Goal: Task Accomplishment & Management: Manage account settings

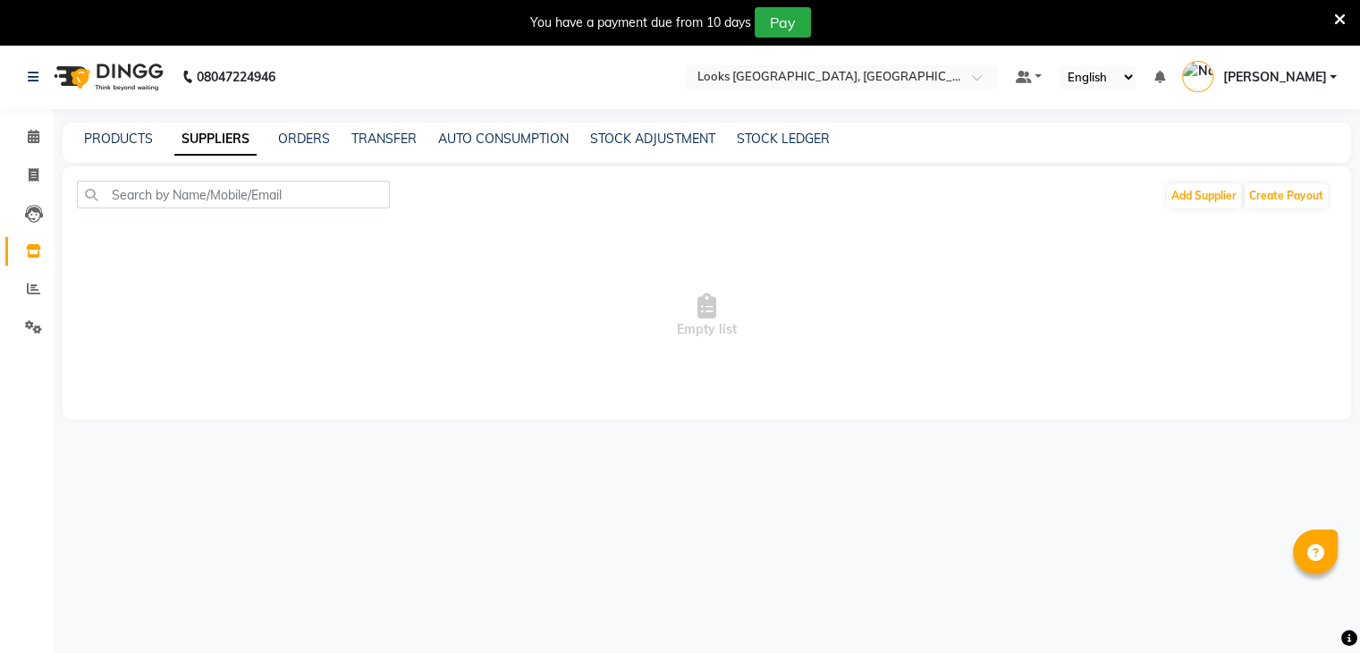
select select "en"
click at [301, 140] on link "ORDERS" at bounding box center [304, 139] width 52 height 16
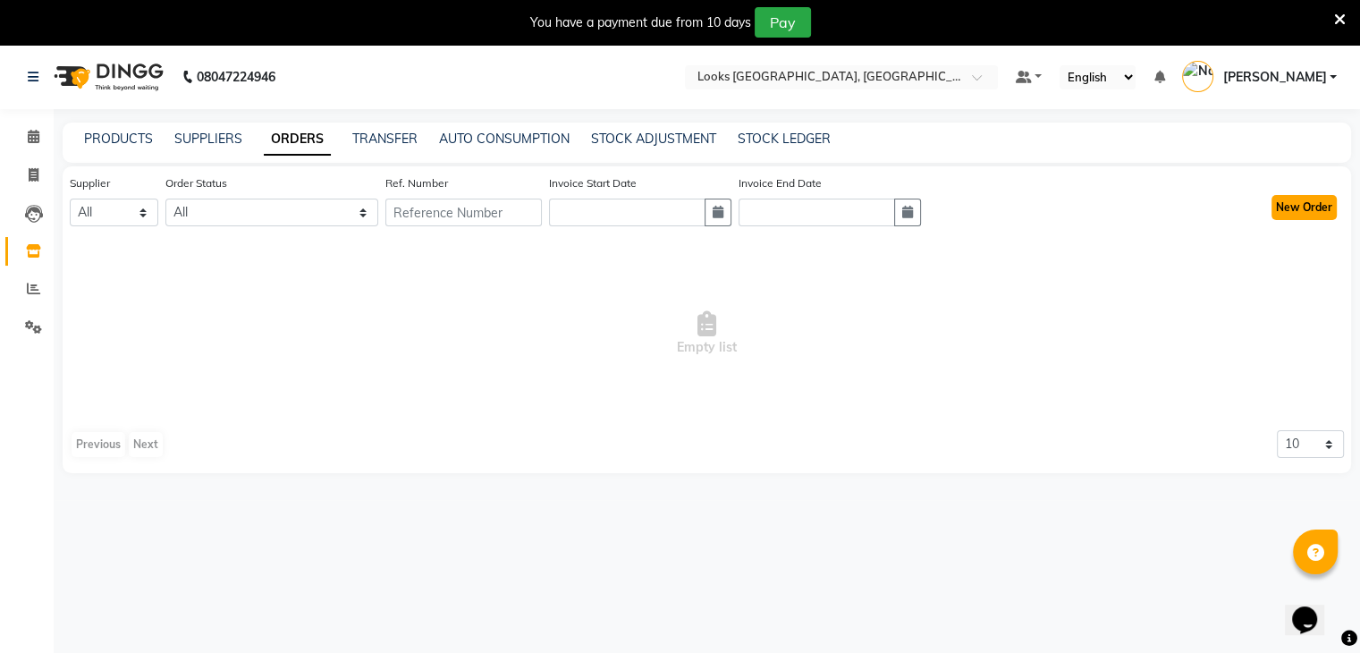
click at [1326, 205] on button "New Order" at bounding box center [1304, 207] width 65 height 25
select select "true"
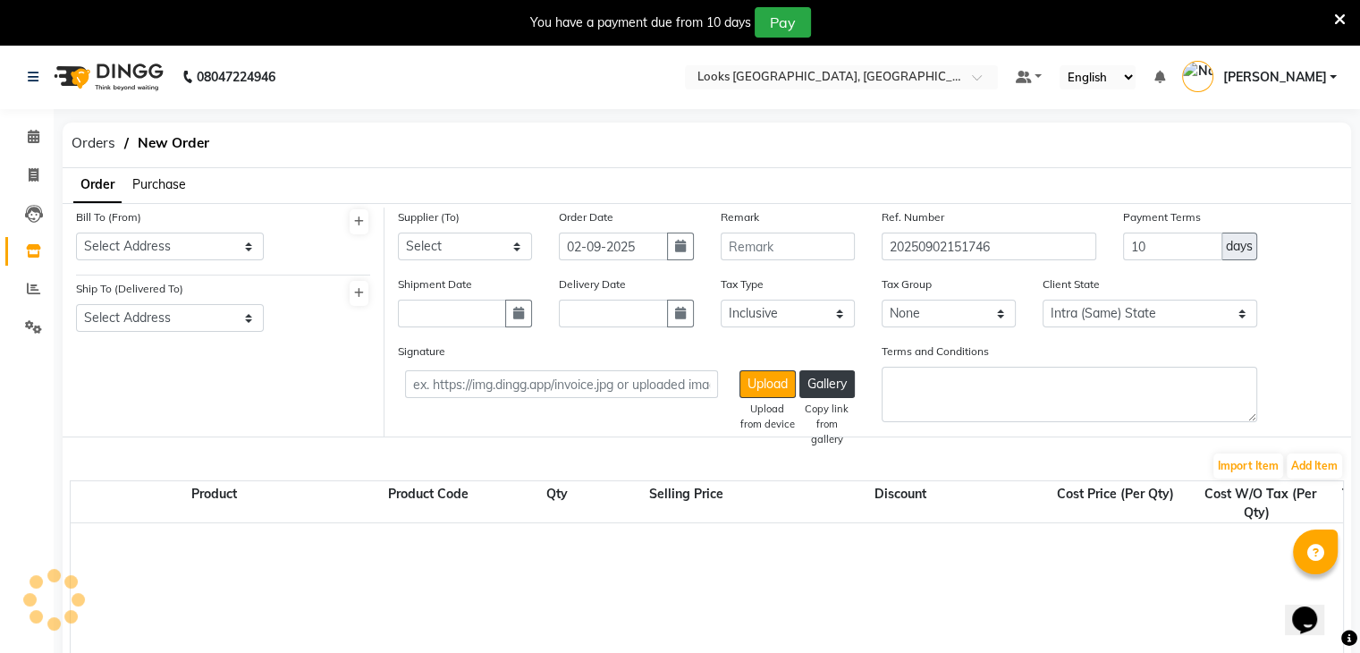
select select "4373"
click at [358, 224] on icon at bounding box center [359, 221] width 10 height 11
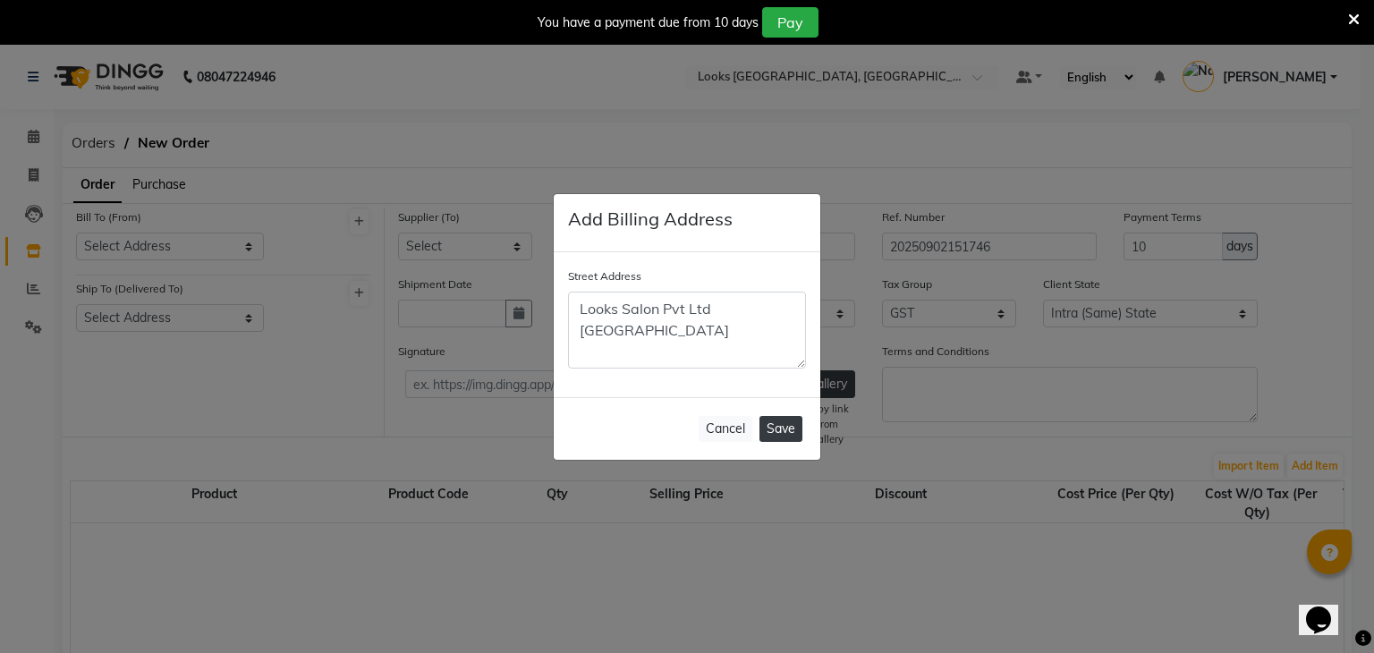
type textarea "Looks Salon Pvt Ltd [GEOGRAPHIC_DATA]"
click at [788, 422] on button "Save" at bounding box center [780, 429] width 43 height 26
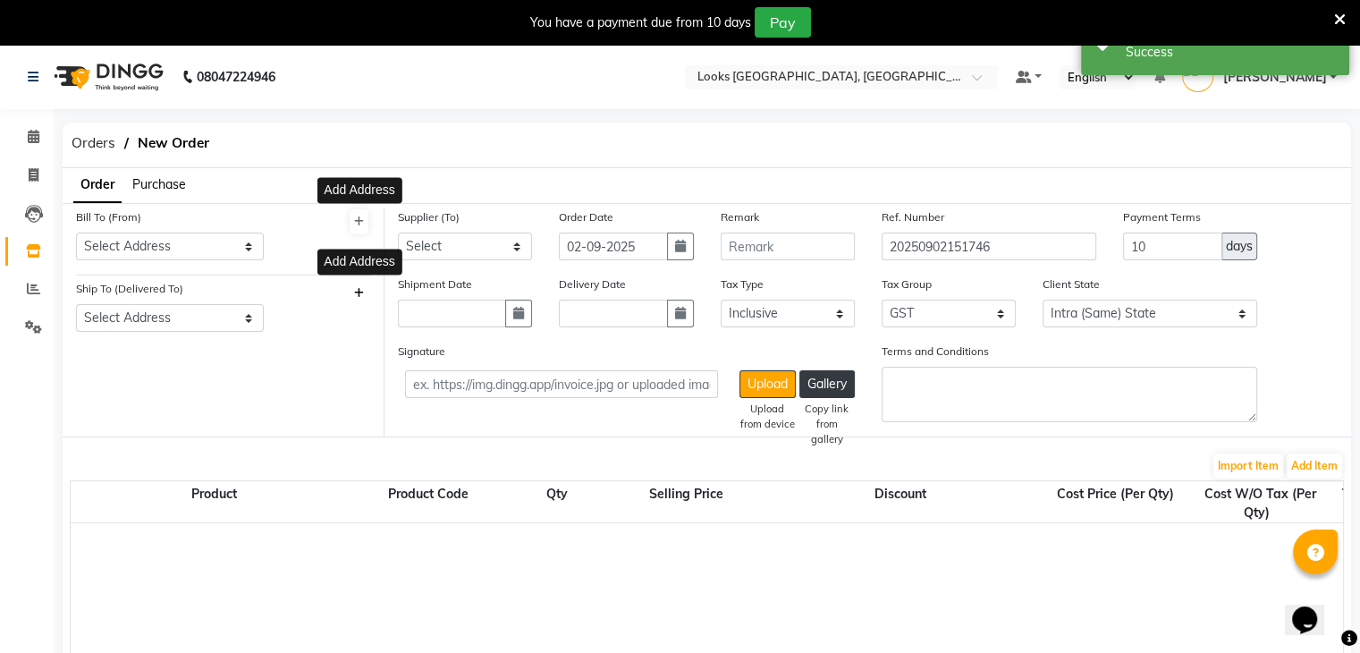
click at [364, 292] on icon at bounding box center [359, 293] width 10 height 11
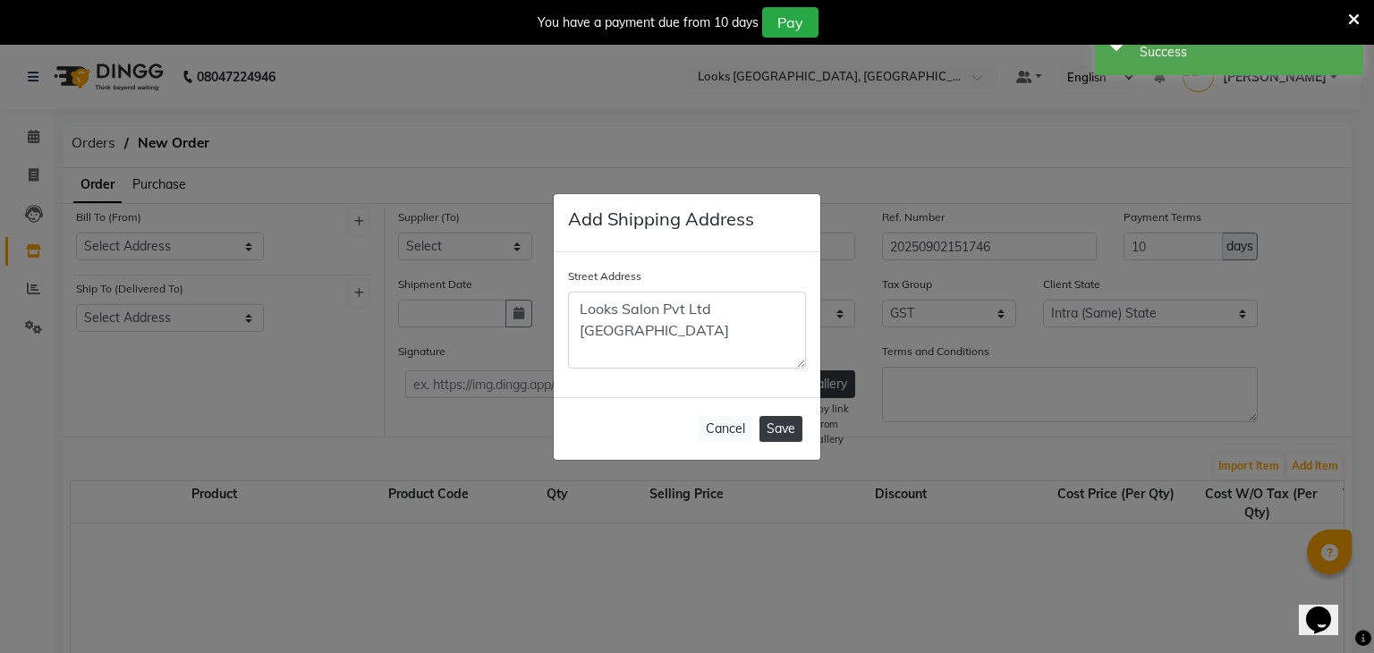
type textarea "Looks Salon Pvt Ltd [GEOGRAPHIC_DATA]"
click at [790, 427] on button "Save" at bounding box center [780, 429] width 43 height 26
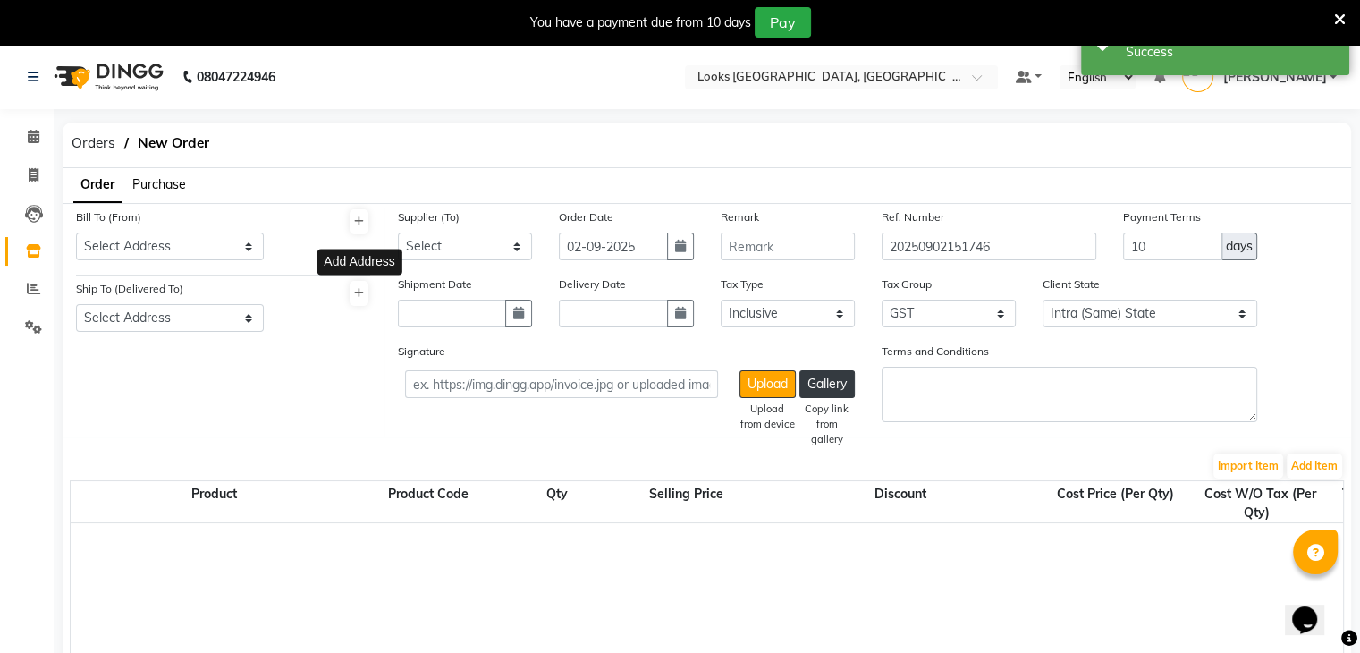
click at [1339, 13] on icon at bounding box center [1340, 20] width 12 height 16
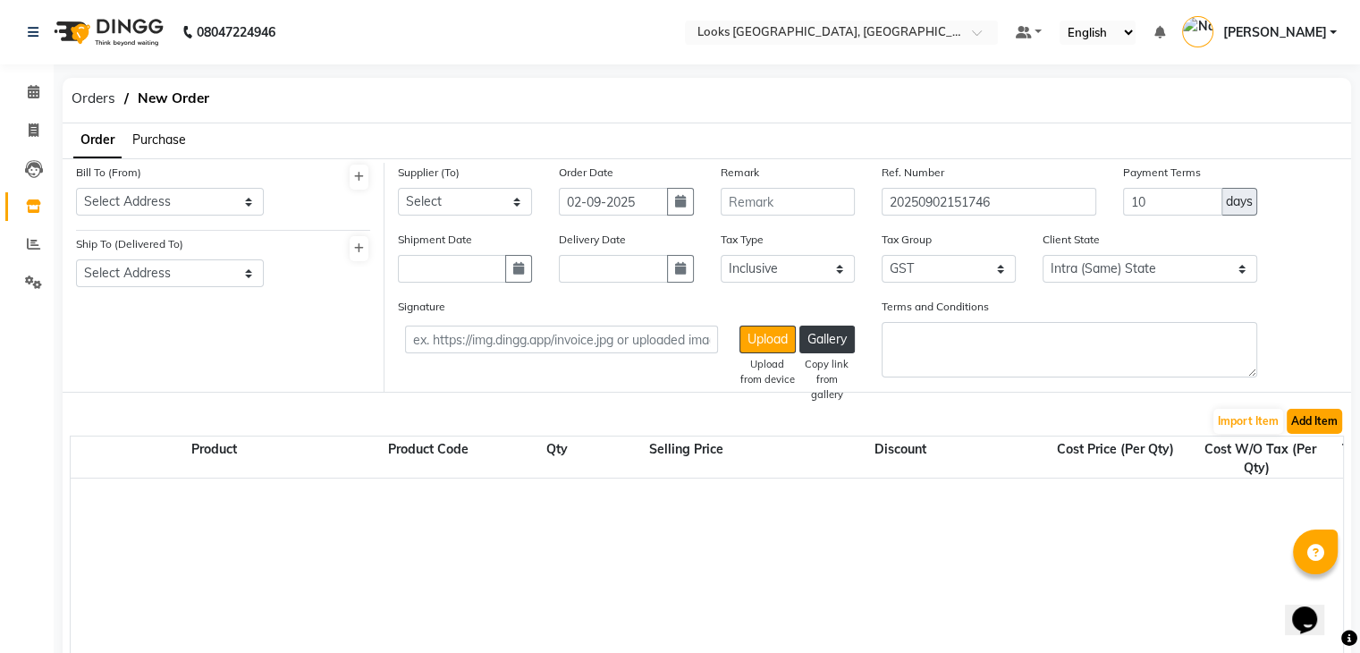
click at [1313, 411] on button "Add Item" at bounding box center [1314, 421] width 55 height 25
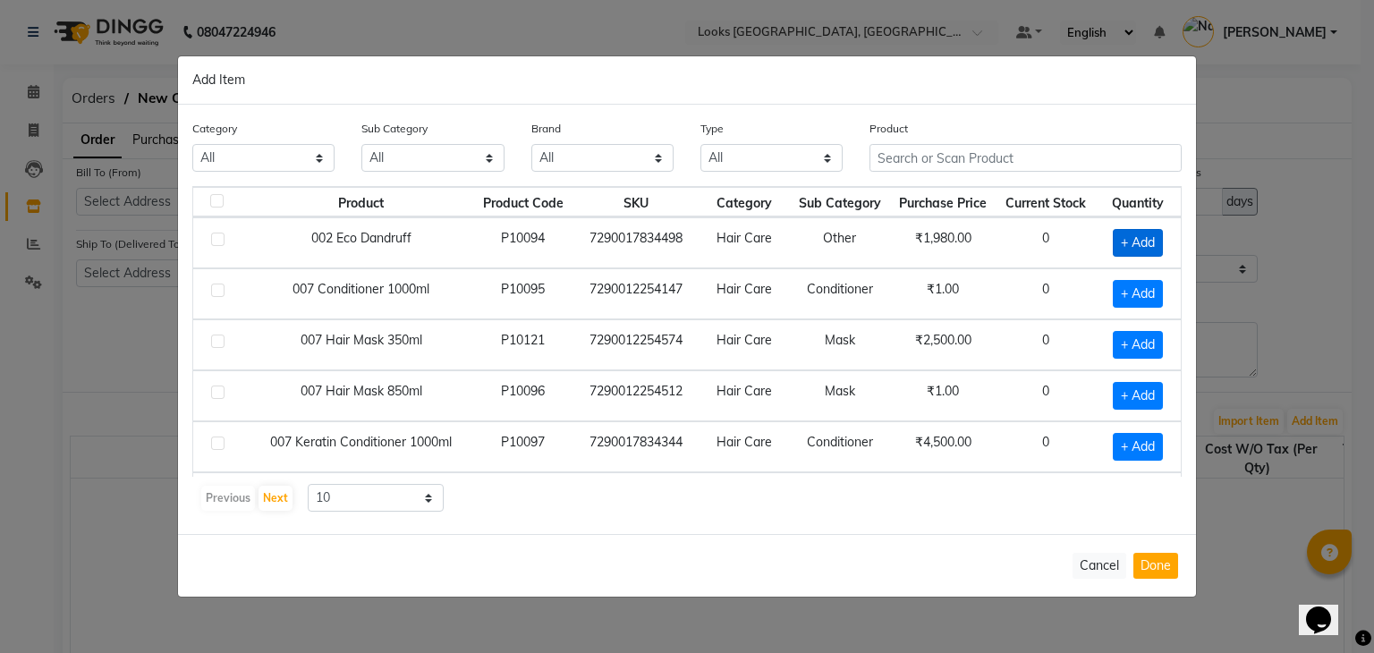
click at [1114, 239] on span "+ Add" at bounding box center [1138, 243] width 50 height 28
checkbox input "true"
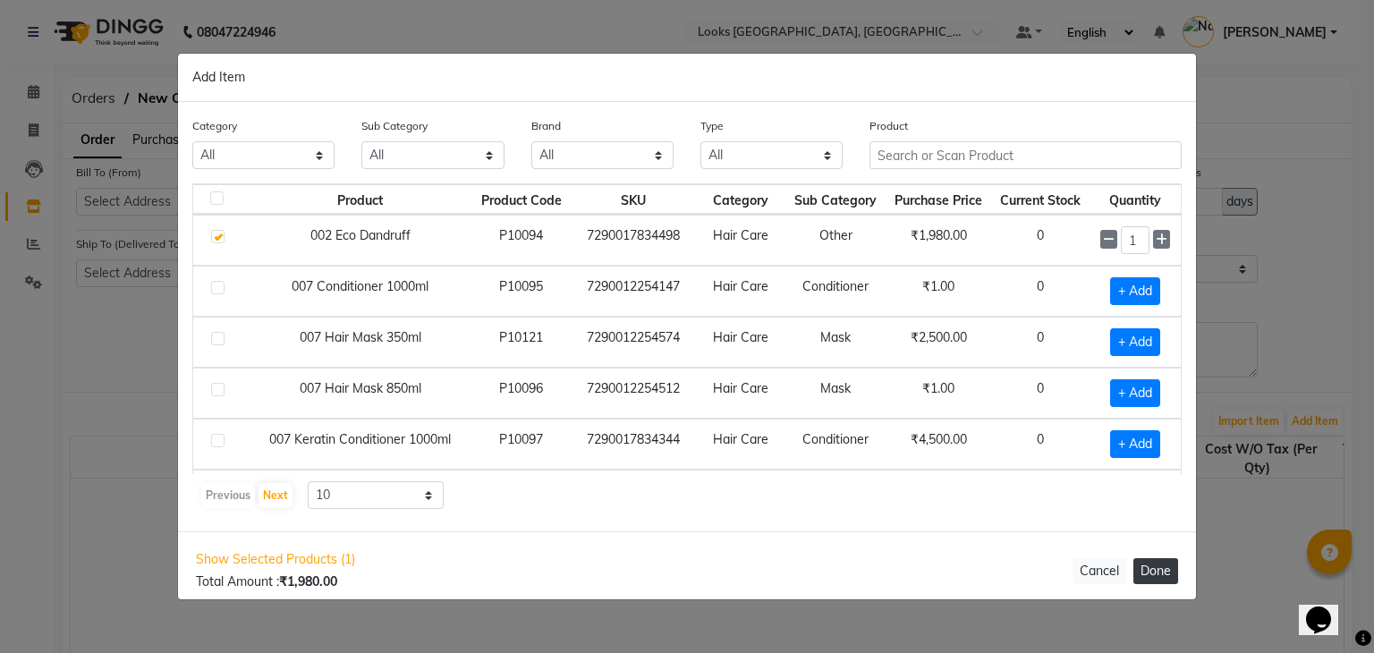
click at [1159, 568] on button "Done" at bounding box center [1155, 571] width 45 height 26
select select "4393"
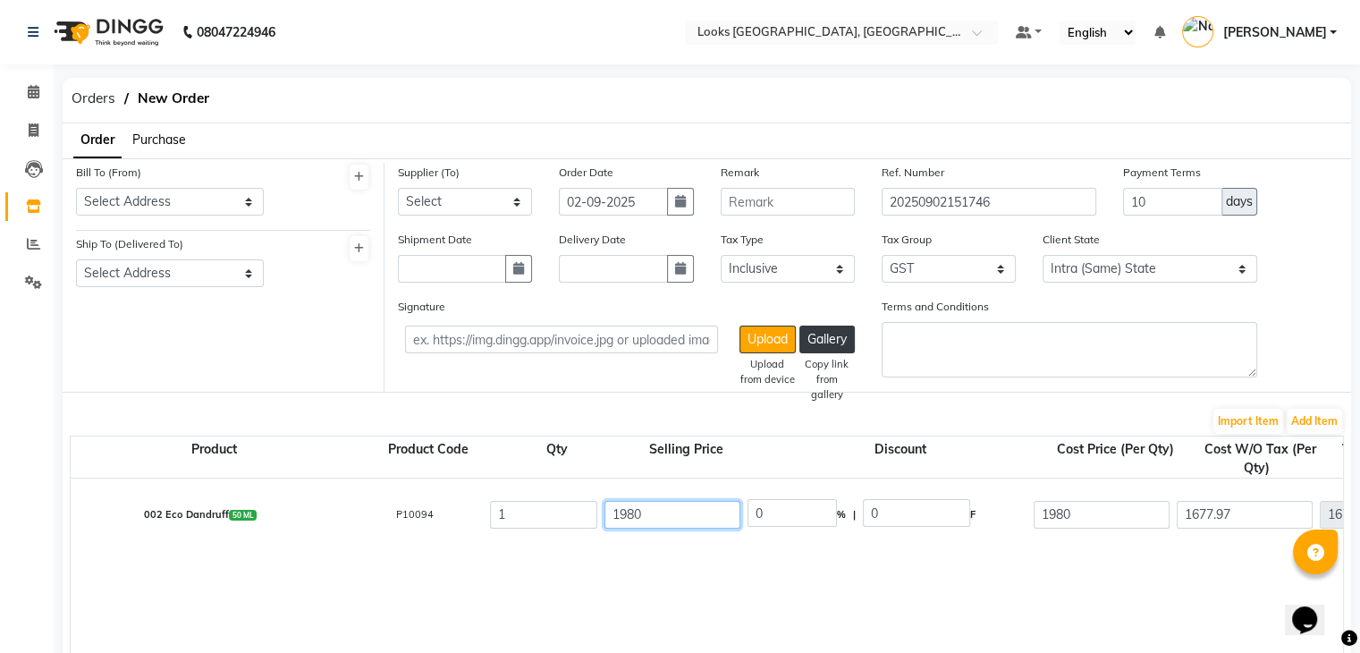
click at [683, 523] on input "1980" at bounding box center [673, 515] width 136 height 28
click at [676, 517] on input "1980" at bounding box center [673, 515] width 136 height 28
click at [1125, 512] on input "1980" at bounding box center [1102, 515] width 136 height 28
click at [1245, 512] on input "1677.97" at bounding box center [1245, 515] width 136 height 28
drag, startPoint x: 1245, startPoint y: 512, endPoint x: 1148, endPoint y: 538, distance: 100.7
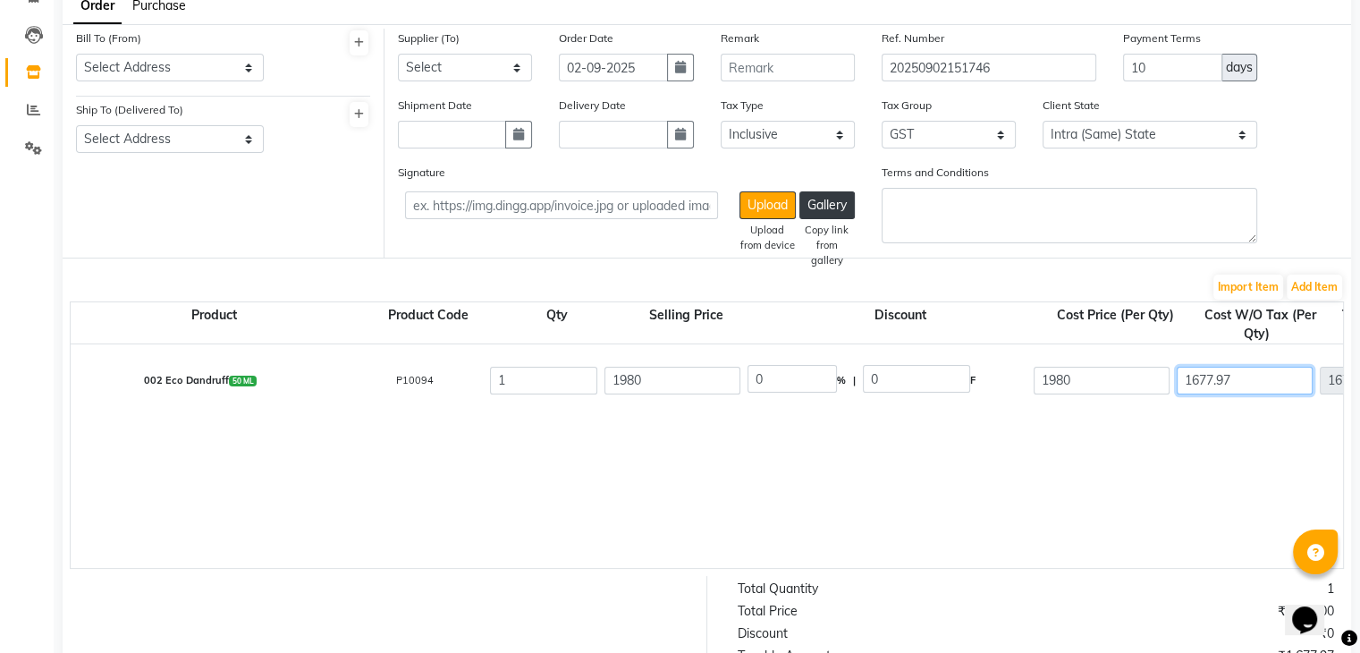
scroll to position [86, 0]
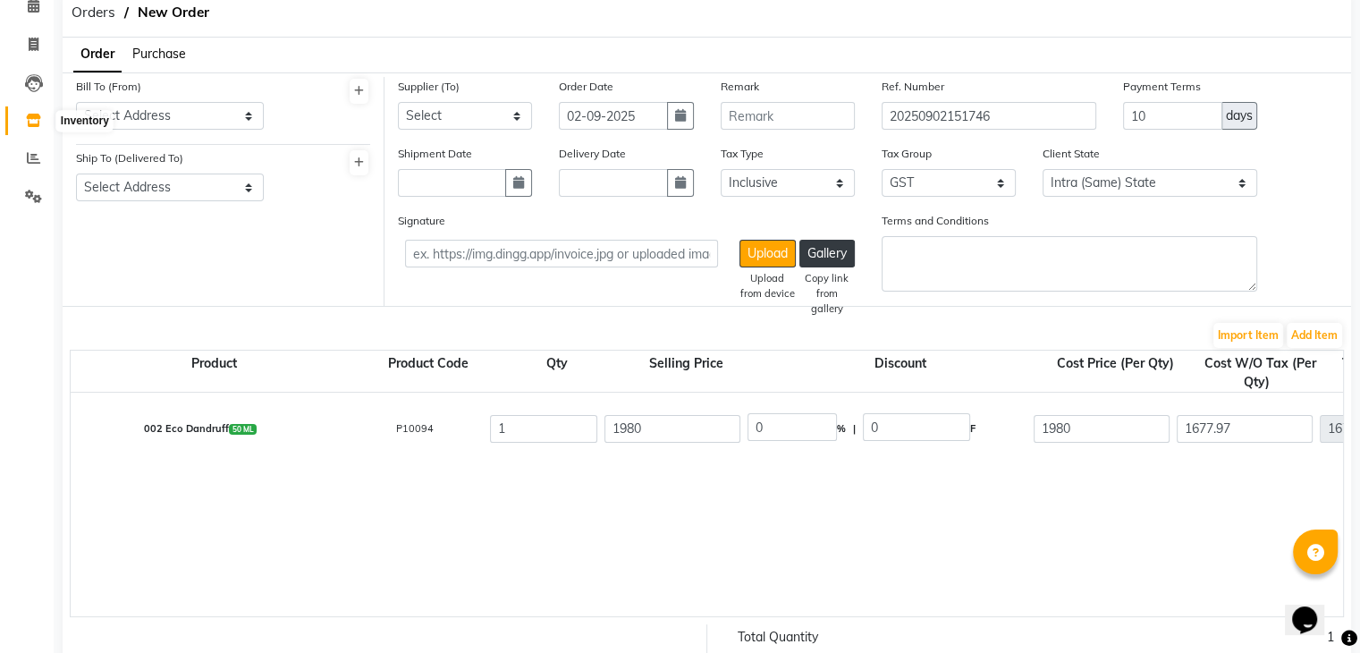
click at [36, 114] on icon at bounding box center [33, 120] width 15 height 13
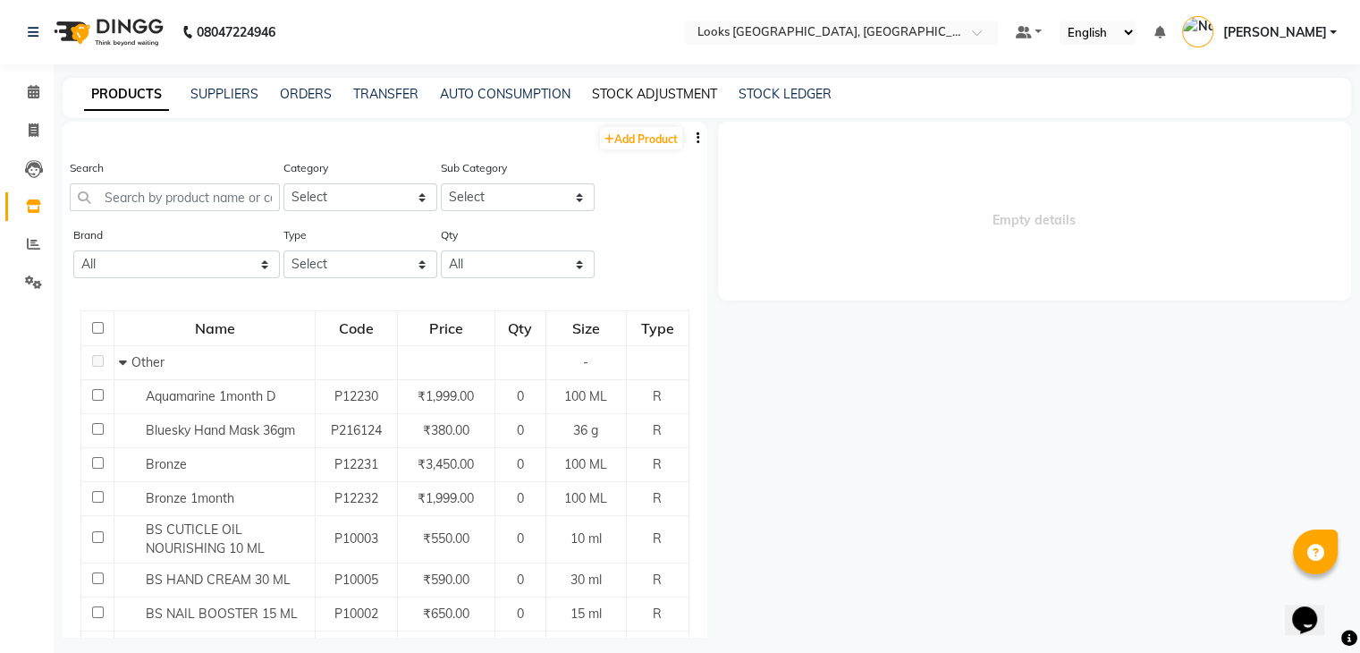
click at [643, 90] on link "STOCK ADJUSTMENT" at bounding box center [654, 94] width 125 height 16
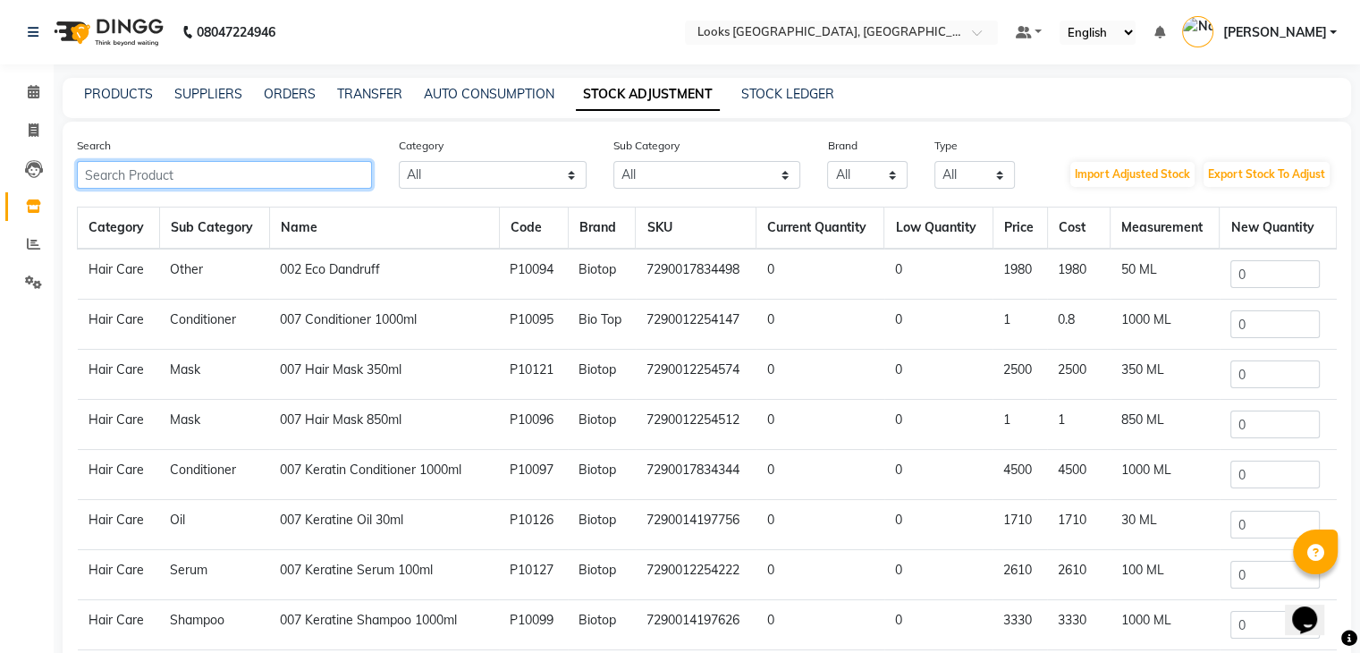
click at [167, 176] on input "text" at bounding box center [224, 175] width 295 height 28
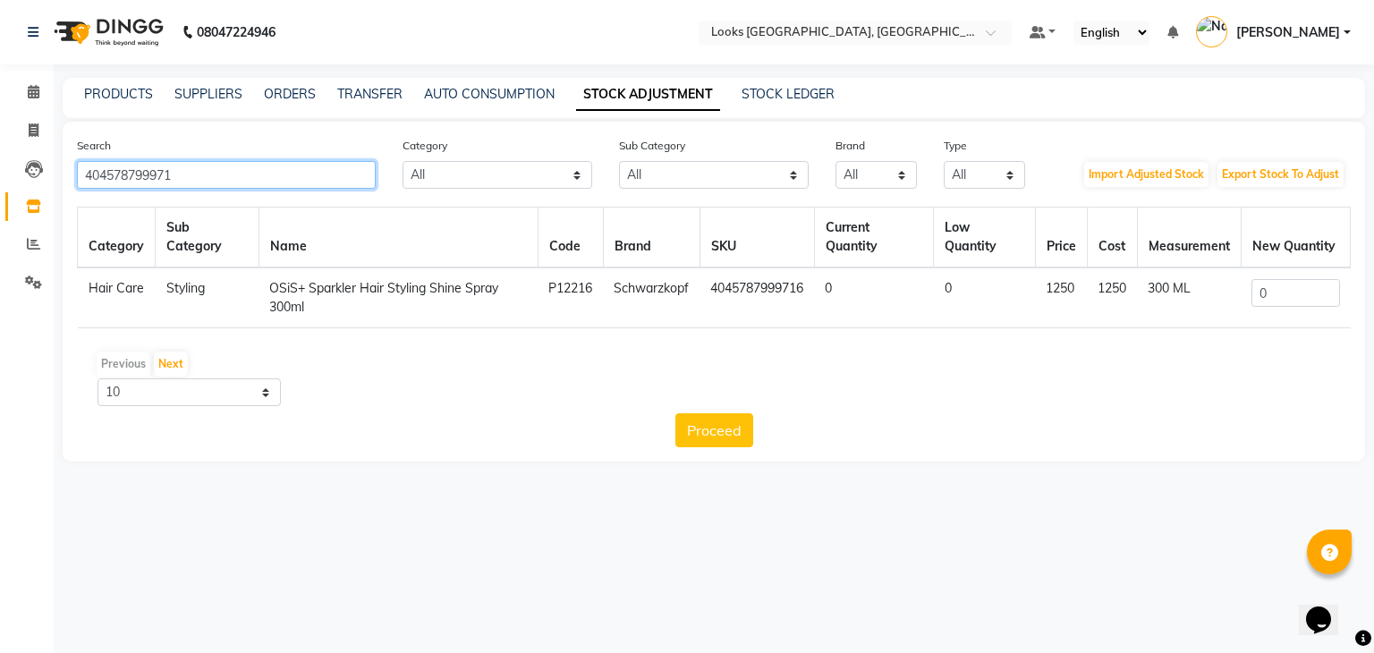
type input "404578799971"
click at [1289, 297] on input "0" at bounding box center [1295, 293] width 88 height 28
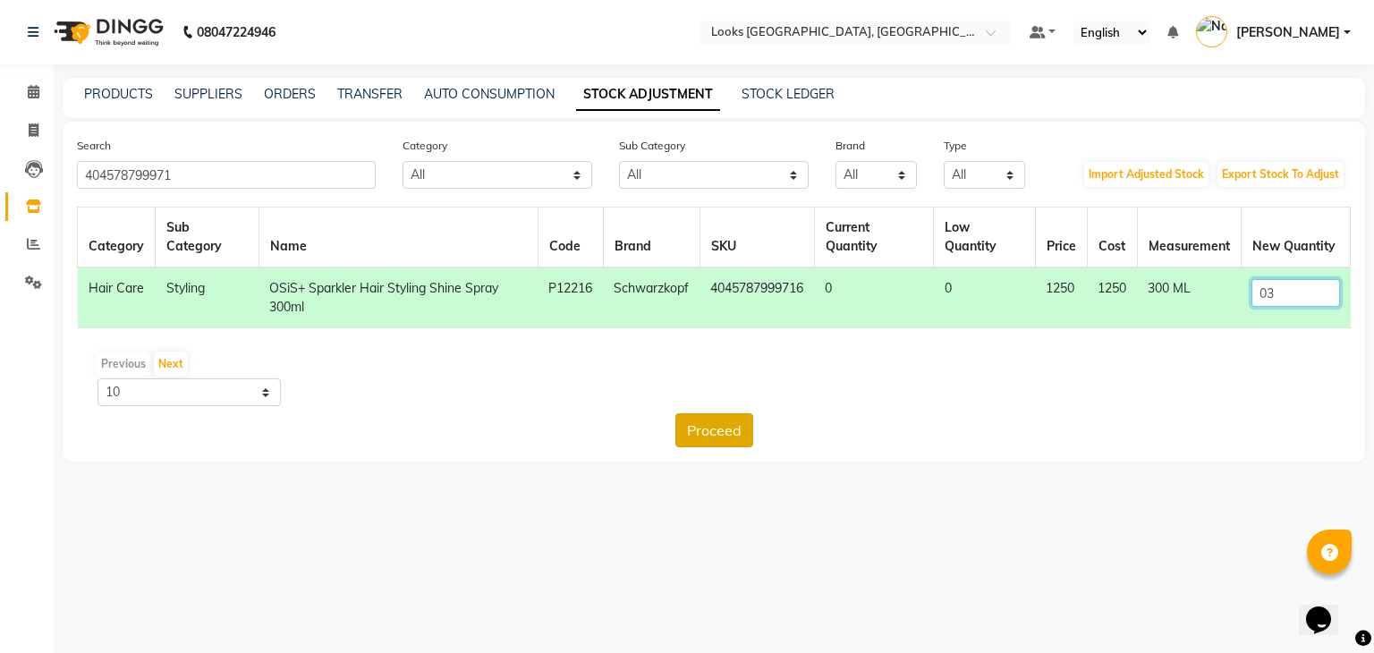
type input "03"
click at [716, 437] on button "Proceed" at bounding box center [714, 430] width 78 height 34
click at [731, 432] on button "Submit" at bounding box center [752, 430] width 71 height 34
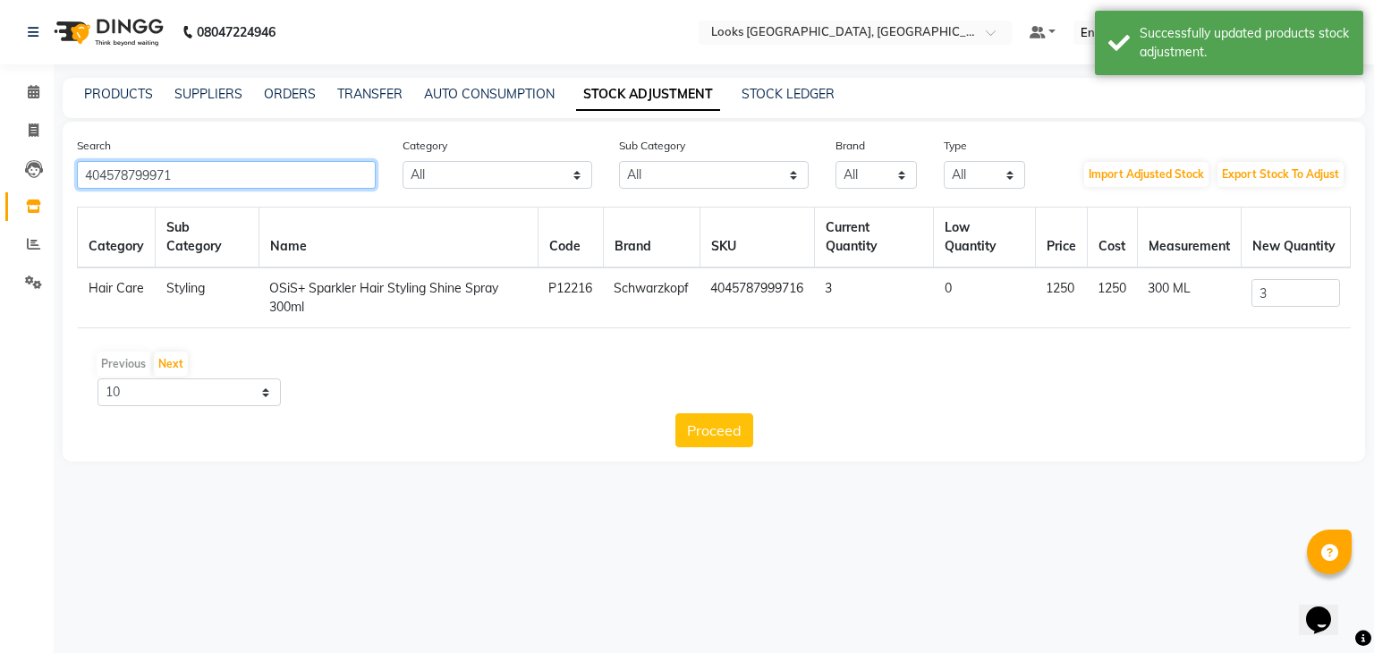
drag, startPoint x: 201, startPoint y: 176, endPoint x: 0, endPoint y: 217, distance: 205.4
click at [0, 217] on app-home "08047224946 Select Location × Looks [GEOGRAPHIC_DATA], [GEOGRAPHIC_DATA] Defaul…" at bounding box center [687, 244] width 1374 height 488
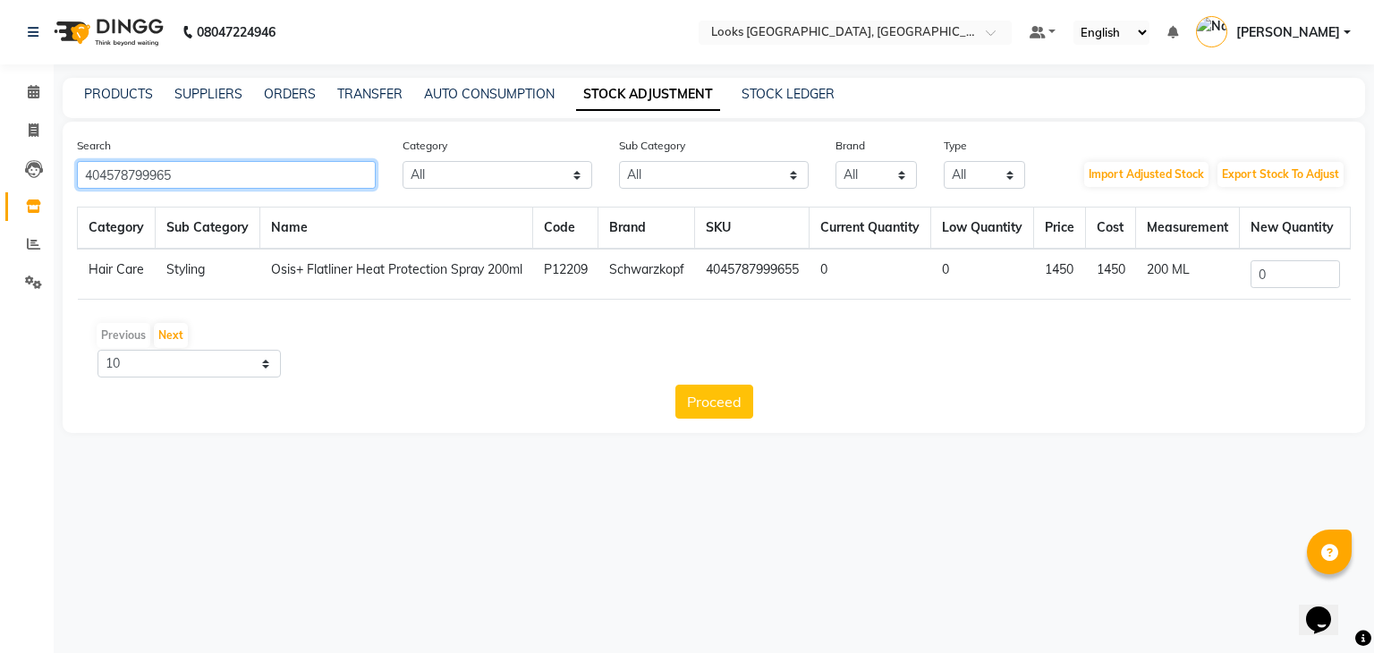
type input "404578799965"
click at [1300, 287] on input "0" at bounding box center [1294, 274] width 89 height 28
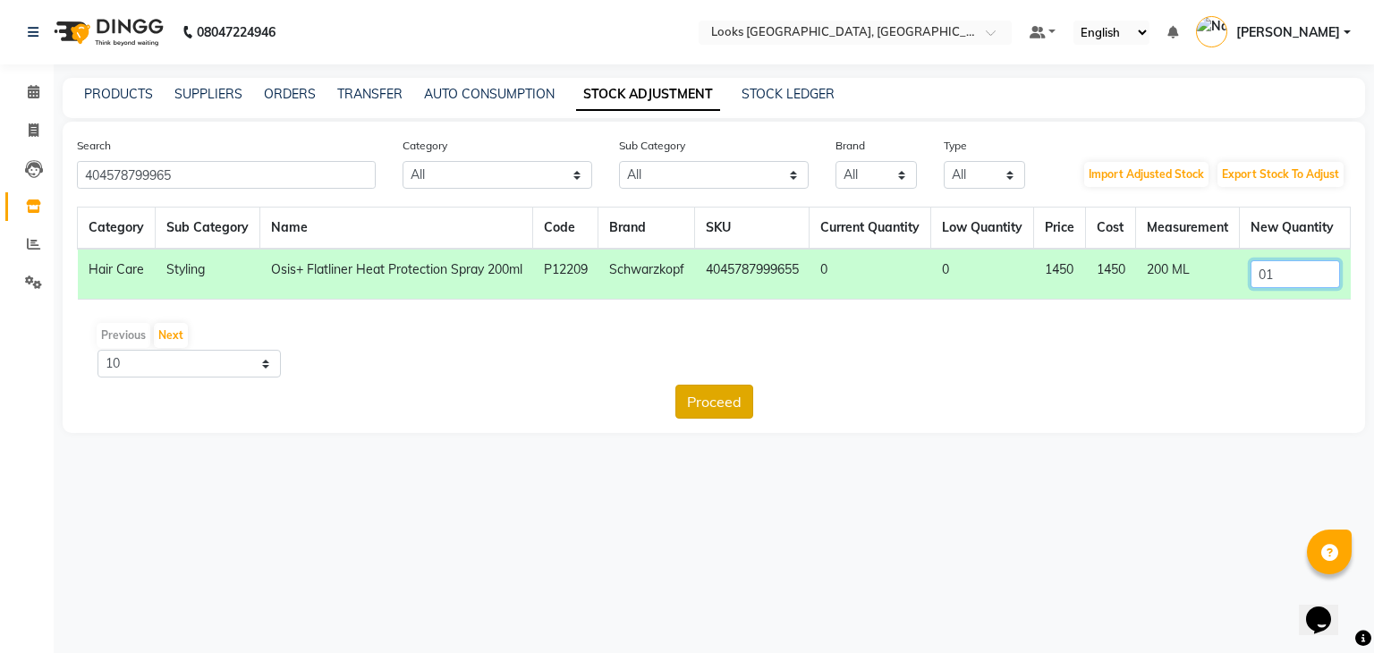
type input "01"
click at [724, 419] on button "Proceed" at bounding box center [714, 402] width 78 height 34
click at [757, 419] on button "Submit" at bounding box center [752, 402] width 71 height 34
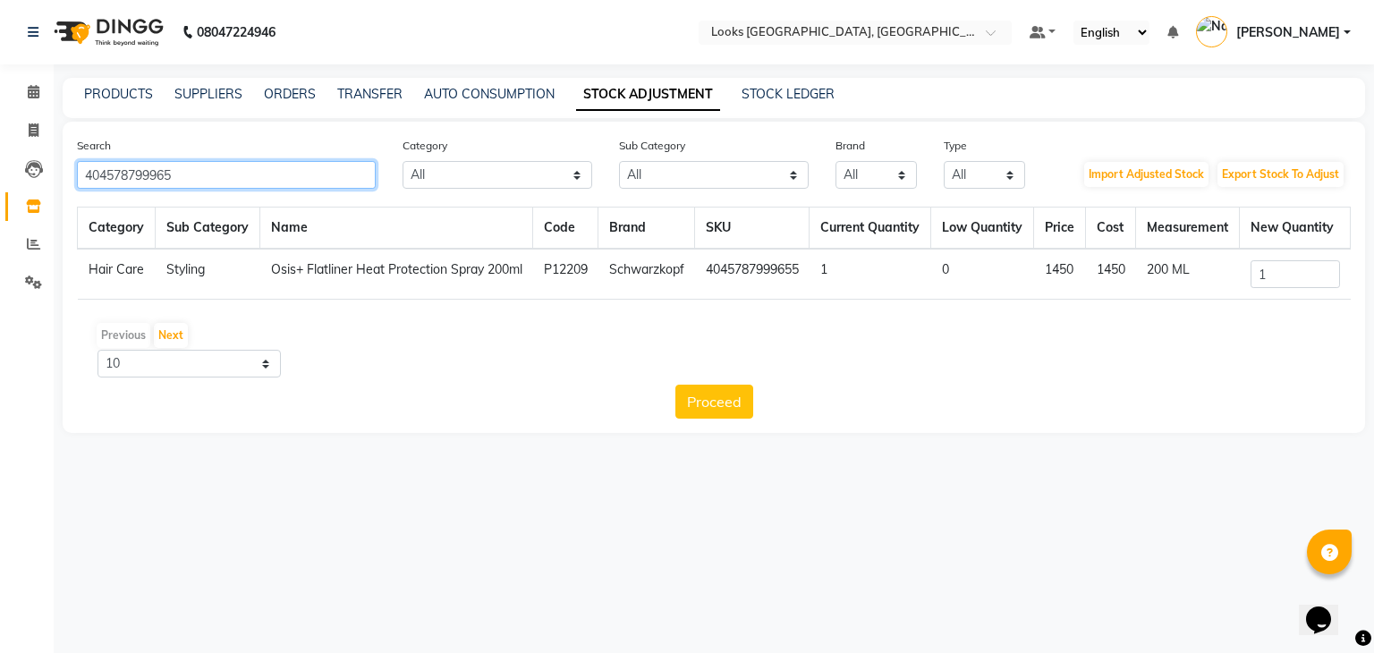
drag, startPoint x: 228, startPoint y: 173, endPoint x: 35, endPoint y: 199, distance: 195.0
click at [35, 199] on app-home "08047224946 Select Location × Looks [GEOGRAPHIC_DATA], [GEOGRAPHIC_DATA] Defaul…" at bounding box center [687, 230] width 1374 height 460
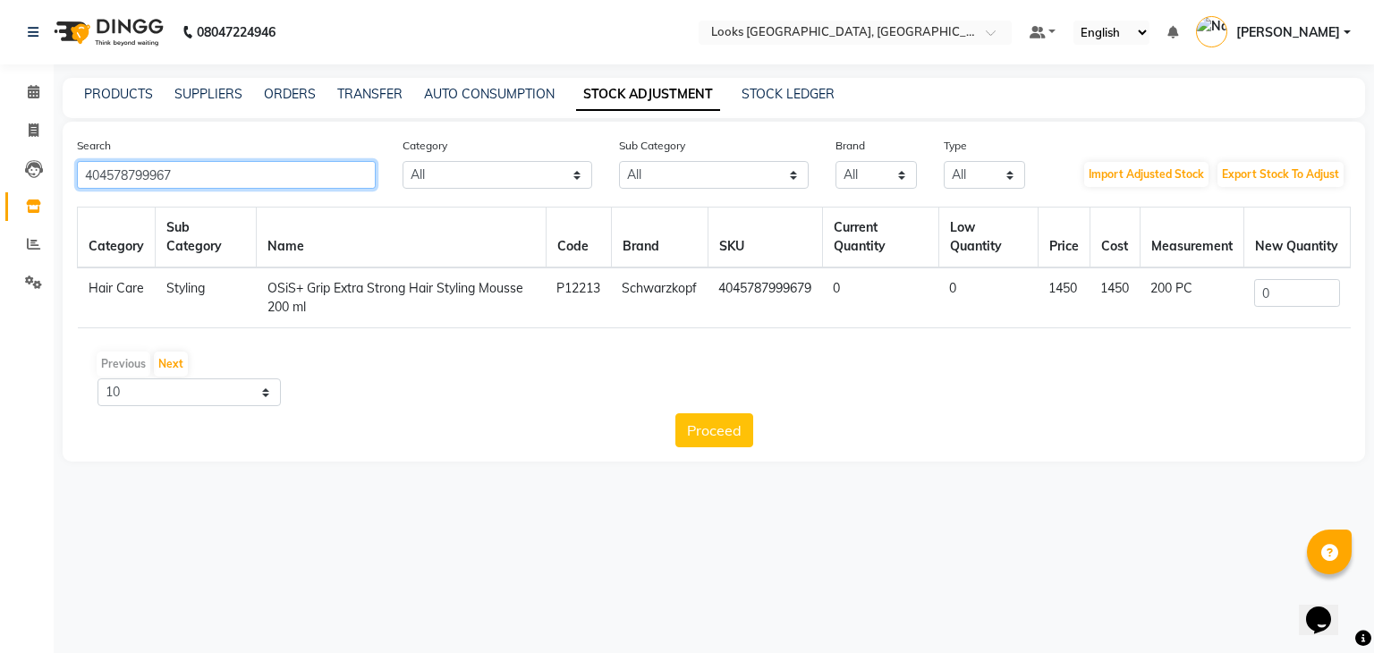
type input "404578799967"
click at [1294, 301] on input "0" at bounding box center [1296, 293] width 85 height 28
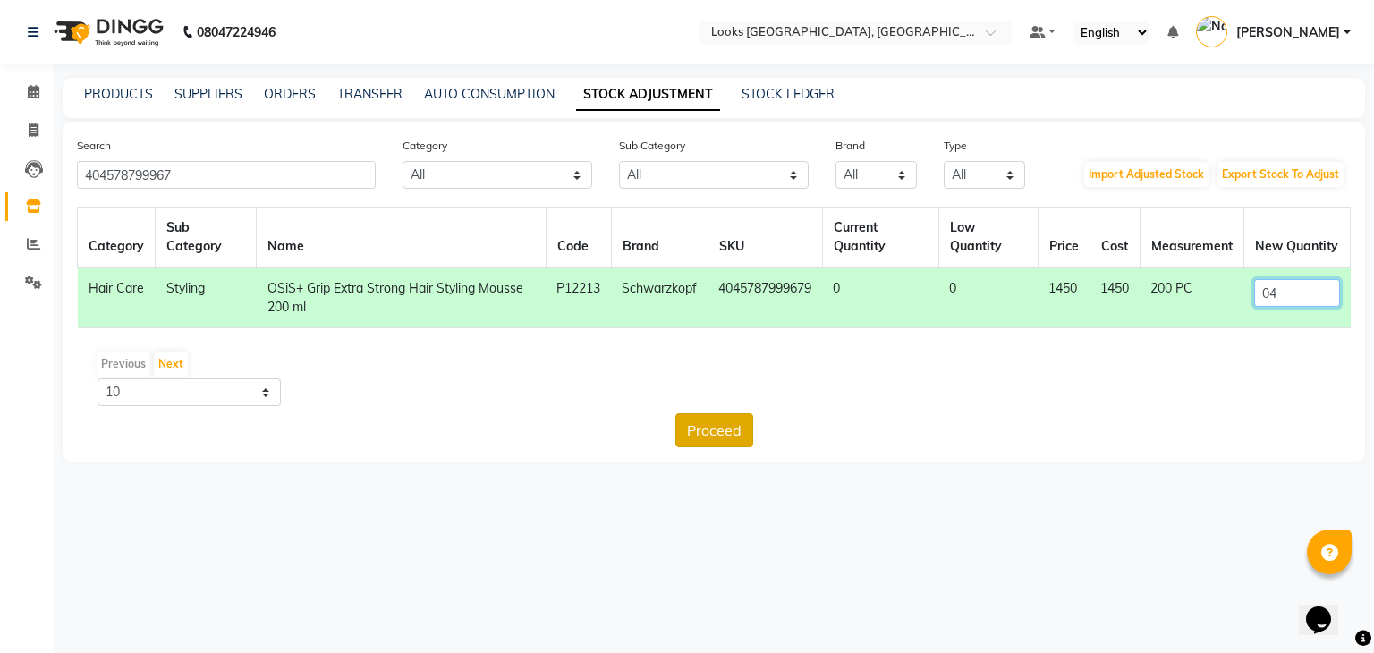
type input "04"
click at [717, 427] on button "Proceed" at bounding box center [714, 430] width 78 height 34
click at [750, 433] on button "Submit" at bounding box center [752, 430] width 71 height 34
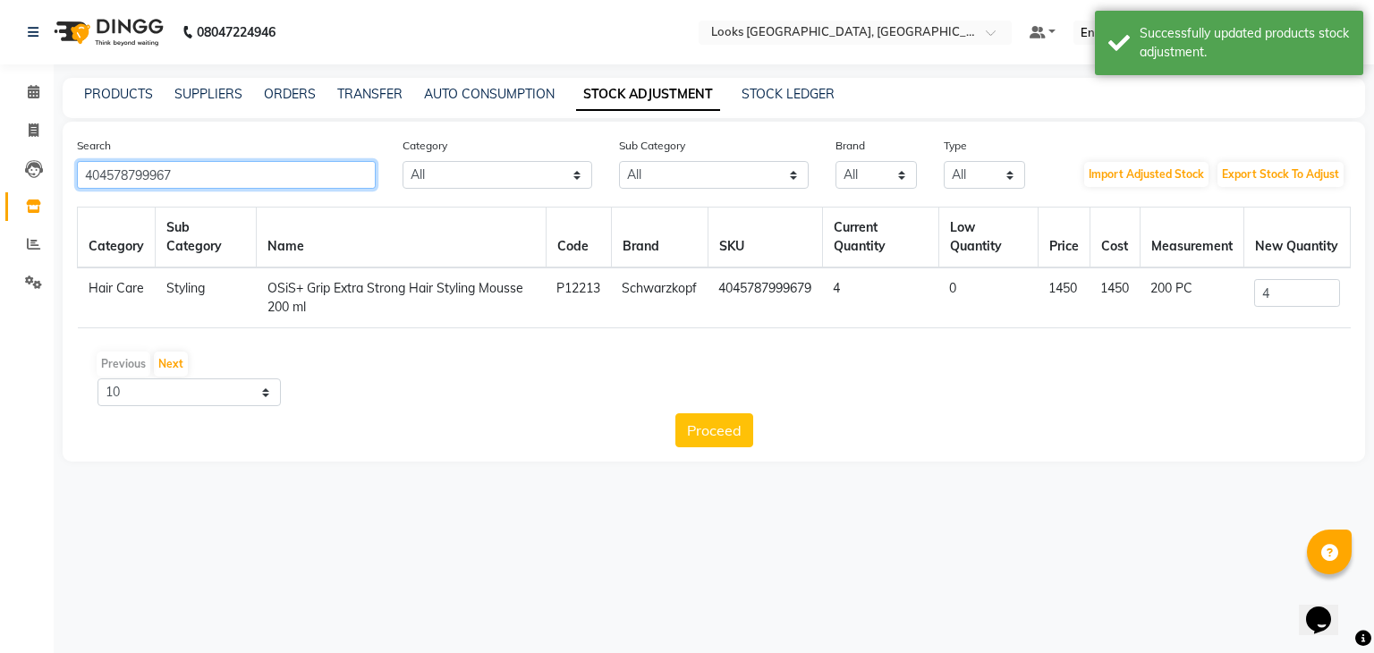
drag, startPoint x: 222, startPoint y: 176, endPoint x: 0, endPoint y: 168, distance: 222.0
click at [0, 168] on app-home "08047224946 Select Location × Looks [GEOGRAPHIC_DATA], [GEOGRAPHIC_DATA] Defaul…" at bounding box center [687, 244] width 1374 height 488
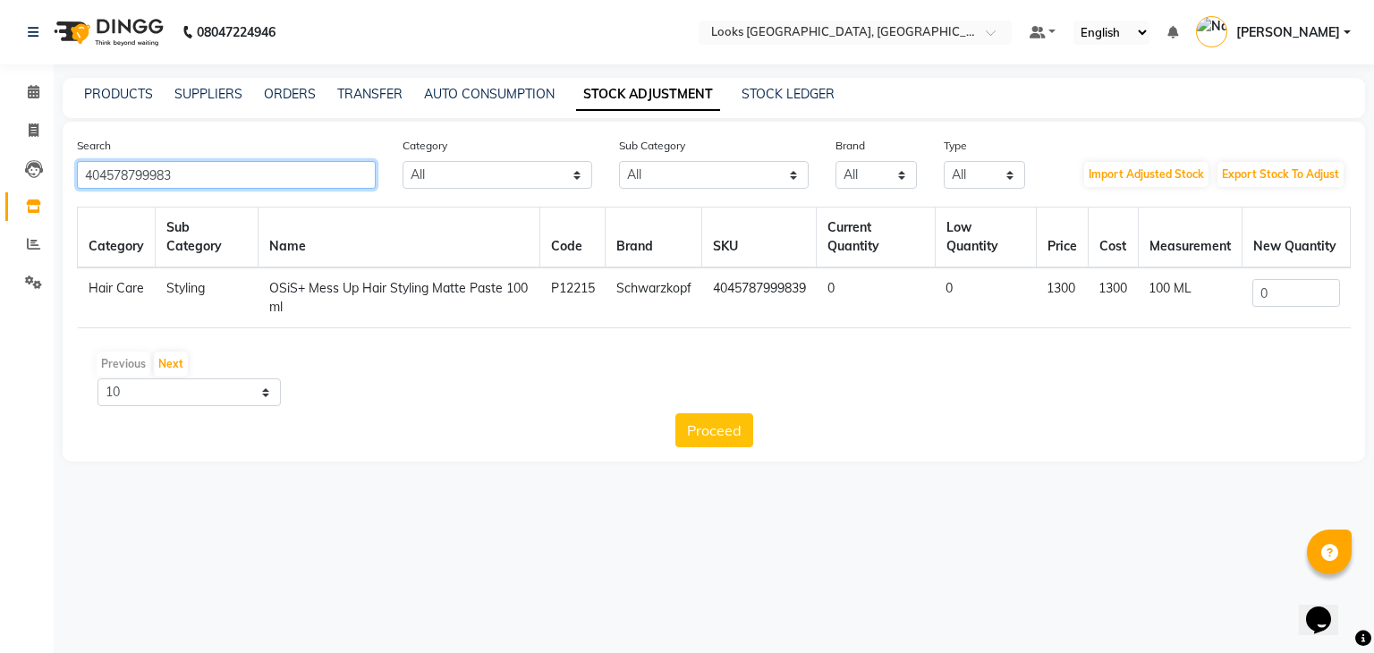
type input "404578799983"
click at [1290, 294] on input "0" at bounding box center [1295, 293] width 87 height 28
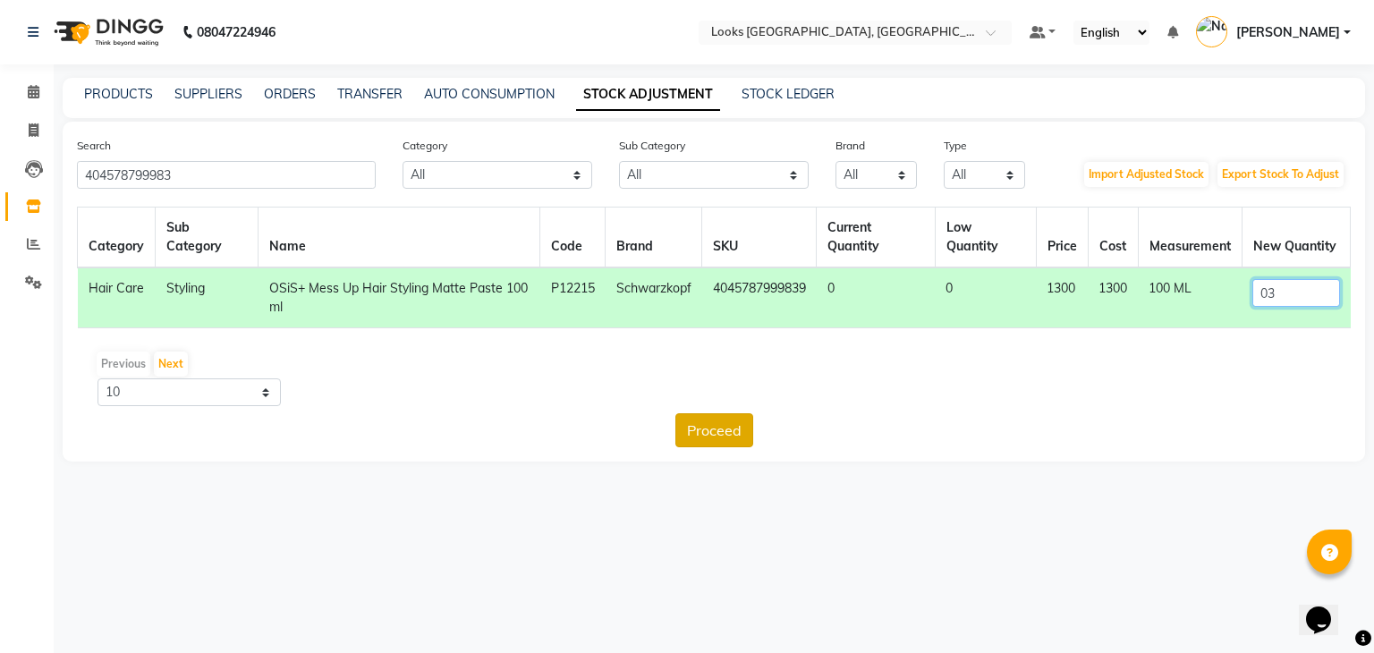
type input "03"
click at [712, 427] on button "Proceed" at bounding box center [714, 430] width 78 height 34
click at [756, 430] on button "Submit" at bounding box center [752, 430] width 71 height 34
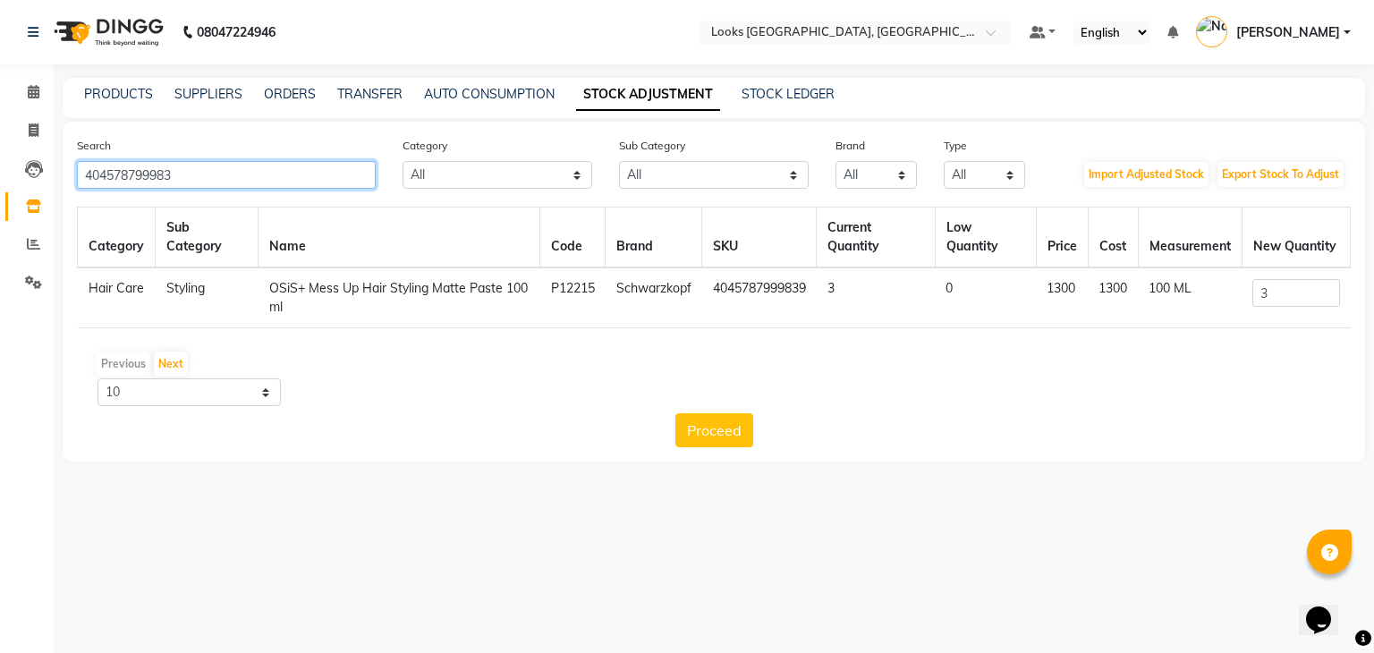
drag, startPoint x: 222, startPoint y: 170, endPoint x: 0, endPoint y: 237, distance: 231.7
click at [0, 237] on app-home "08047224946 Select Location × Looks [GEOGRAPHIC_DATA], [GEOGRAPHIC_DATA] Defaul…" at bounding box center [687, 244] width 1374 height 488
type input "404578799932"
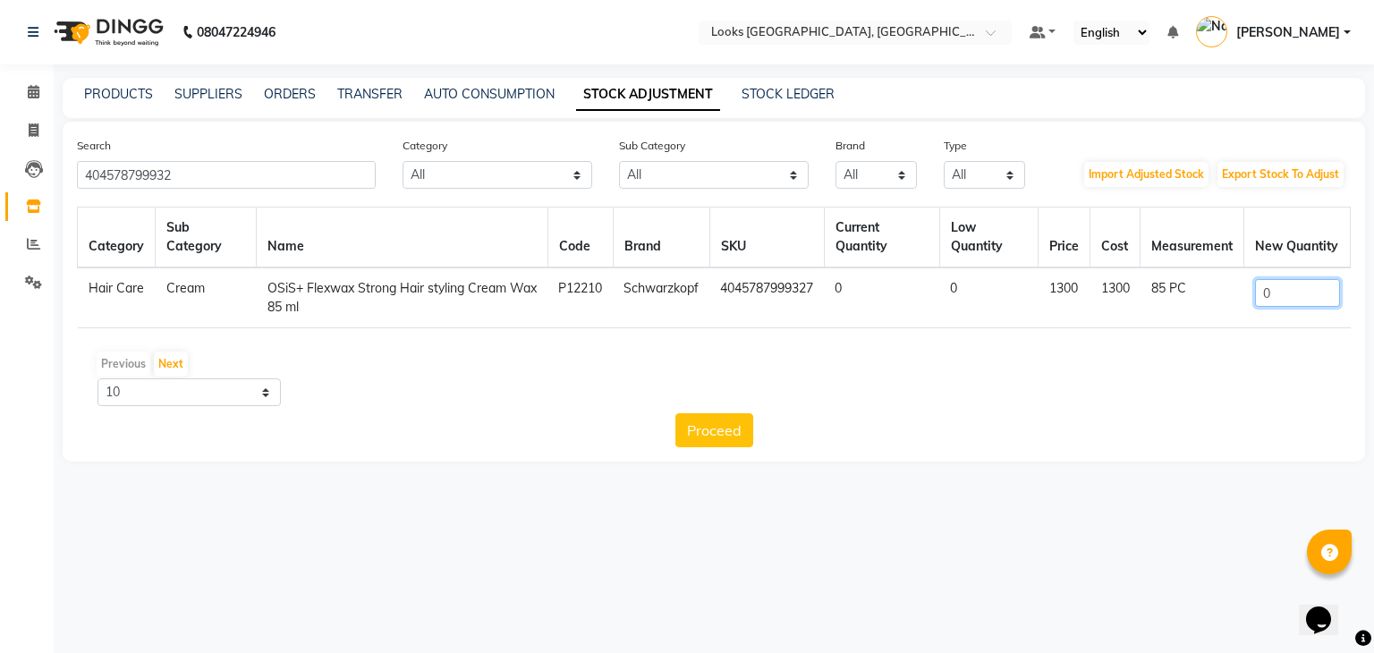
click at [1309, 294] on input "0" at bounding box center [1297, 293] width 85 height 28
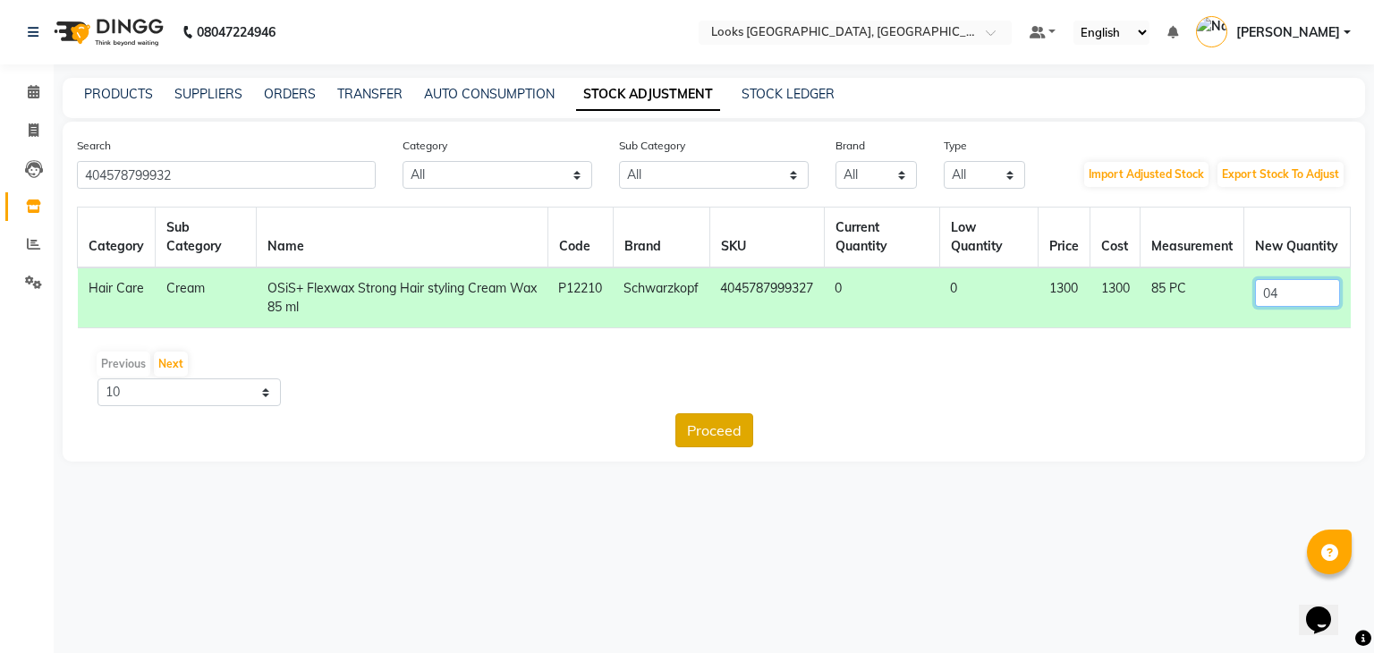
type input "04"
click at [738, 430] on button "Proceed" at bounding box center [714, 430] width 78 height 34
click at [741, 430] on button "Submit" at bounding box center [752, 430] width 71 height 34
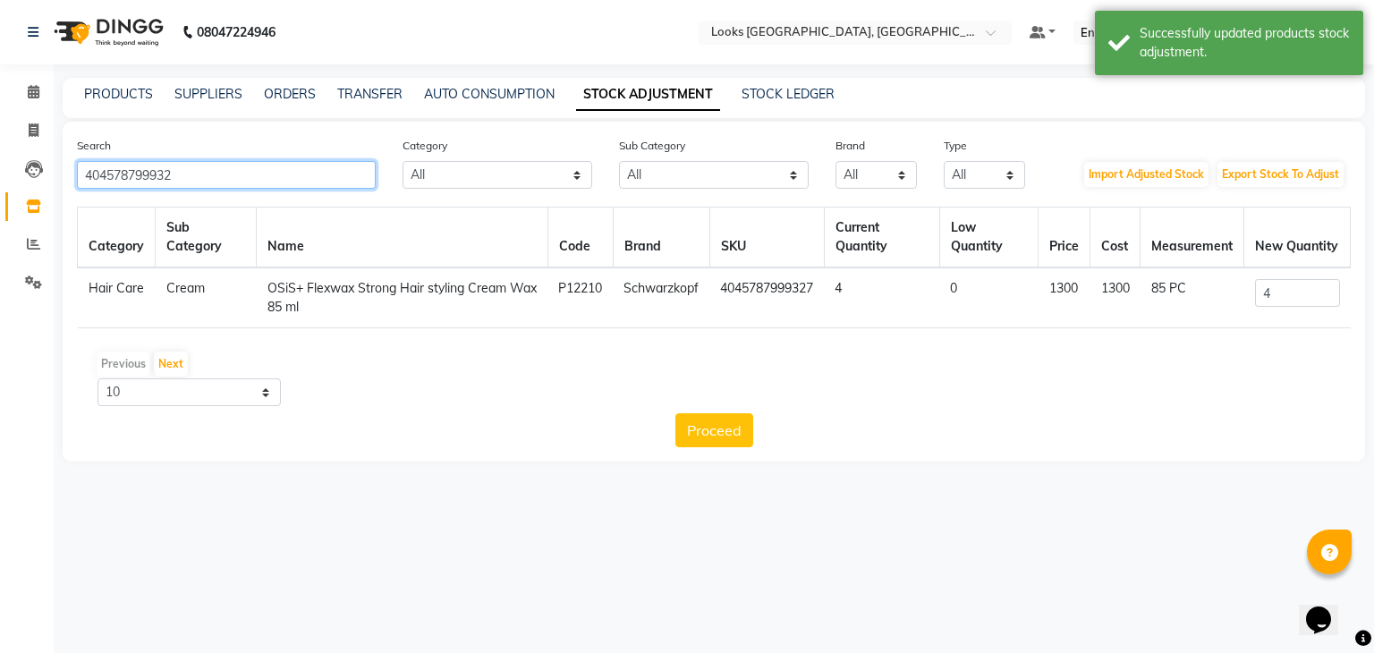
drag, startPoint x: 211, startPoint y: 178, endPoint x: 0, endPoint y: 208, distance: 213.3
click at [0, 208] on app-home "08047224946 Select Location × Looks [GEOGRAPHIC_DATA], [GEOGRAPHIC_DATA] Defaul…" at bounding box center [687, 244] width 1374 height 488
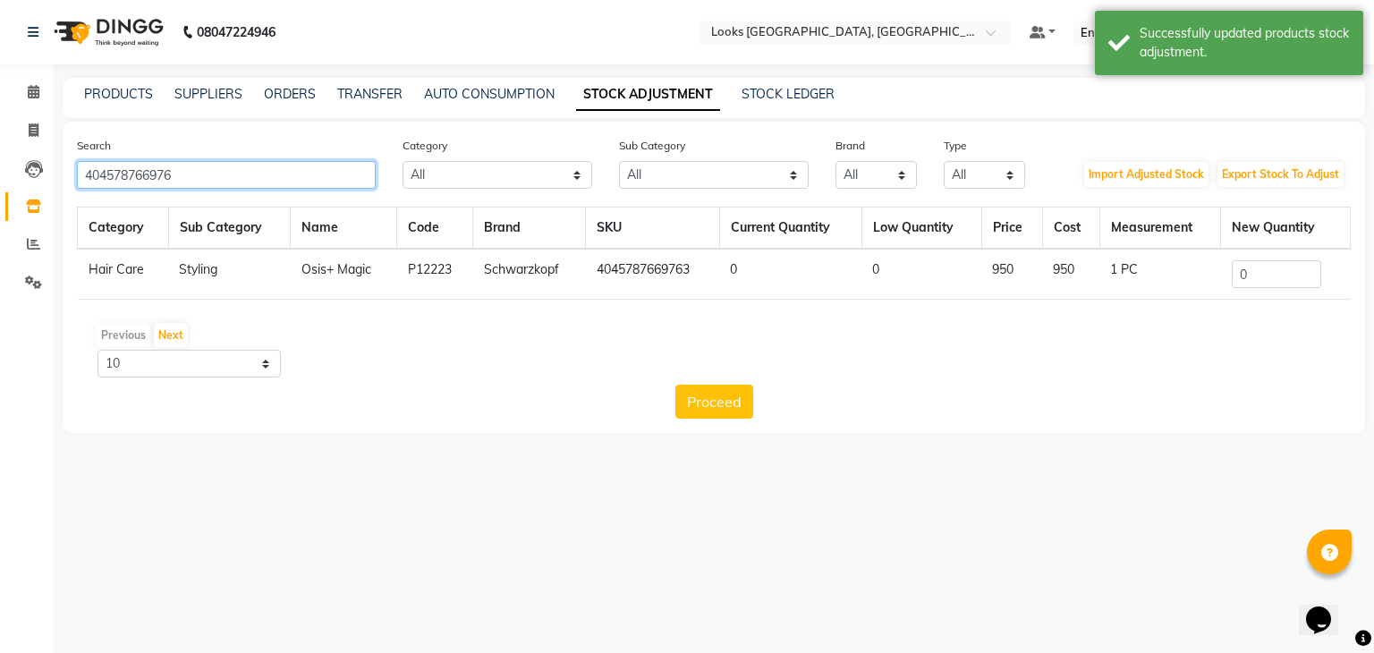
type input "404578766976"
click at [1274, 284] on input "0" at bounding box center [1276, 274] width 89 height 28
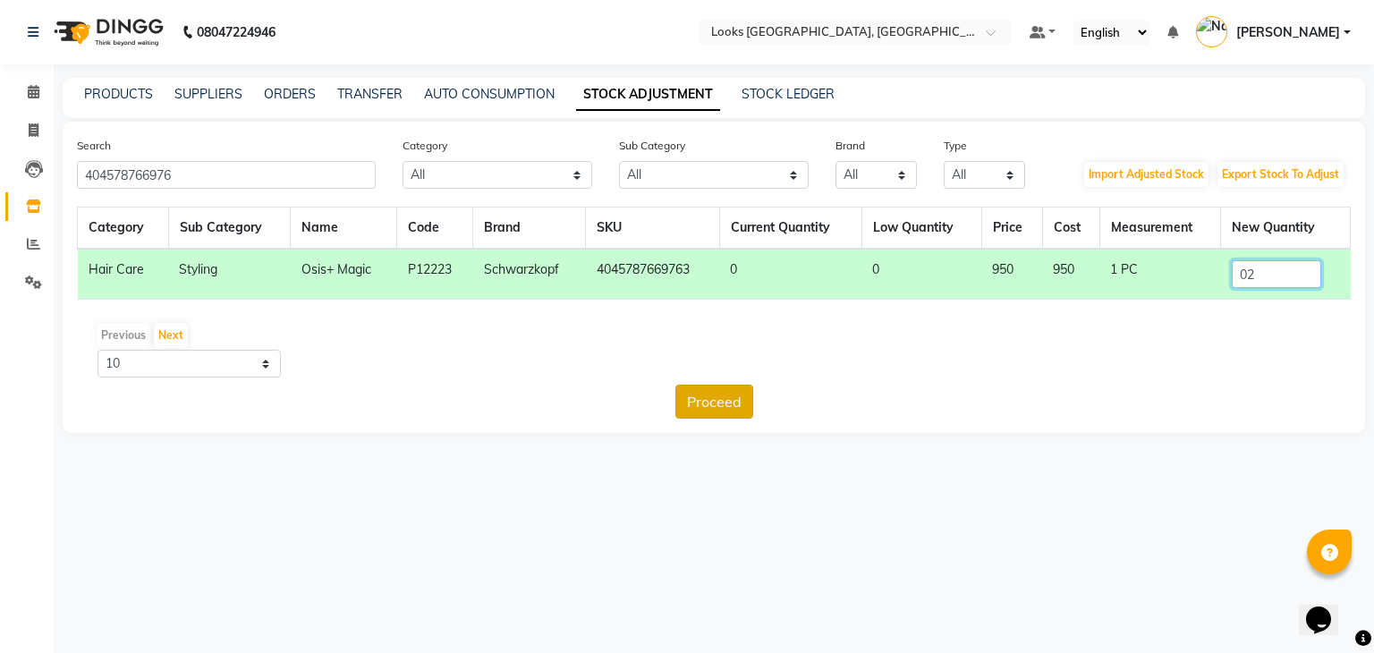
type input "02"
click at [724, 411] on button "Proceed" at bounding box center [714, 402] width 78 height 34
click at [753, 401] on button "Submit" at bounding box center [752, 402] width 71 height 34
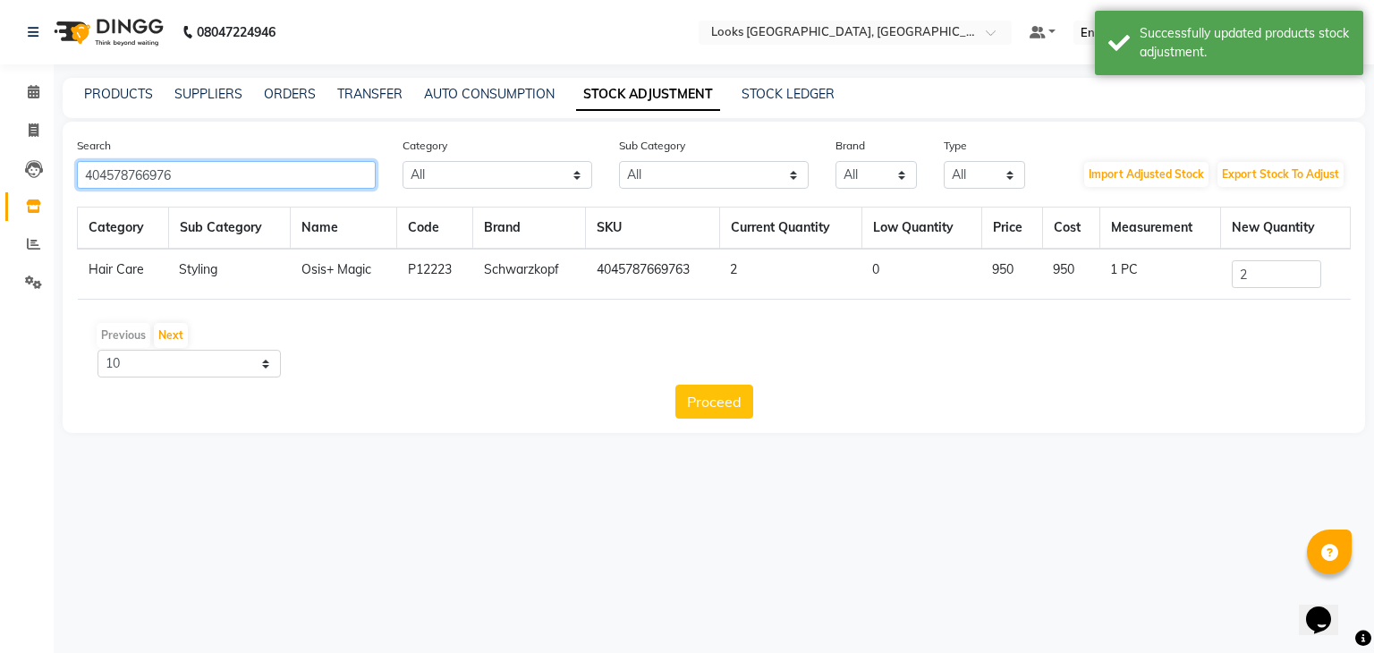
drag, startPoint x: 205, startPoint y: 174, endPoint x: 0, endPoint y: 243, distance: 216.4
click at [0, 243] on app-home "08047224946 Select Location × Looks [GEOGRAPHIC_DATA], [GEOGRAPHIC_DATA] Defaul…" at bounding box center [687, 230] width 1374 height 460
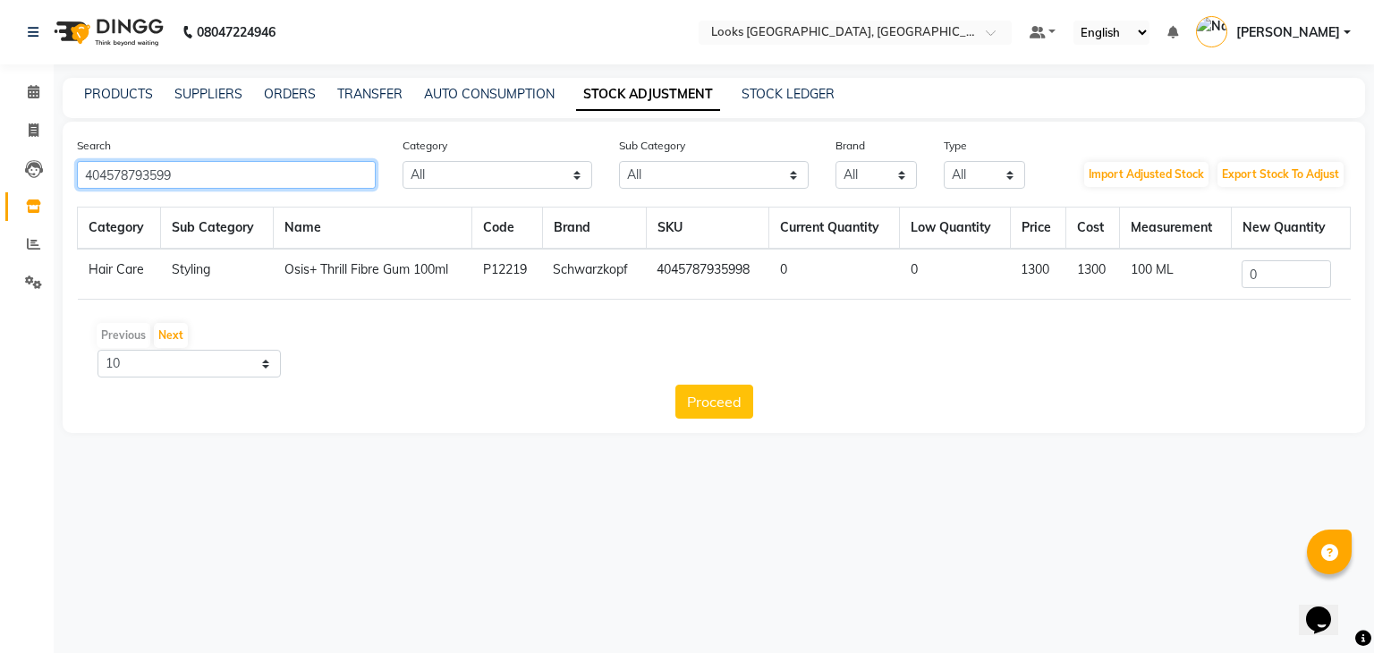
type input "404578793599"
click at [1267, 273] on input "0" at bounding box center [1285, 274] width 89 height 28
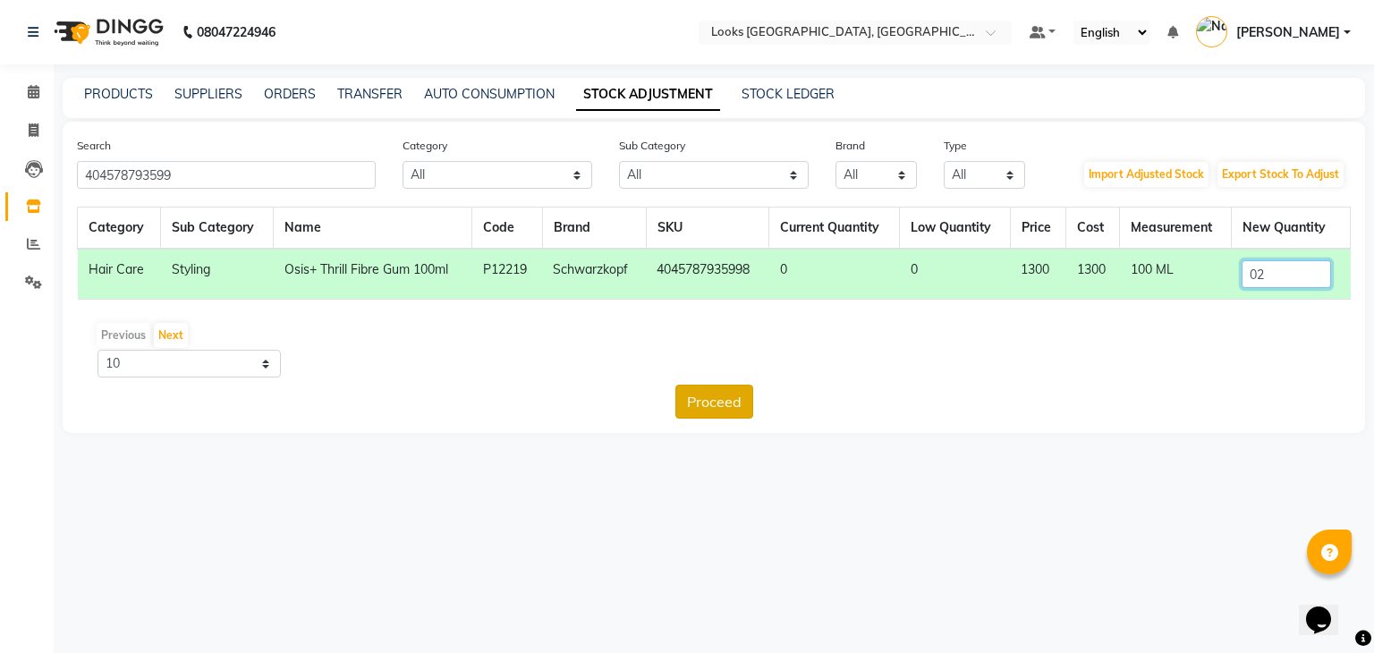
type input "02"
click at [716, 398] on button "Proceed" at bounding box center [714, 402] width 78 height 34
click at [744, 396] on button "Submit" at bounding box center [752, 402] width 71 height 34
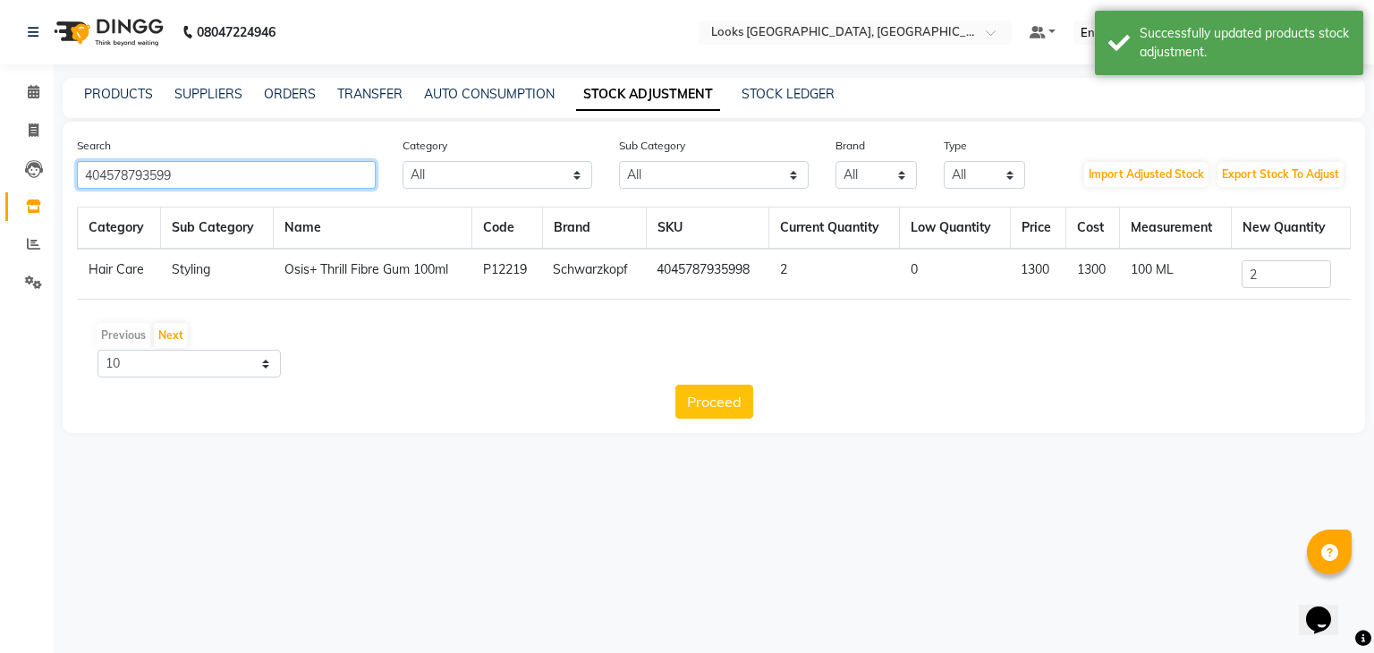
drag, startPoint x: 237, startPoint y: 174, endPoint x: 0, endPoint y: 230, distance: 243.4
click at [0, 230] on app-home "08047224946 Select Location × Looks [GEOGRAPHIC_DATA], [GEOGRAPHIC_DATA] Defaul…" at bounding box center [687, 230] width 1374 height 460
type input "404578793609"
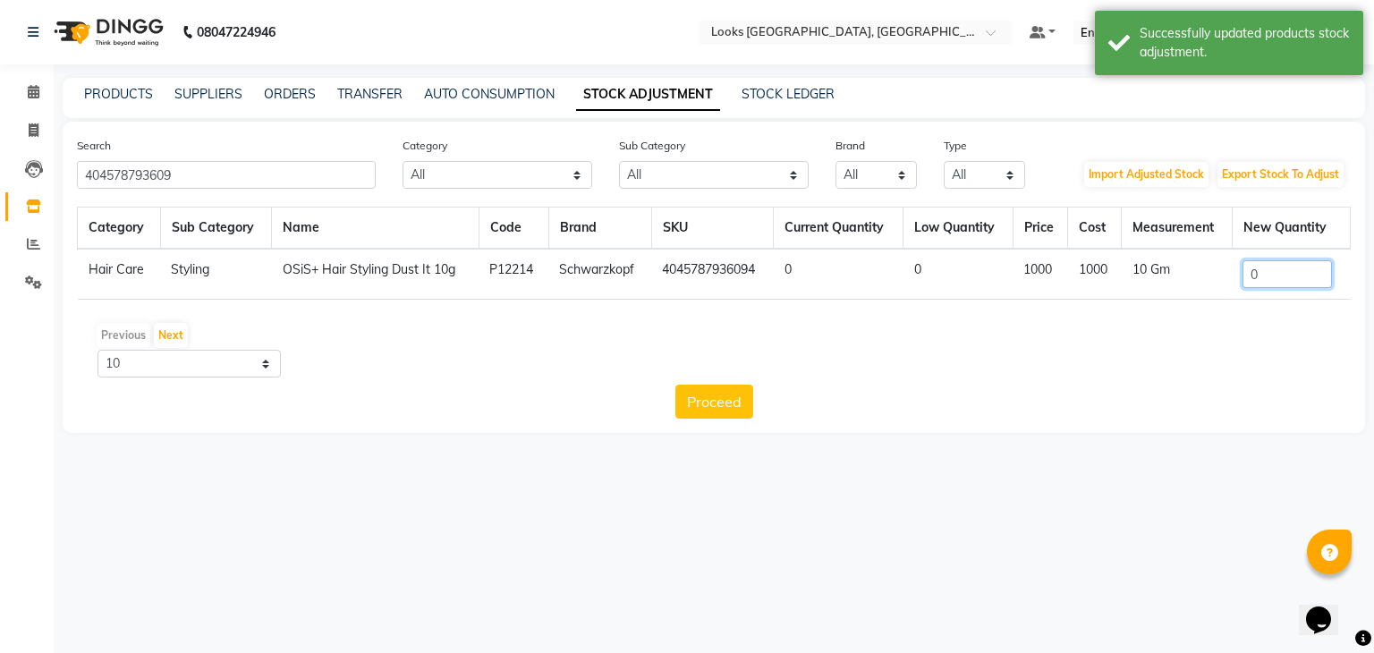
click at [1281, 275] on input "0" at bounding box center [1286, 274] width 89 height 28
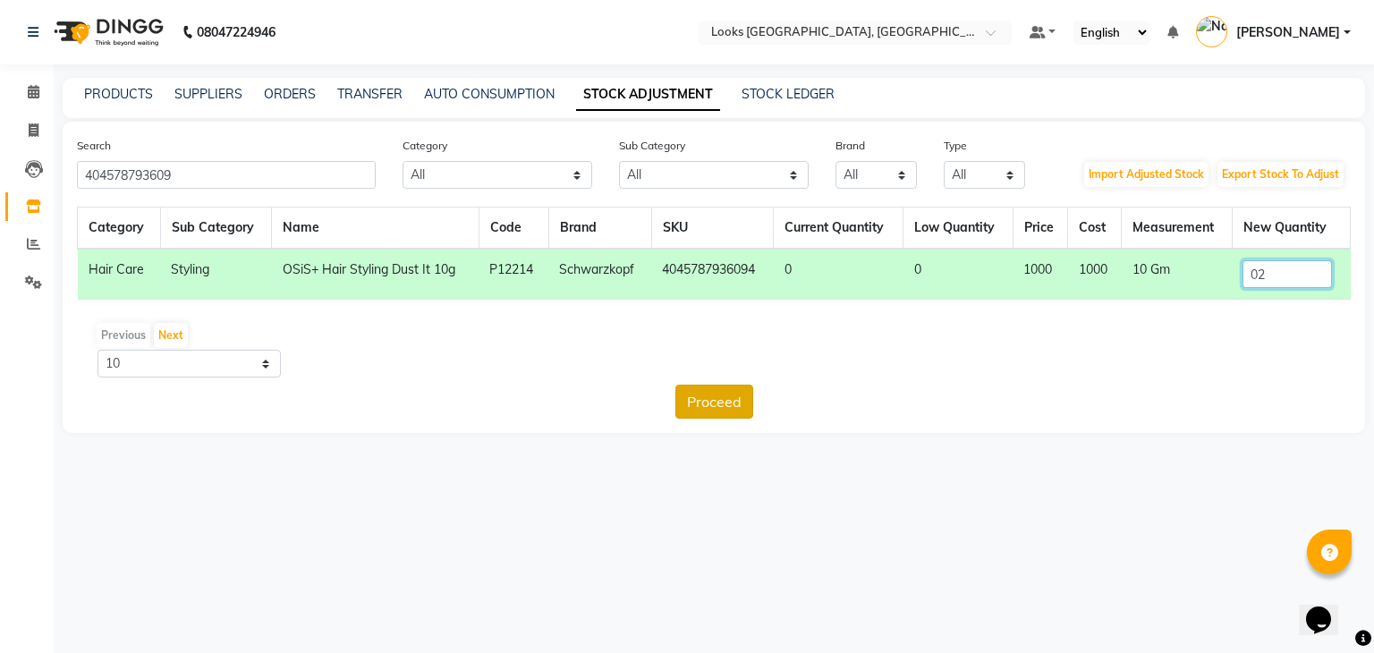
type input "02"
click at [701, 412] on button "Proceed" at bounding box center [714, 402] width 78 height 34
click at [744, 402] on button "Submit" at bounding box center [752, 402] width 71 height 34
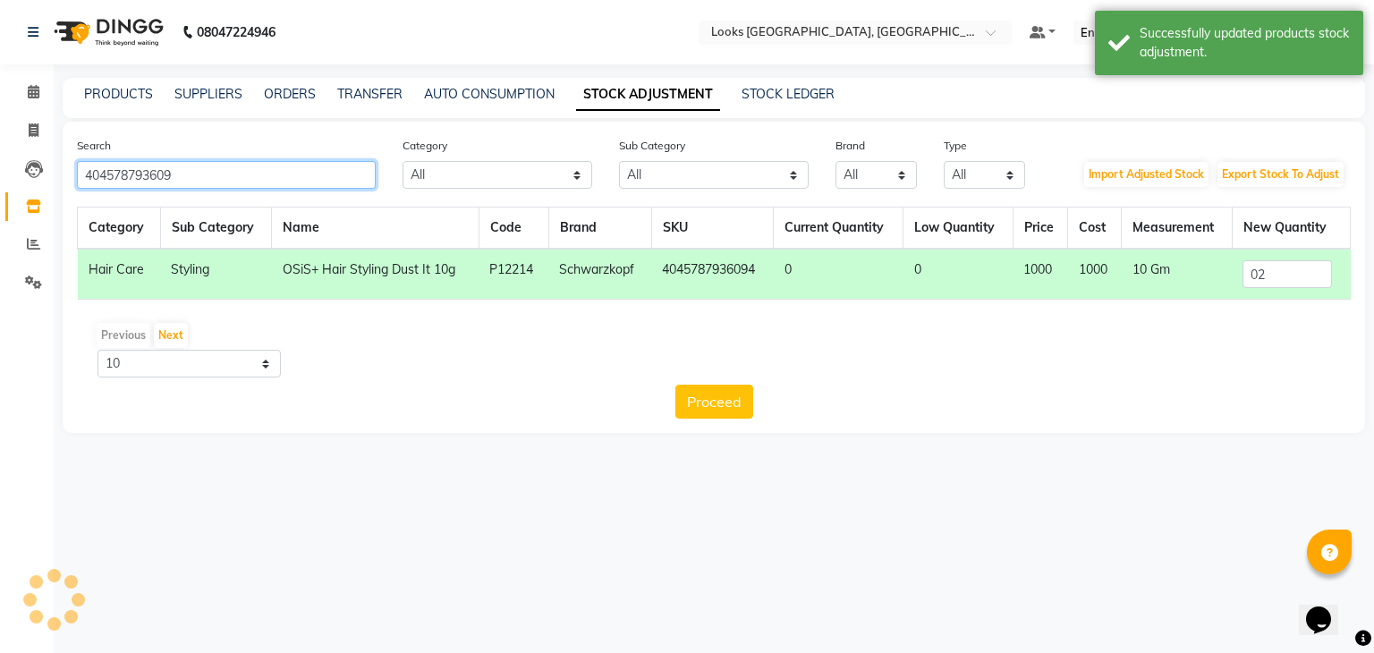
drag, startPoint x: 200, startPoint y: 166, endPoint x: 0, endPoint y: 204, distance: 203.8
click at [0, 204] on app-home "08047224946 Select Location × Looks [GEOGRAPHIC_DATA], [GEOGRAPHIC_DATA] Defaul…" at bounding box center [687, 230] width 1374 height 460
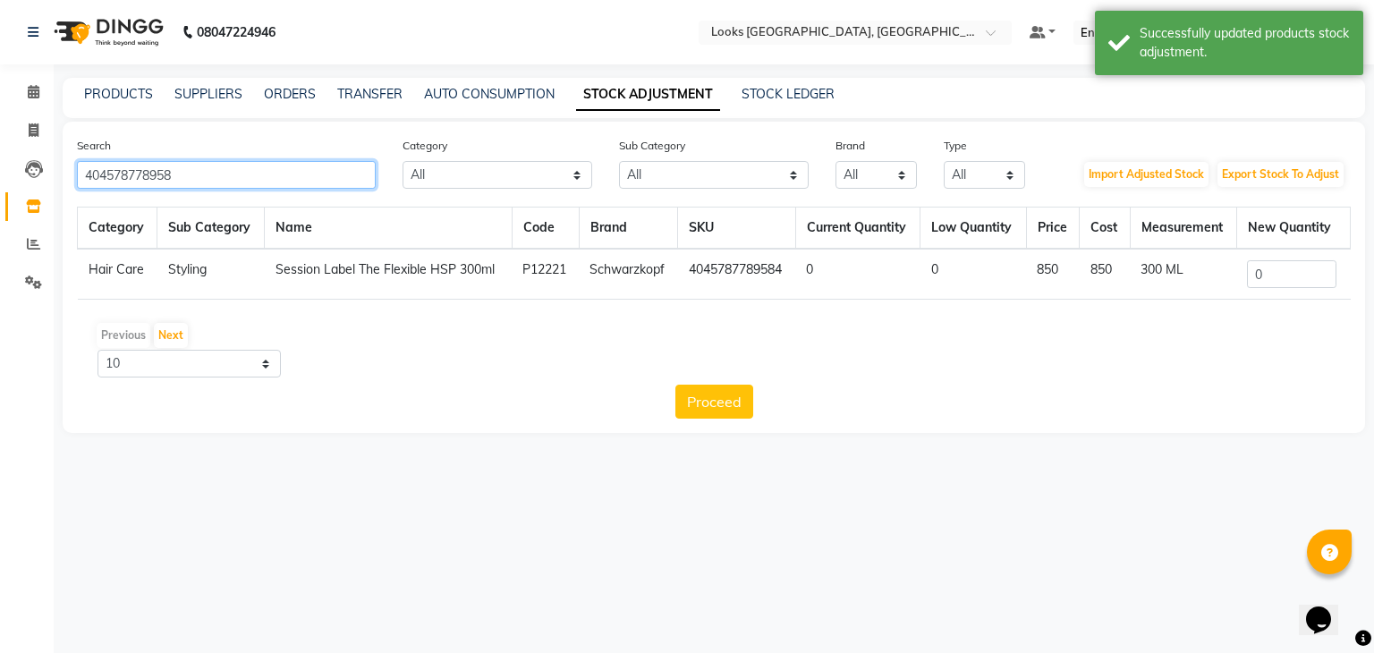
type input "404578778958"
click at [1275, 278] on input "0" at bounding box center [1291, 274] width 89 height 28
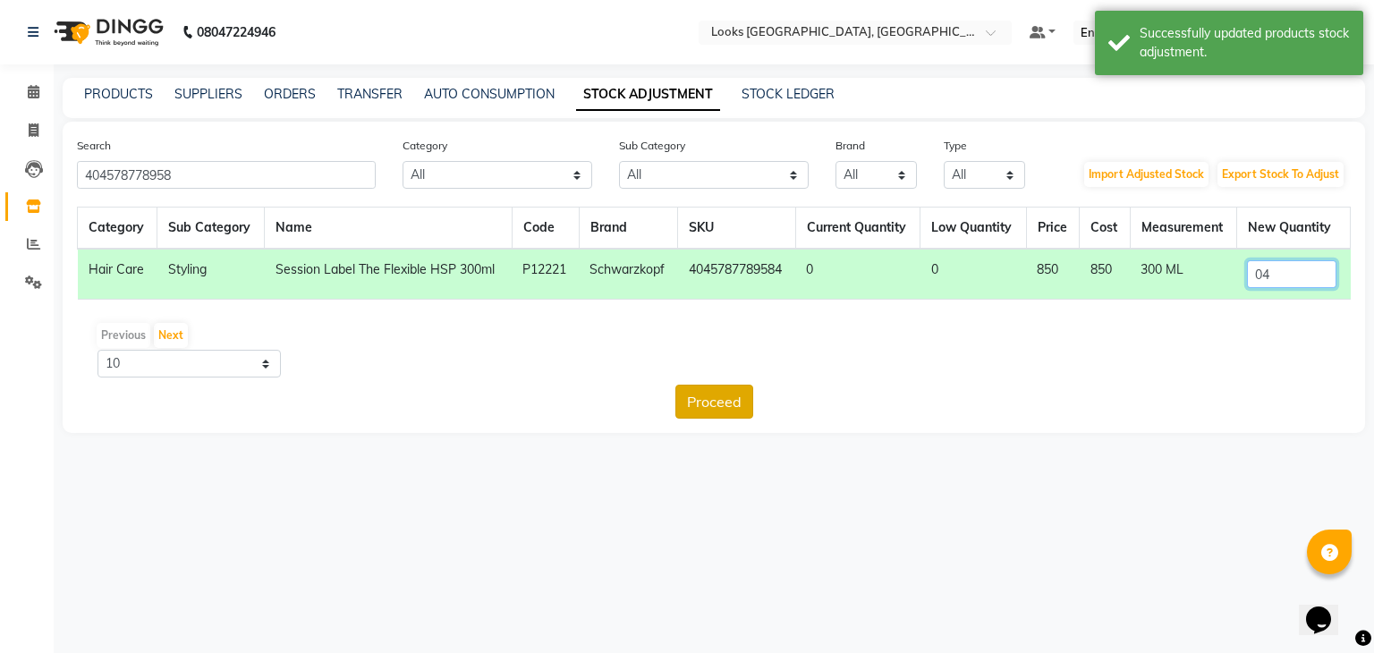
type input "04"
click at [725, 398] on button "Proceed" at bounding box center [714, 402] width 78 height 34
click at [740, 397] on button "Submit" at bounding box center [752, 402] width 71 height 34
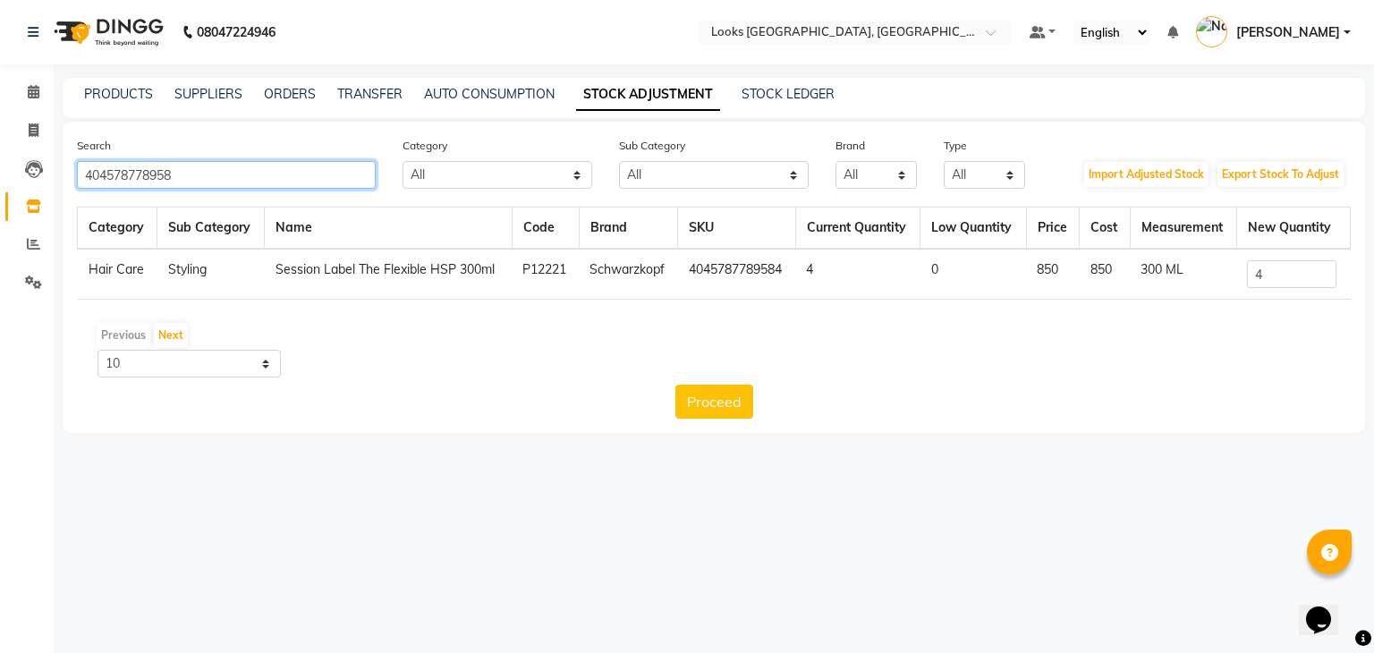
drag, startPoint x: 265, startPoint y: 183, endPoint x: 0, endPoint y: 244, distance: 271.6
click at [0, 244] on app-home "08047224946 Select Location × Looks [GEOGRAPHIC_DATA], [GEOGRAPHIC_DATA] Defaul…" at bounding box center [687, 230] width 1374 height 460
type input "81540101064"
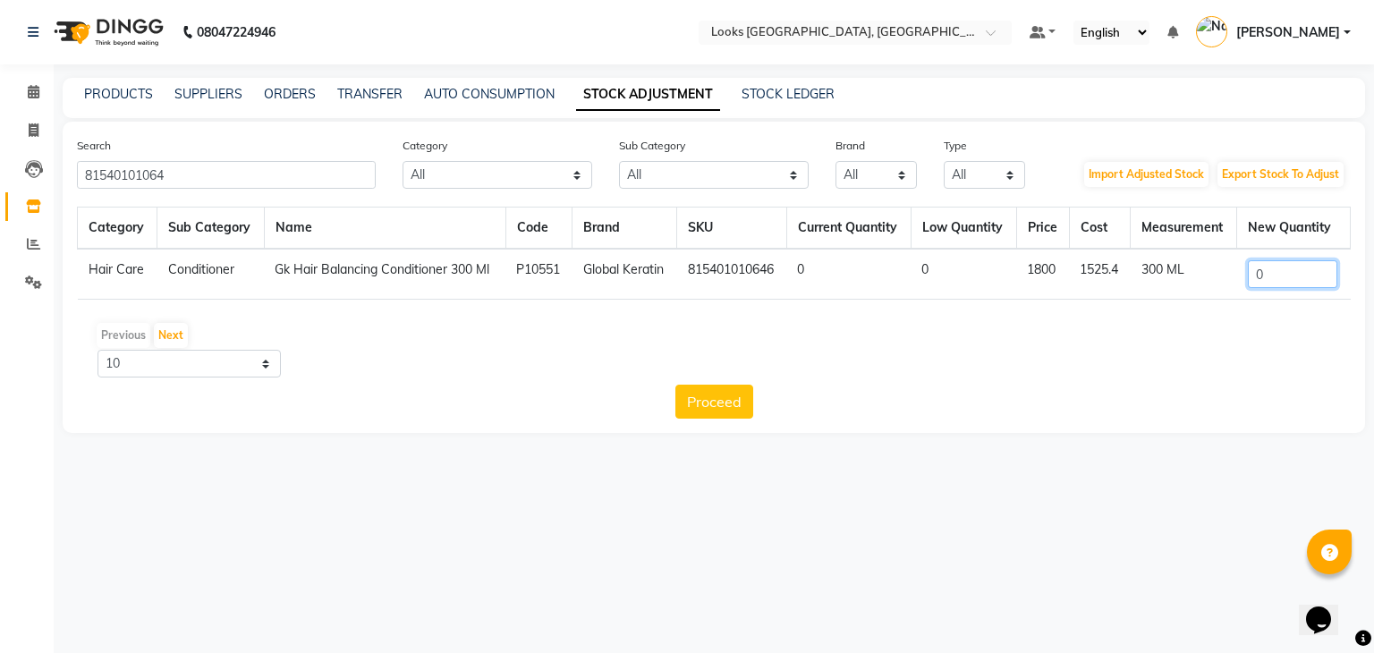
click at [1284, 284] on input "0" at bounding box center [1292, 274] width 89 height 28
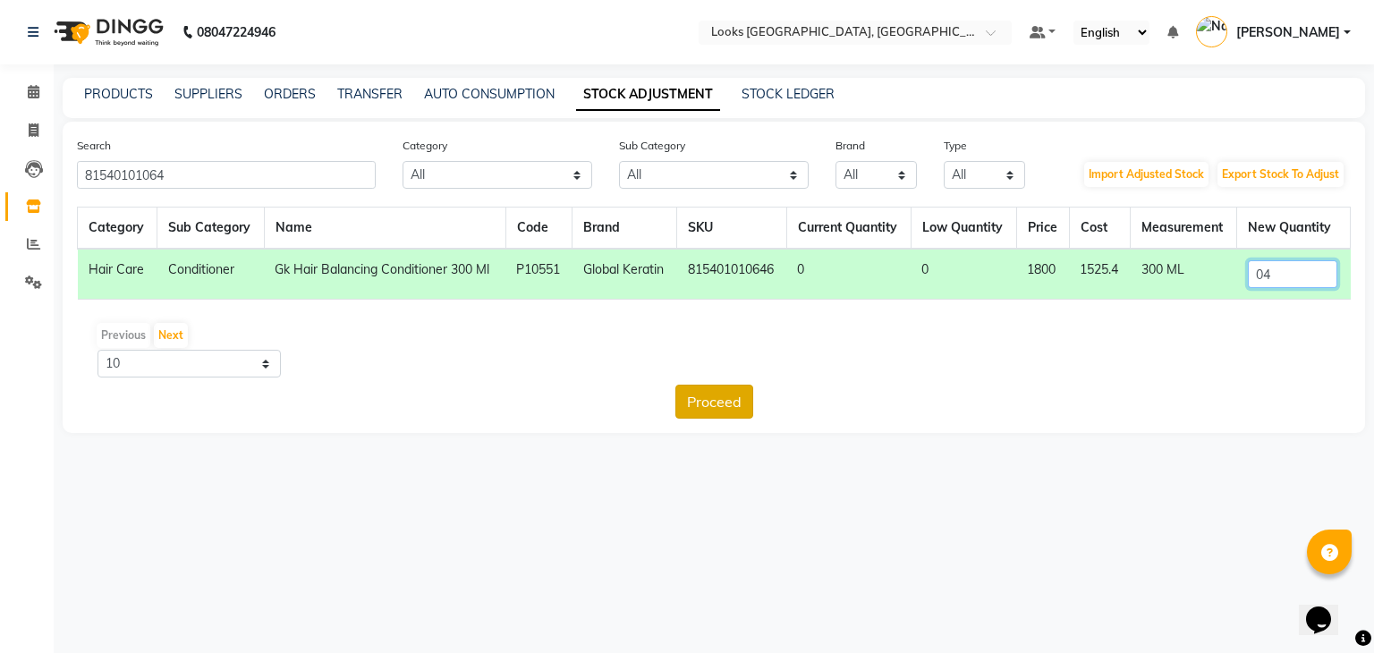
type input "04"
click at [734, 396] on button "Proceed" at bounding box center [714, 402] width 78 height 34
click at [741, 399] on button "Submit" at bounding box center [752, 402] width 71 height 34
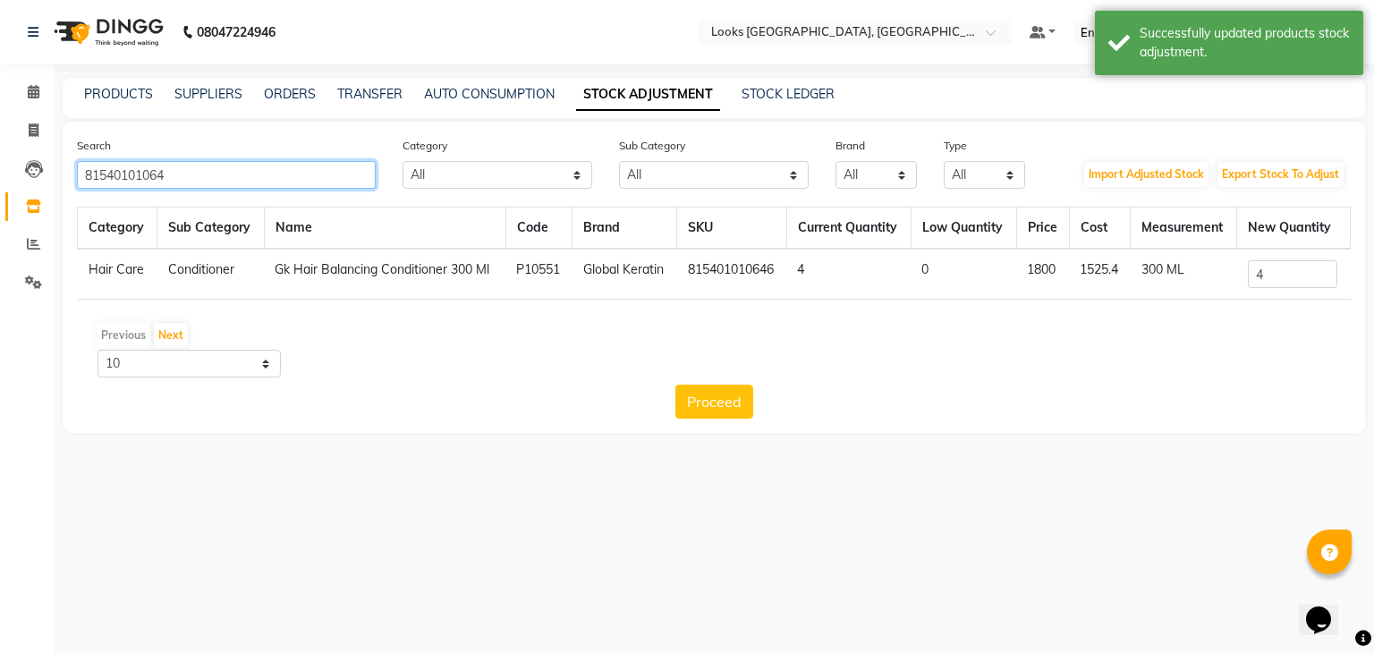
drag, startPoint x: 199, startPoint y: 163, endPoint x: 0, endPoint y: 182, distance: 199.4
click at [0, 182] on app-home "08047224946 Select Location × Looks [GEOGRAPHIC_DATA], [GEOGRAPHIC_DATA] Defaul…" at bounding box center [687, 230] width 1374 height 460
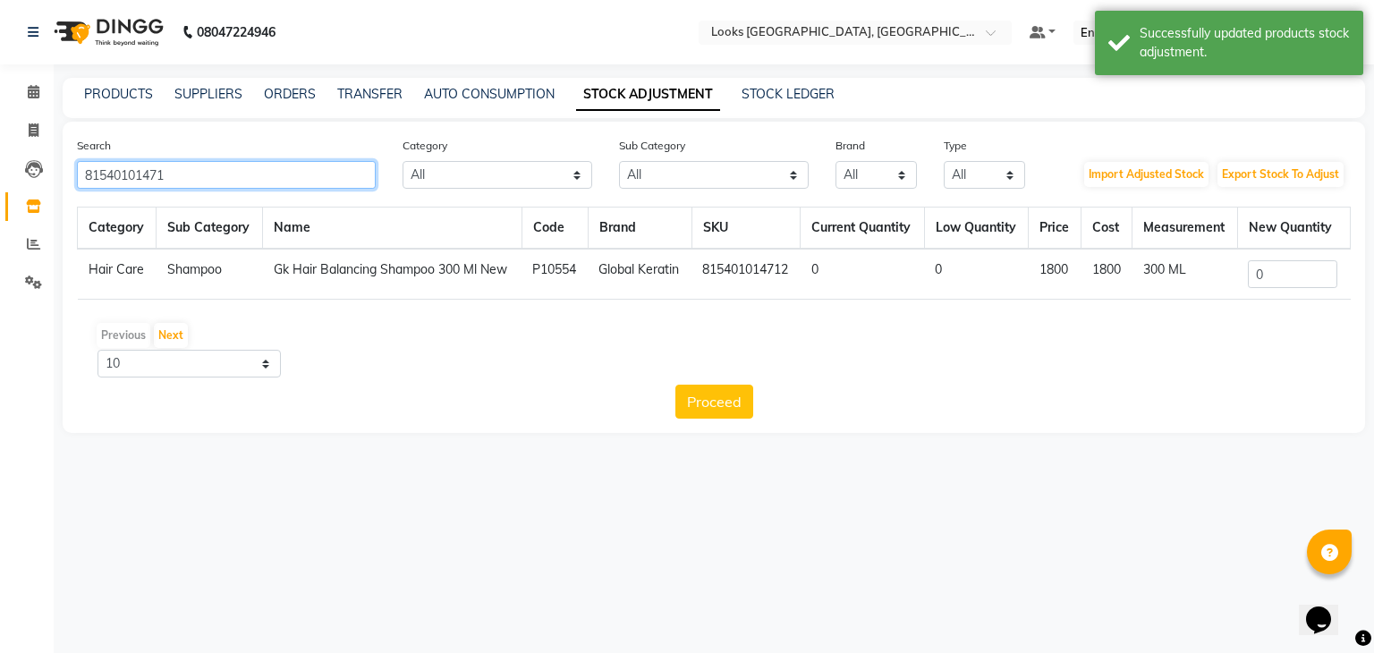
type input "81540101471"
click at [1284, 267] on input "0" at bounding box center [1292, 274] width 89 height 28
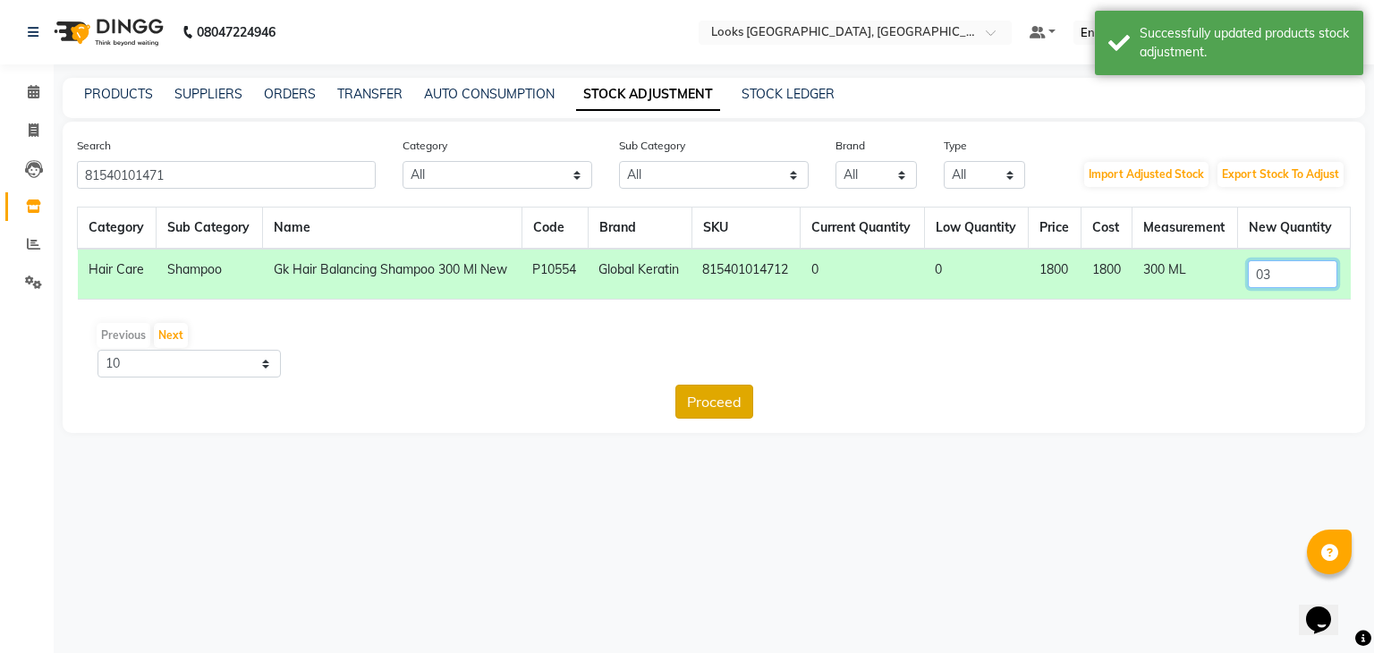
type input "03"
click at [735, 409] on button "Proceed" at bounding box center [714, 402] width 78 height 34
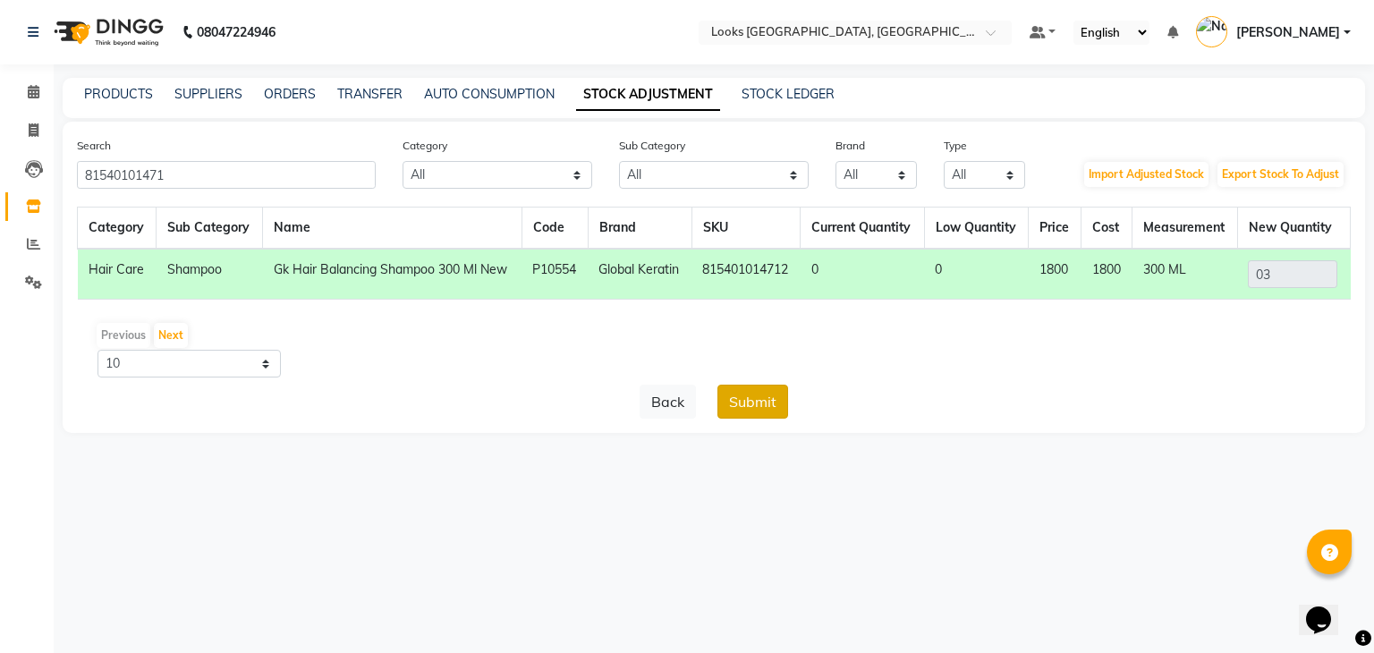
click at [738, 408] on button "Submit" at bounding box center [752, 402] width 71 height 34
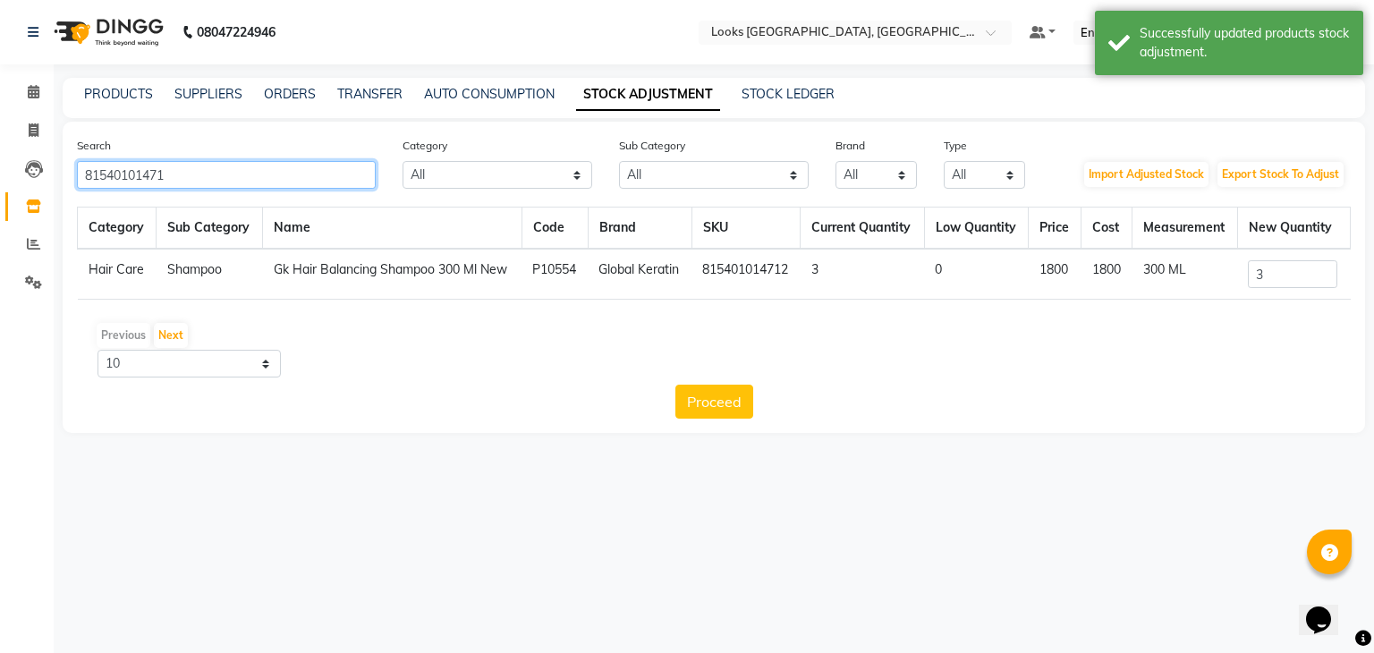
drag, startPoint x: 230, startPoint y: 180, endPoint x: 0, endPoint y: 193, distance: 230.3
click at [0, 193] on app-home "08047224946 Select Location × Looks [GEOGRAPHIC_DATA], [GEOGRAPHIC_DATA] Defaul…" at bounding box center [687, 230] width 1374 height 460
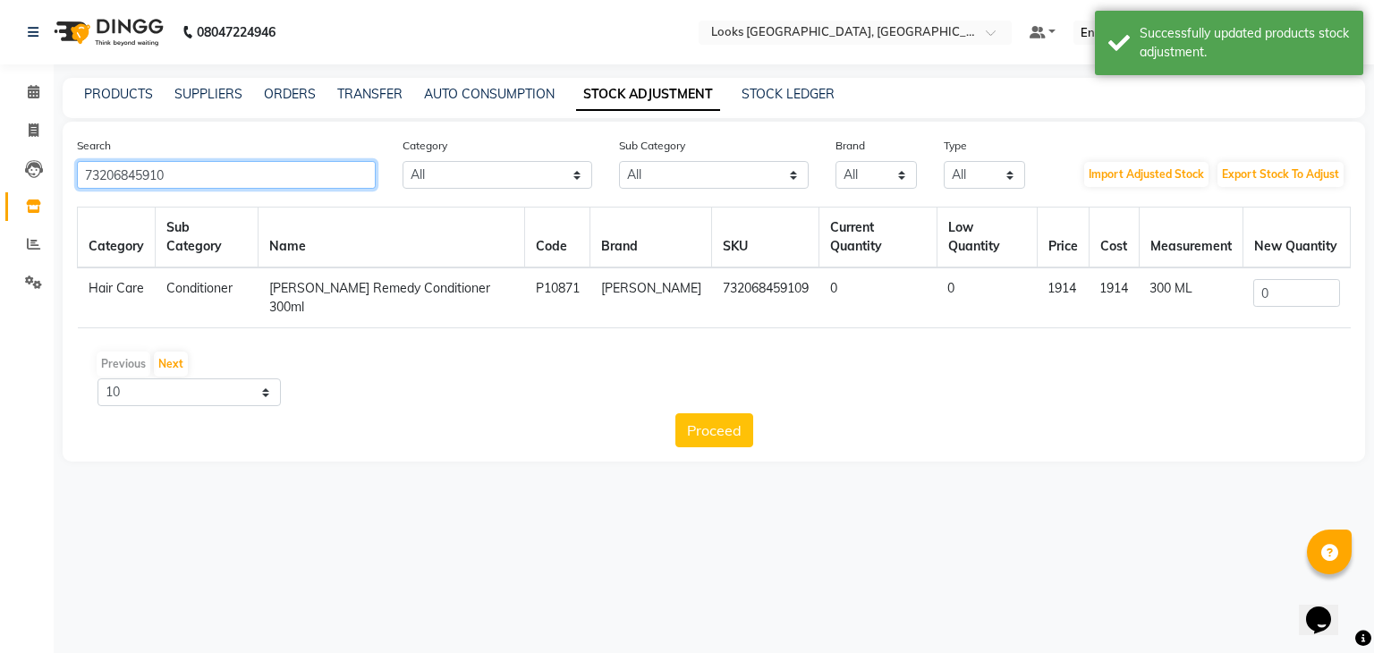
type input "73206845910"
click at [1289, 279] on input "0" at bounding box center [1296, 293] width 86 height 28
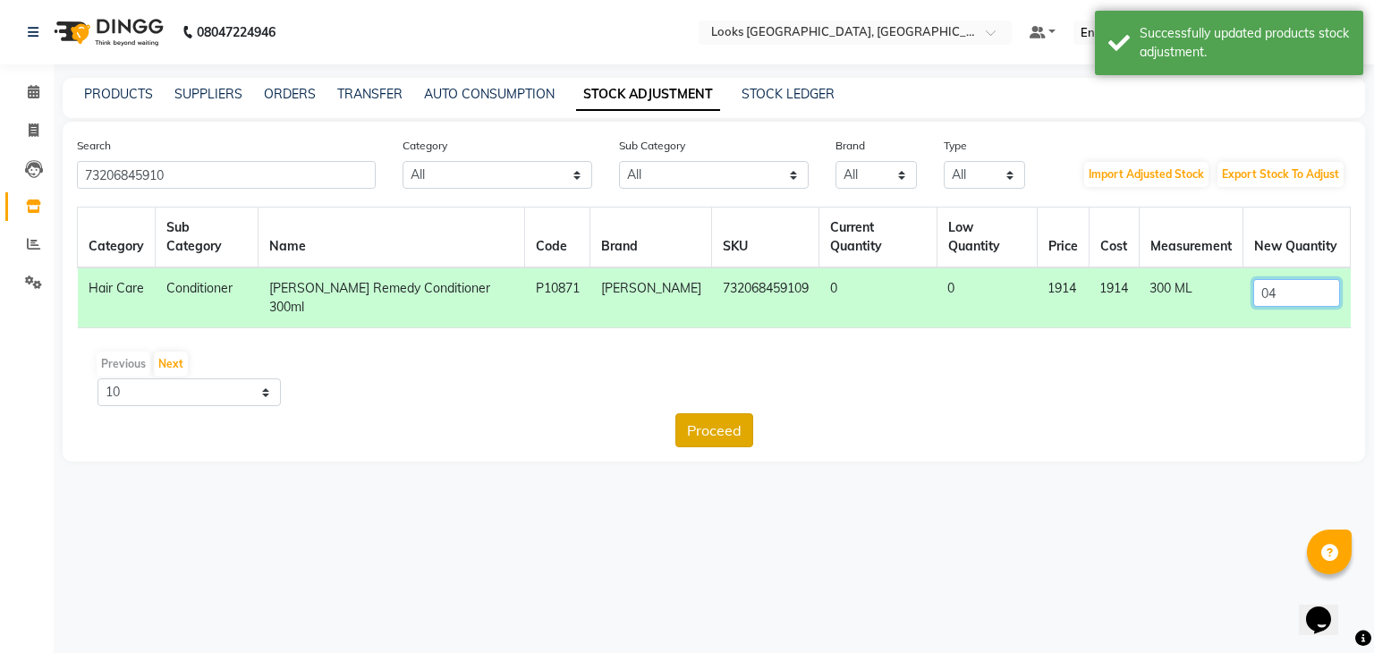
type input "04"
click at [731, 413] on button "Proceed" at bounding box center [714, 430] width 78 height 34
click at [741, 413] on button "Submit" at bounding box center [752, 430] width 71 height 34
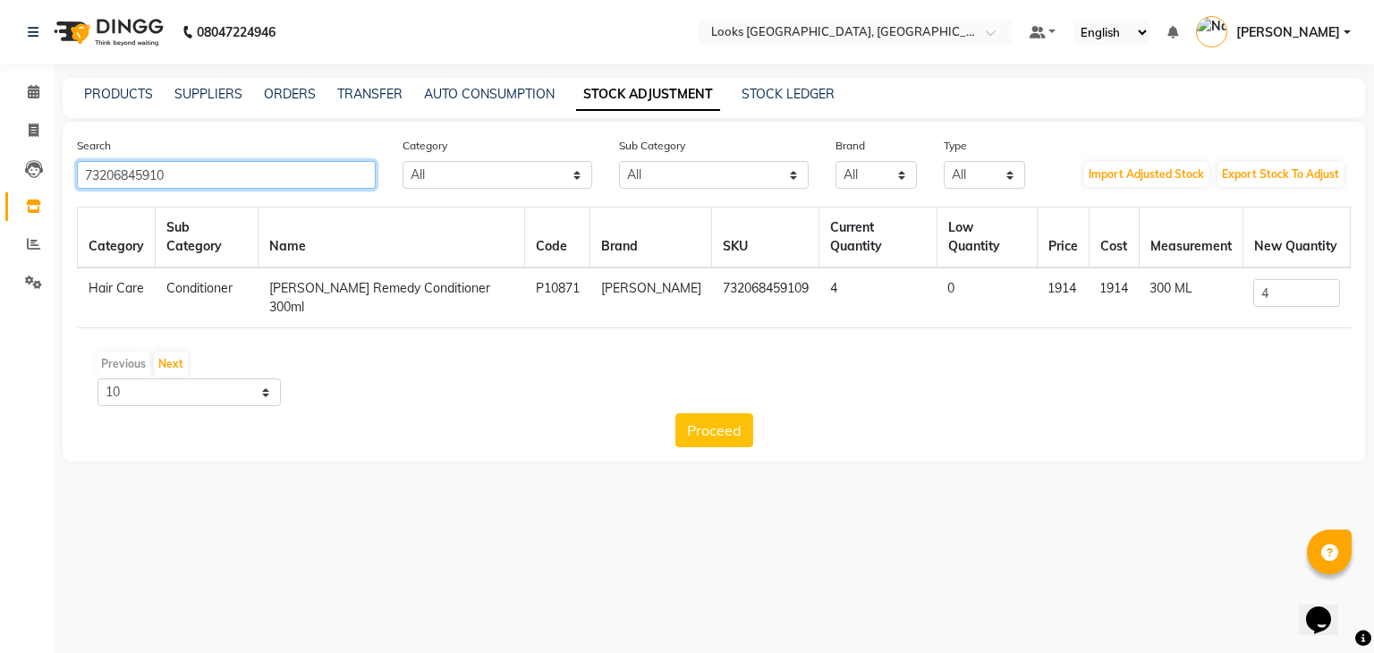
drag, startPoint x: 267, startPoint y: 173, endPoint x: 0, endPoint y: 190, distance: 267.1
click at [0, 190] on app-home "08047224946 Select Location × Looks [GEOGRAPHIC_DATA], [GEOGRAPHIC_DATA] Defaul…" at bounding box center [687, 244] width 1374 height 488
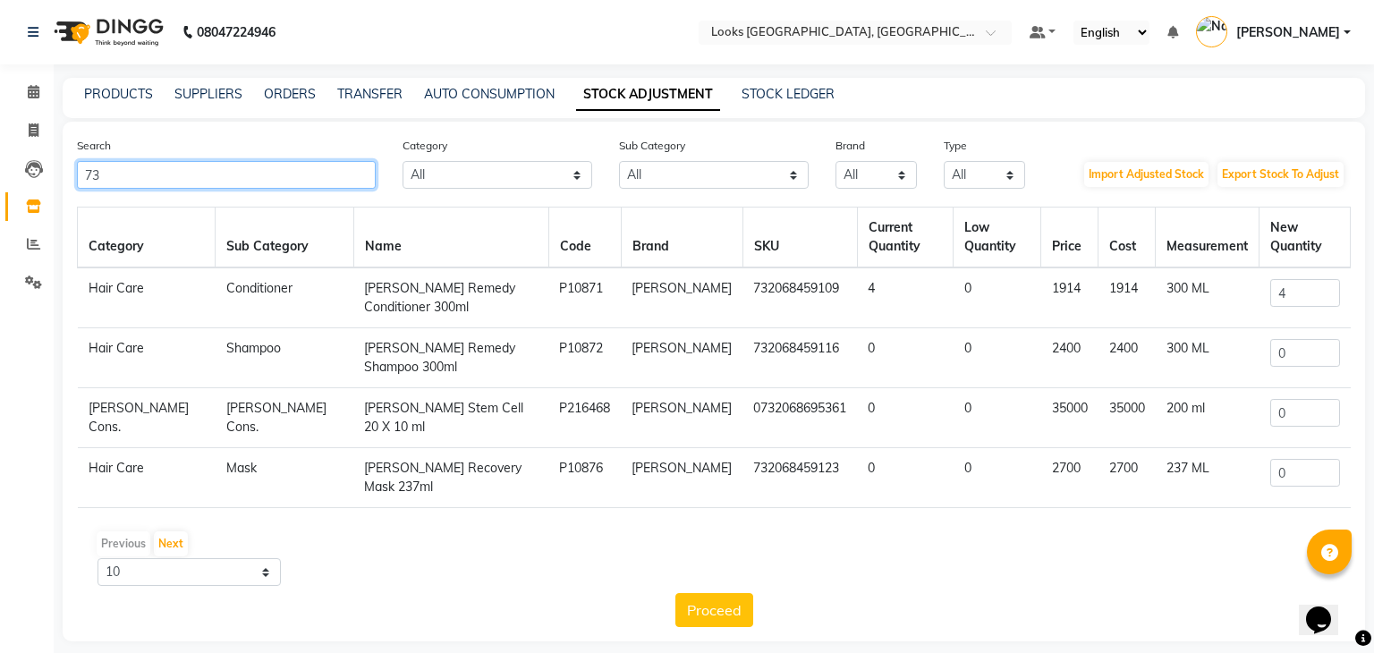
type input "7"
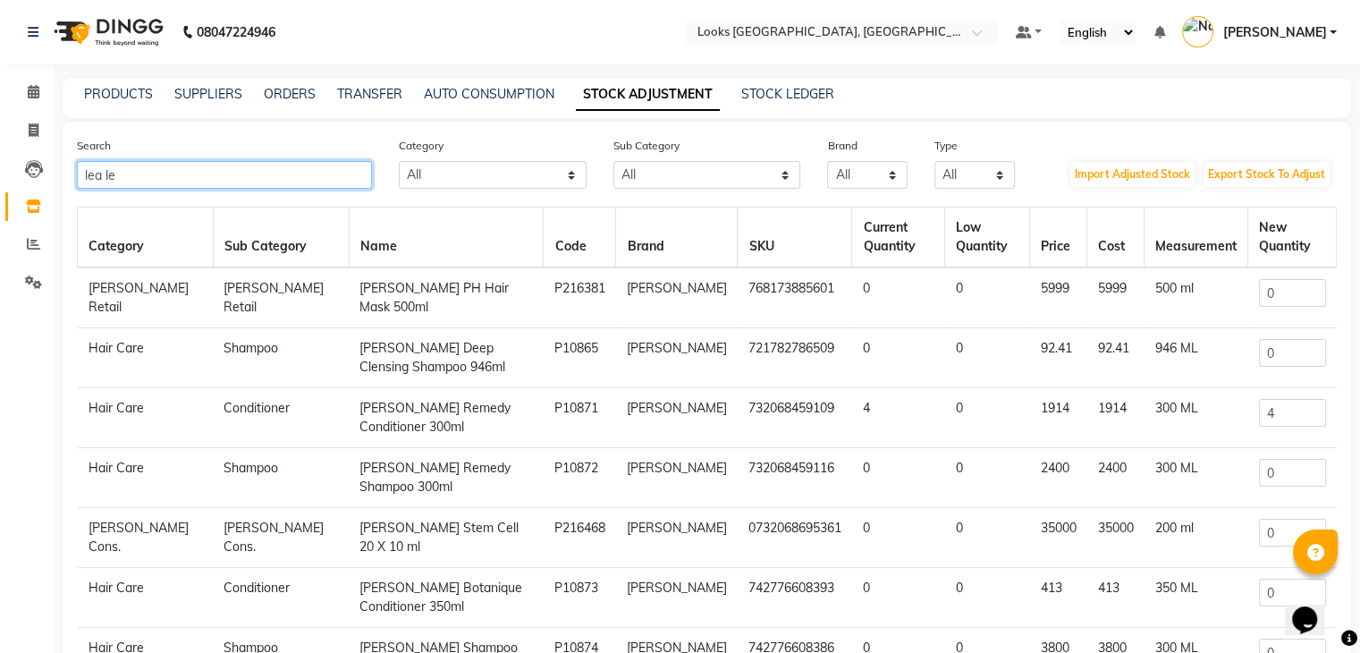
type input "lea le"
click at [1264, 466] on input "0" at bounding box center [1292, 473] width 67 height 28
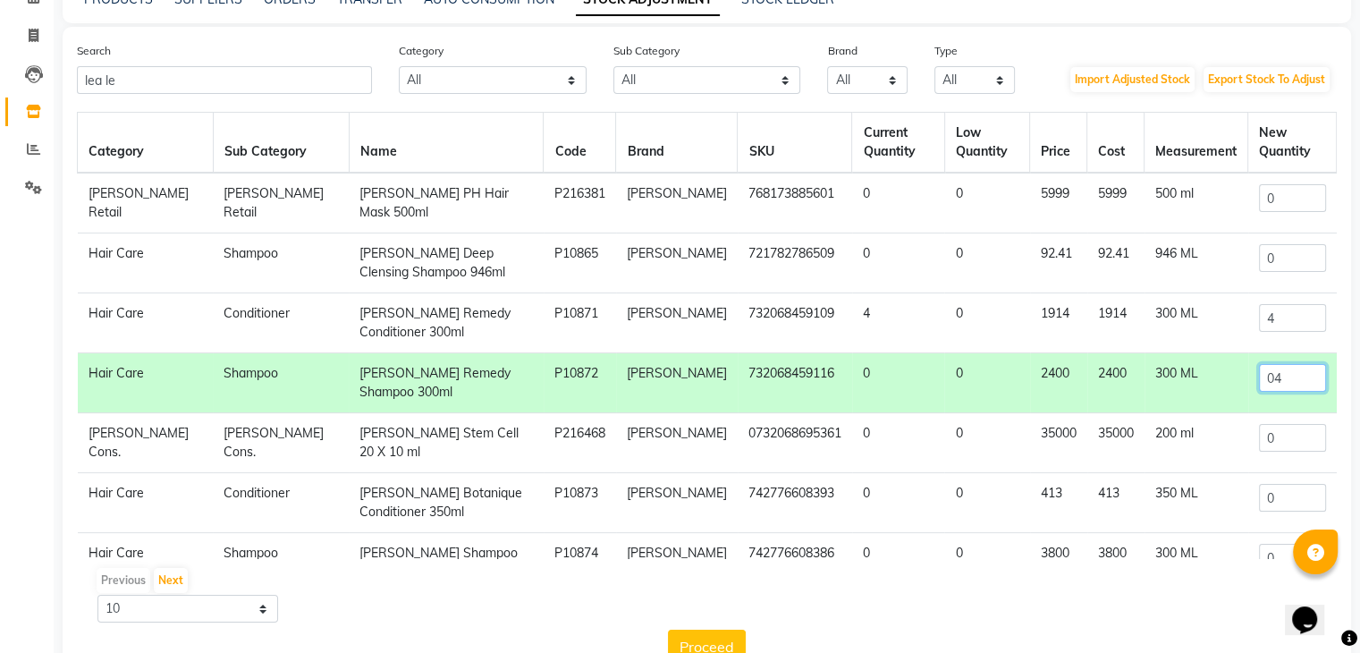
scroll to position [148, 0]
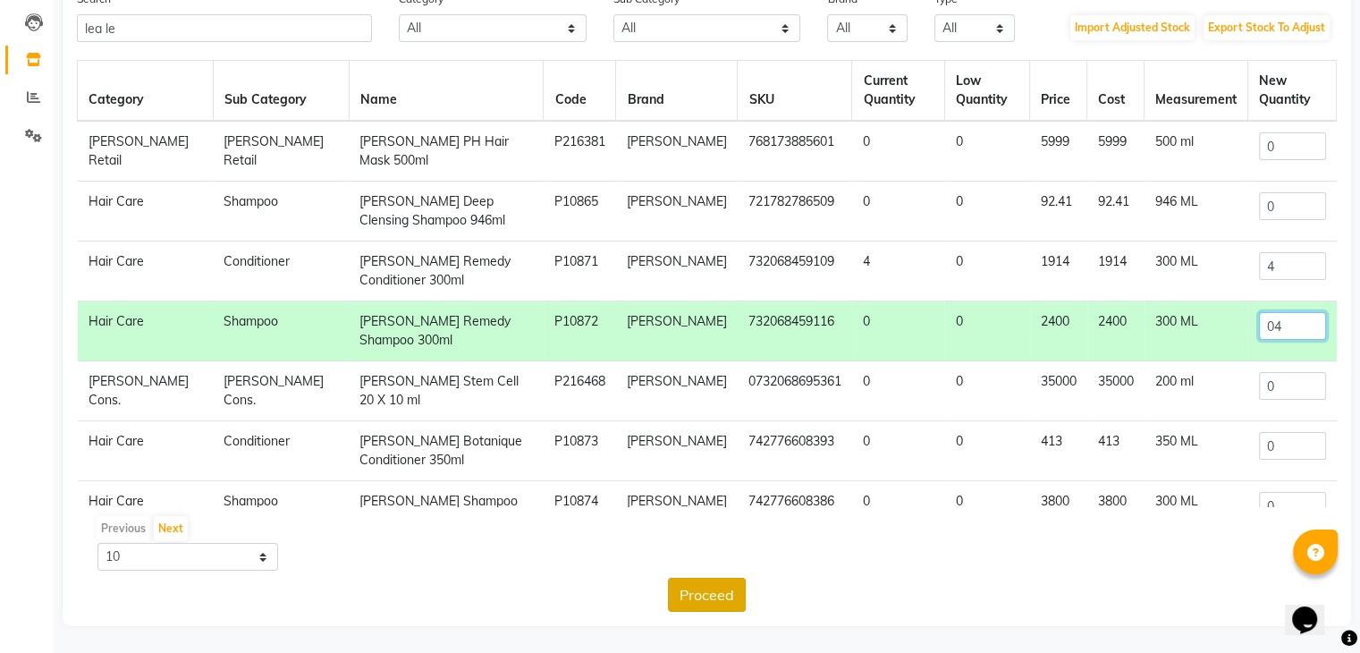
type input "04"
click at [702, 597] on button "Proceed" at bounding box center [707, 595] width 78 height 34
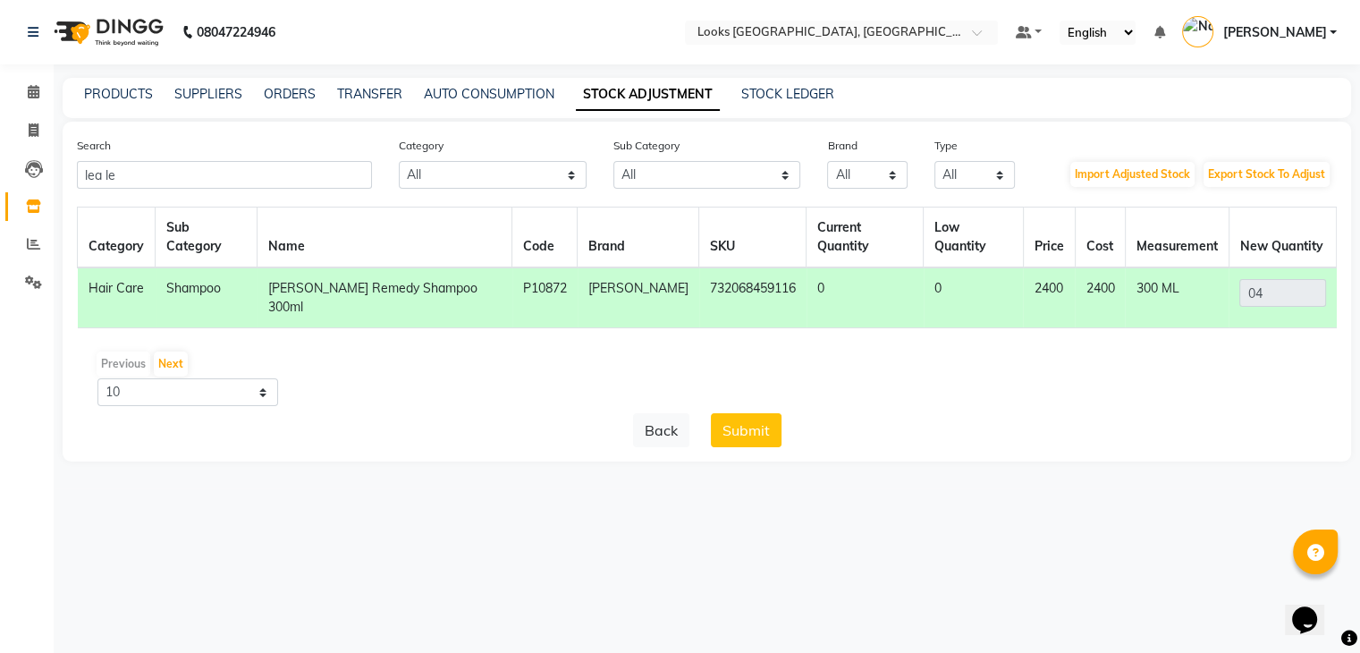
scroll to position [0, 0]
click at [747, 413] on button "Submit" at bounding box center [752, 430] width 71 height 34
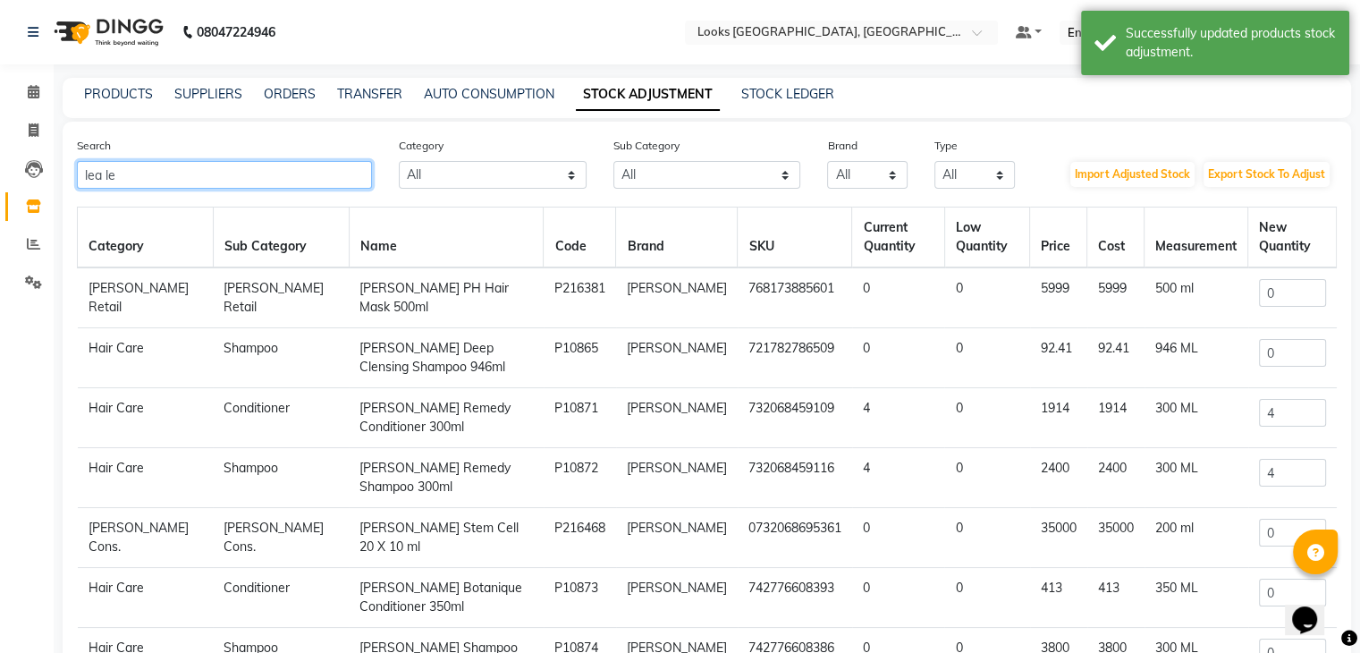
drag, startPoint x: 169, startPoint y: 177, endPoint x: 0, endPoint y: 185, distance: 169.2
click at [0, 185] on app-home "08047224946 Select Location × Looks [GEOGRAPHIC_DATA], [GEOGRAPHIC_DATA] Defaul…" at bounding box center [680, 400] width 1360 height 800
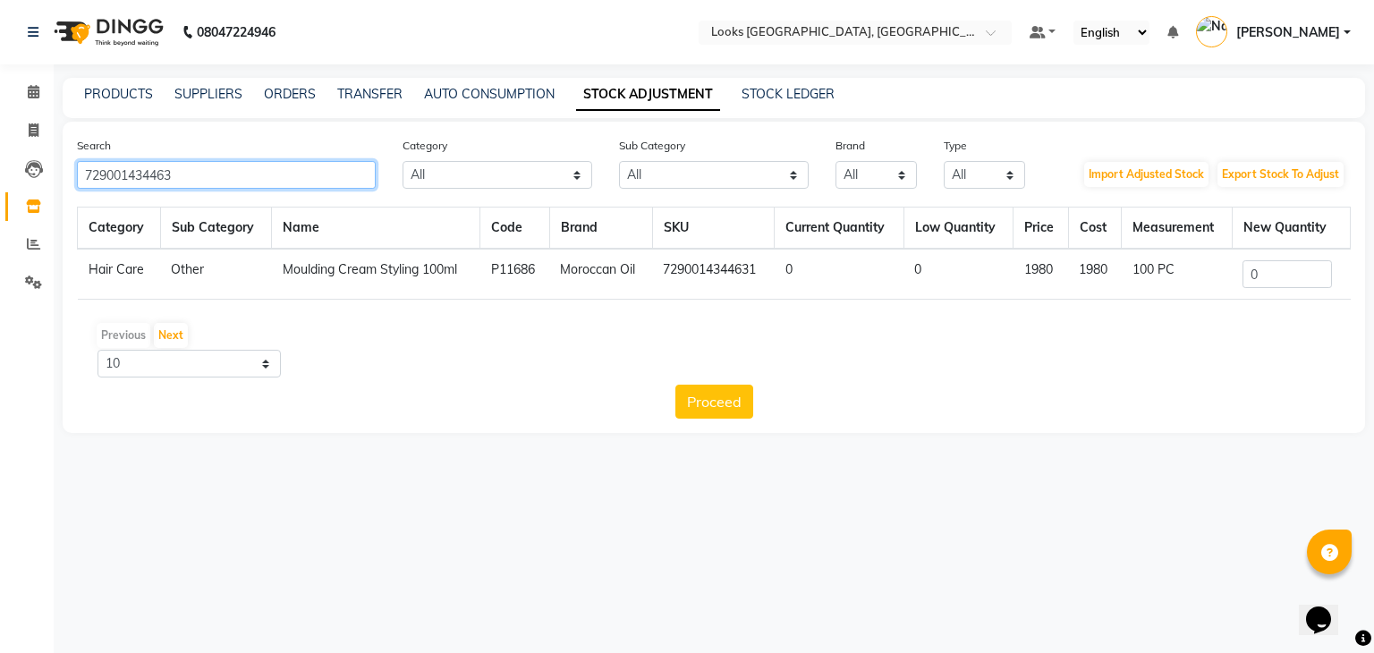
type input "729001434463"
click at [1278, 279] on input "0" at bounding box center [1286, 274] width 89 height 28
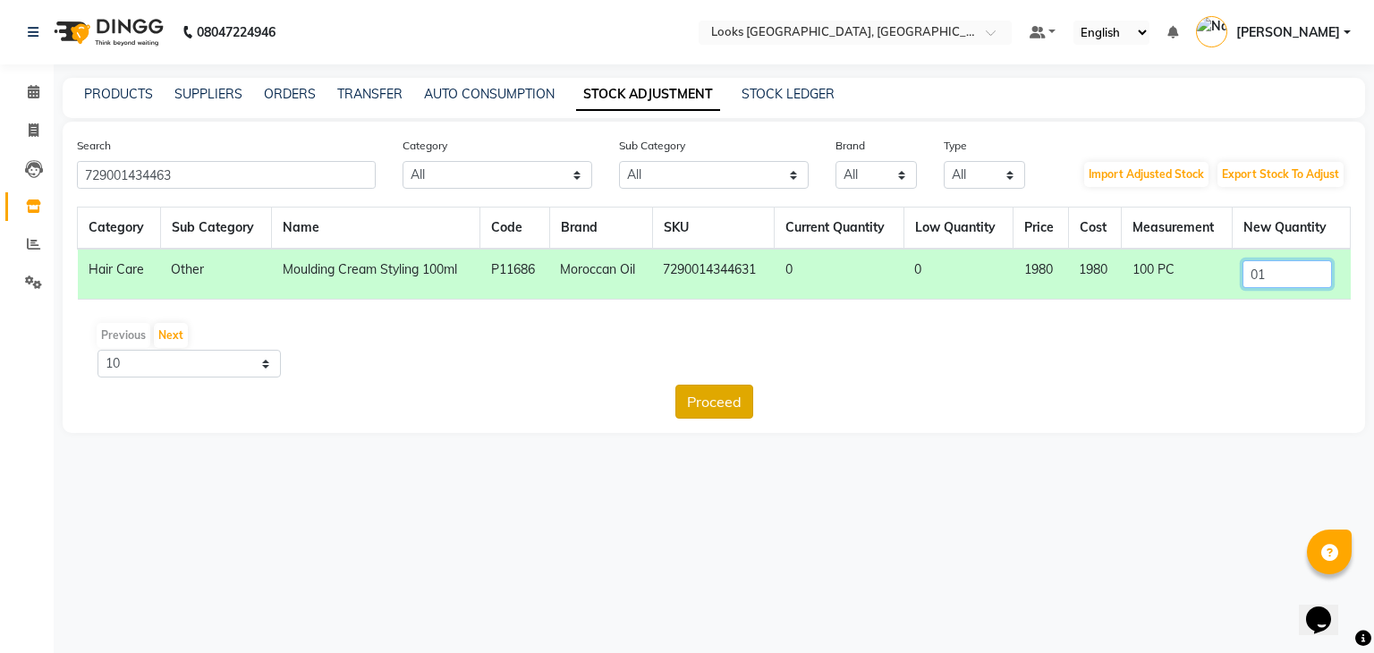
type input "01"
click at [707, 409] on button "Proceed" at bounding box center [714, 402] width 78 height 34
click at [754, 394] on button "Submit" at bounding box center [752, 402] width 71 height 34
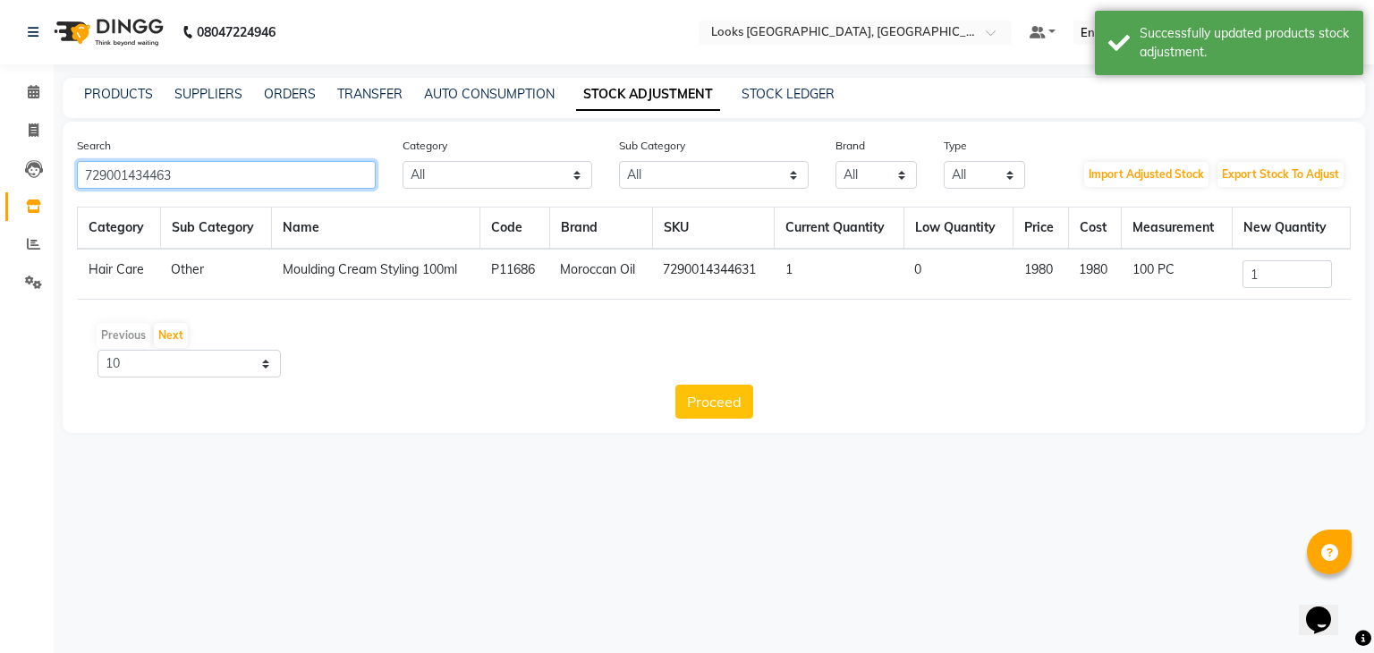
drag, startPoint x: 214, startPoint y: 179, endPoint x: 0, endPoint y: 224, distance: 218.4
click at [0, 224] on app-home "08047224946 Select Location × Looks [GEOGRAPHIC_DATA], [GEOGRAPHIC_DATA] Defaul…" at bounding box center [687, 230] width 1374 height 460
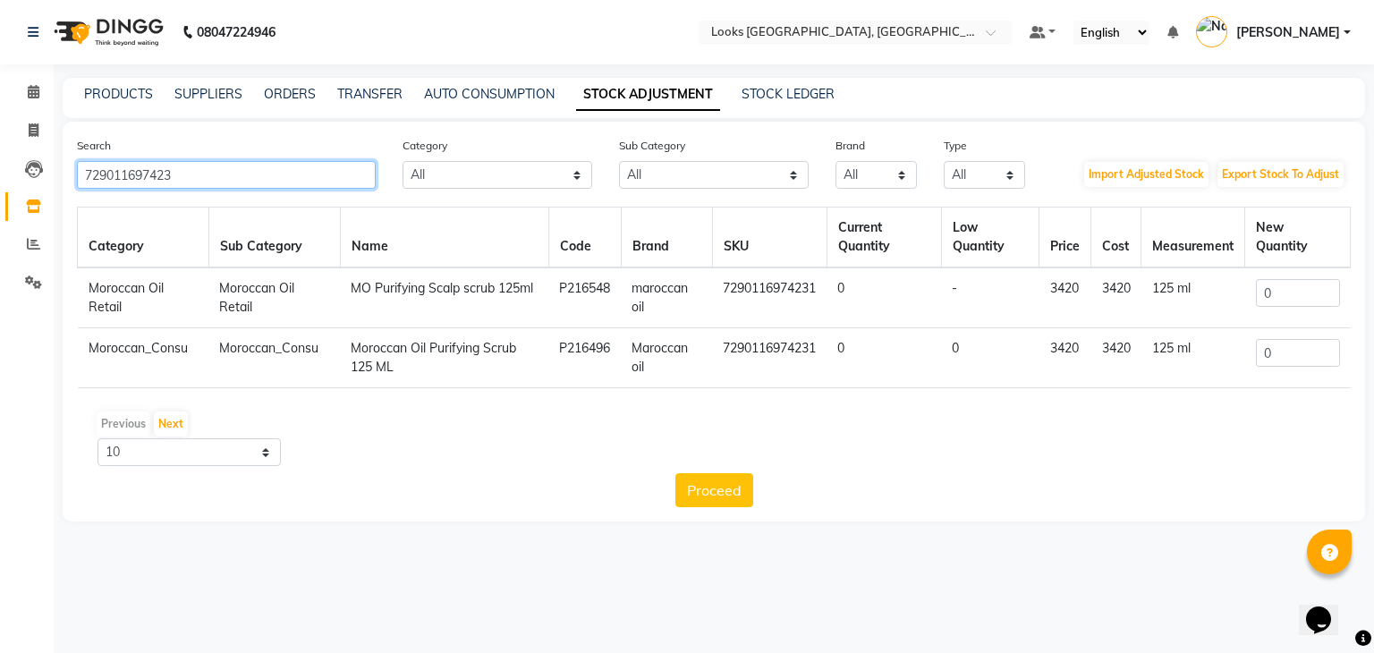
type input "729011697423"
click at [1286, 295] on input "0" at bounding box center [1298, 293] width 84 height 28
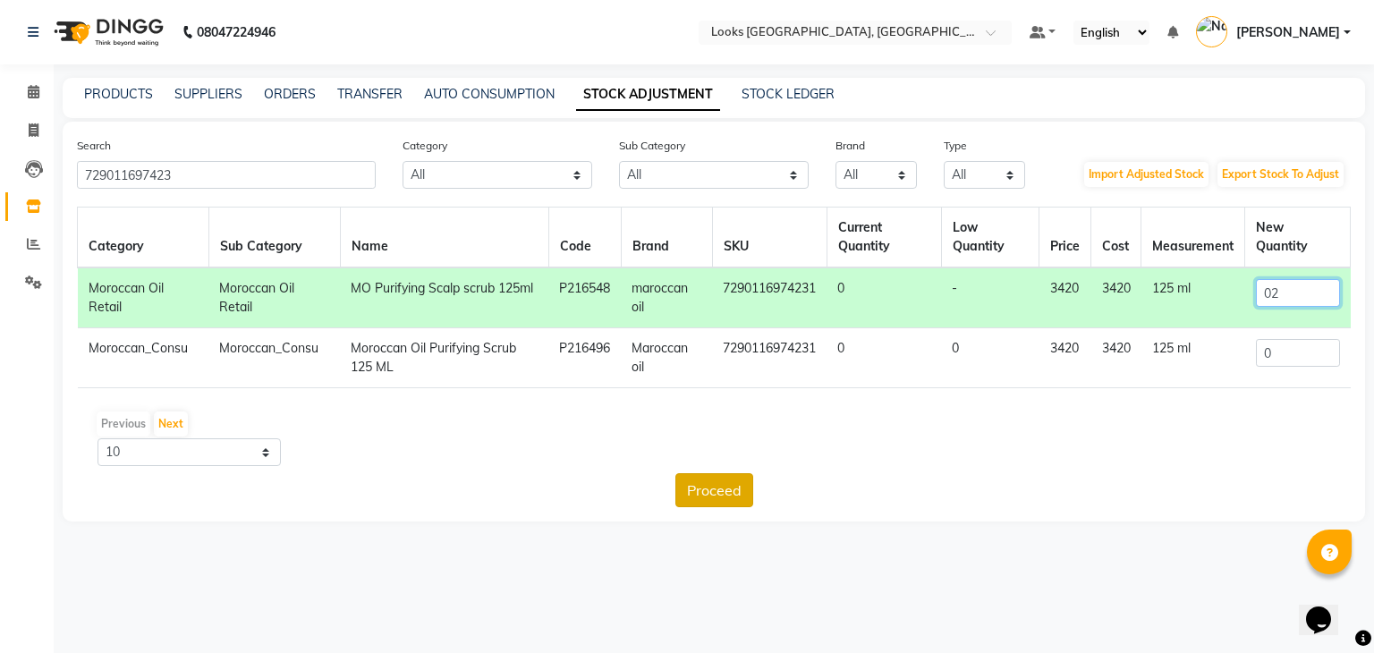
type input "02"
click at [705, 491] on button "Proceed" at bounding box center [714, 490] width 78 height 34
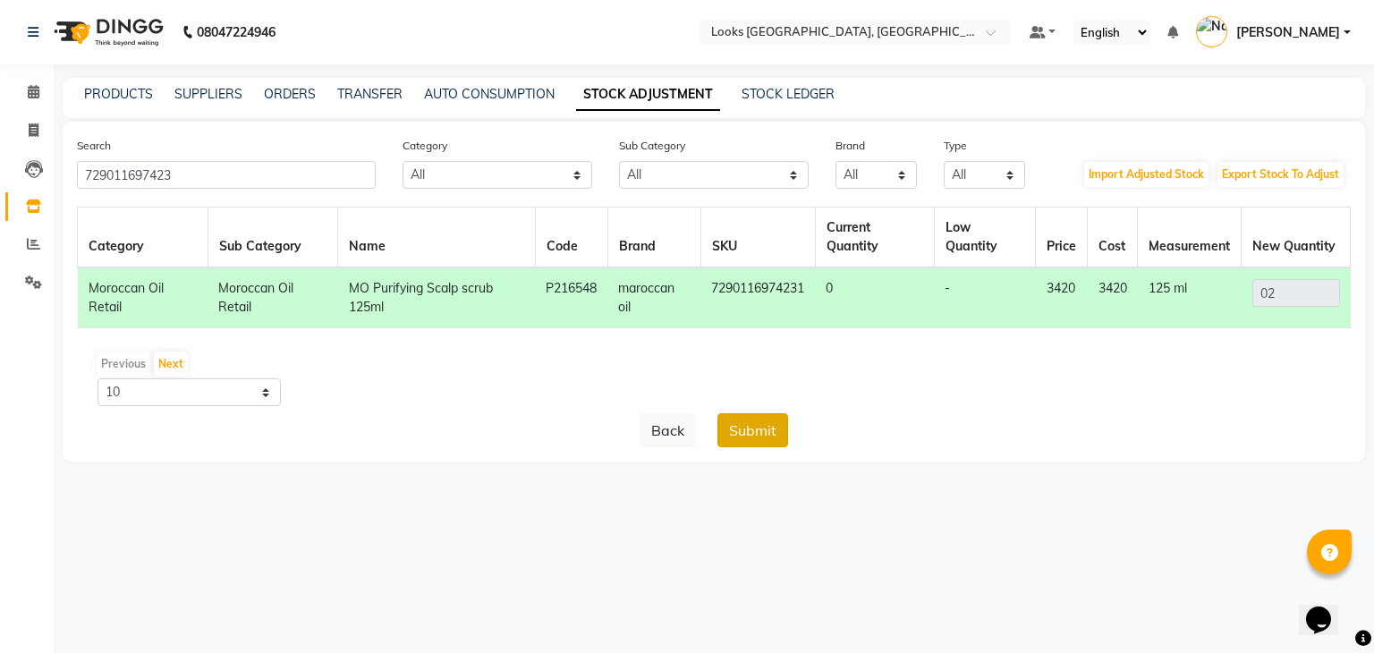
click at [741, 418] on button "Submit" at bounding box center [752, 430] width 71 height 34
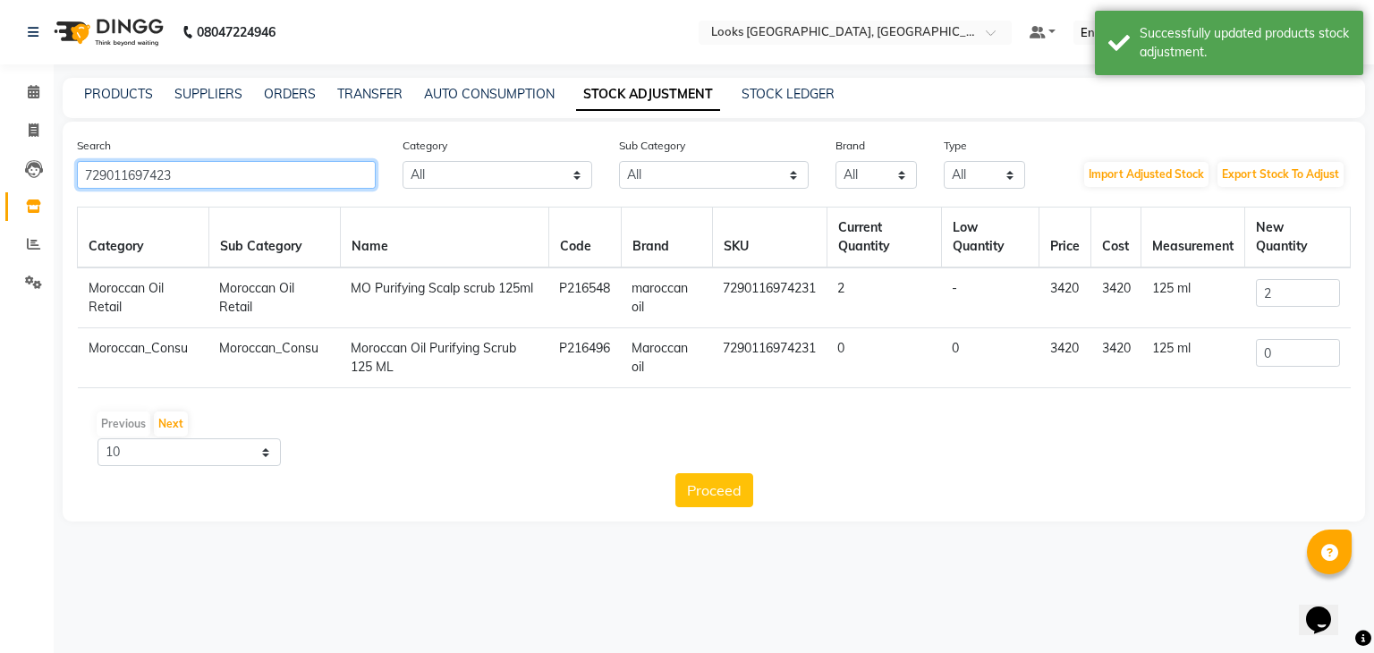
click at [193, 182] on input "729011697423" at bounding box center [226, 175] width 299 height 28
drag, startPoint x: 193, startPoint y: 182, endPoint x: 0, endPoint y: 173, distance: 193.4
click at [0, 173] on app-home "08047224946 Select Location × Looks [GEOGRAPHIC_DATA], [GEOGRAPHIC_DATA] Defaul…" at bounding box center [687, 274] width 1374 height 548
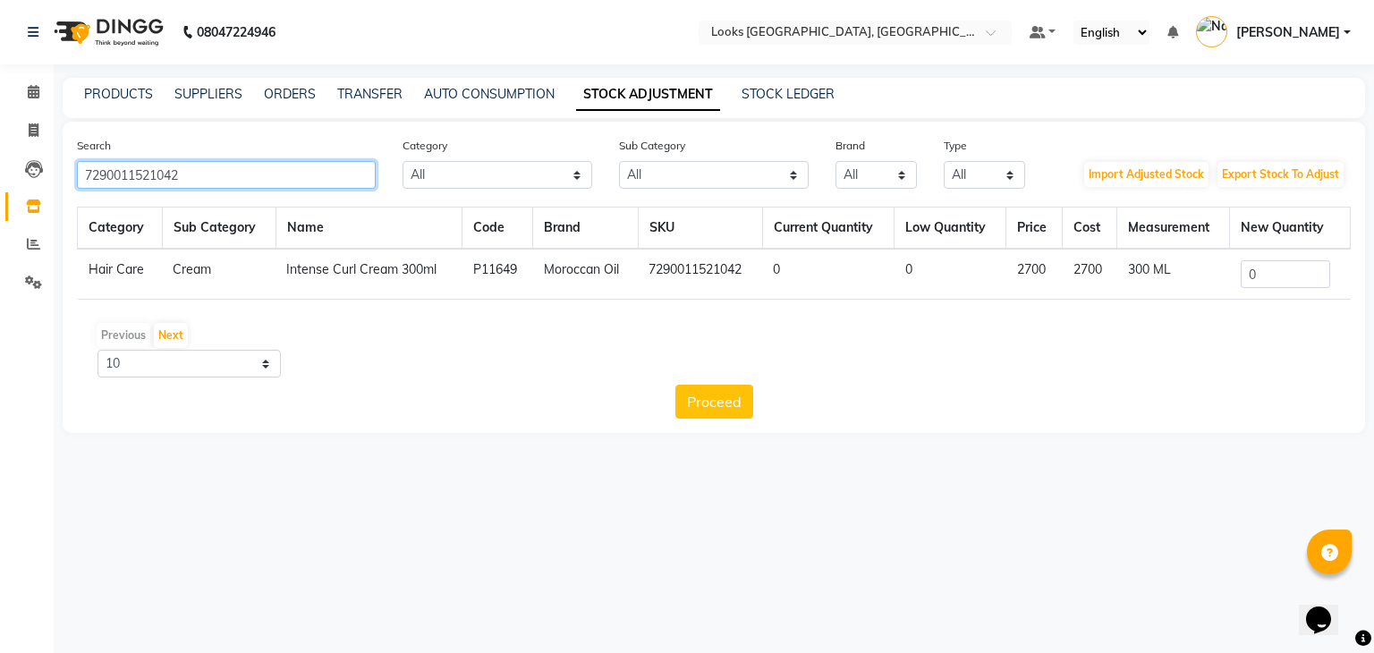
type input "7290011521042"
click at [1289, 281] on input "0" at bounding box center [1285, 274] width 89 height 28
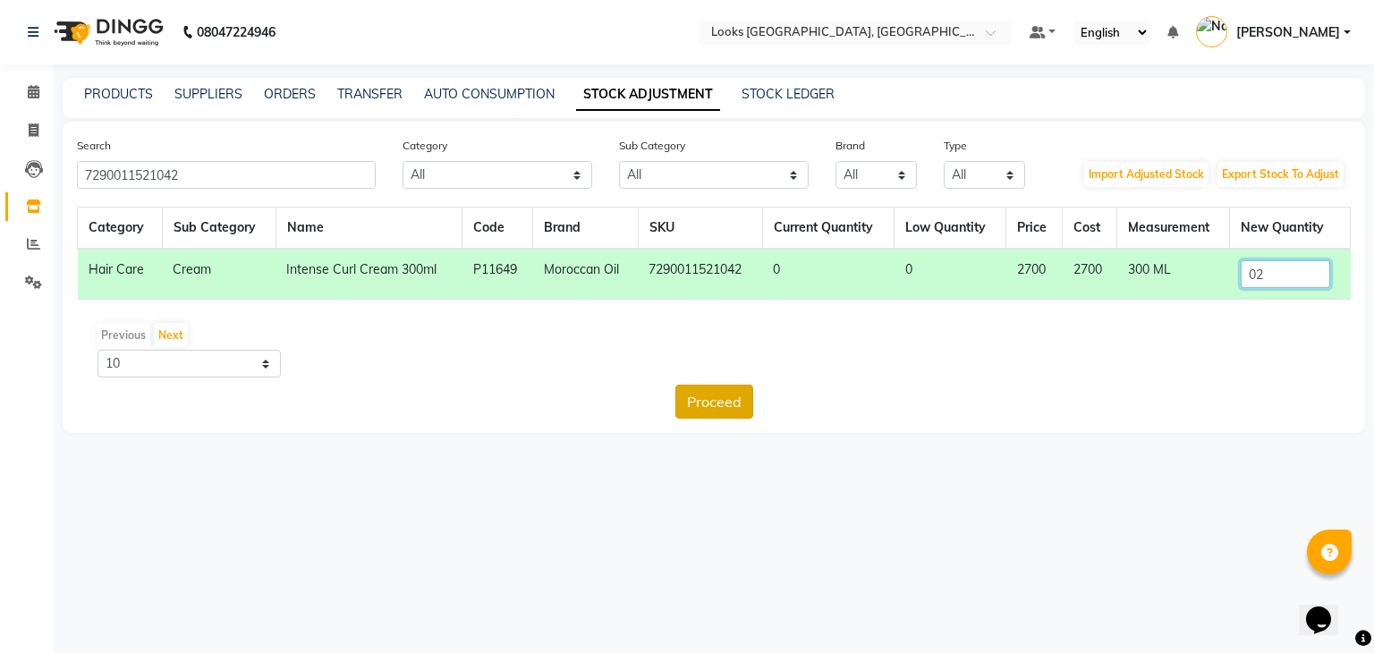
type input "02"
click at [729, 385] on button "Proceed" at bounding box center [714, 402] width 78 height 34
click at [754, 397] on button "Submit" at bounding box center [752, 402] width 71 height 34
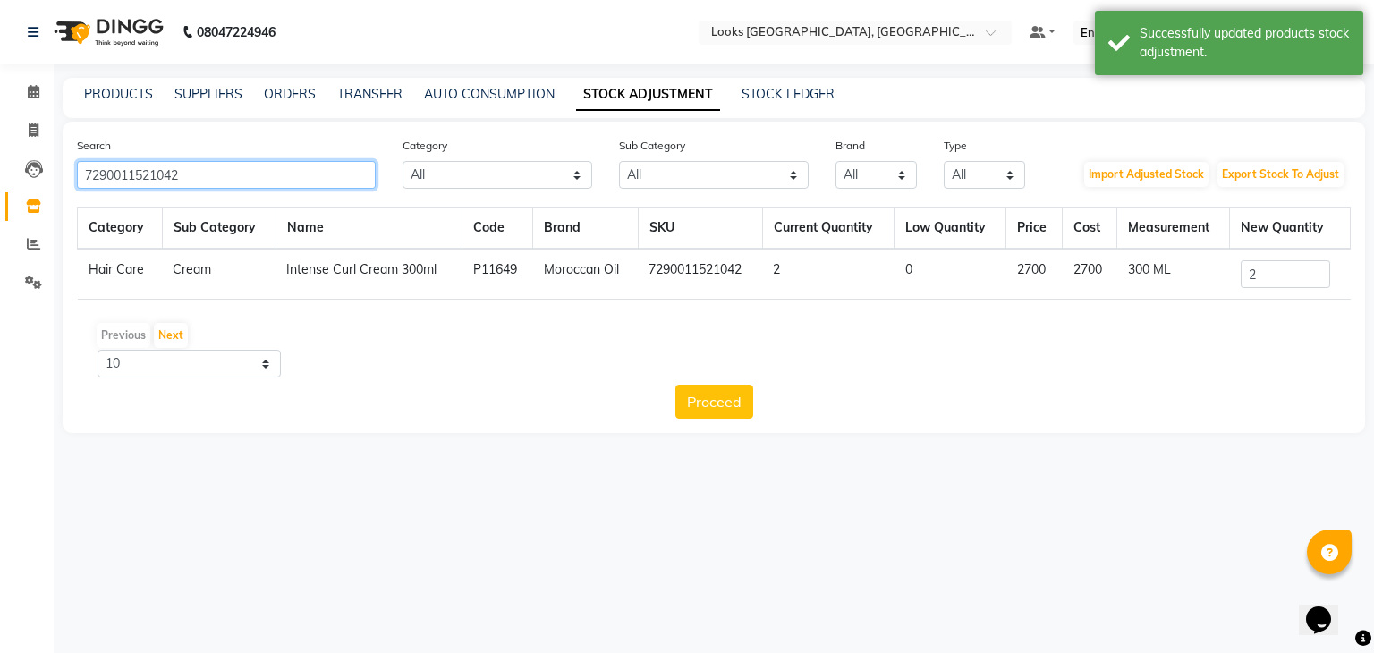
drag, startPoint x: 219, startPoint y: 167, endPoint x: 0, endPoint y: 219, distance: 225.2
click at [0, 219] on app-home "08047224946 Select Location × Looks [GEOGRAPHIC_DATA], [GEOGRAPHIC_DATA] Defaul…" at bounding box center [687, 230] width 1374 height 460
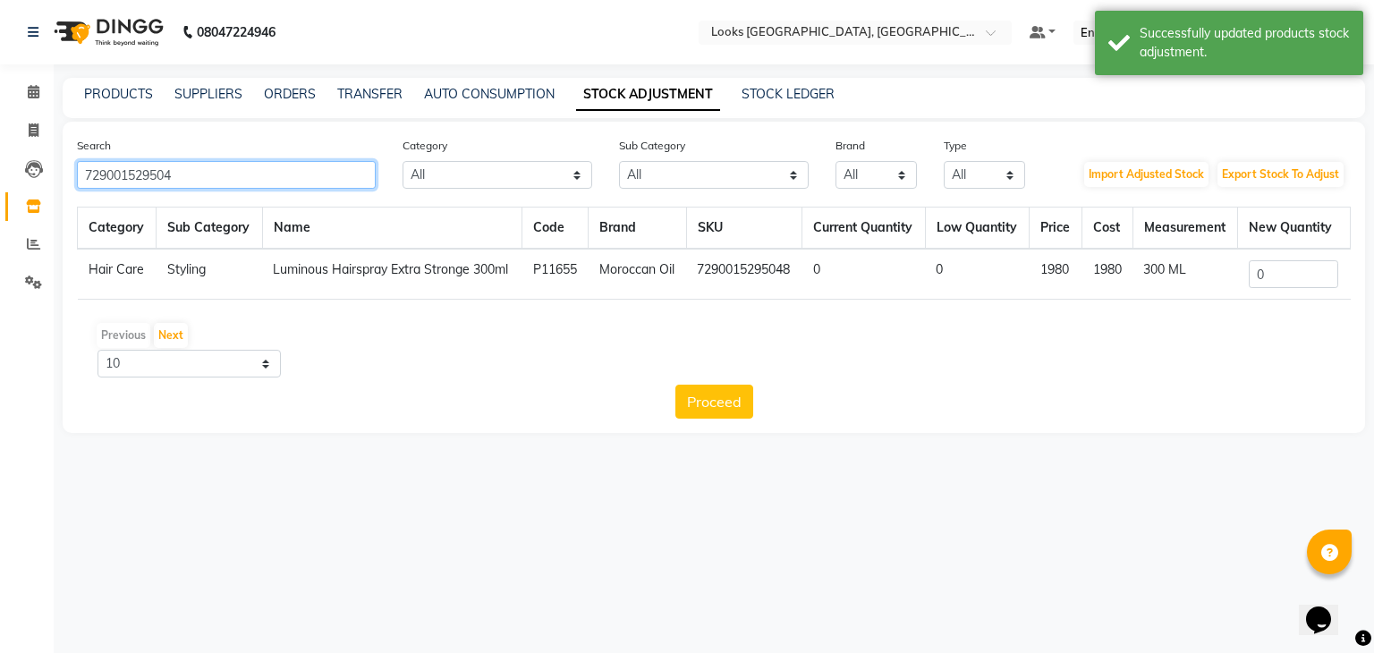
type input "729001529504"
click at [1312, 280] on input "0" at bounding box center [1293, 274] width 89 height 28
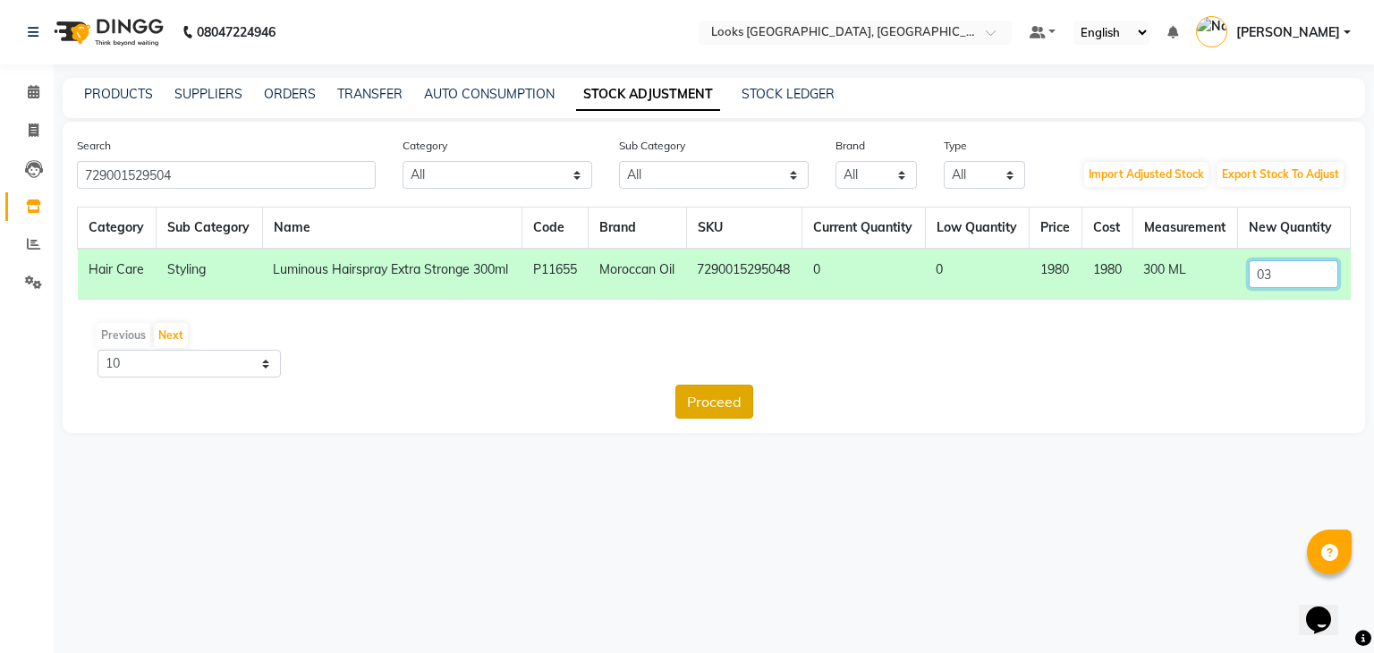
type input "03"
click at [720, 410] on button "Proceed" at bounding box center [714, 402] width 78 height 34
click at [767, 398] on button "Submit" at bounding box center [752, 402] width 71 height 34
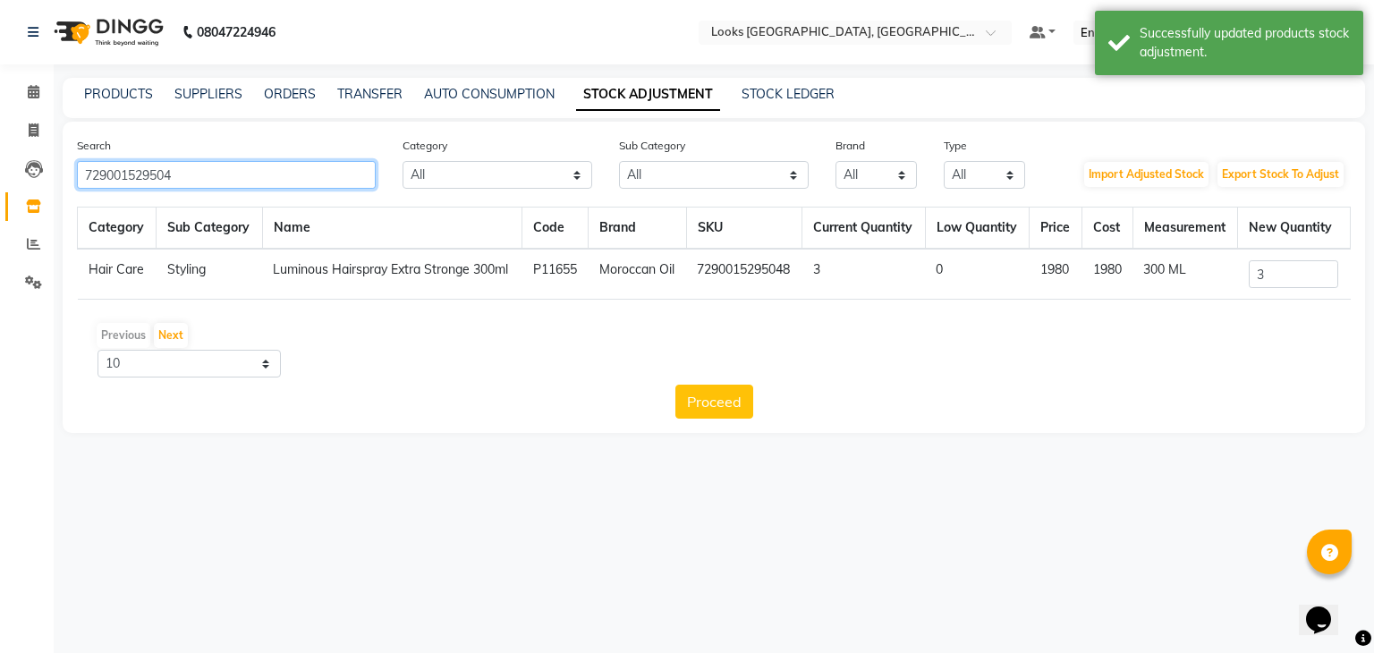
drag, startPoint x: 265, startPoint y: 180, endPoint x: 54, endPoint y: 208, distance: 213.0
click at [54, 208] on main "PRODUCTS SUPPLIERS ORDERS TRANSFER AUTO CONSUMPTION STOCK ADJUSTMENT STOCK LEDG…" at bounding box center [714, 269] width 1320 height 382
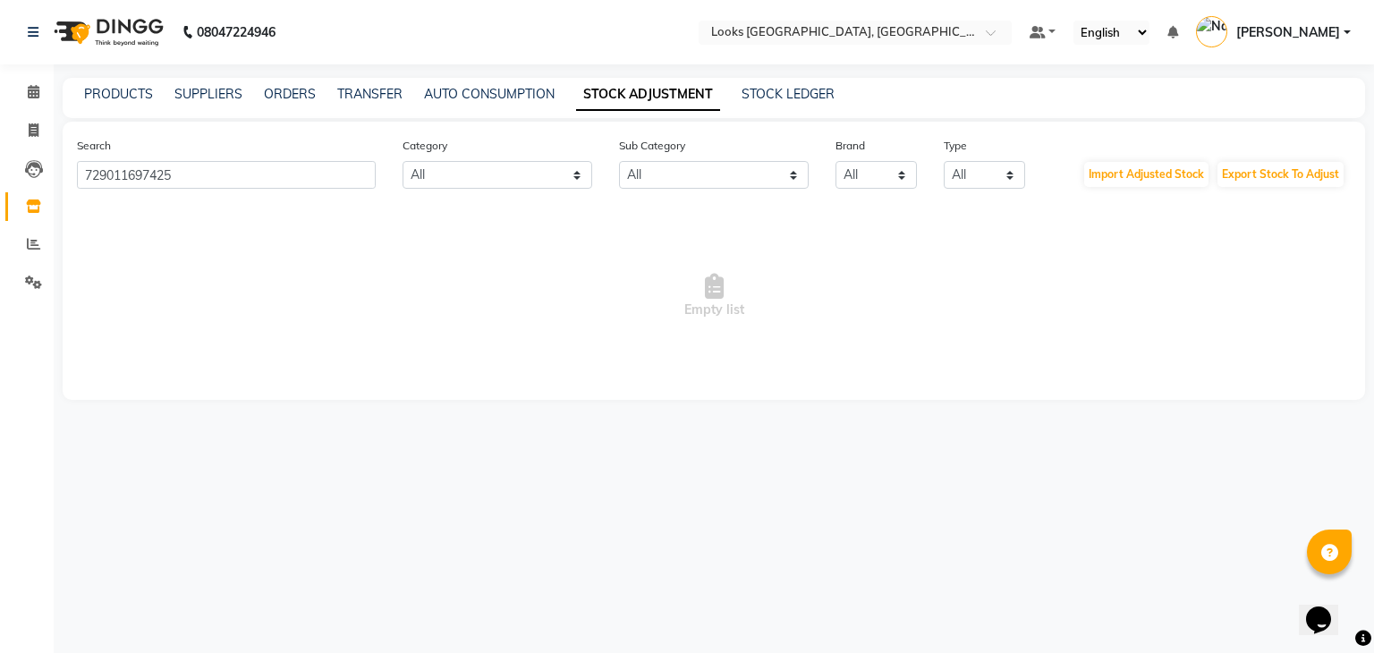
click at [0, 144] on li "Invoice" at bounding box center [27, 131] width 54 height 38
drag, startPoint x: 176, startPoint y: 174, endPoint x: 0, endPoint y: 176, distance: 176.2
click at [0, 176] on app-home "08047224946 Select Location × Looks [GEOGRAPHIC_DATA], [GEOGRAPHIC_DATA] Defaul…" at bounding box center [687, 213] width 1374 height 427
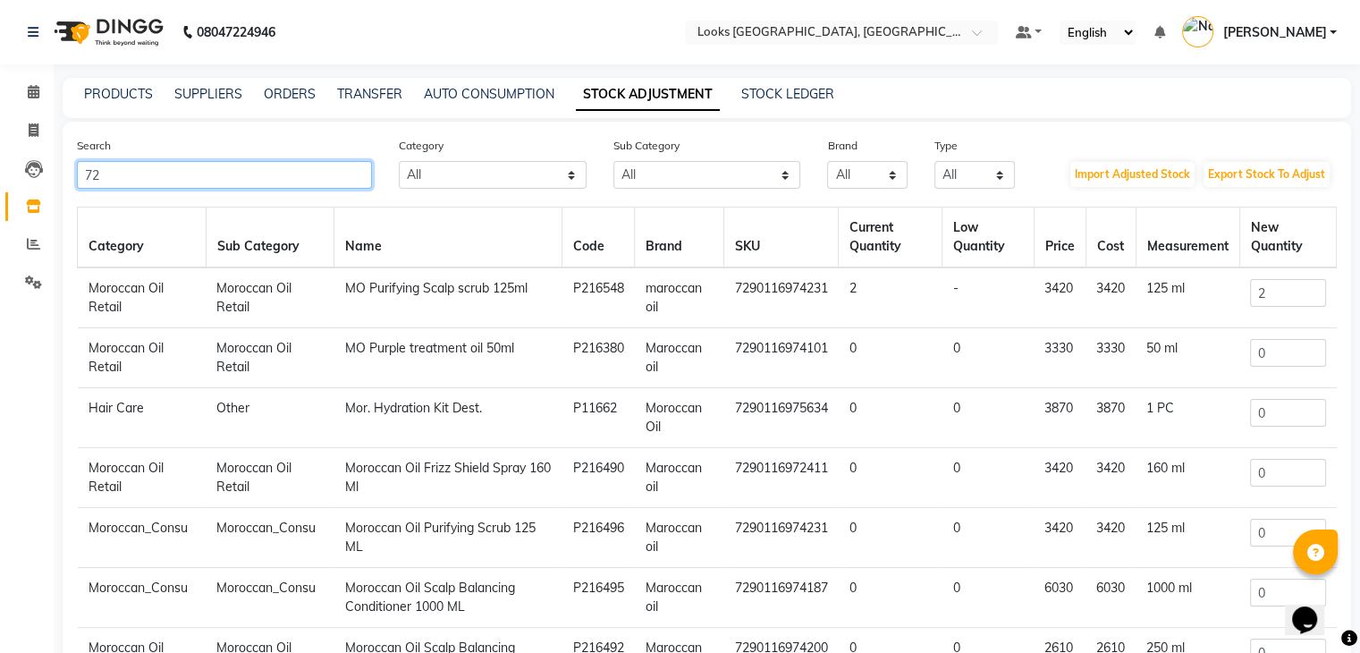
type input "7"
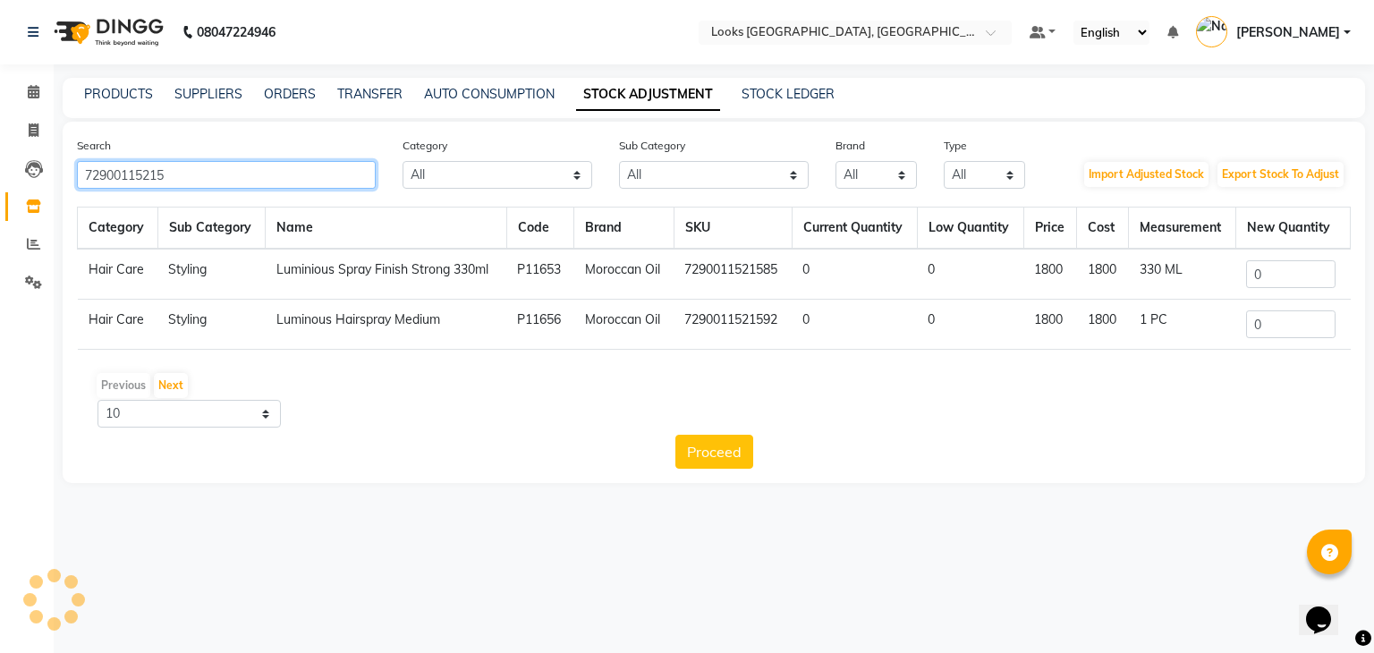
type input "72900115215"
click at [1283, 262] on input "0" at bounding box center [1290, 274] width 89 height 28
type input "01"
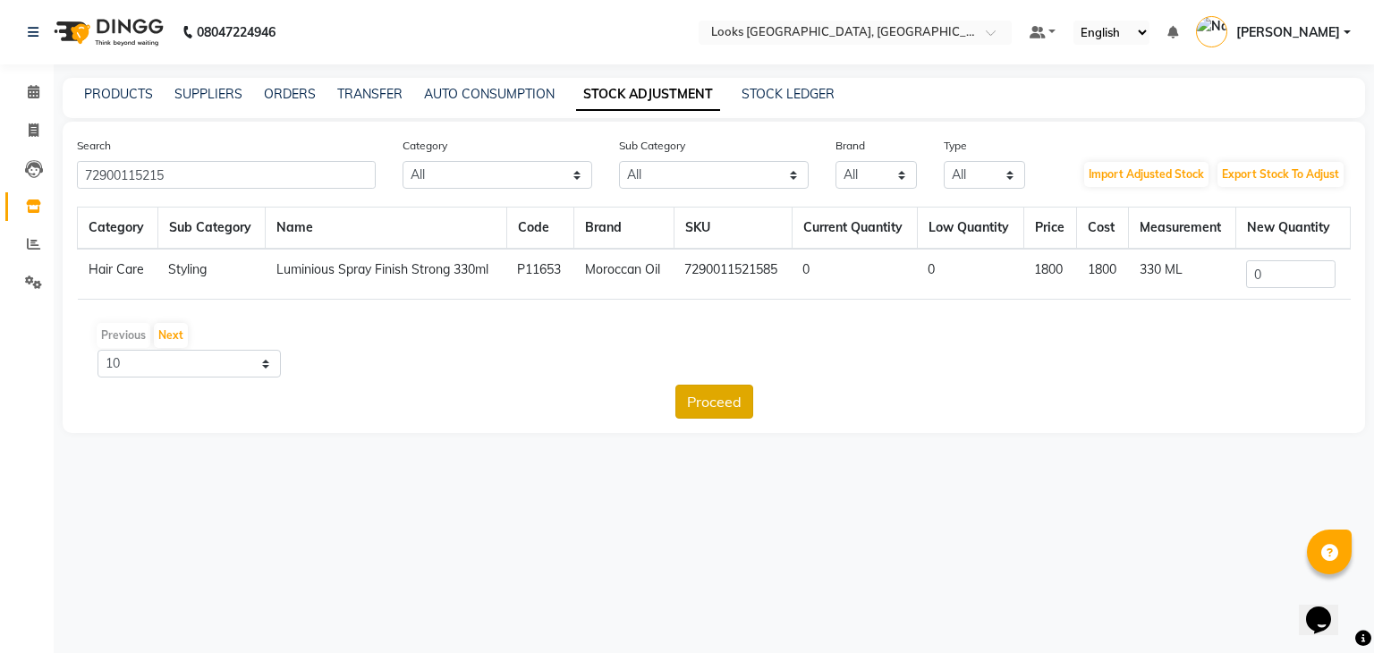
click at [708, 400] on button "Proceed" at bounding box center [714, 402] width 78 height 34
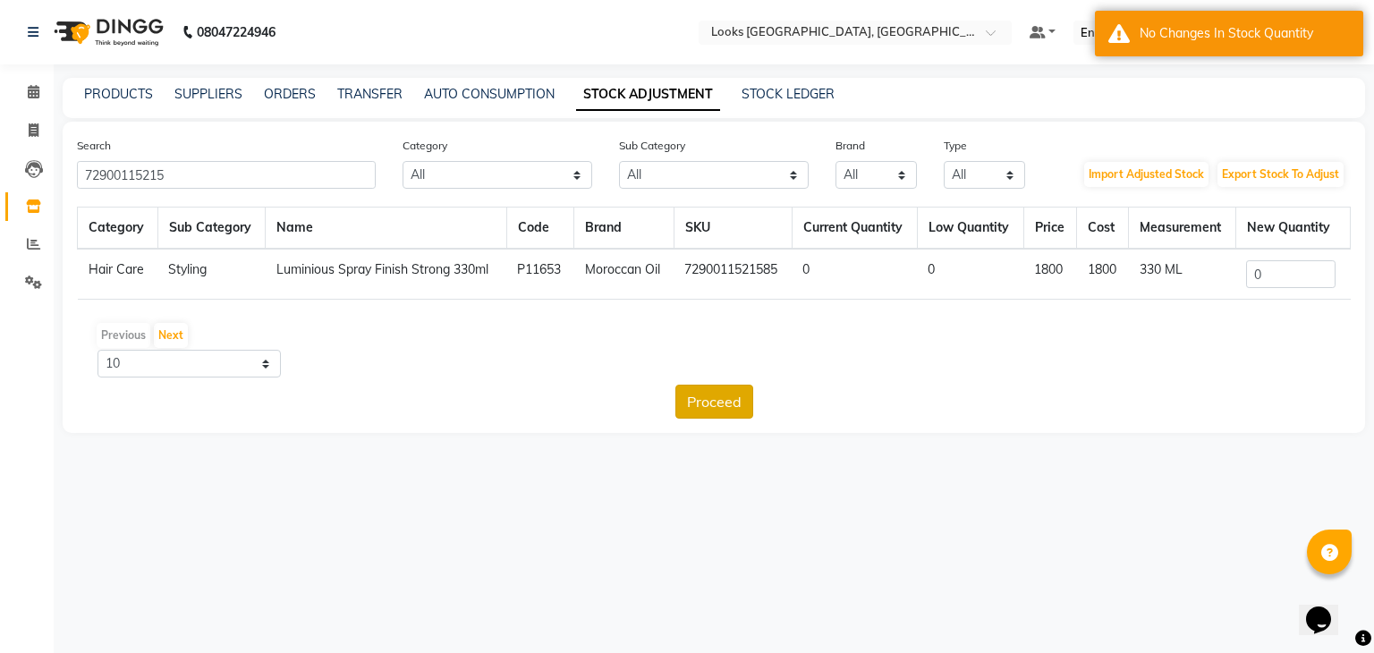
click at [719, 402] on button "Proceed" at bounding box center [714, 402] width 78 height 34
click at [1280, 284] on input "0" at bounding box center [1290, 274] width 89 height 28
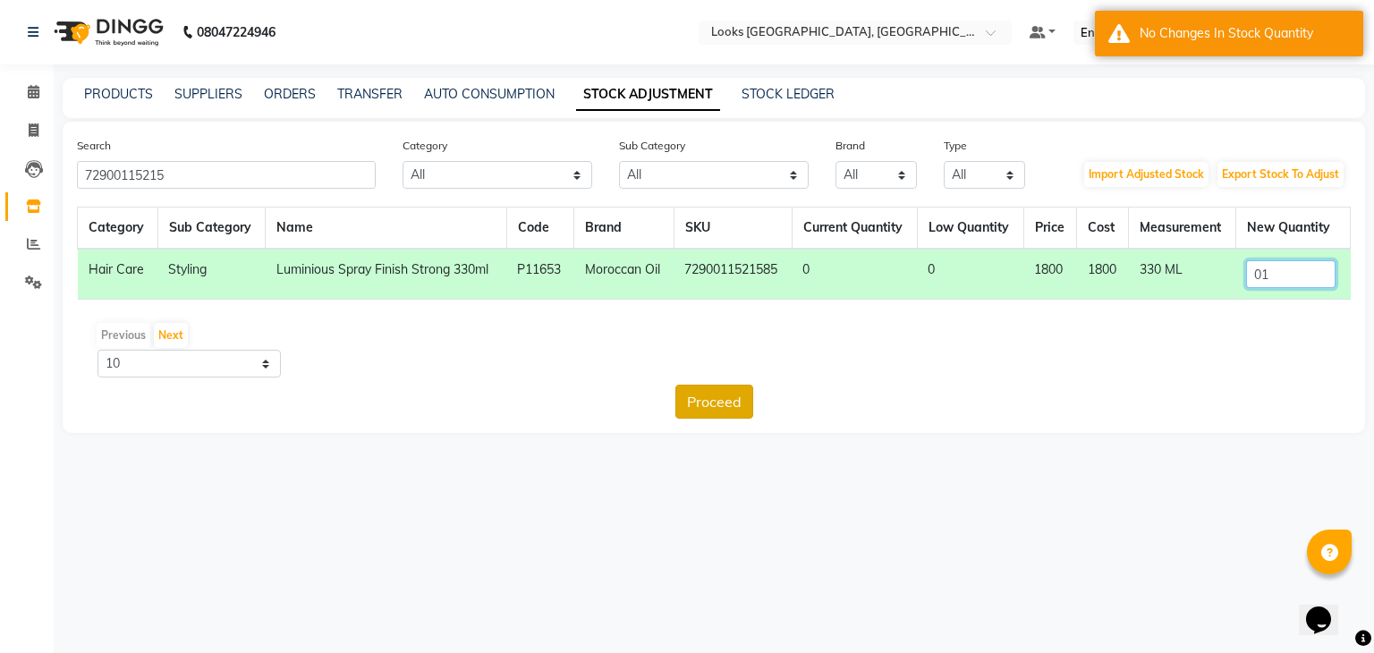
type input "01"
click at [733, 394] on button "Proceed" at bounding box center [714, 402] width 78 height 34
click at [748, 402] on button "Submit" at bounding box center [752, 402] width 71 height 34
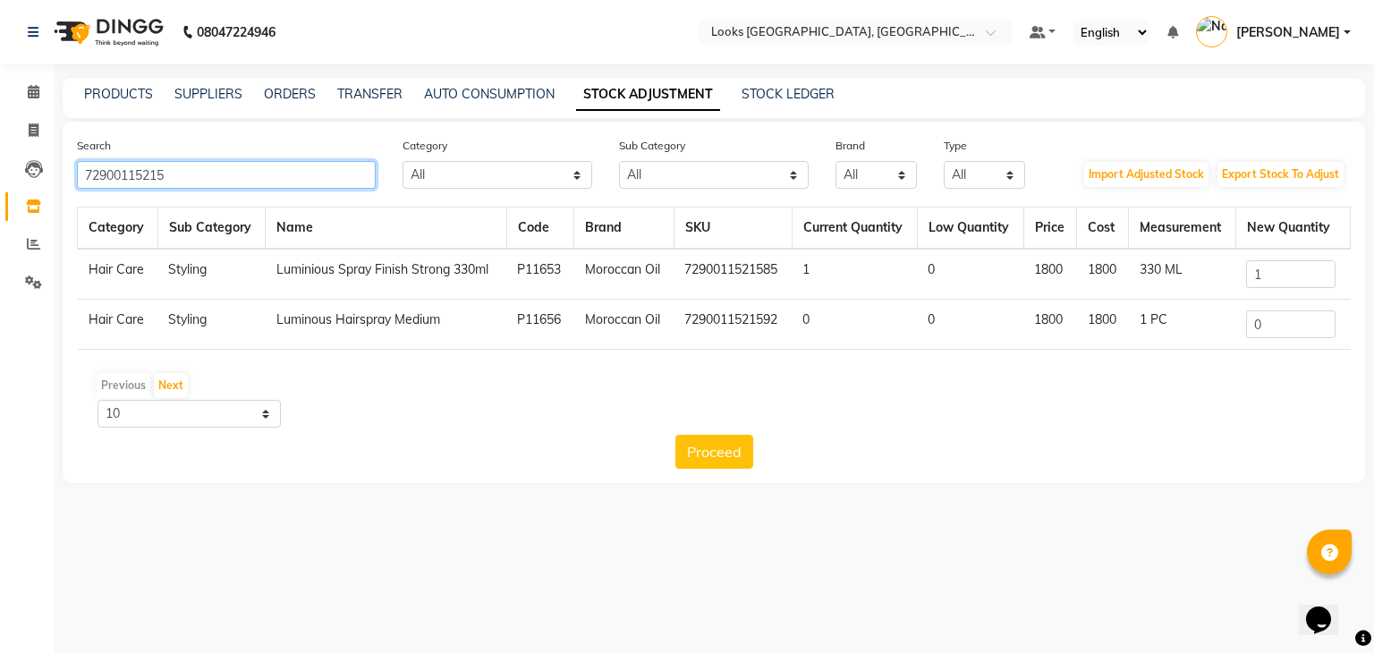
drag, startPoint x: 211, startPoint y: 164, endPoint x: 0, endPoint y: 179, distance: 211.6
click at [0, 179] on app-home "08047224946 Select Location × Looks [GEOGRAPHIC_DATA], [GEOGRAPHIC_DATA] Defaul…" at bounding box center [687, 255] width 1374 height 510
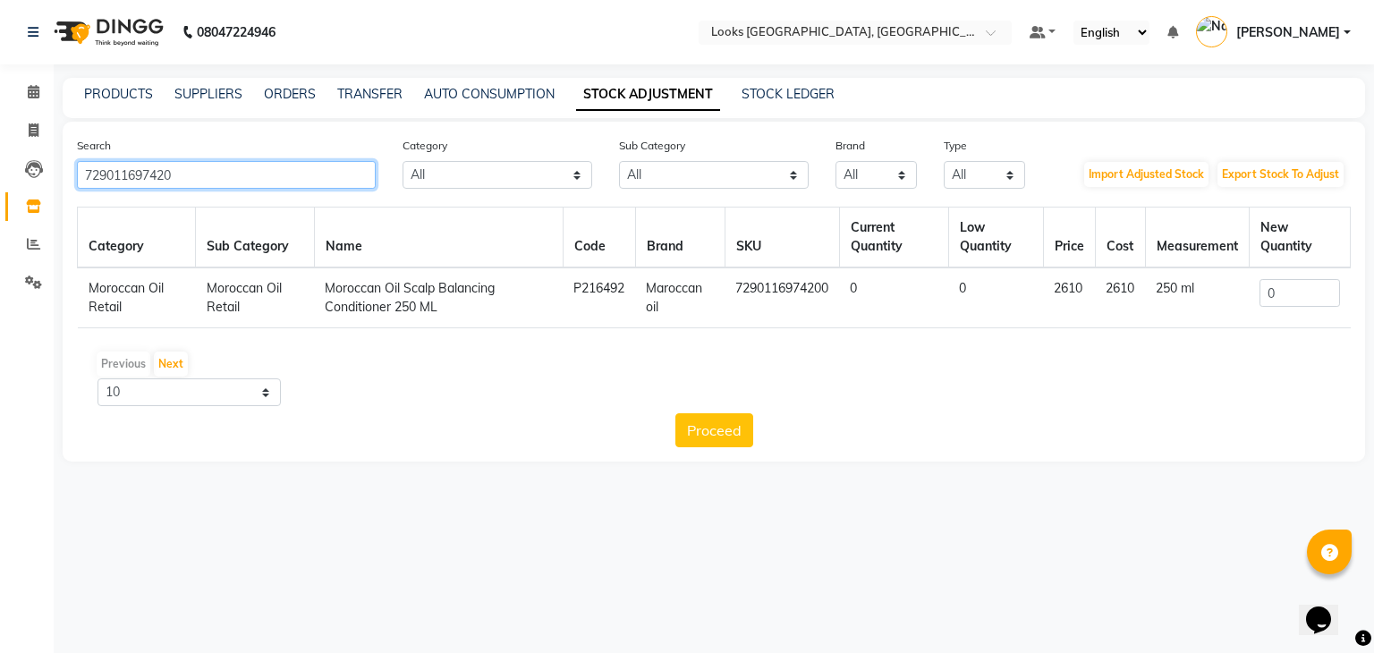
type input "729011697420"
click at [1305, 291] on input "0" at bounding box center [1299, 293] width 80 height 28
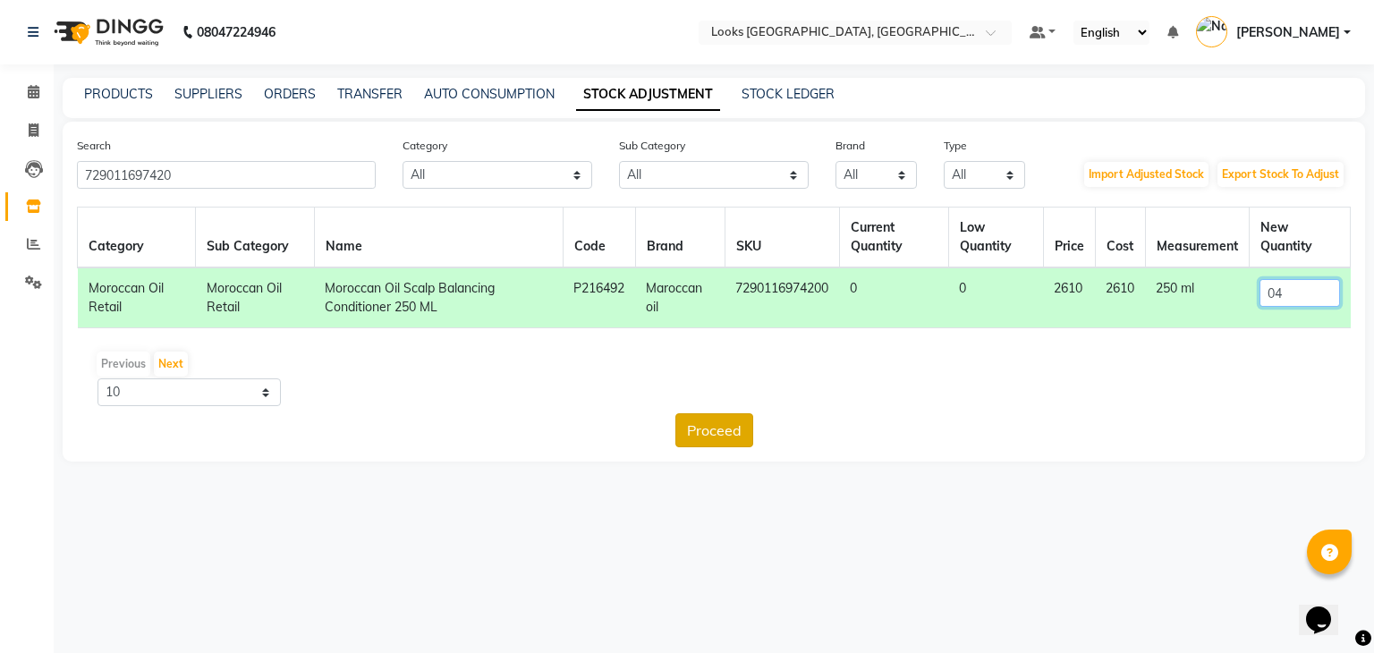
type input "04"
click at [723, 431] on button "Proceed" at bounding box center [714, 430] width 78 height 34
click at [740, 431] on button "Submit" at bounding box center [752, 430] width 71 height 34
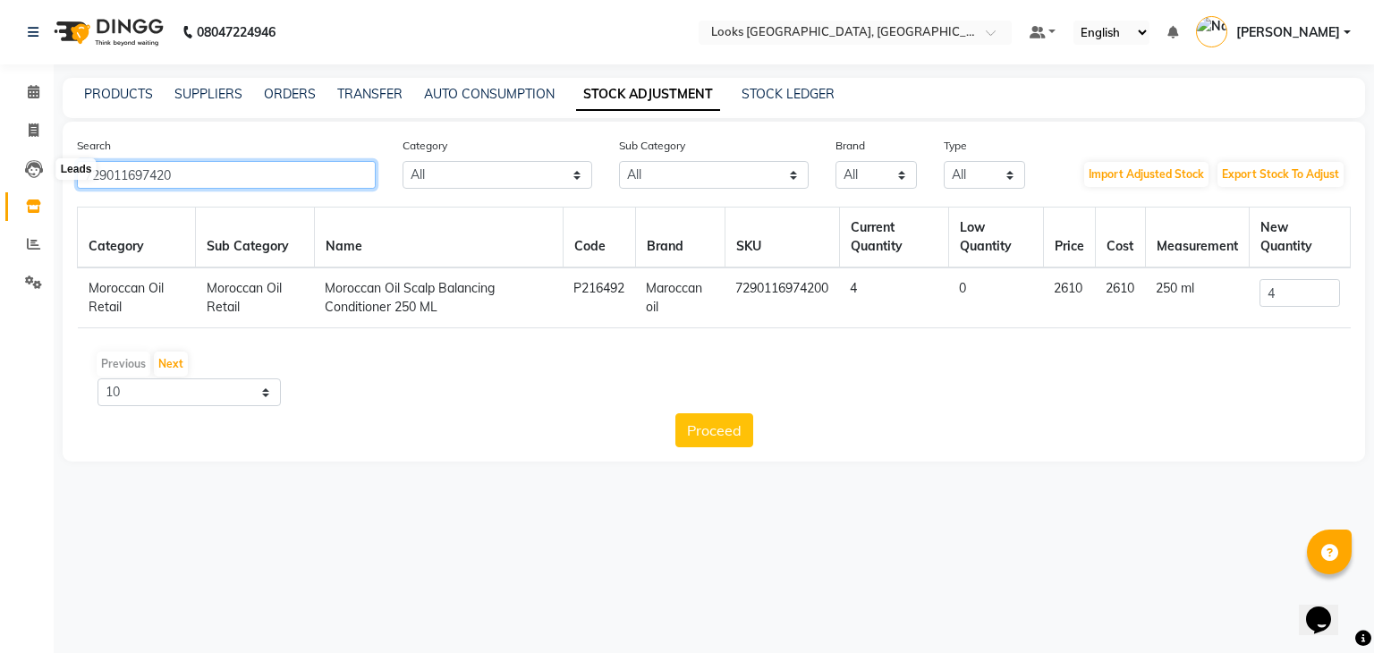
drag, startPoint x: 193, startPoint y: 178, endPoint x: 0, endPoint y: 163, distance: 193.8
click at [0, 163] on app-home "08047224946 Select Location × Looks [GEOGRAPHIC_DATA], [GEOGRAPHIC_DATA] Defaul…" at bounding box center [687, 244] width 1374 height 488
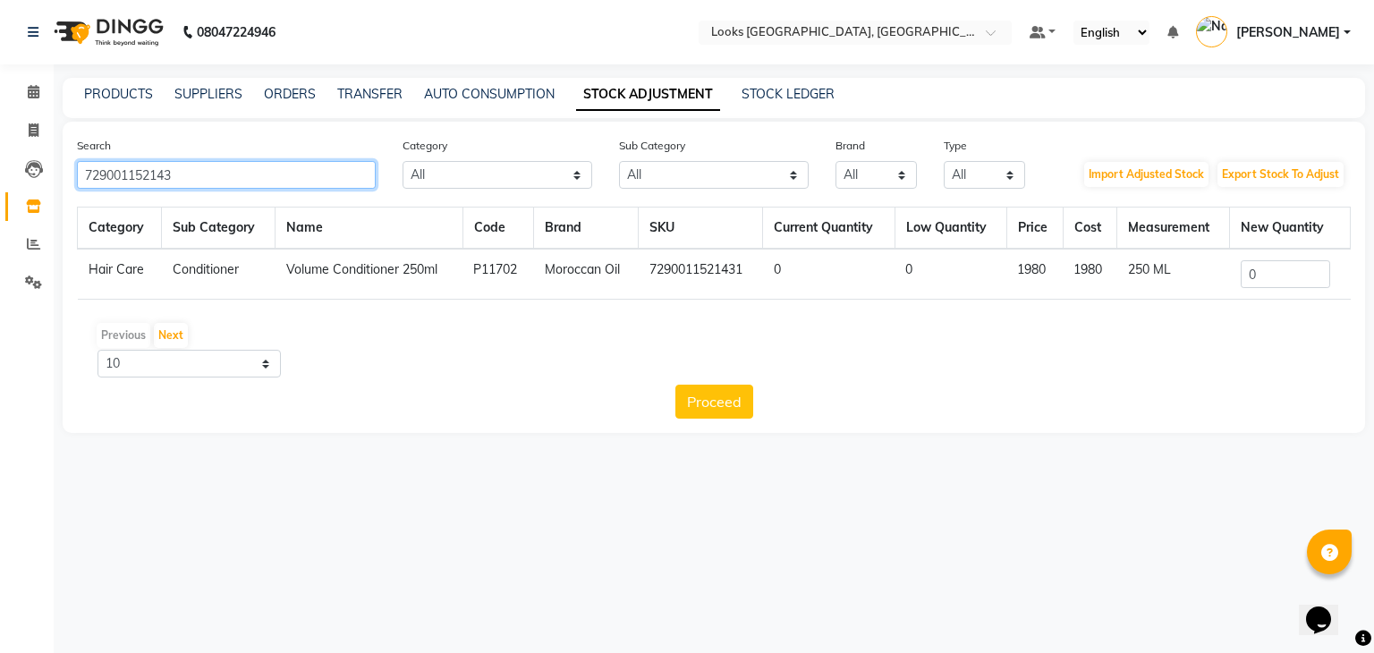
type input "729001152143"
click at [1279, 276] on input "0" at bounding box center [1285, 274] width 89 height 28
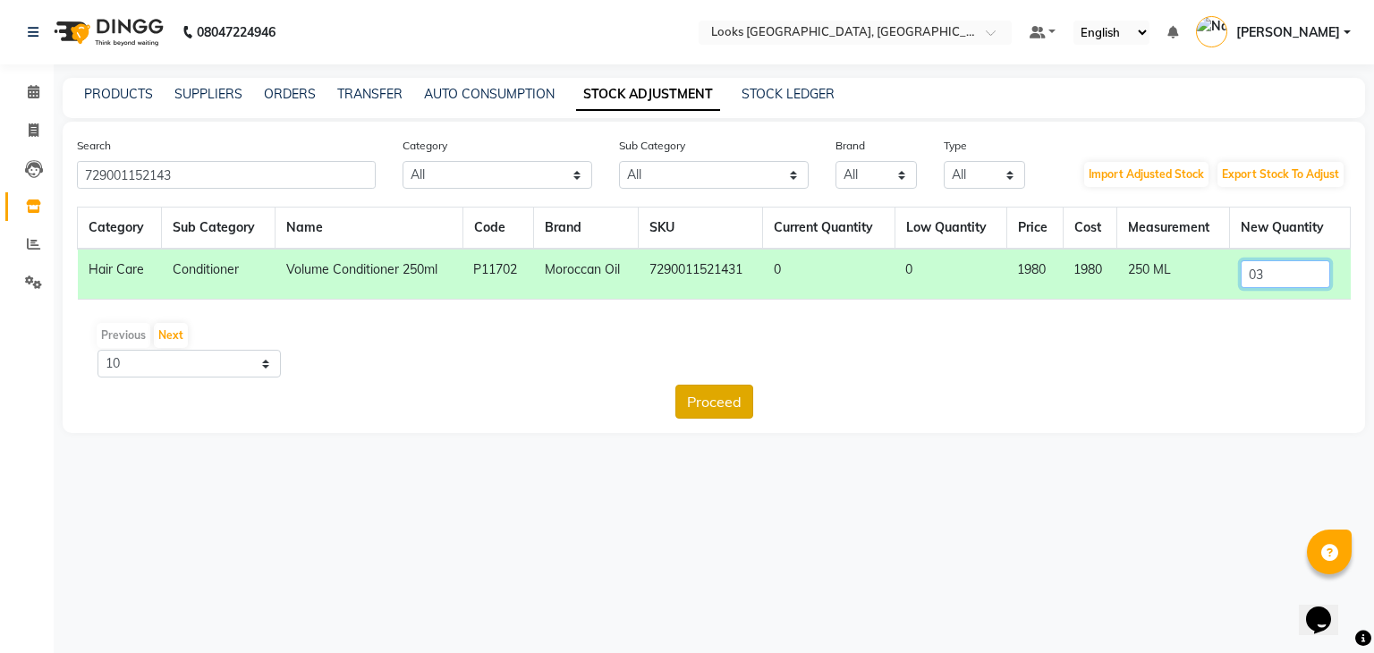
type input "03"
click at [749, 397] on button "Proceed" at bounding box center [714, 402] width 78 height 34
click at [749, 397] on button "Submit" at bounding box center [752, 402] width 71 height 34
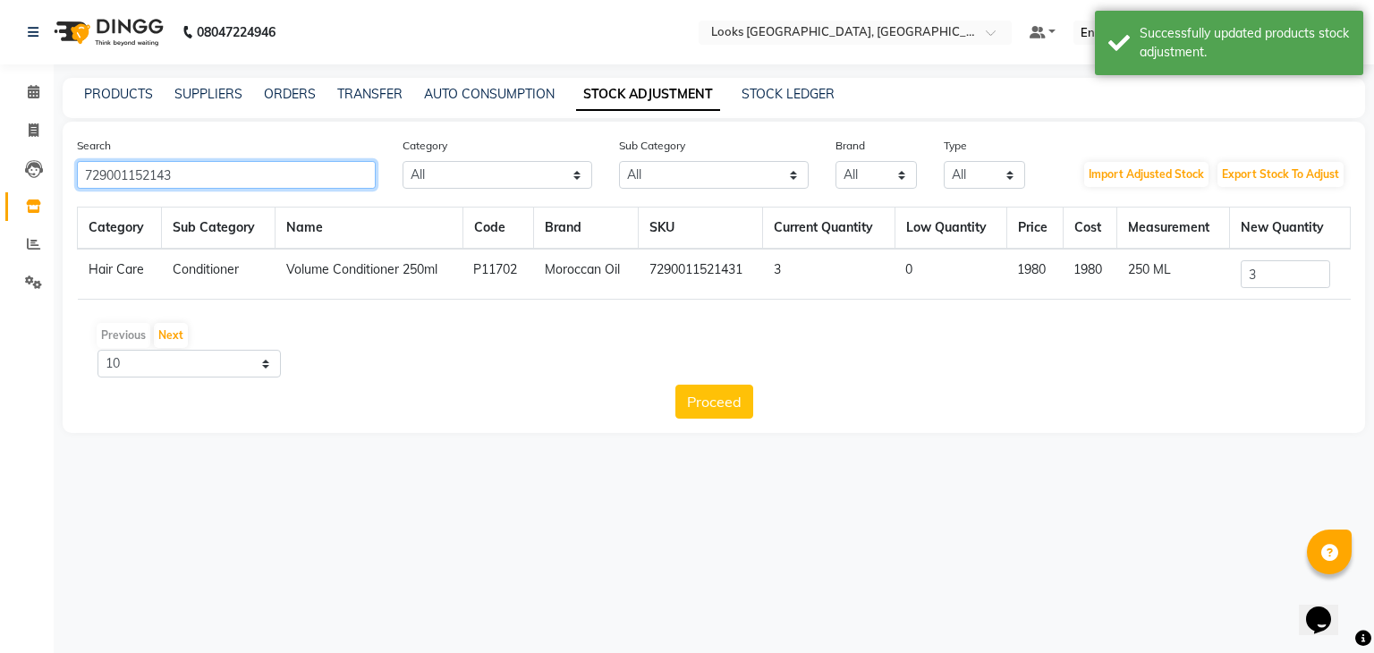
drag, startPoint x: 182, startPoint y: 172, endPoint x: 0, endPoint y: 155, distance: 183.3
click at [0, 155] on app-home "08047224946 Select Location × Looks [GEOGRAPHIC_DATA], [GEOGRAPHIC_DATA] Defaul…" at bounding box center [687, 230] width 1374 height 460
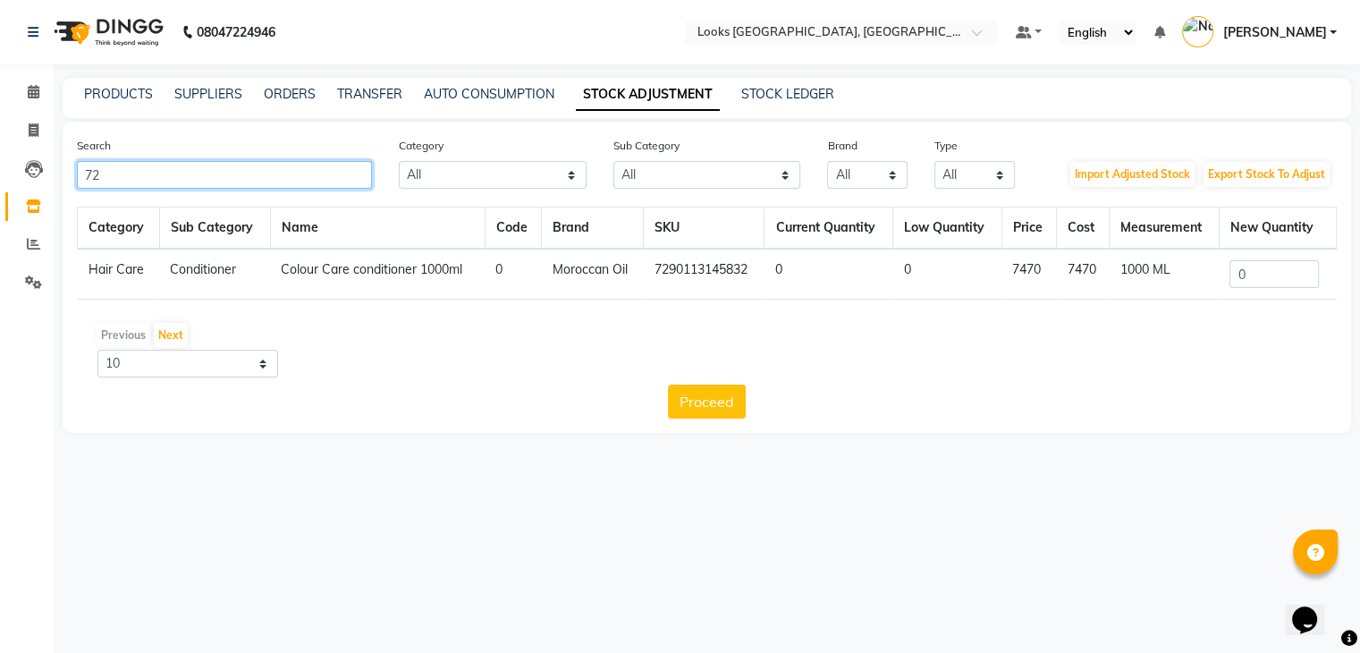
type input "7"
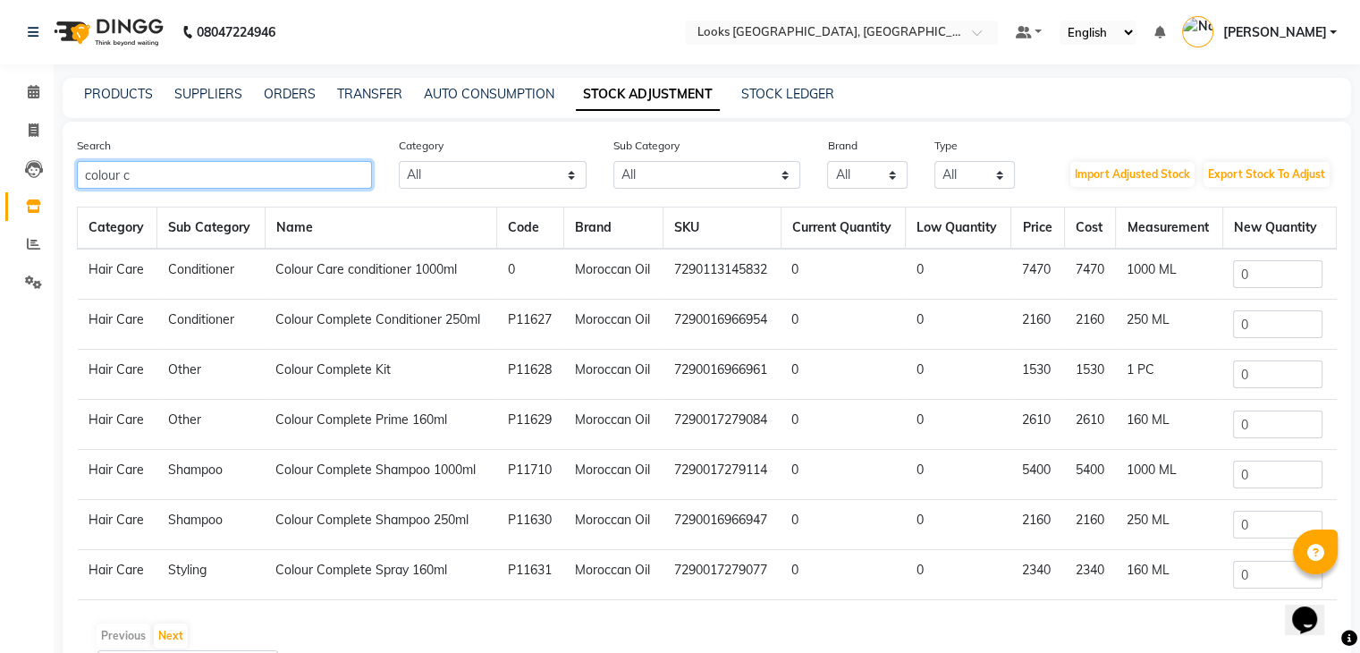
type input "colour c"
click at [1267, 337] on input "0" at bounding box center [1277, 324] width 89 height 28
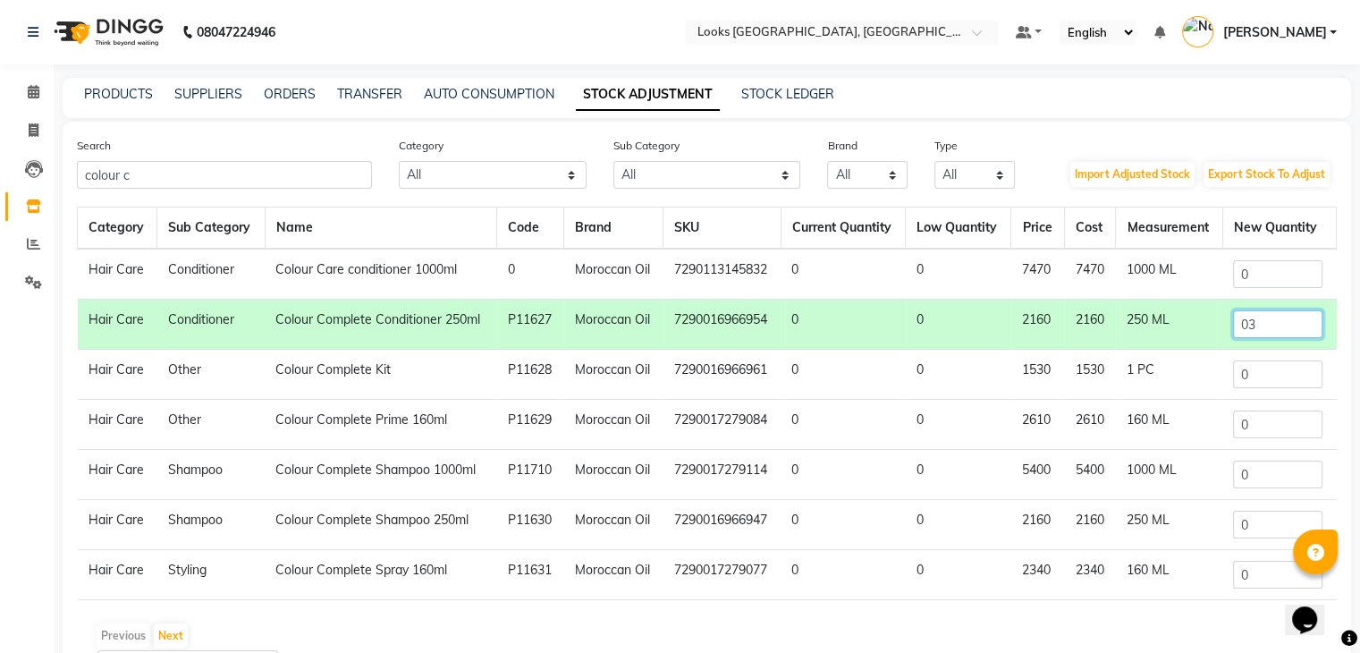
scroll to position [106, 0]
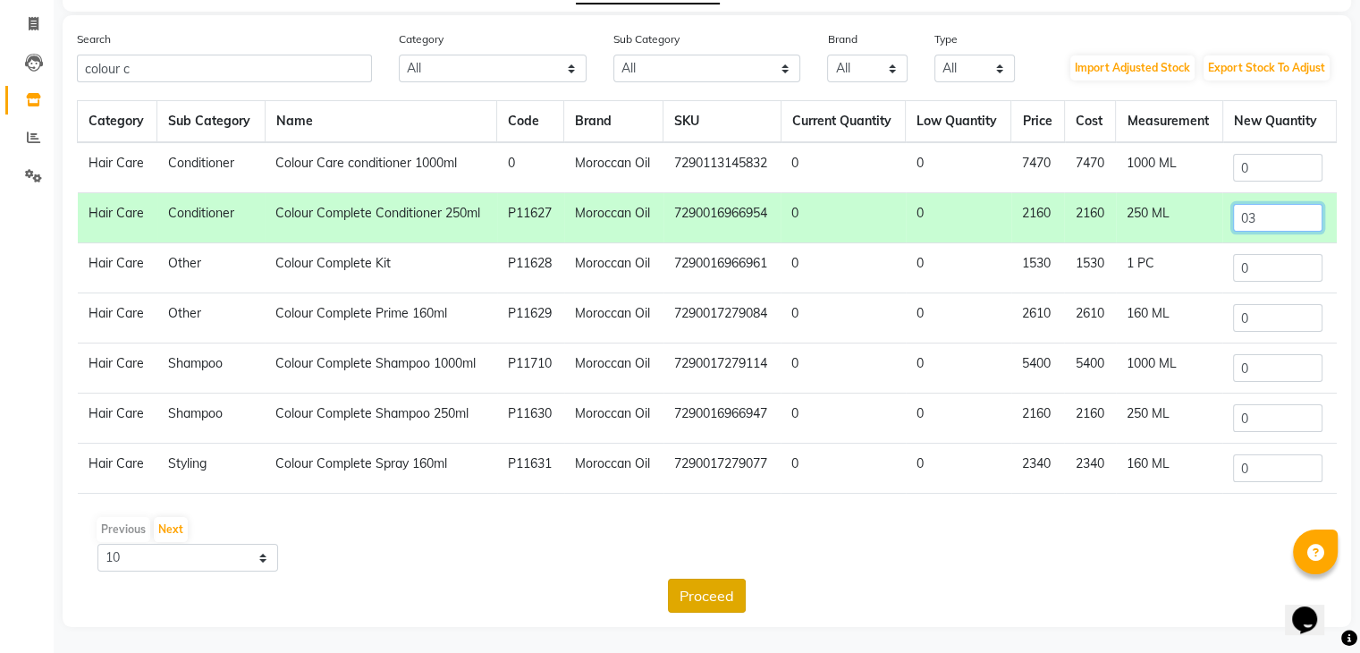
type input "03"
click at [723, 594] on button "Proceed" at bounding box center [707, 596] width 78 height 34
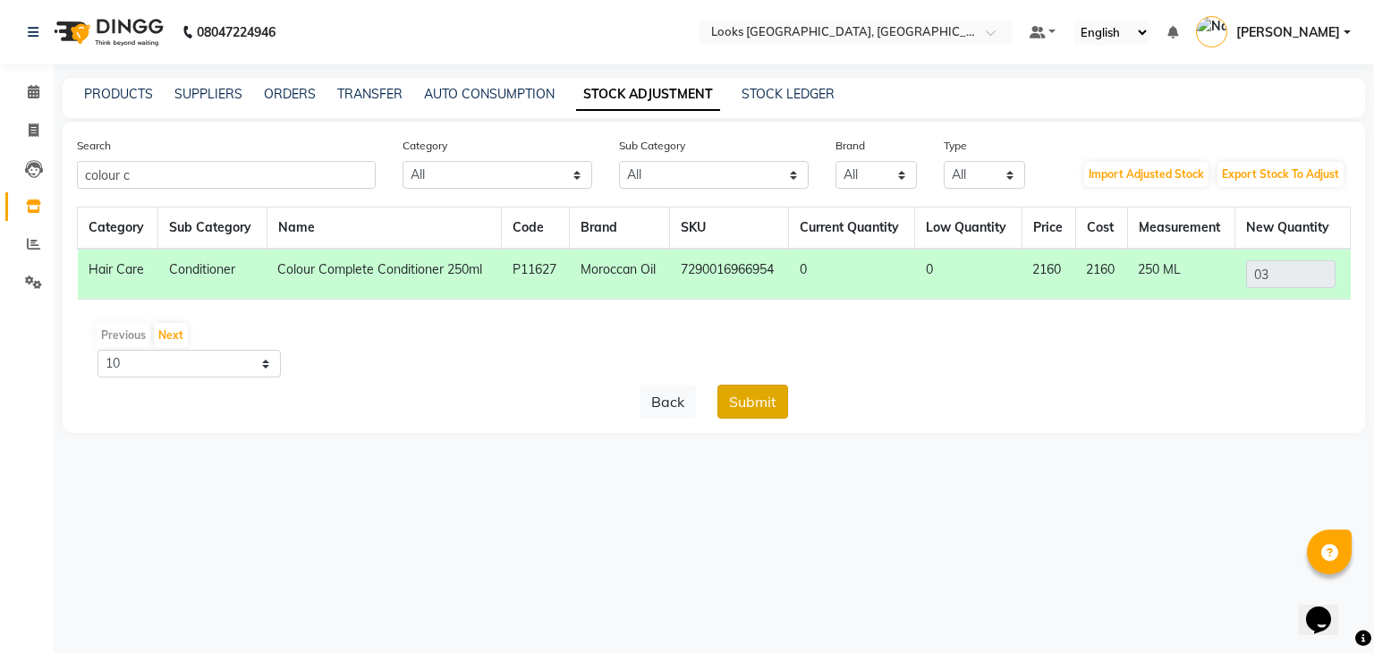
click at [758, 402] on button "Submit" at bounding box center [752, 402] width 71 height 34
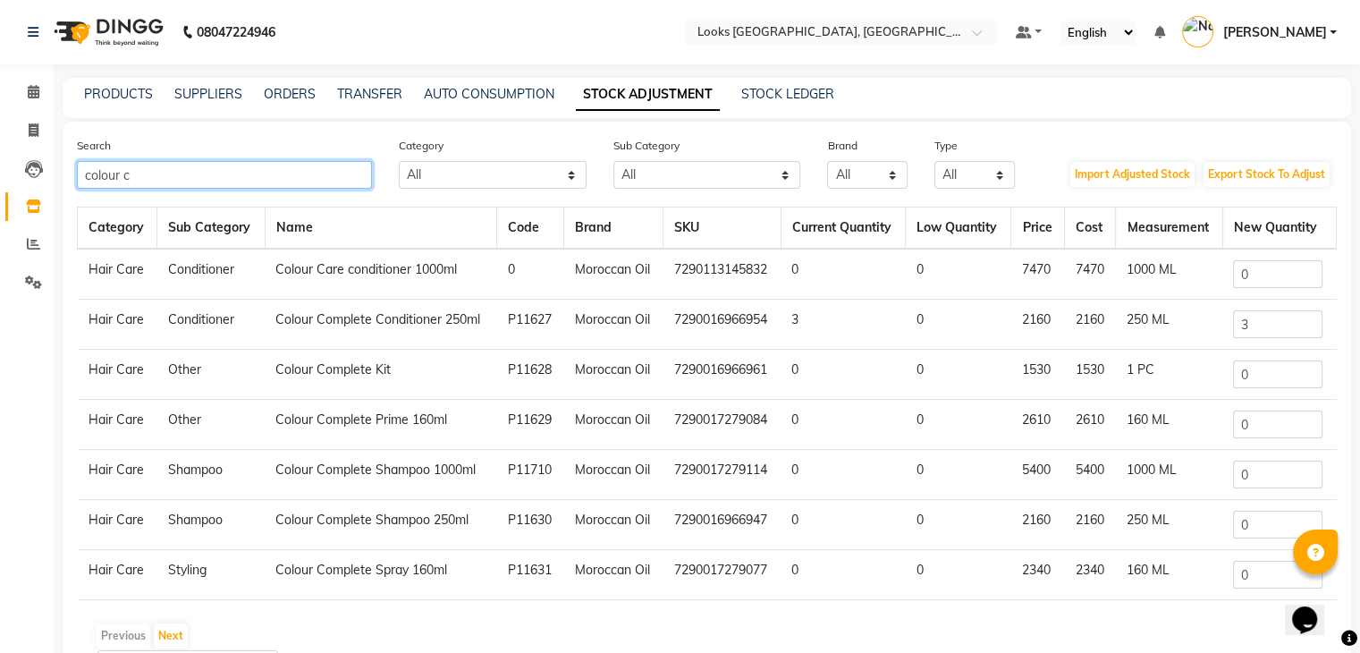
drag, startPoint x: 147, startPoint y: 181, endPoint x: 0, endPoint y: 253, distance: 163.6
click at [0, 253] on app-home "08047224946 Select Location × Looks [GEOGRAPHIC_DATA], [GEOGRAPHIC_DATA] Defaul…" at bounding box center [680, 380] width 1360 height 760
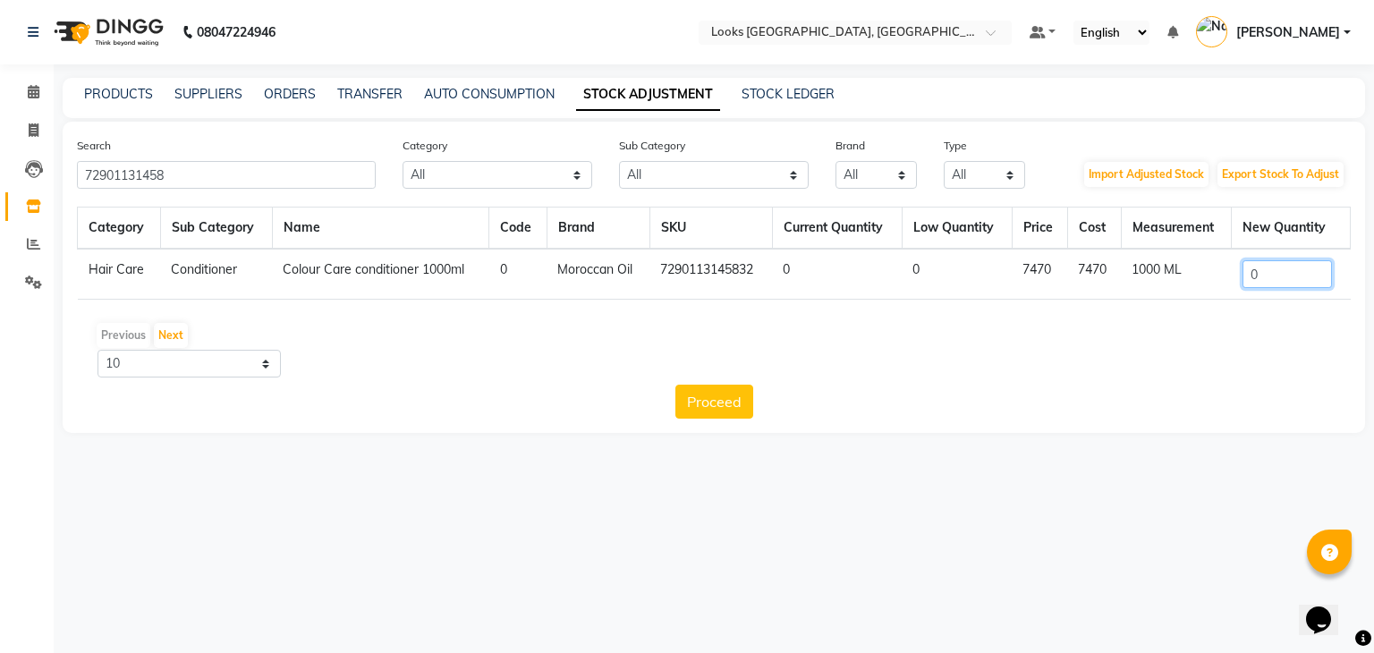
click at [1274, 279] on input "0" at bounding box center [1286, 274] width 89 height 28
click at [191, 182] on input "72901131458" at bounding box center [226, 175] width 299 height 28
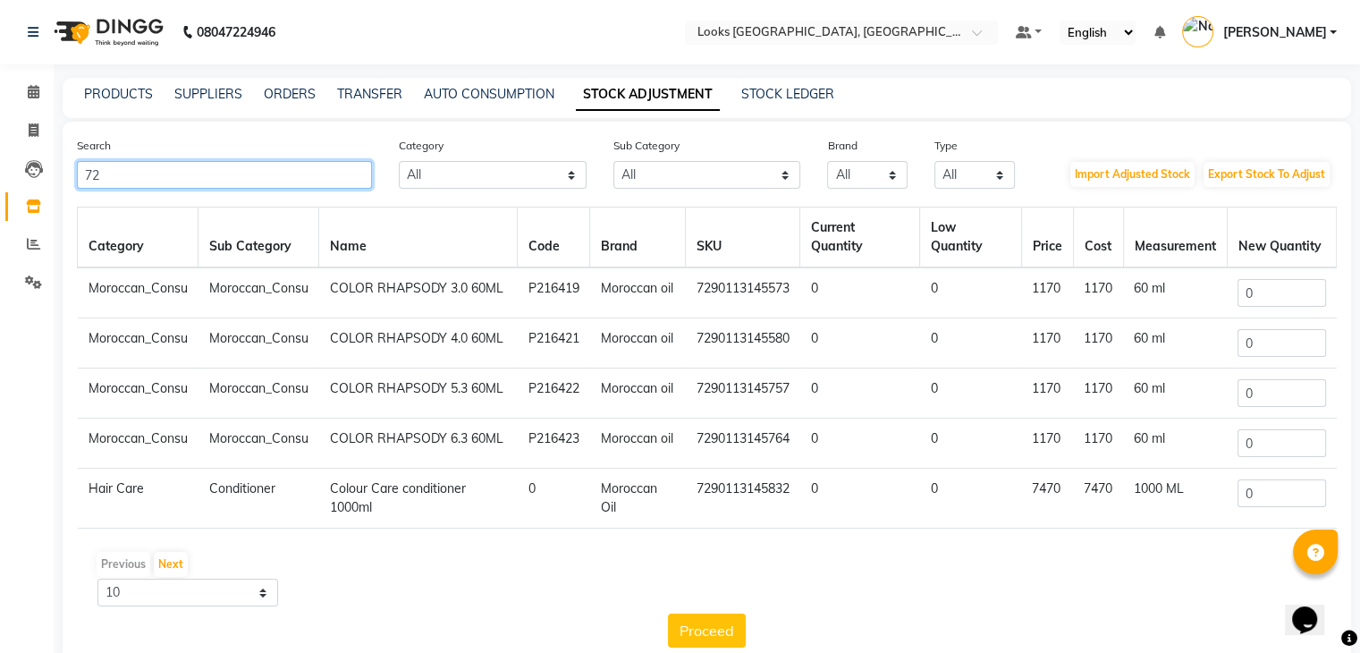
type input "7"
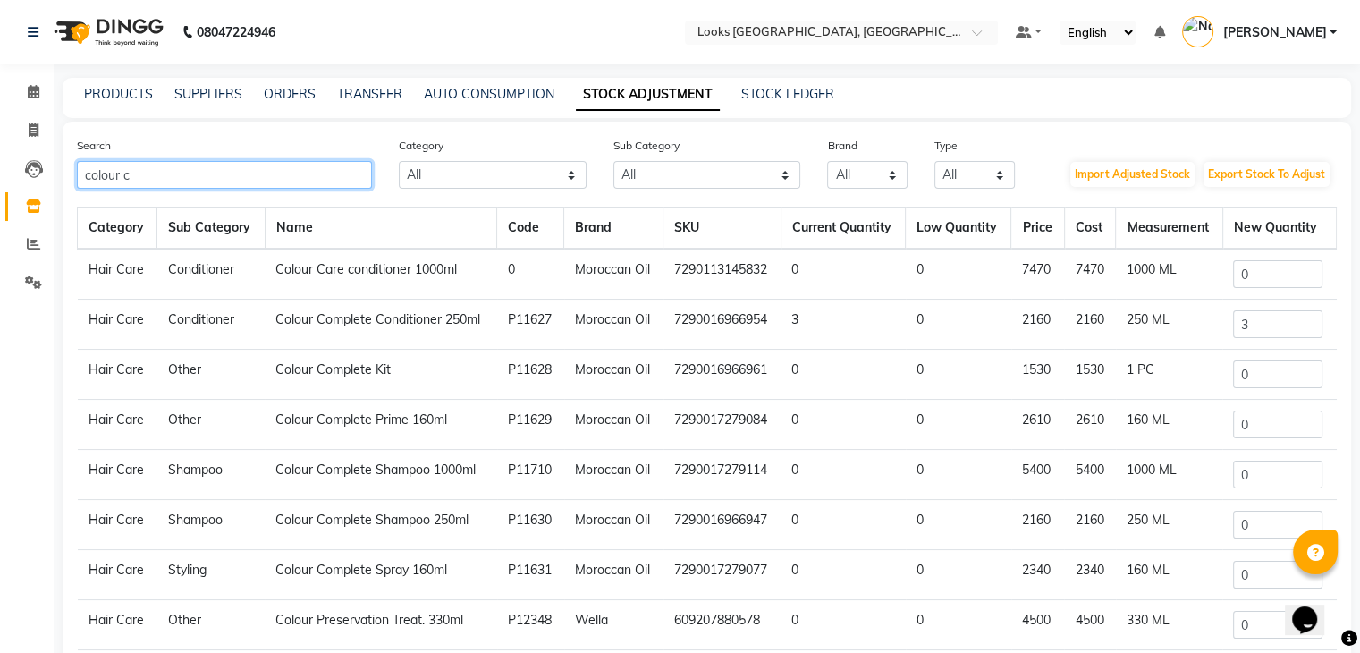
type input "colour c"
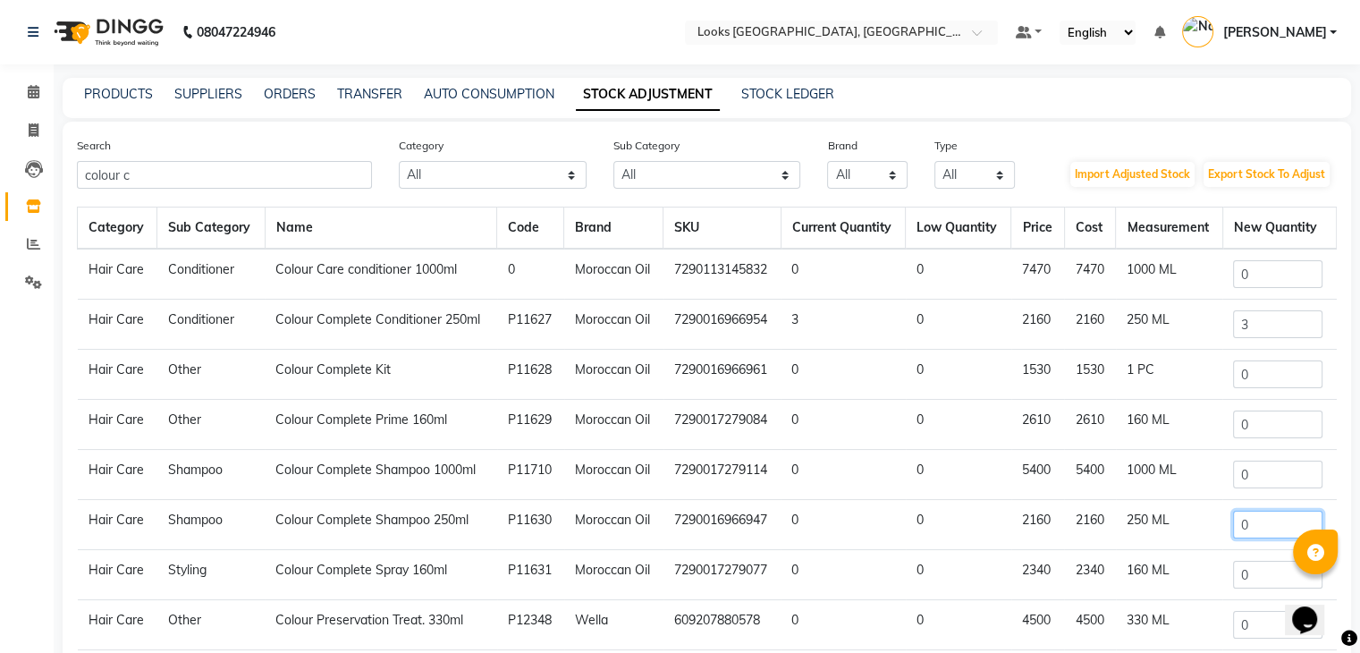
click at [1258, 532] on input "0" at bounding box center [1277, 525] width 89 height 28
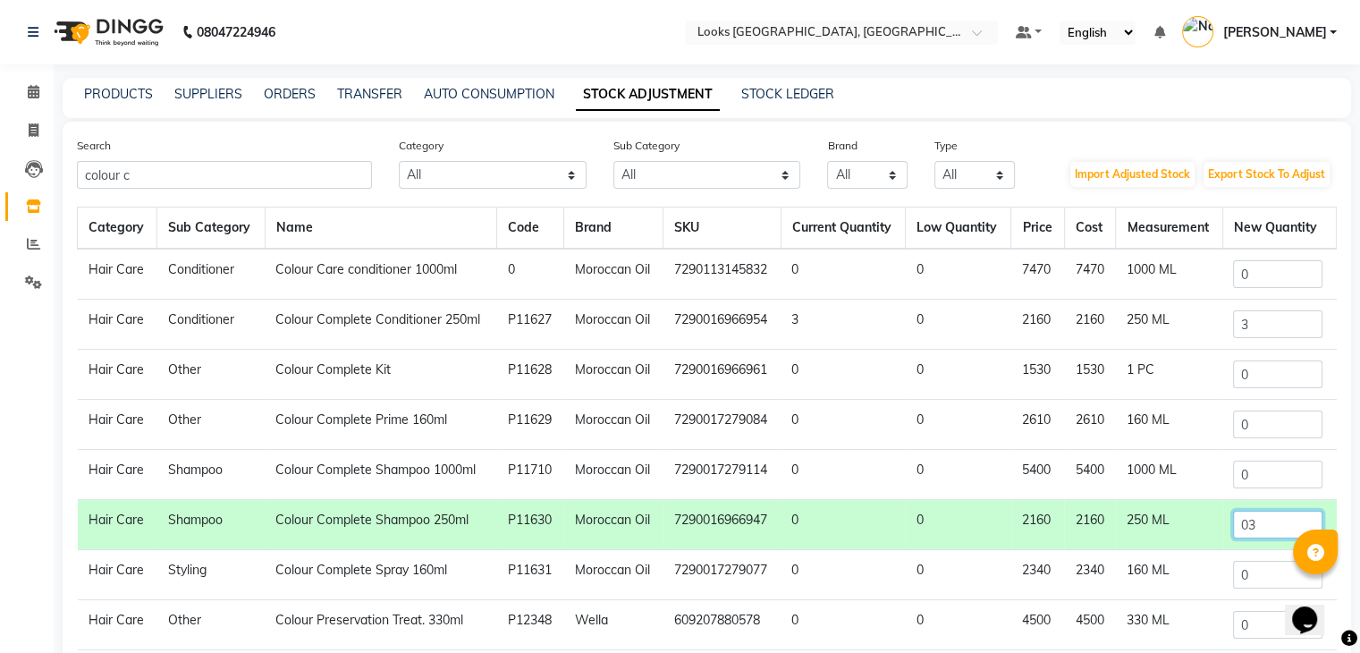
scroll to position [148, 0]
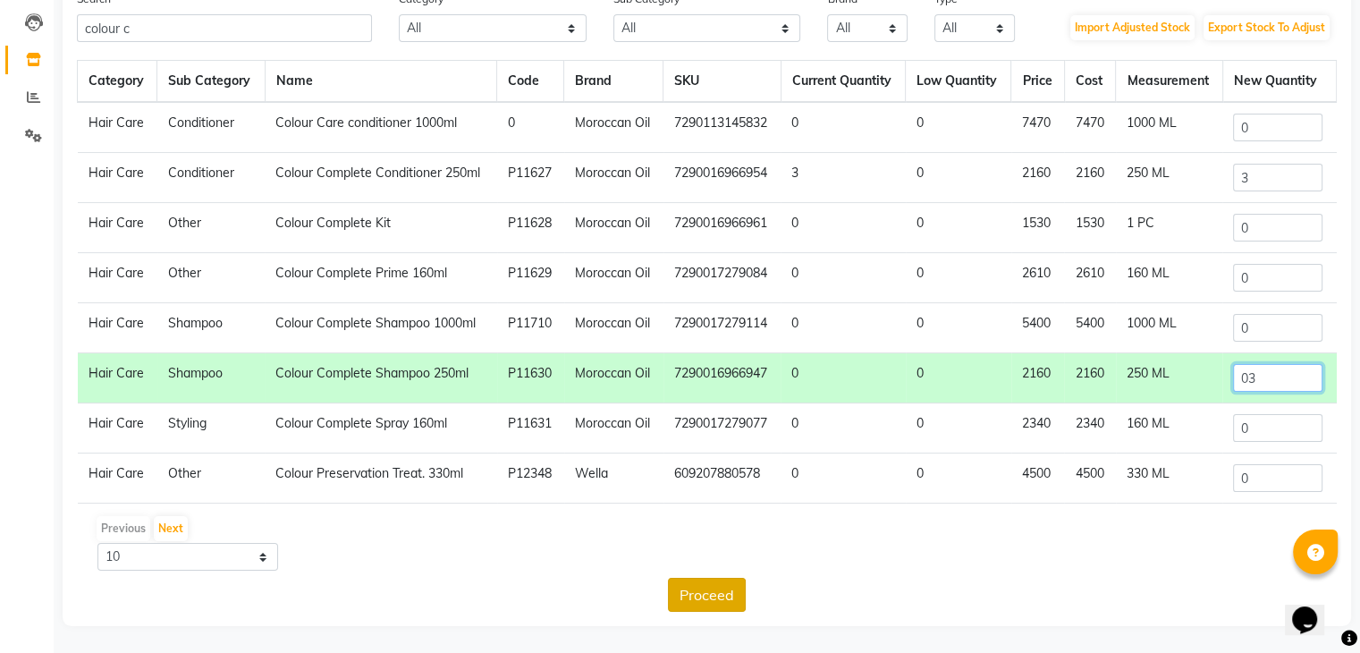
type input "03"
click at [695, 601] on button "Proceed" at bounding box center [707, 595] width 78 height 34
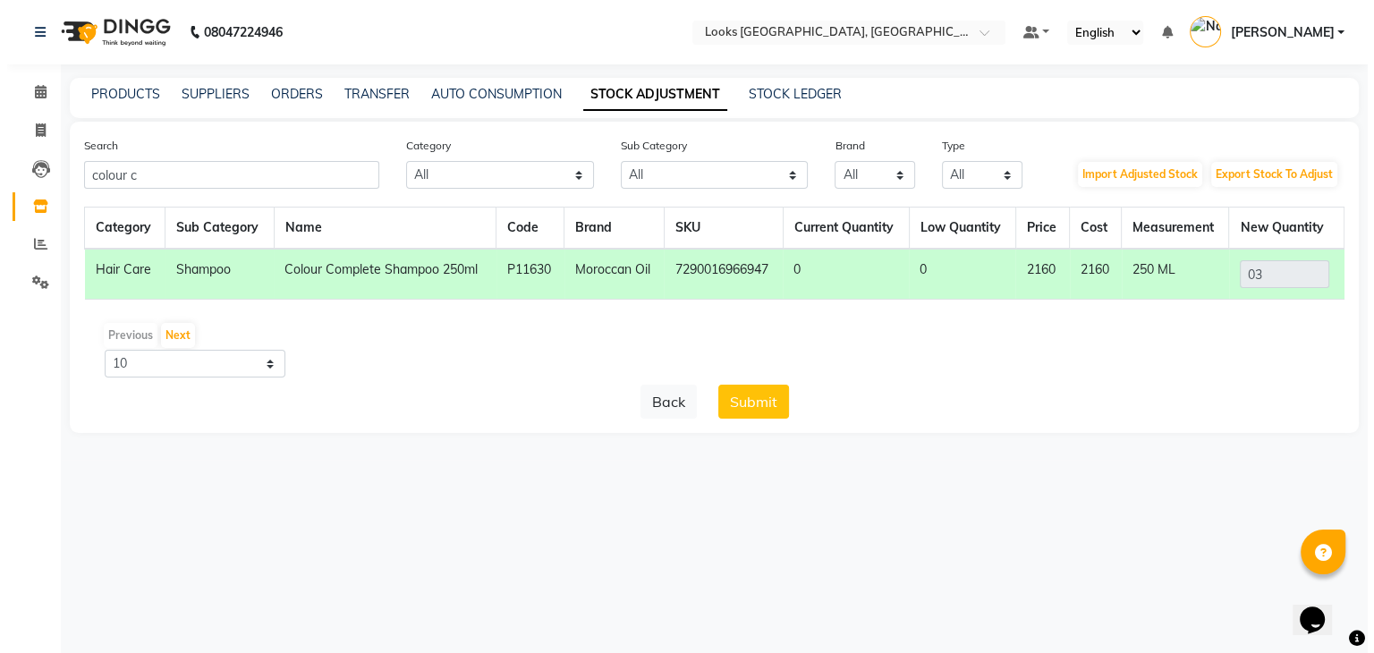
scroll to position [0, 0]
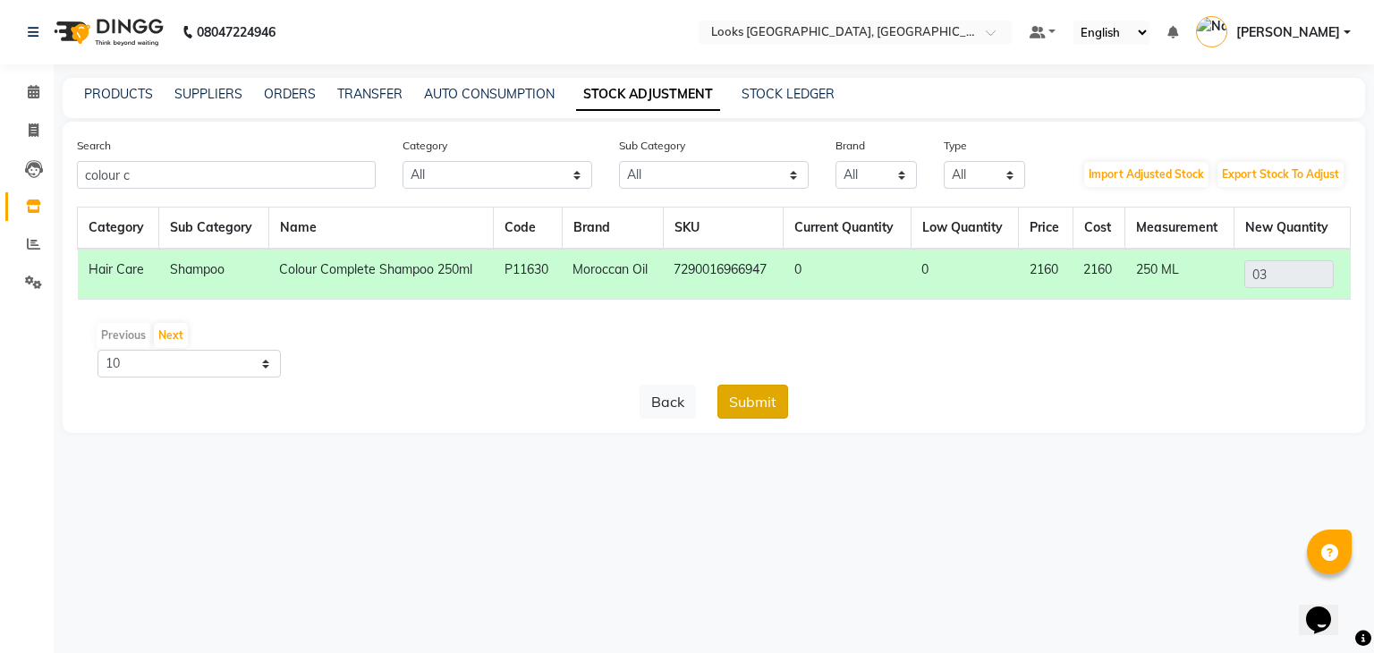
click at [736, 408] on button "Submit" at bounding box center [752, 402] width 71 height 34
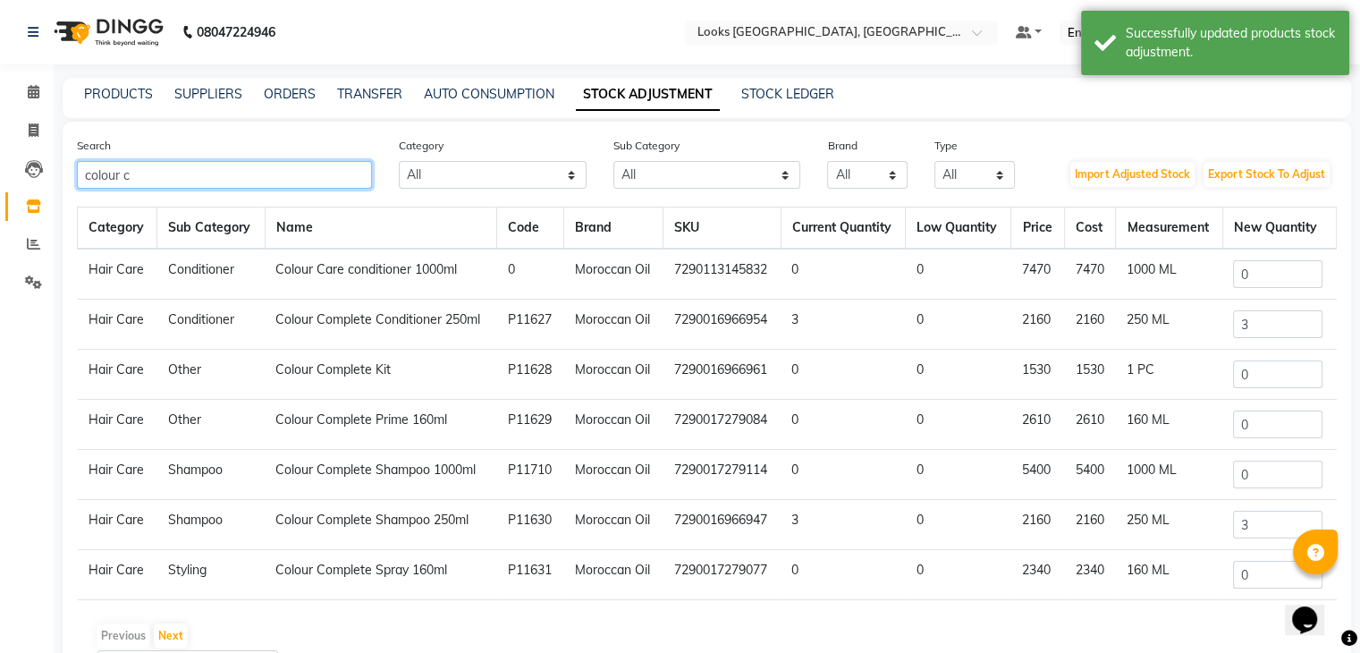
drag, startPoint x: 148, startPoint y: 180, endPoint x: 0, endPoint y: 187, distance: 147.8
click at [0, 187] on app-home "08047224946 Select Location × Looks [GEOGRAPHIC_DATA], [GEOGRAPHIC_DATA] Defaul…" at bounding box center [680, 380] width 1360 height 760
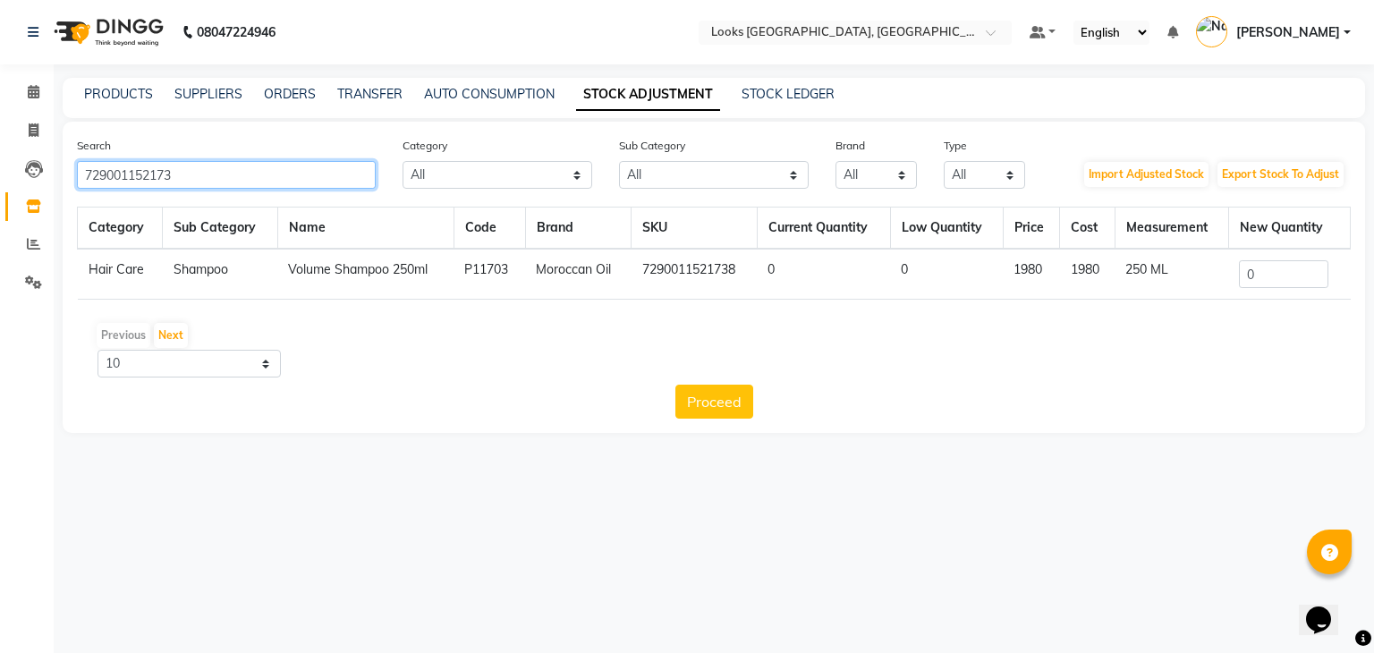
type input "729001152173"
click at [1249, 276] on input "0" at bounding box center [1283, 274] width 89 height 28
click at [1257, 279] on input "0" at bounding box center [1283, 274] width 89 height 28
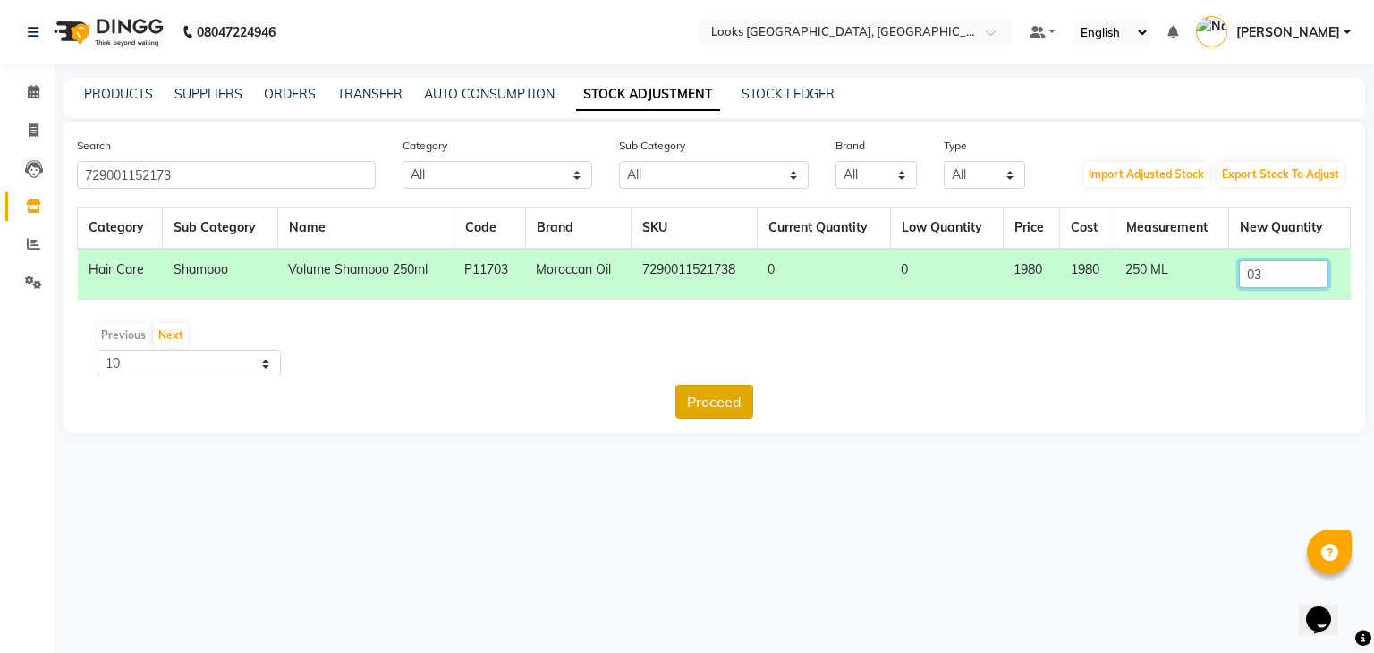
type input "03"
click at [715, 411] on button "Proceed" at bounding box center [714, 402] width 78 height 34
click at [737, 406] on button "Submit" at bounding box center [752, 402] width 71 height 34
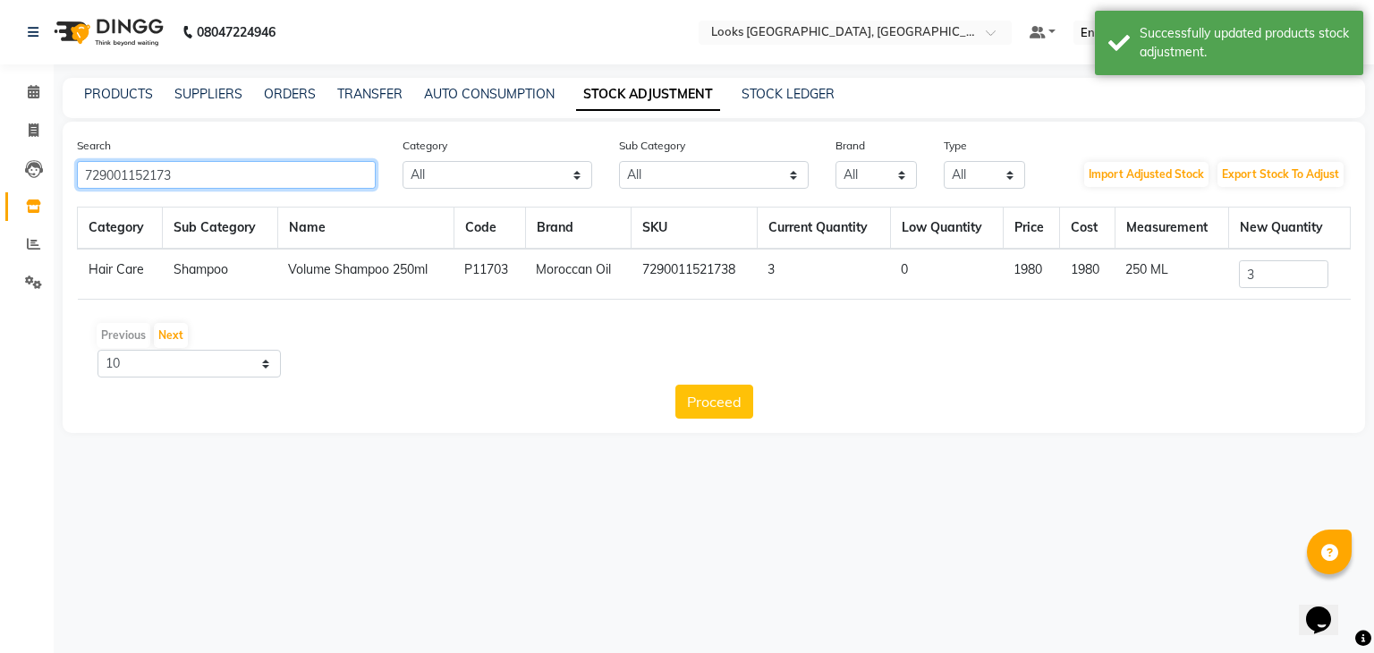
drag, startPoint x: 223, startPoint y: 184, endPoint x: 0, endPoint y: 207, distance: 223.8
click at [0, 207] on app-home "08047224946 Select Location × Looks [GEOGRAPHIC_DATA], [GEOGRAPHIC_DATA] Defaul…" at bounding box center [687, 230] width 1374 height 460
type input "729001152180"
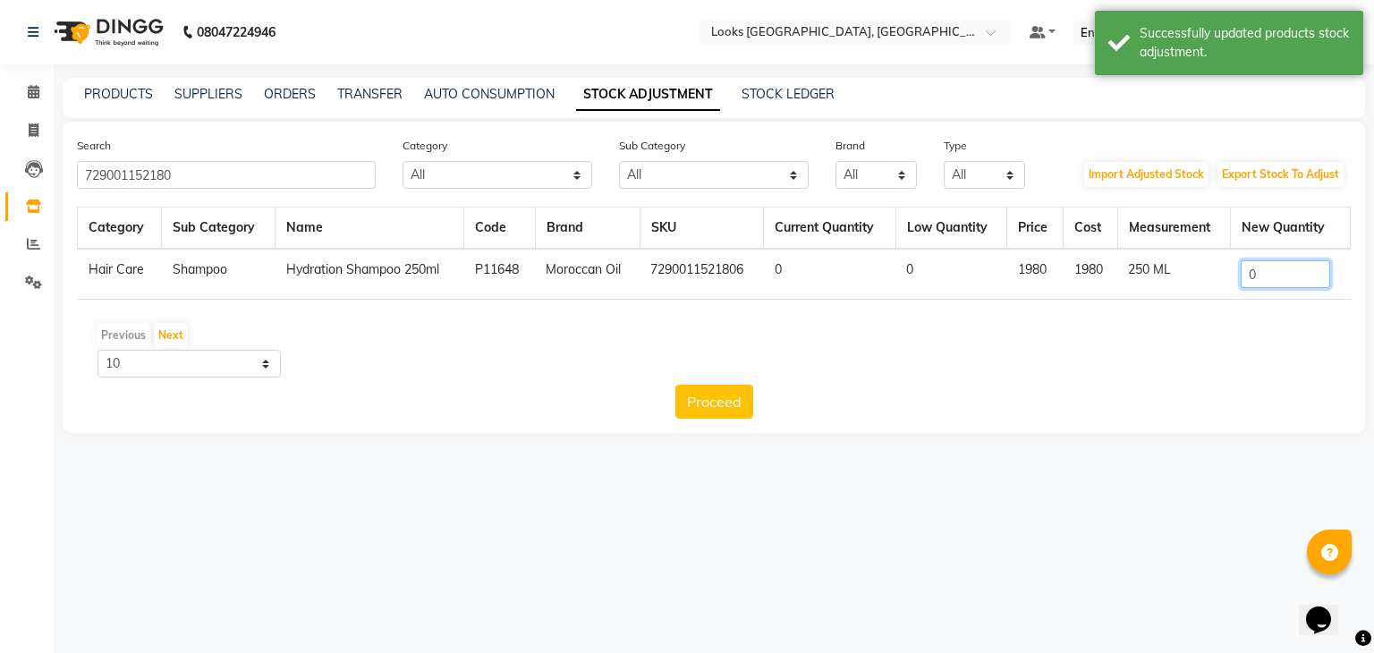
click at [1277, 269] on input "0" at bounding box center [1285, 274] width 89 height 28
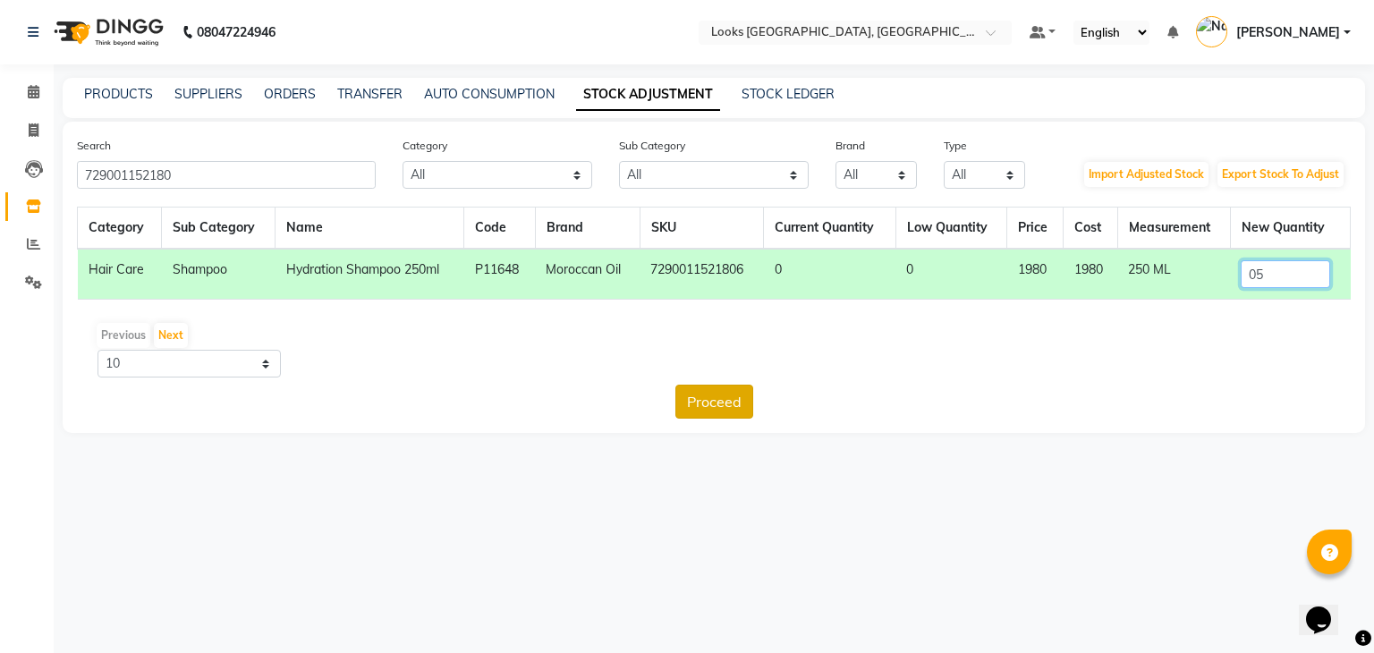
type input "05"
click at [722, 407] on button "Proceed" at bounding box center [714, 402] width 78 height 34
click at [730, 410] on button "Submit" at bounding box center [752, 402] width 71 height 34
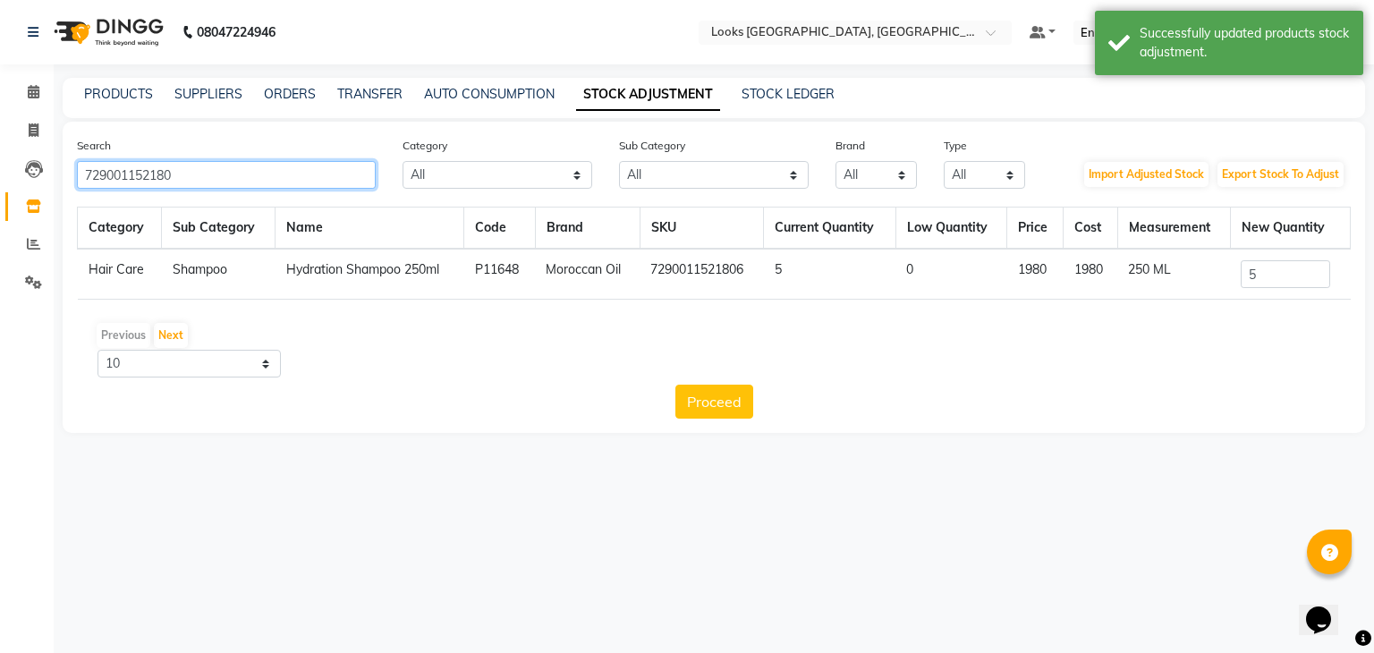
click at [193, 172] on input "729001152180" at bounding box center [226, 175] width 299 height 28
drag, startPoint x: 193, startPoint y: 172, endPoint x: 0, endPoint y: 185, distance: 193.7
click at [0, 185] on app-home "08047224946 Select Location × Looks [GEOGRAPHIC_DATA], [GEOGRAPHIC_DATA] Defaul…" at bounding box center [687, 230] width 1374 height 460
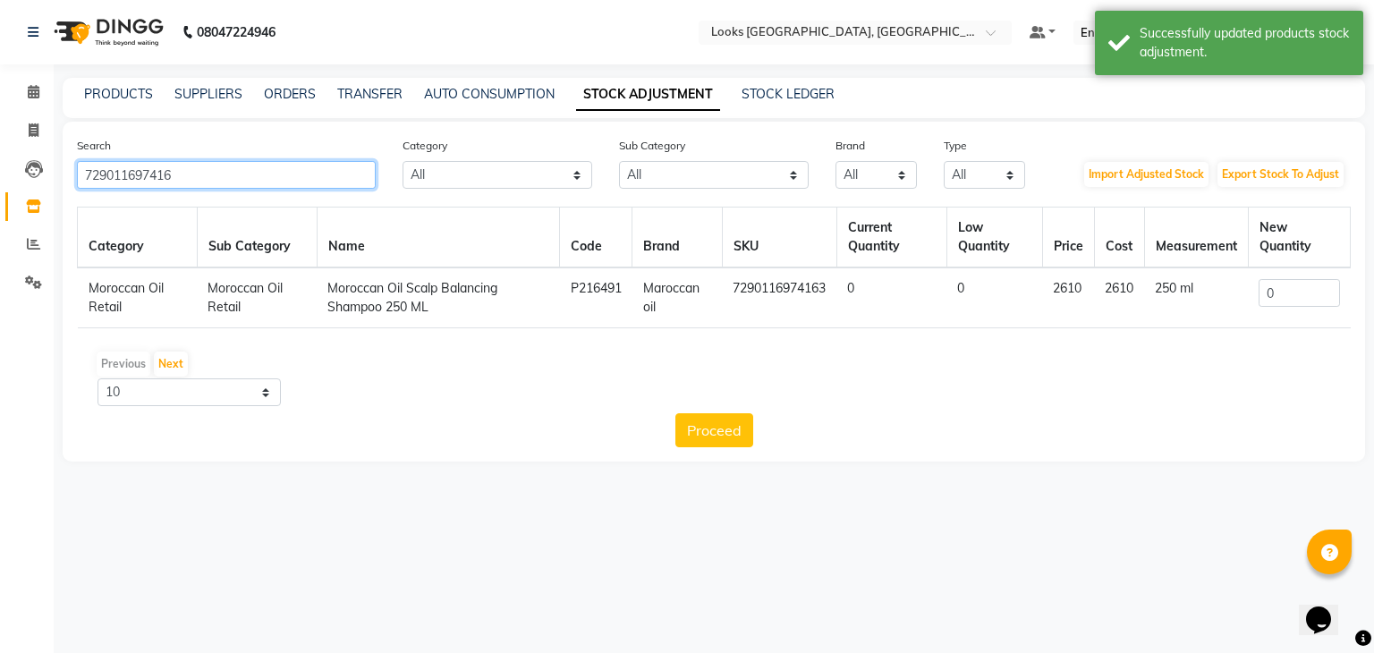
type input "729011697416"
click at [1297, 297] on input "0" at bounding box center [1298, 293] width 80 height 28
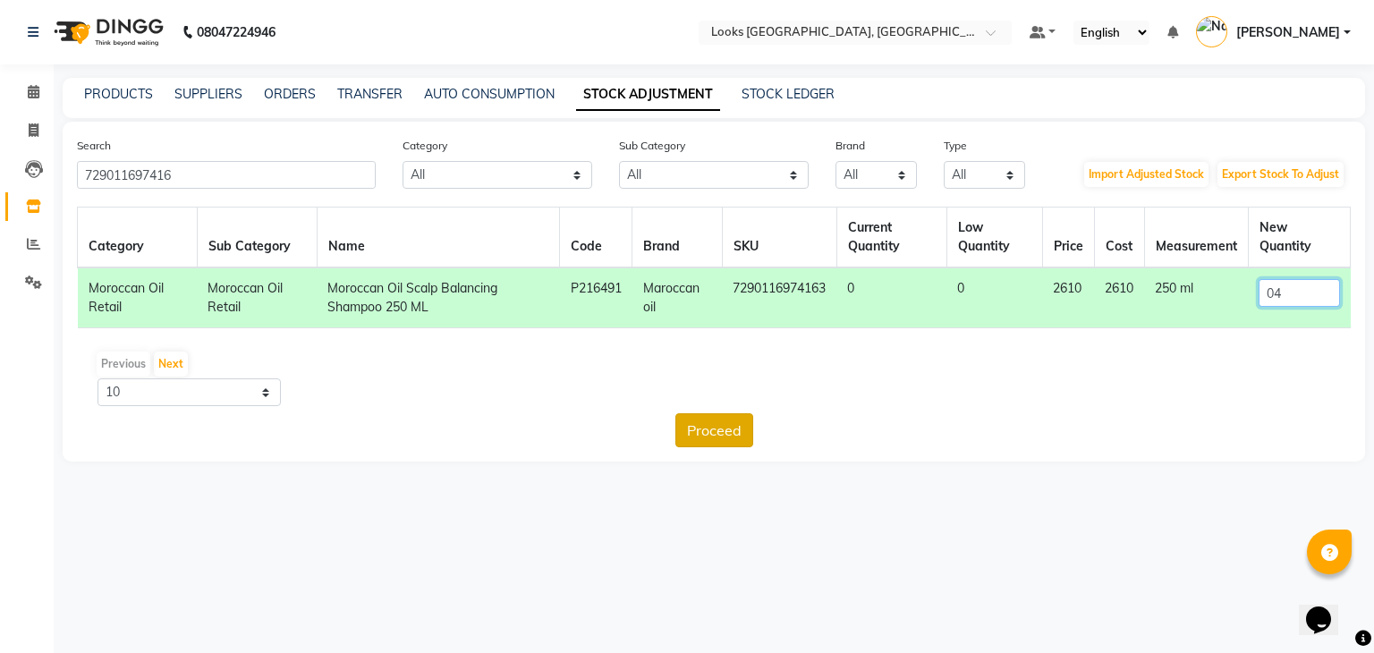
type input "04"
click at [713, 433] on button "Proceed" at bounding box center [714, 430] width 78 height 34
click at [760, 422] on button "Submit" at bounding box center [752, 430] width 71 height 34
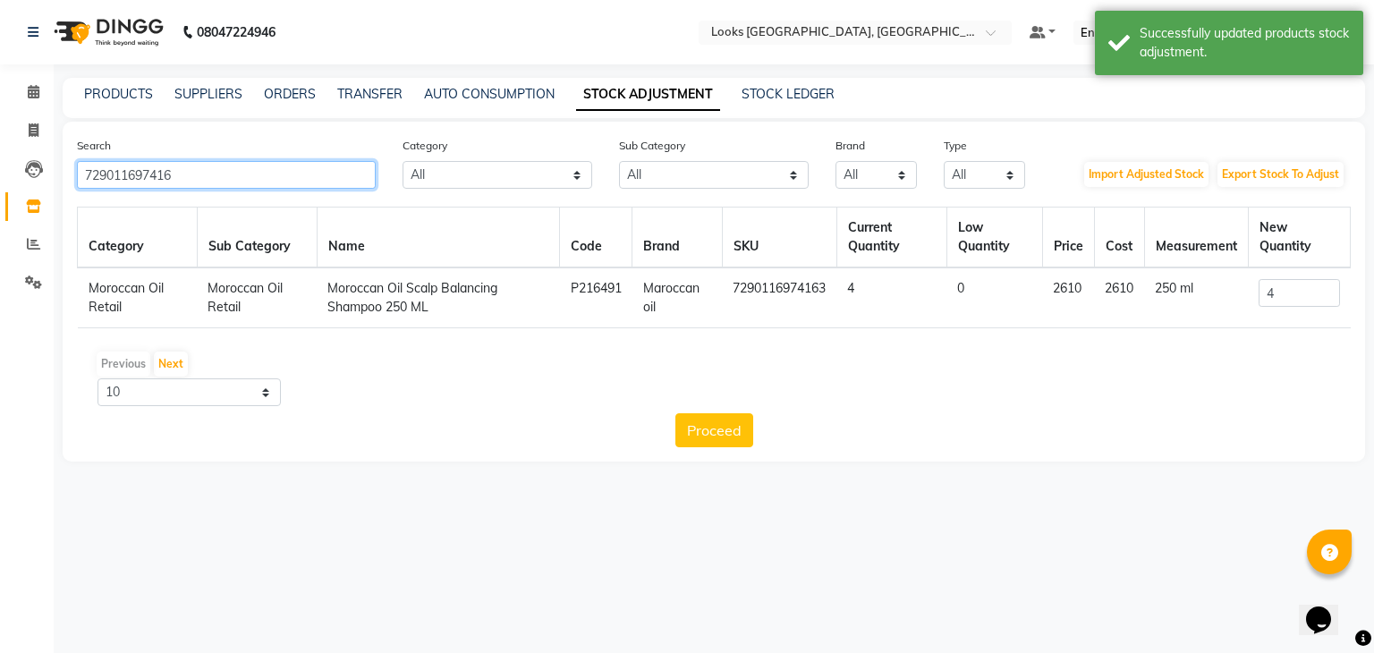
click at [218, 182] on input "729011697416" at bounding box center [226, 175] width 299 height 28
drag, startPoint x: 218, startPoint y: 182, endPoint x: 0, endPoint y: 215, distance: 220.7
click at [0, 215] on app-home "08047224946 Select Location × Looks [GEOGRAPHIC_DATA], [GEOGRAPHIC_DATA] Defaul…" at bounding box center [687, 244] width 1374 height 488
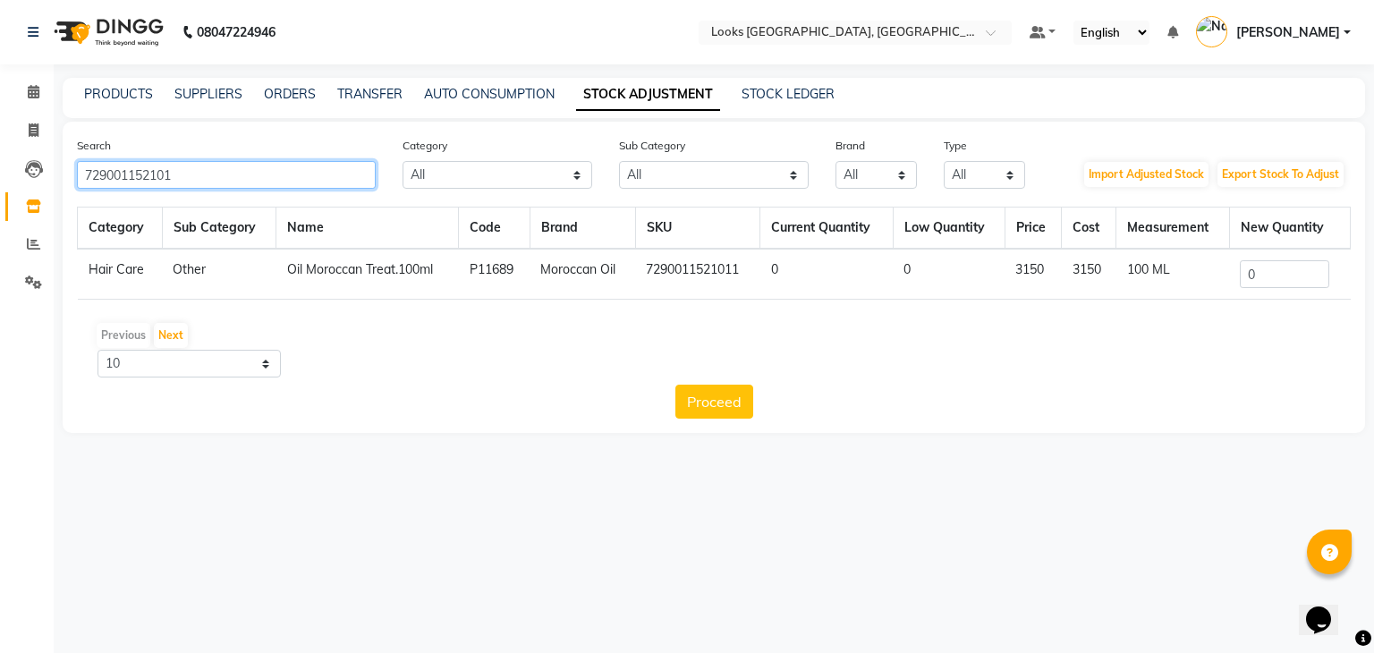
type input "729001152101"
click at [1282, 284] on input "0" at bounding box center [1284, 274] width 89 height 28
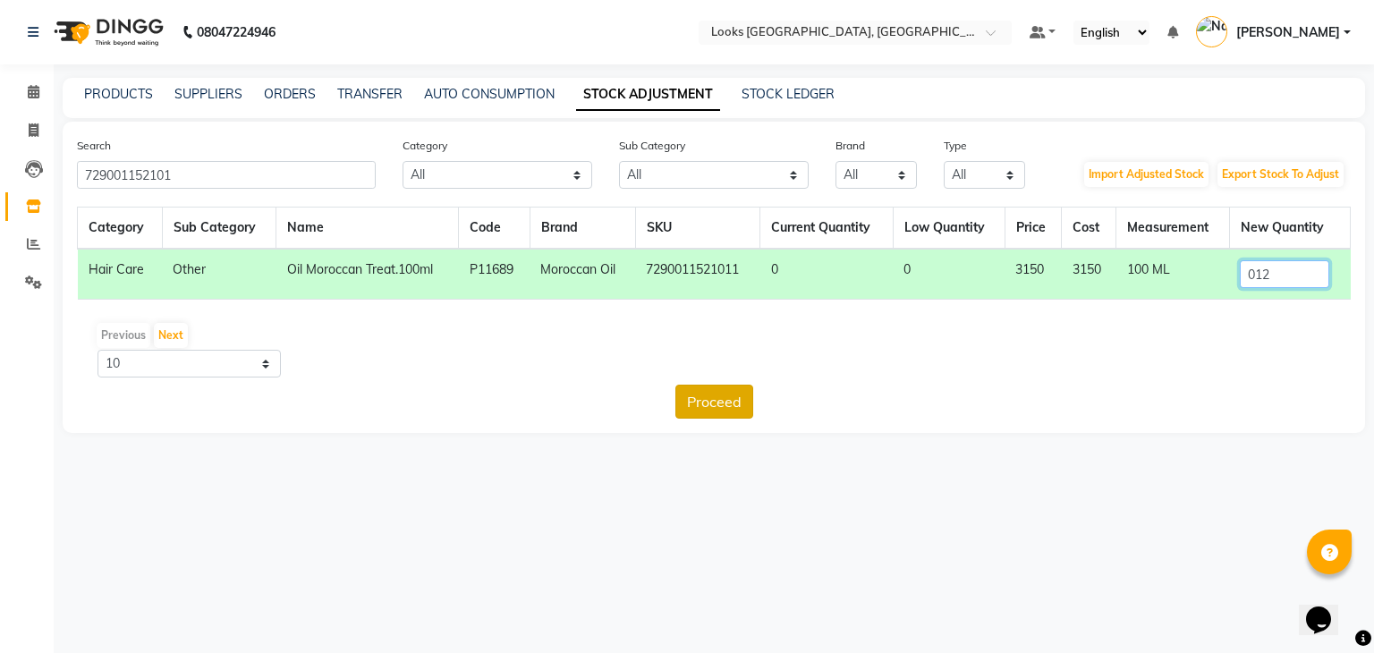
type input "012"
click at [713, 401] on button "Proceed" at bounding box center [714, 402] width 78 height 34
click at [739, 403] on button "Submit" at bounding box center [752, 402] width 71 height 34
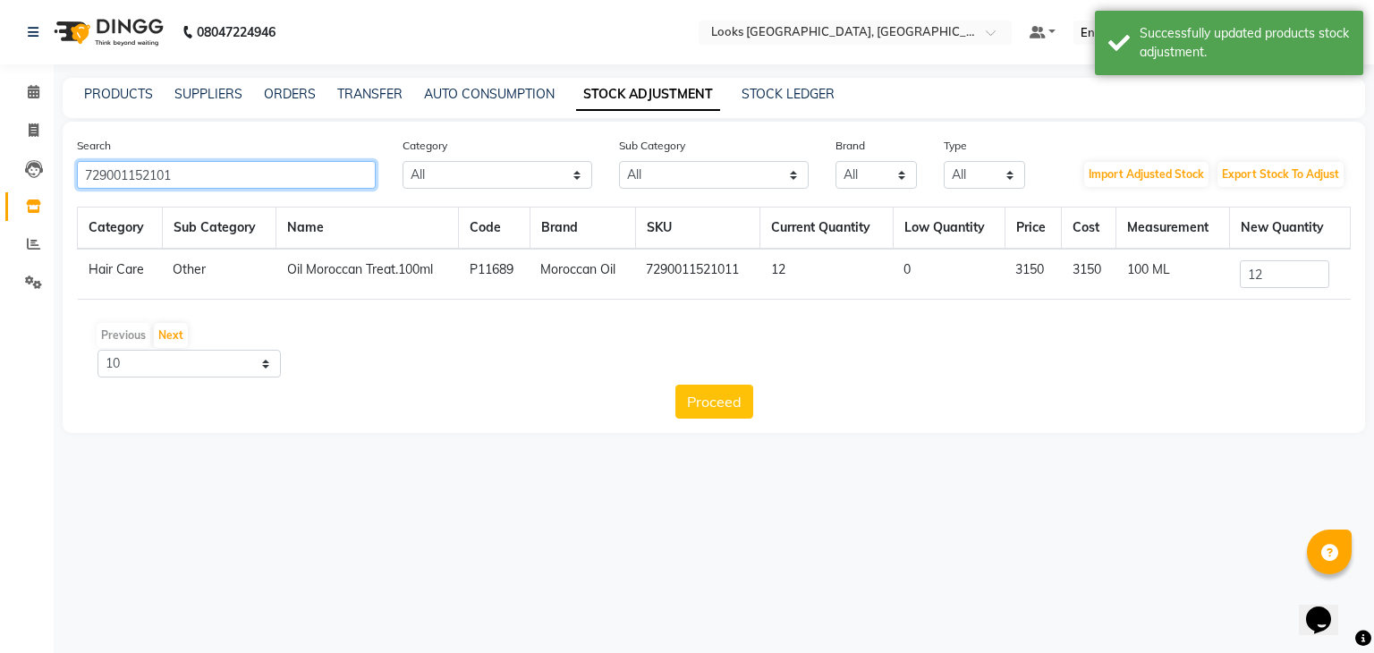
drag, startPoint x: 210, startPoint y: 178, endPoint x: 0, endPoint y: 169, distance: 210.4
click at [0, 169] on app-home "08047224946 Select Location × Looks [GEOGRAPHIC_DATA], [GEOGRAPHIC_DATA] Defaul…" at bounding box center [687, 230] width 1374 height 460
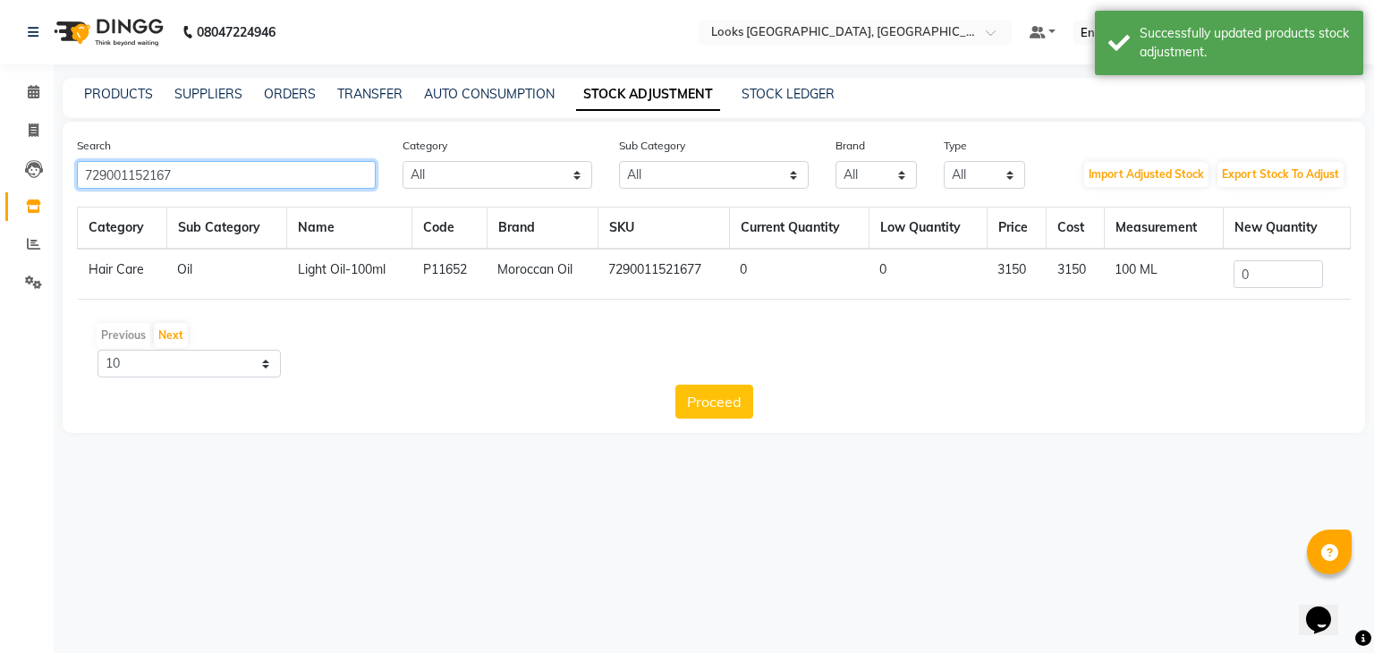
type input "729001152167"
click at [1258, 278] on input "0" at bounding box center [1277, 274] width 89 height 28
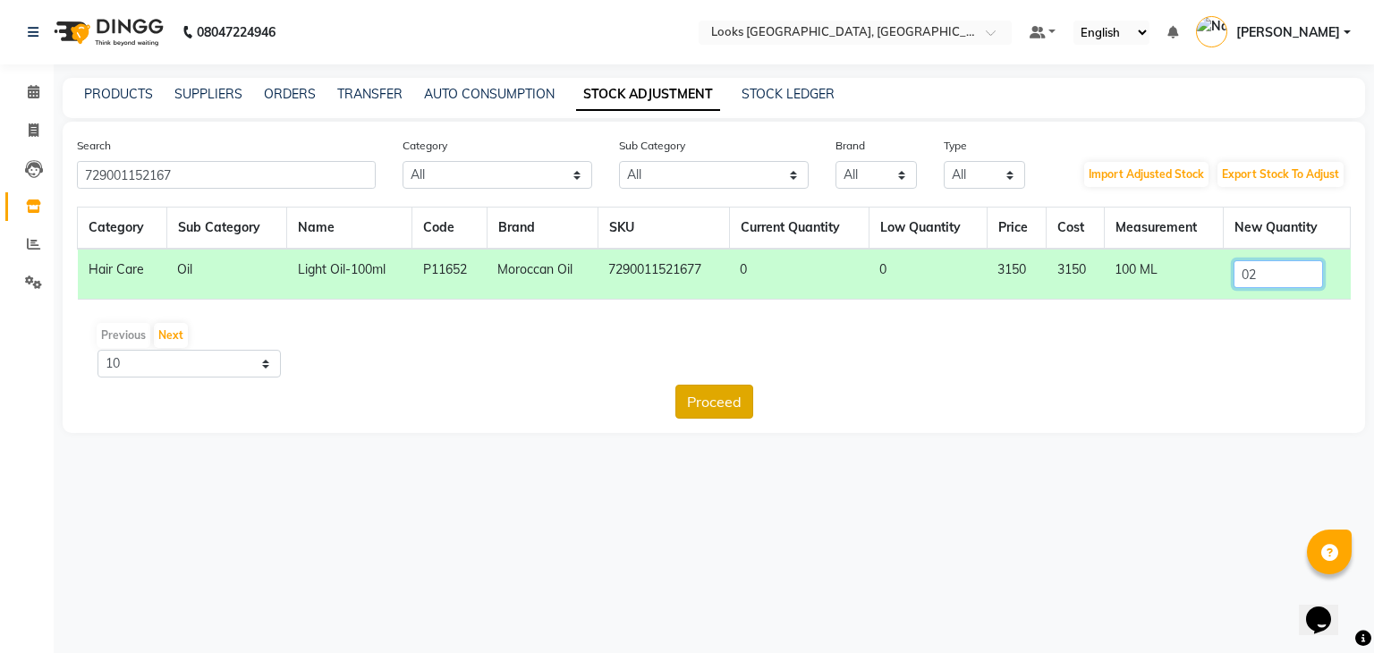
type input "02"
click at [723, 402] on button "Proceed" at bounding box center [714, 402] width 78 height 34
click at [755, 402] on button "Submit" at bounding box center [752, 402] width 71 height 34
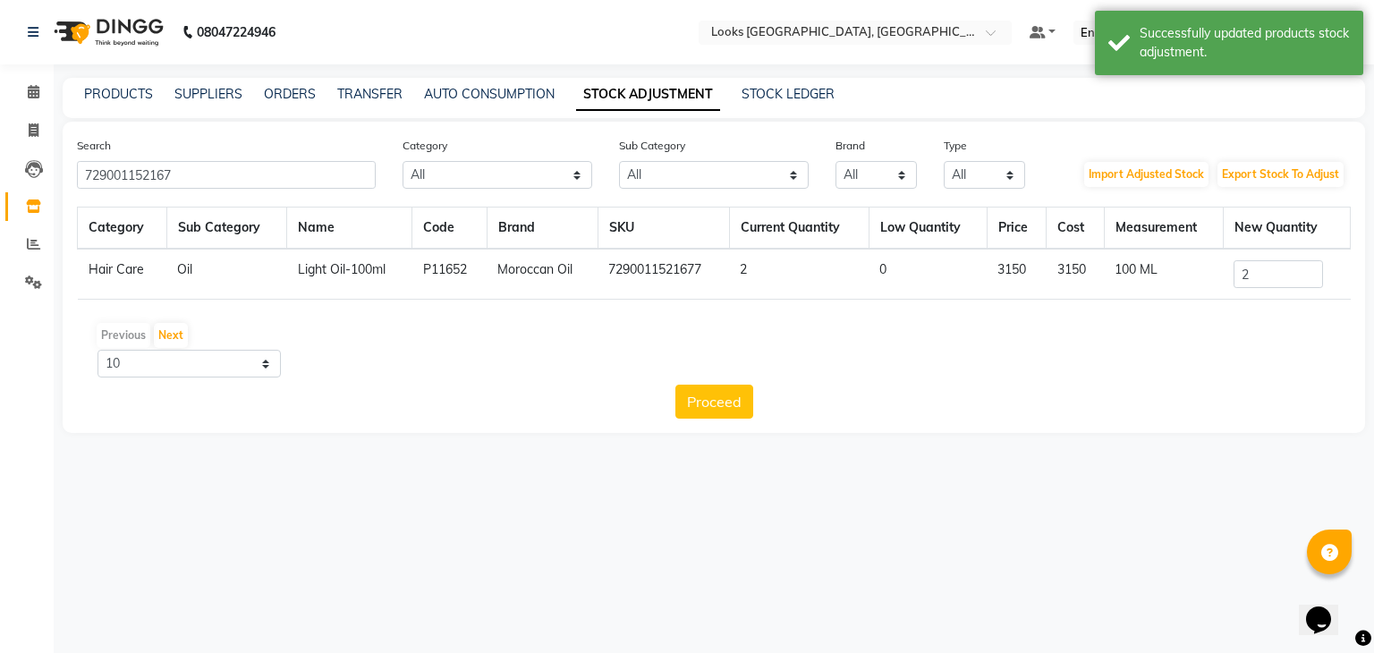
click at [755, 402] on div "Proceed" at bounding box center [714, 402] width 1274 height 34
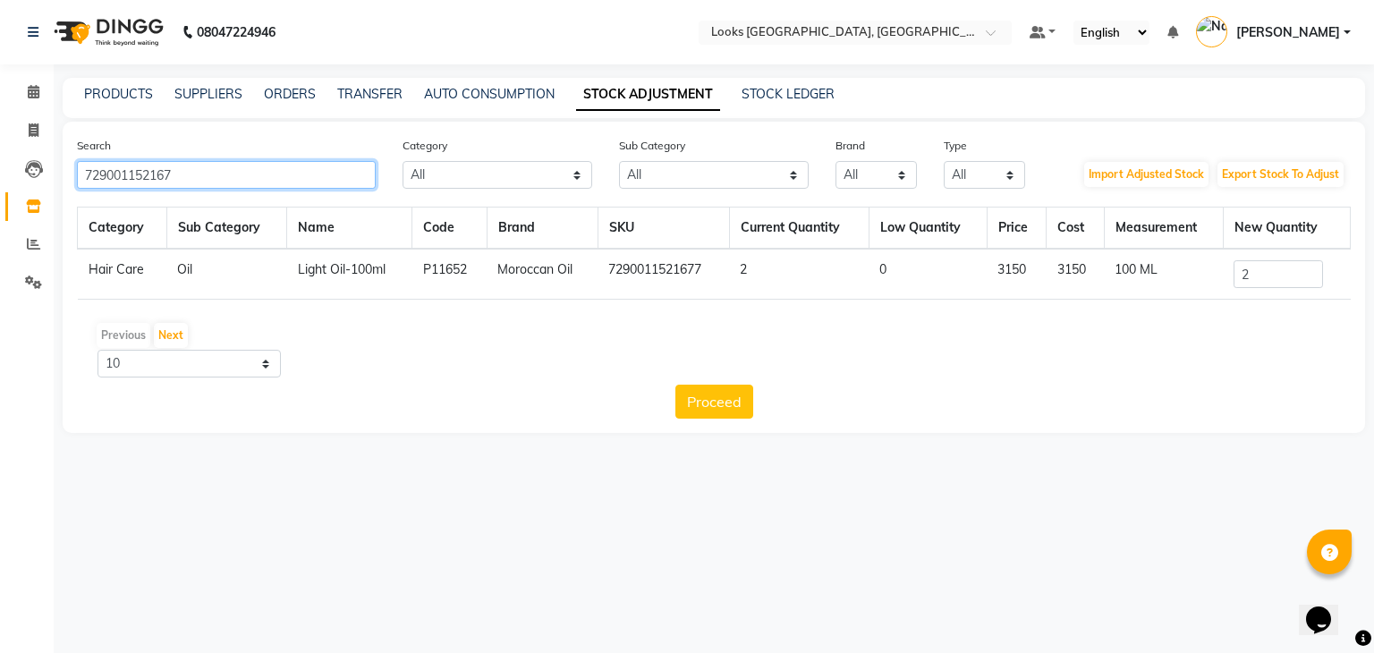
click at [182, 174] on input "729001152167" at bounding box center [226, 175] width 299 height 28
drag, startPoint x: 182, startPoint y: 174, endPoint x: 0, endPoint y: 166, distance: 182.6
click at [0, 166] on app-home "08047224946 Select Location × Looks [GEOGRAPHIC_DATA], [GEOGRAPHIC_DATA] Defaul…" at bounding box center [687, 230] width 1374 height 460
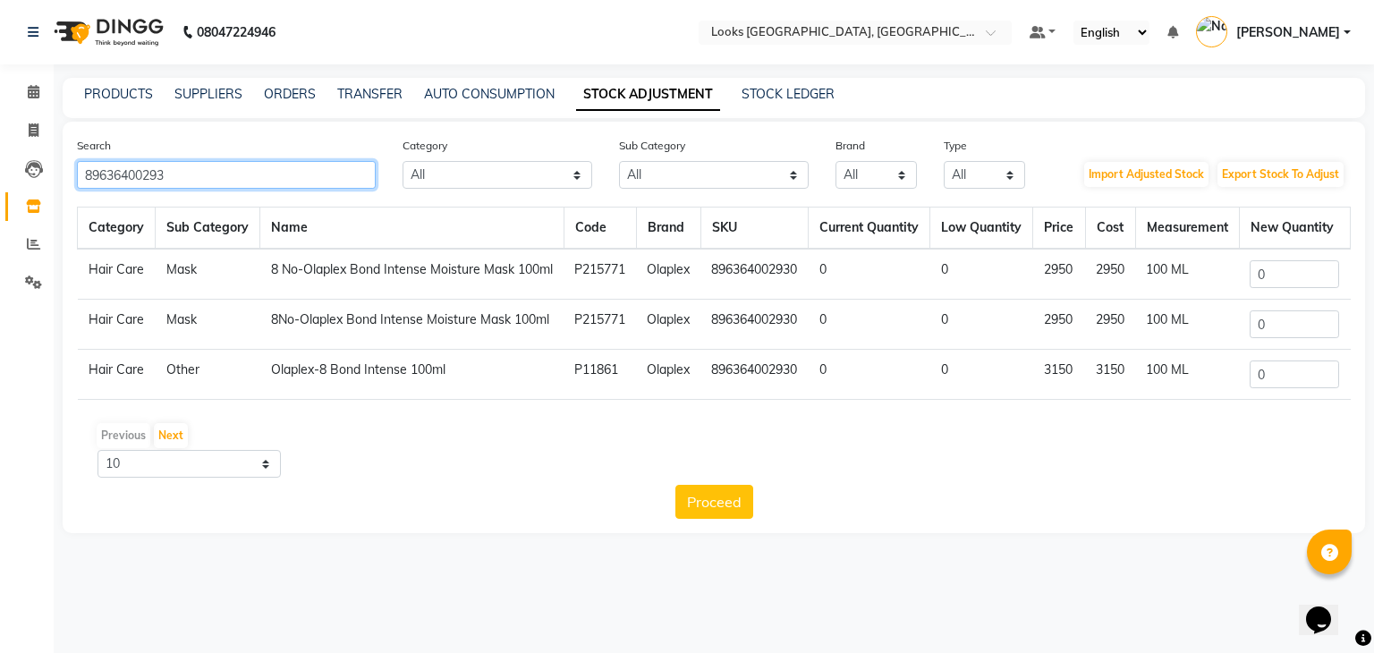
type input "89636400293"
click at [1296, 288] on input "0" at bounding box center [1293, 274] width 89 height 28
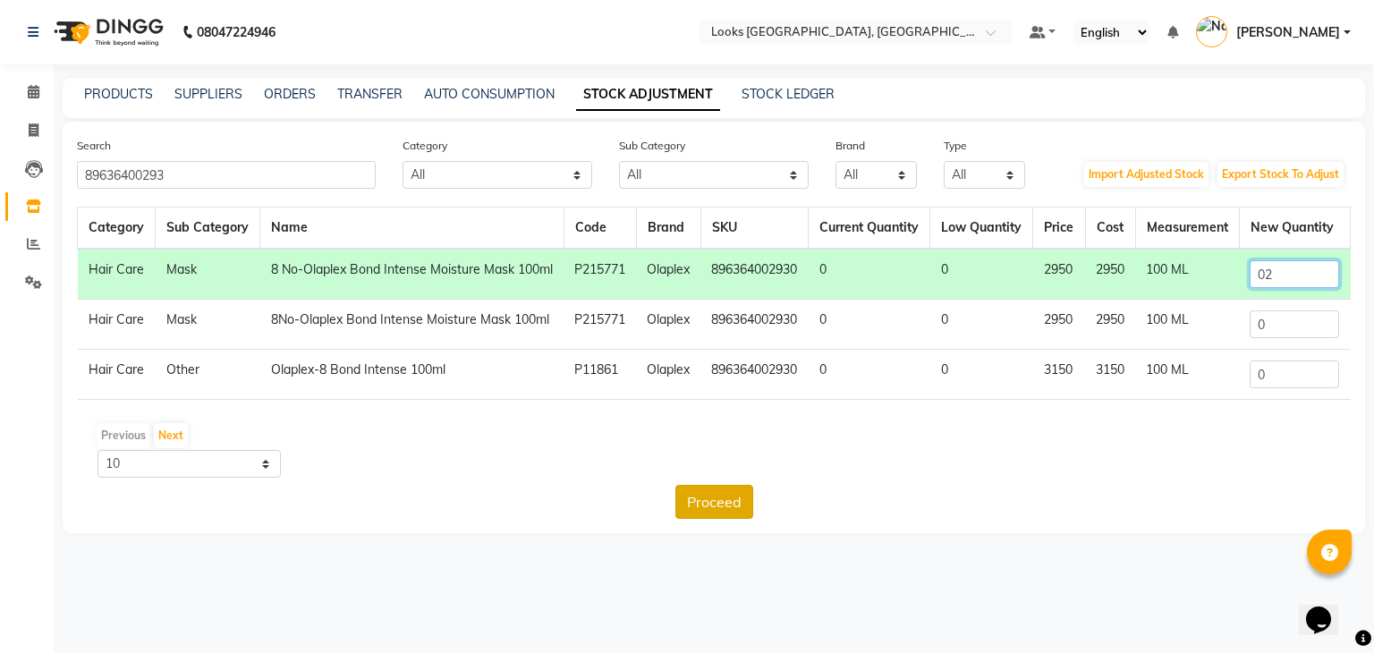
type input "02"
click at [712, 519] on button "Proceed" at bounding box center [714, 502] width 78 height 34
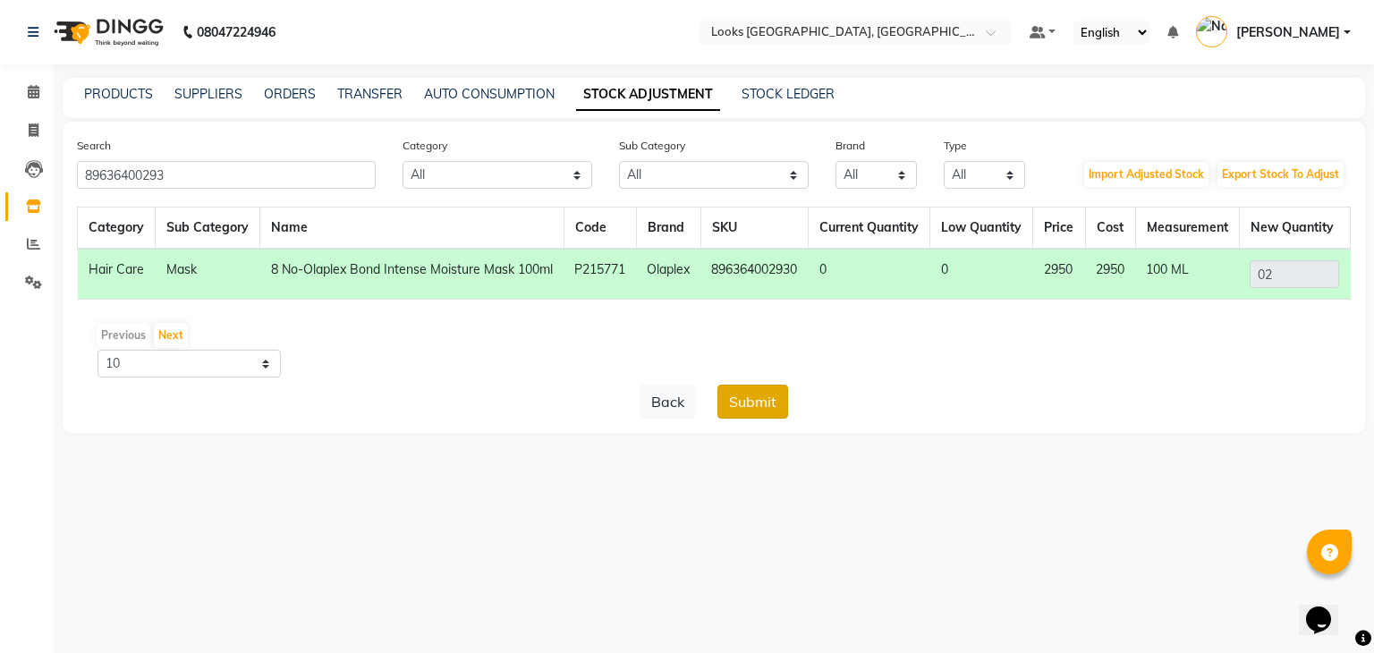
click at [751, 419] on button "Submit" at bounding box center [752, 402] width 71 height 34
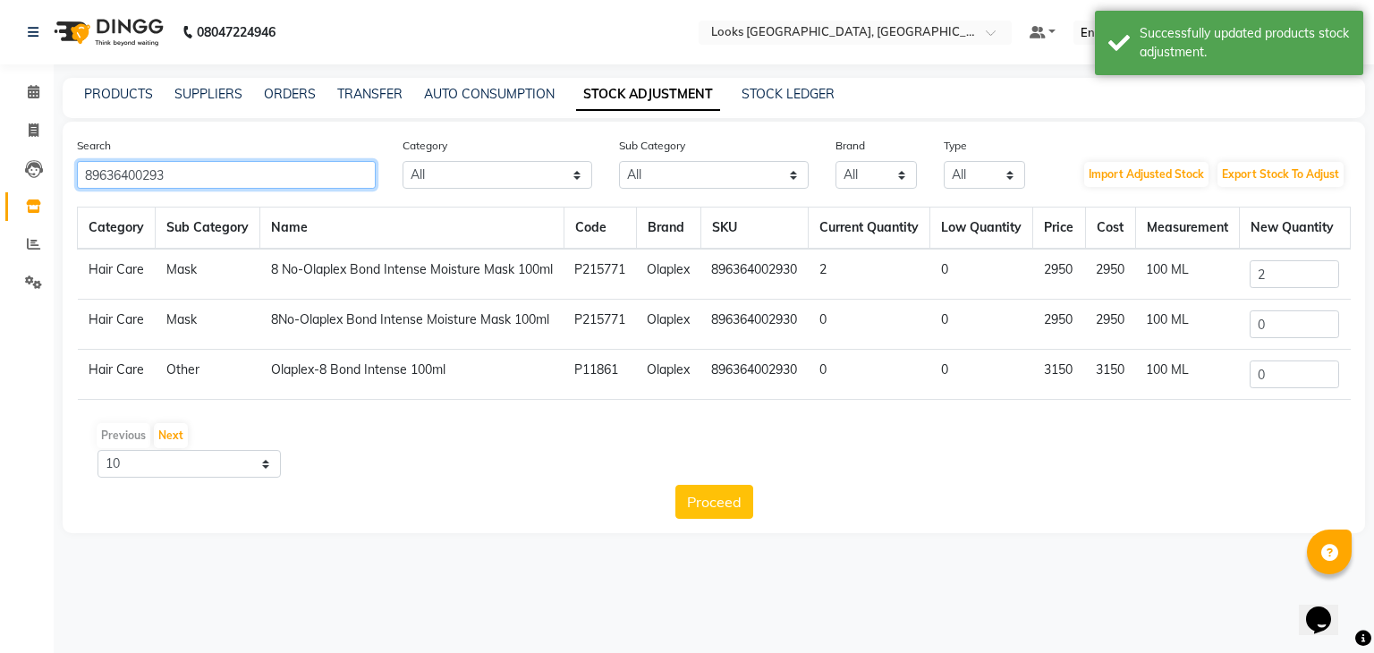
drag, startPoint x: 190, startPoint y: 184, endPoint x: 0, endPoint y: 157, distance: 191.6
click at [0, 157] on app-home "08047224946 Select Location × Looks [GEOGRAPHIC_DATA], [GEOGRAPHIC_DATA] Defaul…" at bounding box center [687, 280] width 1374 height 560
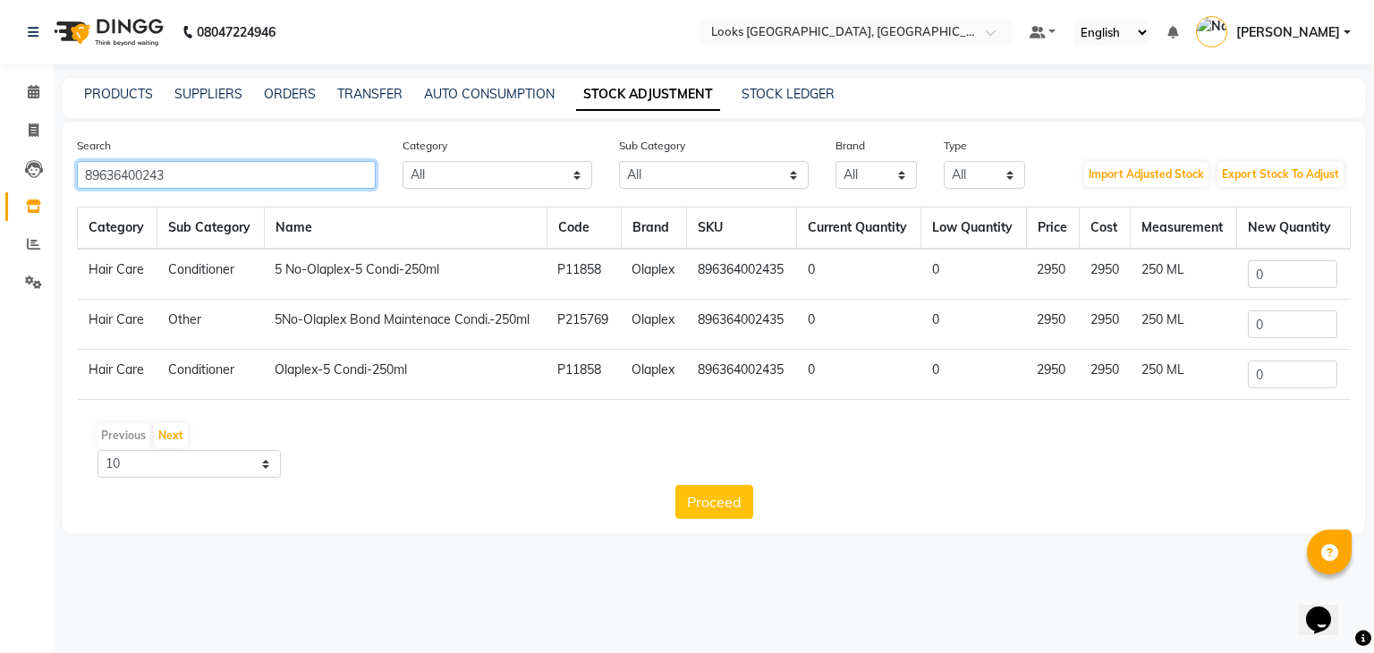
type input "89636400243"
click at [1296, 285] on input "0" at bounding box center [1292, 274] width 89 height 28
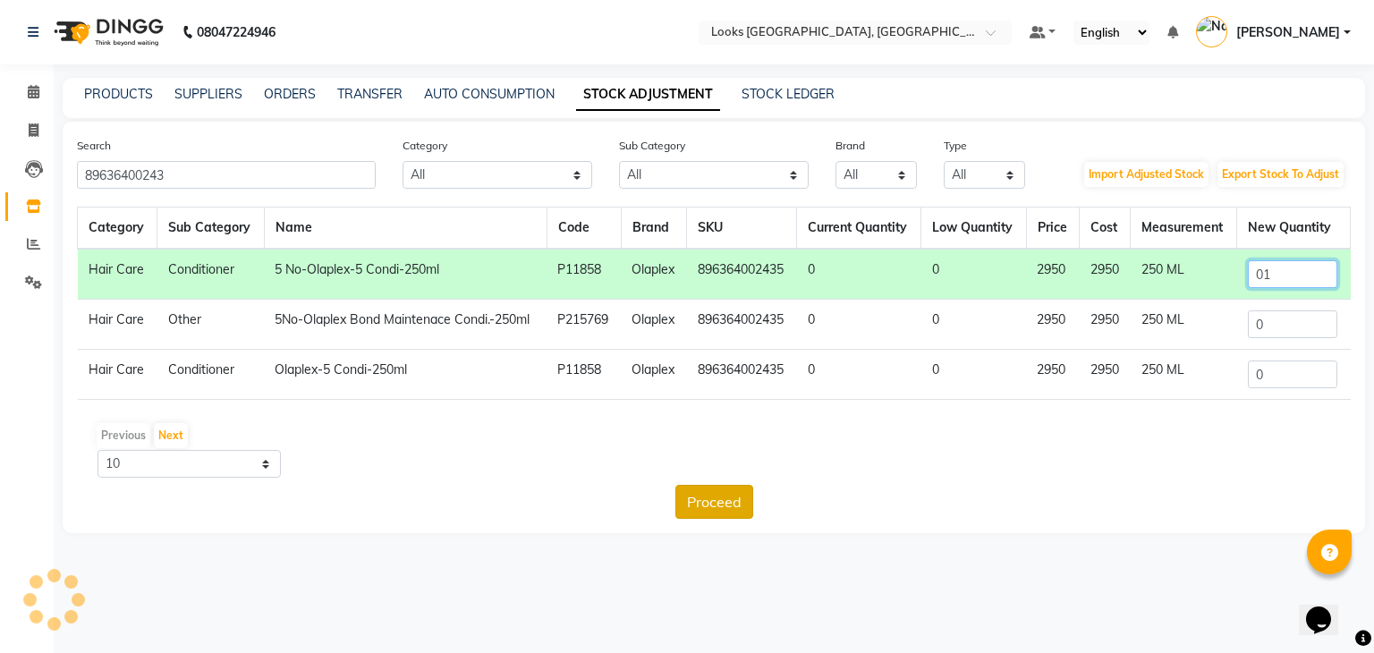
type input "01"
click at [716, 505] on button "Proceed" at bounding box center [714, 502] width 78 height 34
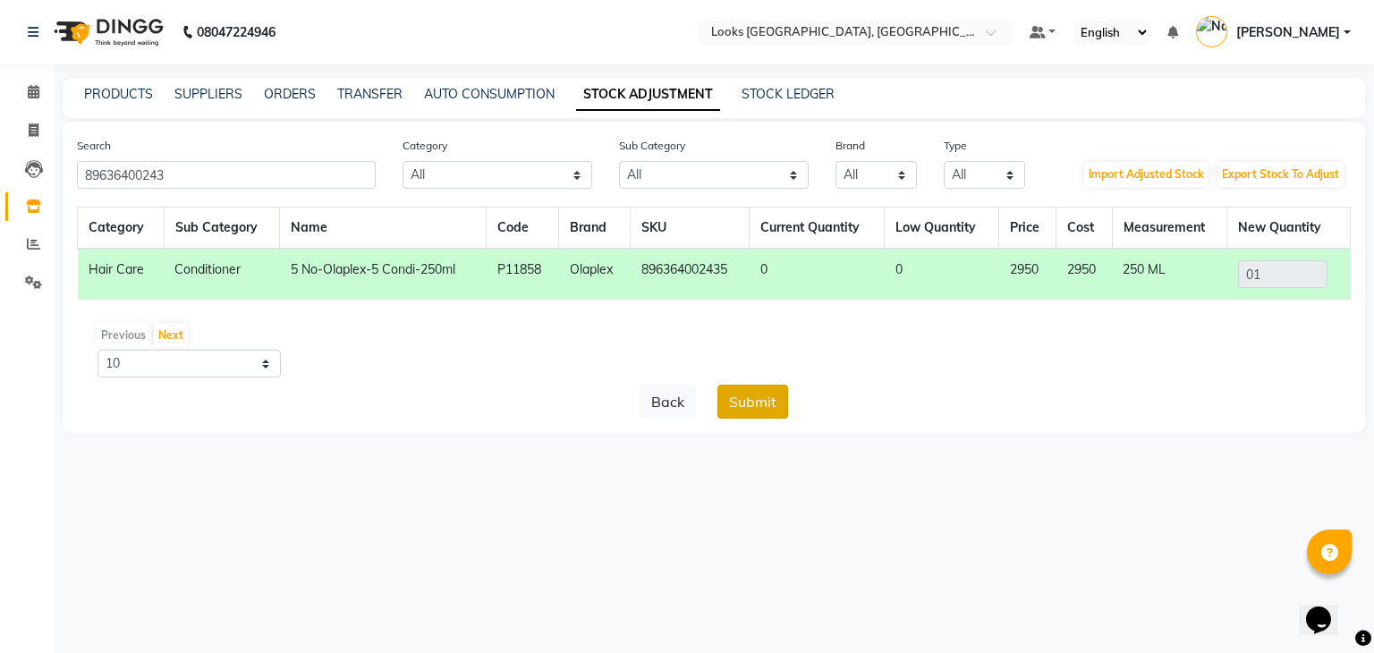
click at [766, 402] on button "Submit" at bounding box center [752, 402] width 71 height 34
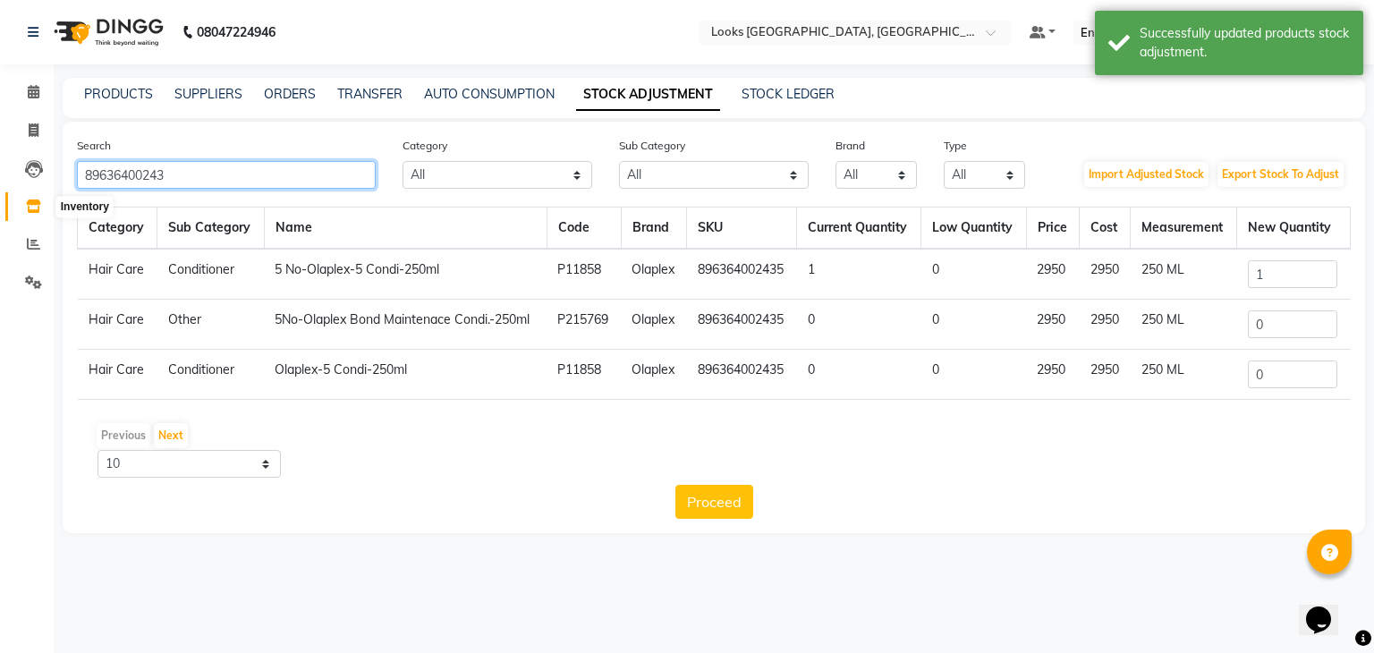
drag, startPoint x: 263, startPoint y: 172, endPoint x: 0, endPoint y: 245, distance: 273.0
click at [0, 245] on app-home "08047224946 Select Location × Looks [GEOGRAPHIC_DATA], [GEOGRAPHIC_DATA] Defaul…" at bounding box center [687, 280] width 1374 height 560
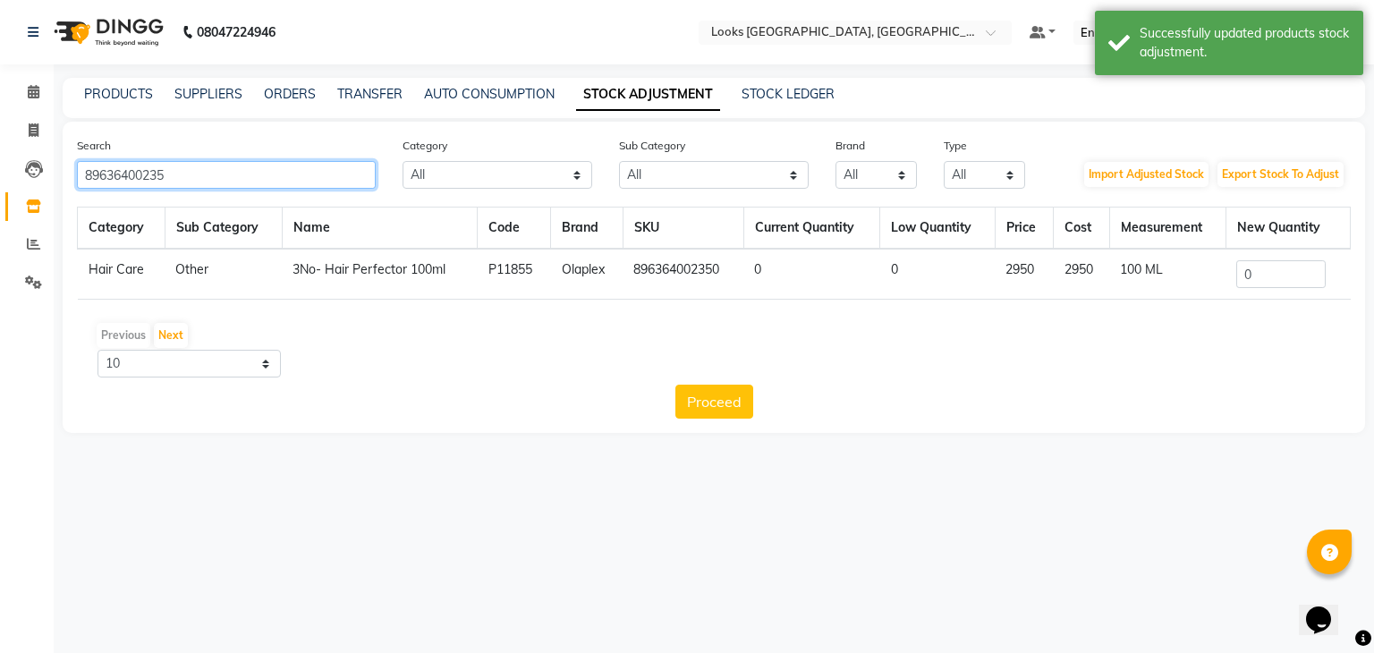
type input "89636400235"
click at [1263, 280] on input "0" at bounding box center [1280, 274] width 89 height 28
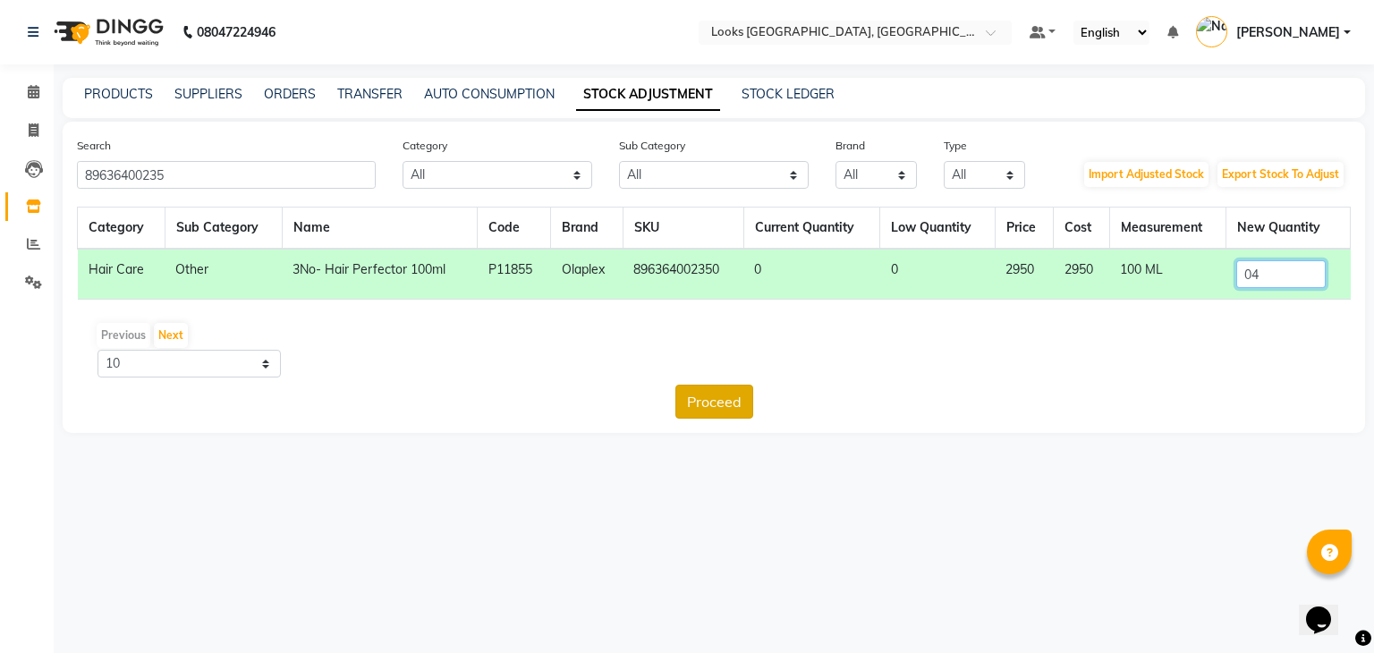
type input "04"
click at [715, 400] on button "Proceed" at bounding box center [714, 402] width 78 height 34
click at [737, 401] on button "Submit" at bounding box center [752, 402] width 71 height 34
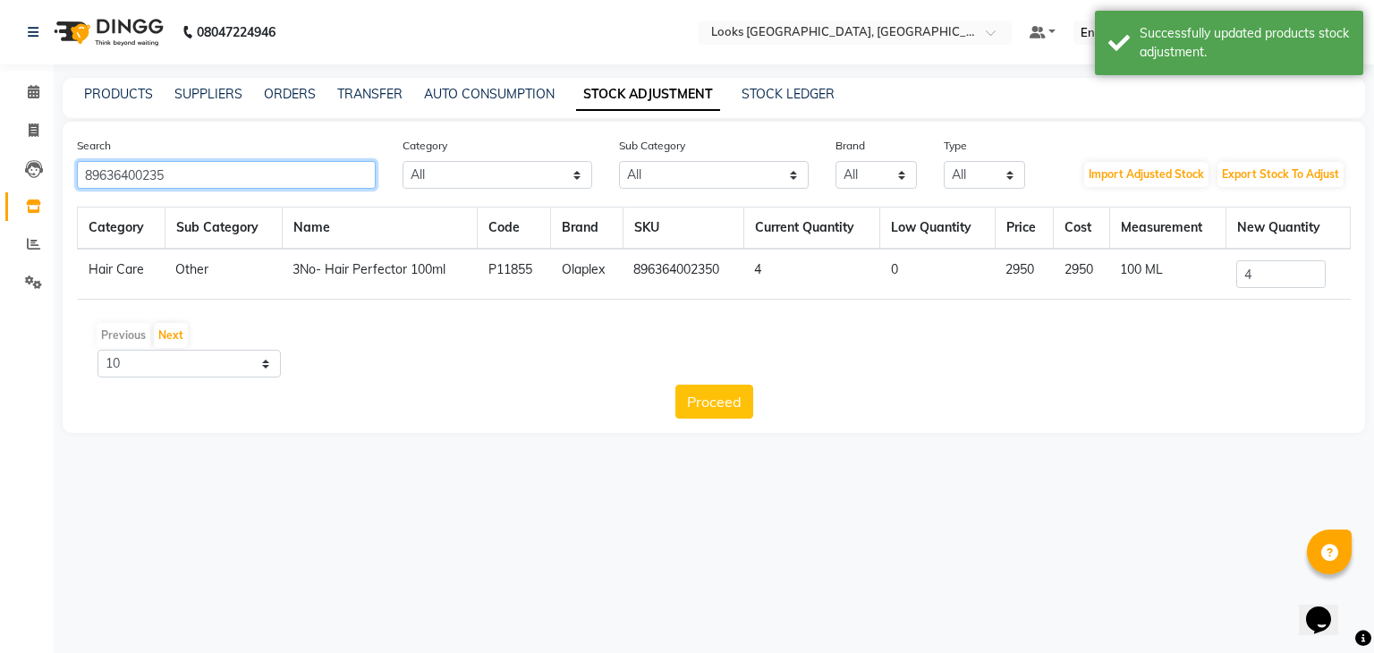
drag, startPoint x: 243, startPoint y: 173, endPoint x: 0, endPoint y: 157, distance: 243.8
click at [0, 157] on app-home "08047224946 Select Location × Looks [GEOGRAPHIC_DATA], [GEOGRAPHIC_DATA] Defaul…" at bounding box center [687, 230] width 1374 height 460
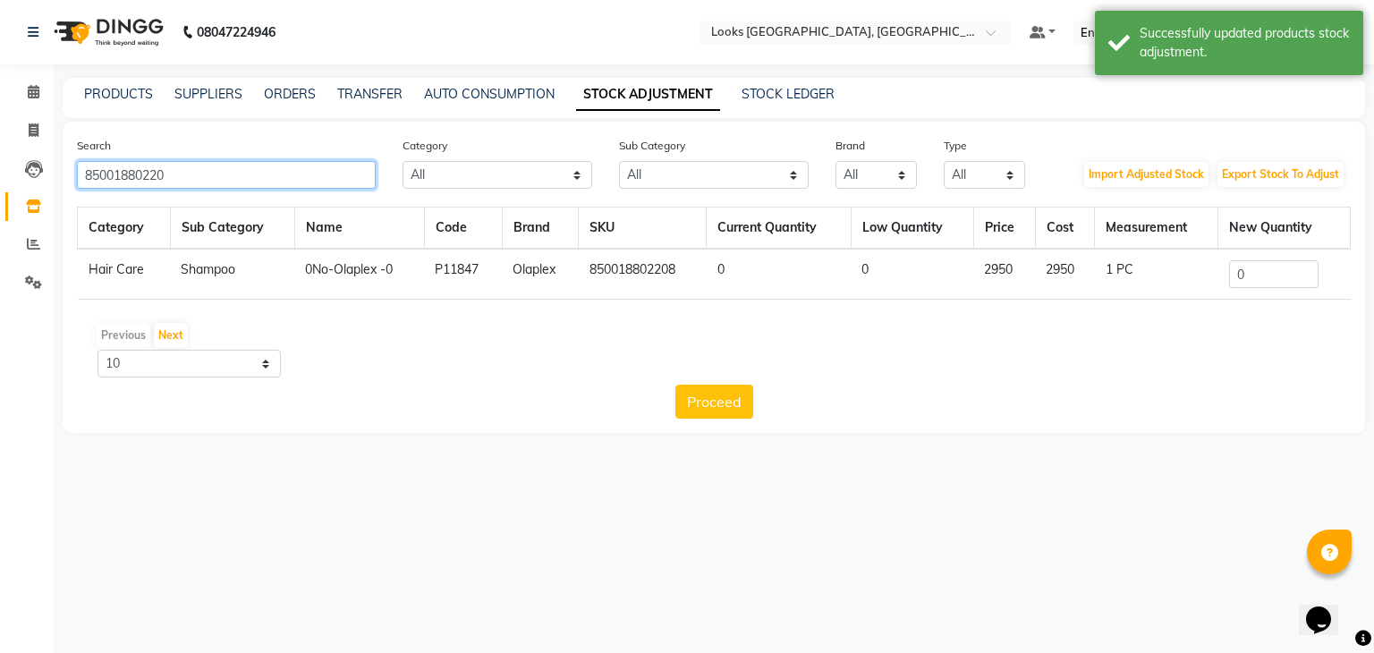
type input "85001880220"
click at [1277, 275] on input "0" at bounding box center [1273, 274] width 89 height 28
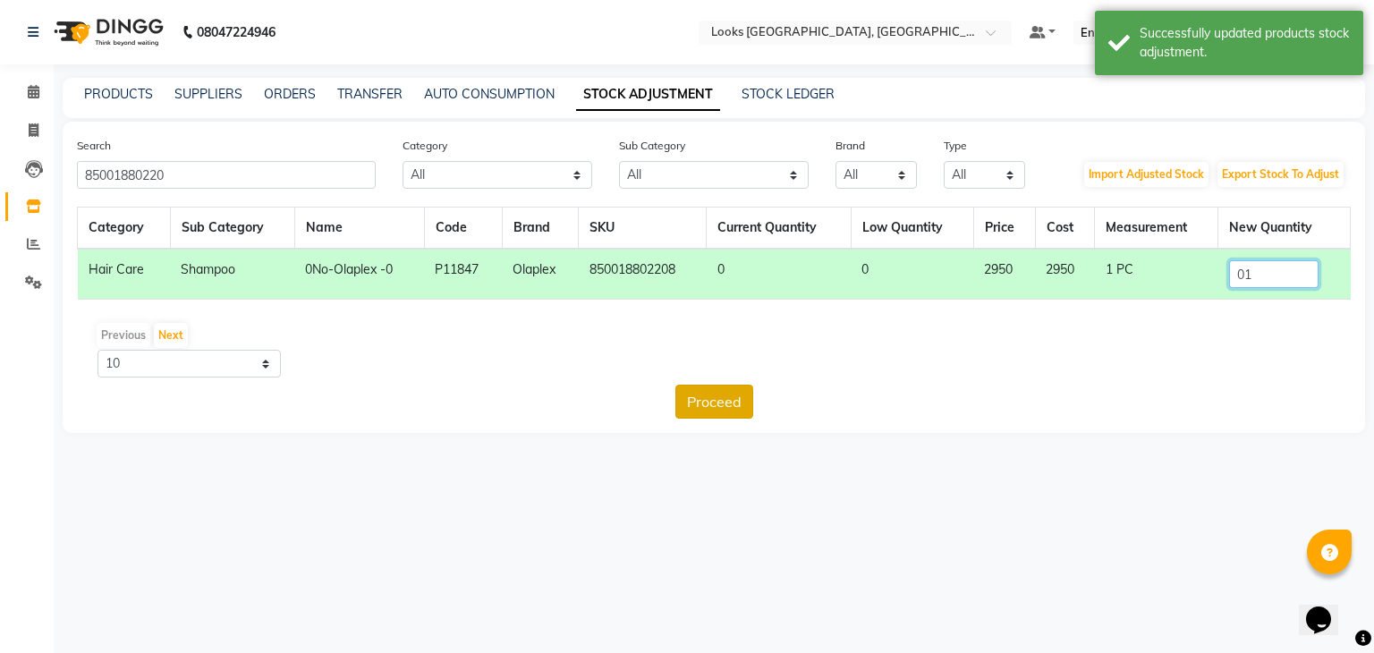
type input "01"
click at [729, 392] on button "Proceed" at bounding box center [714, 402] width 78 height 34
click at [751, 399] on button "Submit" at bounding box center [752, 402] width 71 height 34
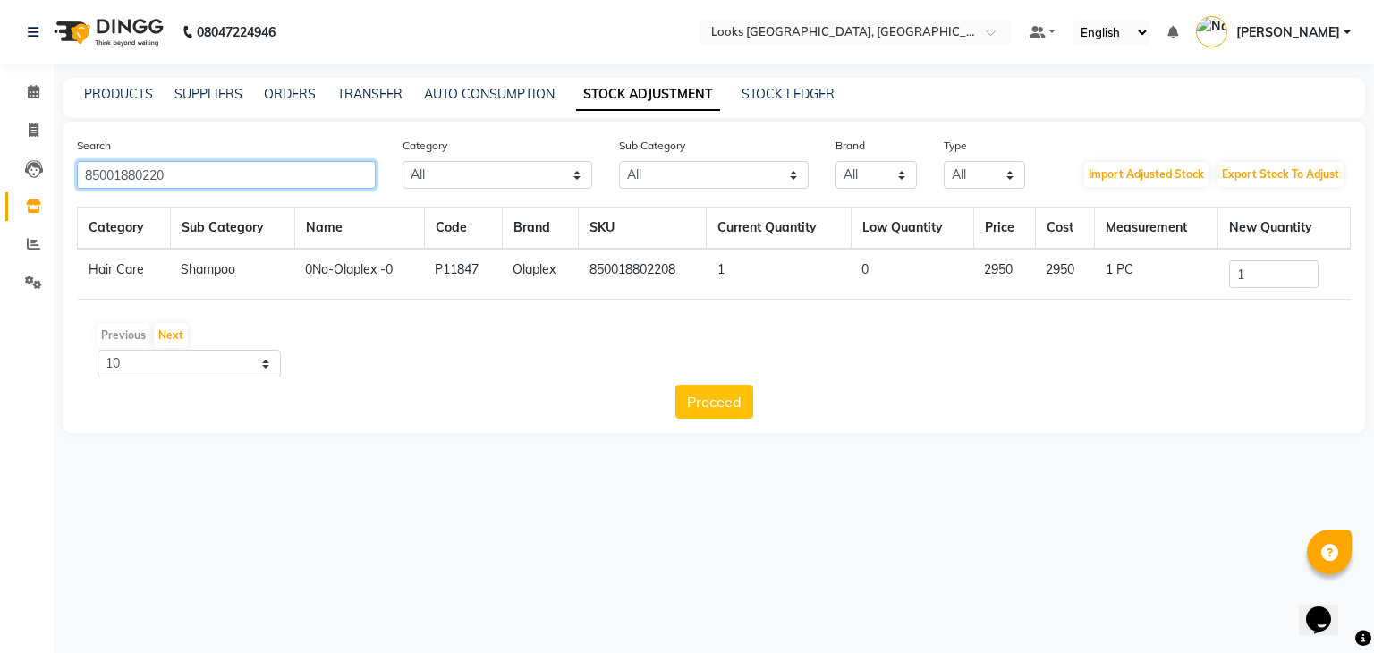
drag, startPoint x: 263, startPoint y: 171, endPoint x: 0, endPoint y: 130, distance: 266.2
click at [0, 130] on app-home "08047224946 Select Location × Looks [GEOGRAPHIC_DATA], [GEOGRAPHIC_DATA] Defaul…" at bounding box center [687, 230] width 1374 height 460
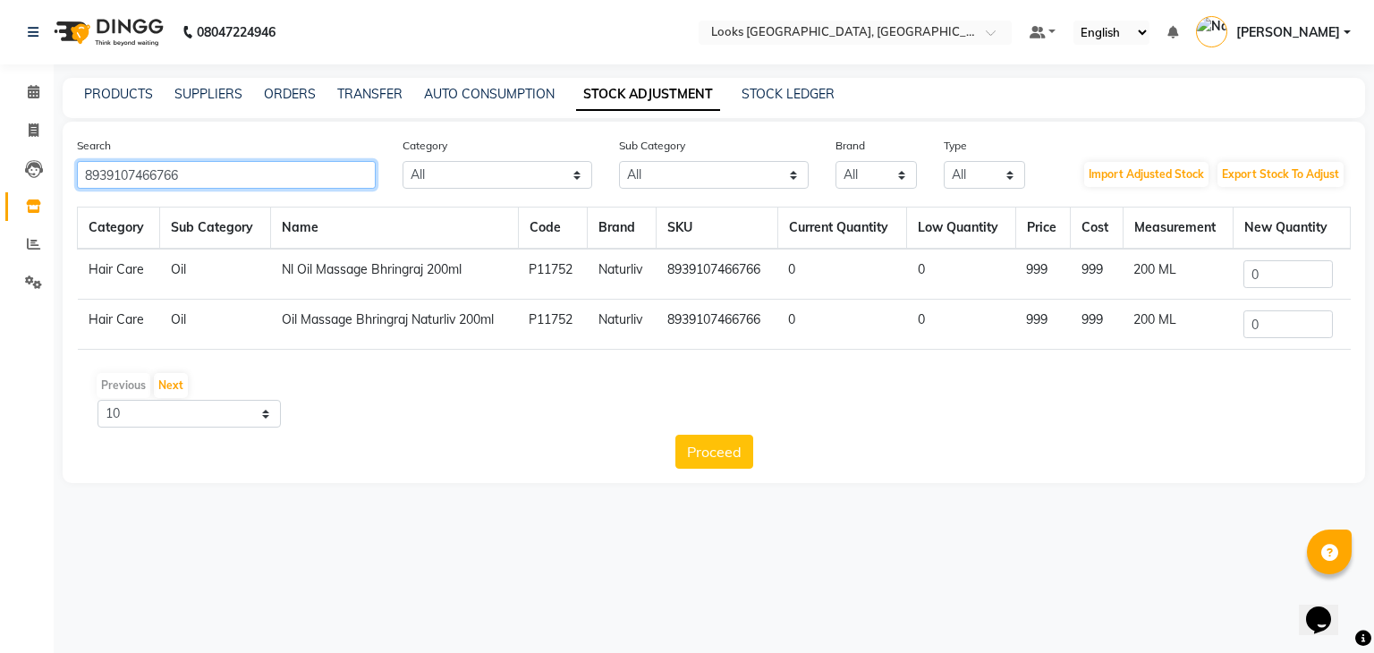
type input "8939107466766"
click at [1282, 274] on input "0" at bounding box center [1287, 274] width 89 height 28
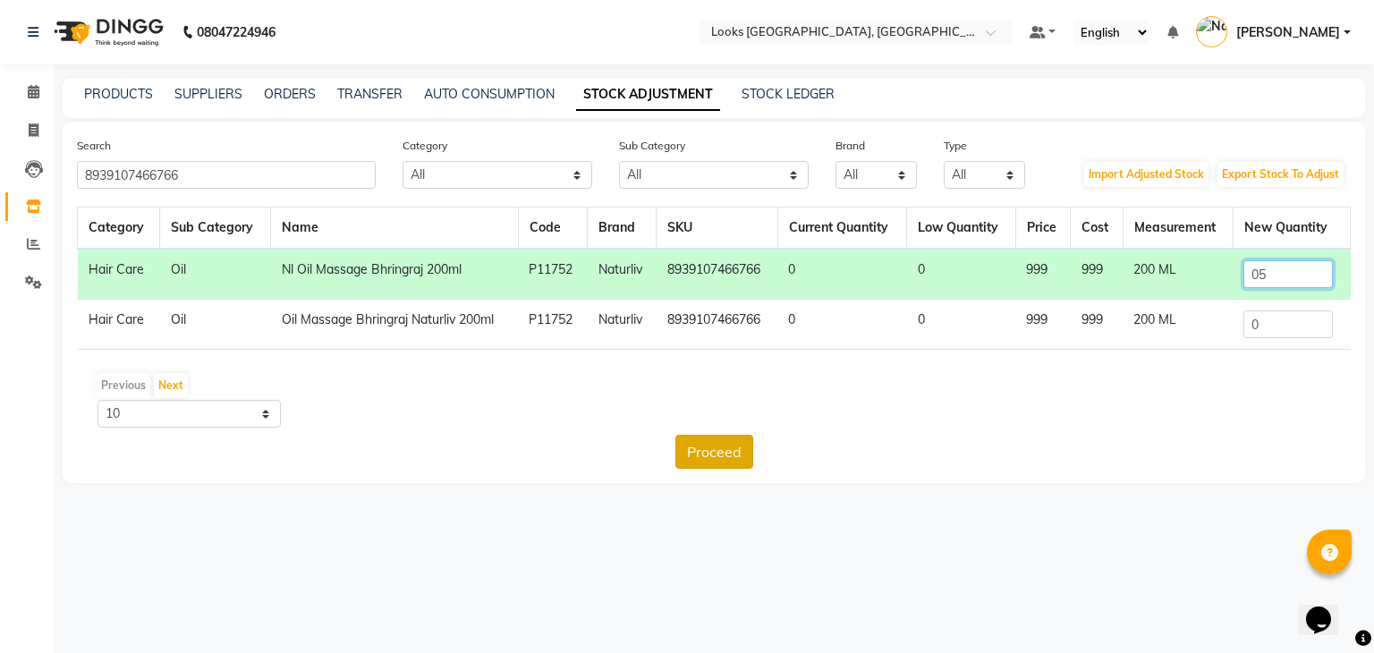
type input "05"
click at [741, 454] on button "Proceed" at bounding box center [714, 452] width 78 height 34
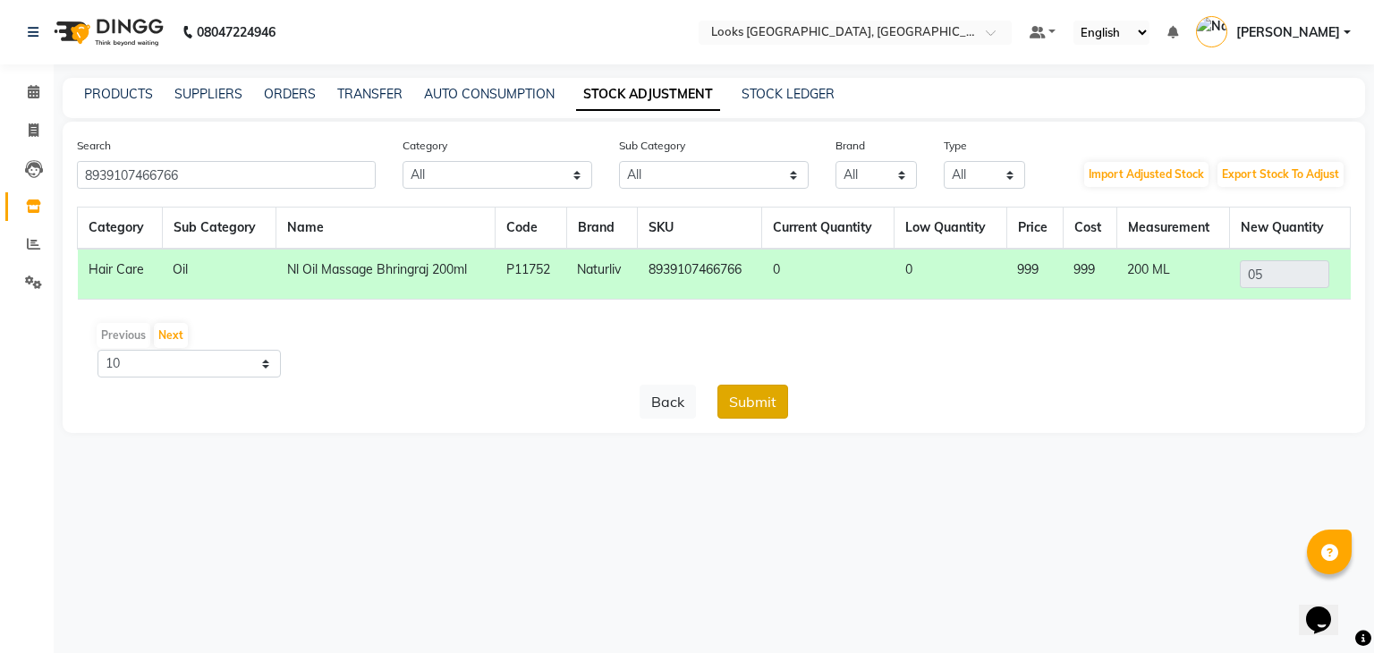
click at [762, 402] on button "Submit" at bounding box center [752, 402] width 71 height 34
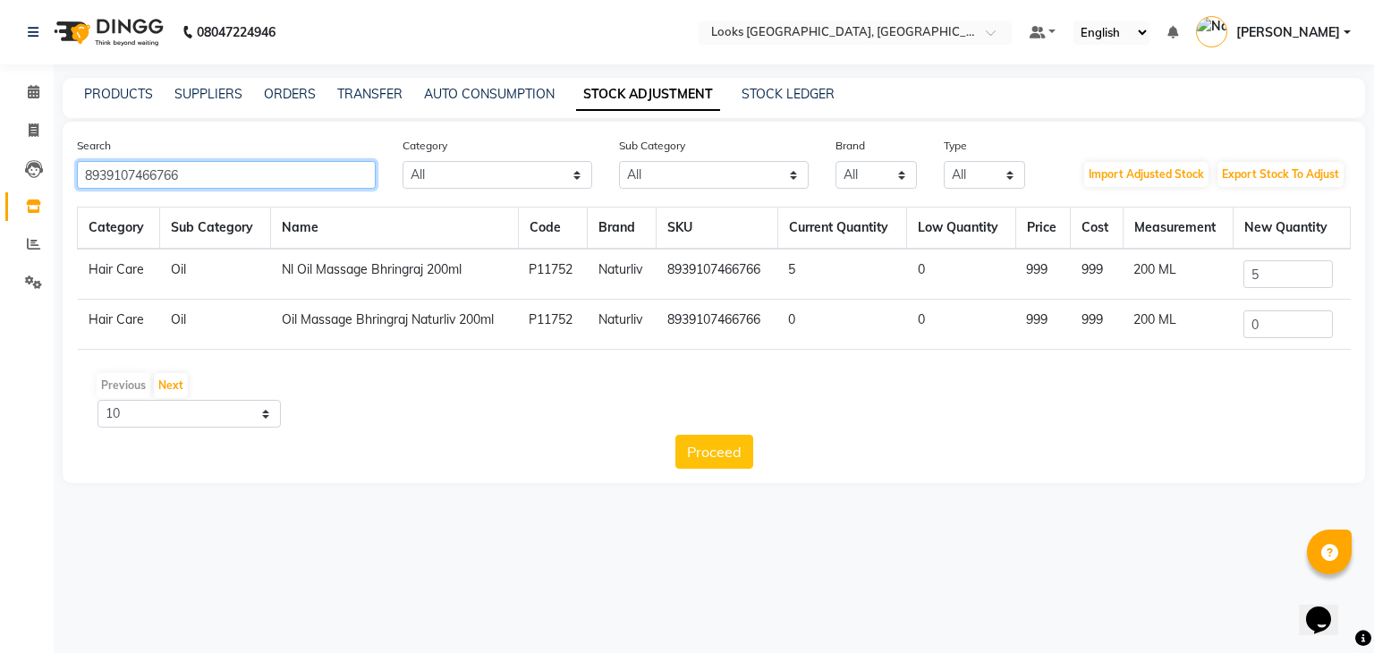
drag, startPoint x: 256, startPoint y: 182, endPoint x: 0, endPoint y: 165, distance: 256.4
click at [0, 165] on app-home "08047224946 Select Location × Looks [GEOGRAPHIC_DATA], [GEOGRAPHIC_DATA] Defaul…" at bounding box center [687, 255] width 1374 height 510
type input "893910746683"
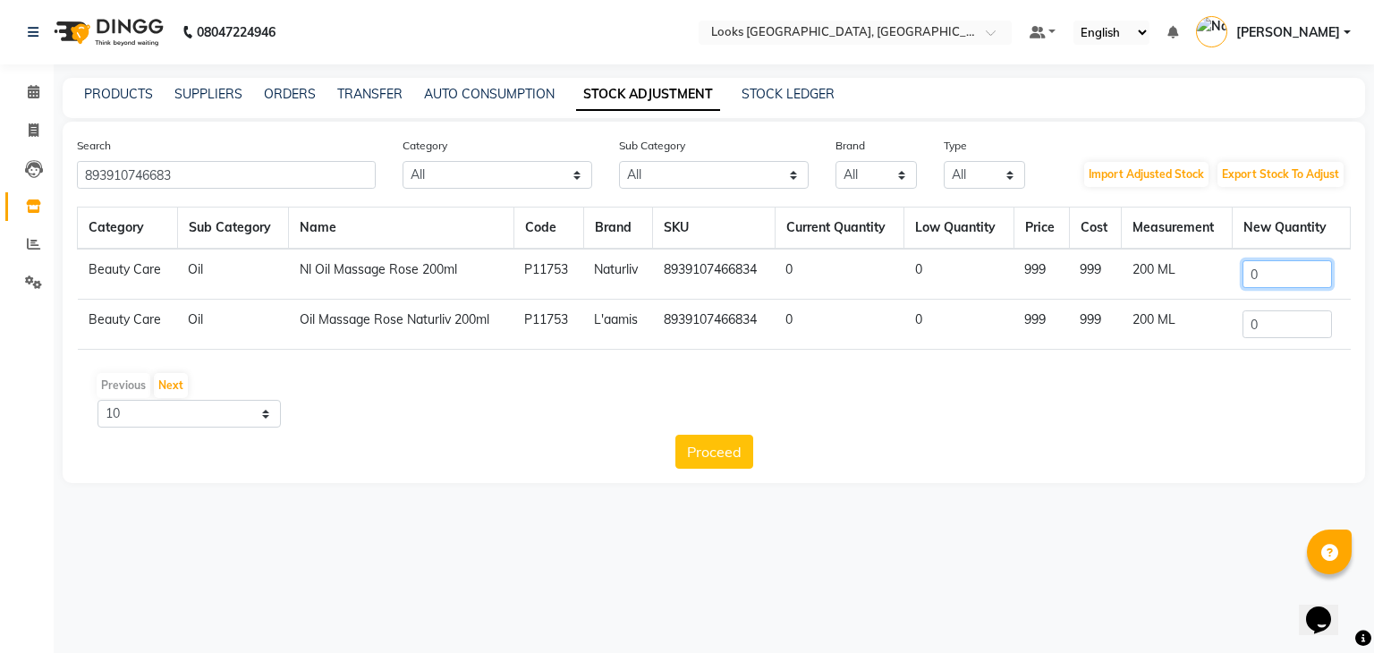
click at [1319, 273] on input "0" at bounding box center [1286, 274] width 89 height 28
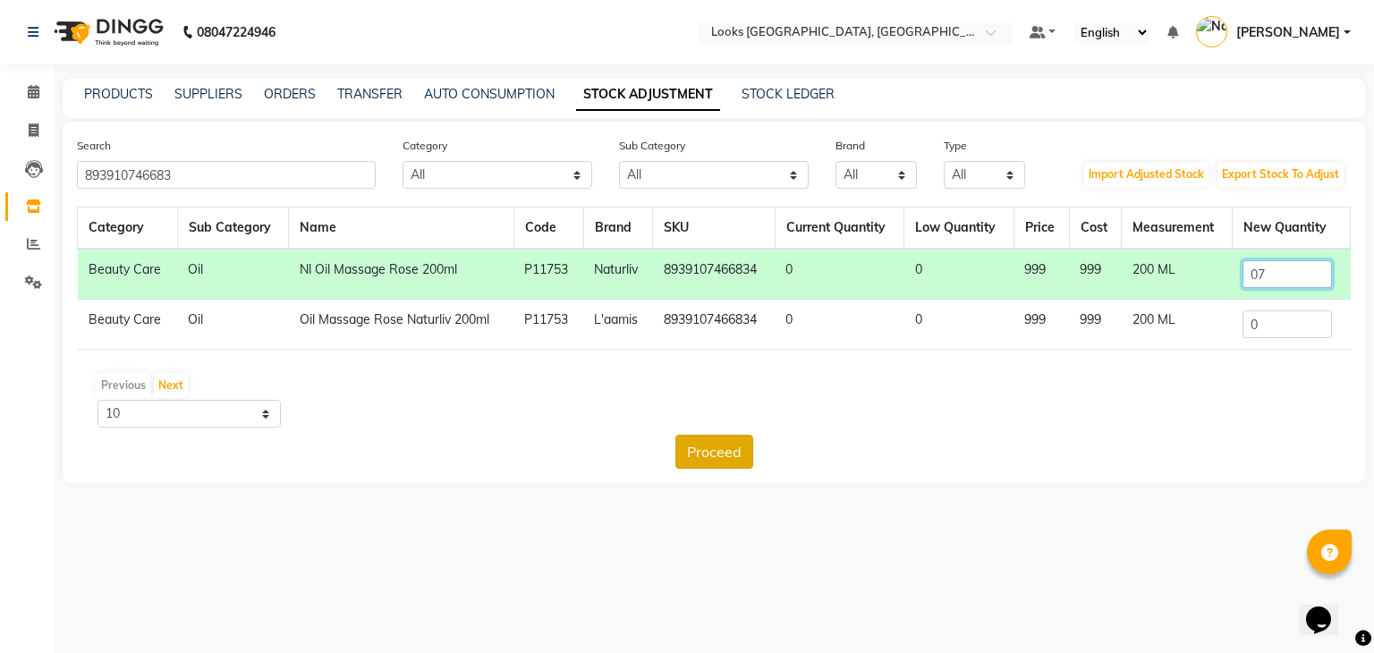
type input "07"
click at [713, 450] on button "Proceed" at bounding box center [714, 452] width 78 height 34
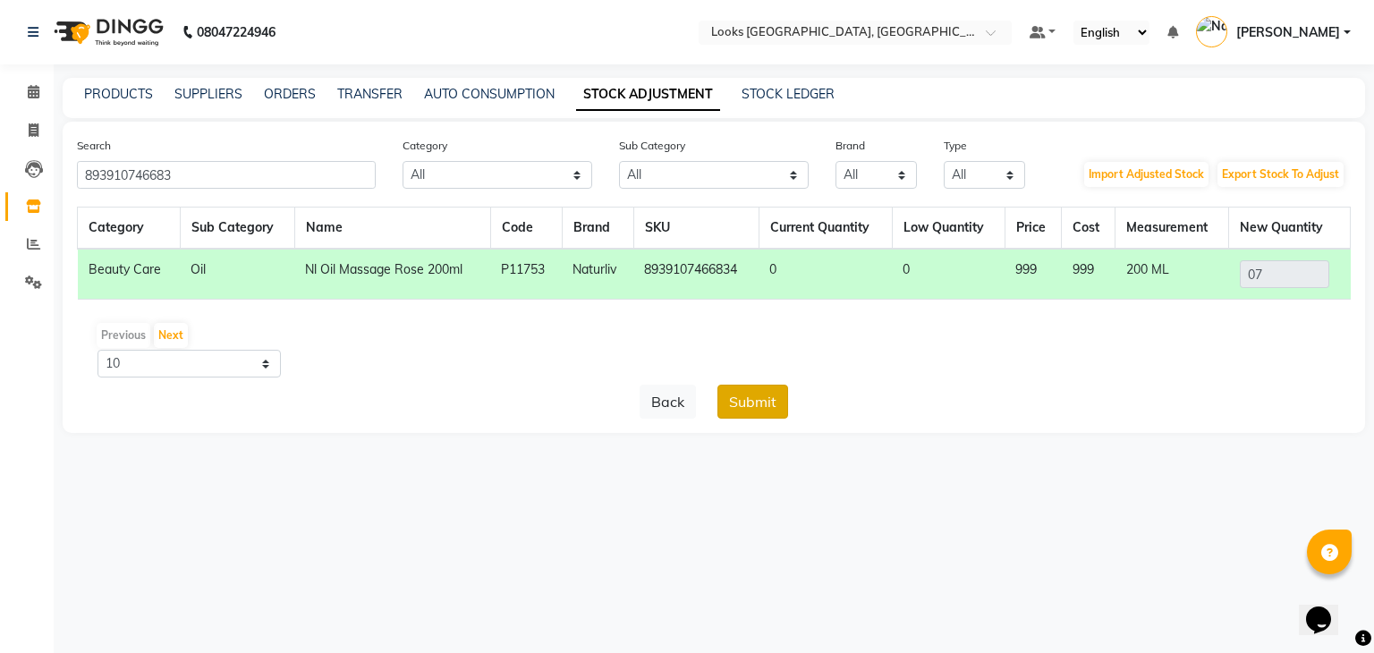
click at [750, 402] on button "Submit" at bounding box center [752, 402] width 71 height 34
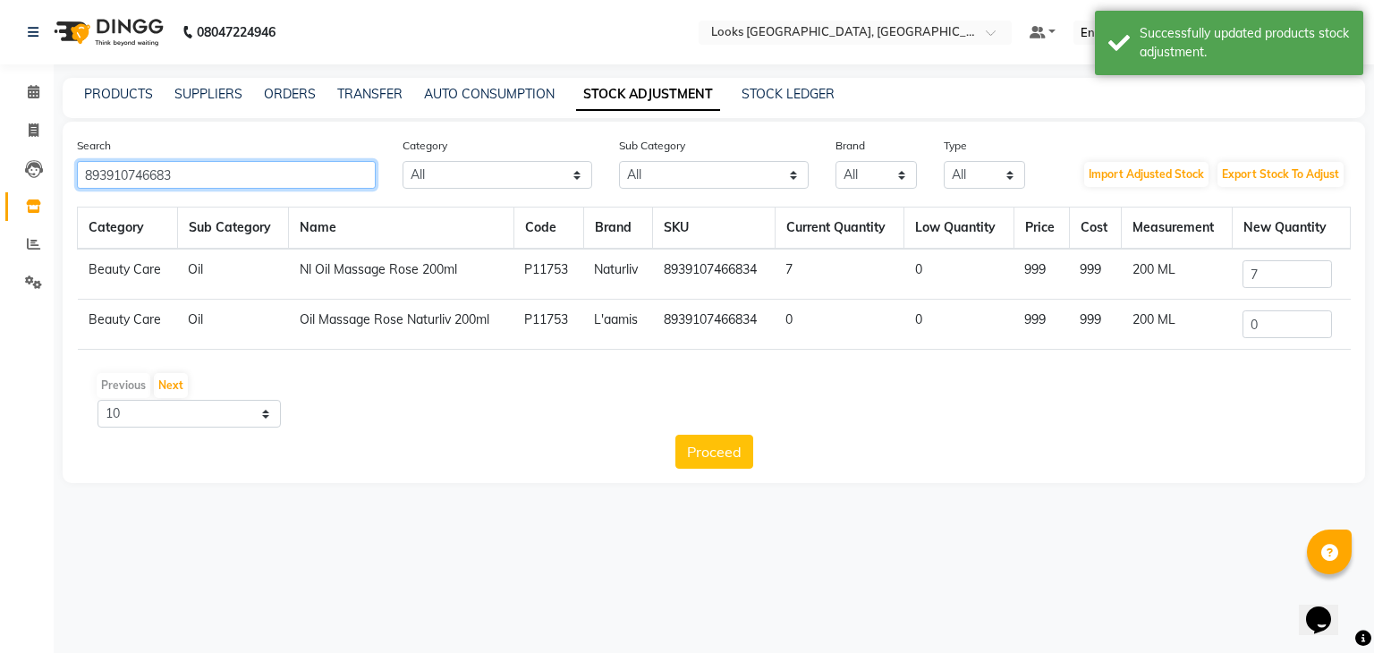
drag, startPoint x: 189, startPoint y: 177, endPoint x: 0, endPoint y: 183, distance: 188.8
click at [0, 183] on app-home "08047224946 Select Location × Looks [GEOGRAPHIC_DATA], [GEOGRAPHIC_DATA] Defaul…" at bounding box center [687, 255] width 1374 height 510
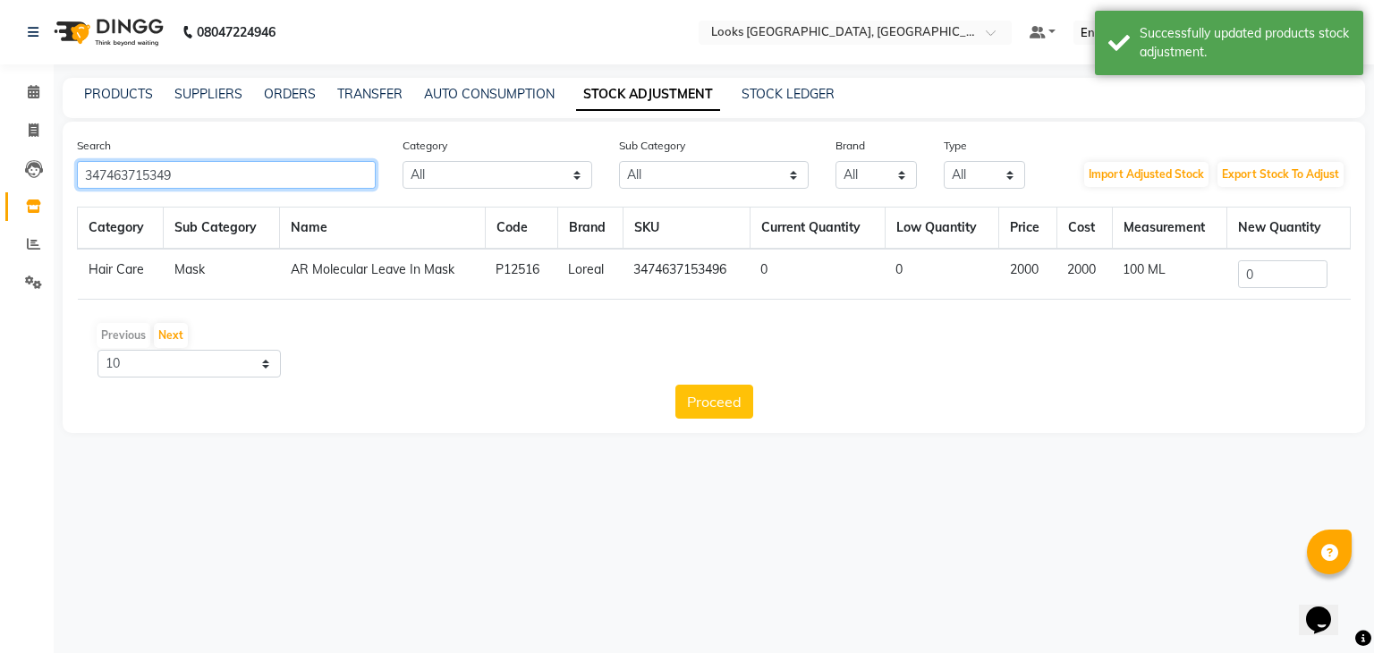
type input "347463715349"
click at [1309, 264] on input "0" at bounding box center [1282, 274] width 89 height 28
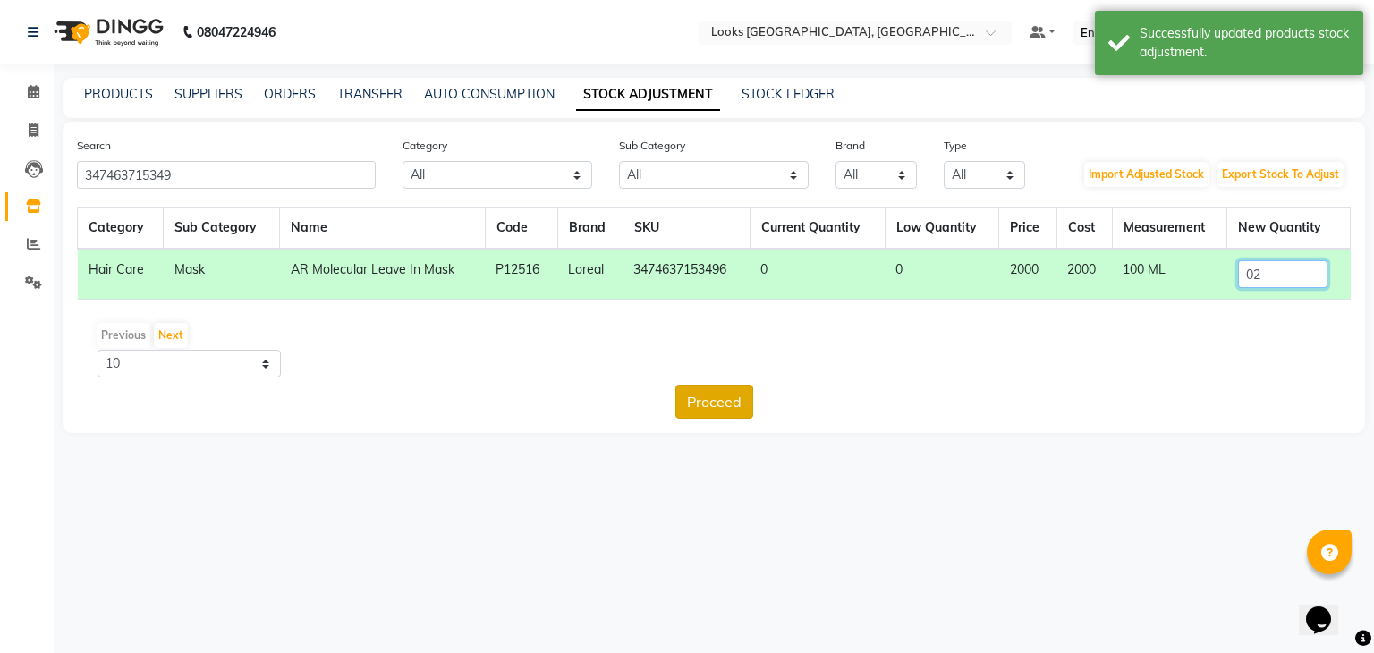
type input "02"
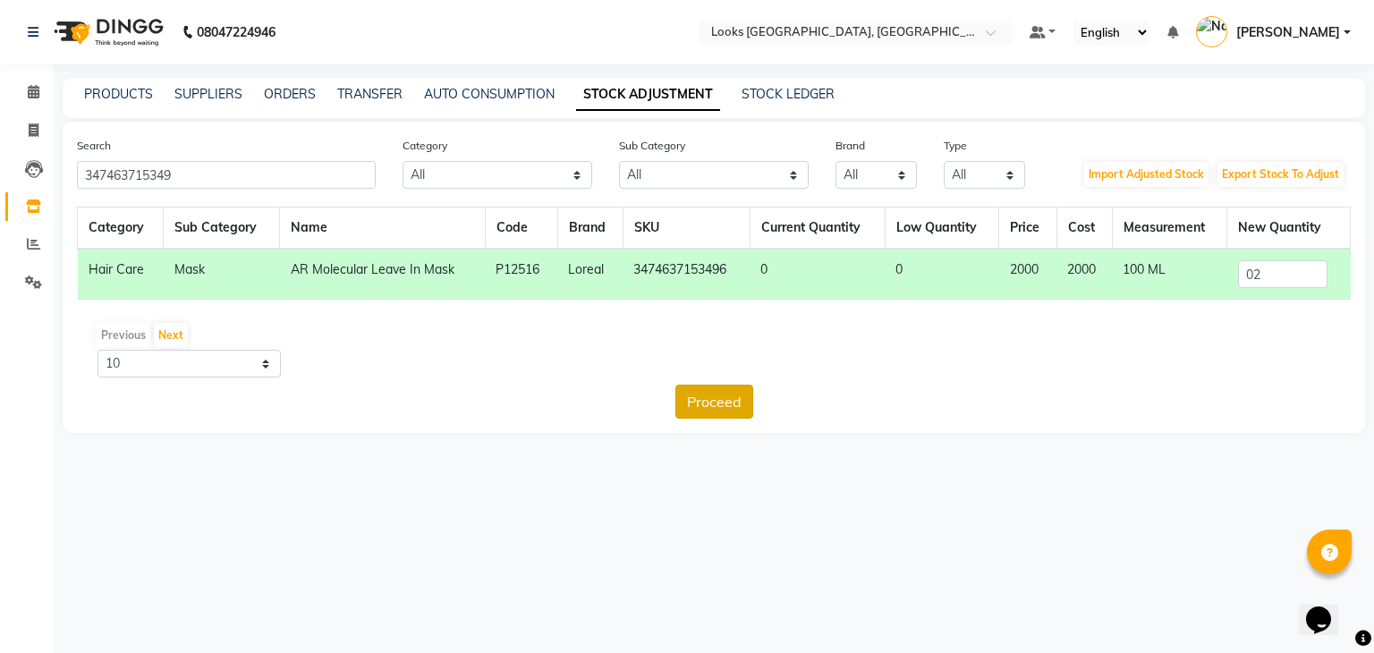
click at [732, 400] on button "Proceed" at bounding box center [714, 402] width 78 height 34
click at [732, 400] on button "Submit" at bounding box center [752, 402] width 71 height 34
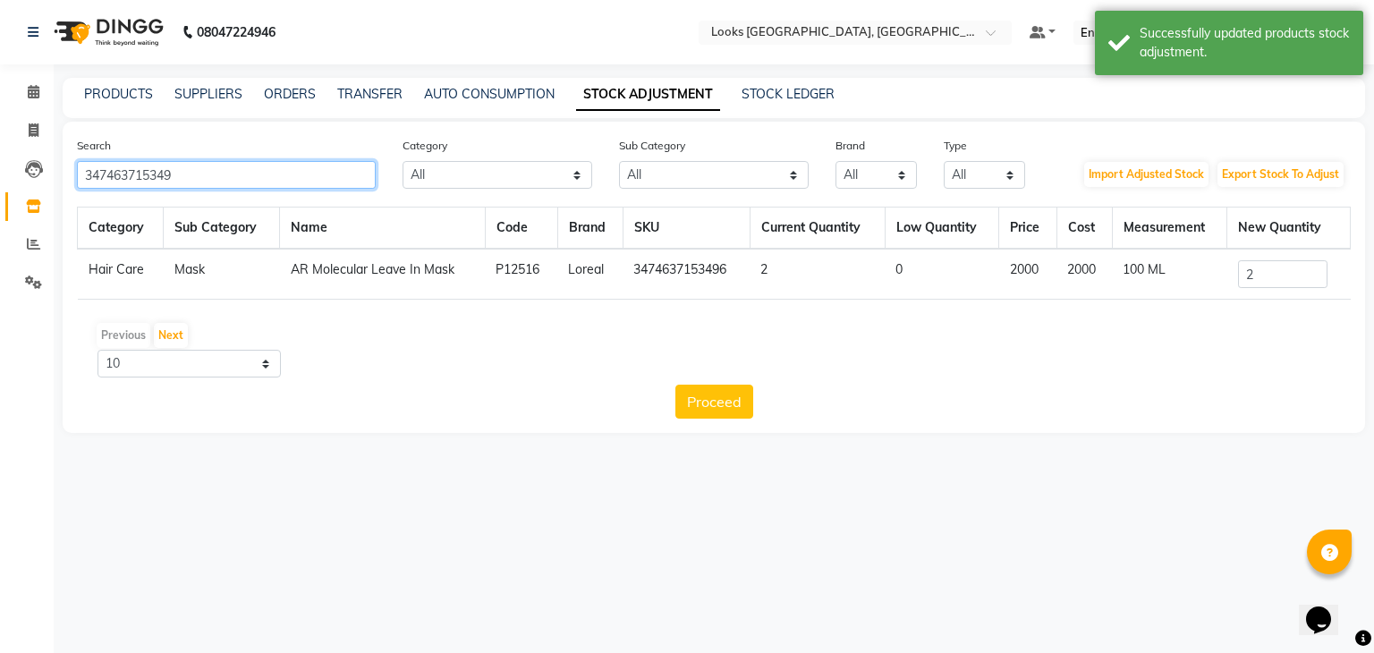
drag, startPoint x: 289, startPoint y: 175, endPoint x: 0, endPoint y: 243, distance: 296.8
click at [0, 243] on app-home "08047224946 Select Location × Looks [GEOGRAPHIC_DATA], [GEOGRAPHIC_DATA] Defaul…" at bounding box center [687, 230] width 1374 height 460
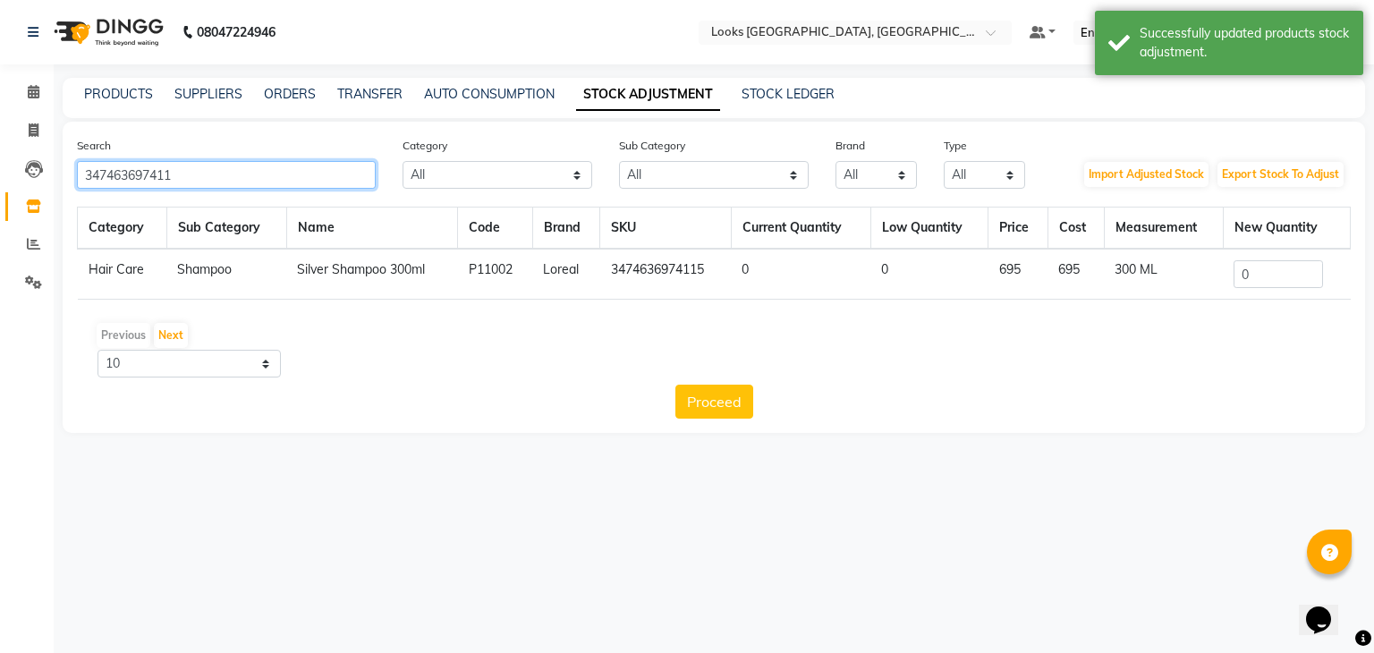
type input "347463697411"
click at [1269, 282] on input "0" at bounding box center [1277, 274] width 89 height 28
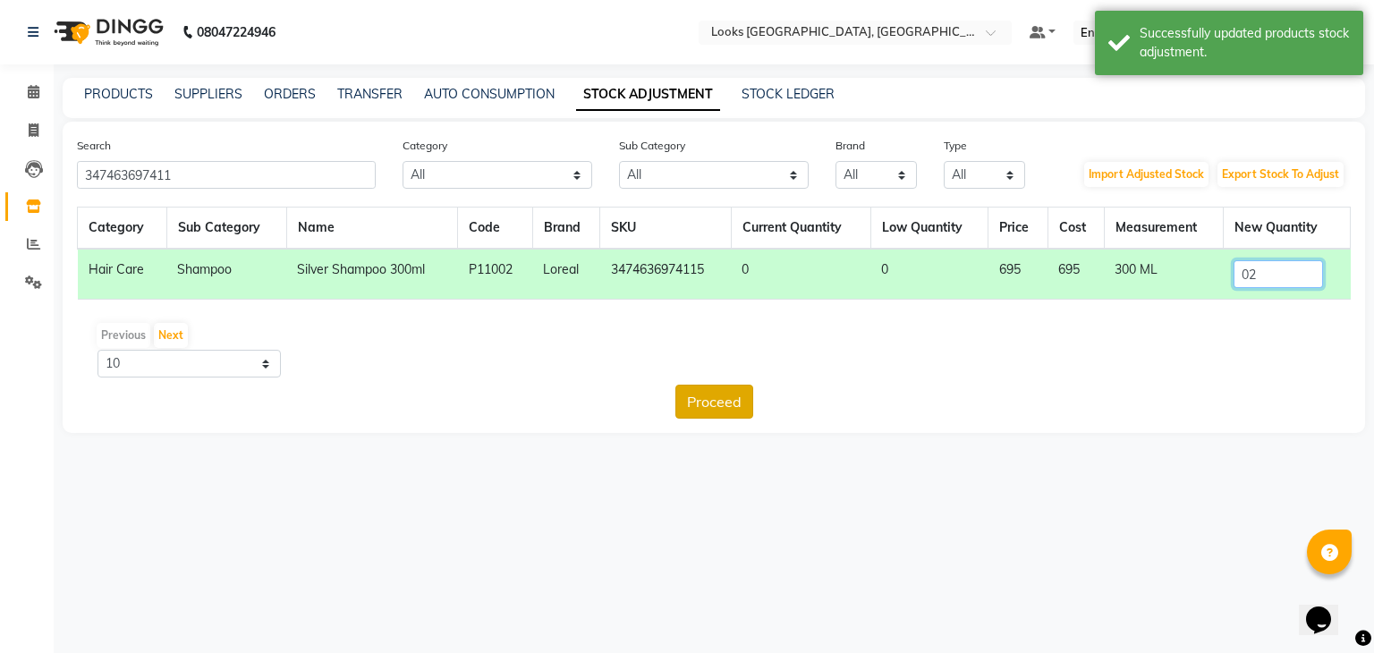
type input "02"
click at [712, 409] on button "Proceed" at bounding box center [714, 402] width 78 height 34
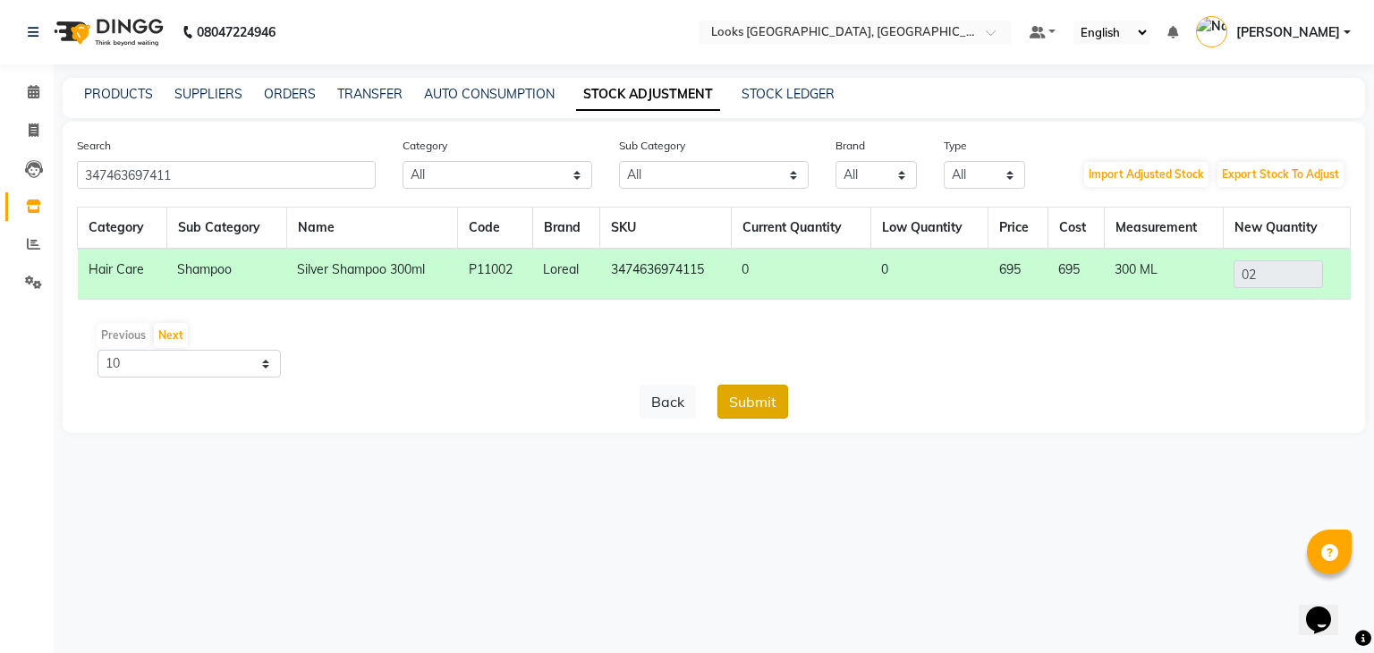
click at [744, 400] on button "Submit" at bounding box center [752, 402] width 71 height 34
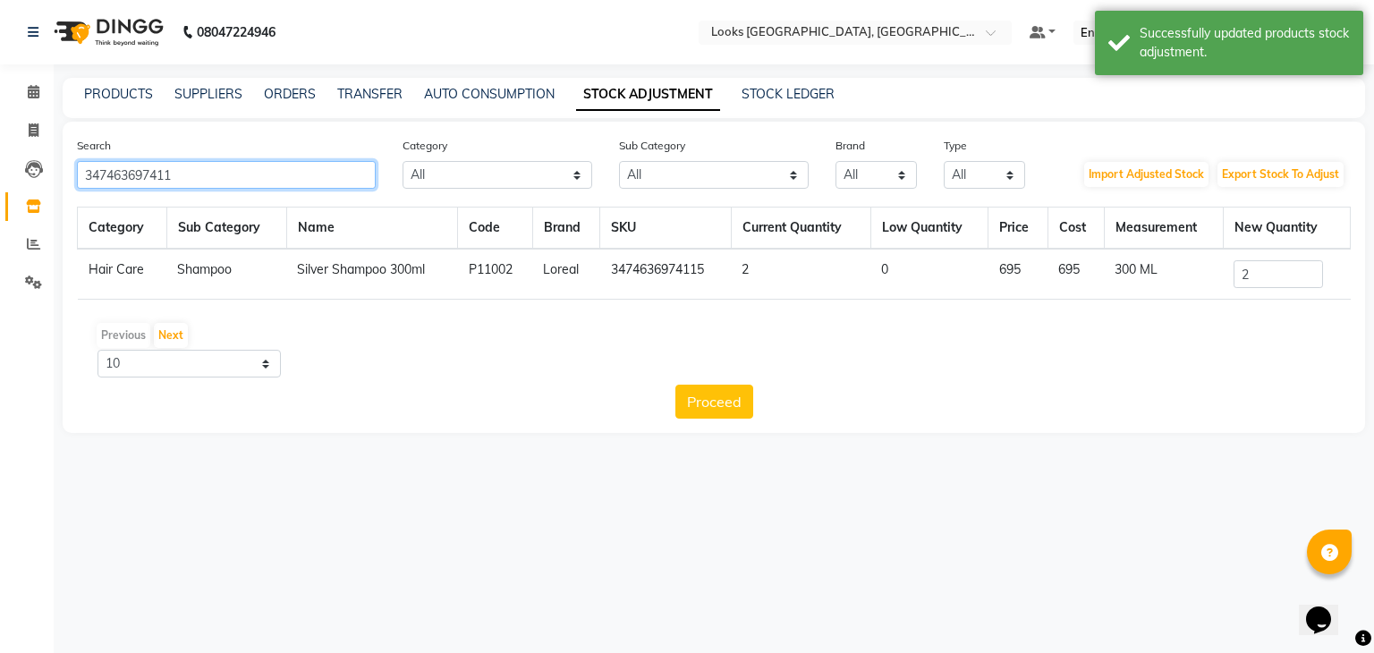
click at [264, 187] on input "347463697411" at bounding box center [226, 175] width 299 height 28
drag, startPoint x: 200, startPoint y: 176, endPoint x: 0, endPoint y: 199, distance: 201.6
click at [0, 199] on app-home "08047224946 Select Location × Looks [GEOGRAPHIC_DATA], [GEOGRAPHIC_DATA] Defaul…" at bounding box center [687, 230] width 1374 height 460
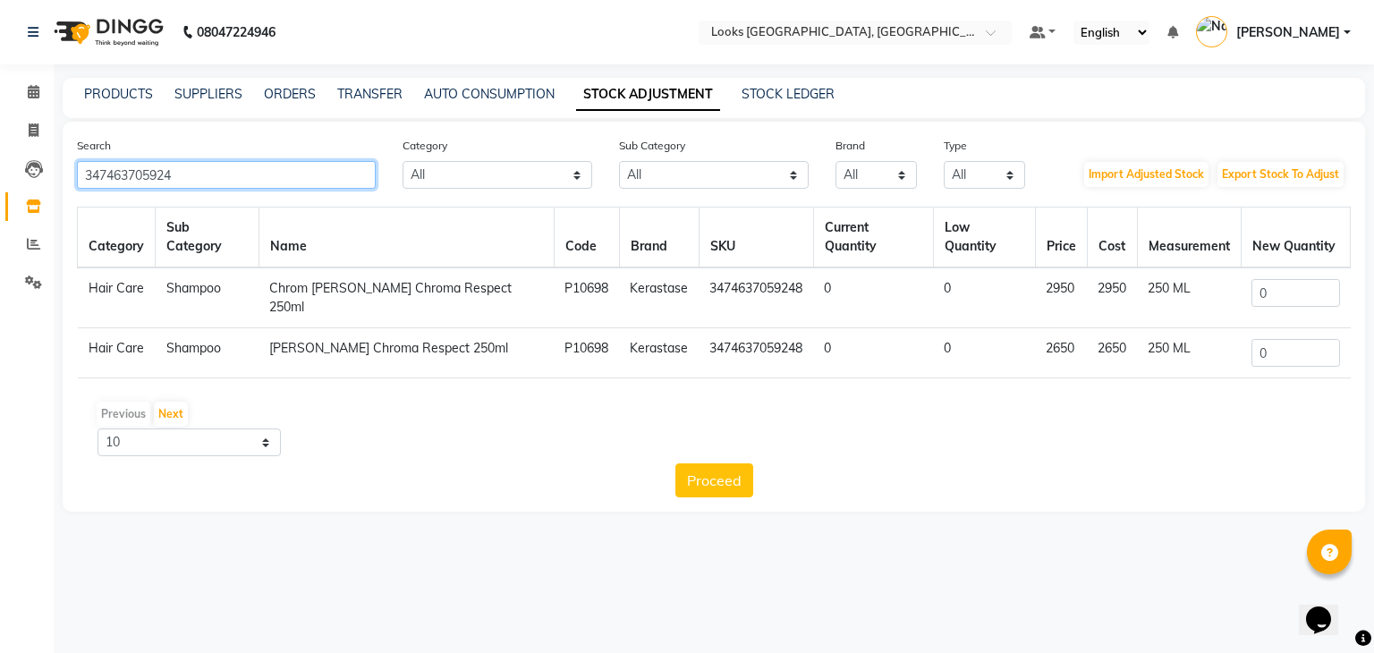
type input "347463705924"
click at [1296, 279] on input "0" at bounding box center [1295, 293] width 88 height 28
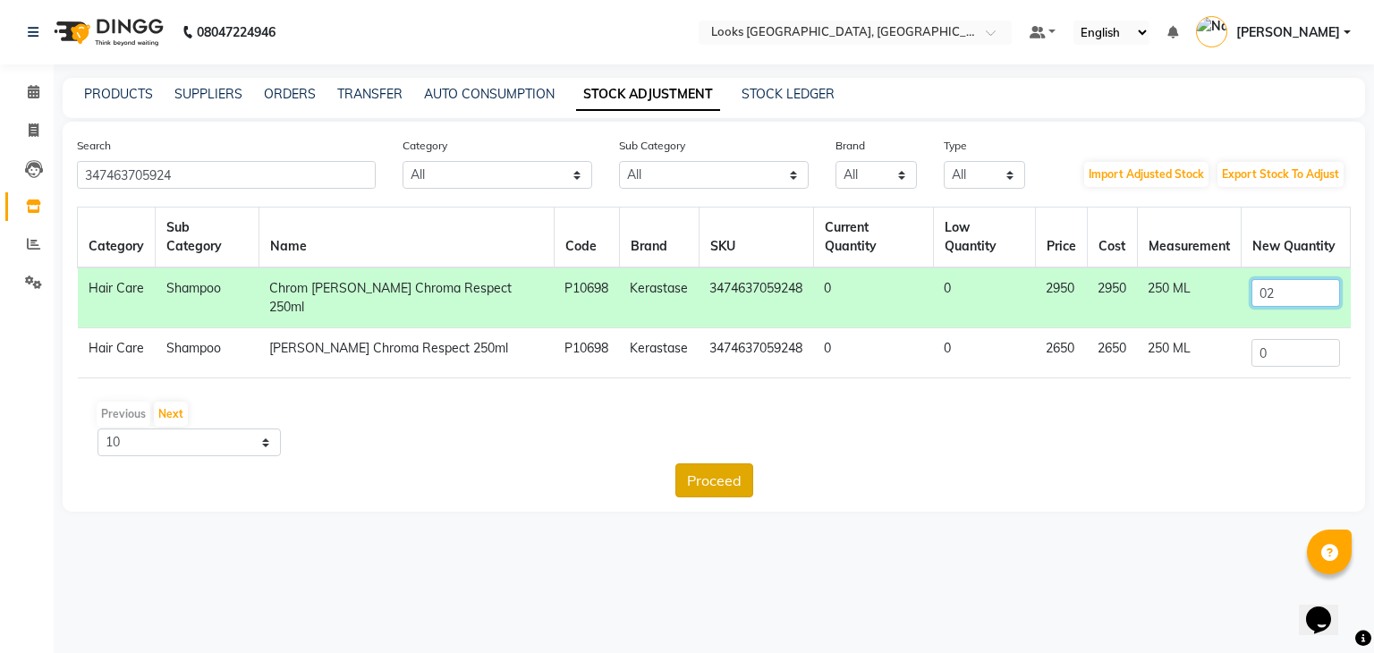
type input "02"
click at [708, 463] on button "Proceed" at bounding box center [714, 480] width 78 height 34
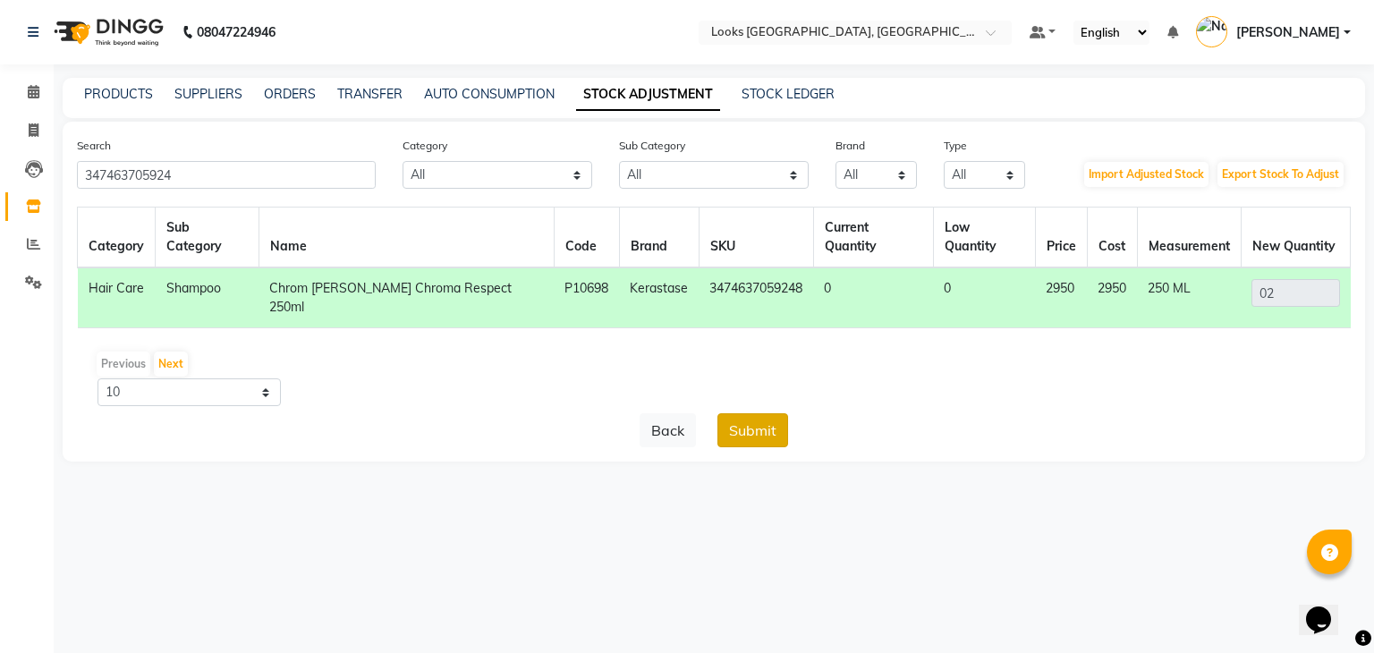
click at [758, 413] on button "Submit" at bounding box center [752, 430] width 71 height 34
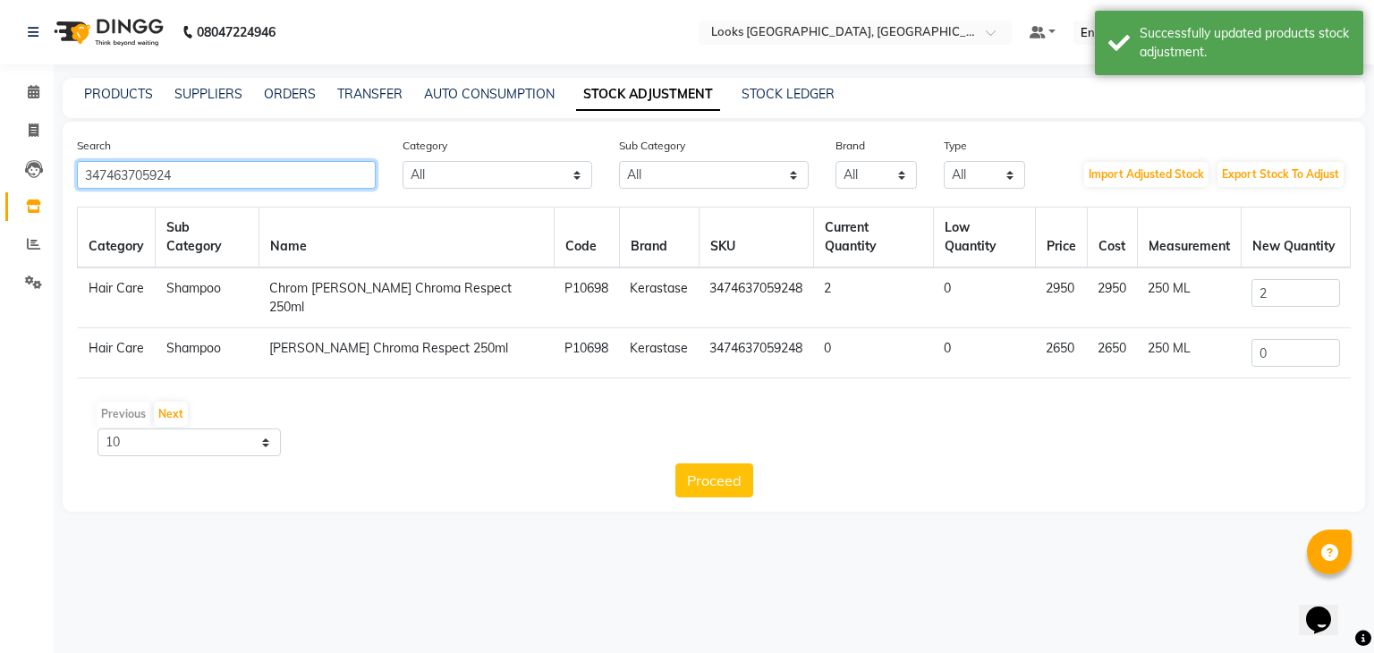
drag, startPoint x: 224, startPoint y: 168, endPoint x: 0, endPoint y: 176, distance: 223.7
click at [0, 176] on app-home "08047224946 Select Location × Looks [GEOGRAPHIC_DATA], [GEOGRAPHIC_DATA] Defaul…" at bounding box center [687, 269] width 1374 height 538
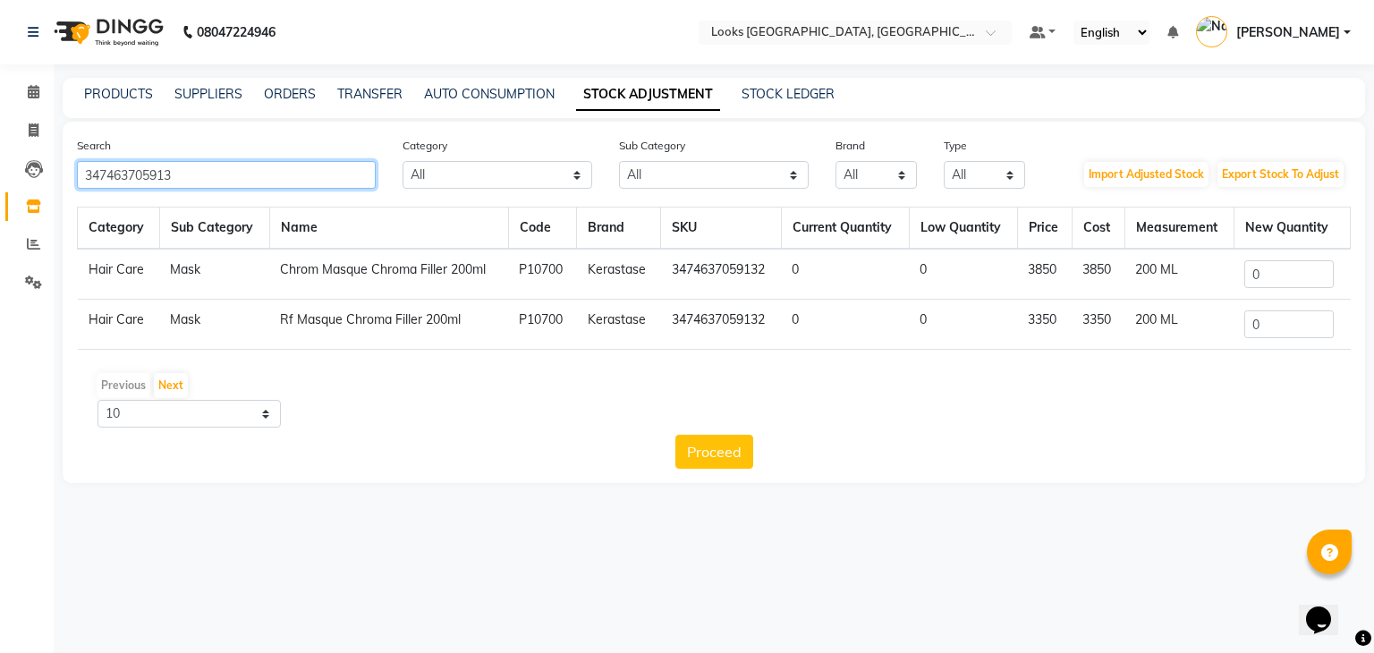
type input "347463705913"
click at [1278, 276] on input "0" at bounding box center [1288, 274] width 89 height 28
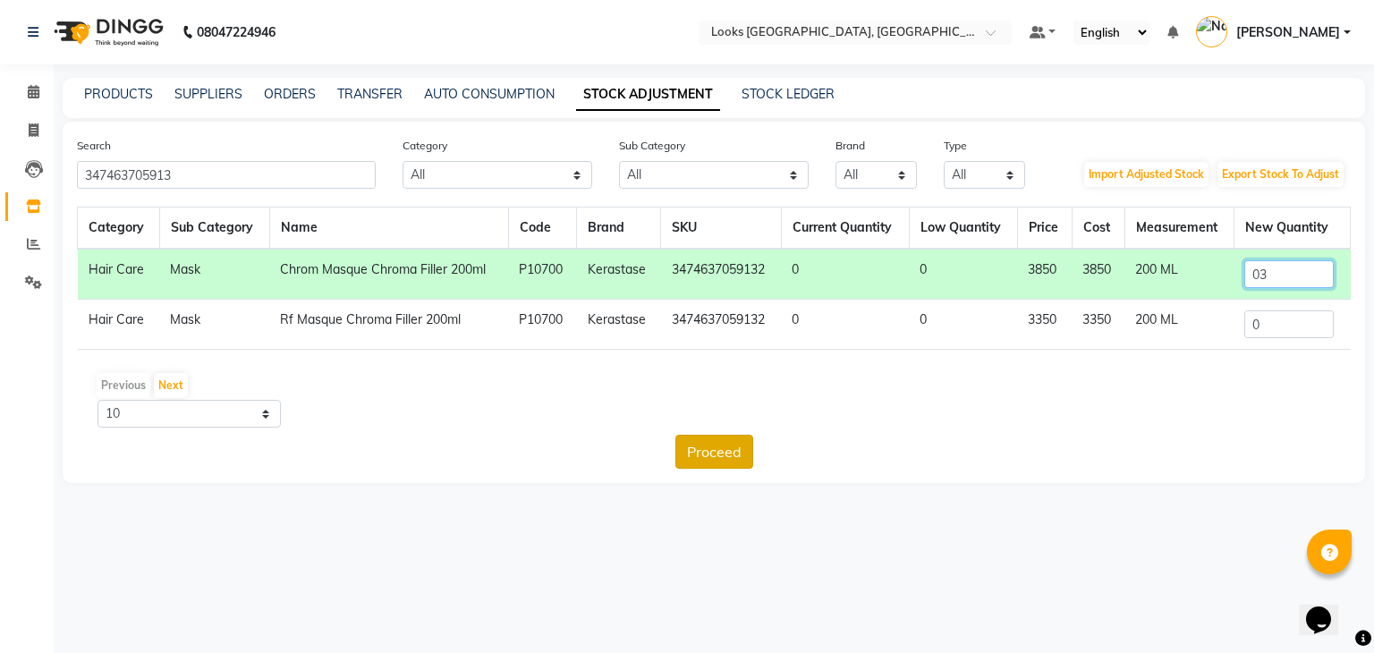
type input "03"
click at [716, 445] on button "Proceed" at bounding box center [714, 452] width 78 height 34
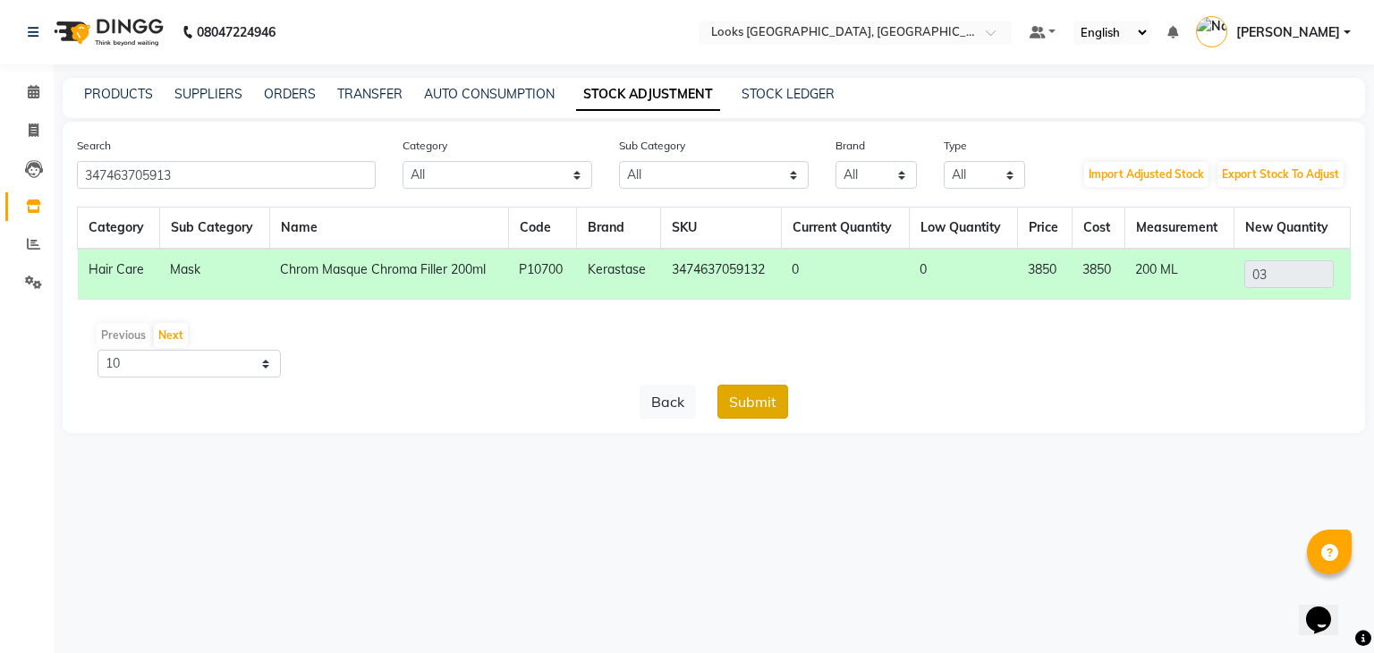
click at [766, 408] on button "Submit" at bounding box center [752, 402] width 71 height 34
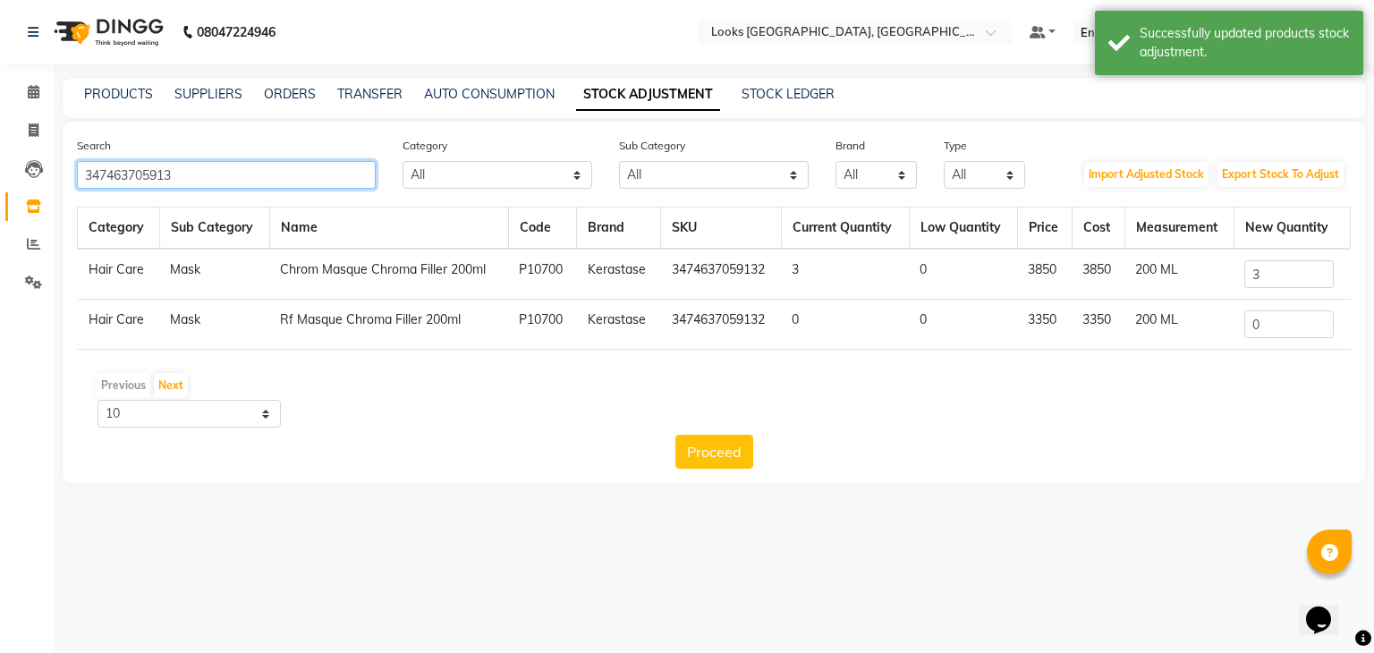
drag, startPoint x: 245, startPoint y: 179, endPoint x: 0, endPoint y: 191, distance: 245.4
click at [0, 191] on app-home "08047224946 Select Location × Looks [GEOGRAPHIC_DATA], [GEOGRAPHIC_DATA] Defaul…" at bounding box center [687, 255] width 1374 height 510
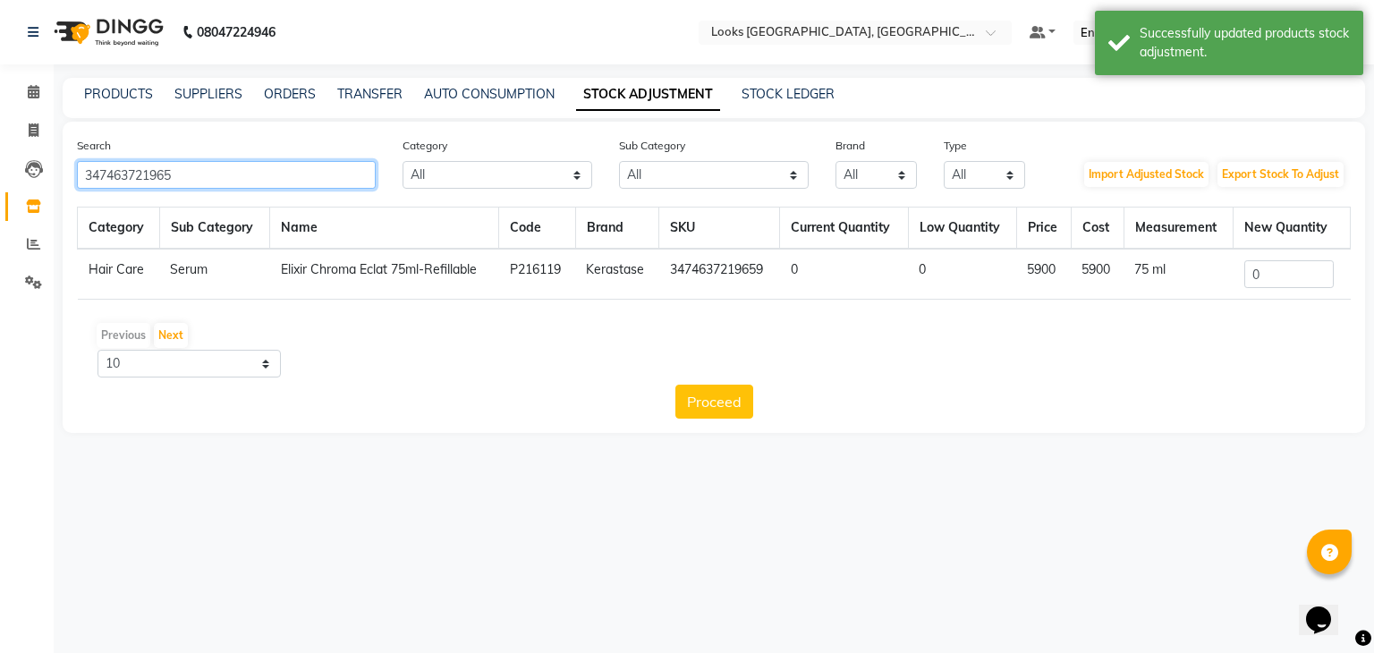
type input "347463721965"
click at [1283, 276] on input "0" at bounding box center [1288, 274] width 89 height 28
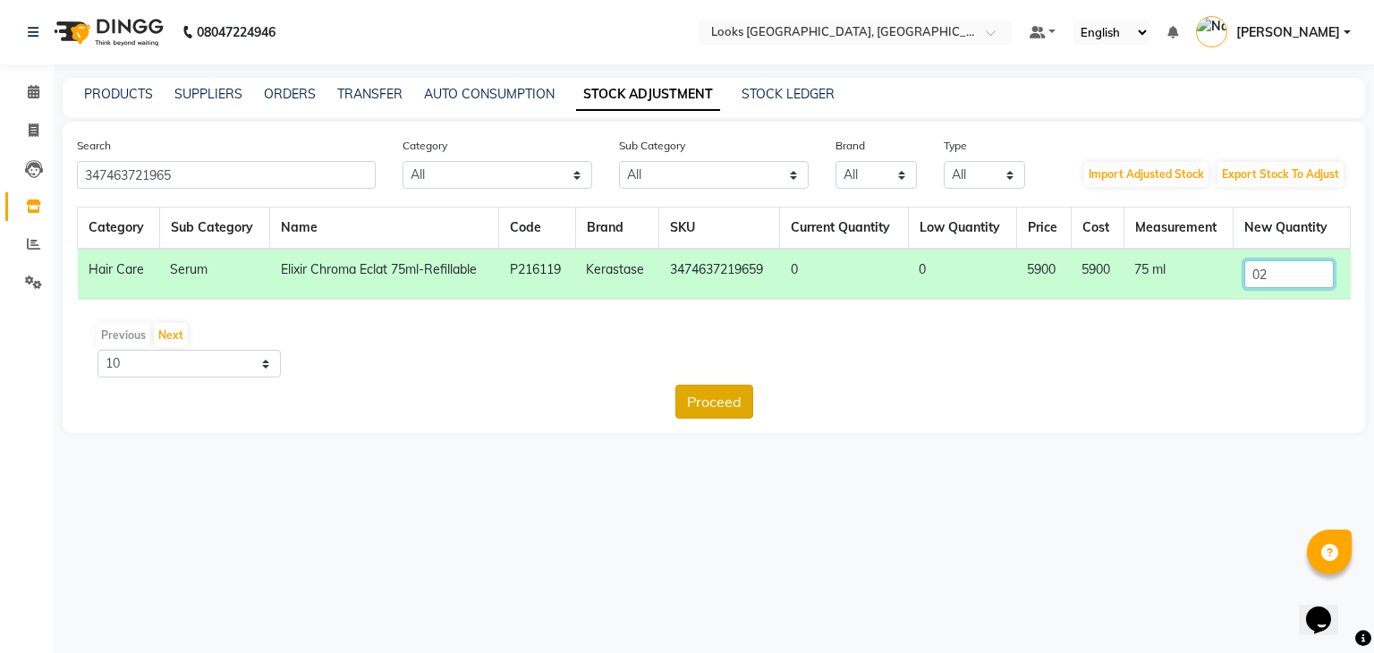
type input "02"
click at [735, 402] on button "Proceed" at bounding box center [714, 402] width 78 height 34
click at [748, 403] on button "Submit" at bounding box center [752, 402] width 71 height 34
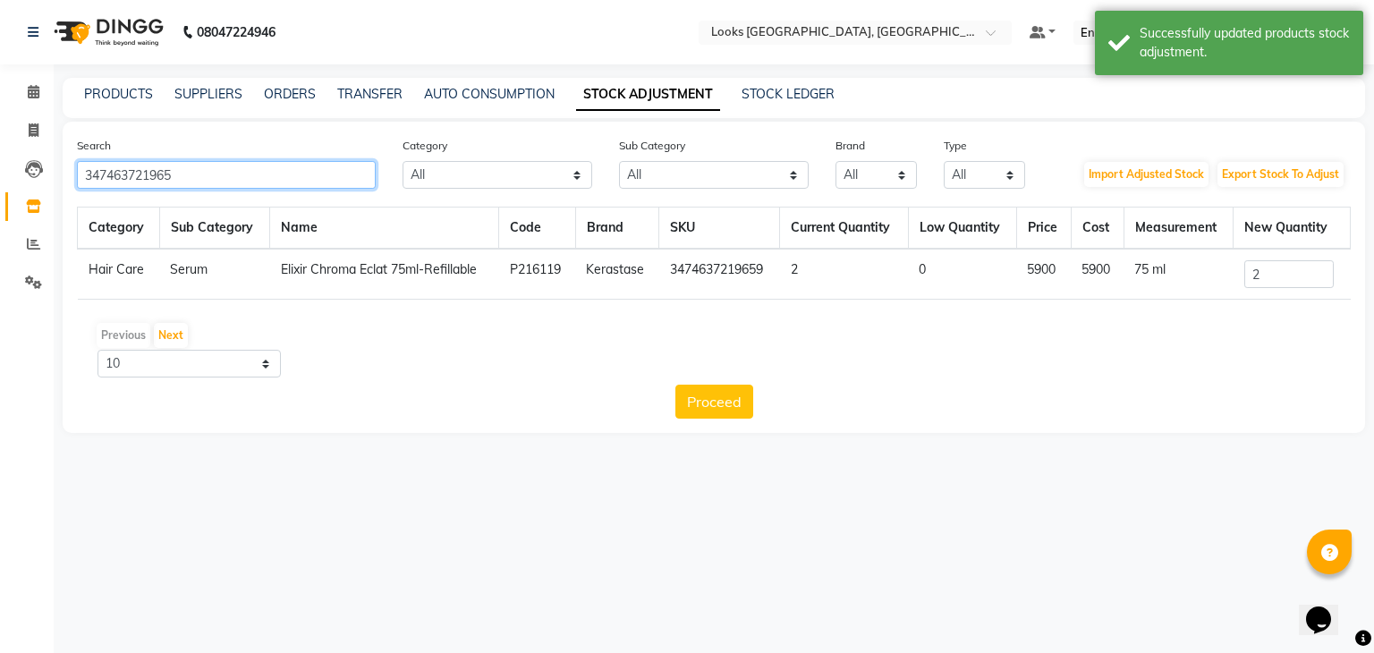
drag, startPoint x: 243, startPoint y: 177, endPoint x: 0, endPoint y: 168, distance: 243.4
click at [0, 168] on app-home "08047224946 Select Location × Looks [GEOGRAPHIC_DATA], [GEOGRAPHIC_DATA] Defaul…" at bounding box center [687, 230] width 1374 height 460
type input "347463721956"
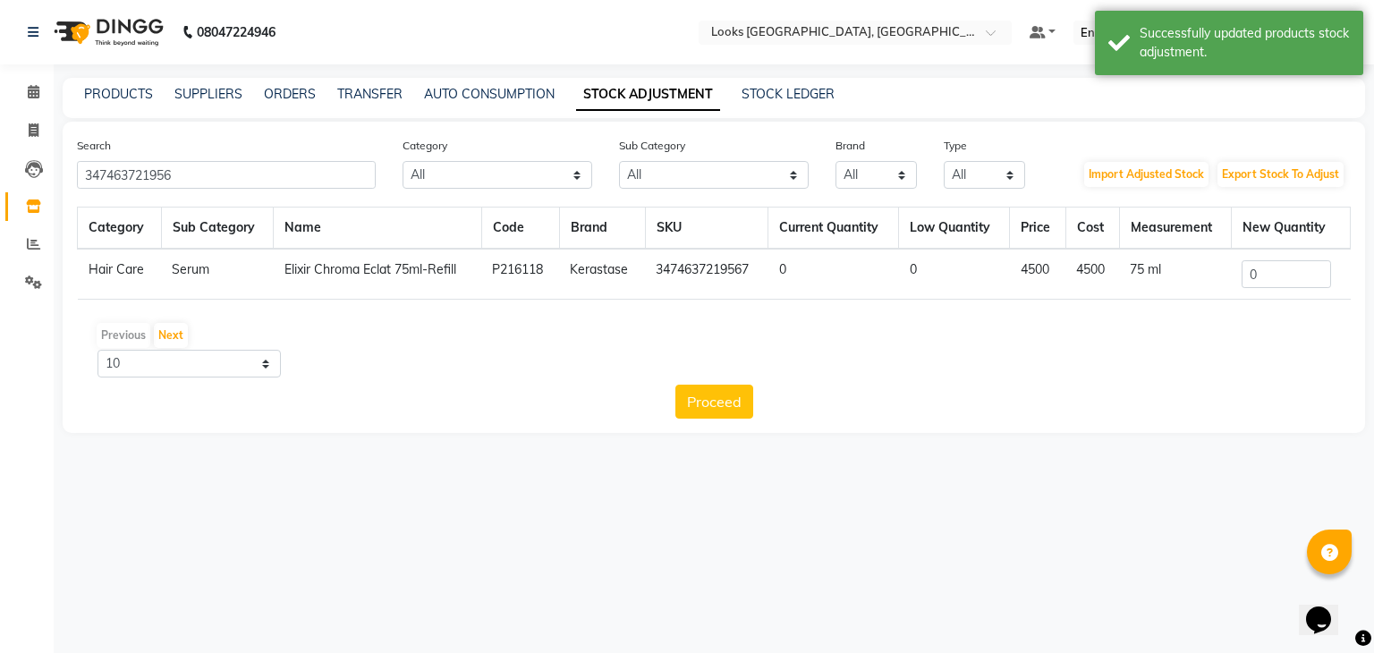
click at [1266, 290] on td "0" at bounding box center [1290, 274] width 119 height 51
click at [1270, 286] on input "0" at bounding box center [1285, 274] width 89 height 28
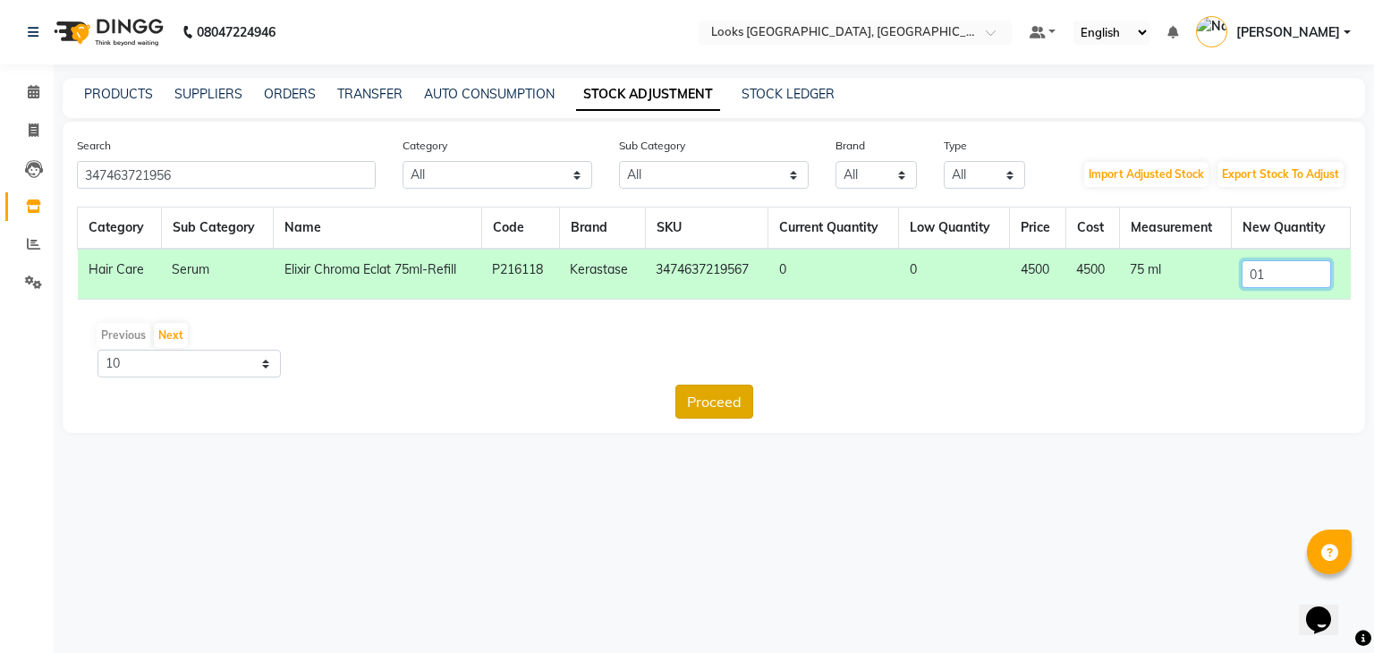
type input "01"
click at [726, 406] on button "Proceed" at bounding box center [714, 402] width 78 height 34
click at [744, 404] on button "Submit" at bounding box center [752, 402] width 71 height 34
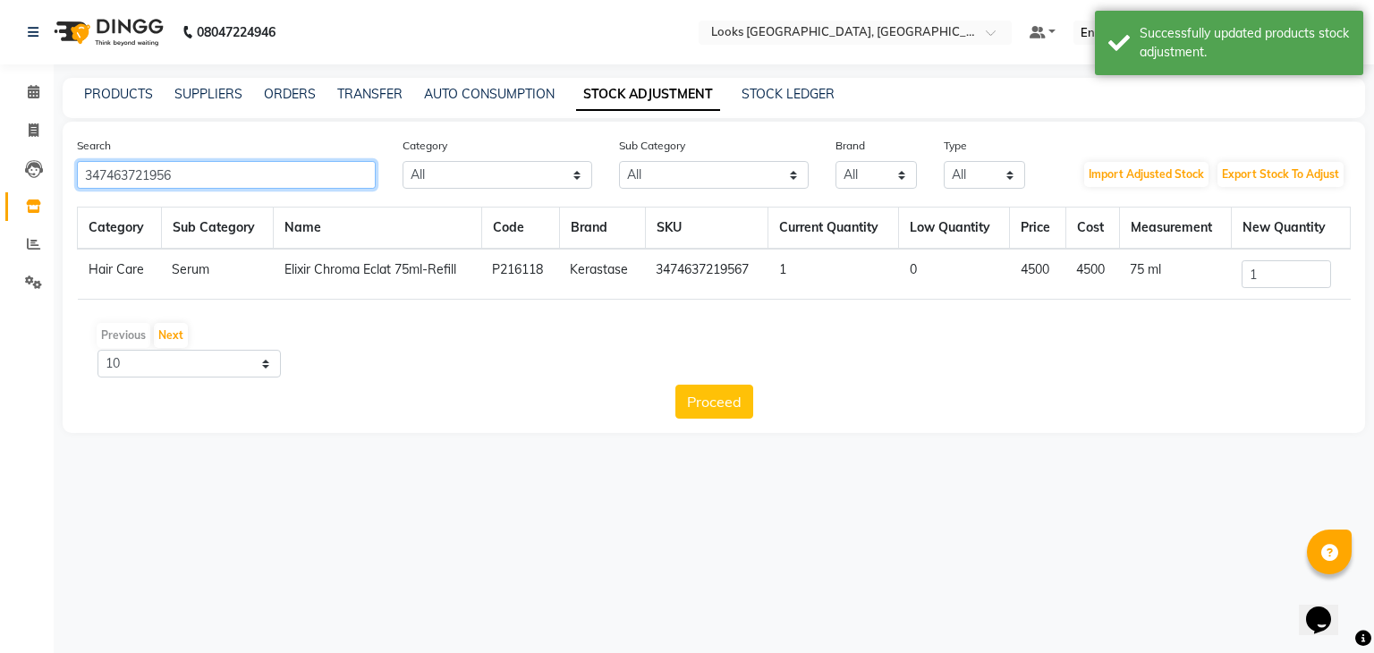
drag, startPoint x: 299, startPoint y: 170, endPoint x: 50, endPoint y: 148, distance: 249.7
click at [50, 148] on app-home "08047224946 Select Location × Looks [GEOGRAPHIC_DATA], [GEOGRAPHIC_DATA] Defaul…" at bounding box center [687, 230] width 1374 height 460
type input "347463721514"
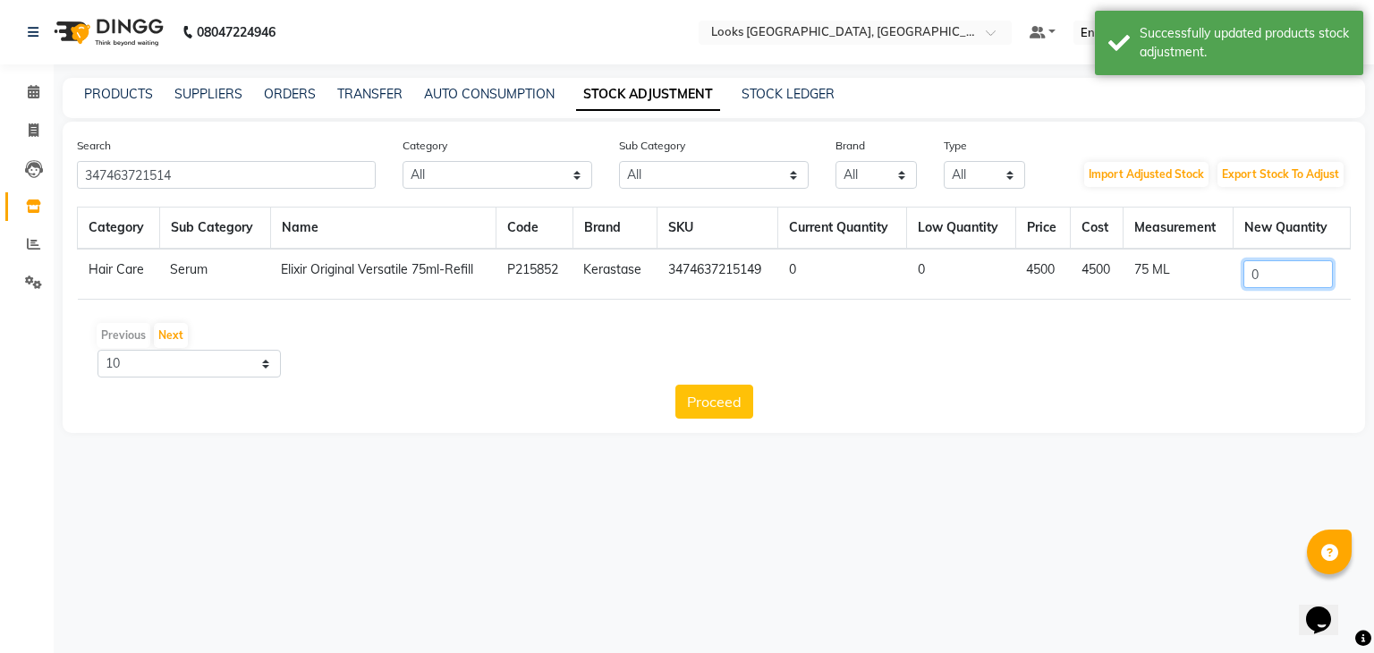
click at [1286, 279] on input "0" at bounding box center [1287, 274] width 89 height 28
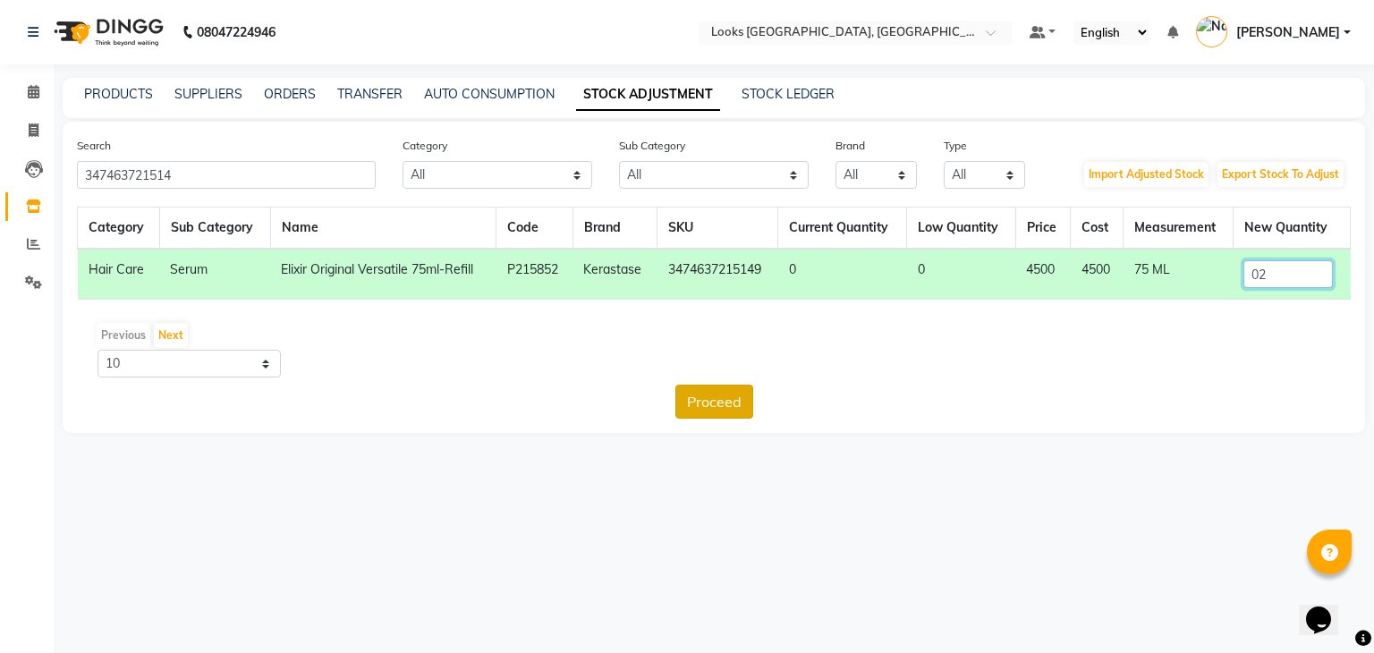
type input "02"
click at [707, 405] on button "Proceed" at bounding box center [714, 402] width 78 height 34
click at [769, 401] on button "Submit" at bounding box center [752, 402] width 71 height 34
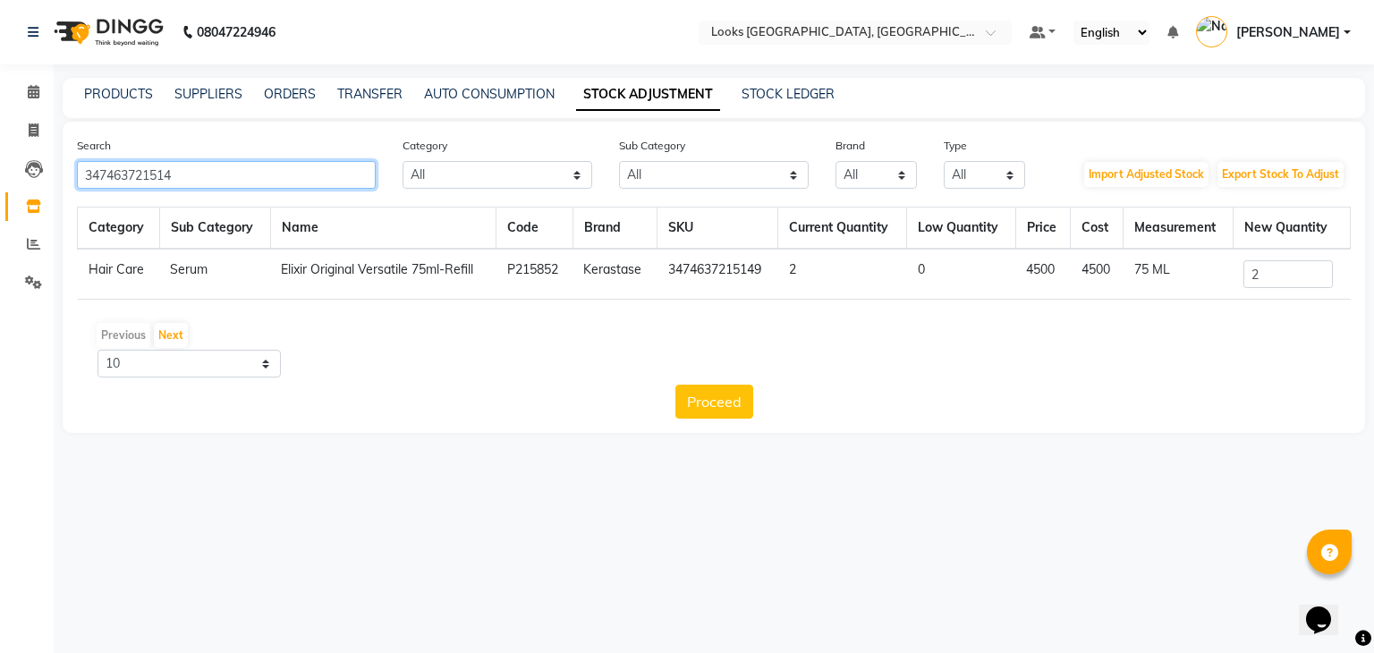
drag, startPoint x: 220, startPoint y: 173, endPoint x: 1, endPoint y: 178, distance: 219.2
click at [1, 178] on app-home "08047224946 Select Location × Looks [GEOGRAPHIC_DATA], [GEOGRAPHIC_DATA] Defaul…" at bounding box center [687, 230] width 1374 height 460
type input "347463721511"
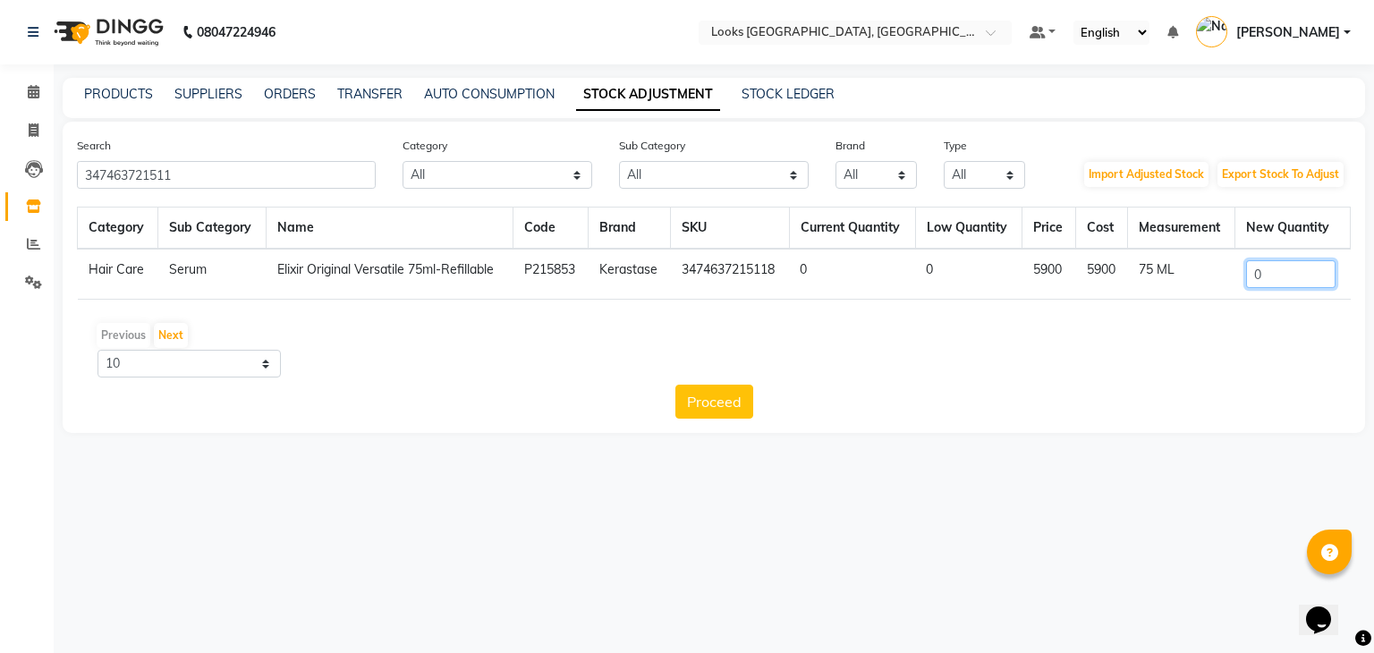
click at [1277, 266] on input "0" at bounding box center [1290, 274] width 89 height 28
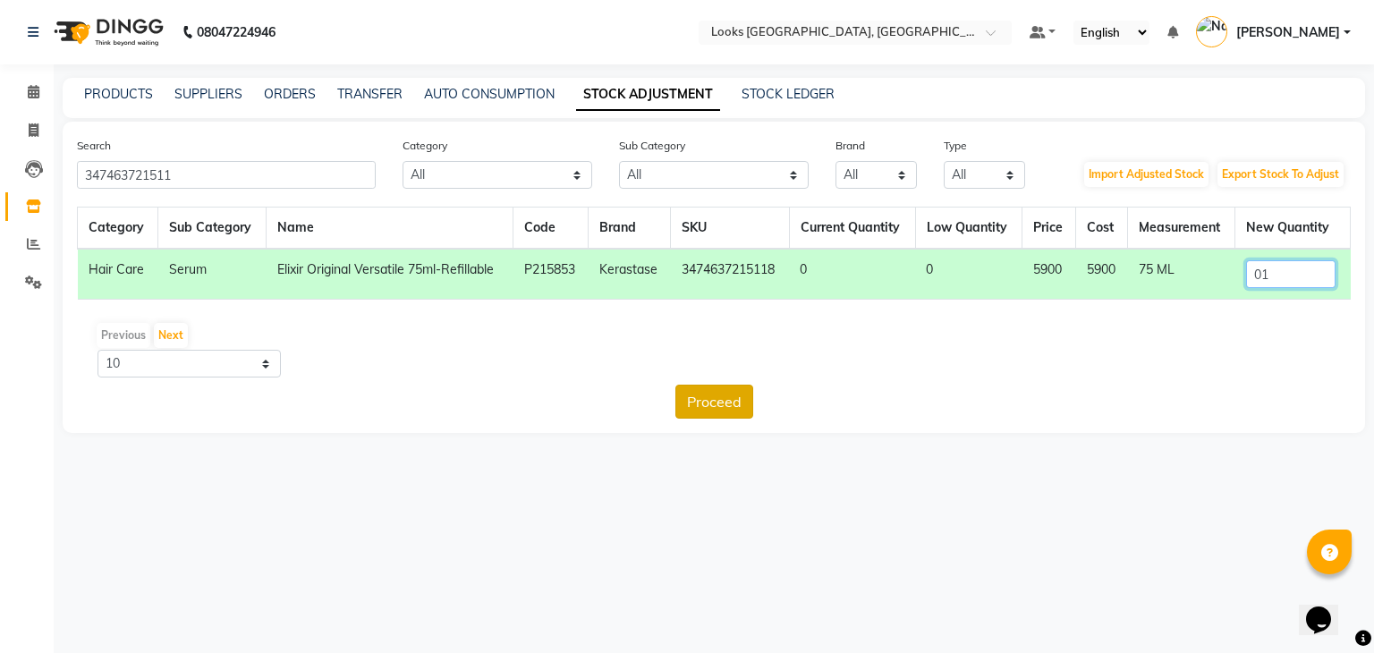
type input "01"
click at [736, 394] on button "Proceed" at bounding box center [714, 402] width 78 height 34
click at [757, 395] on button "Submit" at bounding box center [752, 402] width 71 height 34
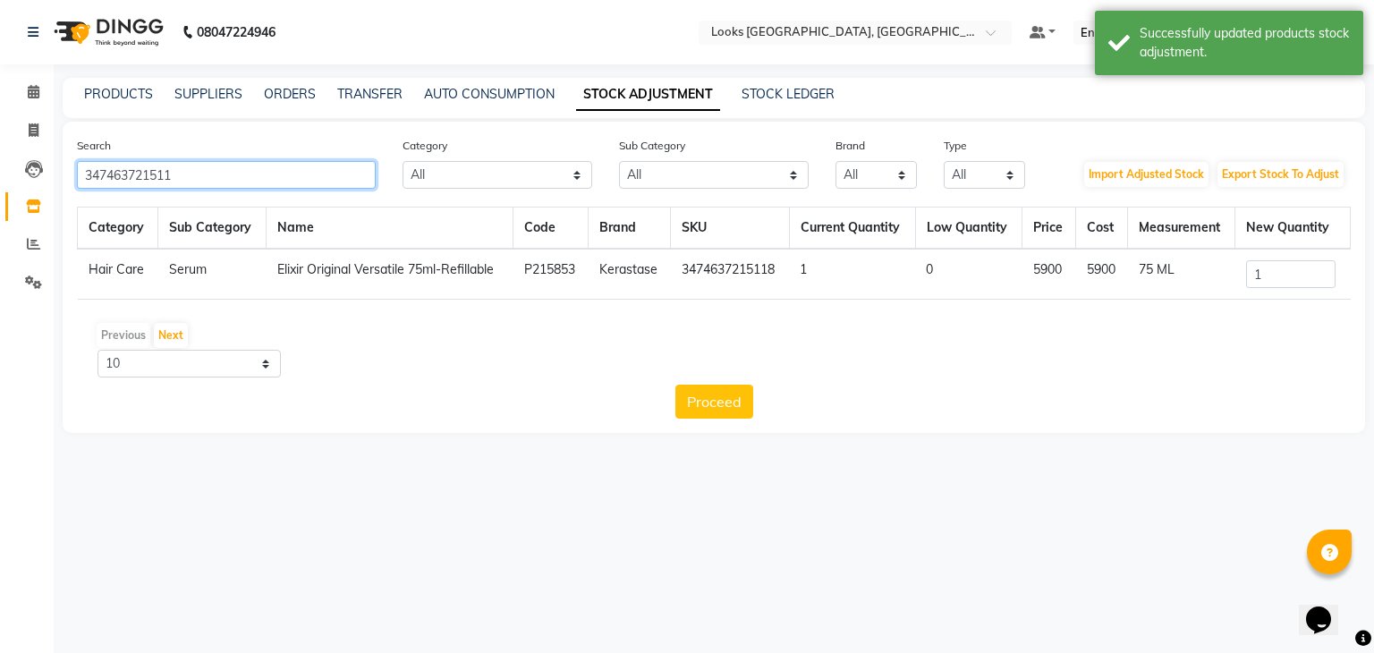
drag, startPoint x: 204, startPoint y: 180, endPoint x: 0, endPoint y: 172, distance: 204.1
click at [0, 172] on app-home "08047224946 Select Location × Looks [GEOGRAPHIC_DATA], [GEOGRAPHIC_DATA] Defaul…" at bounding box center [687, 230] width 1374 height 460
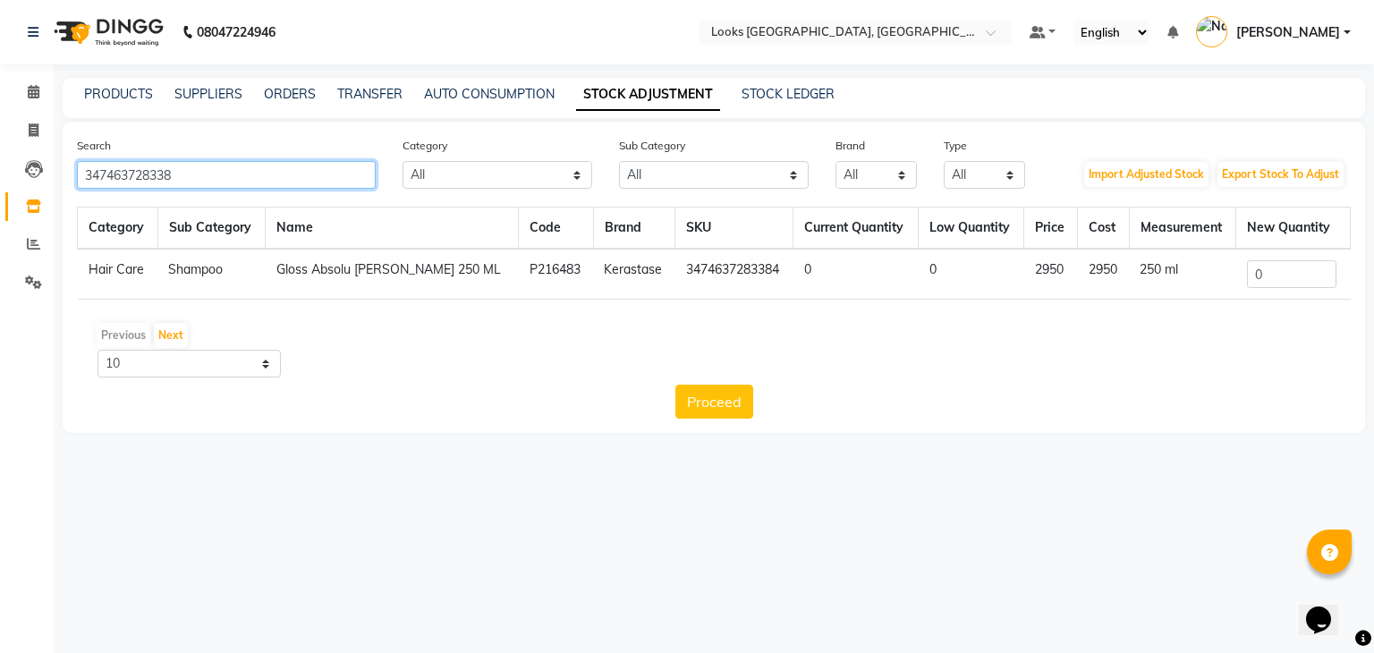
type input "347463728338"
click at [1278, 275] on input "0" at bounding box center [1291, 274] width 89 height 28
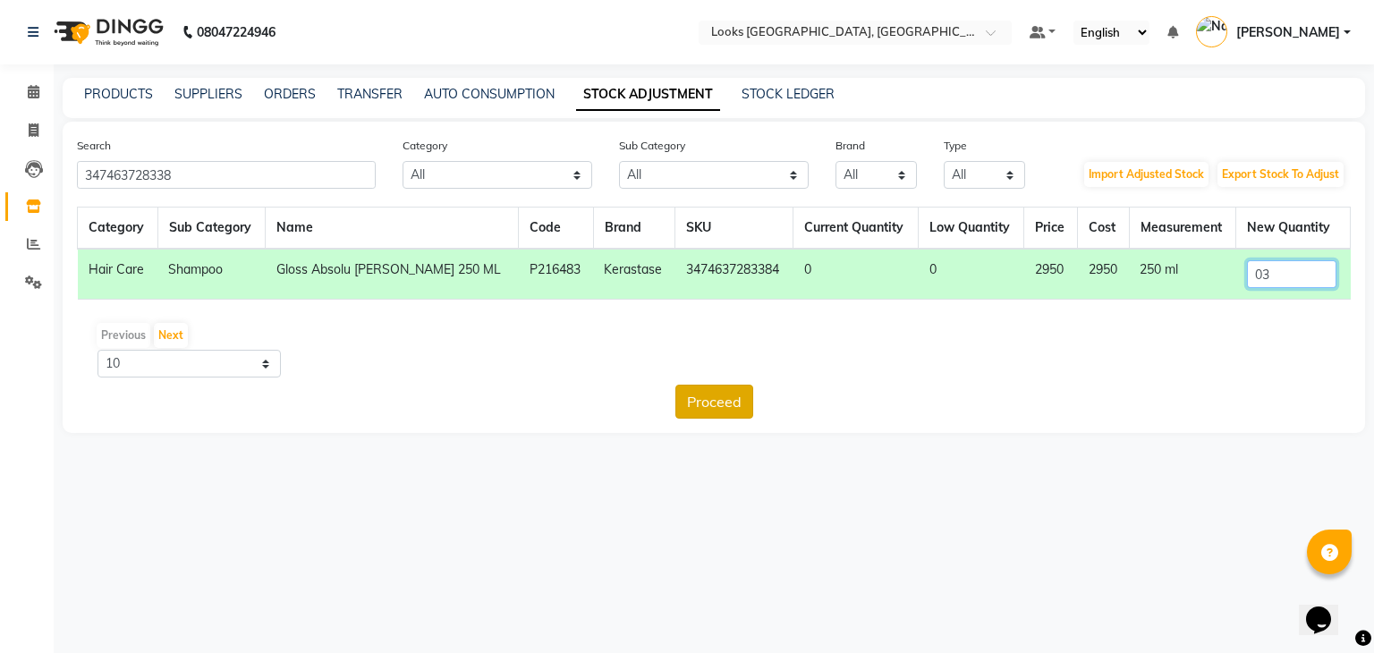
type input "03"
click at [730, 409] on button "Proceed" at bounding box center [714, 402] width 78 height 34
click at [741, 405] on button "Submit" at bounding box center [752, 402] width 71 height 34
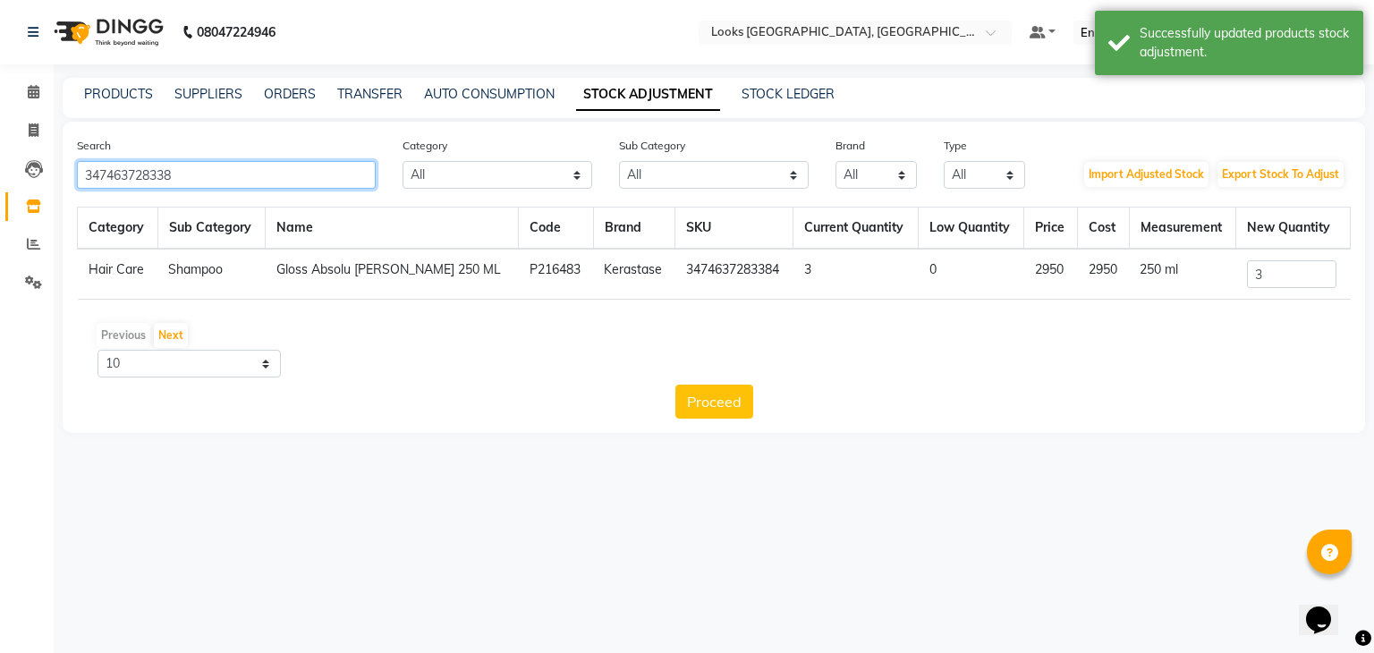
drag, startPoint x: 216, startPoint y: 174, endPoint x: 0, endPoint y: 192, distance: 217.3
click at [0, 192] on app-home "08047224946 Select Location × Looks [GEOGRAPHIC_DATA], [GEOGRAPHIC_DATA] Defaul…" at bounding box center [687, 230] width 1374 height 460
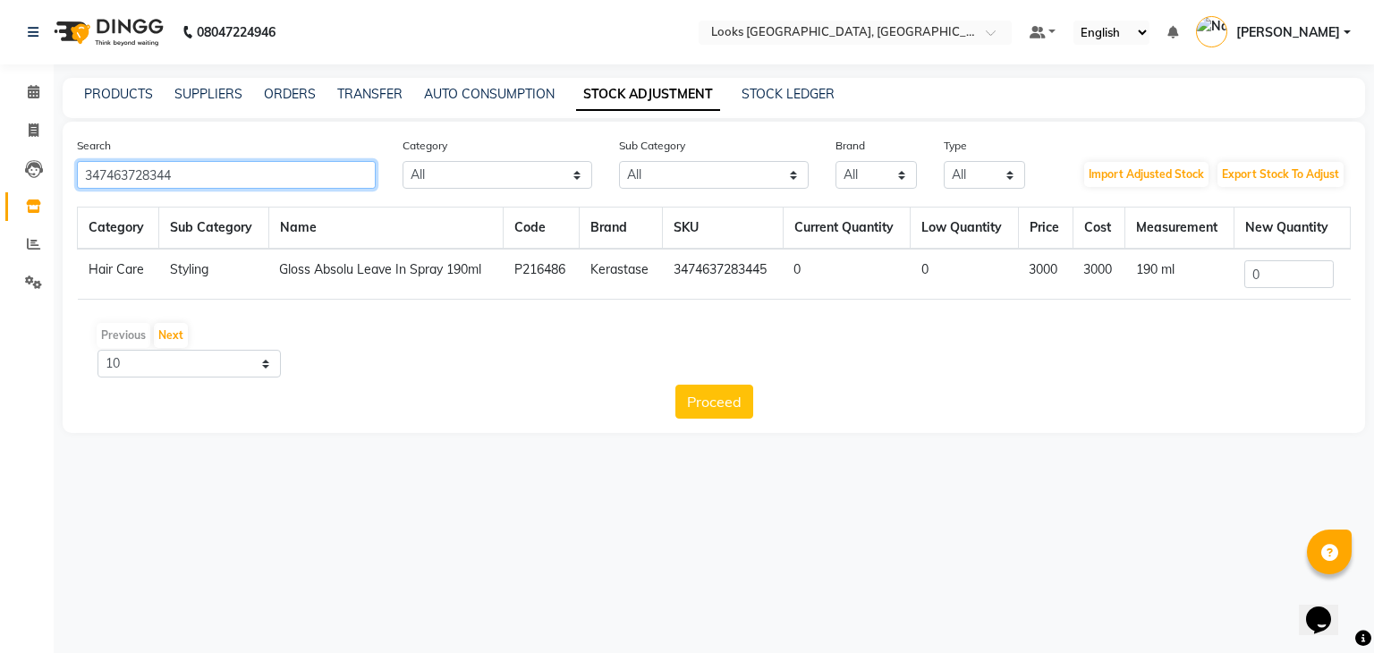
type input "347463728344"
click at [1273, 271] on input "0" at bounding box center [1288, 274] width 89 height 28
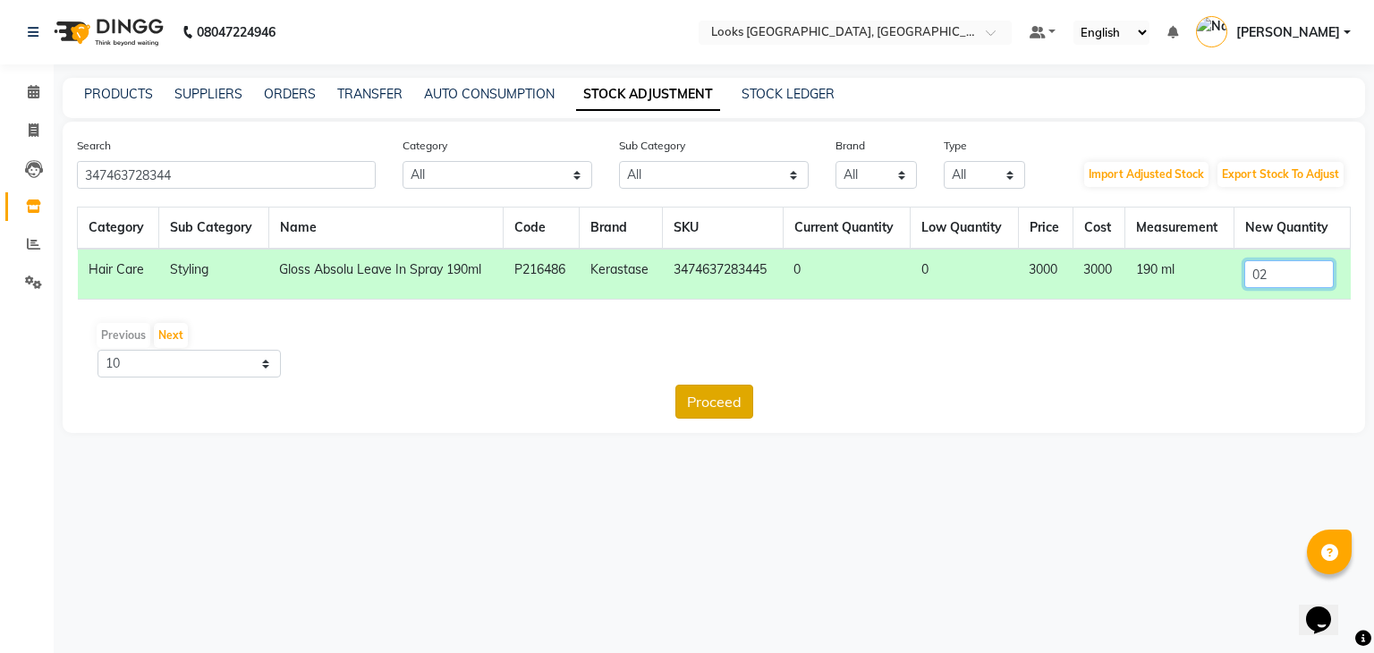
type input "02"
click at [733, 405] on button "Proceed" at bounding box center [714, 402] width 78 height 34
click at [734, 405] on button "Submit" at bounding box center [752, 402] width 71 height 34
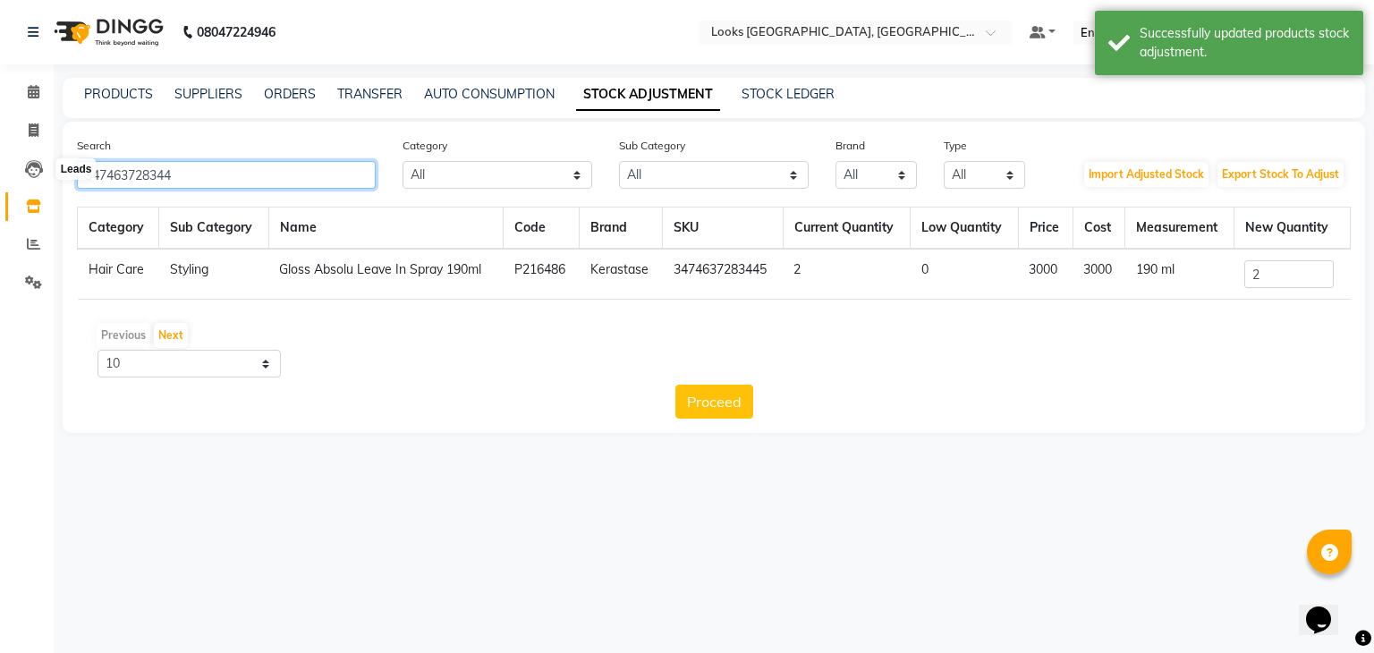
drag, startPoint x: 218, startPoint y: 181, endPoint x: 0, endPoint y: 178, distance: 218.3
click at [0, 178] on app-home "08047224946 Select Location × Looks [GEOGRAPHIC_DATA], [GEOGRAPHIC_DATA] Defaul…" at bounding box center [687, 230] width 1374 height 460
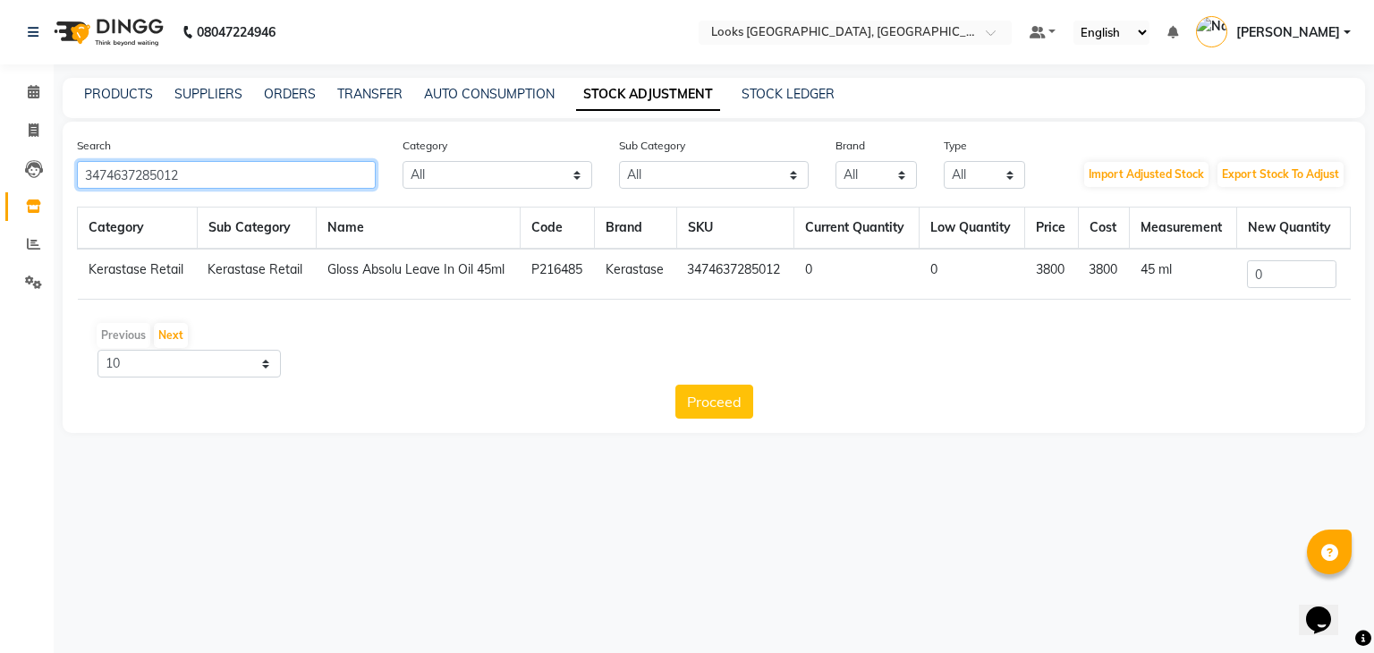
type input "3474637285012"
click at [1273, 275] on input "0" at bounding box center [1291, 274] width 89 height 28
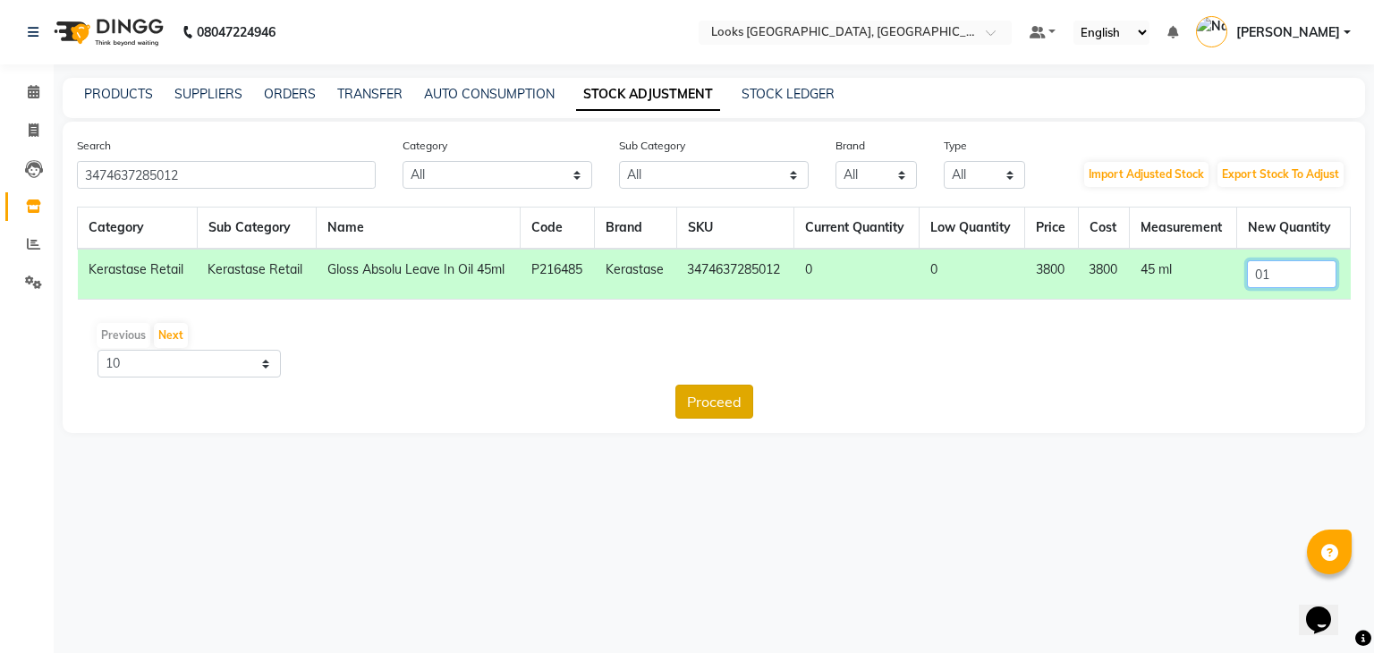
type input "01"
click at [724, 403] on button "Proceed" at bounding box center [714, 402] width 78 height 34
click at [755, 401] on button "Submit" at bounding box center [752, 402] width 71 height 34
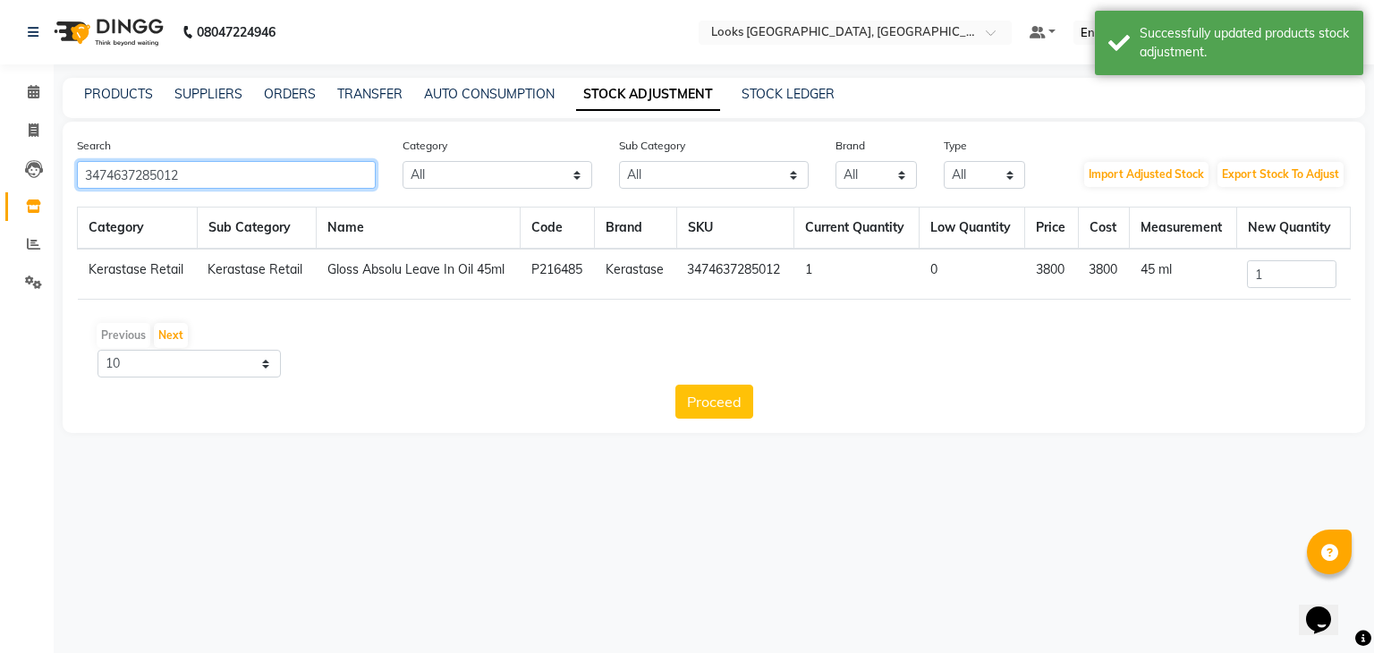
drag, startPoint x: 229, startPoint y: 162, endPoint x: 0, endPoint y: 156, distance: 229.1
click at [0, 156] on app-home "08047224946 Select Location × Looks [GEOGRAPHIC_DATA], [GEOGRAPHIC_DATA] Defaul…" at bounding box center [687, 230] width 1374 height 460
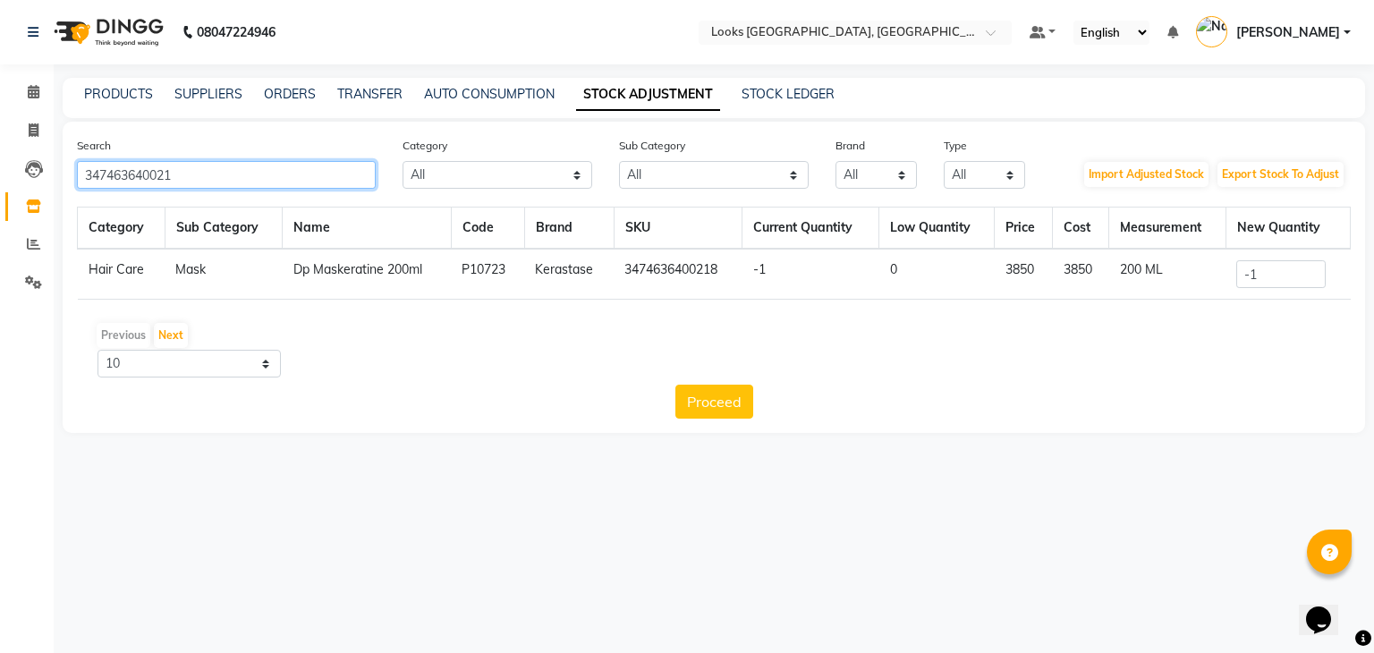
type input "347463640021"
click at [1264, 273] on input "-1" at bounding box center [1280, 274] width 89 height 28
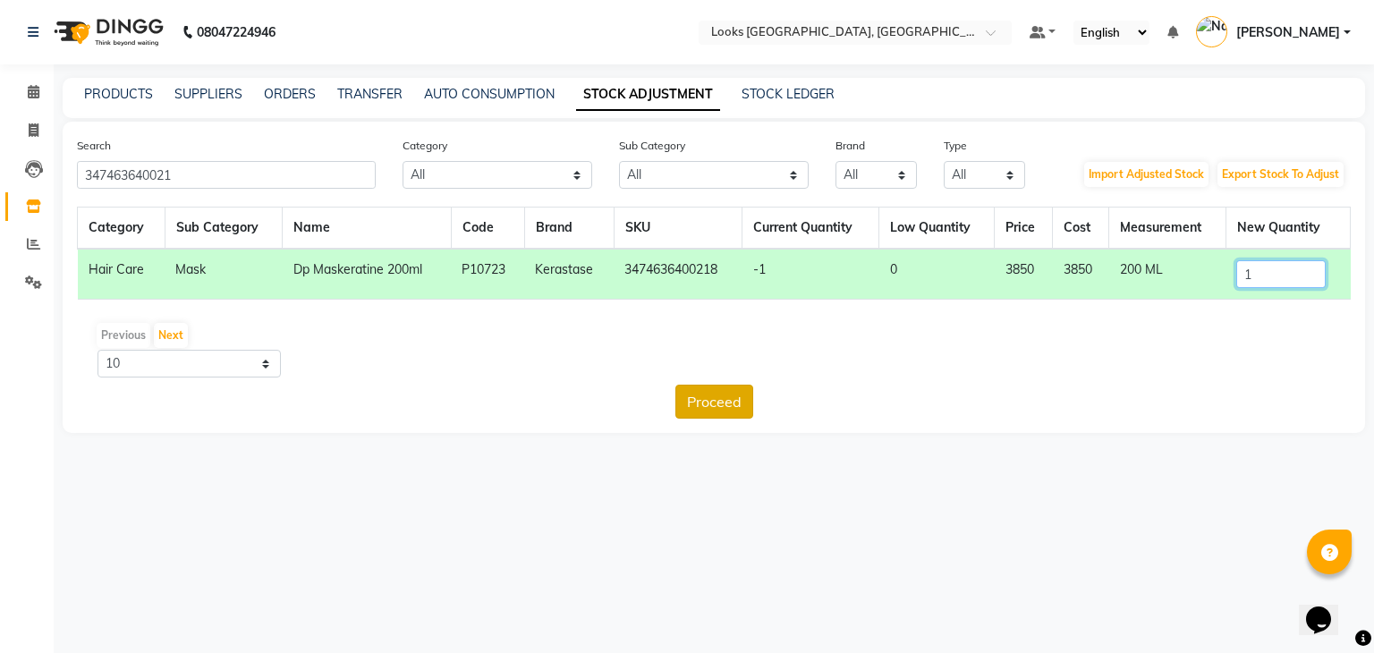
type input "1"
click at [709, 403] on button "Proceed" at bounding box center [714, 402] width 78 height 34
click at [748, 389] on button "Submit" at bounding box center [752, 402] width 71 height 34
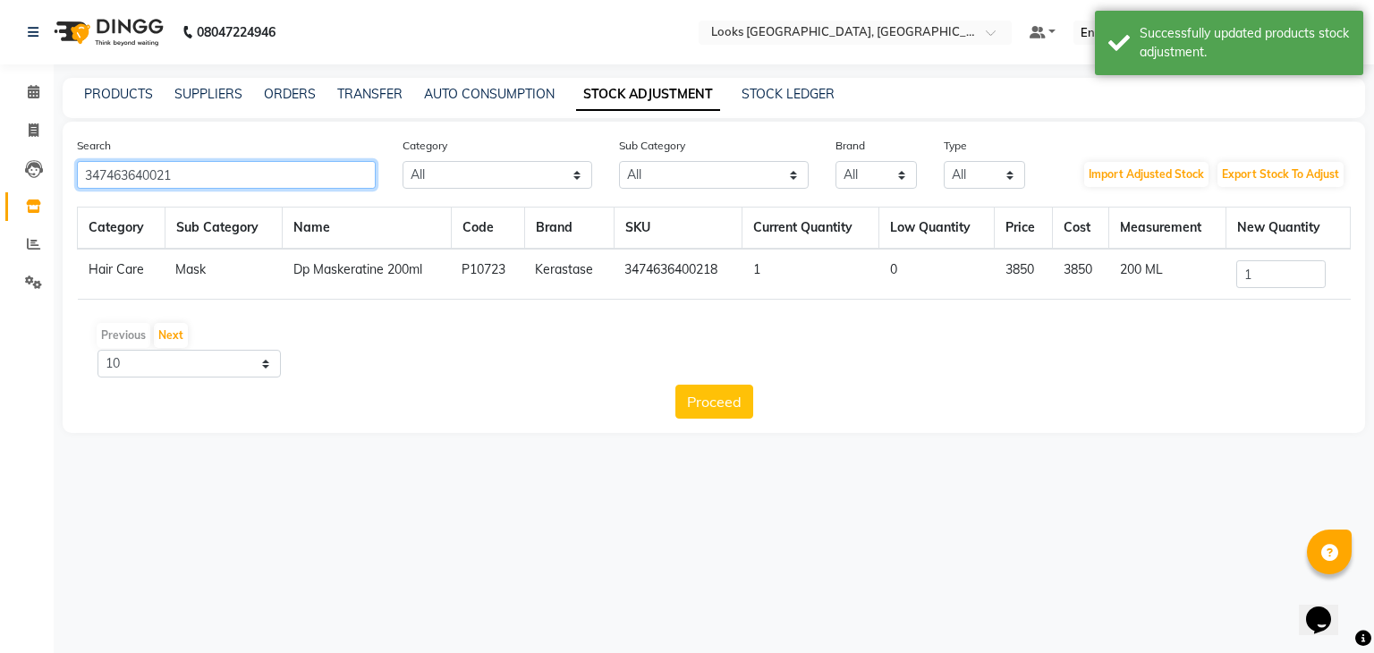
drag, startPoint x: 257, startPoint y: 185, endPoint x: 0, endPoint y: 188, distance: 256.7
click at [0, 188] on app-home "08047224946 Select Location × Looks [GEOGRAPHIC_DATA], [GEOGRAPHIC_DATA] Defaul…" at bounding box center [687, 230] width 1374 height 460
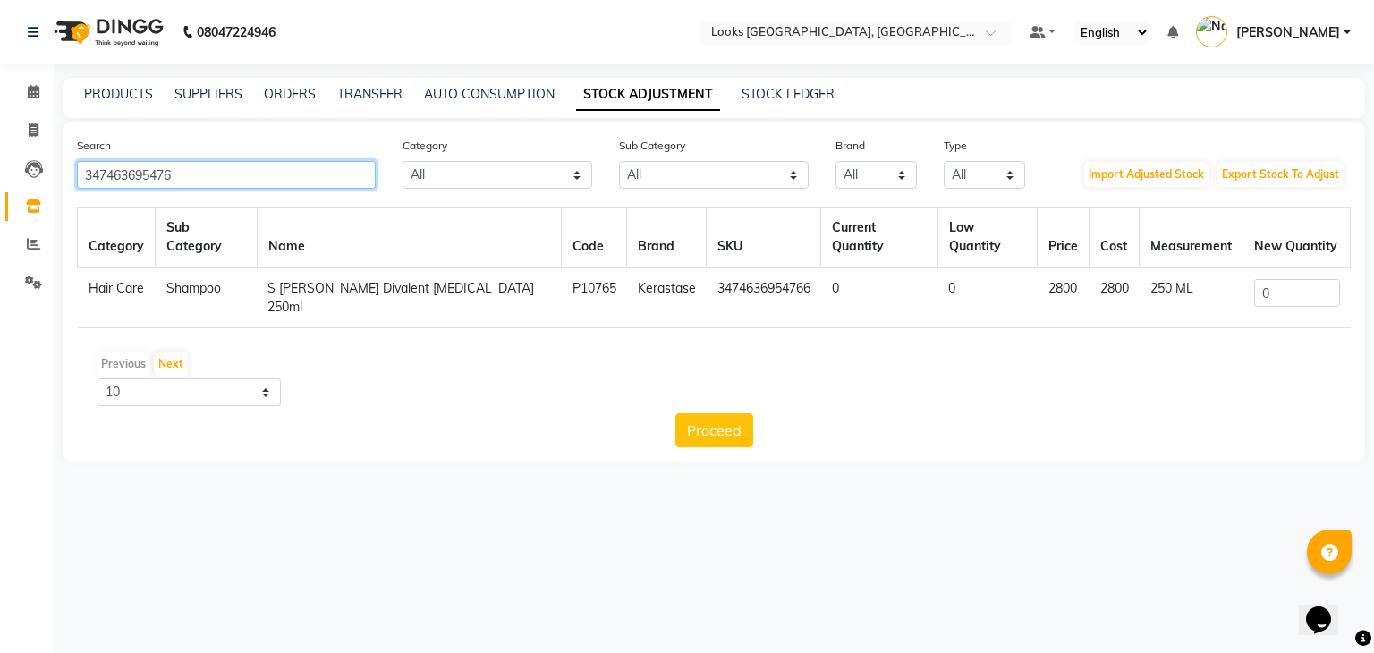
type input "347463695476"
click at [1304, 279] on input "0" at bounding box center [1297, 293] width 86 height 28
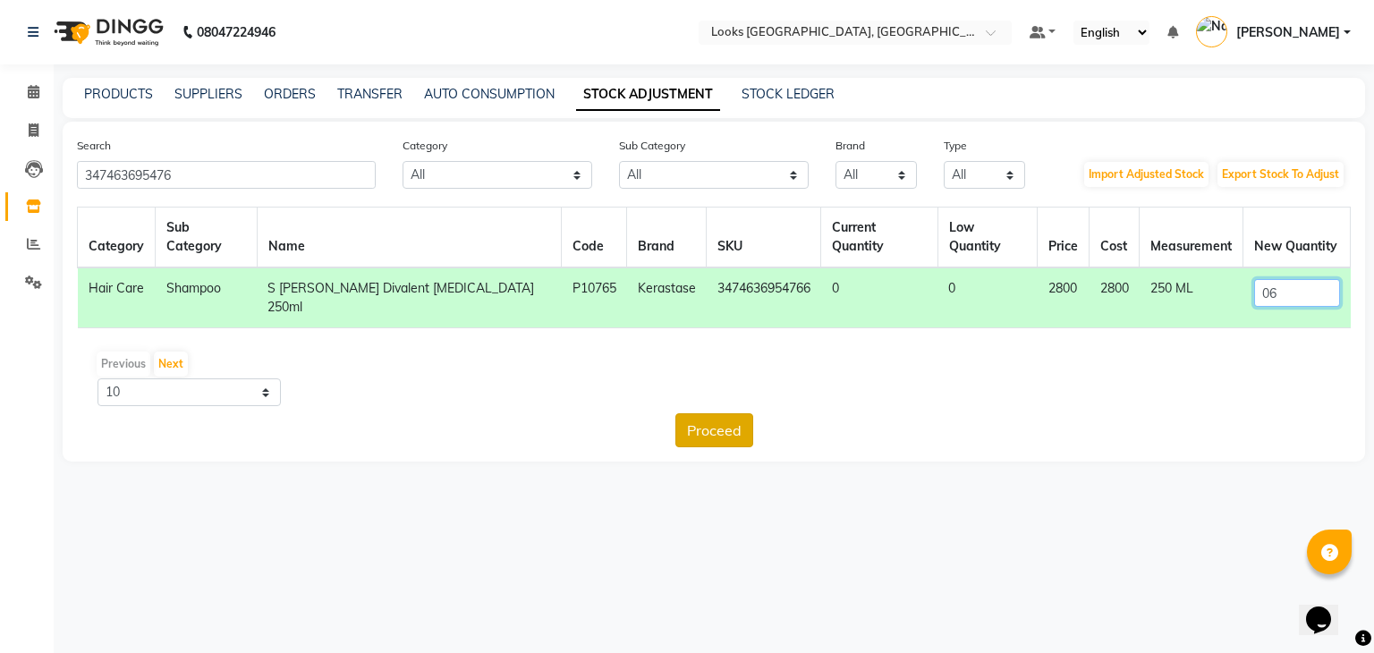
type input "06"
click at [718, 415] on button "Proceed" at bounding box center [714, 430] width 78 height 34
click at [750, 413] on button "Submit" at bounding box center [752, 430] width 71 height 34
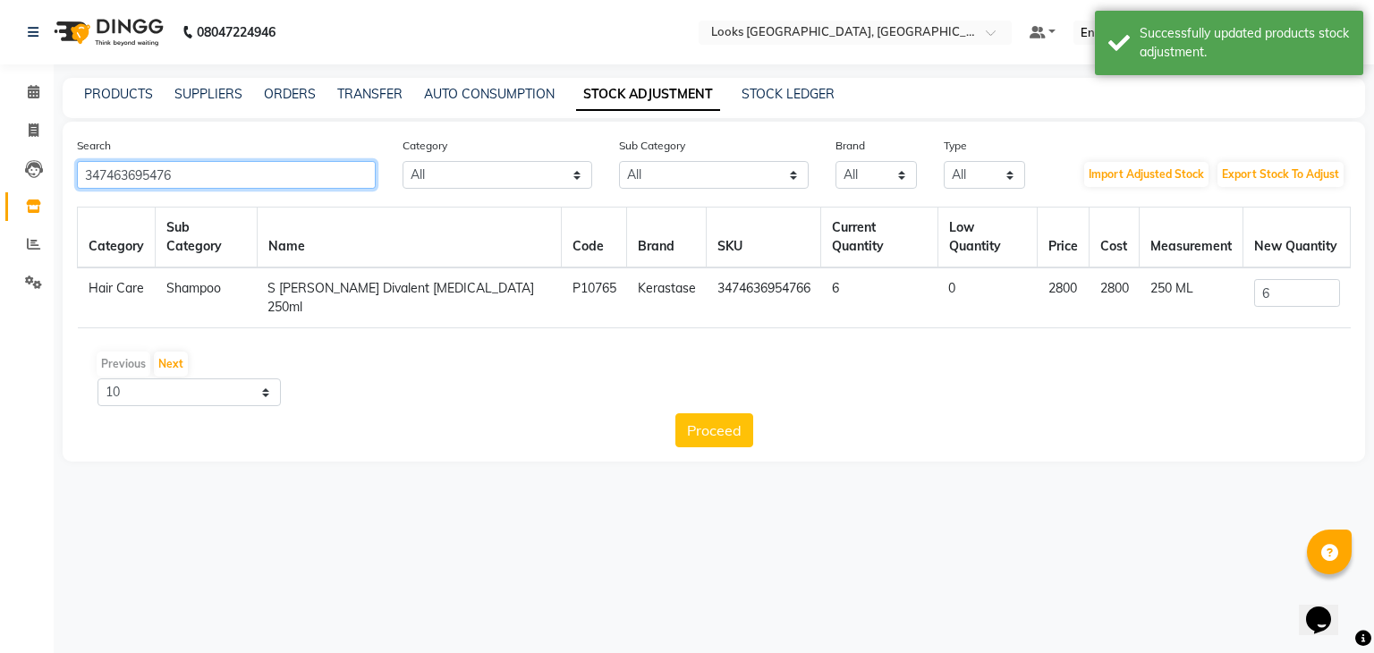
drag, startPoint x: 246, startPoint y: 173, endPoint x: 0, endPoint y: 164, distance: 246.1
click at [0, 164] on app-home "08047224946 Select Location × Looks [GEOGRAPHIC_DATA], [GEOGRAPHIC_DATA] Defaul…" at bounding box center [687, 244] width 1374 height 488
type input "347463713571"
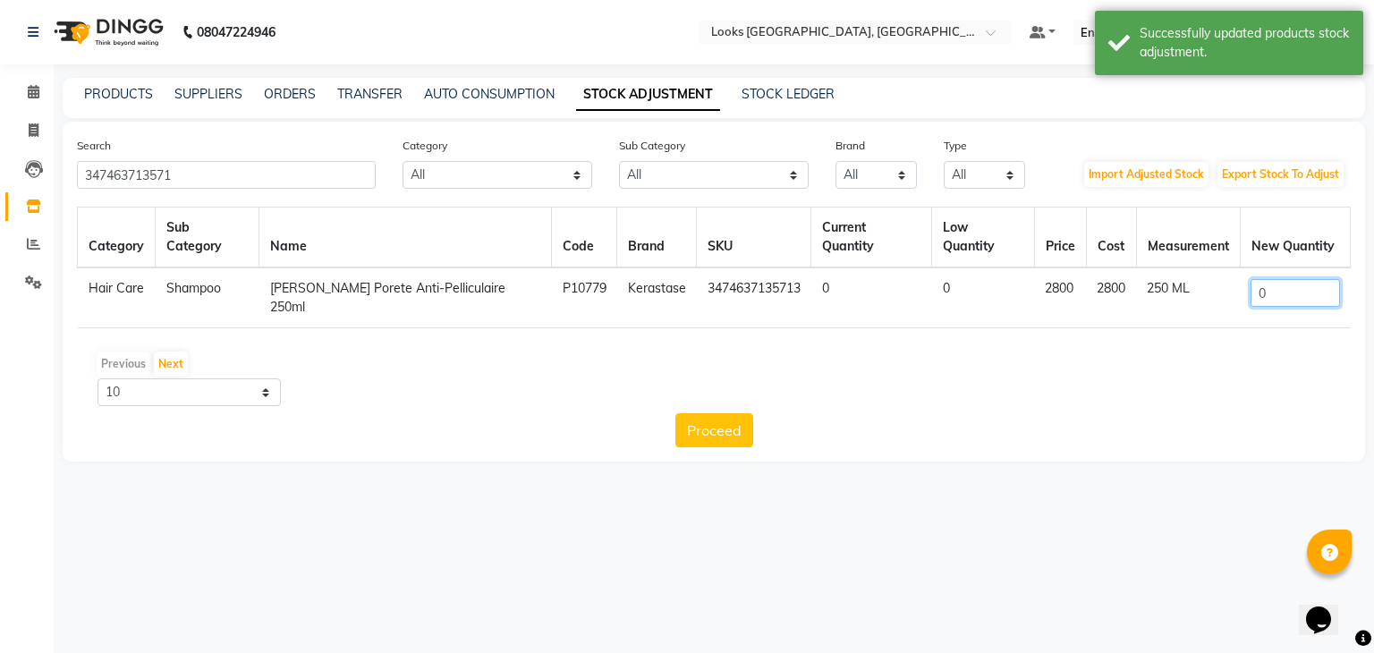
click at [1284, 279] on input "0" at bounding box center [1294, 293] width 89 height 28
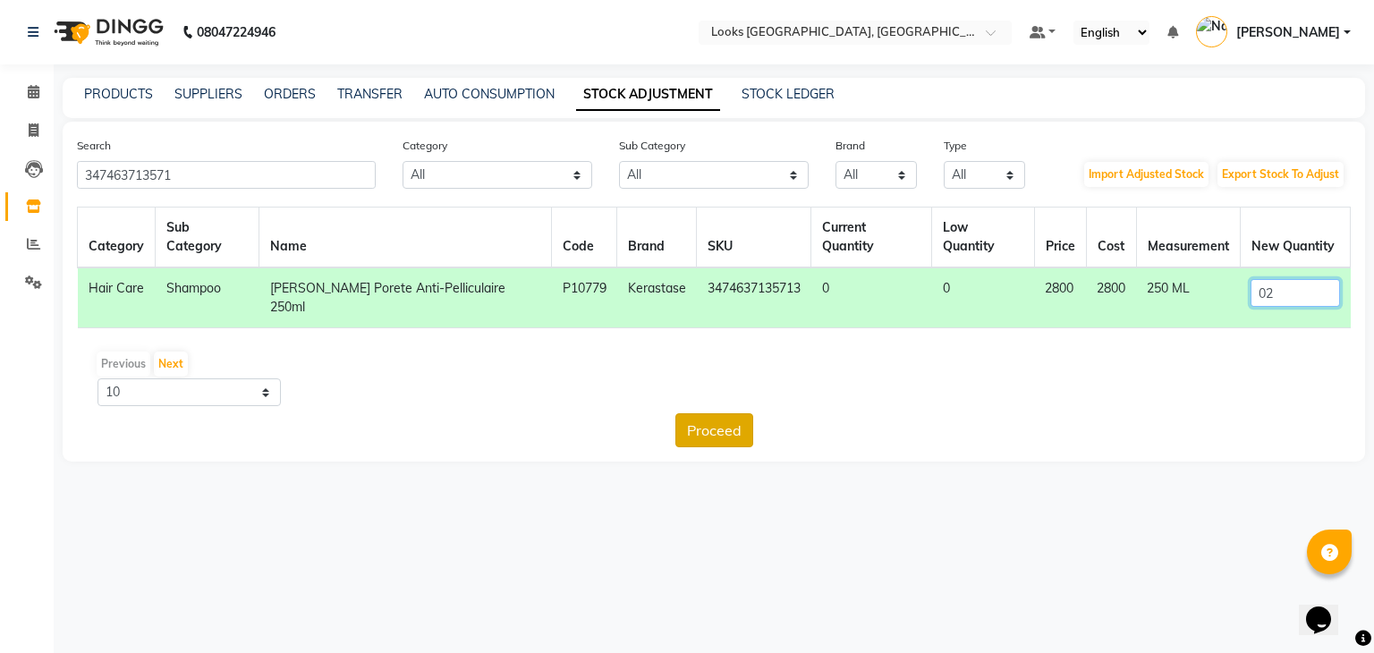
type input "02"
click at [726, 413] on button "Proceed" at bounding box center [714, 430] width 78 height 34
click at [753, 413] on button "Submit" at bounding box center [752, 430] width 71 height 34
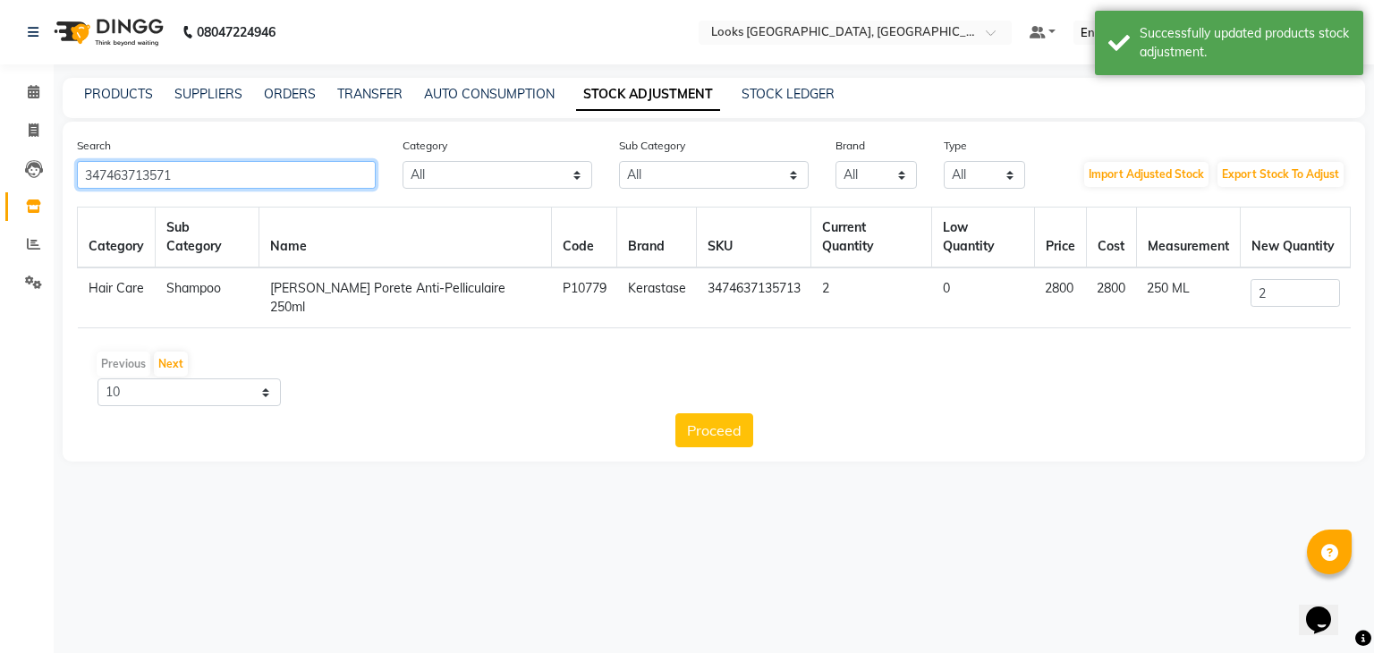
drag, startPoint x: 355, startPoint y: 177, endPoint x: 0, endPoint y: 162, distance: 355.4
click at [0, 162] on app-home "08047224946 Select Location × Looks [GEOGRAPHIC_DATA], [GEOGRAPHIC_DATA] Defaul…" at bounding box center [687, 244] width 1374 height 488
type input "347463713569"
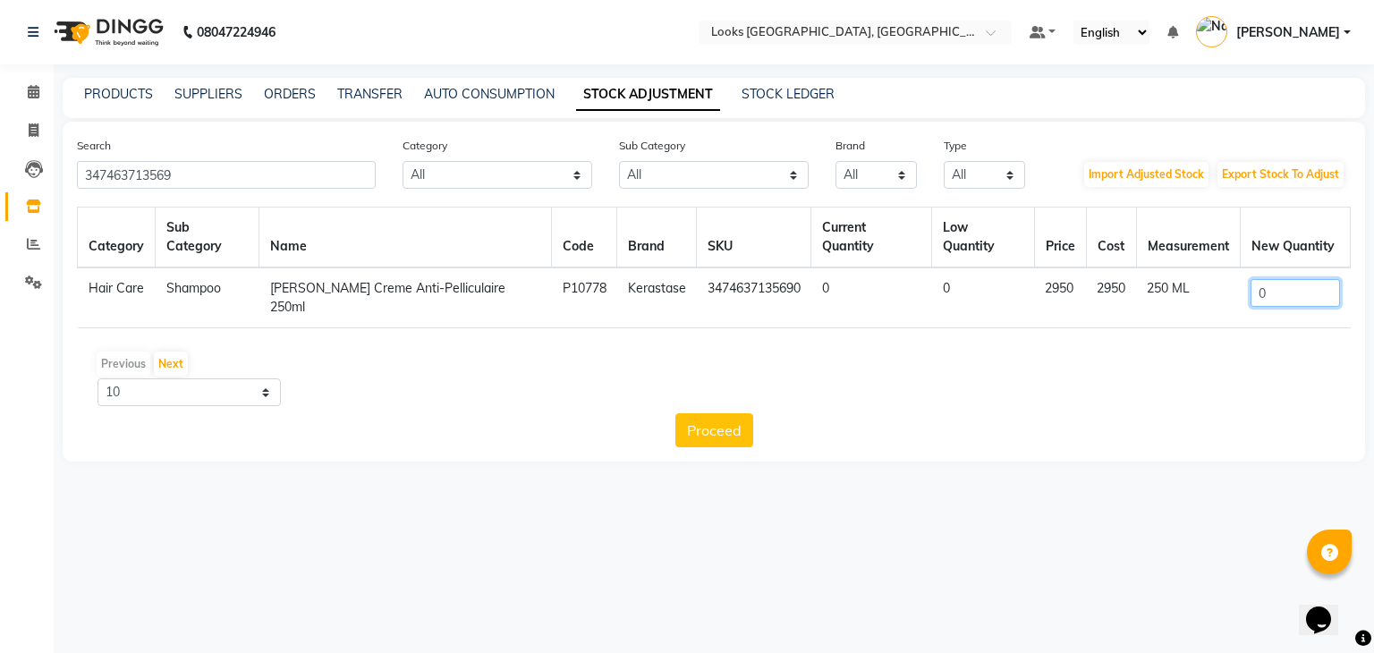
click at [1263, 279] on input "0" at bounding box center [1294, 293] width 89 height 28
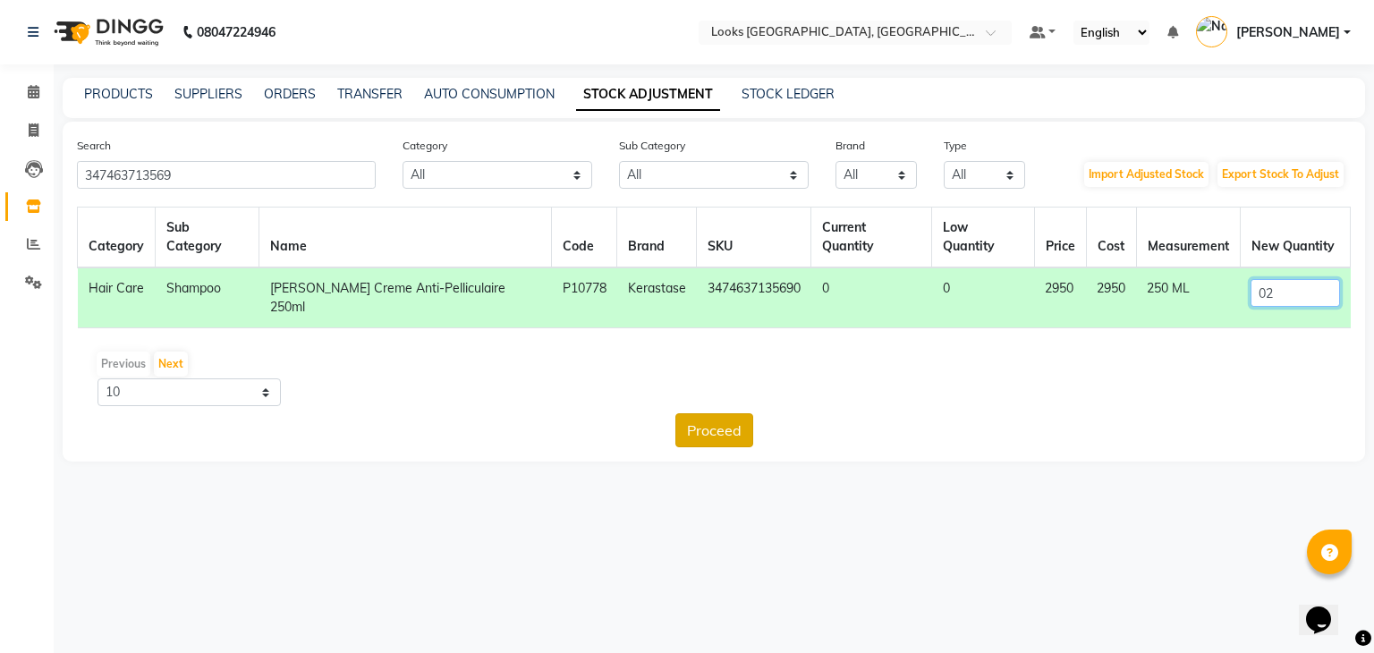
type input "02"
click at [707, 413] on button "Proceed" at bounding box center [714, 430] width 78 height 34
click at [753, 413] on button "Submit" at bounding box center [752, 430] width 71 height 34
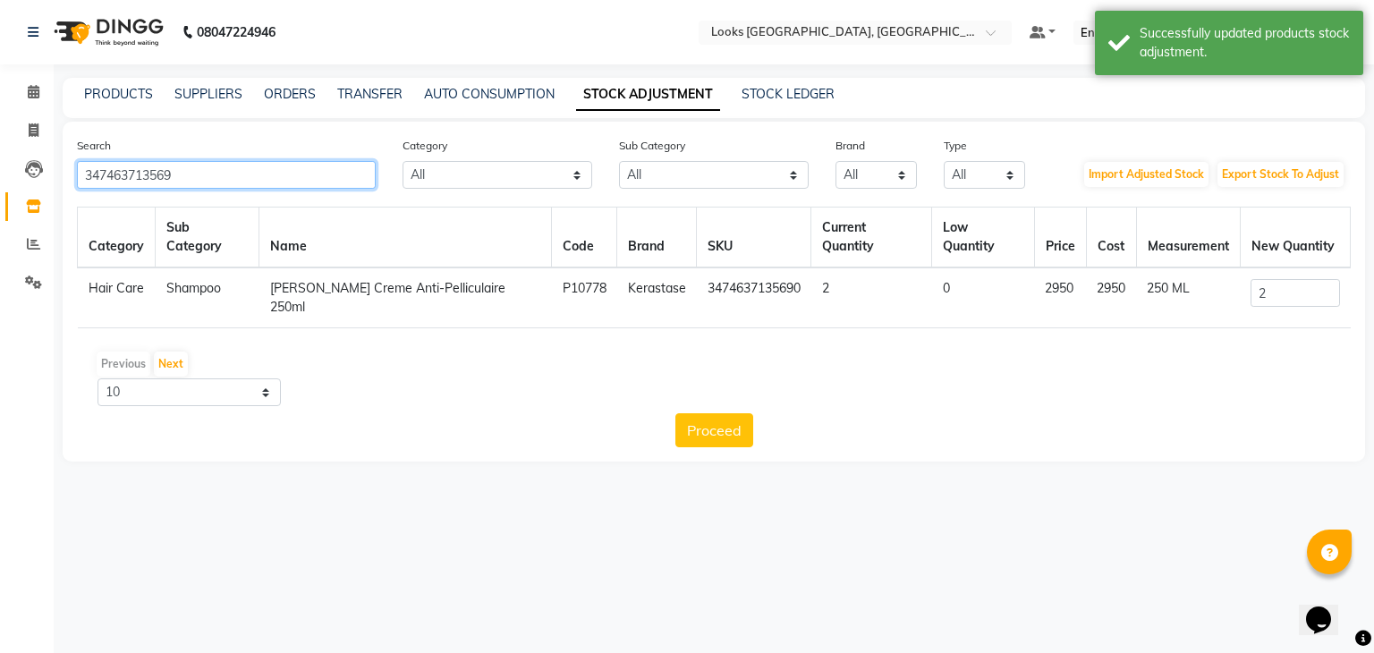
click at [199, 171] on input "347463713569" at bounding box center [226, 175] width 299 height 28
drag, startPoint x: 199, startPoint y: 171, endPoint x: 0, endPoint y: 225, distance: 205.9
click at [0, 225] on app-home "08047224946 Select Location × Looks [GEOGRAPHIC_DATA], [GEOGRAPHIC_DATA] Defaul…" at bounding box center [687, 244] width 1374 height 488
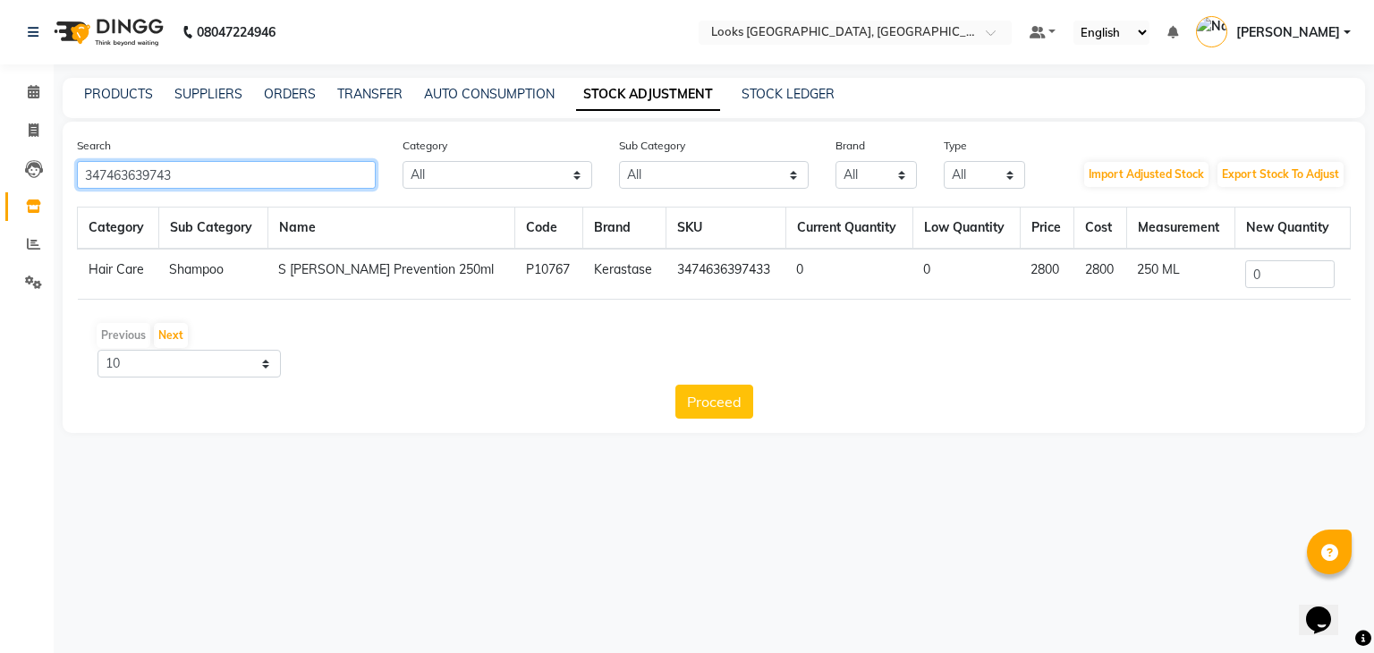
type input "347463639743"
click at [1292, 281] on input "0" at bounding box center [1289, 274] width 89 height 28
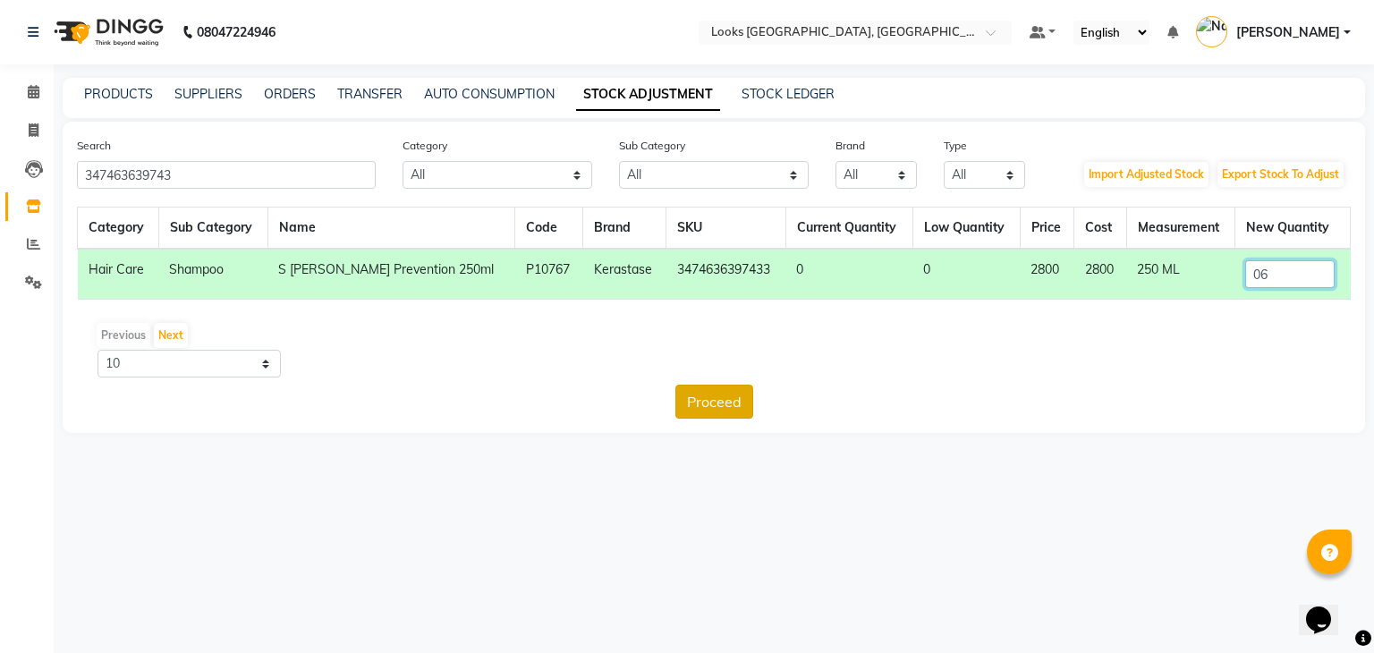
type input "06"
click at [707, 392] on button "Proceed" at bounding box center [714, 402] width 78 height 34
click at [751, 399] on button "Submit" at bounding box center [752, 402] width 71 height 34
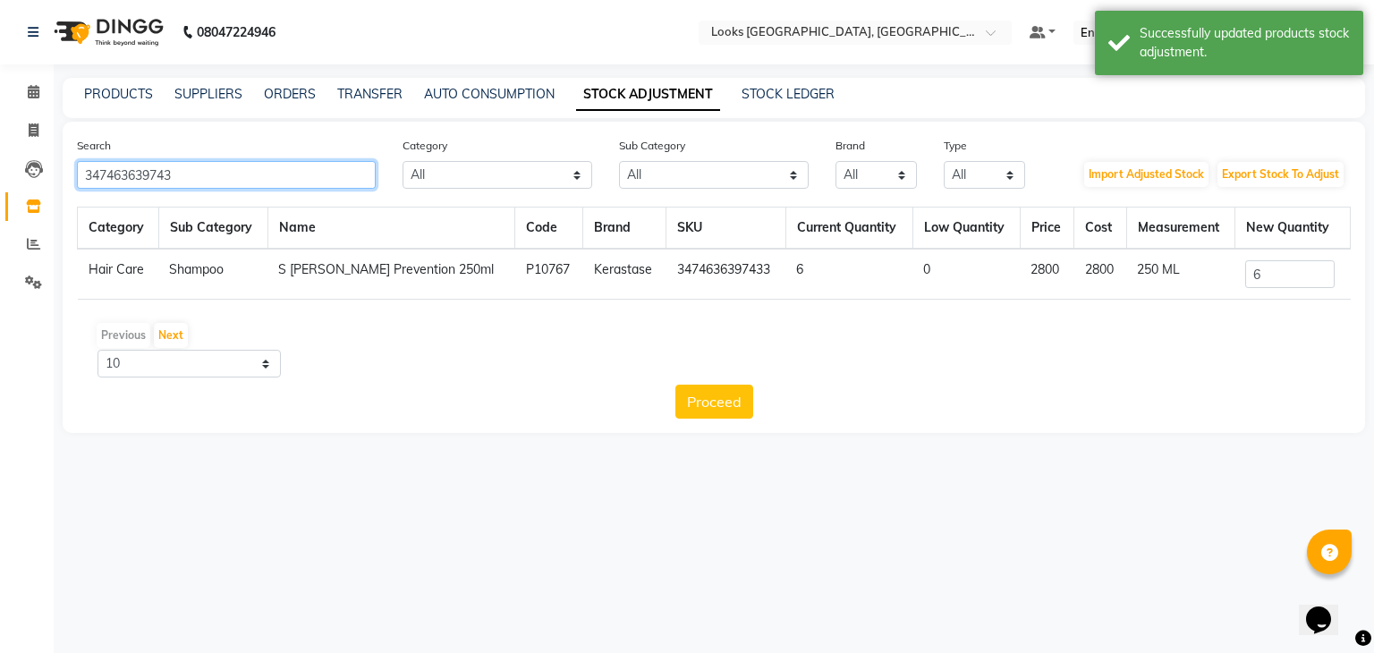
drag, startPoint x: 190, startPoint y: 180, endPoint x: 0, endPoint y: 163, distance: 190.4
click at [0, 163] on app-home "08047224946 Select Location × Looks [GEOGRAPHIC_DATA], [GEOGRAPHIC_DATA] Defaul…" at bounding box center [687, 230] width 1374 height 460
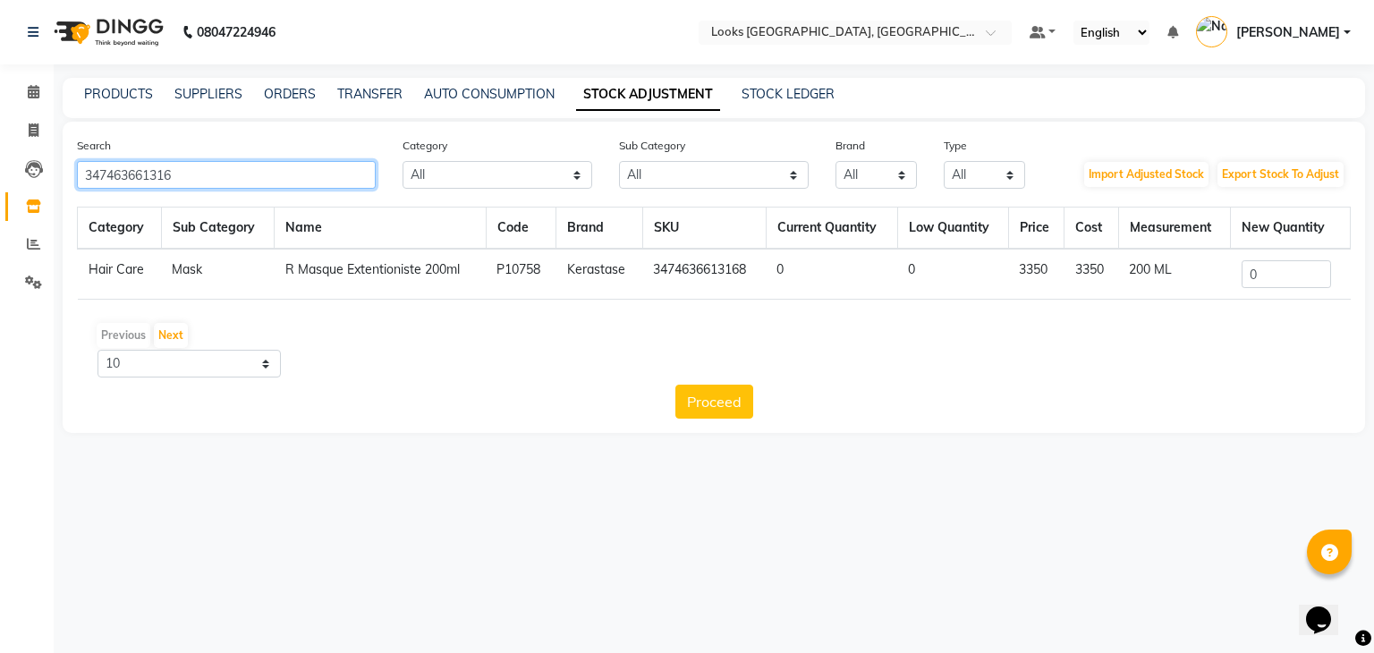
type input "347463661316"
click at [1295, 273] on input "0" at bounding box center [1285, 274] width 89 height 28
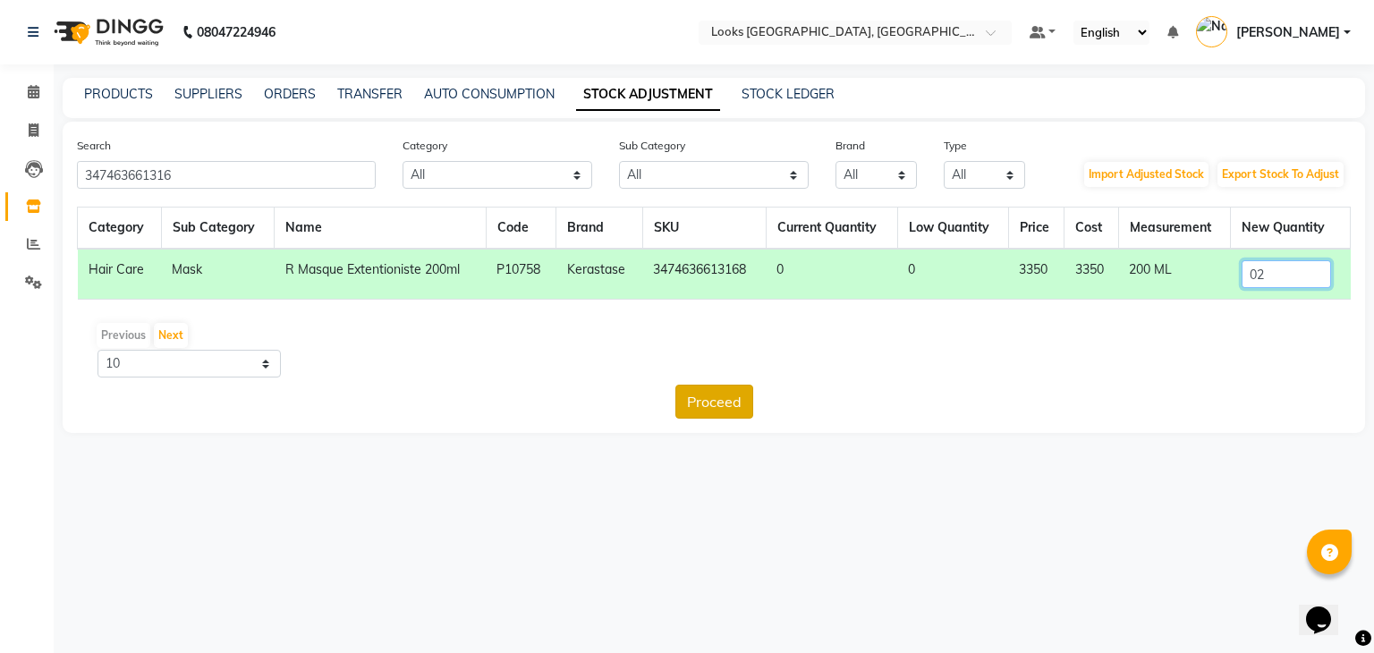
type input "02"
click at [698, 414] on button "Proceed" at bounding box center [714, 402] width 78 height 34
click at [740, 398] on button "Submit" at bounding box center [752, 402] width 71 height 34
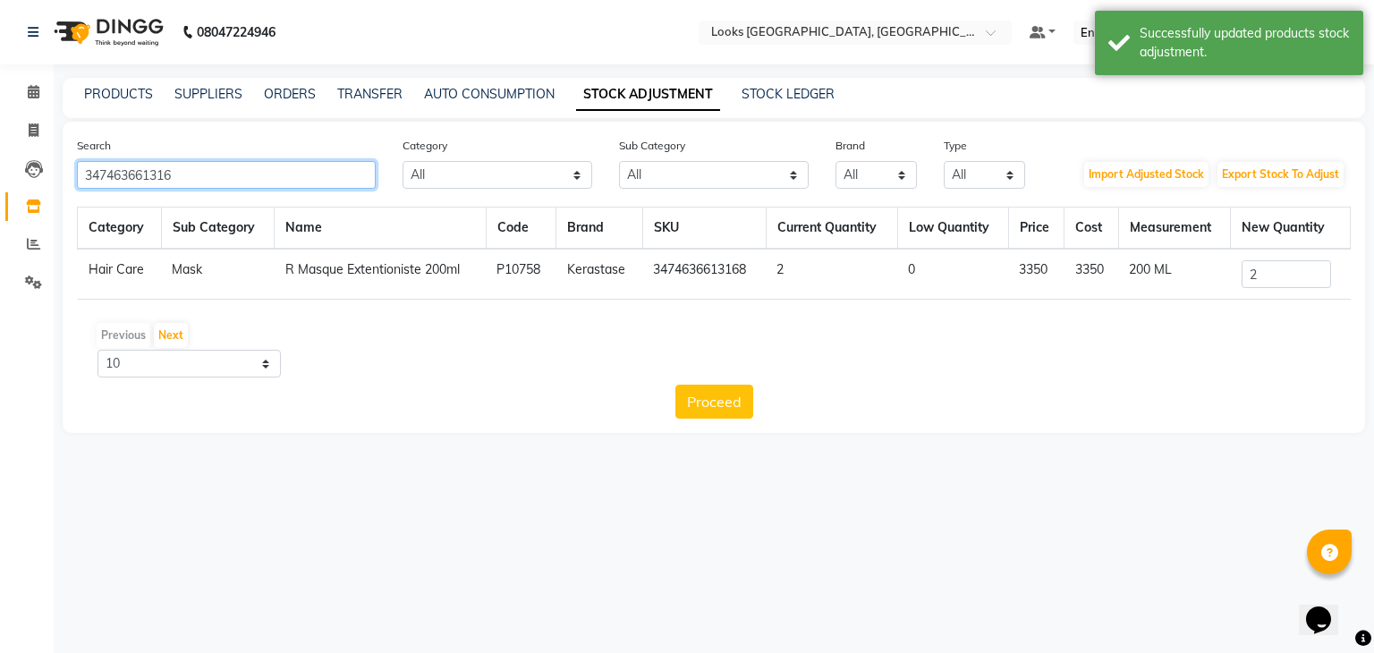
click at [277, 169] on input "347463661316" at bounding box center [226, 175] width 299 height 28
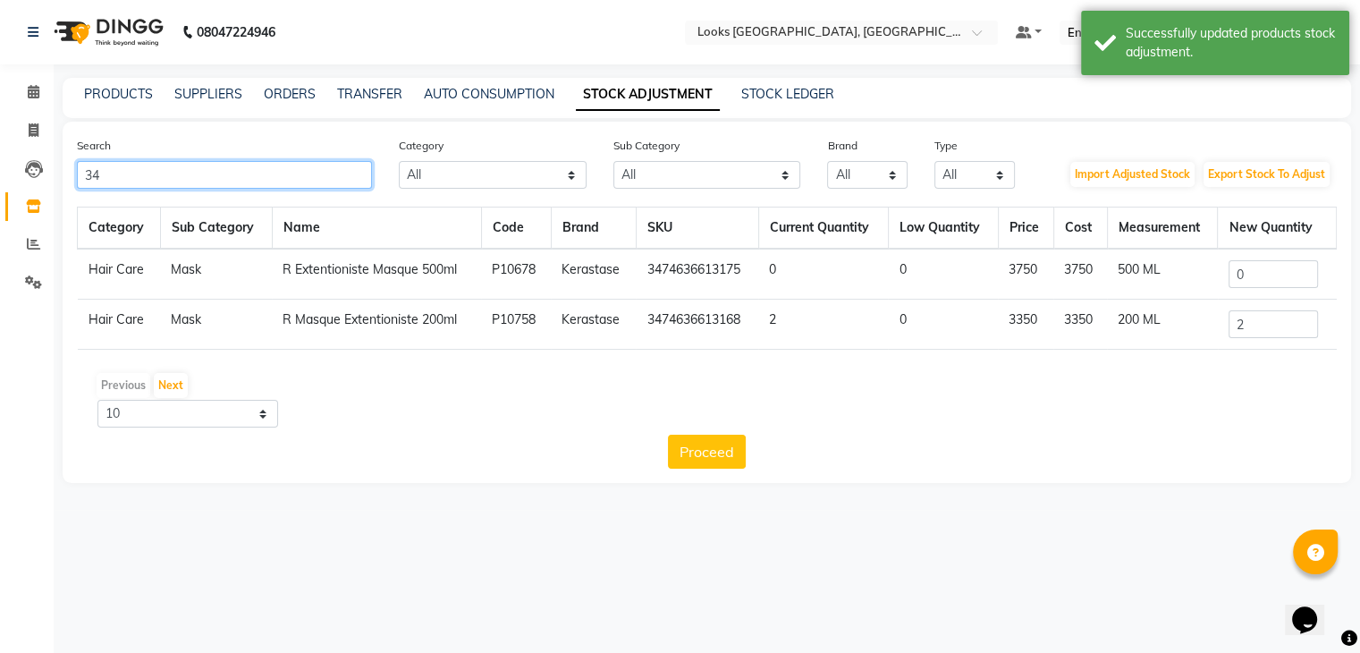
type input "3"
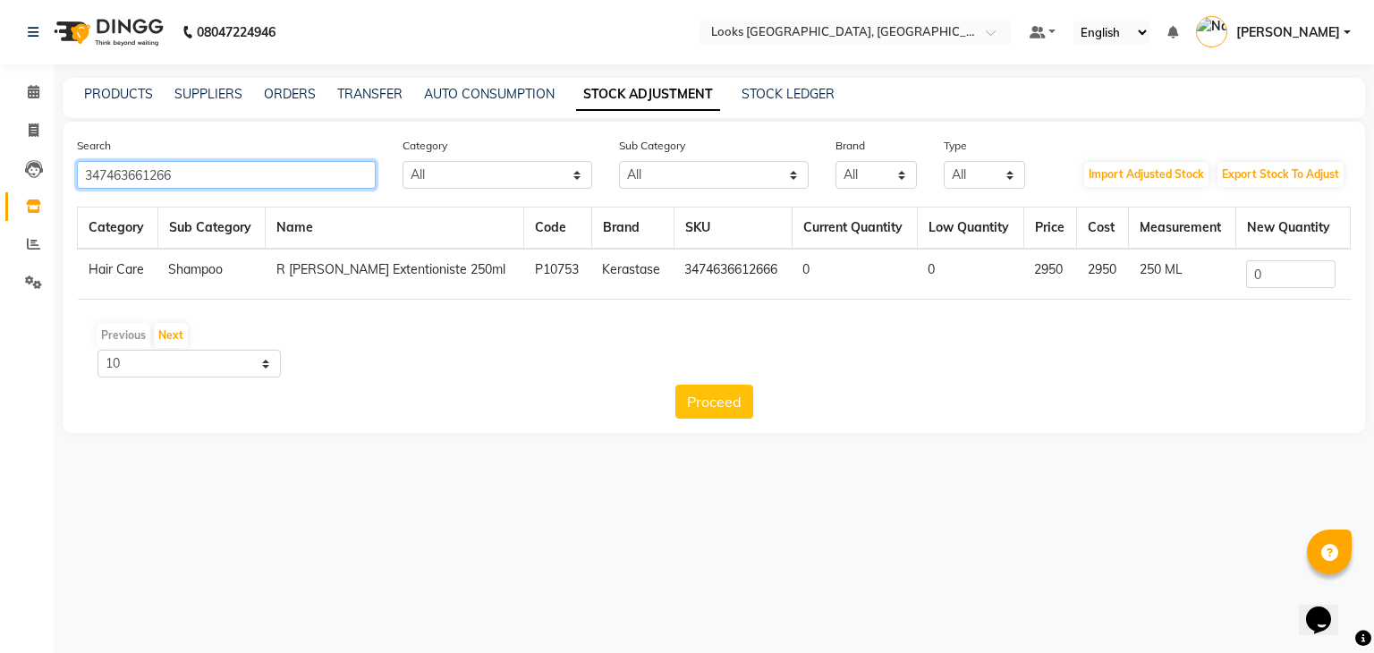
type input "347463661266"
click at [1275, 261] on input "0" at bounding box center [1290, 274] width 89 height 28
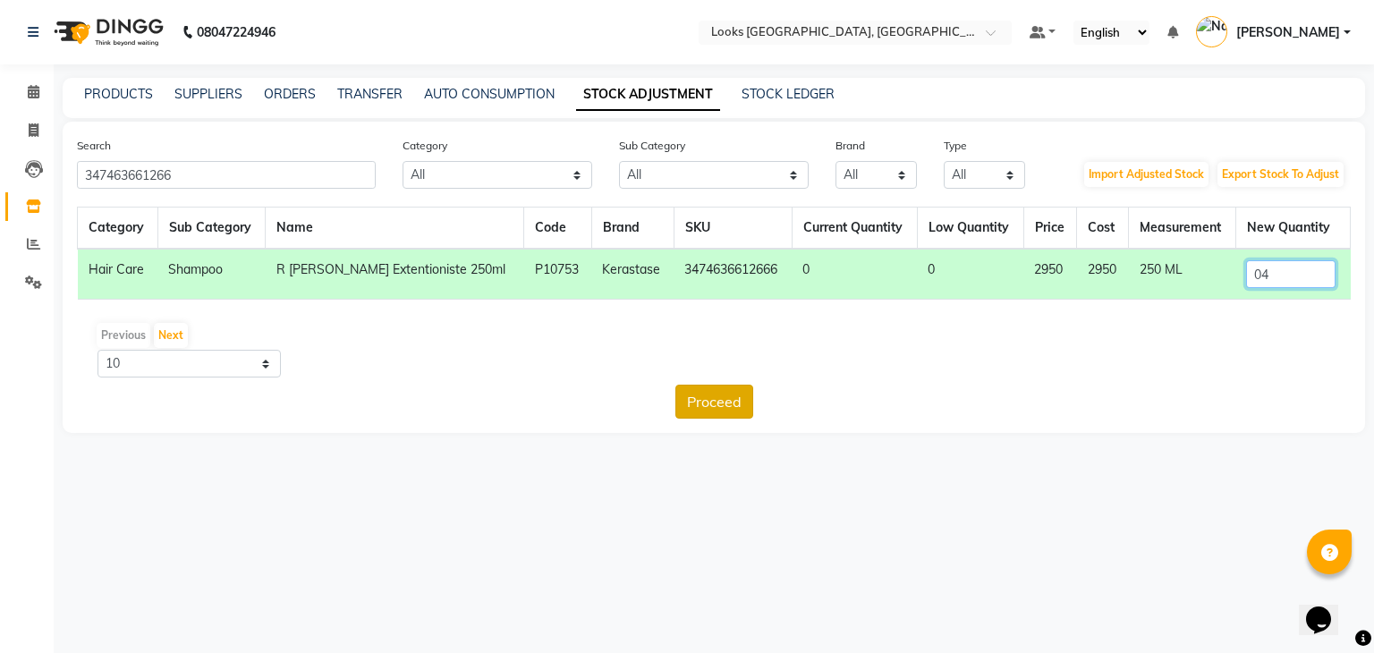
type input "04"
click at [734, 402] on button "Proceed" at bounding box center [714, 402] width 78 height 34
click at [736, 402] on button "Submit" at bounding box center [752, 402] width 71 height 34
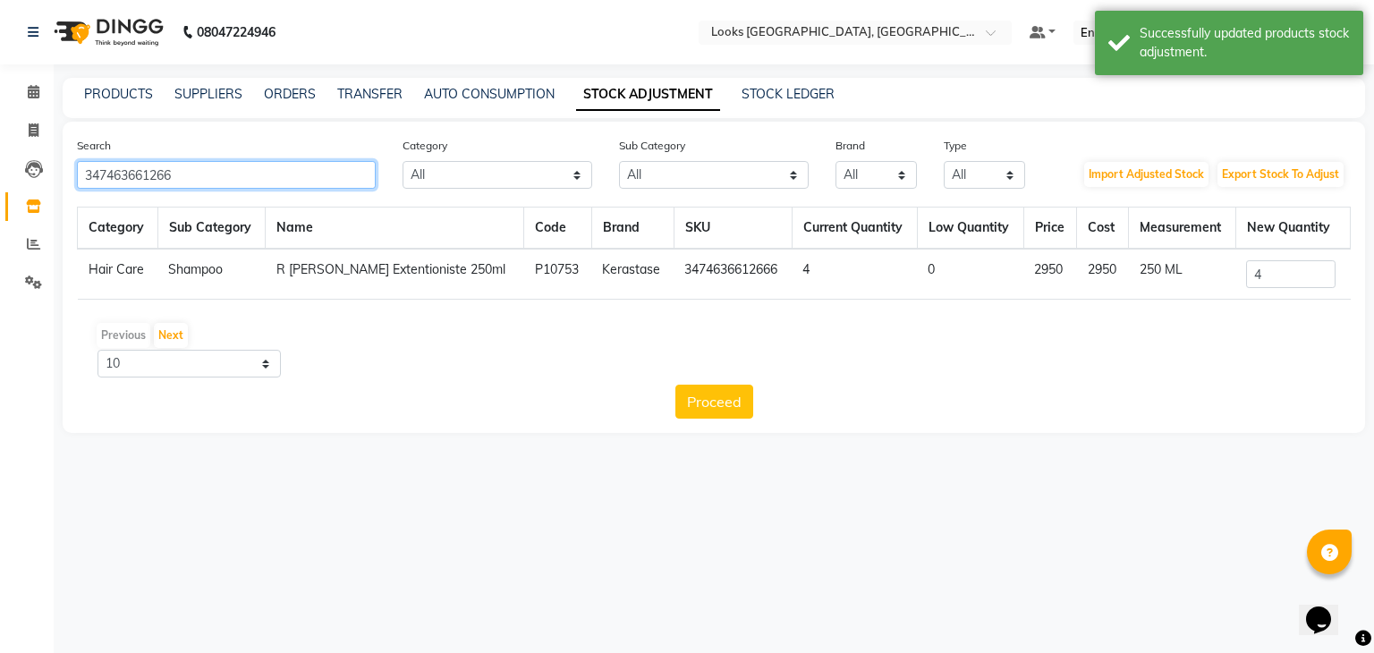
drag, startPoint x: 233, startPoint y: 174, endPoint x: 0, endPoint y: 210, distance: 236.2
click at [0, 210] on app-home "08047224946 Select Location × Looks [GEOGRAPHIC_DATA], [GEOGRAPHIC_DATA] Defaul…" at bounding box center [687, 230] width 1374 height 460
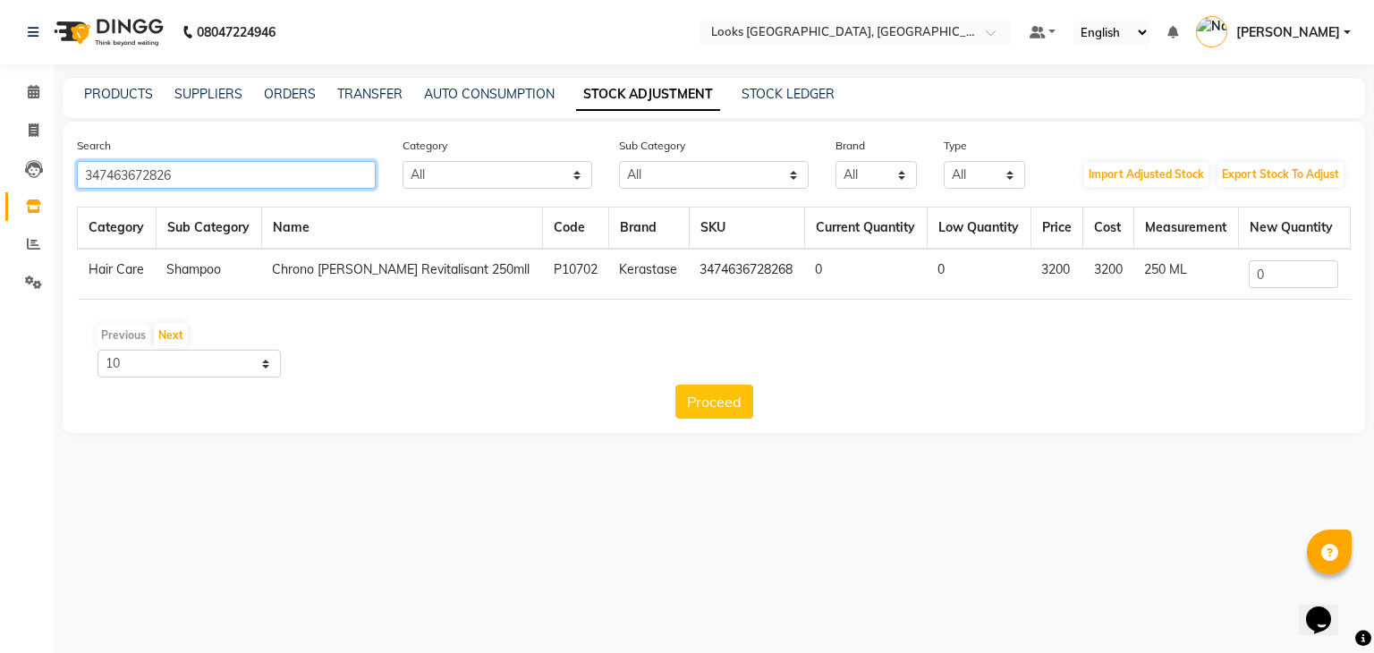
type input "347463672826"
click at [1300, 276] on input "0" at bounding box center [1293, 274] width 89 height 28
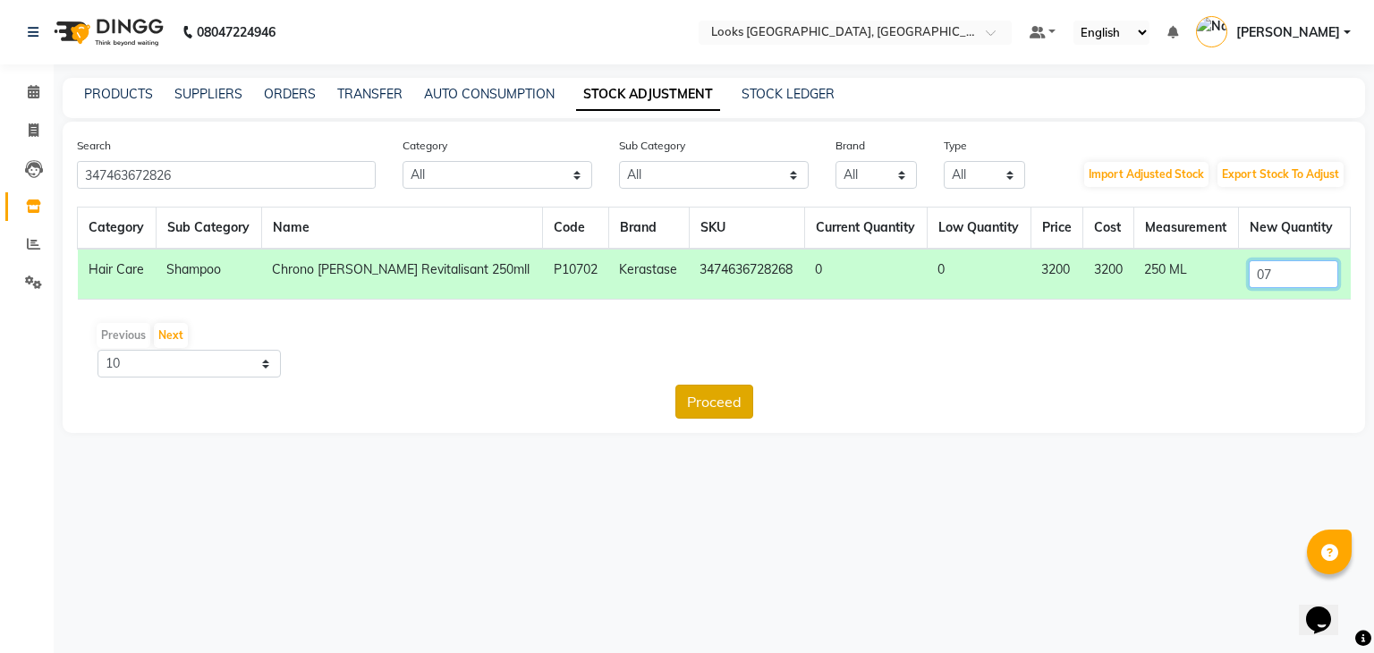
type input "07"
click at [724, 402] on button "Proceed" at bounding box center [714, 402] width 78 height 34
click at [741, 406] on button "Submit" at bounding box center [752, 402] width 71 height 34
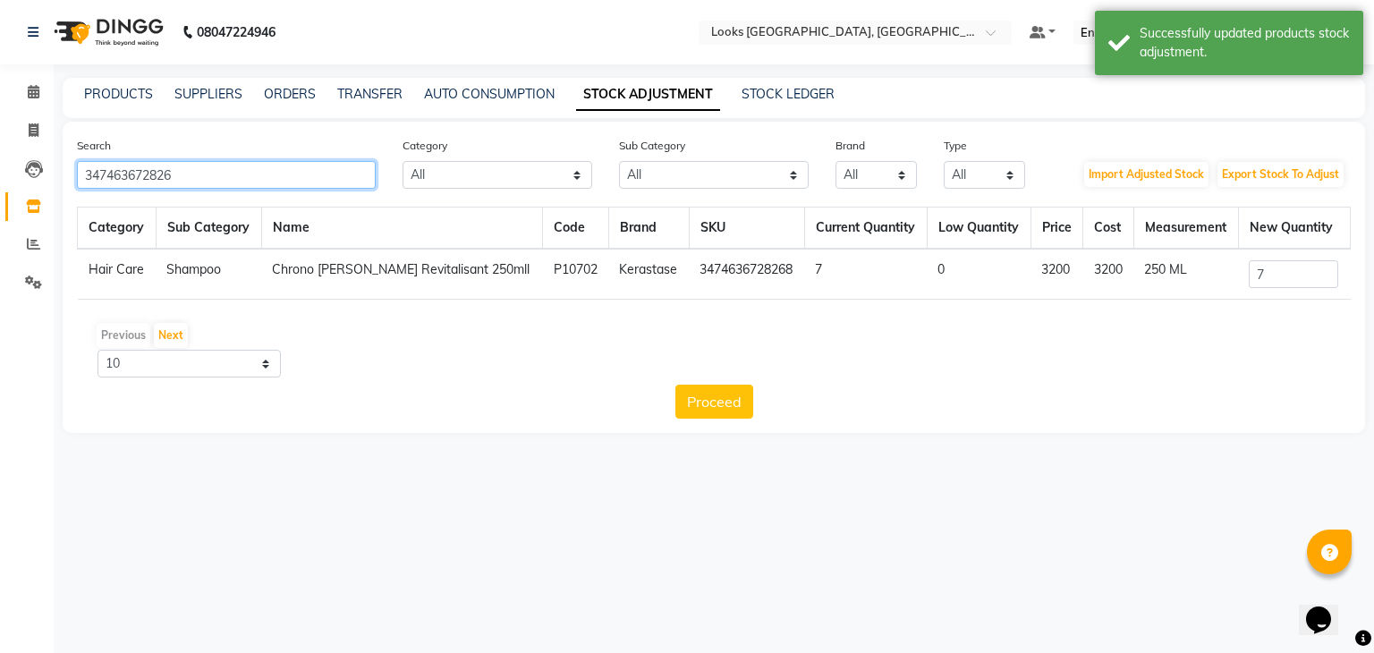
drag, startPoint x: 182, startPoint y: 178, endPoint x: 0, endPoint y: 181, distance: 182.5
click at [0, 181] on app-home "08047224946 Select Location × Looks [GEOGRAPHIC_DATA], [GEOGRAPHIC_DATA] Defaul…" at bounding box center [687, 230] width 1374 height 460
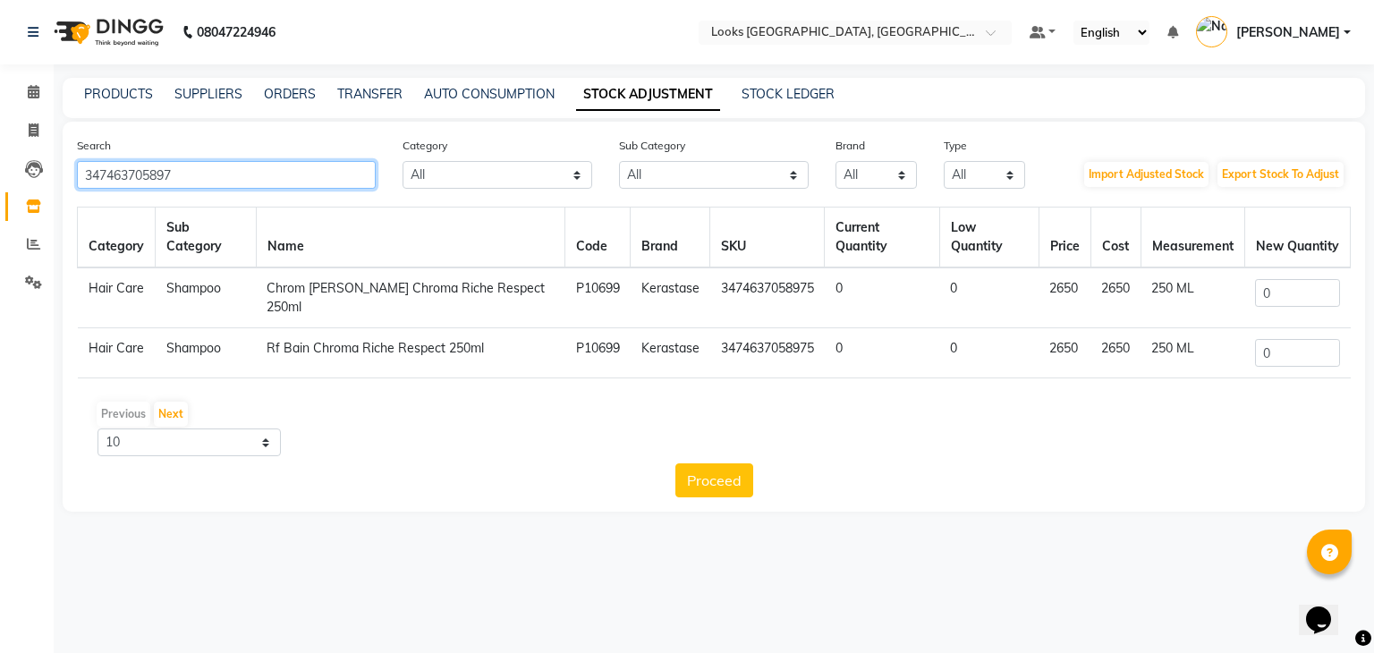
type input "347463705897"
click at [1309, 283] on input "0" at bounding box center [1297, 293] width 84 height 28
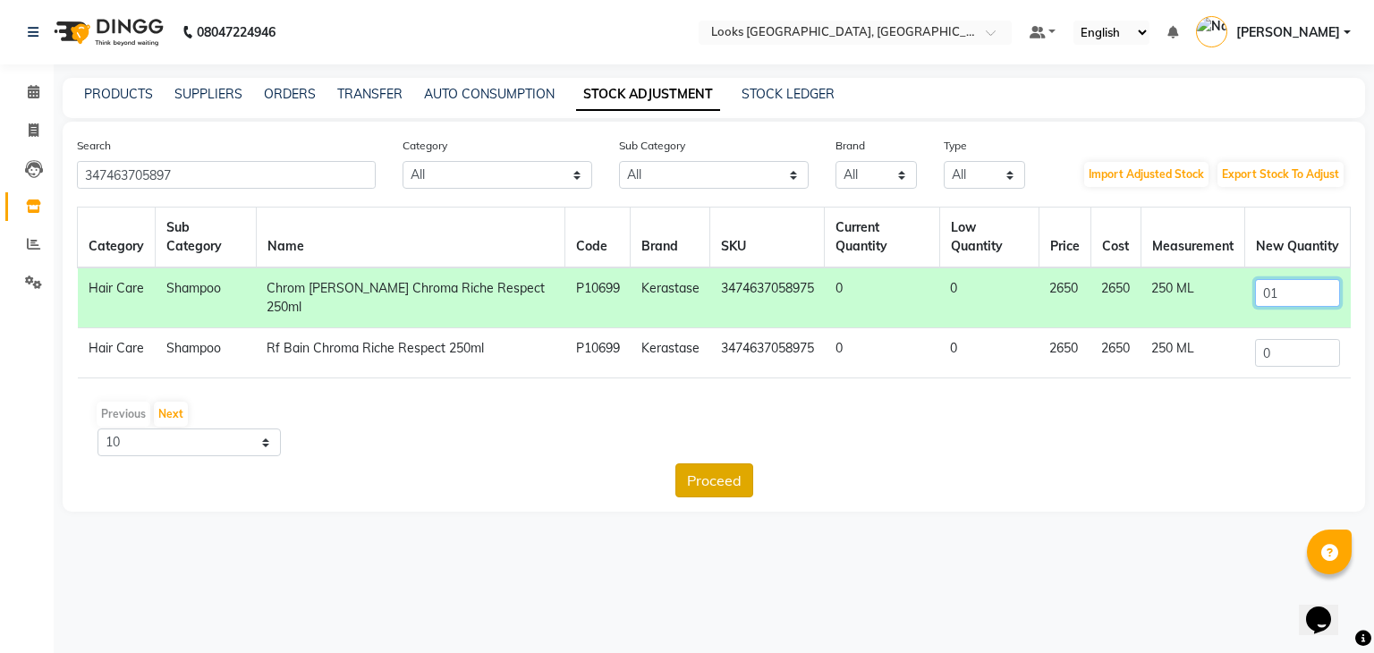
type input "01"
click at [730, 463] on button "Proceed" at bounding box center [714, 480] width 78 height 34
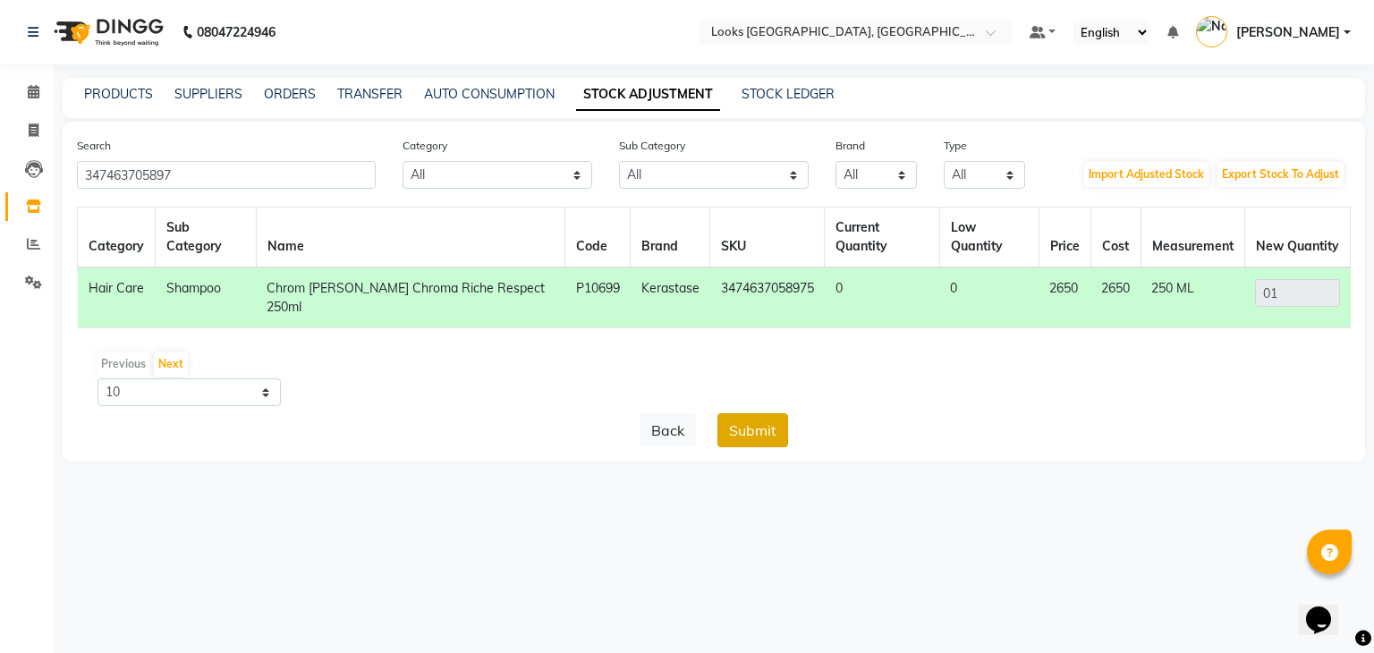
click at [758, 413] on button "Submit" at bounding box center [752, 430] width 71 height 34
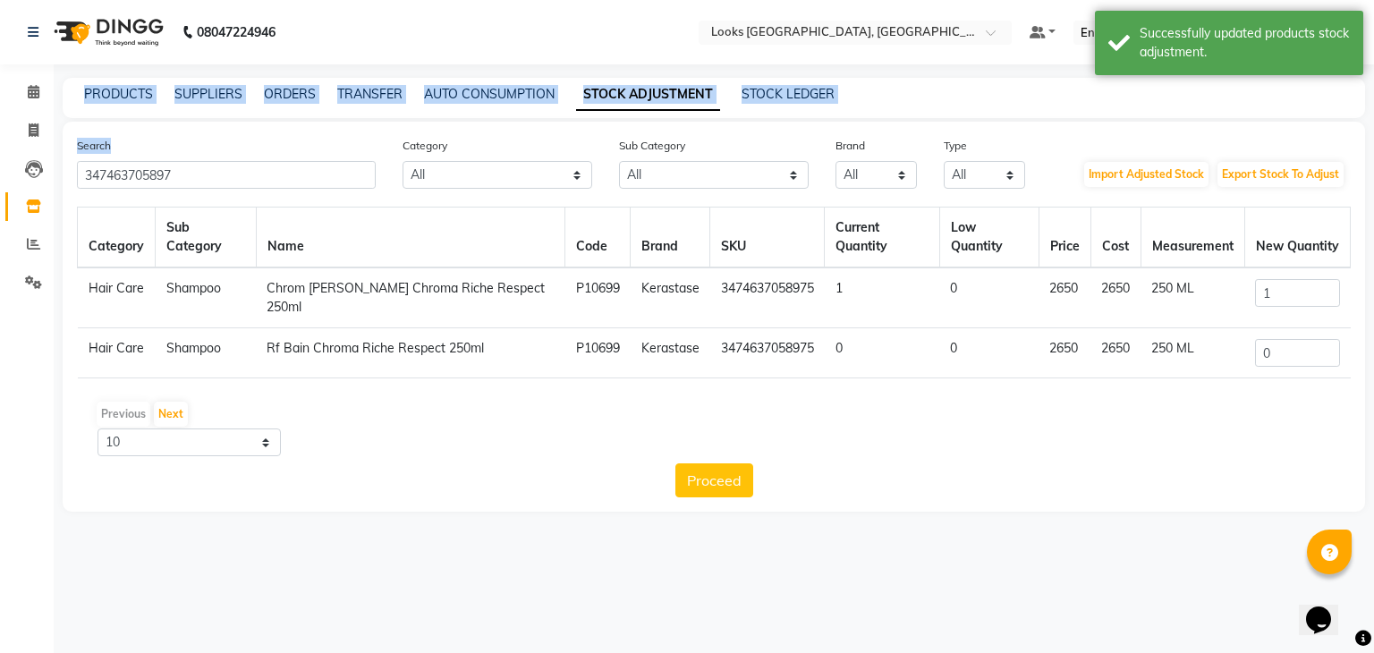
drag, startPoint x: 236, startPoint y: 158, endPoint x: 27, endPoint y: 193, distance: 212.2
click at [27, 193] on app-home "08047224946 Select Location × Looks [GEOGRAPHIC_DATA], [GEOGRAPHIC_DATA] Defaul…" at bounding box center [687, 269] width 1374 height 538
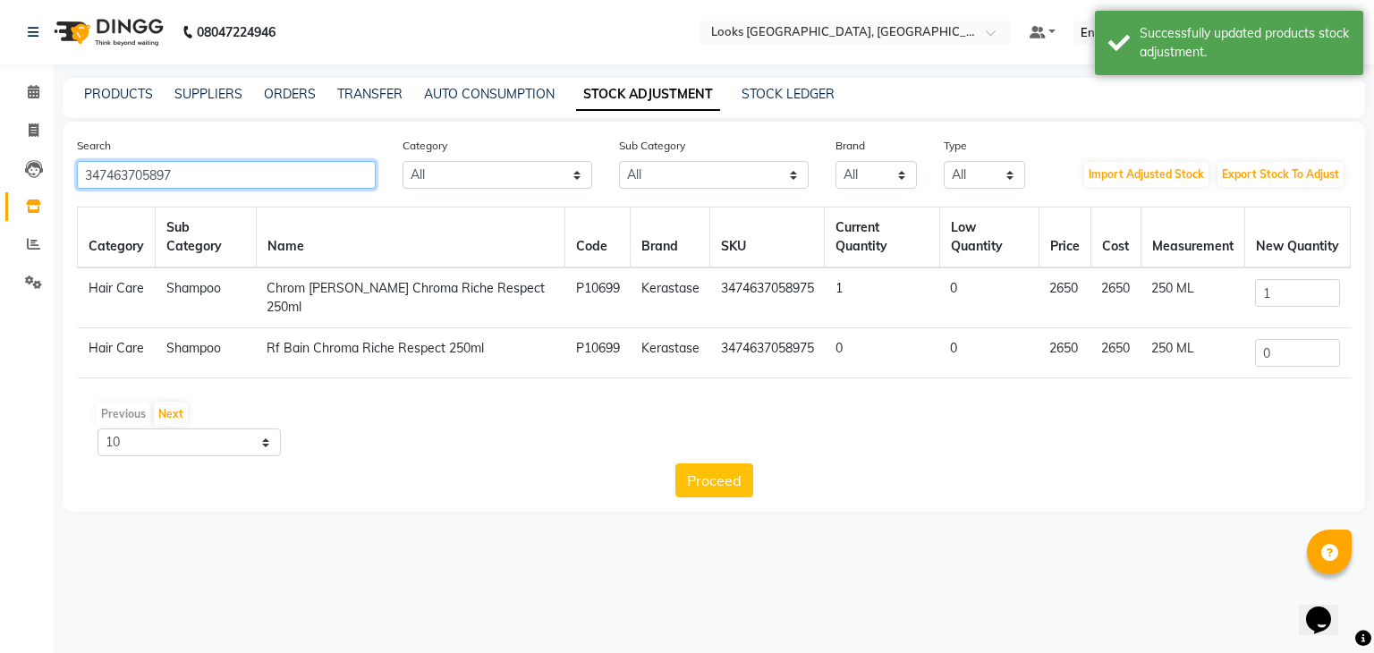
click at [197, 169] on input "347463705897" at bounding box center [226, 175] width 299 height 28
drag, startPoint x: 197, startPoint y: 169, endPoint x: 0, endPoint y: 191, distance: 197.9
click at [0, 191] on app-home "08047224946 Select Location × Looks [GEOGRAPHIC_DATA], [GEOGRAPHIC_DATA] Defaul…" at bounding box center [687, 269] width 1374 height 538
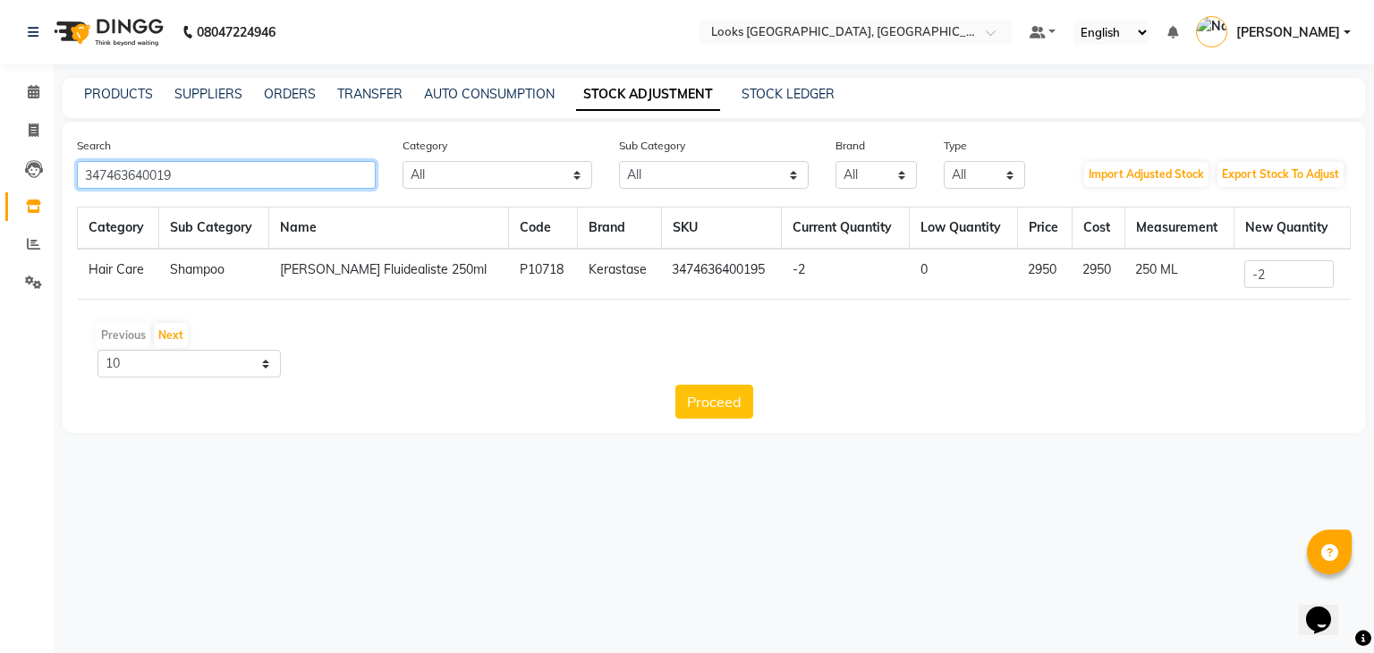
type input "347463640019"
click at [1278, 270] on input "-2" at bounding box center [1288, 274] width 89 height 28
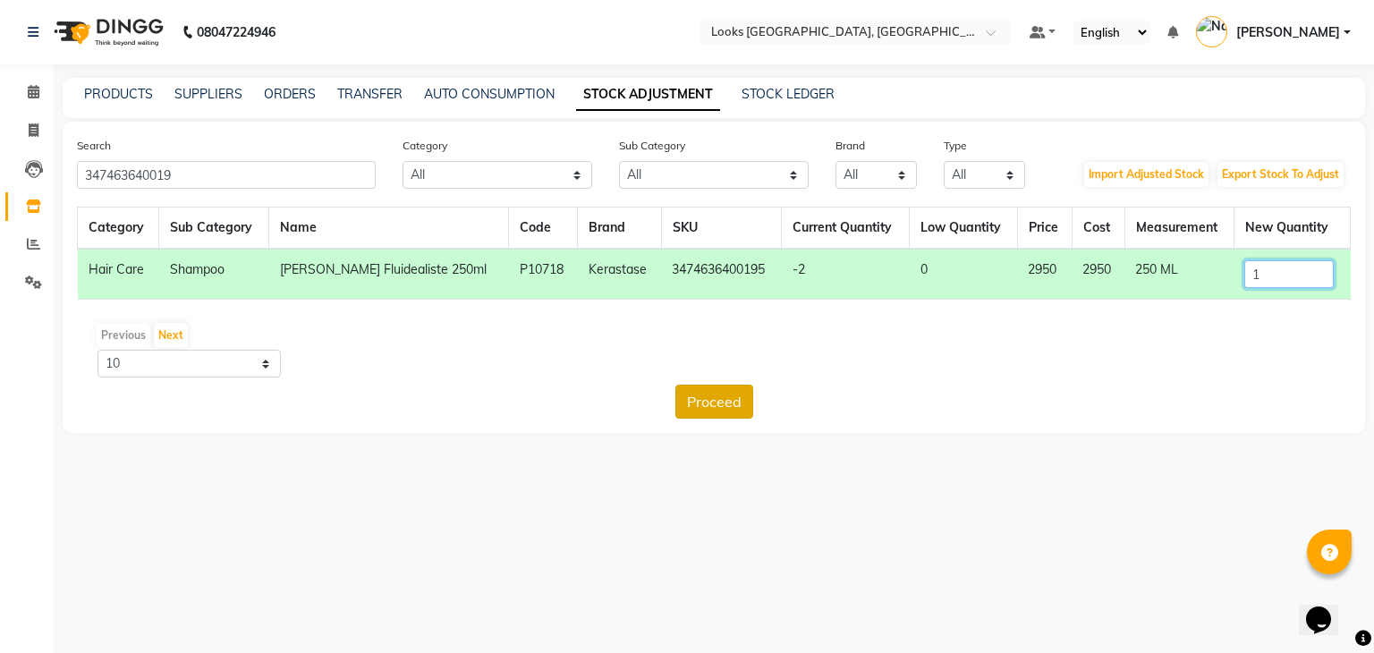
type input "1"
click at [741, 395] on button "Proceed" at bounding box center [714, 402] width 78 height 34
click at [744, 398] on button "Submit" at bounding box center [752, 402] width 71 height 34
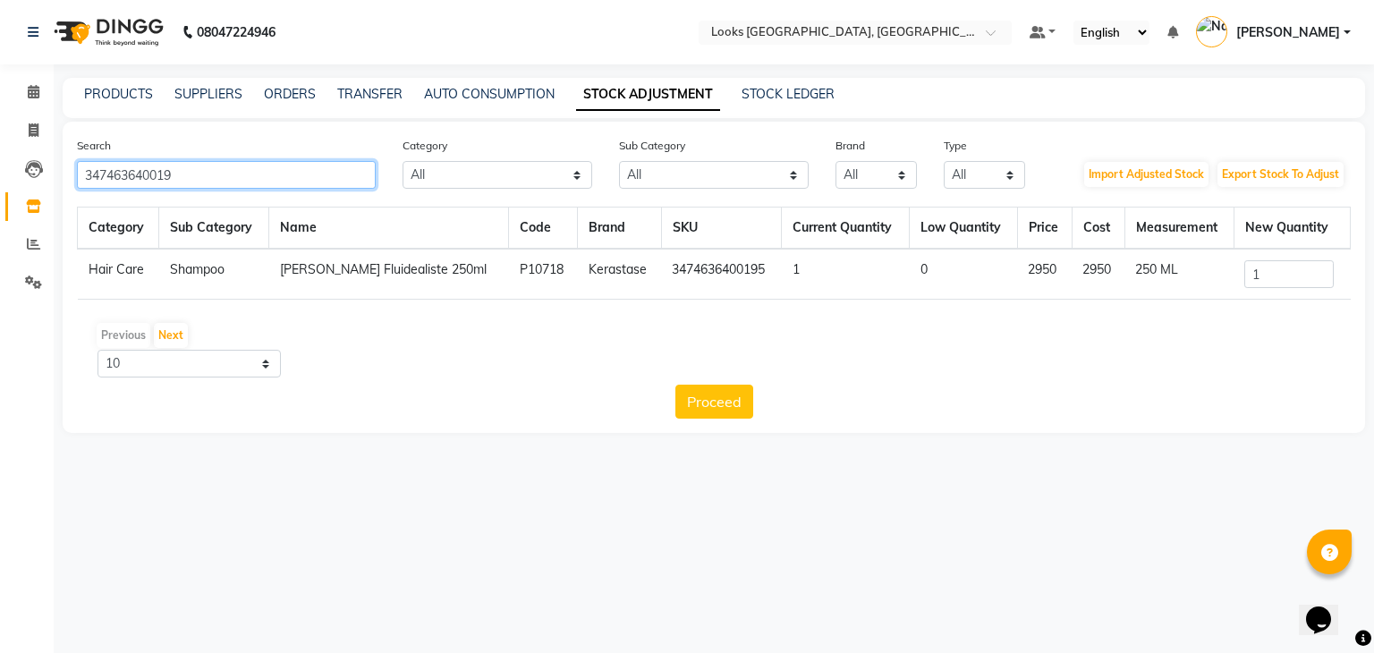
drag, startPoint x: 228, startPoint y: 179, endPoint x: 0, endPoint y: 199, distance: 229.0
click at [0, 199] on app-home "08047224946 Select Location × Looks [GEOGRAPHIC_DATA], [GEOGRAPHIC_DATA] Defaul…" at bounding box center [687, 230] width 1374 height 460
type input "347463639757"
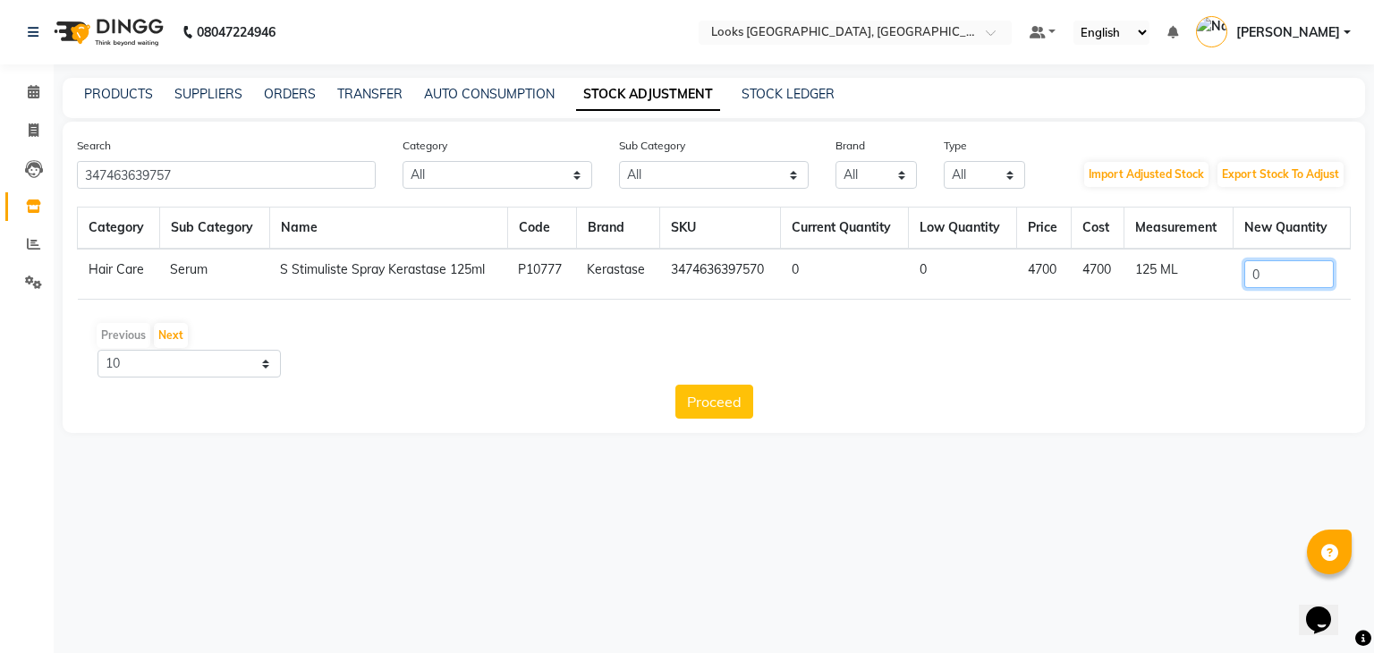
click at [1271, 278] on input "0" at bounding box center [1288, 274] width 89 height 28
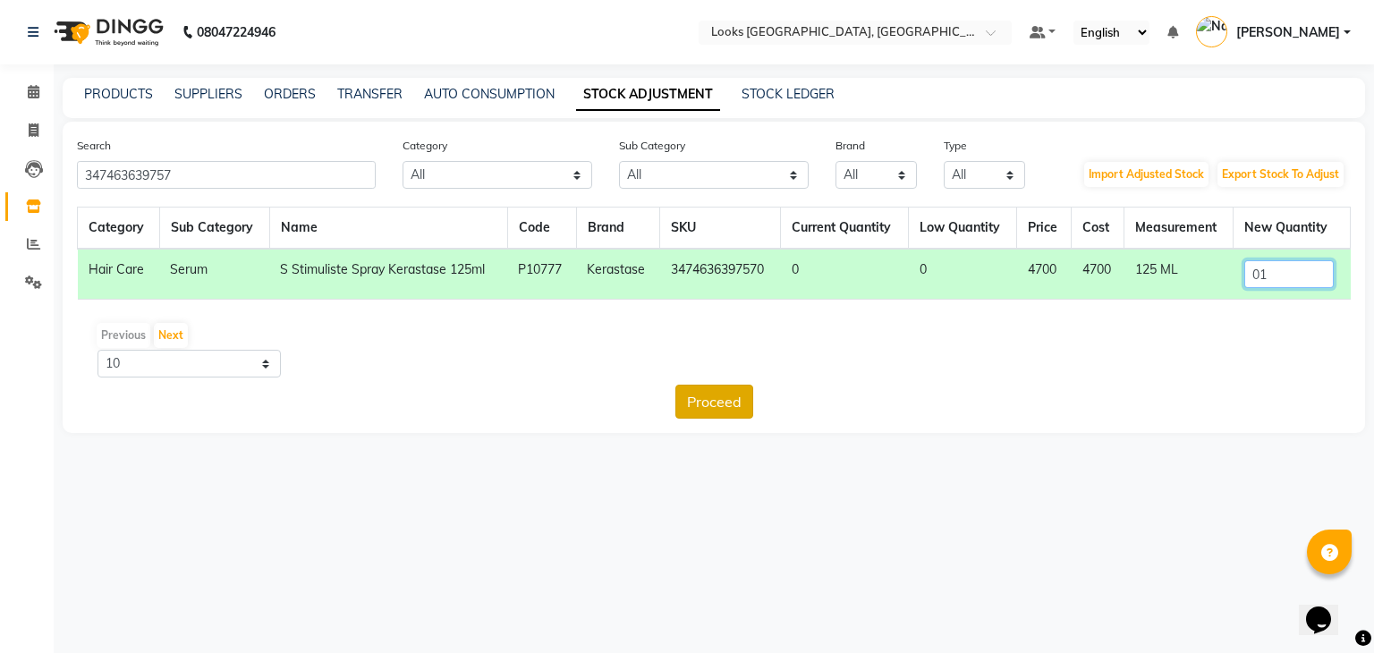
type input "01"
click at [720, 405] on button "Proceed" at bounding box center [714, 402] width 78 height 34
click at [757, 394] on button "Submit" at bounding box center [752, 402] width 71 height 34
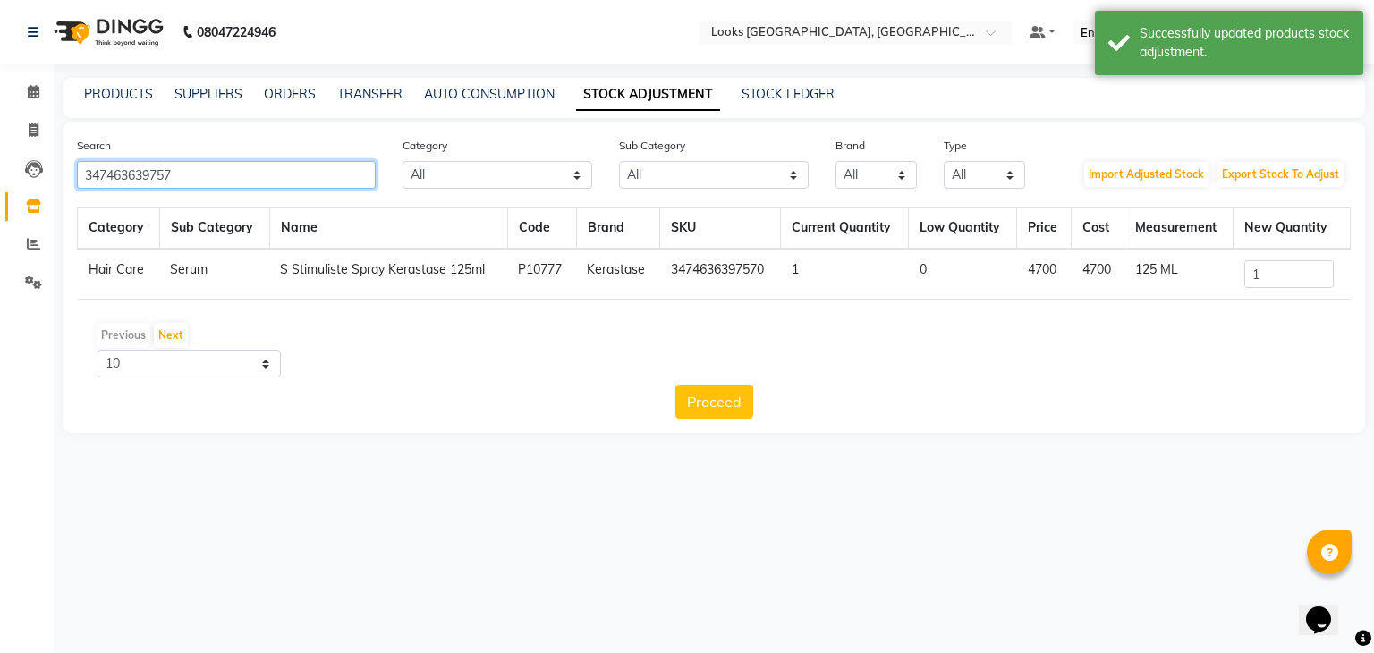
drag, startPoint x: 236, startPoint y: 181, endPoint x: 0, endPoint y: 197, distance: 236.7
click at [0, 197] on app-home "08047224946 Select Location × Looks [GEOGRAPHIC_DATA], [GEOGRAPHIC_DATA] Defaul…" at bounding box center [687, 230] width 1374 height 460
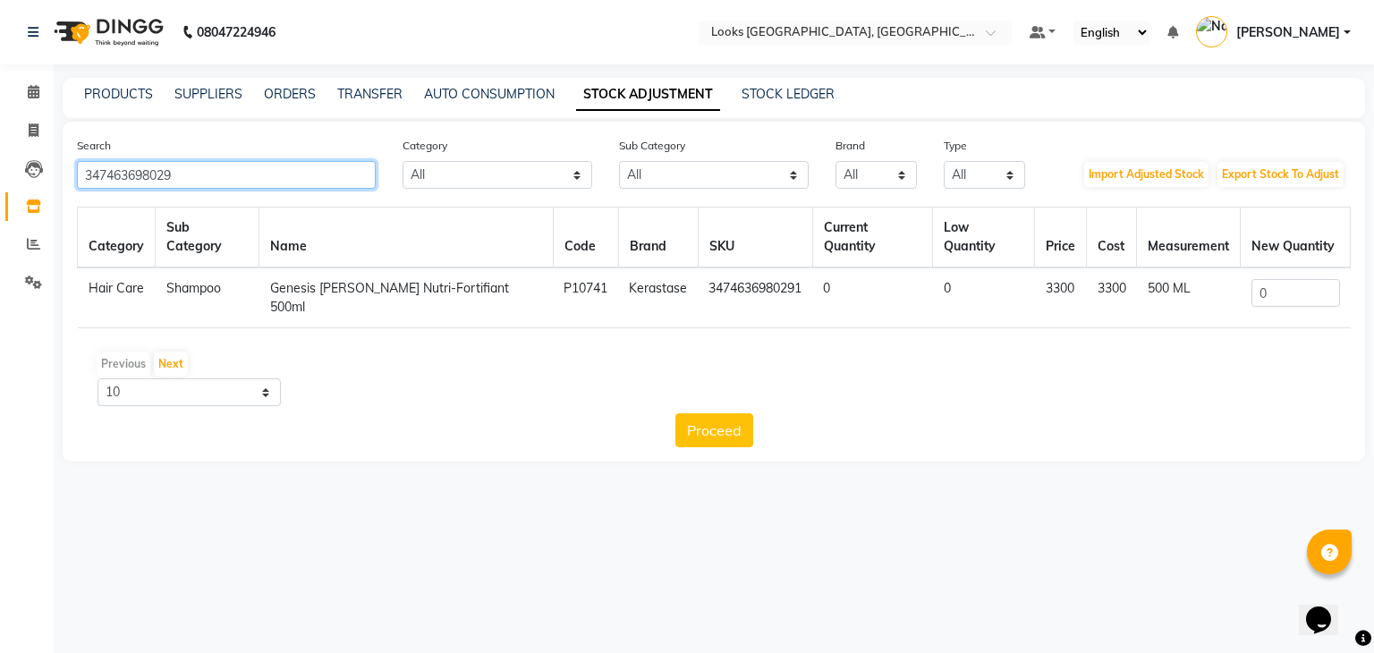
type input "347463698029"
click at [1270, 286] on input "0" at bounding box center [1295, 293] width 89 height 28
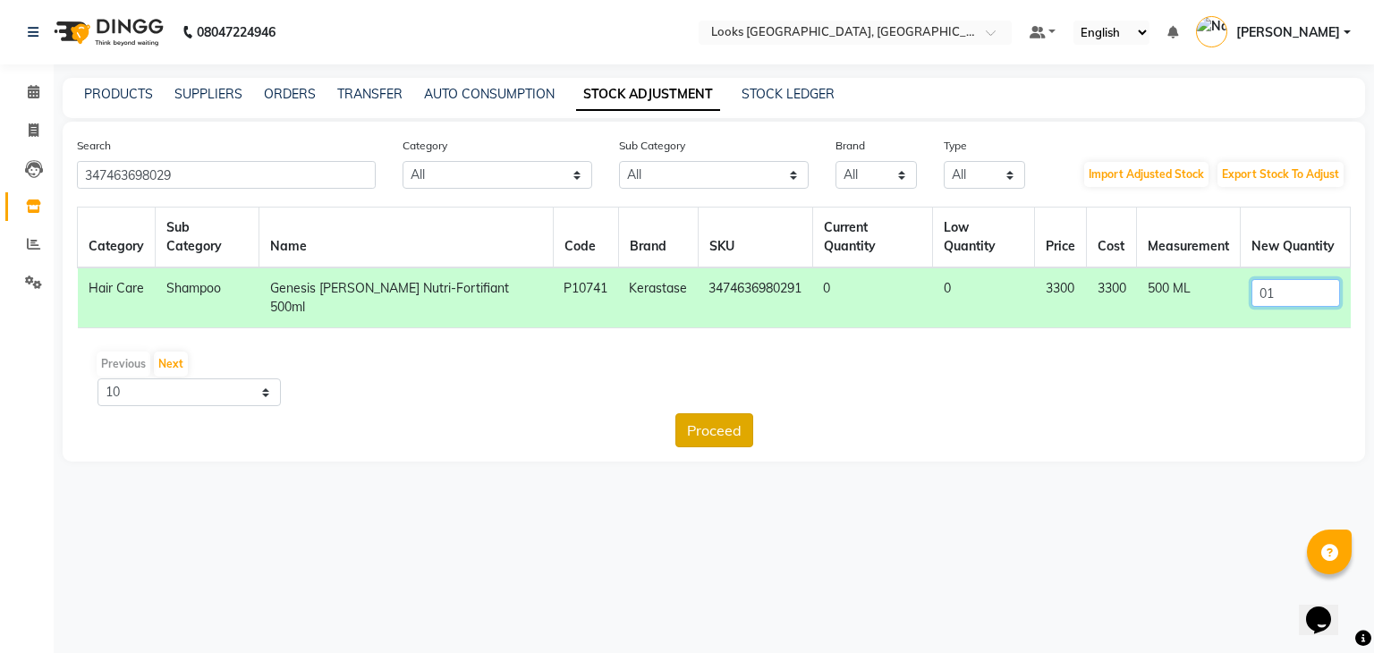
type input "01"
click at [728, 413] on button "Proceed" at bounding box center [714, 430] width 78 height 34
click at [751, 413] on button "Submit" at bounding box center [752, 430] width 71 height 34
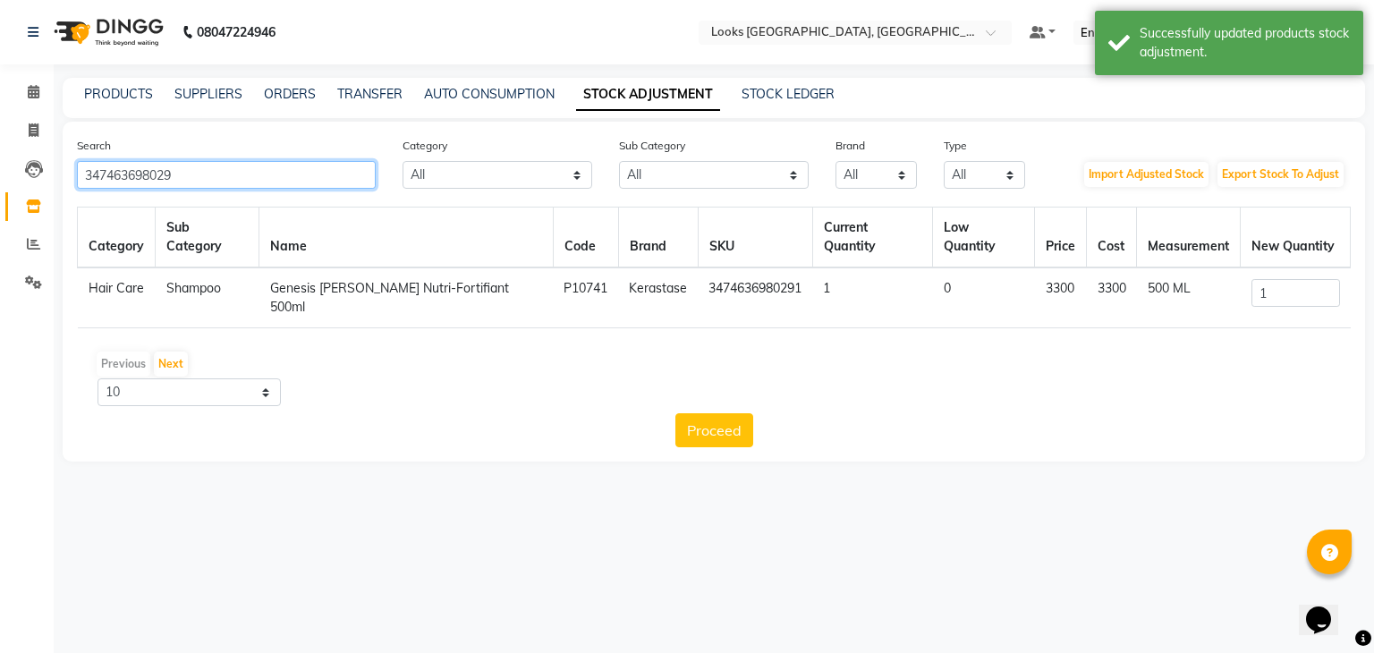
drag, startPoint x: 247, startPoint y: 170, endPoint x: 0, endPoint y: 198, distance: 248.4
click at [0, 198] on app-home "08047224946 Select Location × Looks [GEOGRAPHIC_DATA], [GEOGRAPHIC_DATA] Defaul…" at bounding box center [687, 244] width 1374 height 488
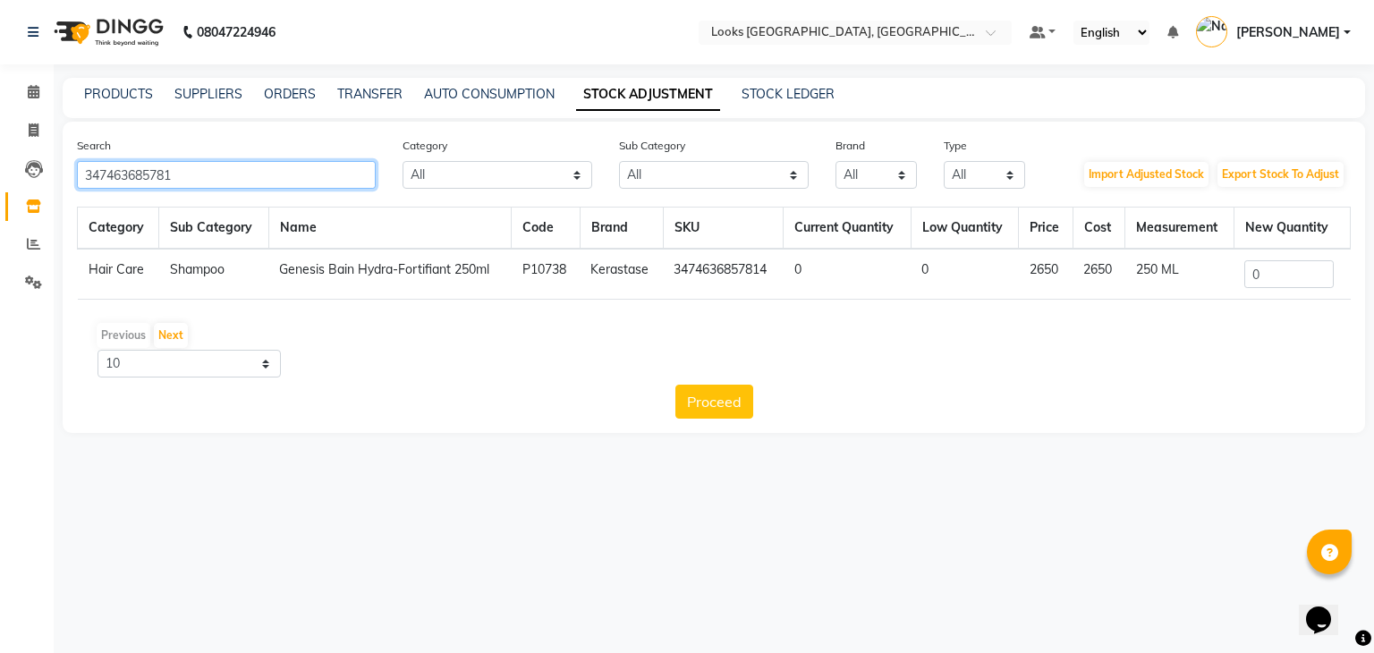
type input "347463685781"
click at [1270, 277] on input "0" at bounding box center [1288, 274] width 89 height 28
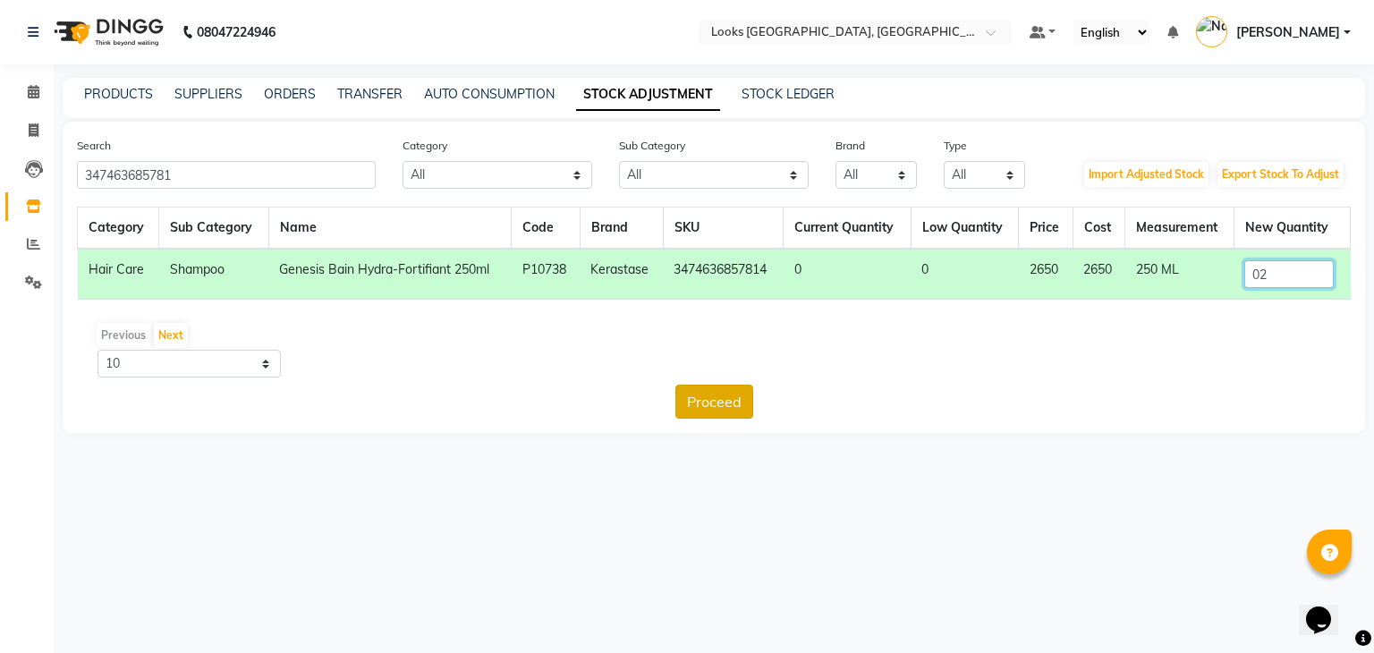
type input "02"
click at [738, 392] on button "Proceed" at bounding box center [714, 402] width 78 height 34
click at [755, 396] on button "Submit" at bounding box center [752, 402] width 71 height 34
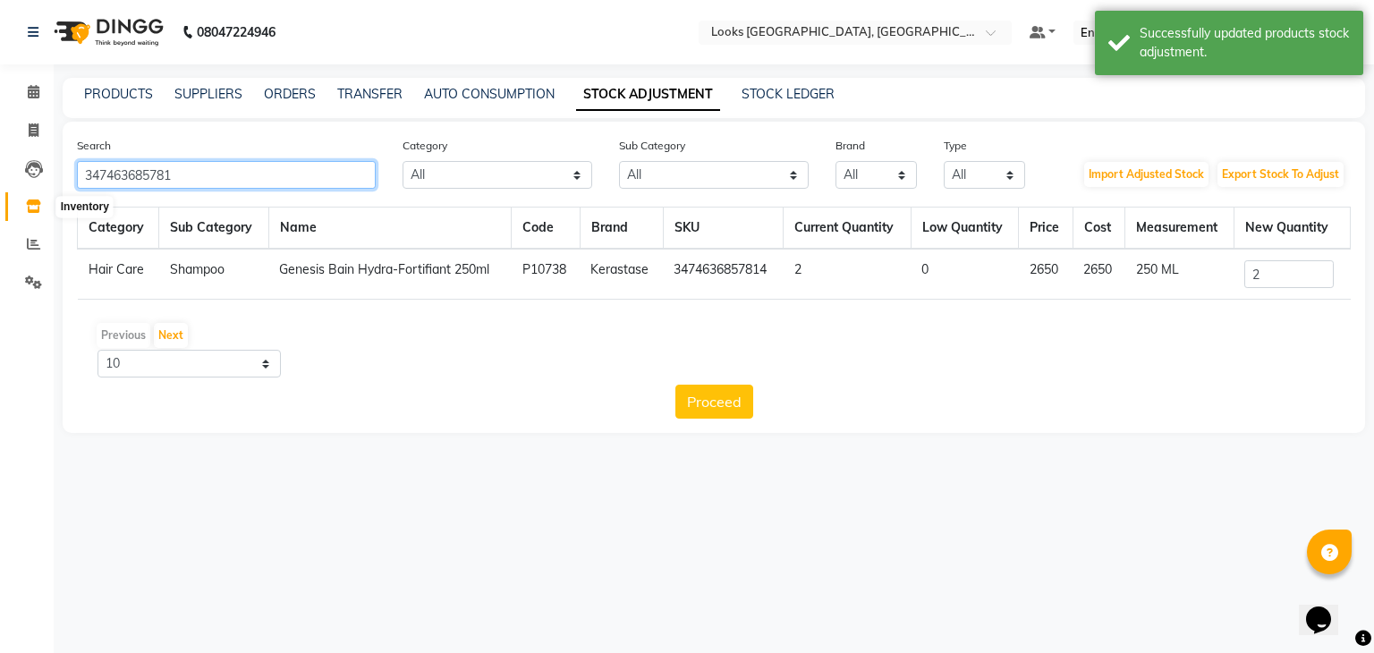
drag, startPoint x: 290, startPoint y: 183, endPoint x: 21, endPoint y: 212, distance: 270.7
click at [21, 212] on app-home "08047224946 Select Location × Looks [GEOGRAPHIC_DATA], [GEOGRAPHIC_DATA] Defaul…" at bounding box center [687, 230] width 1374 height 460
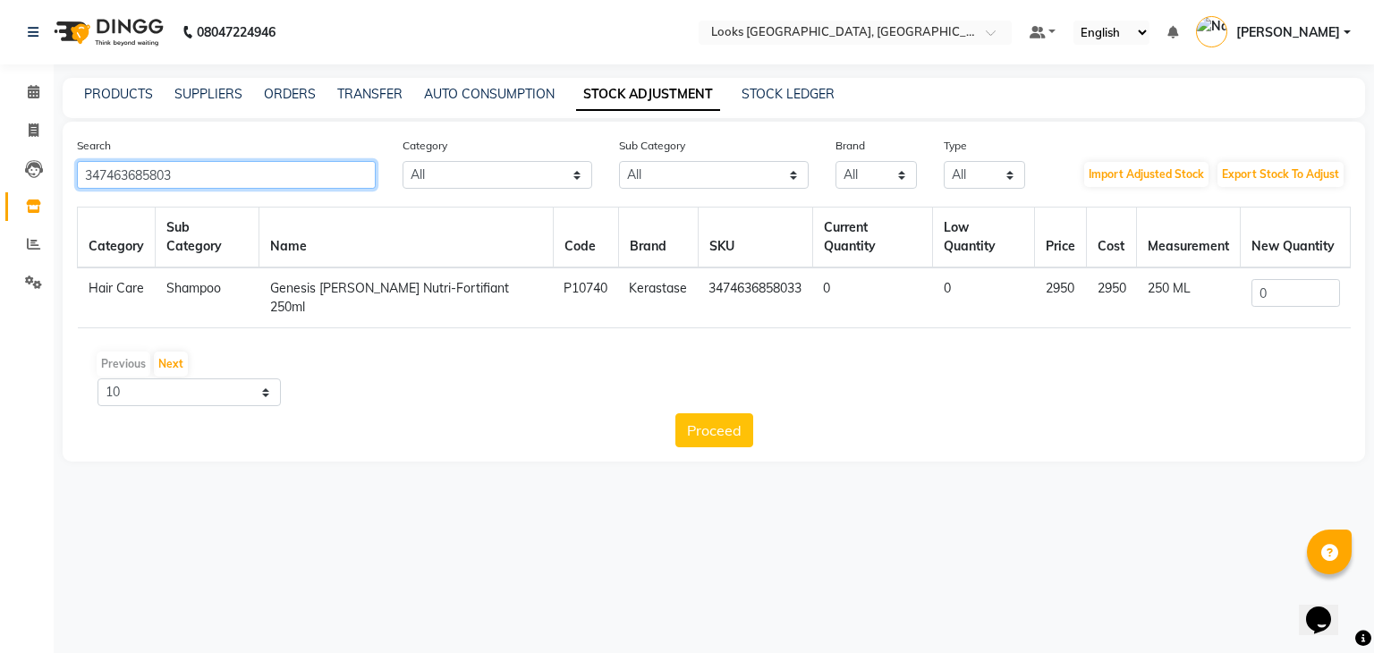
type input "347463685803"
click at [1300, 279] on input "0" at bounding box center [1295, 293] width 89 height 28
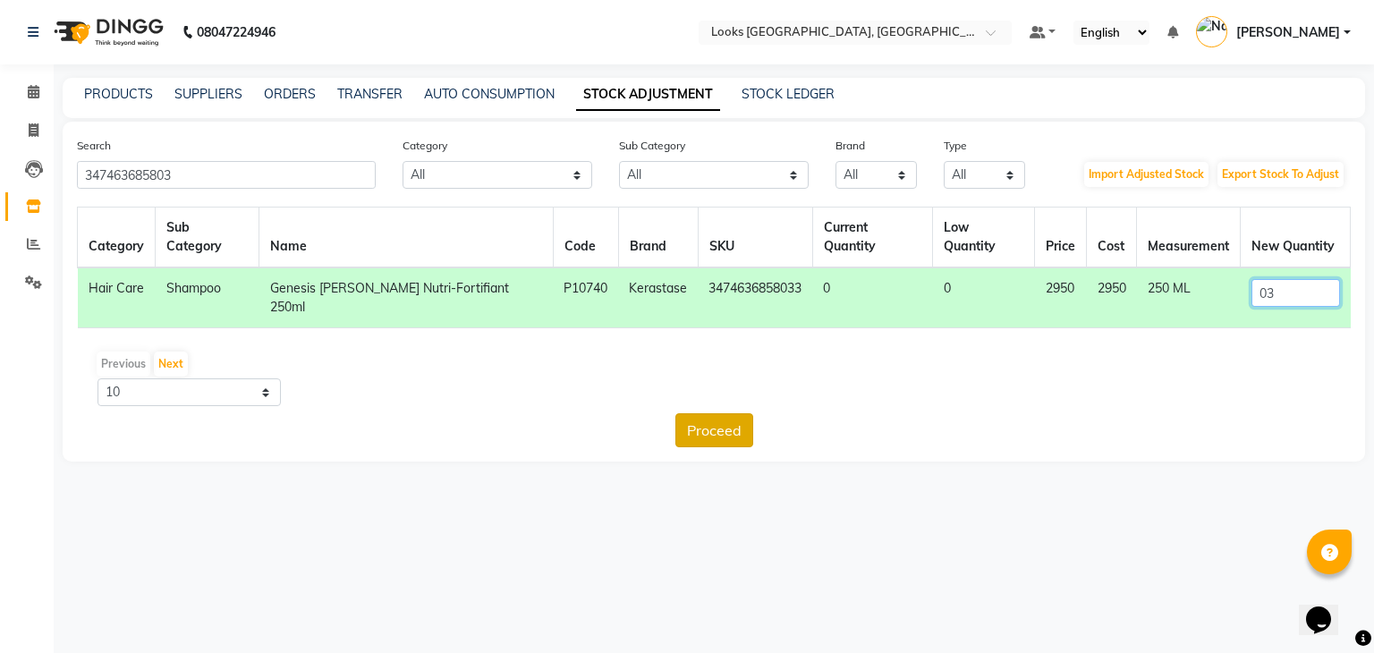
type input "03"
click at [726, 413] on button "Proceed" at bounding box center [714, 430] width 78 height 34
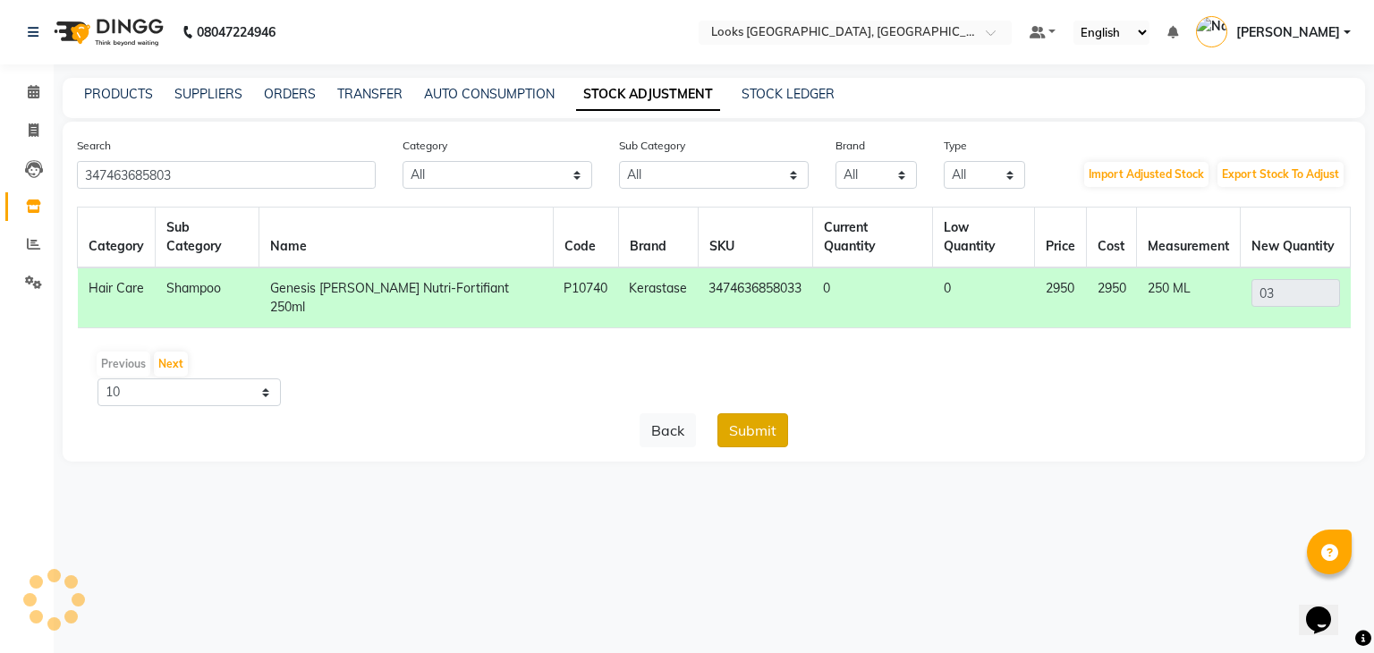
click at [758, 413] on button "Submit" at bounding box center [752, 430] width 71 height 34
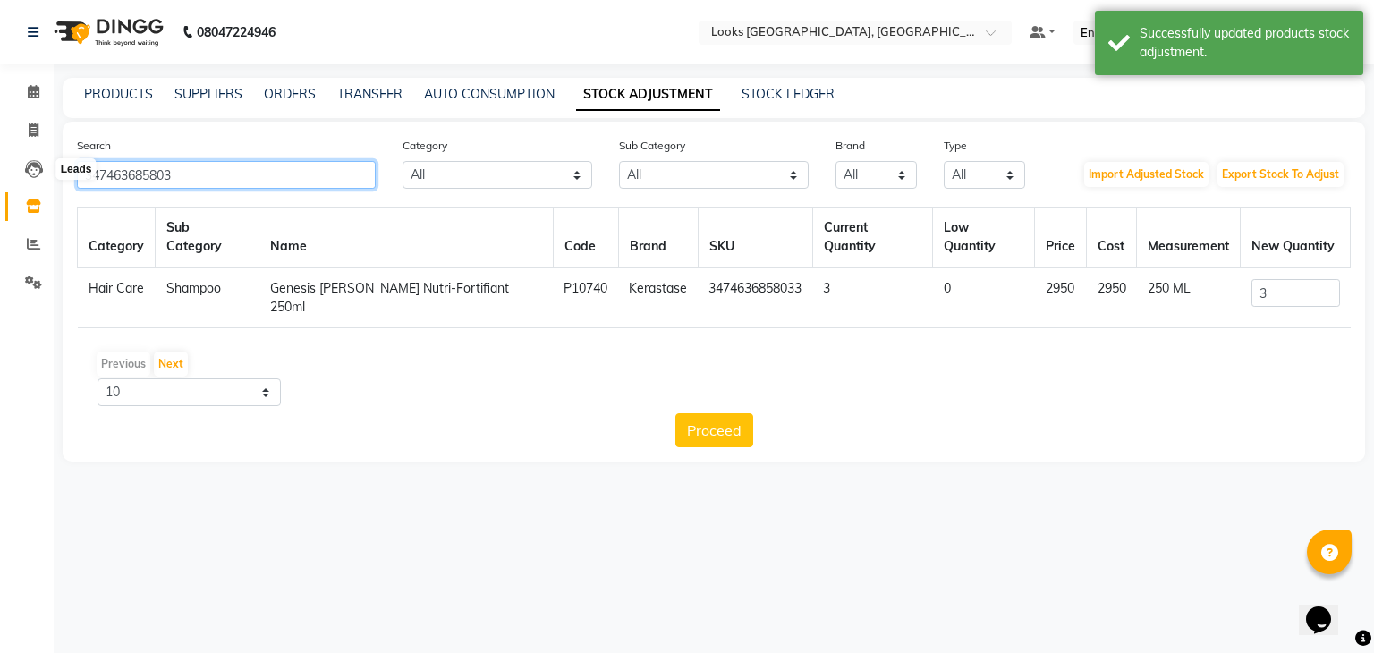
drag, startPoint x: 198, startPoint y: 181, endPoint x: 3, endPoint y: 172, distance: 195.2
click at [3, 172] on app-home "08047224946 Select Location × Looks [GEOGRAPHIC_DATA], [GEOGRAPHIC_DATA] Defaul…" at bounding box center [687, 244] width 1374 height 488
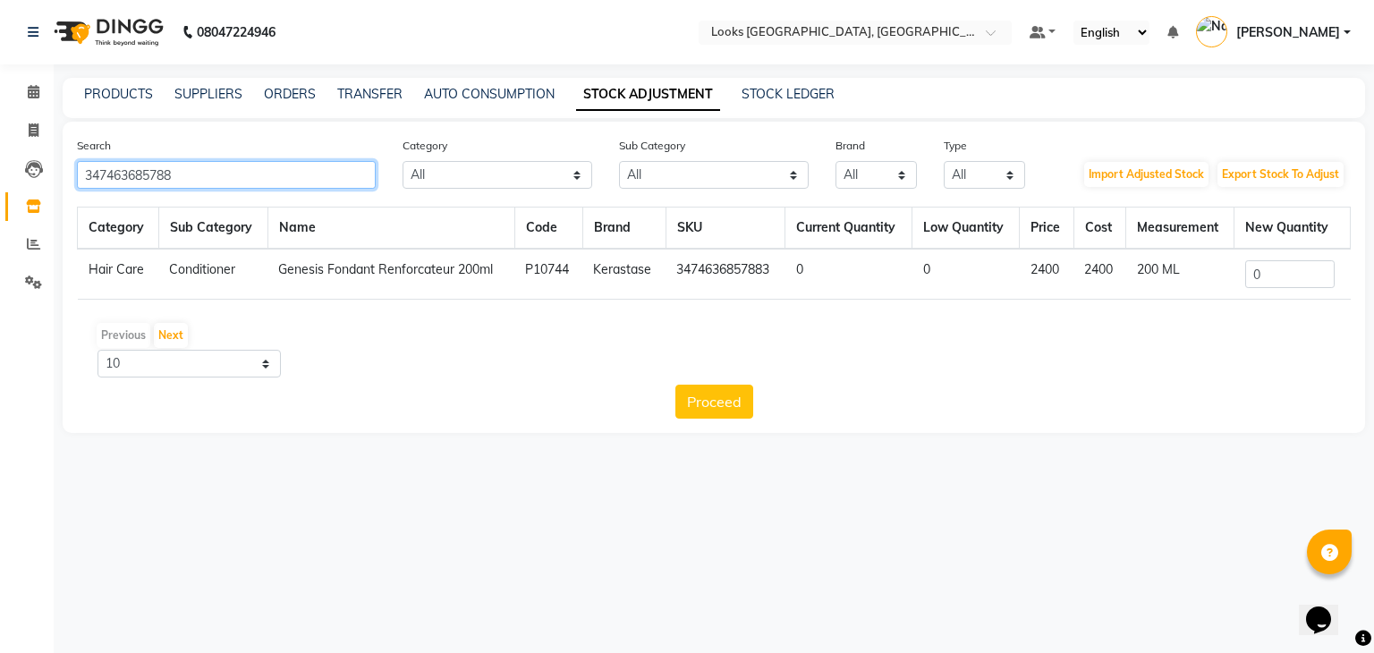
type input "347463685788"
click at [1300, 259] on td "0" at bounding box center [1292, 274] width 116 height 51
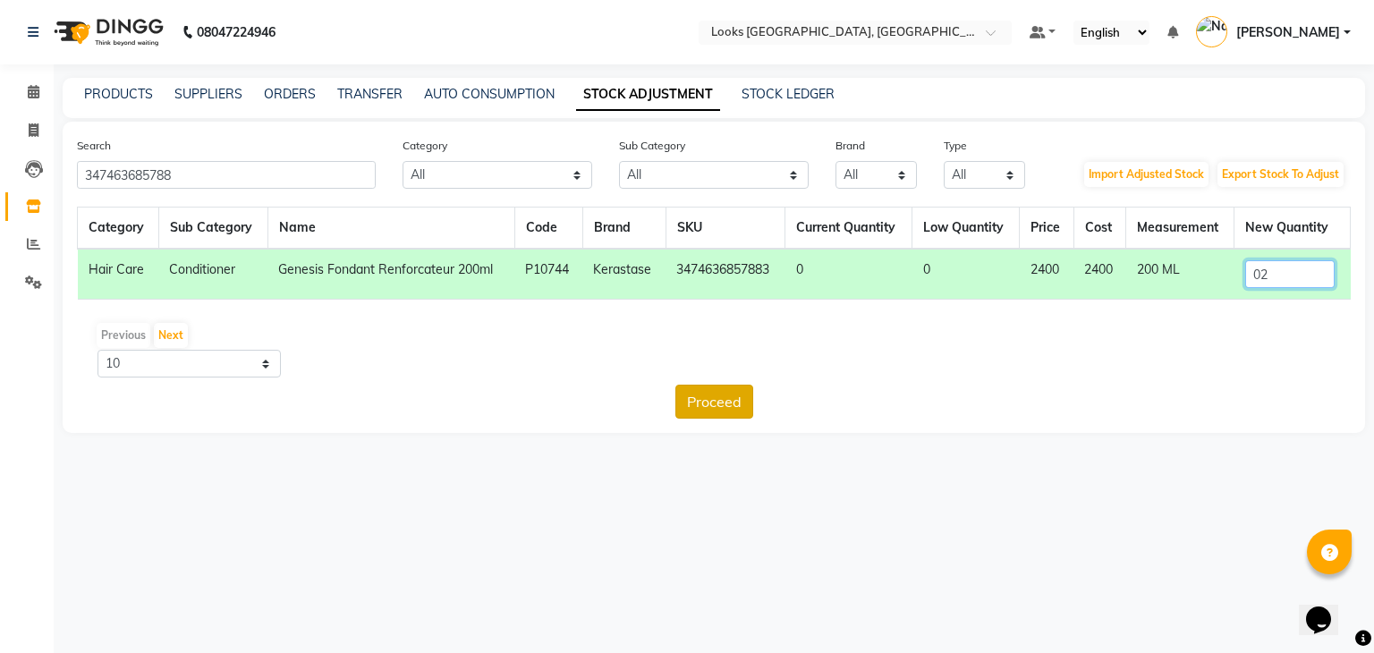
type input "02"
click at [726, 387] on button "Proceed" at bounding box center [714, 402] width 78 height 34
click at [763, 402] on button "Submit" at bounding box center [752, 402] width 71 height 34
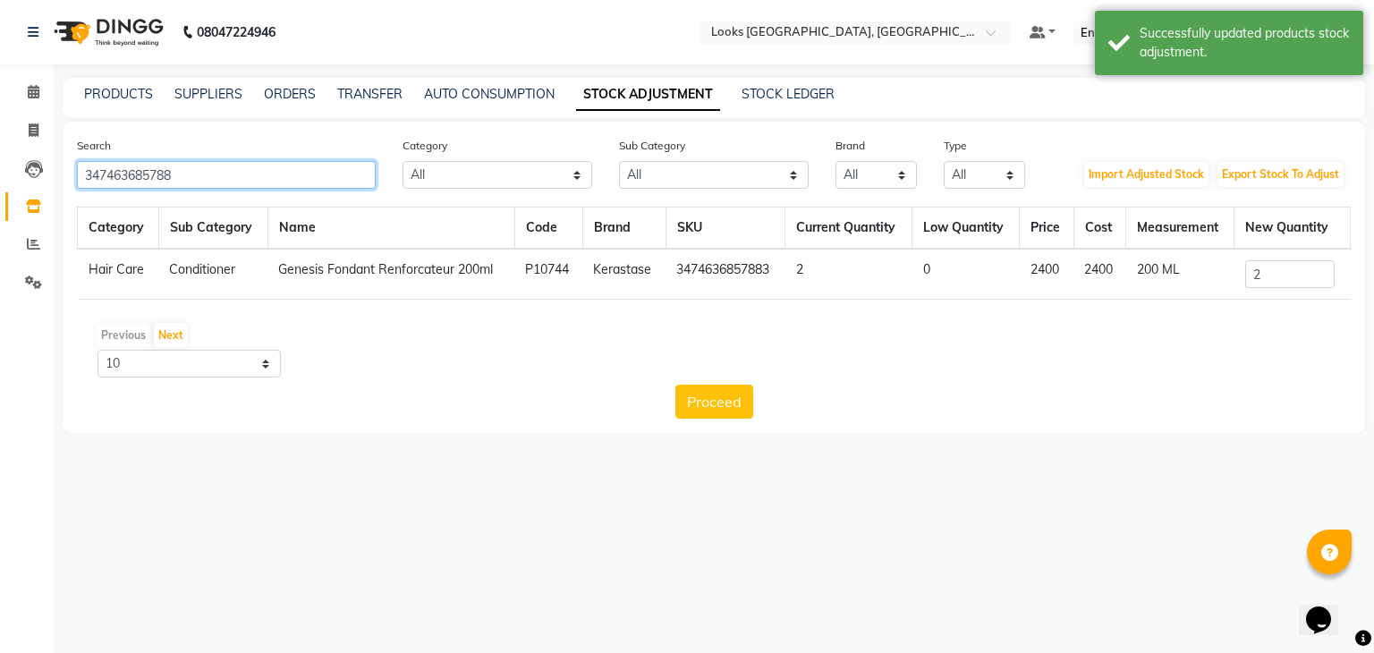
drag, startPoint x: 347, startPoint y: 176, endPoint x: 54, endPoint y: 193, distance: 293.9
click at [54, 193] on main "PRODUCTS SUPPLIERS ORDERS TRANSFER AUTO CONSUMPTION STOCK ADJUSTMENT STOCK LEDG…" at bounding box center [714, 269] width 1320 height 382
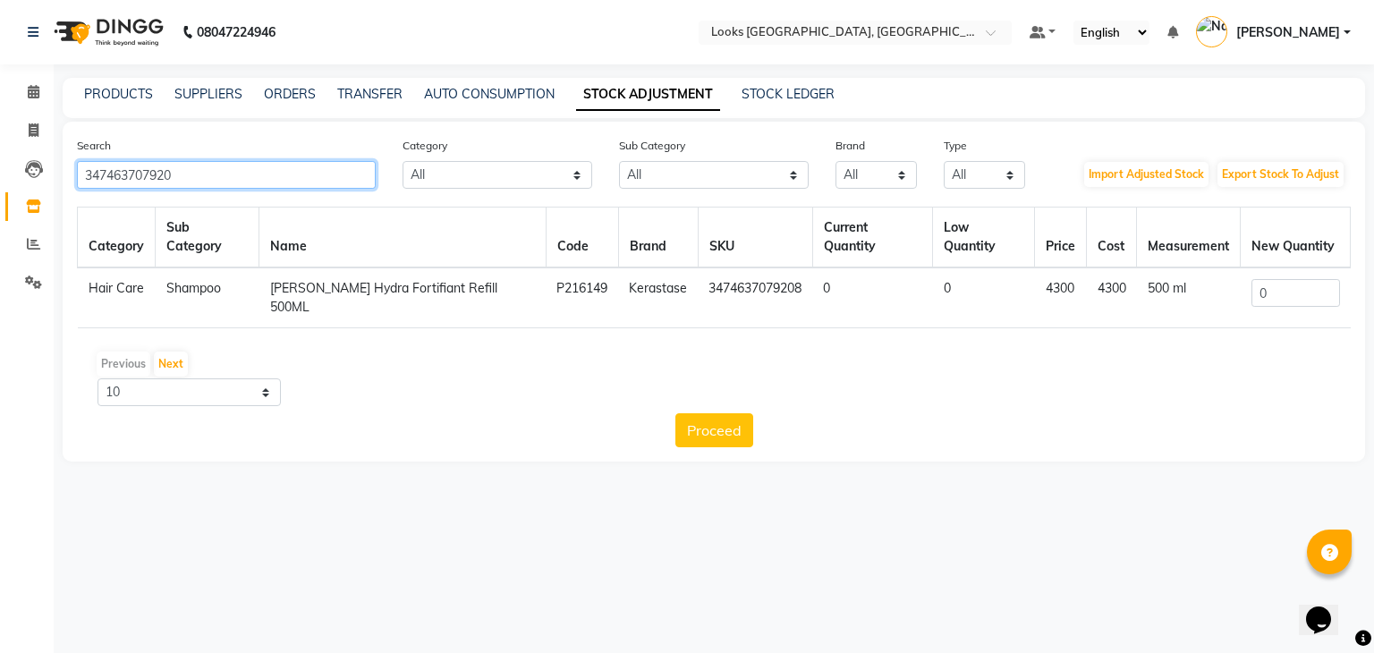
type input "347463707920"
click at [1257, 293] on td "0" at bounding box center [1296, 297] width 110 height 61
click at [1292, 282] on input "0" at bounding box center [1295, 293] width 89 height 28
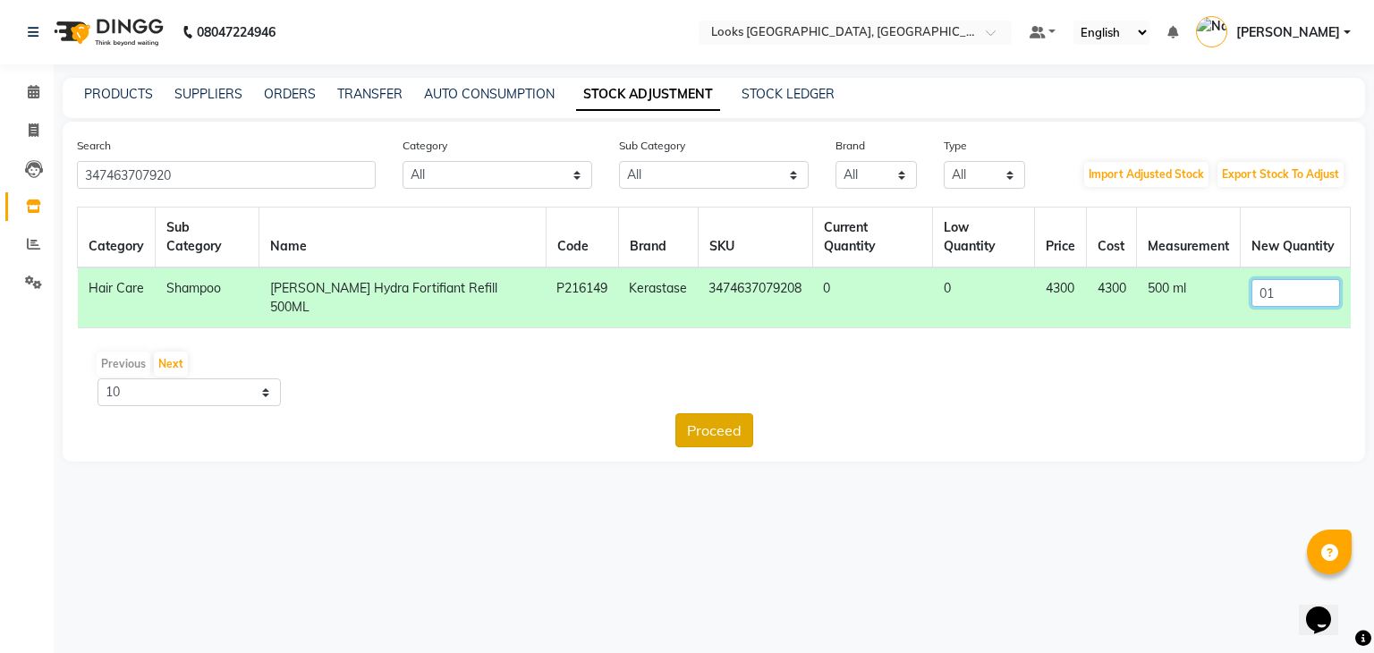
type input "01"
click at [730, 413] on button "Proceed" at bounding box center [714, 430] width 78 height 34
click at [748, 413] on button "Submit" at bounding box center [752, 430] width 71 height 34
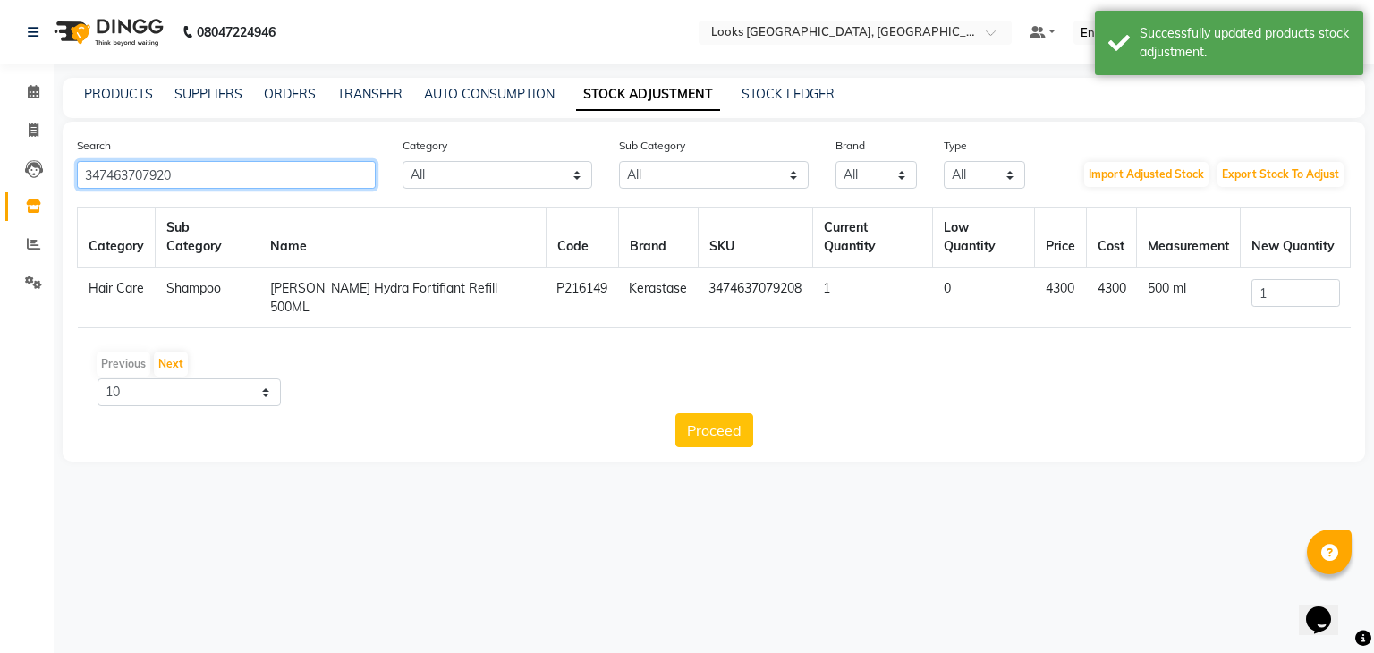
drag, startPoint x: 213, startPoint y: 185, endPoint x: 0, endPoint y: 197, distance: 213.2
click at [0, 197] on app-home "08047224946 Select Location × Looks [GEOGRAPHIC_DATA], [GEOGRAPHIC_DATA] Defaul…" at bounding box center [687, 244] width 1374 height 488
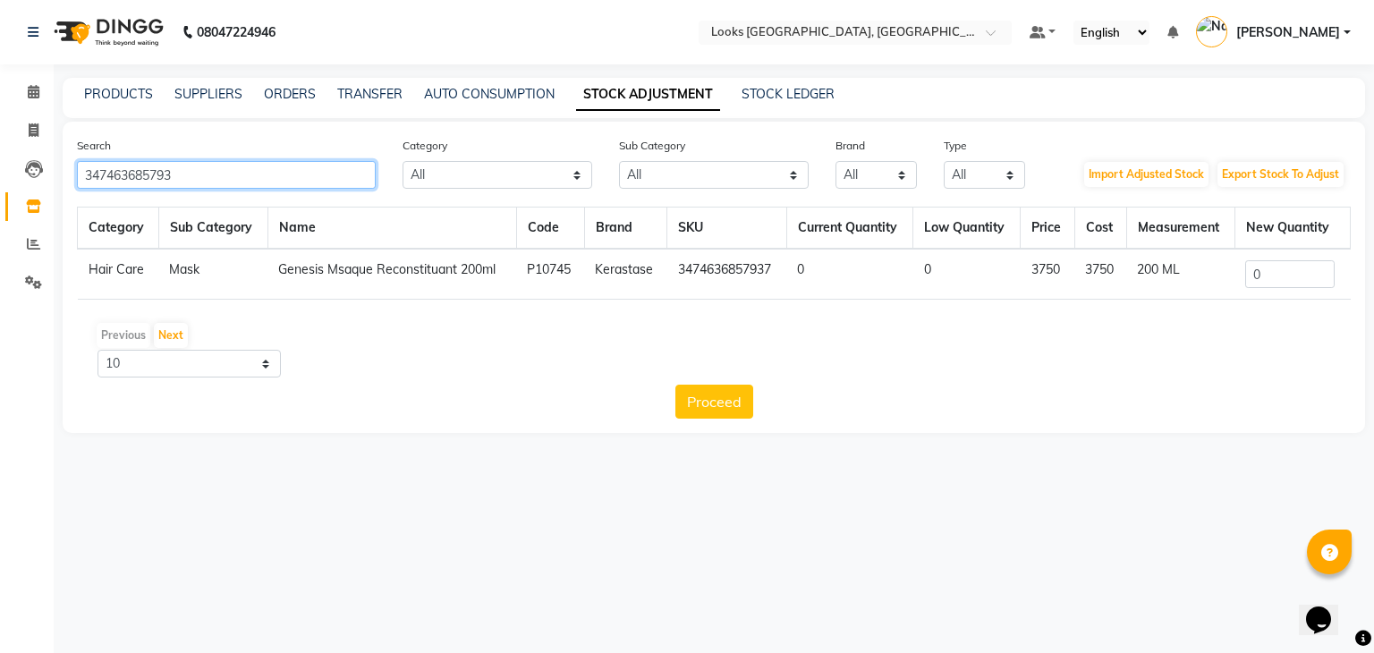
type input "347463685793"
click at [1270, 272] on input "0" at bounding box center [1289, 274] width 89 height 28
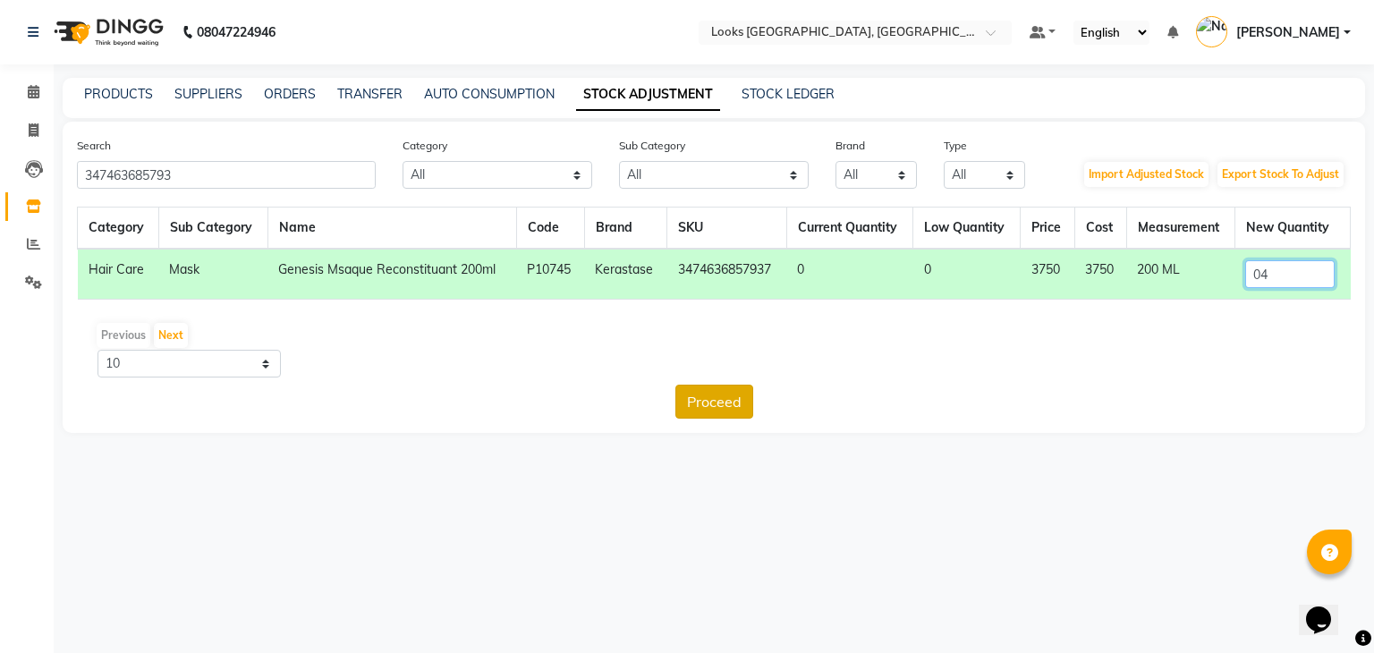
type input "04"
click at [718, 407] on button "Proceed" at bounding box center [714, 402] width 78 height 34
click at [751, 394] on button "Submit" at bounding box center [752, 402] width 71 height 34
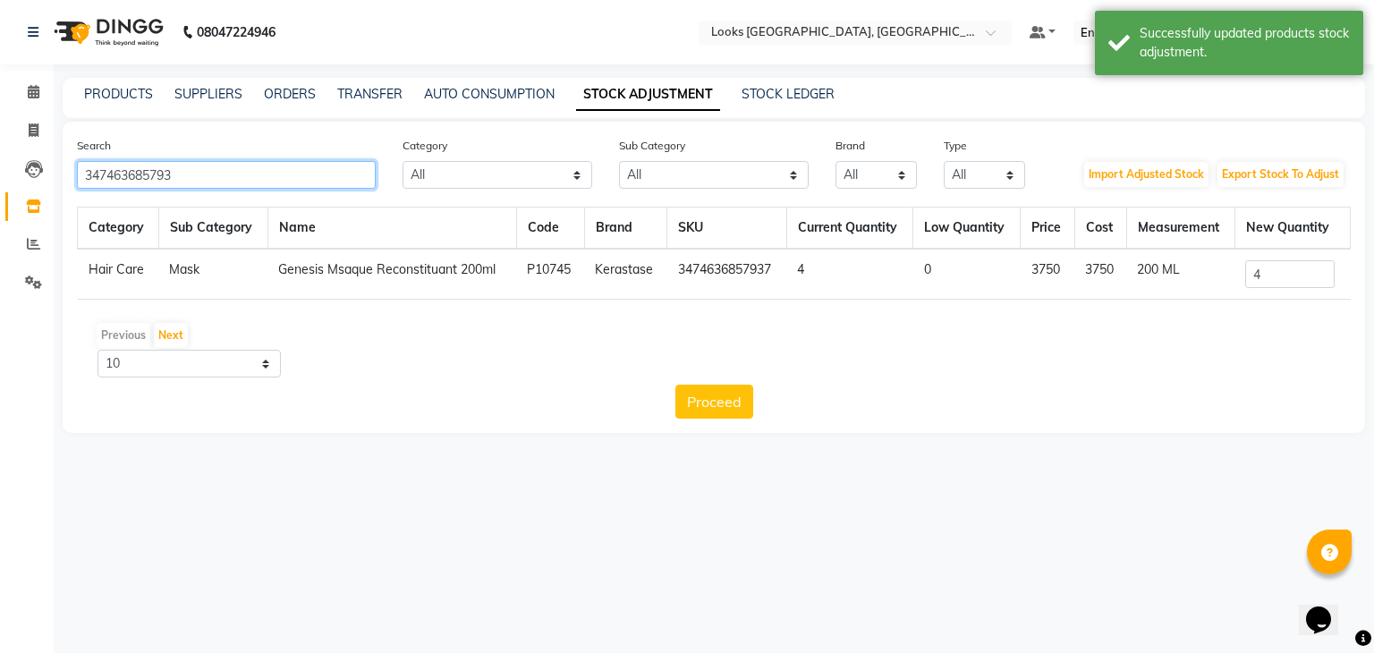
drag, startPoint x: 241, startPoint y: 175, endPoint x: 0, endPoint y: 173, distance: 240.6
click at [0, 173] on app-home "08047224946 Select Location × Looks [GEOGRAPHIC_DATA], [GEOGRAPHIC_DATA] Defaul…" at bounding box center [687, 230] width 1374 height 460
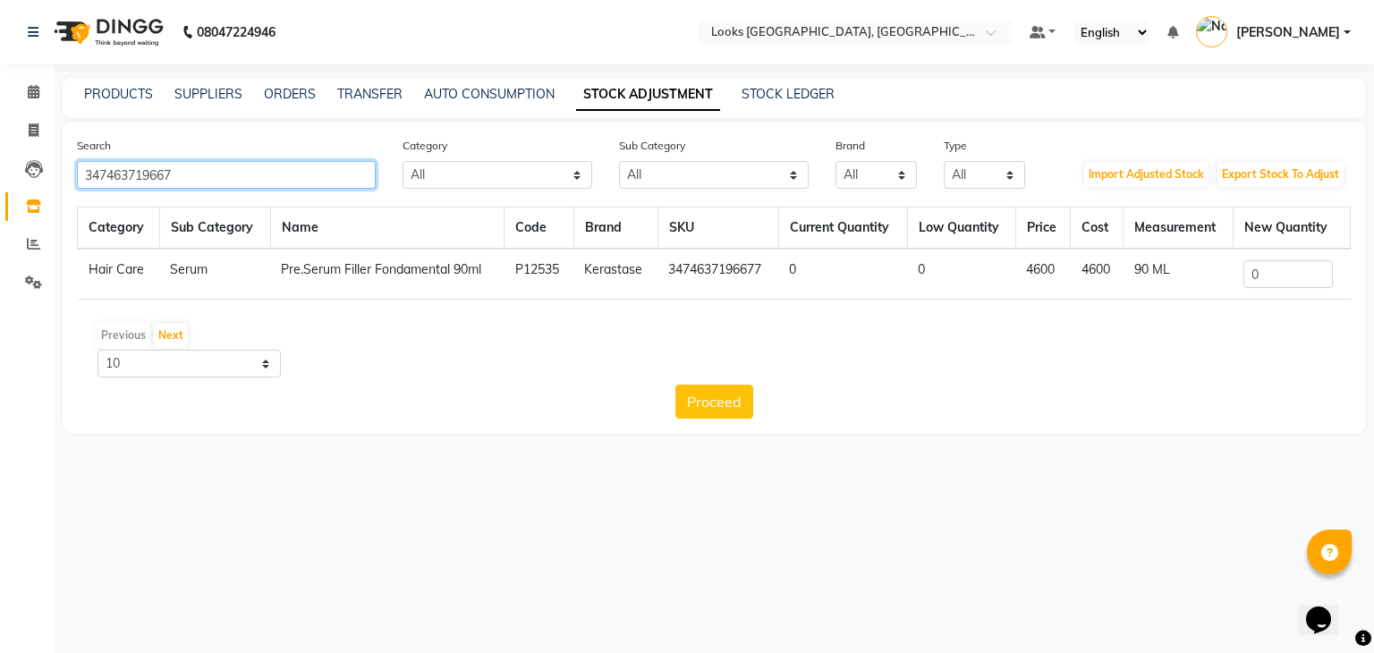
type input "347463719667"
click at [1299, 262] on input "0" at bounding box center [1287, 274] width 89 height 28
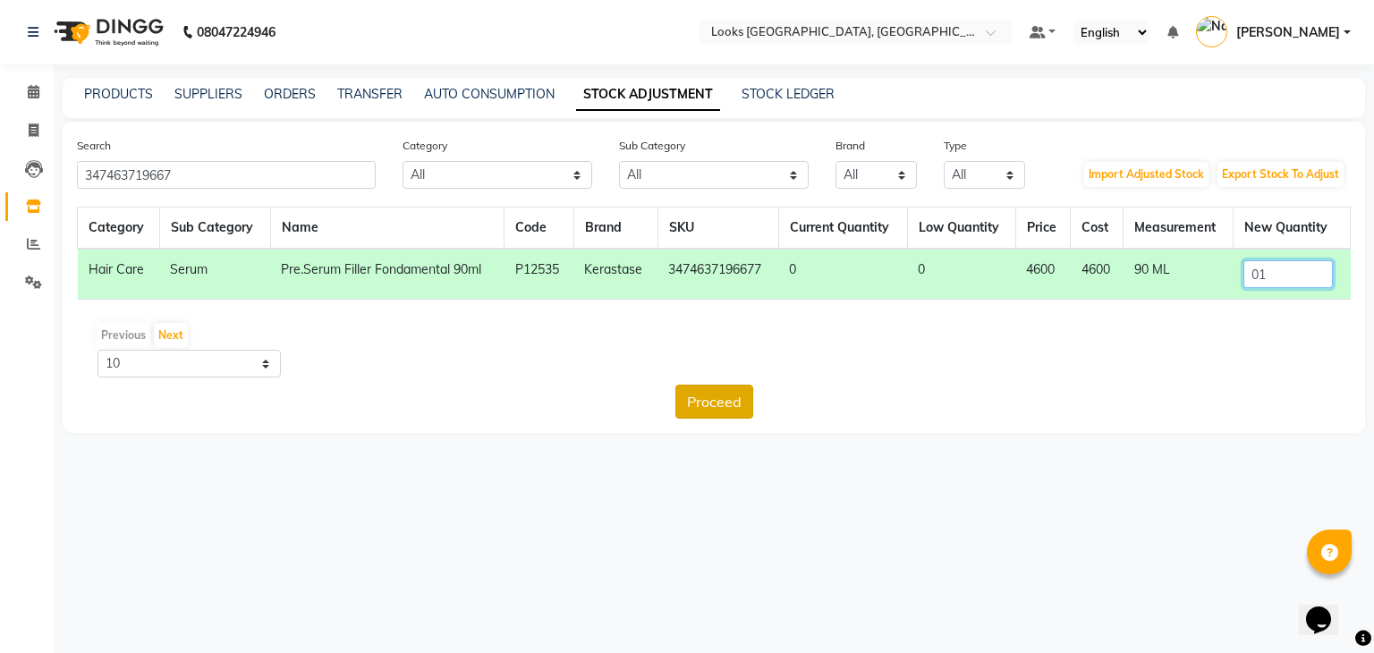
type input "01"
click at [718, 410] on button "Proceed" at bounding box center [714, 402] width 78 height 34
click at [743, 405] on button "Submit" at bounding box center [752, 402] width 71 height 34
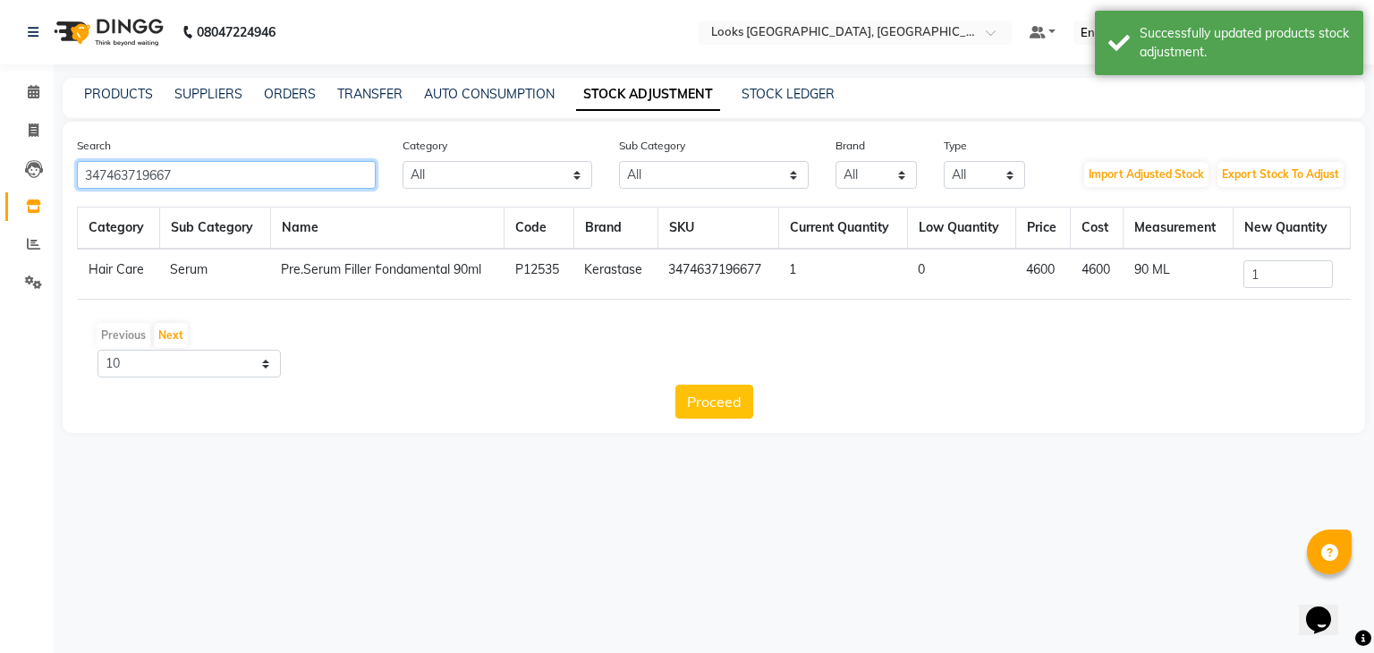
click at [225, 183] on input "347463719667" at bounding box center [226, 175] width 299 height 28
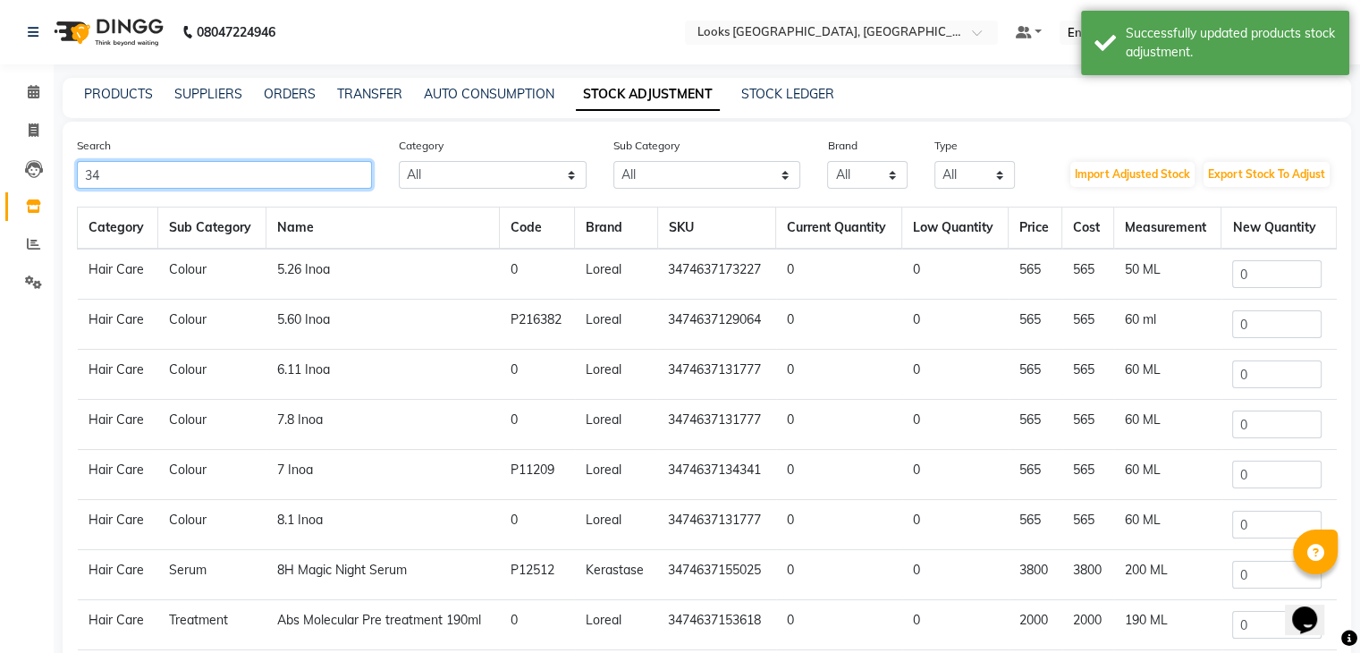
type input "3"
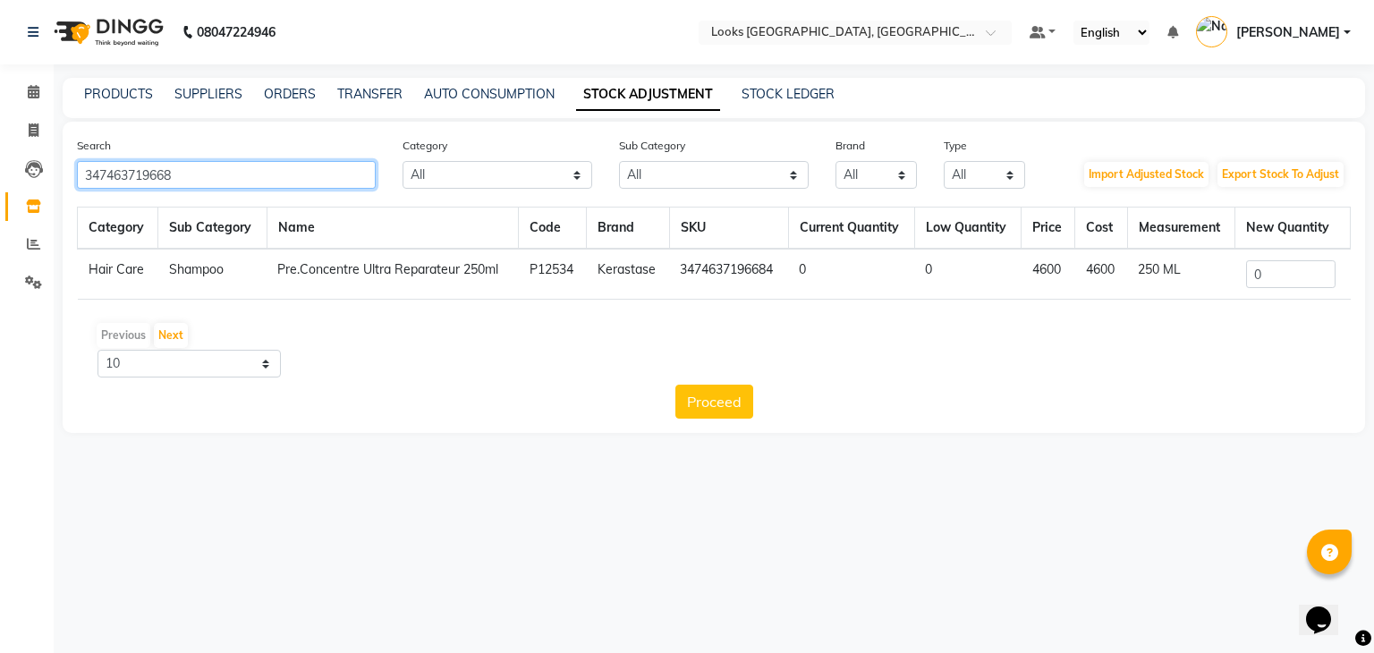
type input "347463719668"
click at [1288, 277] on input "0" at bounding box center [1290, 274] width 89 height 28
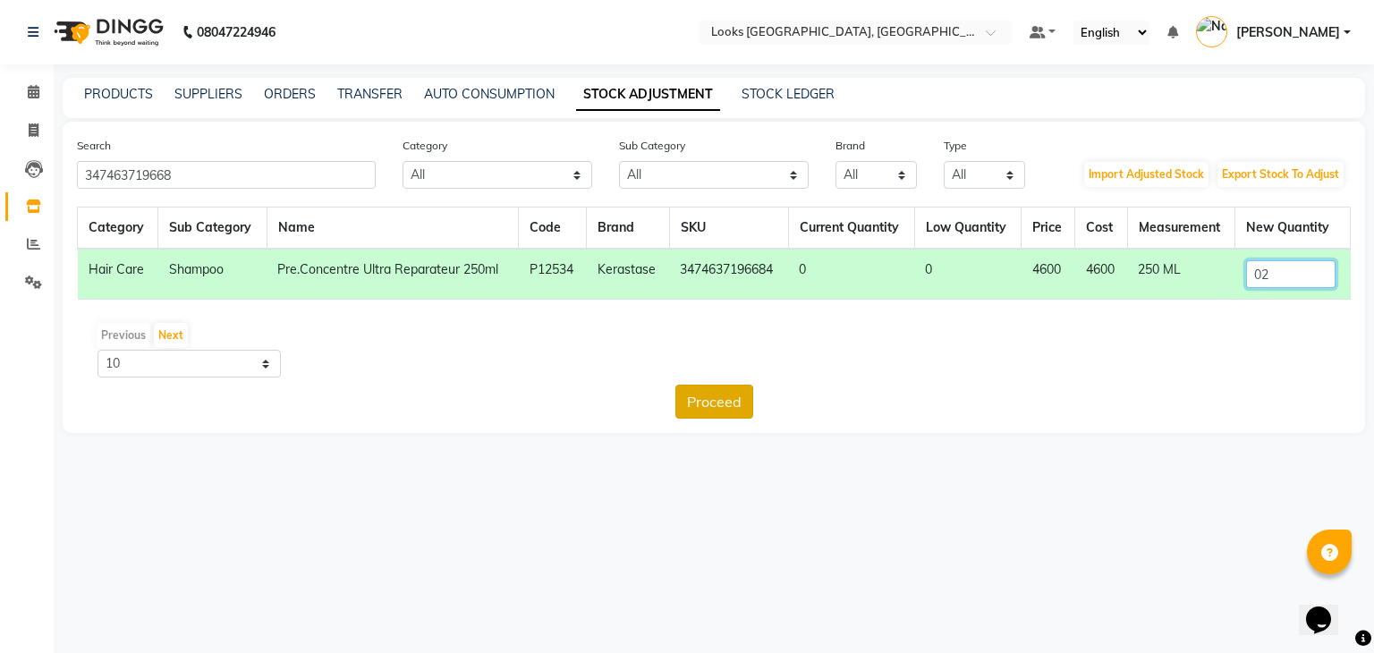
type input "02"
click at [725, 397] on button "Proceed" at bounding box center [714, 402] width 78 height 34
click at [745, 400] on button "Submit" at bounding box center [752, 402] width 71 height 34
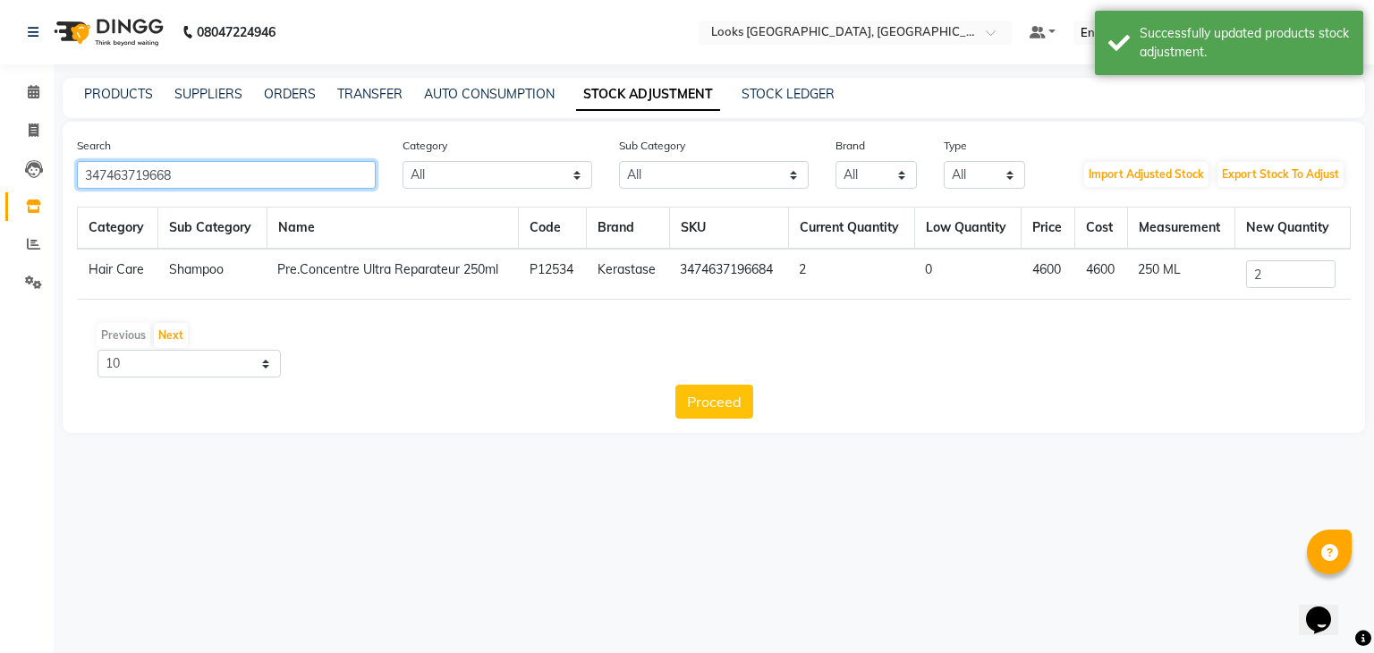
drag, startPoint x: 204, startPoint y: 174, endPoint x: 0, endPoint y: 169, distance: 204.0
click at [0, 169] on app-home "08047224946 Select Location × Looks [GEOGRAPHIC_DATA], [GEOGRAPHIC_DATA] Defaul…" at bounding box center [687, 230] width 1374 height 460
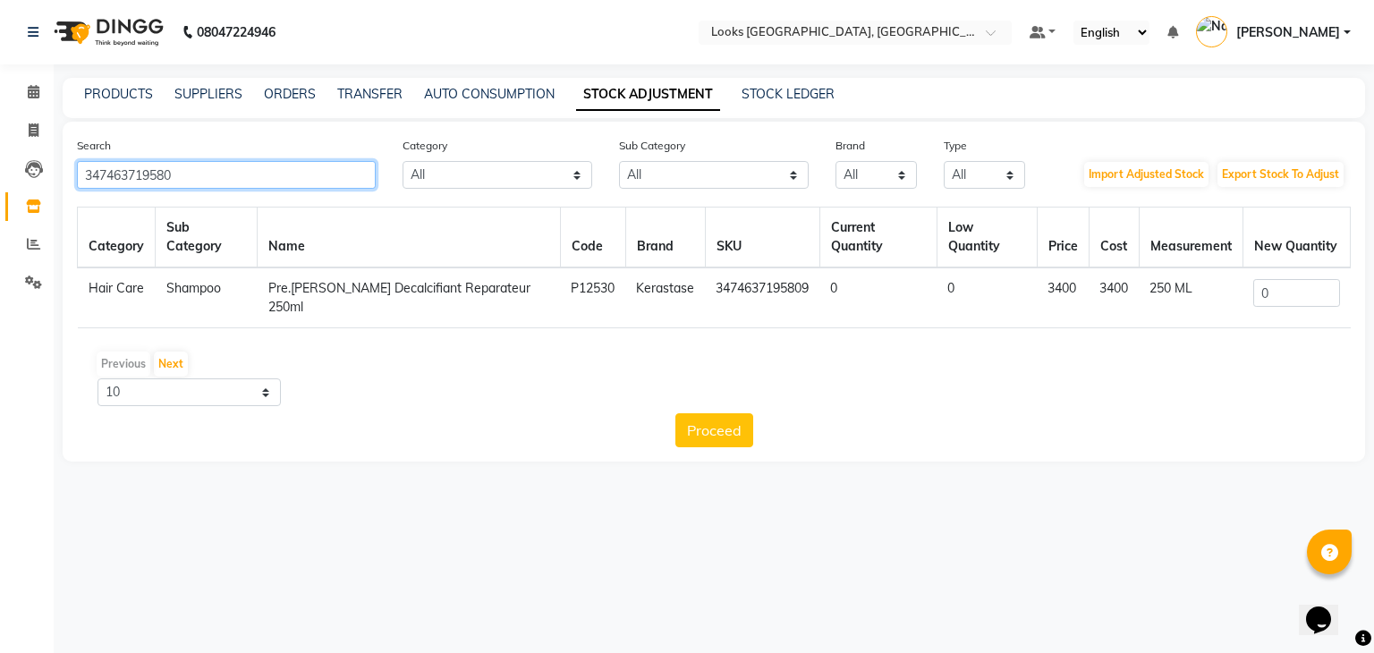
type input "347463719580"
click at [1276, 279] on input "0" at bounding box center [1296, 293] width 86 height 28
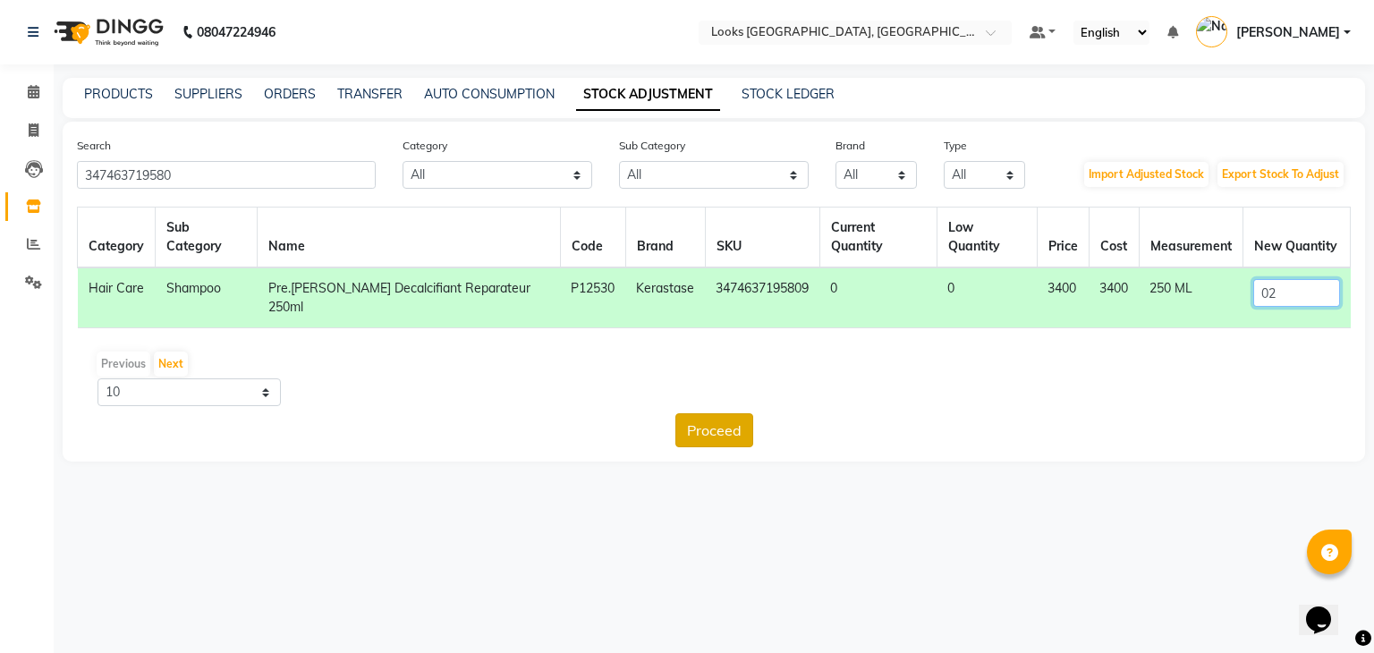
type input "02"
click at [744, 413] on button "Proceed" at bounding box center [714, 430] width 78 height 34
click at [744, 413] on button "Submit" at bounding box center [752, 430] width 71 height 34
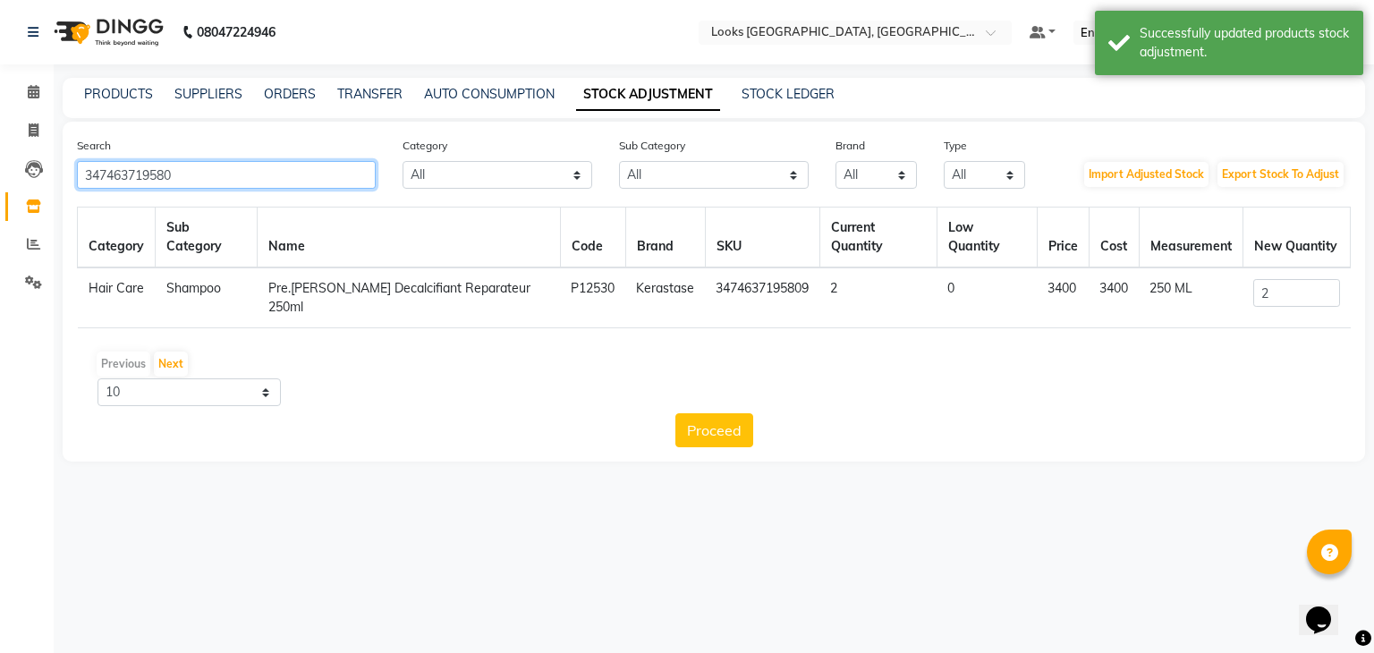
drag, startPoint x: 184, startPoint y: 182, endPoint x: 0, endPoint y: 158, distance: 185.8
click at [0, 158] on app-home "08047224946 Select Location × Looks [GEOGRAPHIC_DATA], [GEOGRAPHIC_DATA] Defaul…" at bounding box center [687, 244] width 1374 height 488
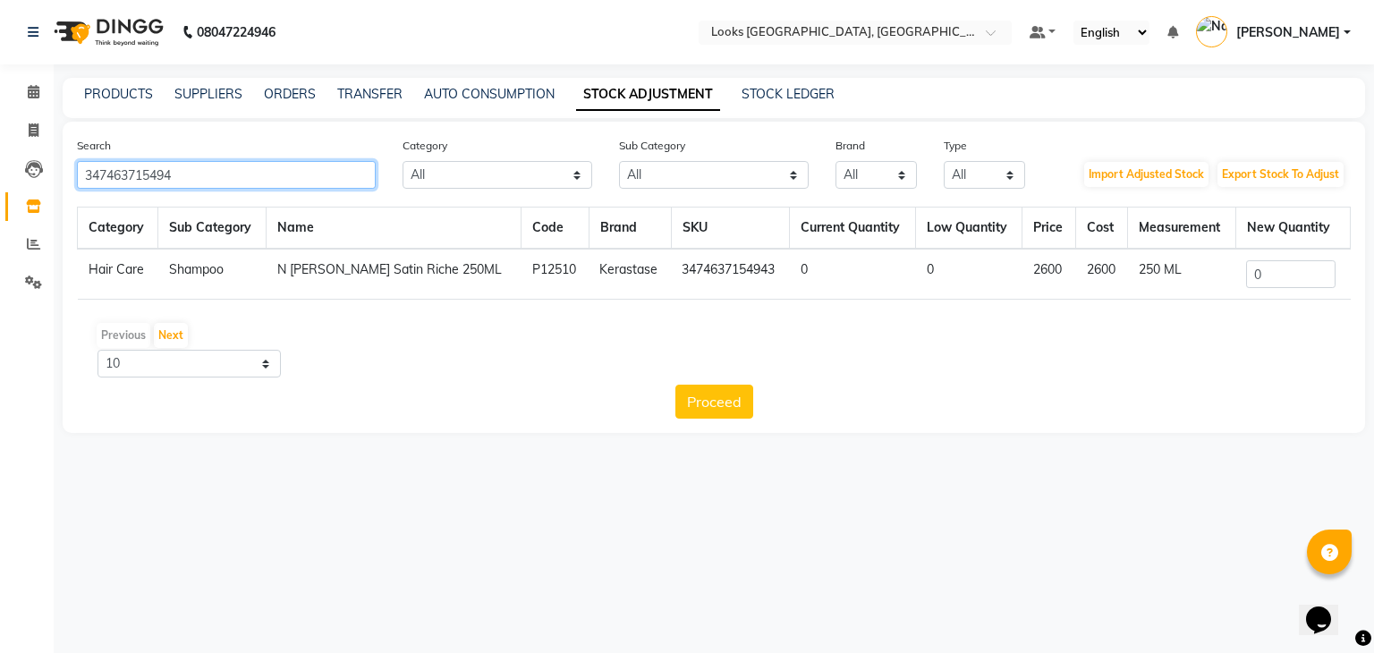
type input "347463715494"
click at [1276, 273] on input "0" at bounding box center [1290, 274] width 89 height 28
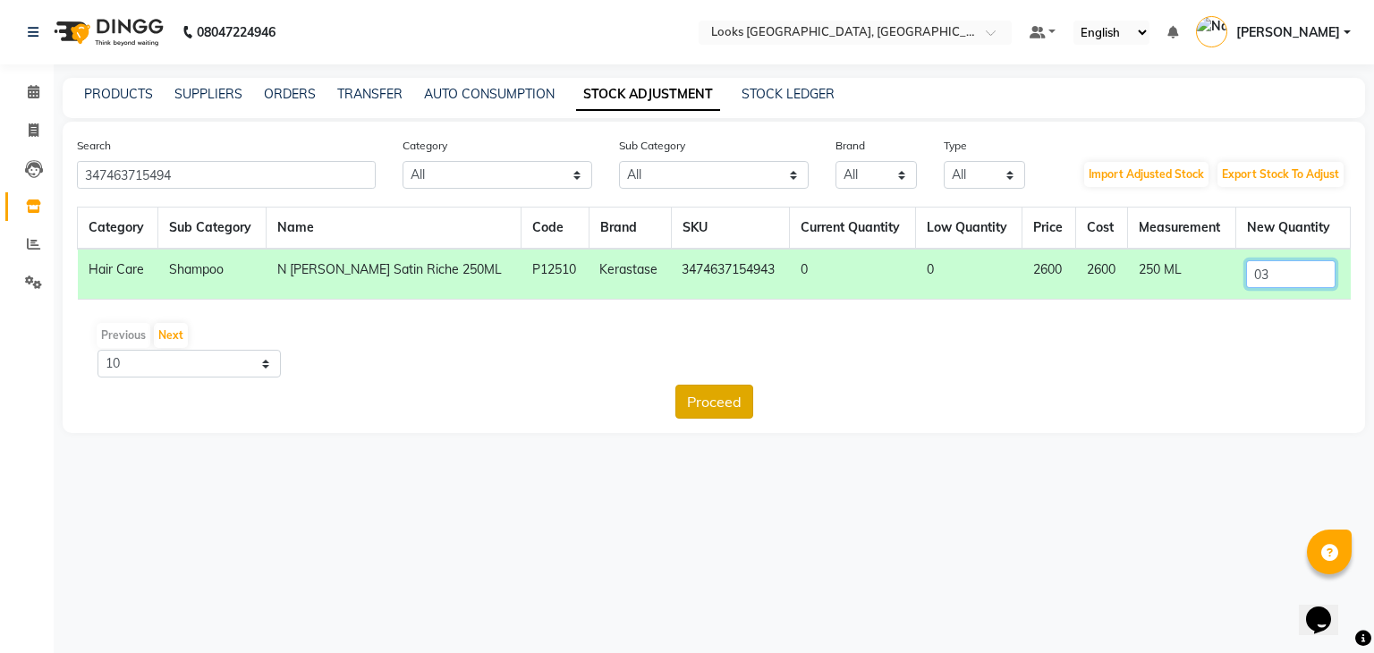
type input "03"
click at [695, 406] on button "Proceed" at bounding box center [714, 402] width 78 height 34
click at [766, 394] on button "Submit" at bounding box center [752, 402] width 71 height 34
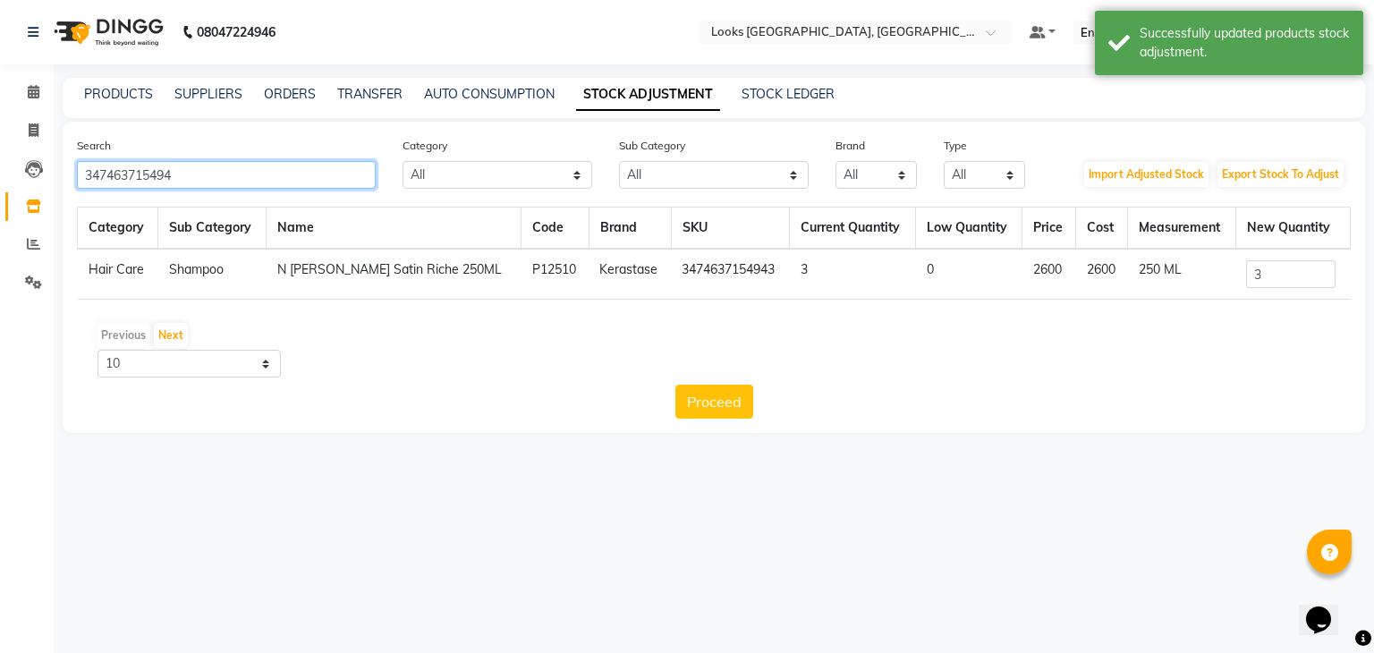
drag, startPoint x: 193, startPoint y: 183, endPoint x: 0, endPoint y: 183, distance: 193.2
click at [0, 183] on app-home "08047224946 Select Location × Looks [GEOGRAPHIC_DATA], [GEOGRAPHIC_DATA] Defaul…" at bounding box center [687, 230] width 1374 height 460
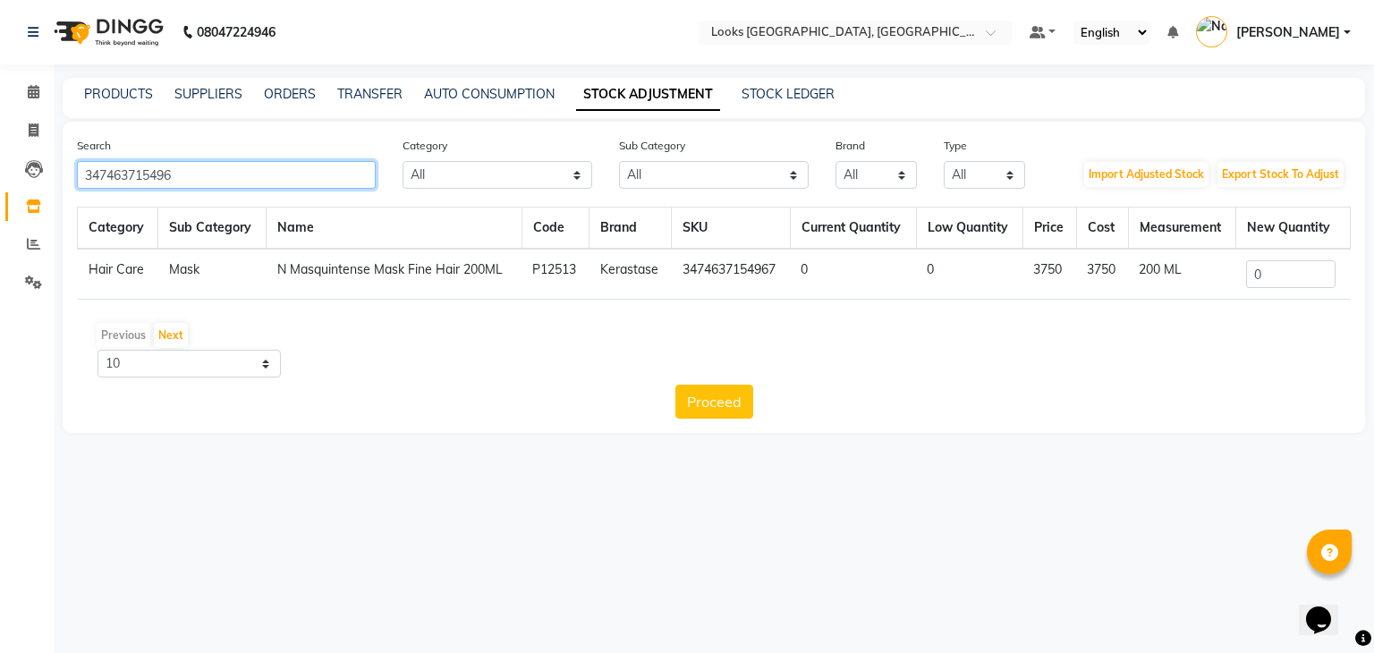
type input "347463715496"
click at [1297, 281] on input "0" at bounding box center [1290, 274] width 89 height 28
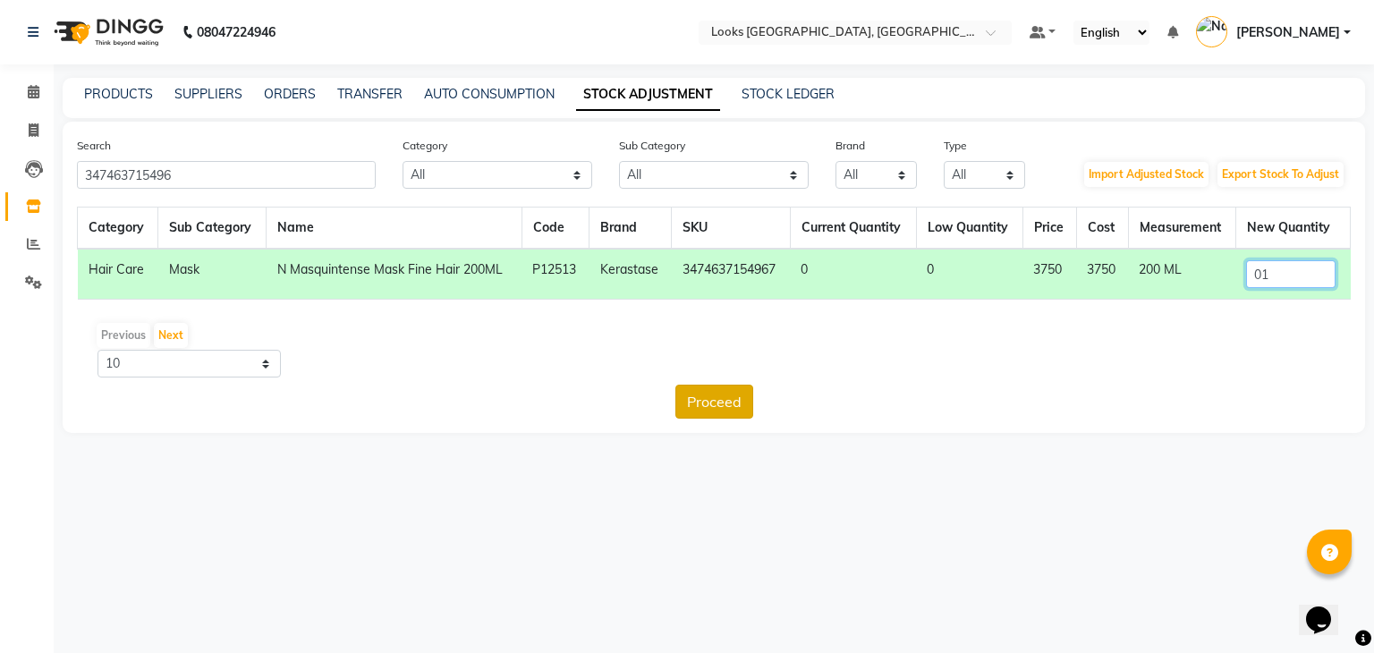
type input "01"
click at [726, 389] on button "Proceed" at bounding box center [714, 402] width 78 height 34
click at [737, 394] on button "Submit" at bounding box center [752, 402] width 71 height 34
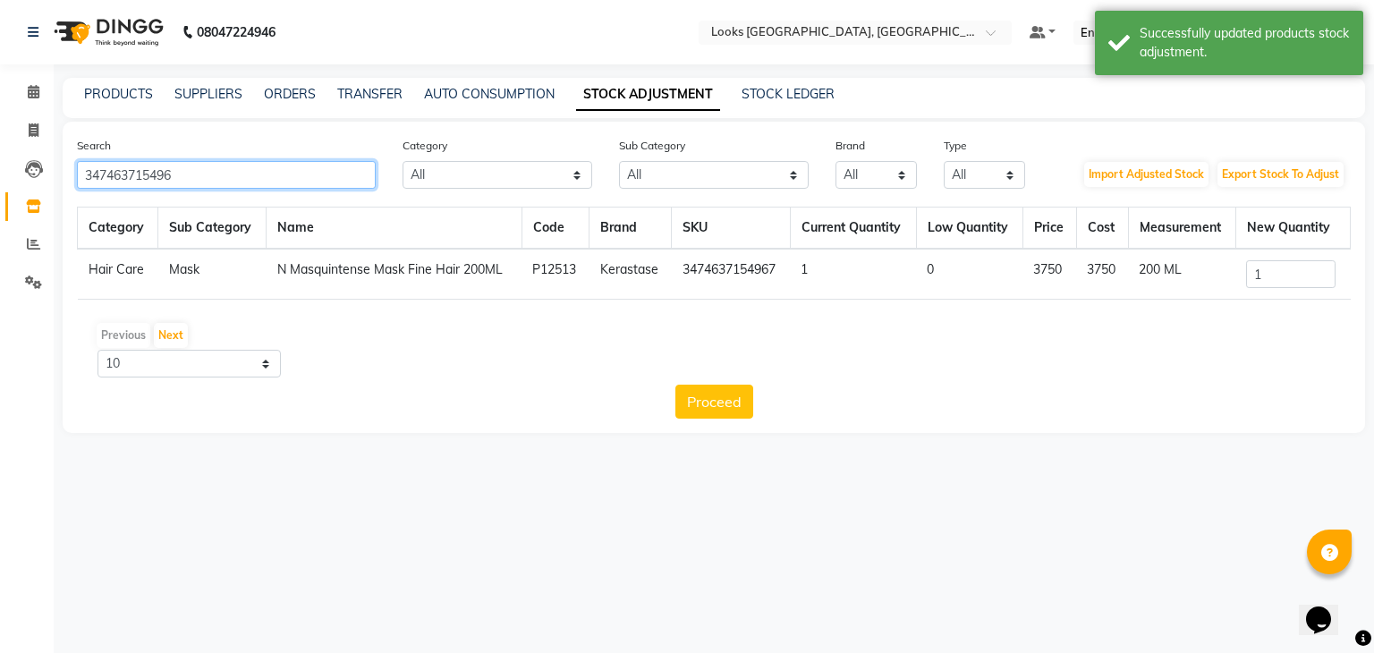
drag, startPoint x: 237, startPoint y: 183, endPoint x: 0, endPoint y: 201, distance: 237.7
click at [0, 201] on app-home "08047224946 Select Location × Looks [GEOGRAPHIC_DATA], [GEOGRAPHIC_DATA] Defaul…" at bounding box center [687, 230] width 1374 height 460
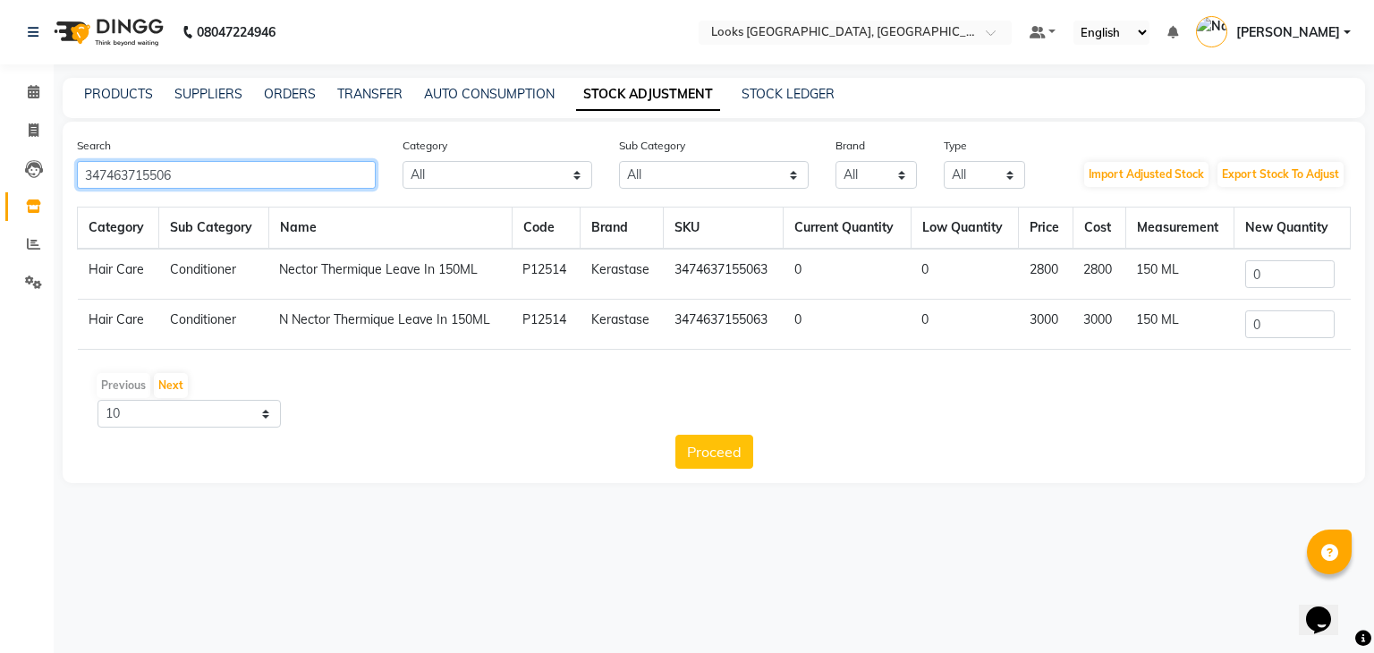
type input "347463715506"
click at [1276, 278] on input "0" at bounding box center [1289, 274] width 89 height 28
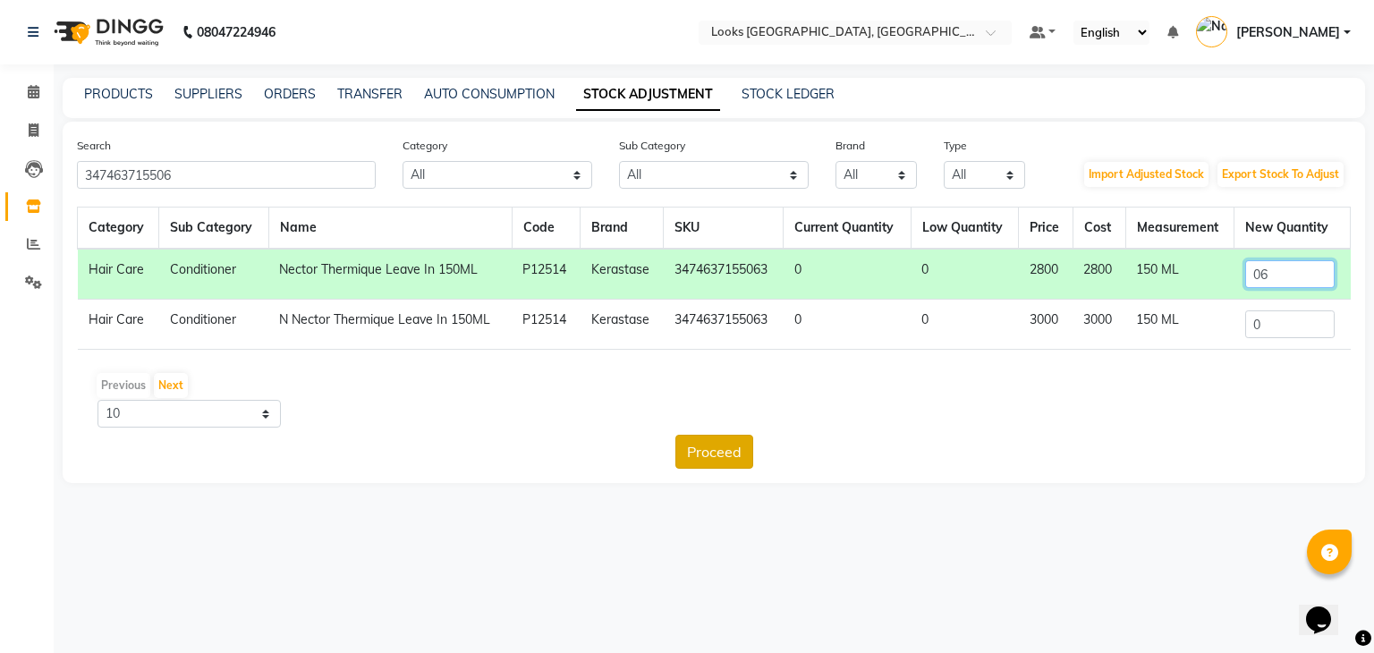
type input "06"
click at [718, 450] on button "Proceed" at bounding box center [714, 452] width 78 height 34
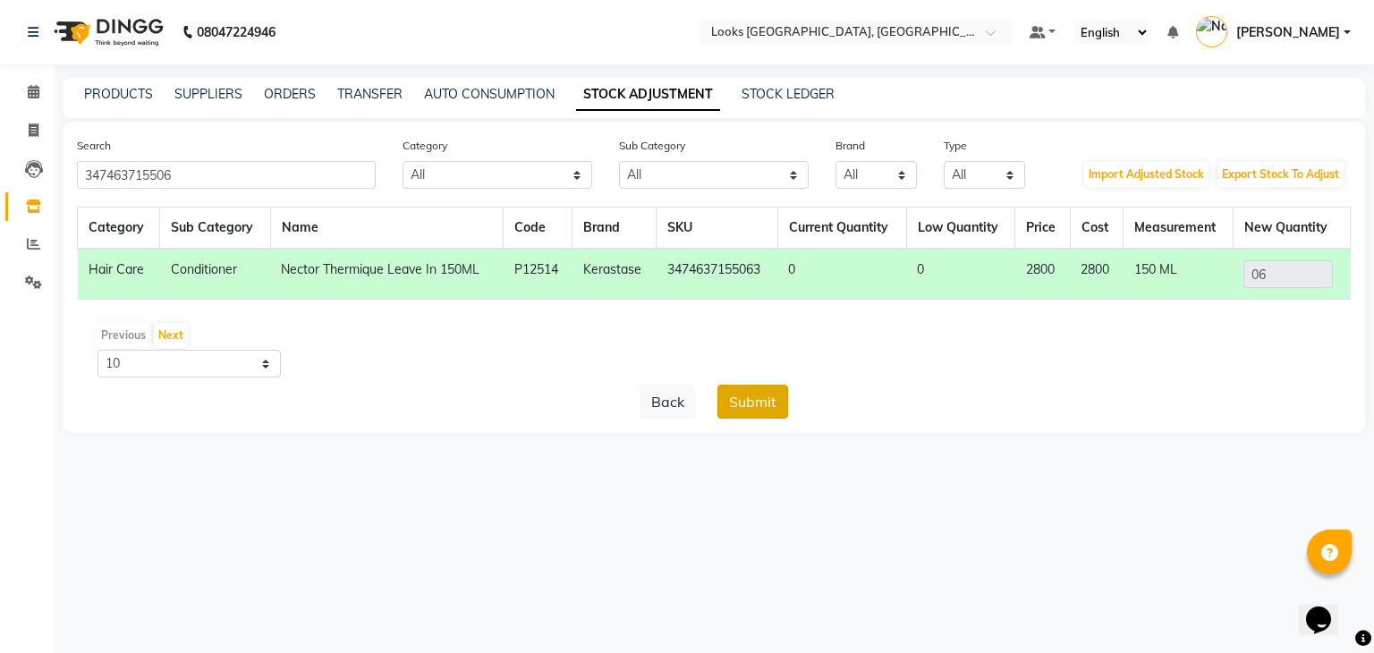
click at [754, 399] on button "Submit" at bounding box center [752, 402] width 71 height 34
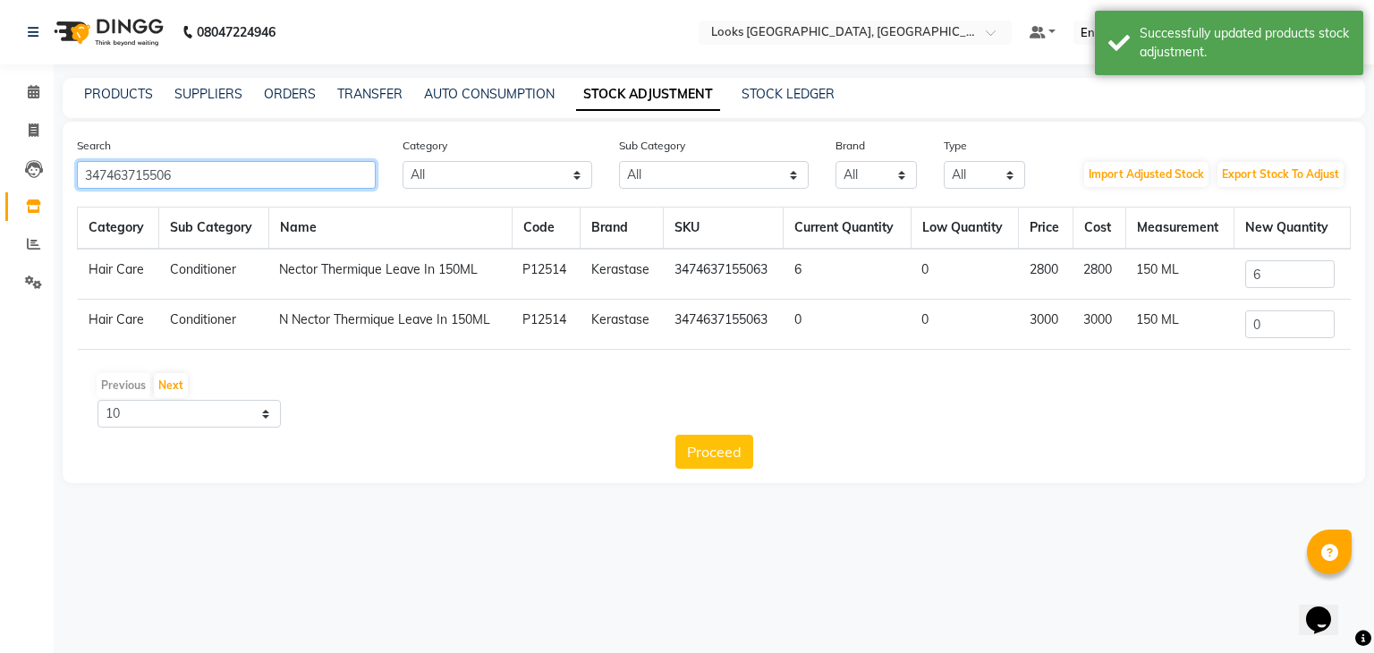
drag, startPoint x: 199, startPoint y: 184, endPoint x: 0, endPoint y: 233, distance: 204.6
click at [0, 233] on app-home "08047224946 Select Location × Looks [GEOGRAPHIC_DATA], [GEOGRAPHIC_DATA] Defaul…" at bounding box center [687, 255] width 1374 height 510
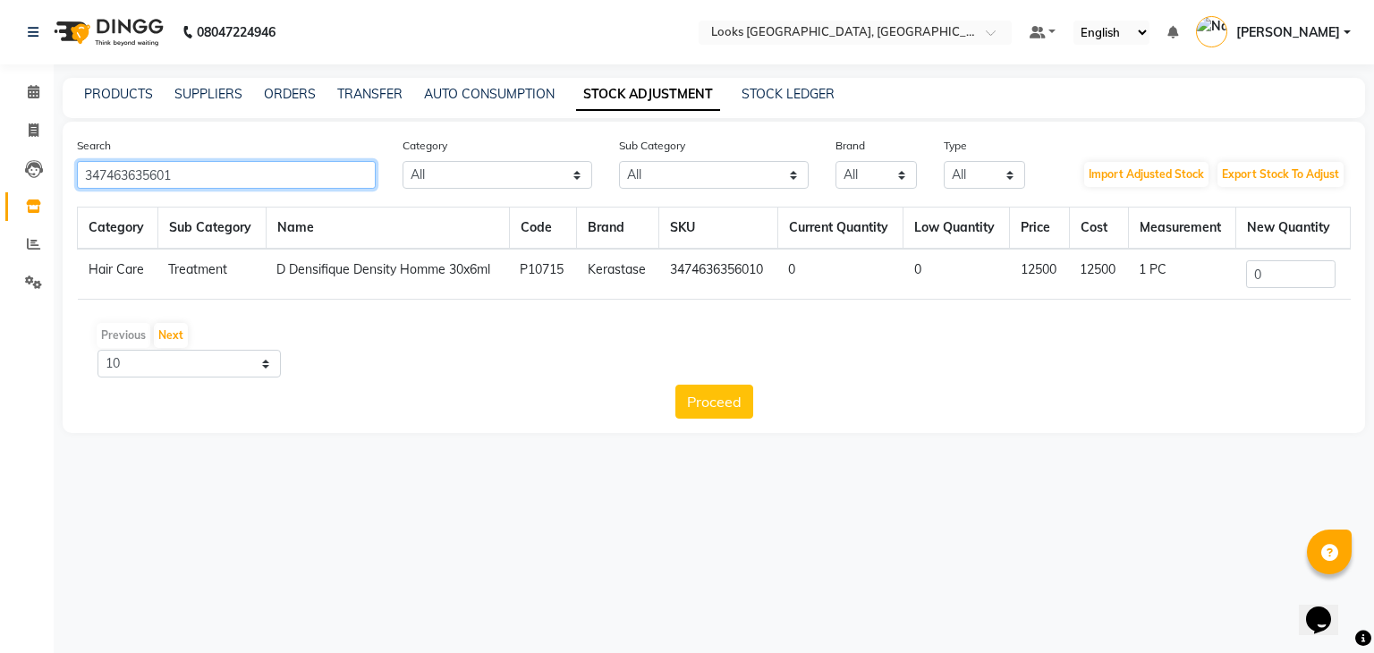
type input "347463635601"
click at [1303, 278] on input "0" at bounding box center [1290, 274] width 89 height 28
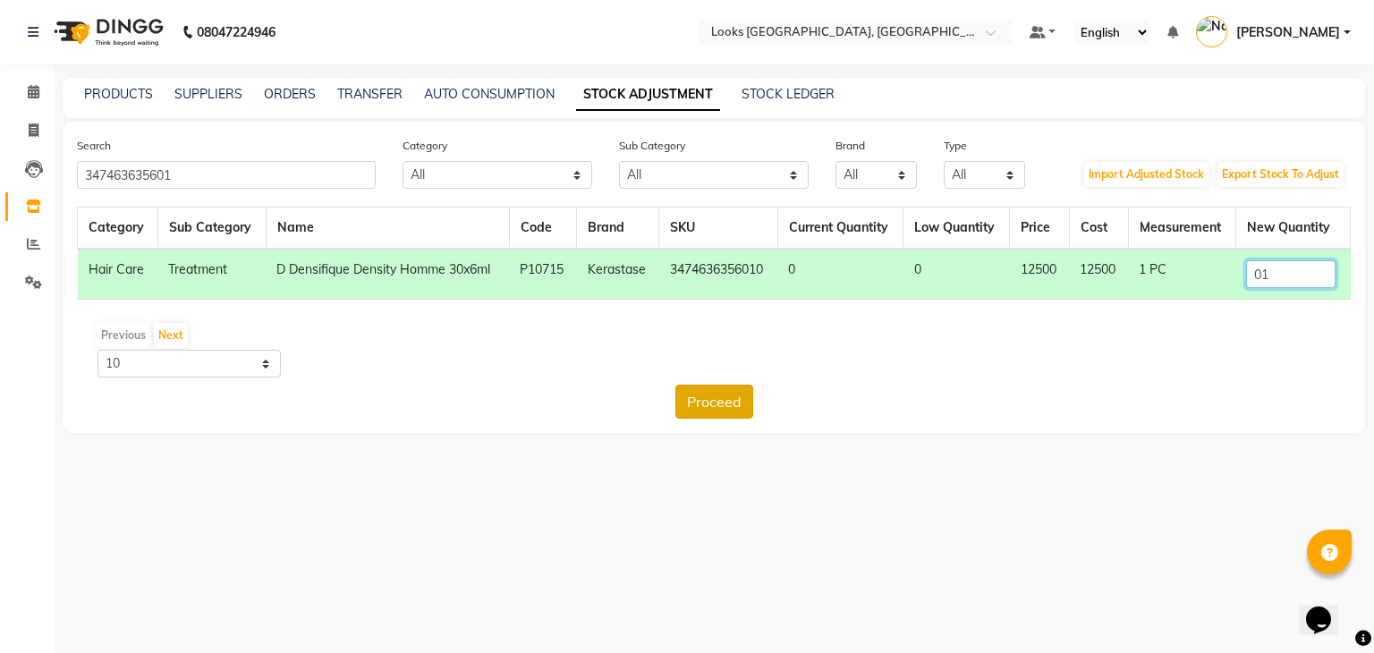
type input "01"
click at [733, 395] on button "Proceed" at bounding box center [714, 402] width 78 height 34
click at [753, 396] on button "Submit" at bounding box center [752, 402] width 71 height 34
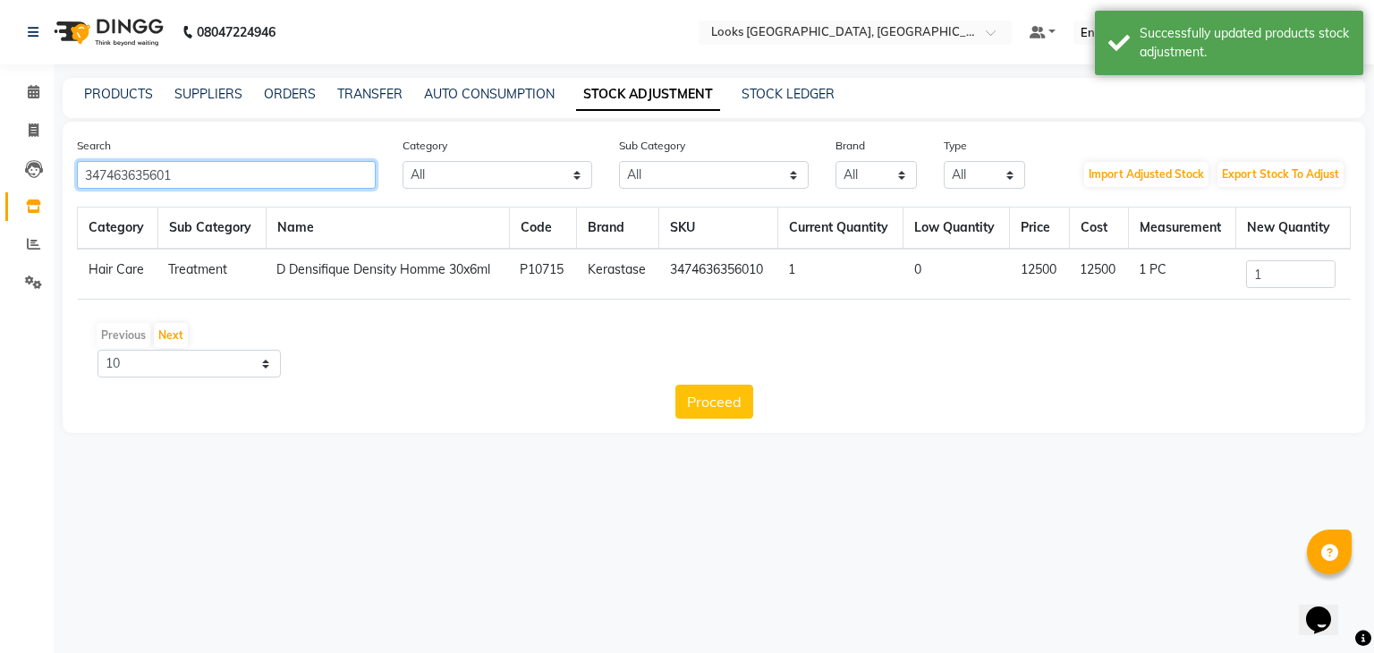
drag, startPoint x: 211, startPoint y: 173, endPoint x: 0, endPoint y: 182, distance: 211.3
click at [0, 182] on app-home "08047224946 Select Location × Looks [GEOGRAPHIC_DATA], [GEOGRAPHIC_DATA] Defaul…" at bounding box center [687, 230] width 1374 height 460
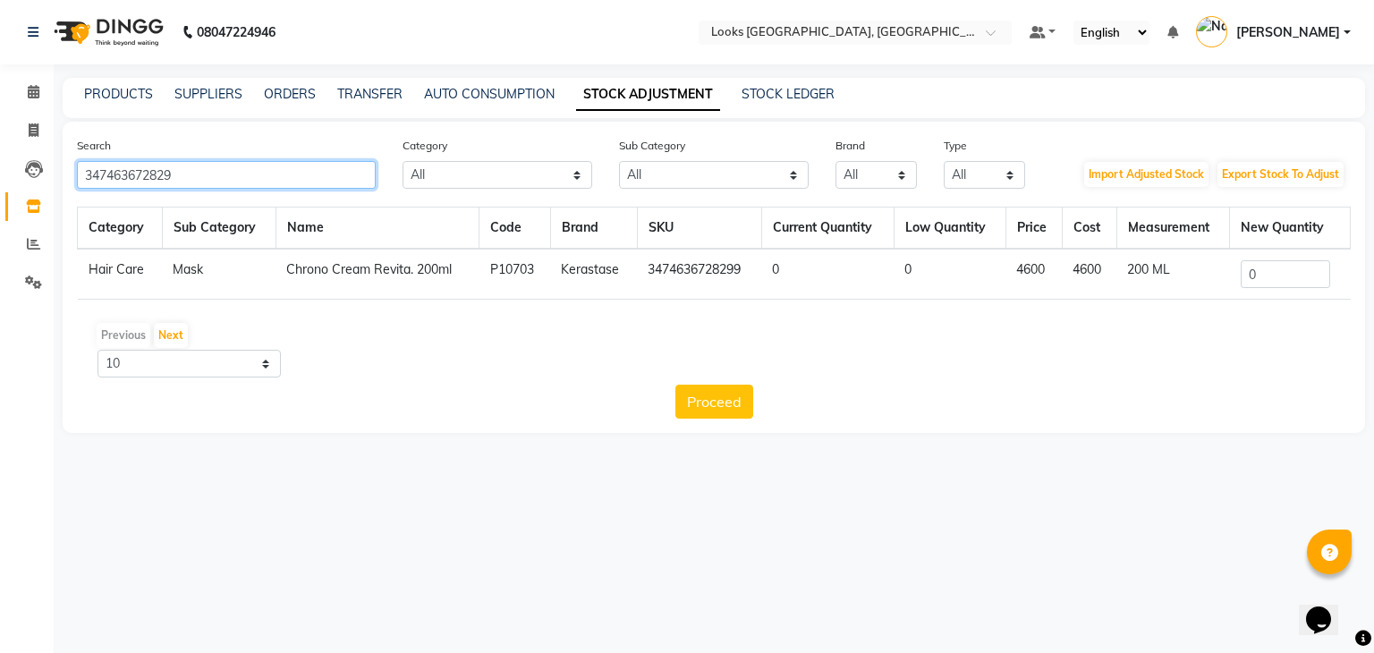
type input "347463672829"
click at [1300, 274] on input "0" at bounding box center [1285, 274] width 89 height 28
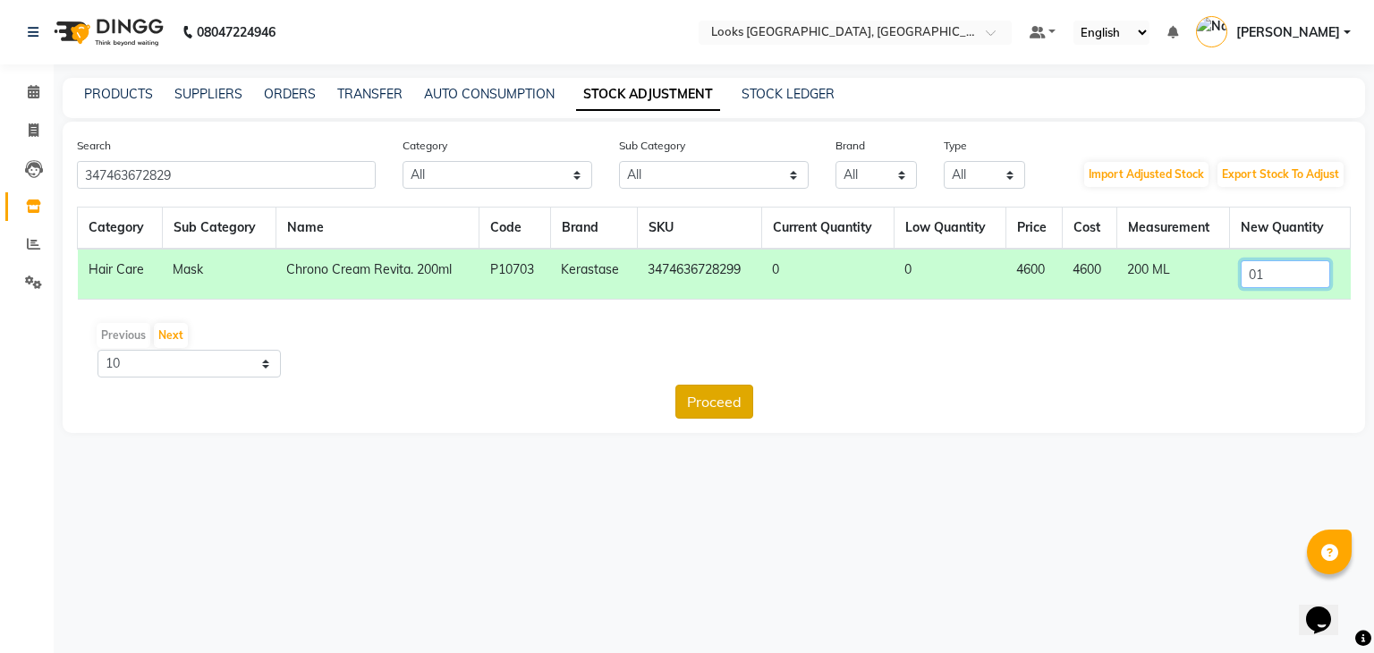
type input "01"
click at [726, 397] on button "Proceed" at bounding box center [714, 402] width 78 height 34
click at [749, 394] on button "Submit" at bounding box center [752, 402] width 71 height 34
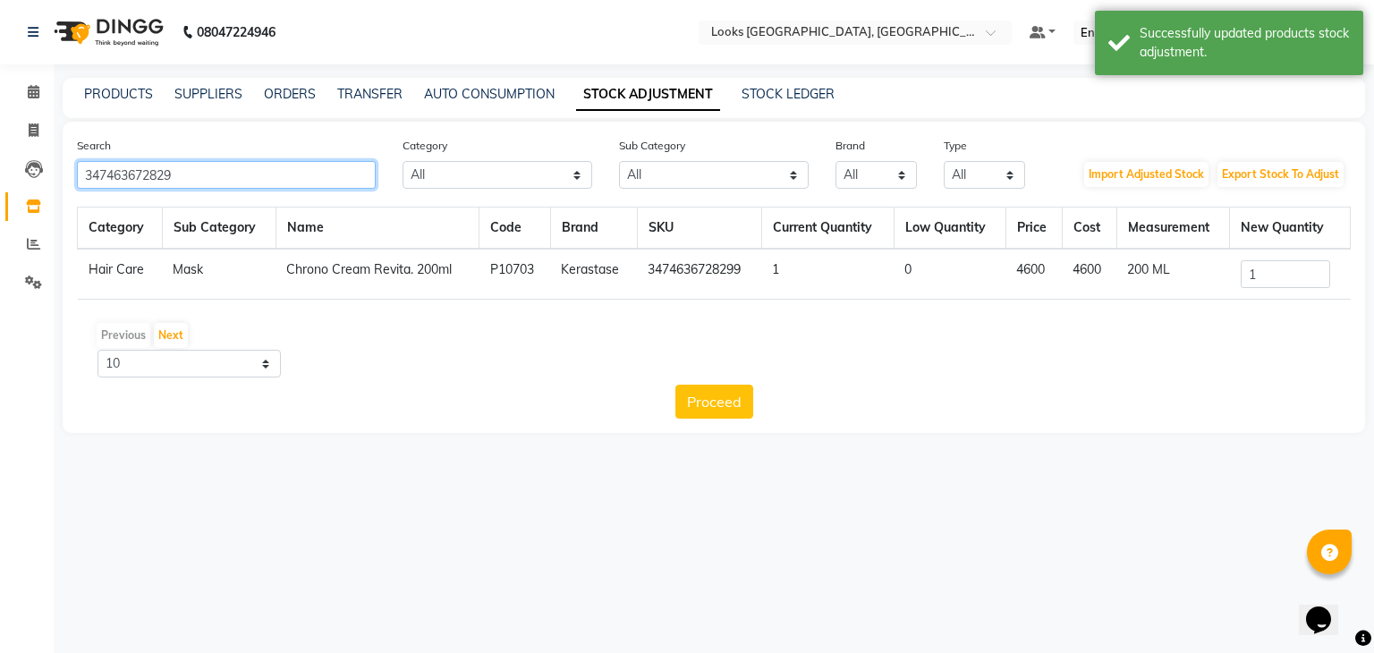
drag, startPoint x: 208, startPoint y: 168, endPoint x: 0, endPoint y: 247, distance: 221.9
click at [0, 247] on app-home "08047224946 Select Location × Looks [GEOGRAPHIC_DATA], [GEOGRAPHIC_DATA] Defaul…" at bounding box center [687, 230] width 1374 height 460
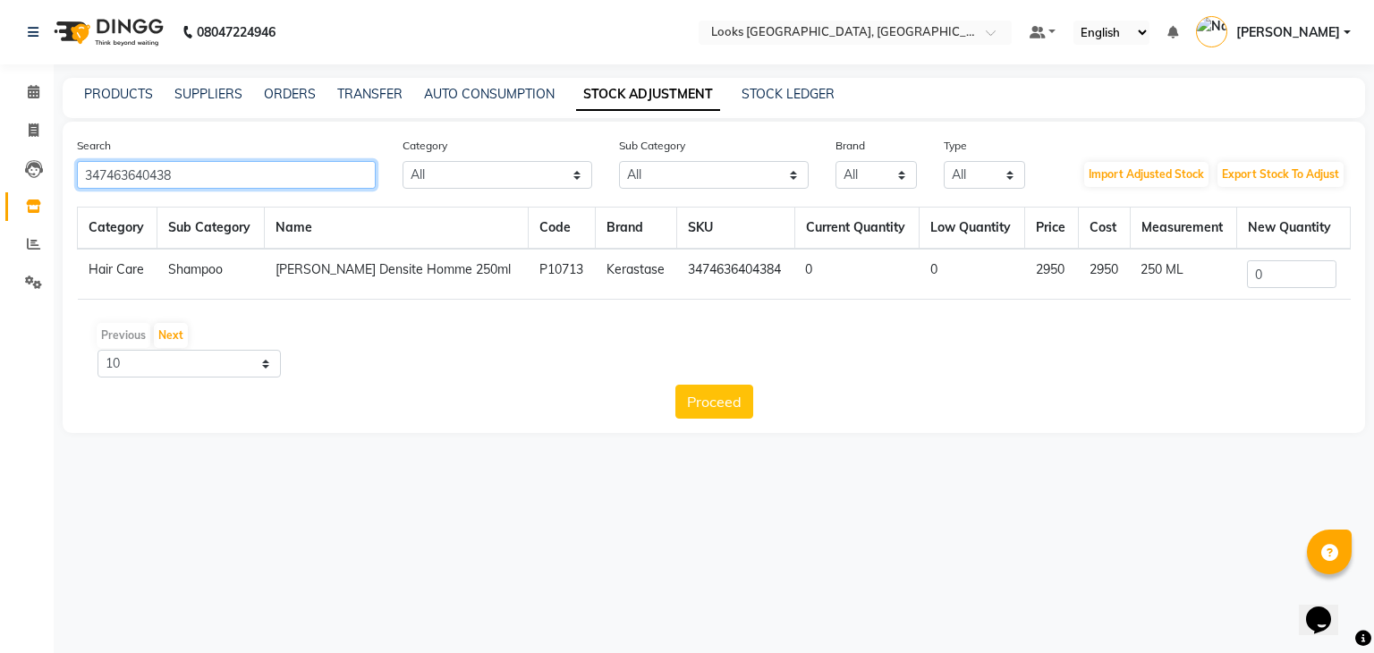
type input "347463640438"
click at [1266, 279] on input "0" at bounding box center [1291, 274] width 89 height 28
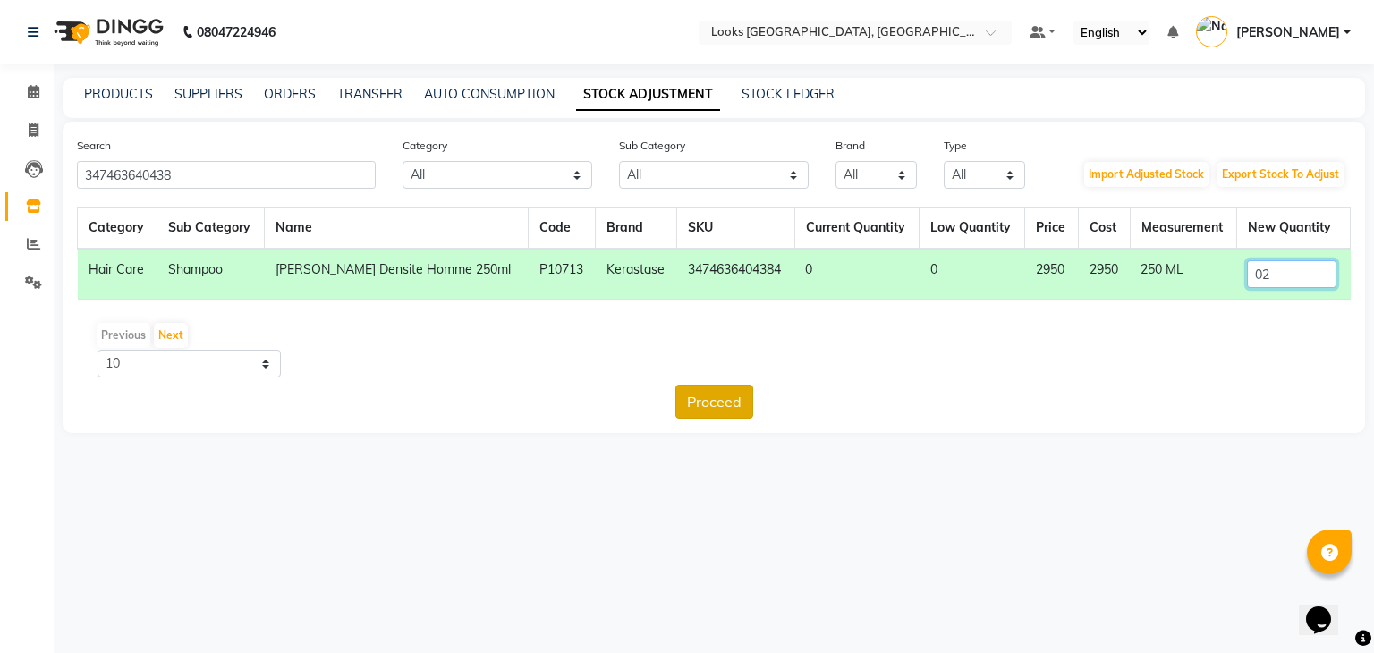
type input "02"
click at [720, 398] on button "Proceed" at bounding box center [714, 402] width 78 height 34
click at [741, 399] on button "Submit" at bounding box center [752, 402] width 71 height 34
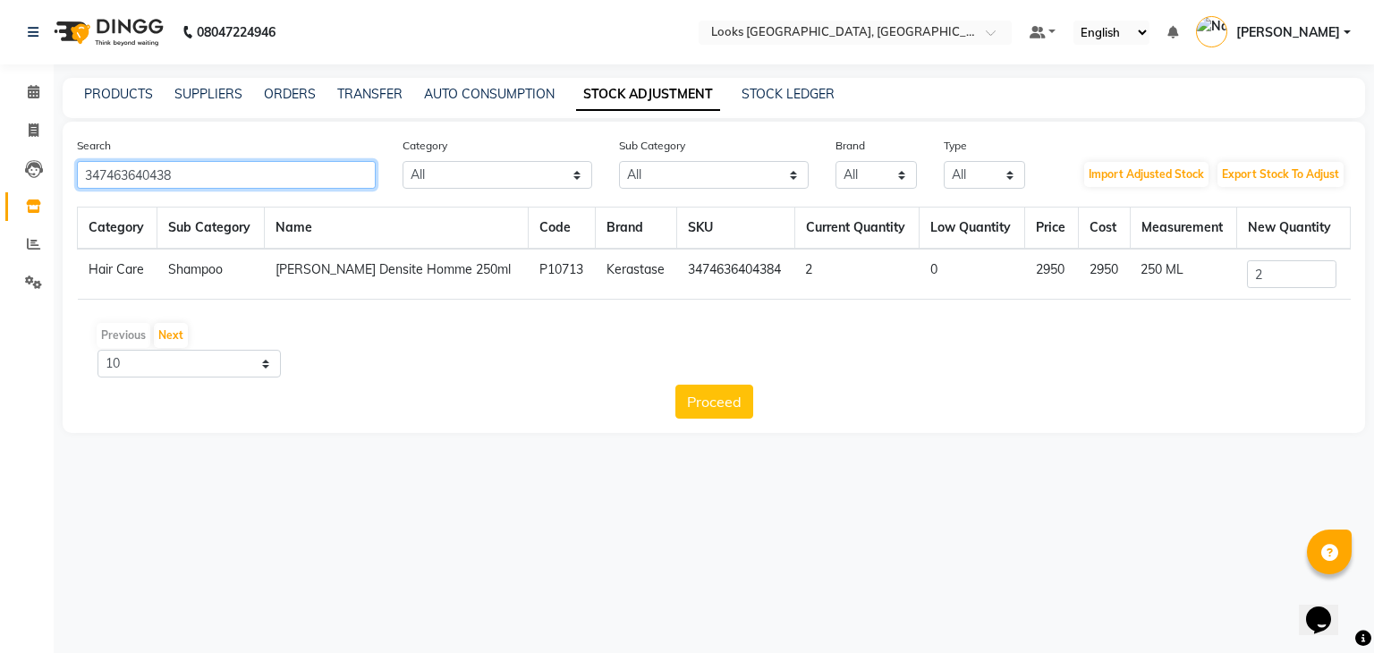
click at [208, 171] on input "347463640438" at bounding box center [226, 175] width 299 height 28
drag, startPoint x: 208, startPoint y: 171, endPoint x: 0, endPoint y: 165, distance: 208.5
click at [0, 165] on app-home "08047224946 Select Location × Looks [GEOGRAPHIC_DATA], [GEOGRAPHIC_DATA] Defaul…" at bounding box center [687, 230] width 1374 height 460
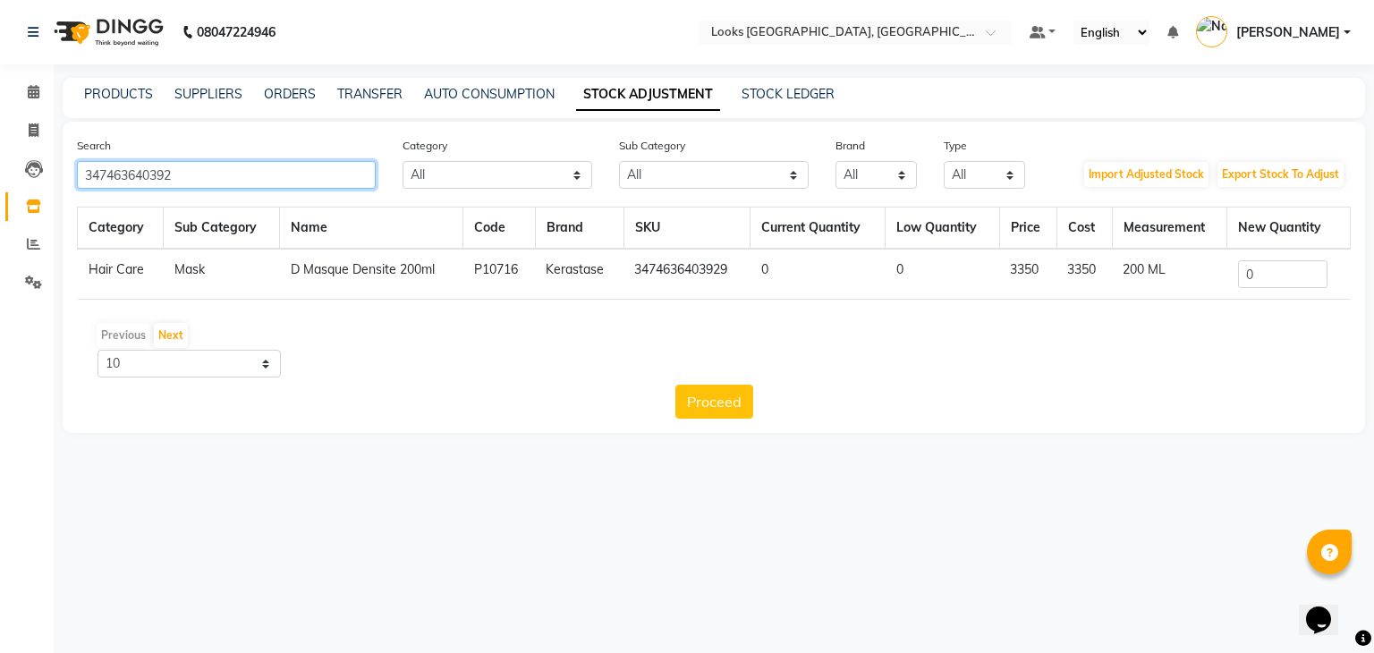
type input "347463640392"
click at [1289, 283] on input "0" at bounding box center [1282, 274] width 89 height 28
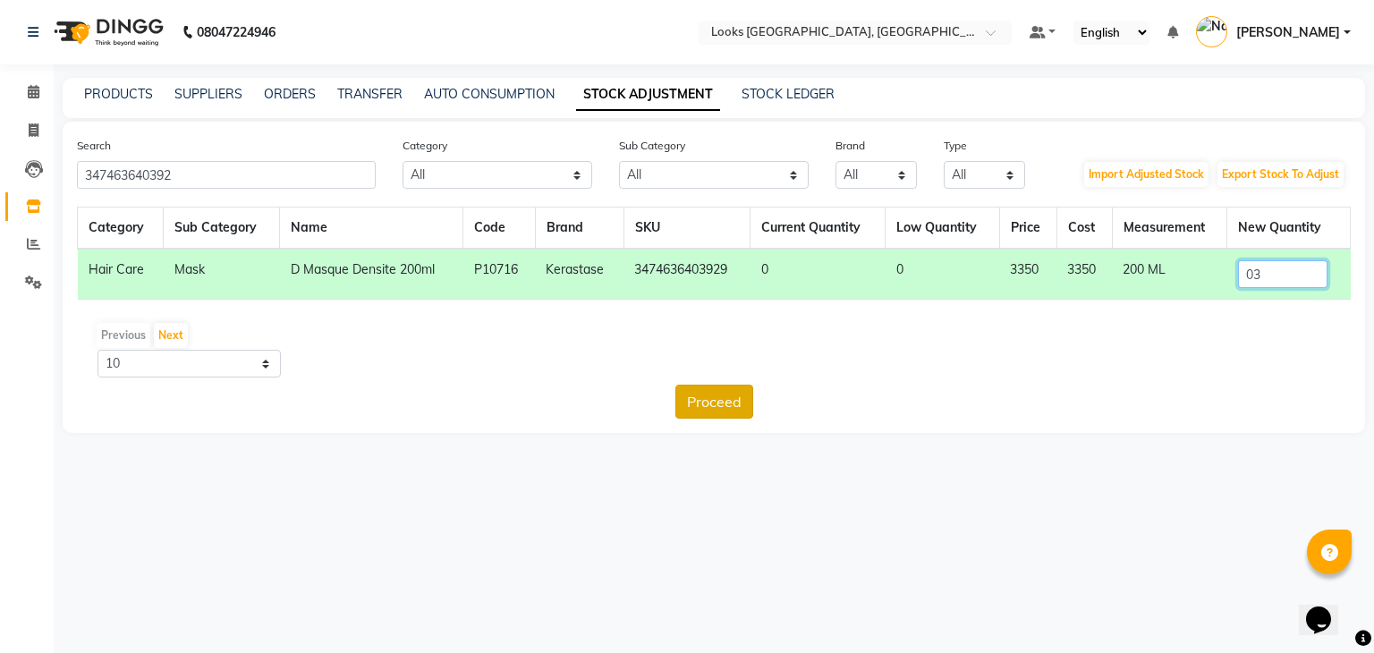
type input "03"
click at [720, 400] on button "Proceed" at bounding box center [714, 402] width 78 height 34
click at [742, 403] on button "Submit" at bounding box center [752, 402] width 71 height 34
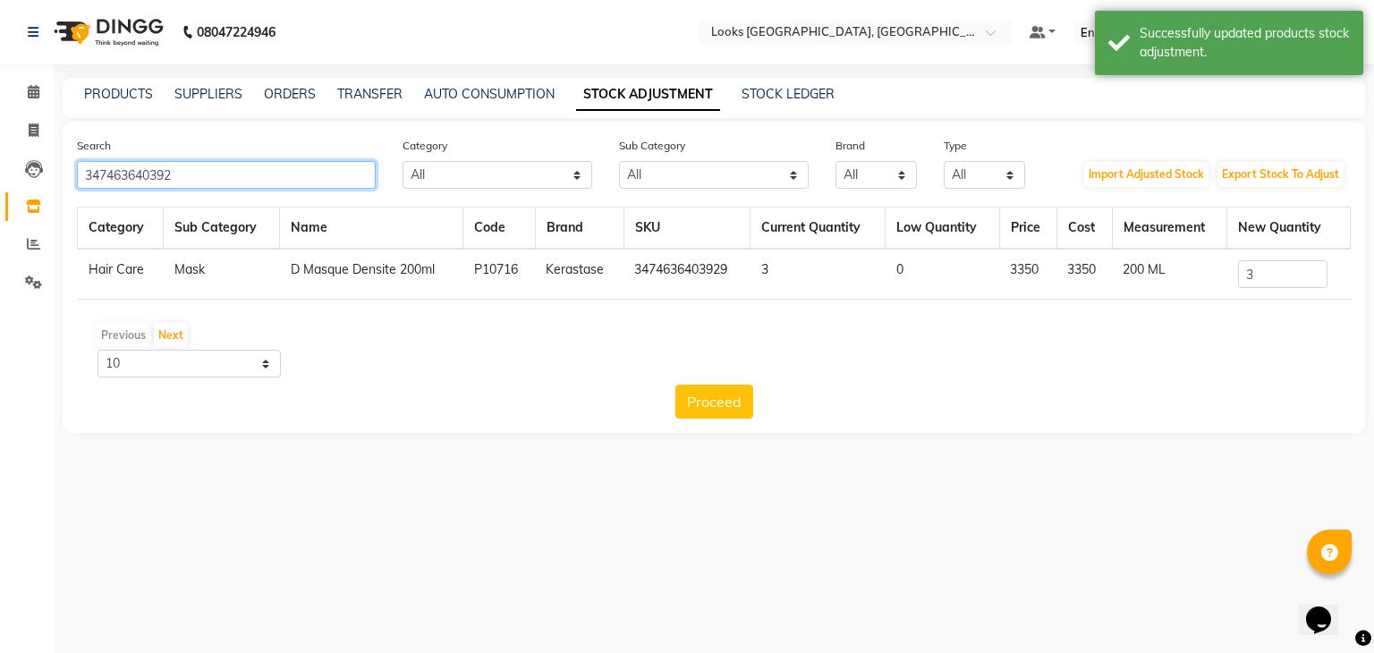
drag, startPoint x: 191, startPoint y: 180, endPoint x: 0, endPoint y: 165, distance: 192.0
click at [0, 165] on app-home "08047224946 Select Location × Looks [GEOGRAPHIC_DATA], [GEOGRAPHIC_DATA] Defaul…" at bounding box center [687, 230] width 1374 height 460
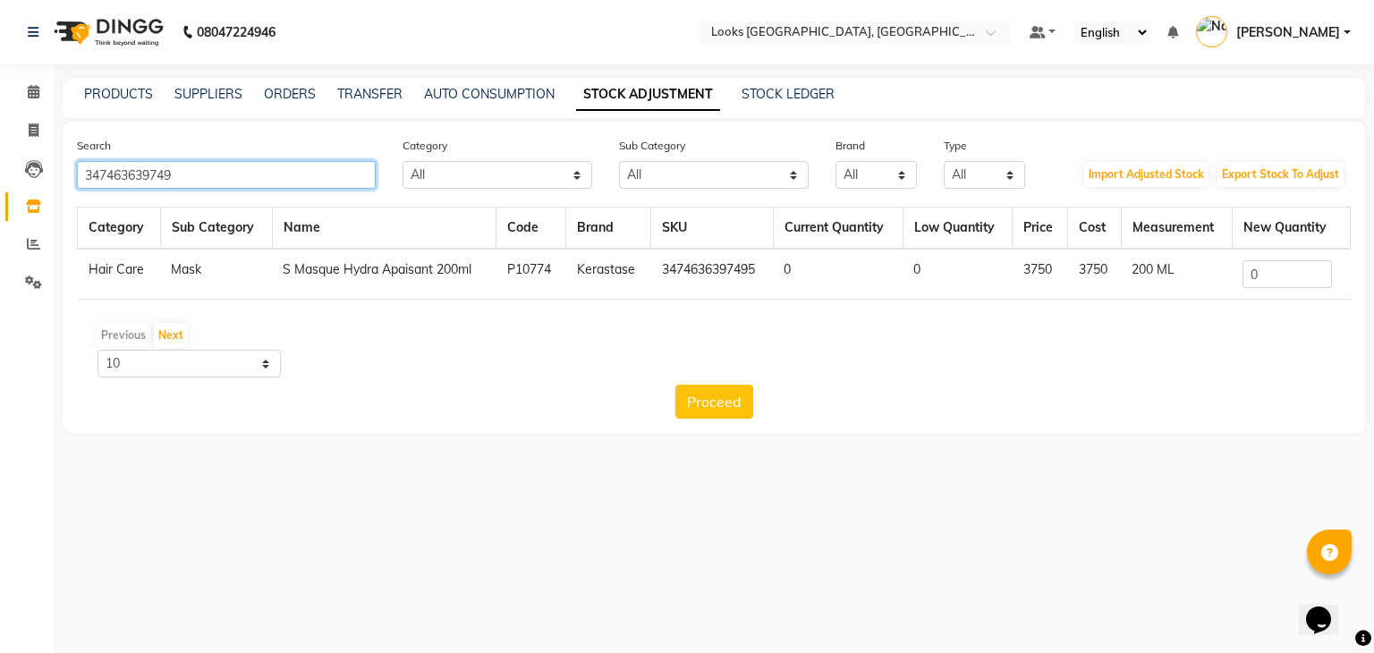
type input "347463639749"
click at [1281, 277] on input "0" at bounding box center [1286, 274] width 89 height 28
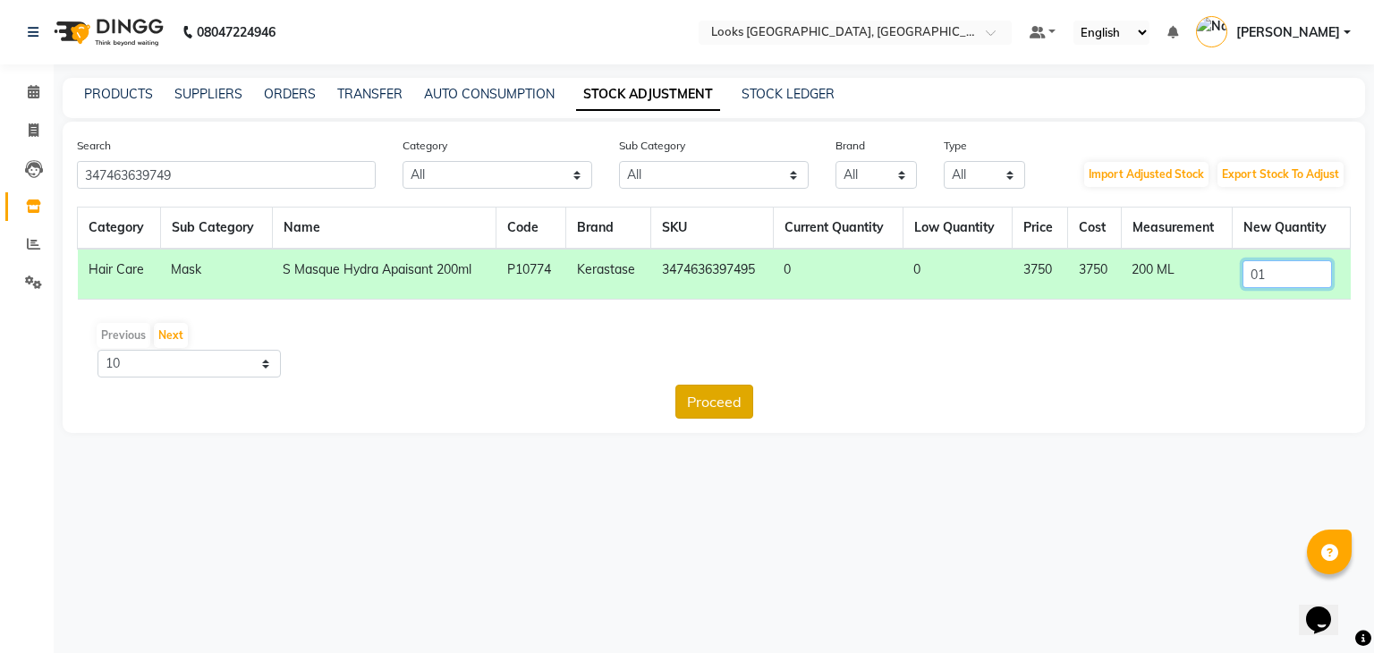
type input "01"
click at [750, 405] on button "Proceed" at bounding box center [714, 402] width 78 height 34
click at [751, 404] on button "Submit" at bounding box center [752, 402] width 71 height 34
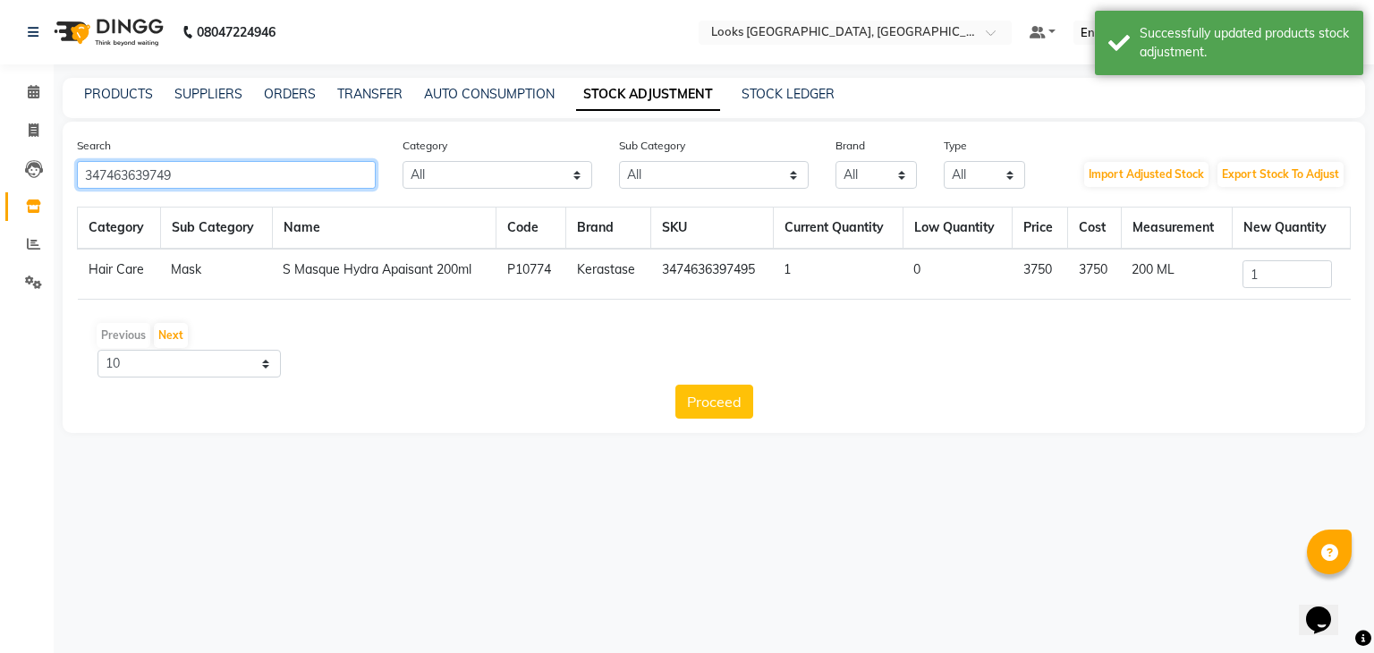
drag, startPoint x: 227, startPoint y: 171, endPoint x: 0, endPoint y: 205, distance: 229.7
click at [0, 205] on app-home "08047224946 Select Location × Looks [GEOGRAPHIC_DATA], [GEOGRAPHIC_DATA] Defaul…" at bounding box center [687, 230] width 1374 height 460
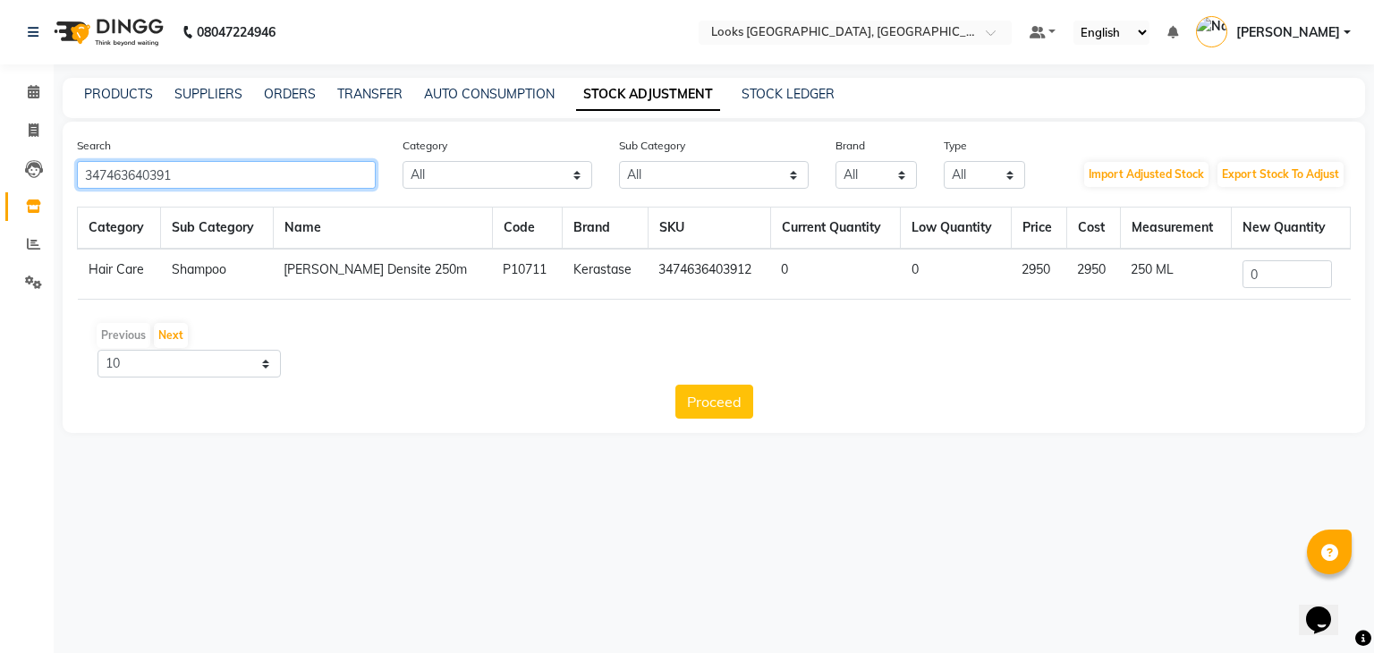
type input "347463640391"
click at [1280, 281] on input "0" at bounding box center [1286, 274] width 89 height 28
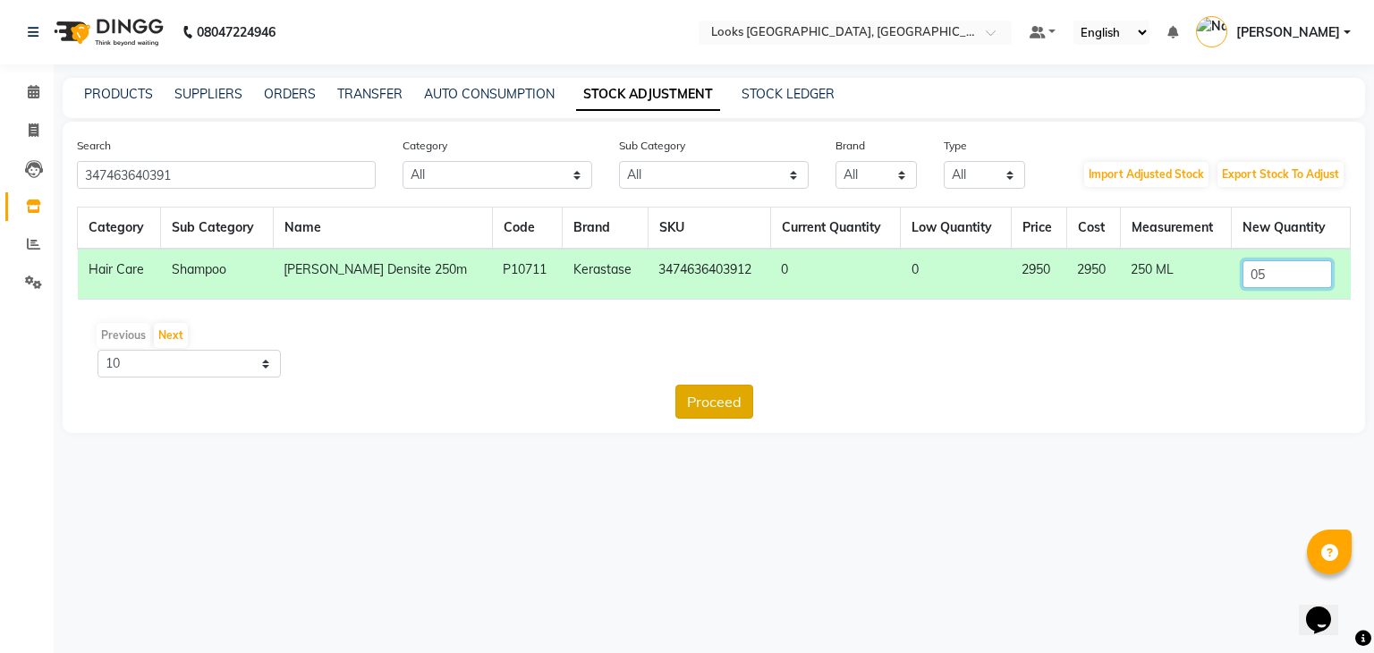
type input "05"
click at [700, 405] on button "Proceed" at bounding box center [714, 402] width 78 height 34
click at [744, 399] on button "Submit" at bounding box center [752, 402] width 71 height 34
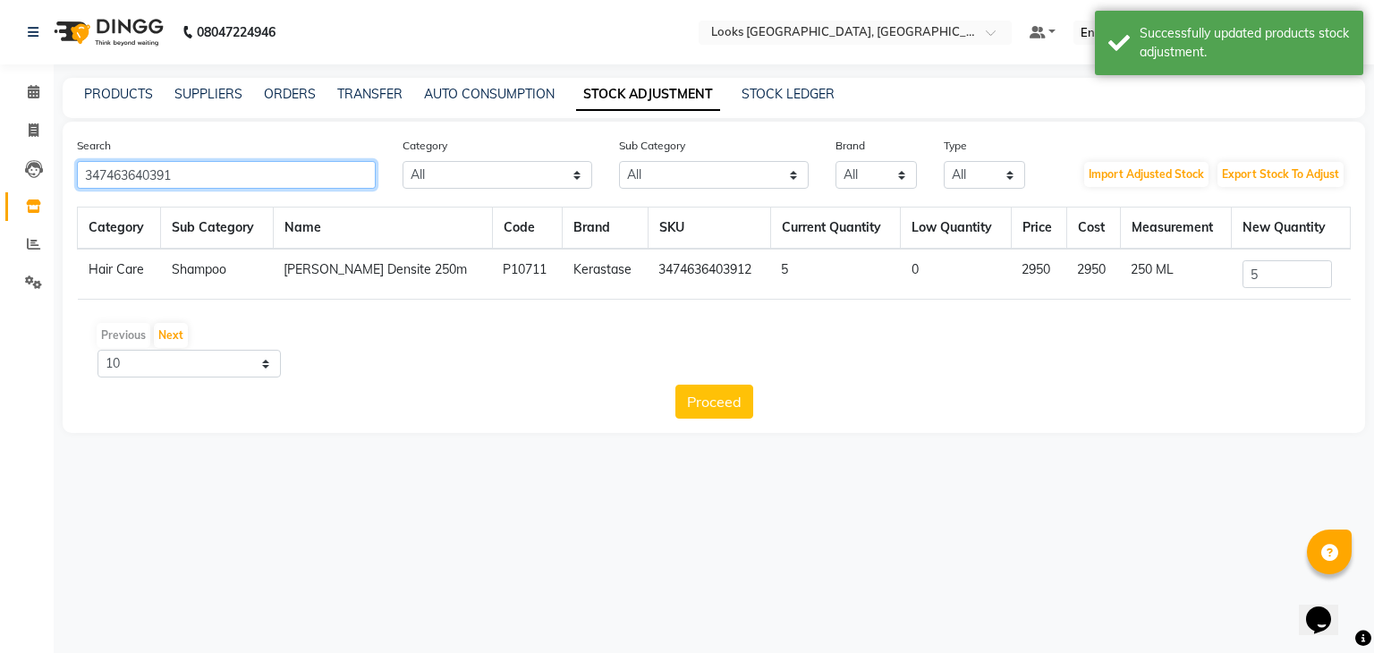
drag, startPoint x: 233, startPoint y: 174, endPoint x: 0, endPoint y: 216, distance: 237.0
click at [0, 216] on app-home "08047224946 Select Location × Looks [GEOGRAPHIC_DATA], [GEOGRAPHIC_DATA] Defaul…" at bounding box center [687, 230] width 1374 height 460
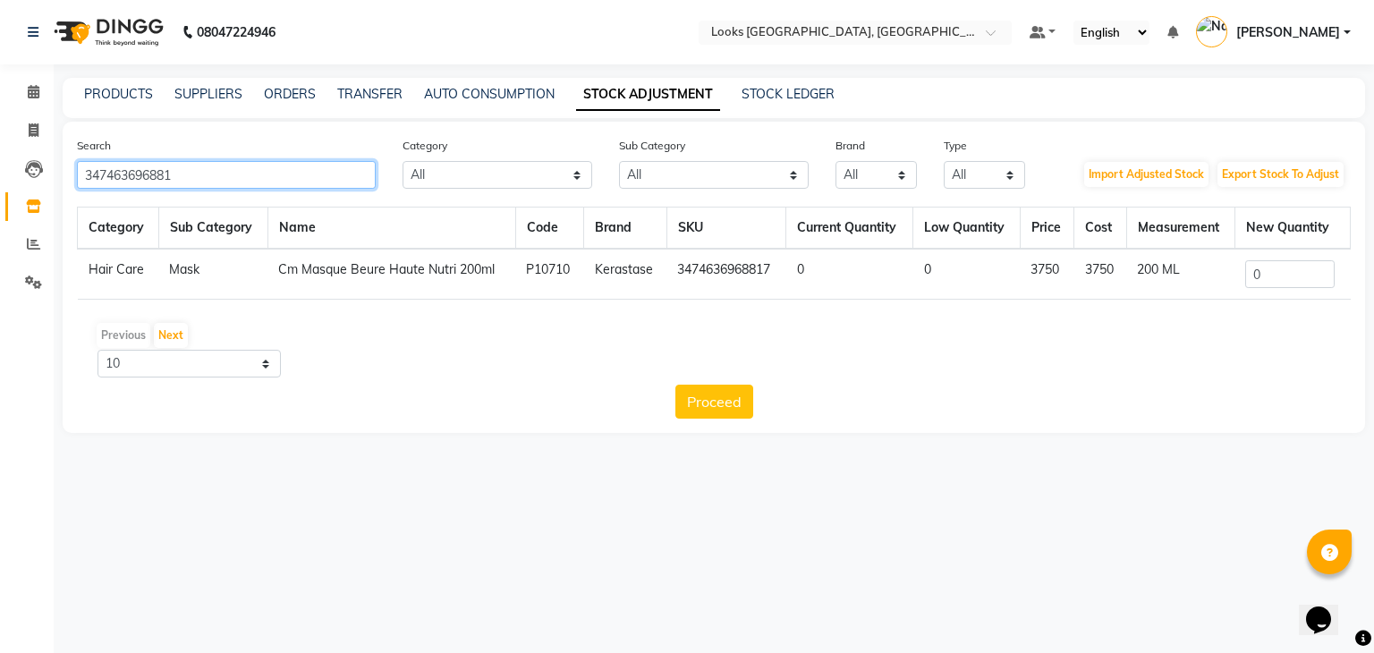
type input "347463696881"
click at [1309, 275] on input "0" at bounding box center [1289, 274] width 89 height 28
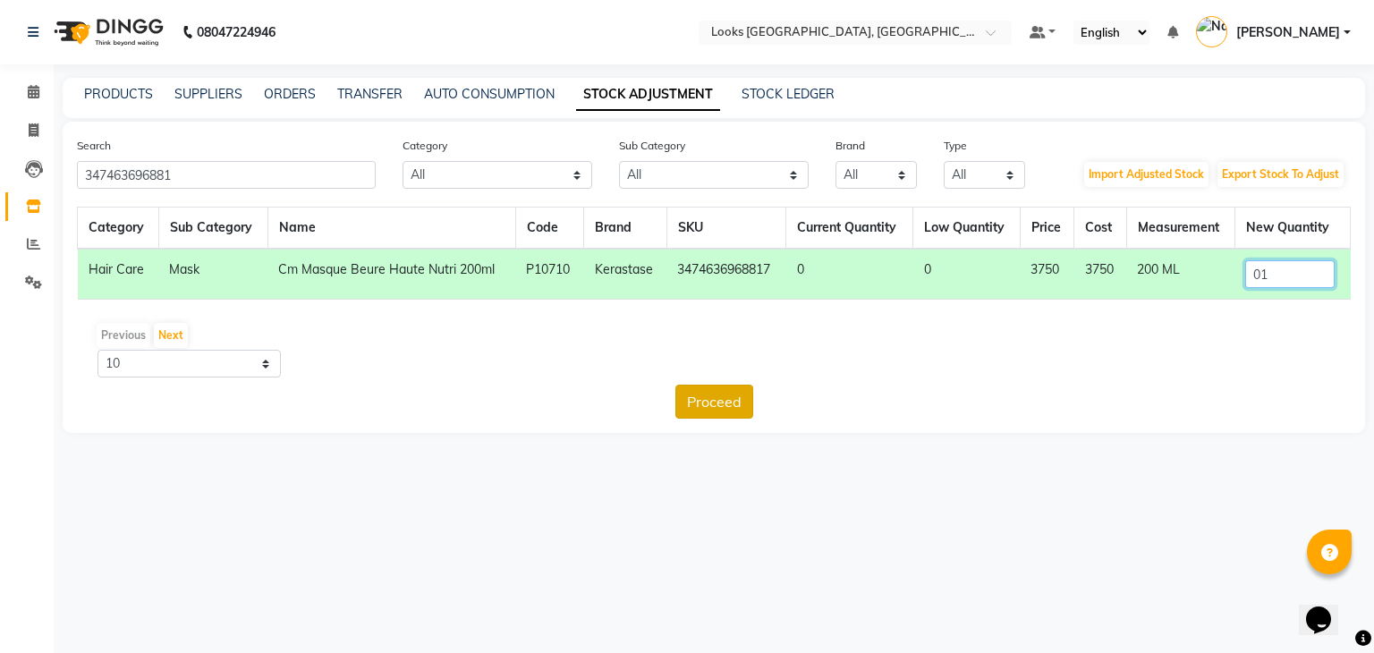
type input "01"
click at [724, 402] on button "Proceed" at bounding box center [714, 402] width 78 height 34
click at [733, 402] on button "Submit" at bounding box center [752, 402] width 71 height 34
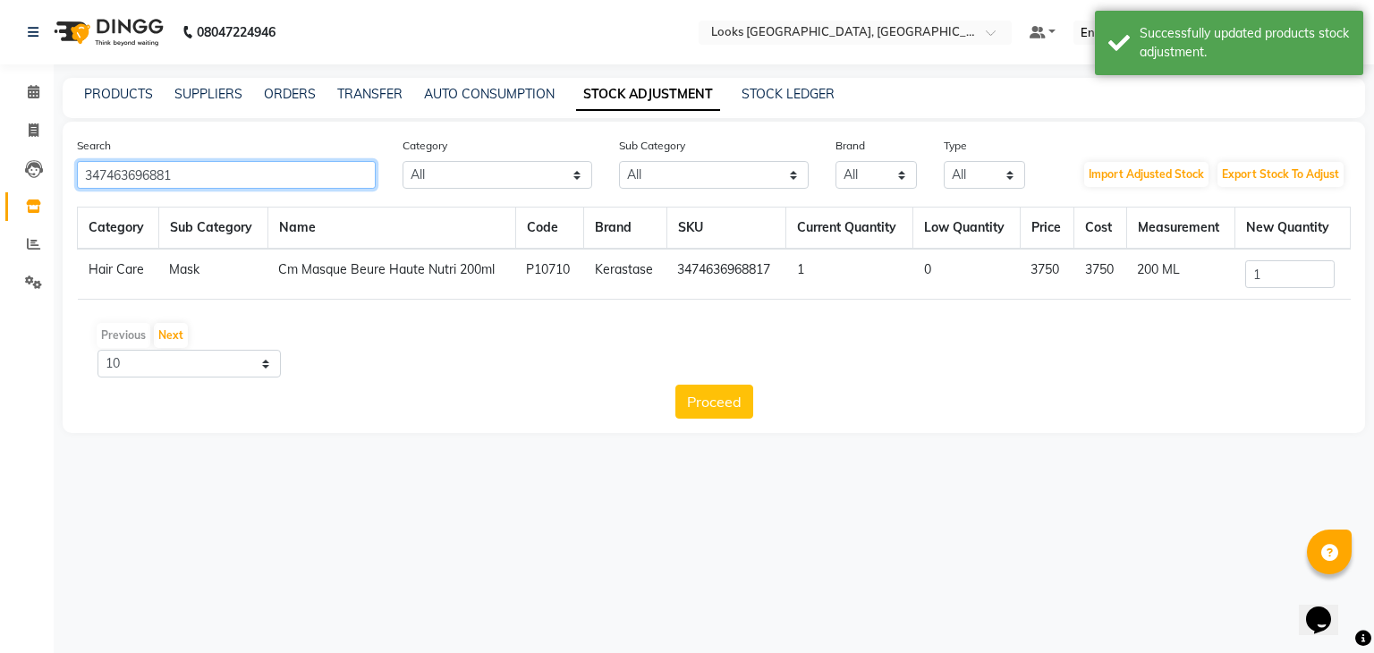
drag, startPoint x: 200, startPoint y: 181, endPoint x: 0, endPoint y: 177, distance: 200.4
click at [0, 177] on app-home "08047224946 Select Location × Looks [GEOGRAPHIC_DATA], [GEOGRAPHIC_DATA] Defaul…" at bounding box center [687, 230] width 1374 height 460
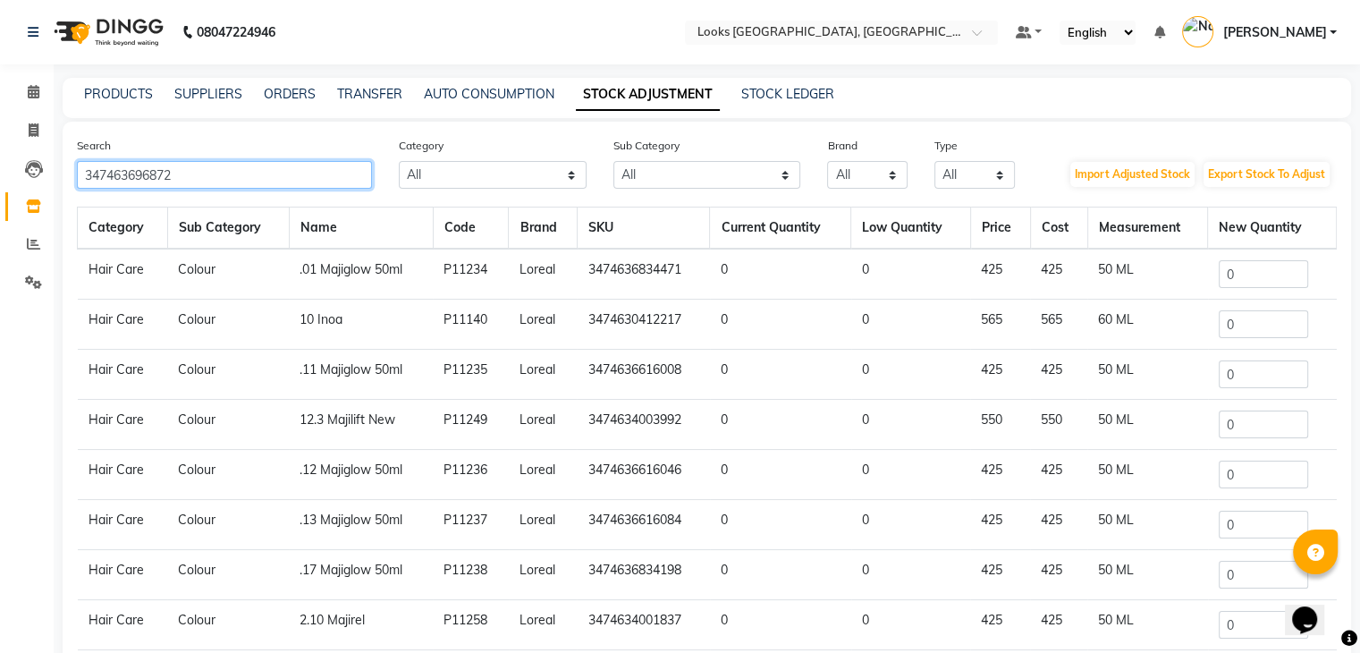
click at [233, 167] on input "347463696872" at bounding box center [224, 175] width 295 height 28
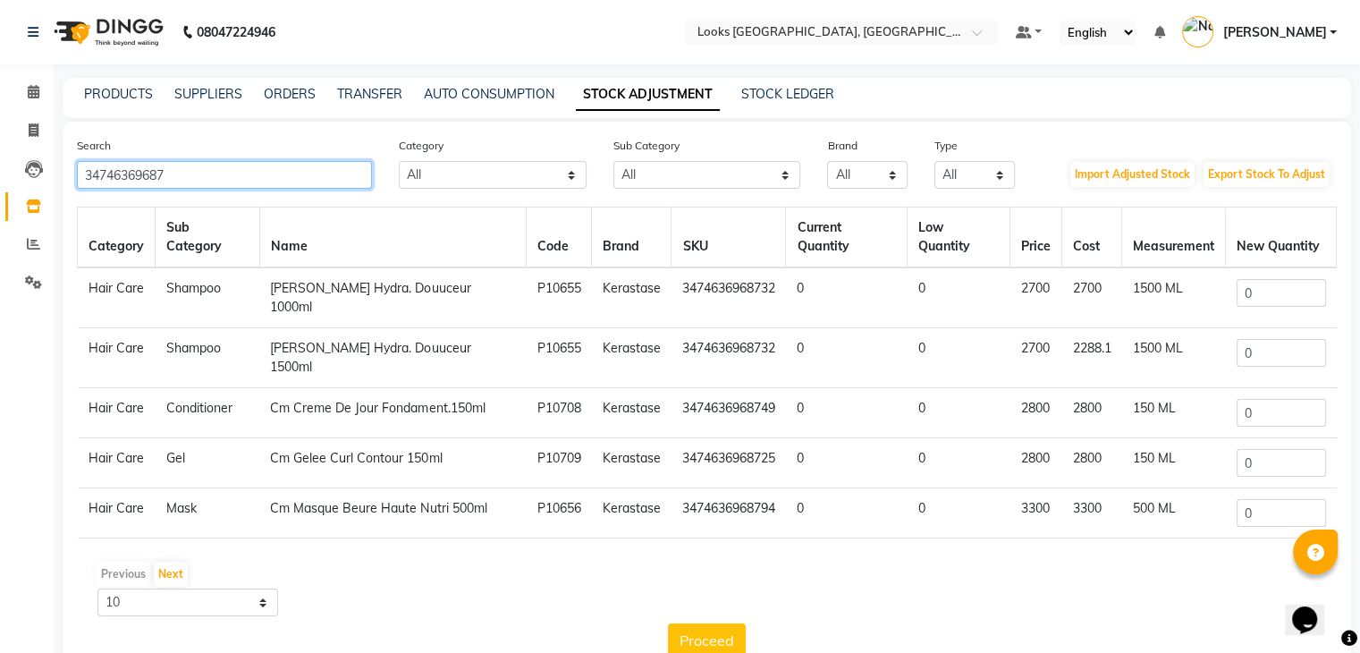
type input "34746369687"
click at [1266, 449] on input "0" at bounding box center [1281, 463] width 89 height 28
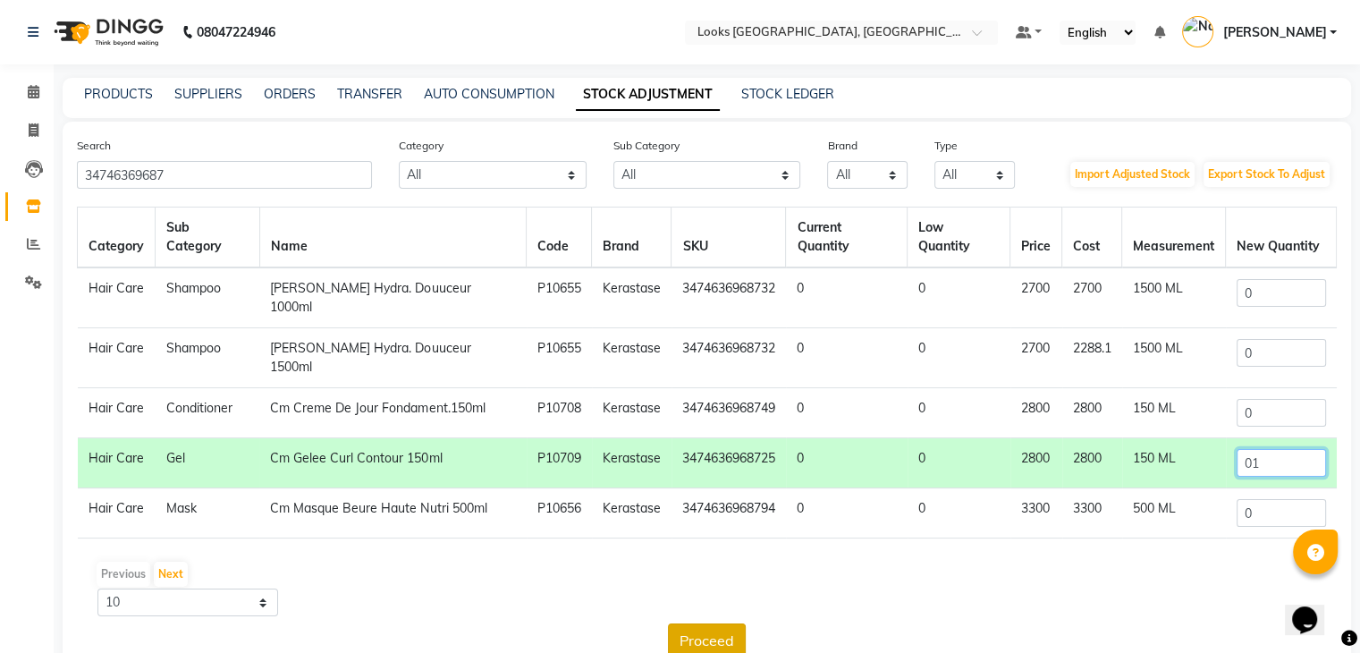
type input "01"
click at [695, 623] on button "Proceed" at bounding box center [707, 640] width 78 height 34
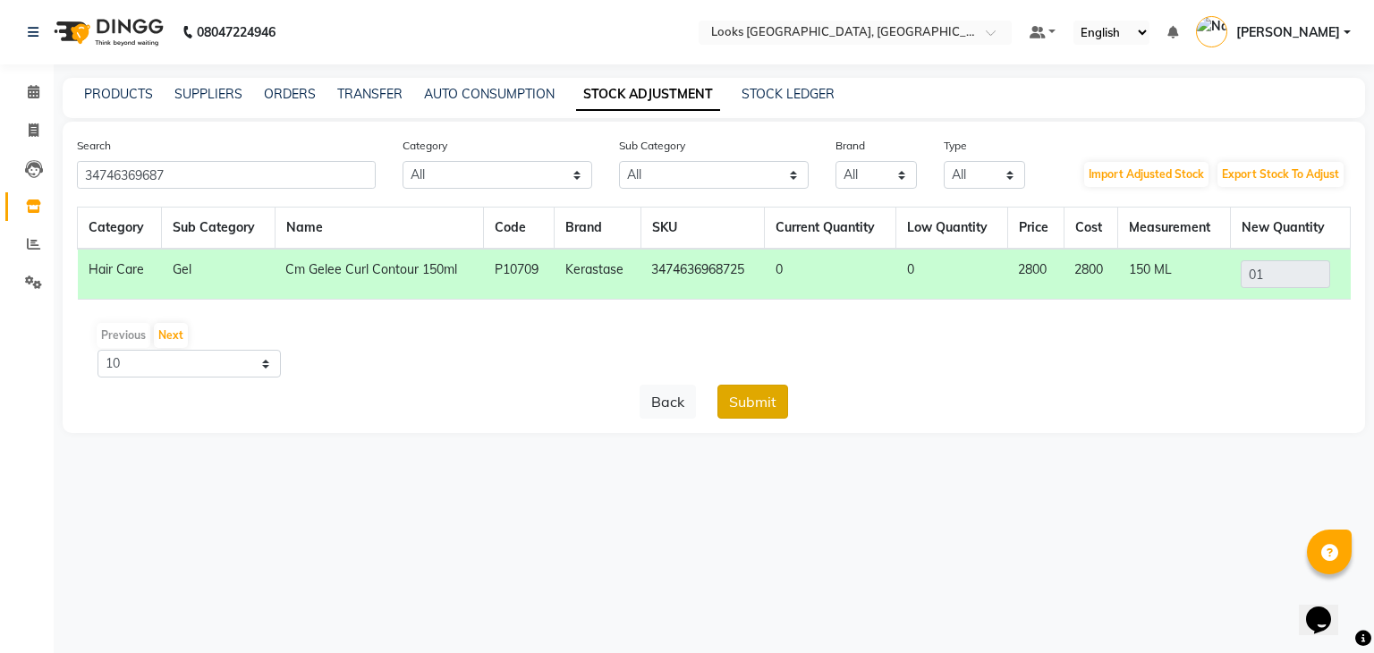
click at [752, 400] on button "Submit" at bounding box center [752, 402] width 71 height 34
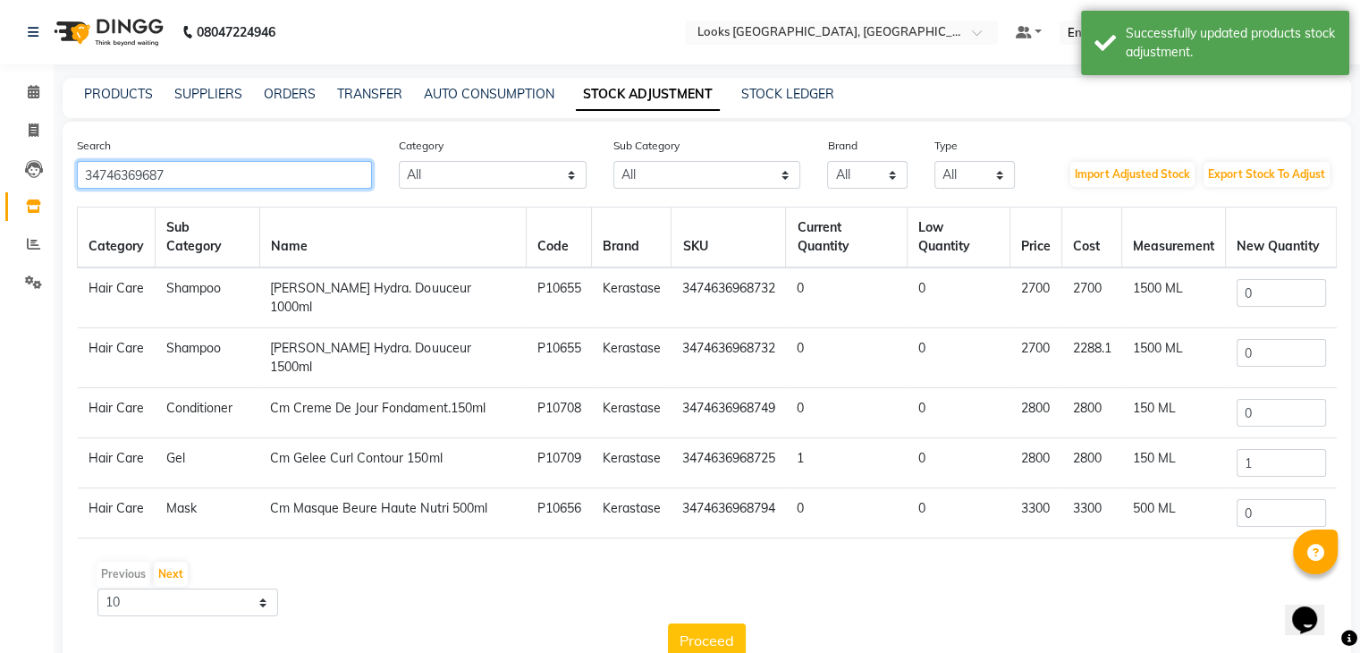
click at [184, 173] on input "34746369687" at bounding box center [224, 175] width 295 height 28
drag, startPoint x: 184, startPoint y: 173, endPoint x: 0, endPoint y: 197, distance: 185.8
click at [0, 197] on app-home "08047224946 Select Location × Looks [GEOGRAPHIC_DATA], [GEOGRAPHIC_DATA] Defaul…" at bounding box center [680, 349] width 1360 height 699
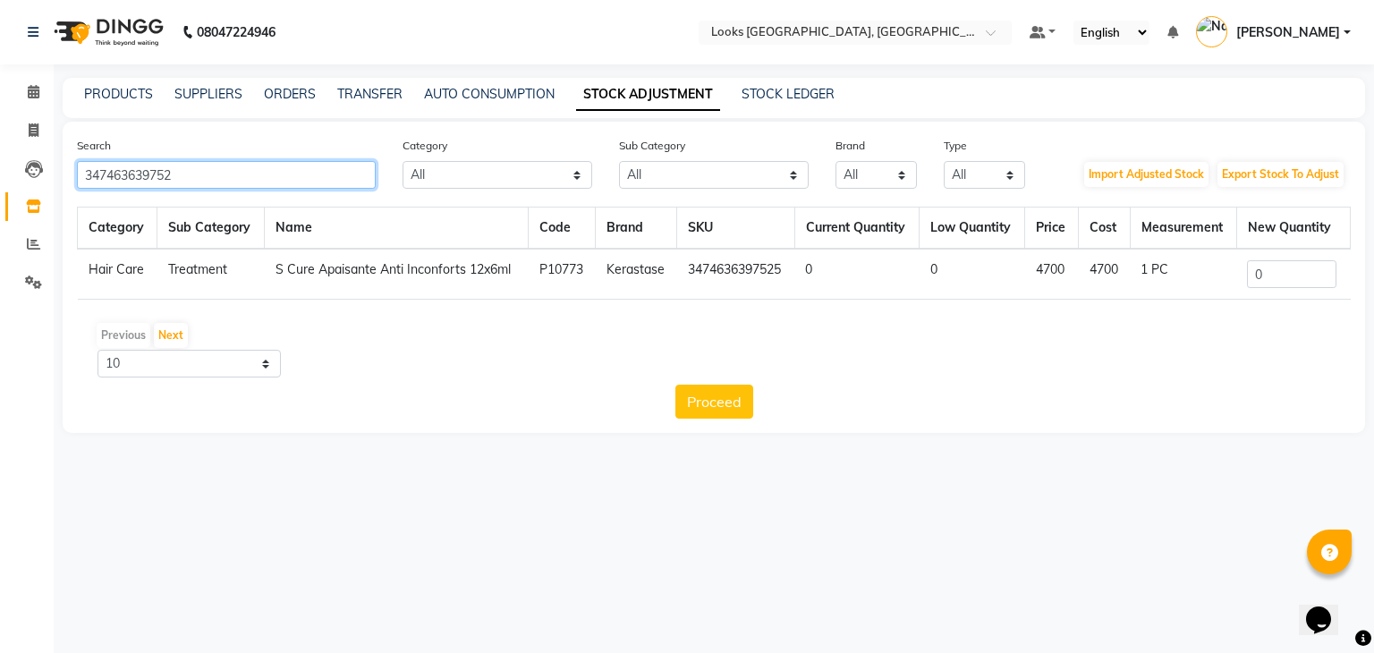
type input "347463639752"
click at [1292, 269] on input "0" at bounding box center [1291, 274] width 89 height 28
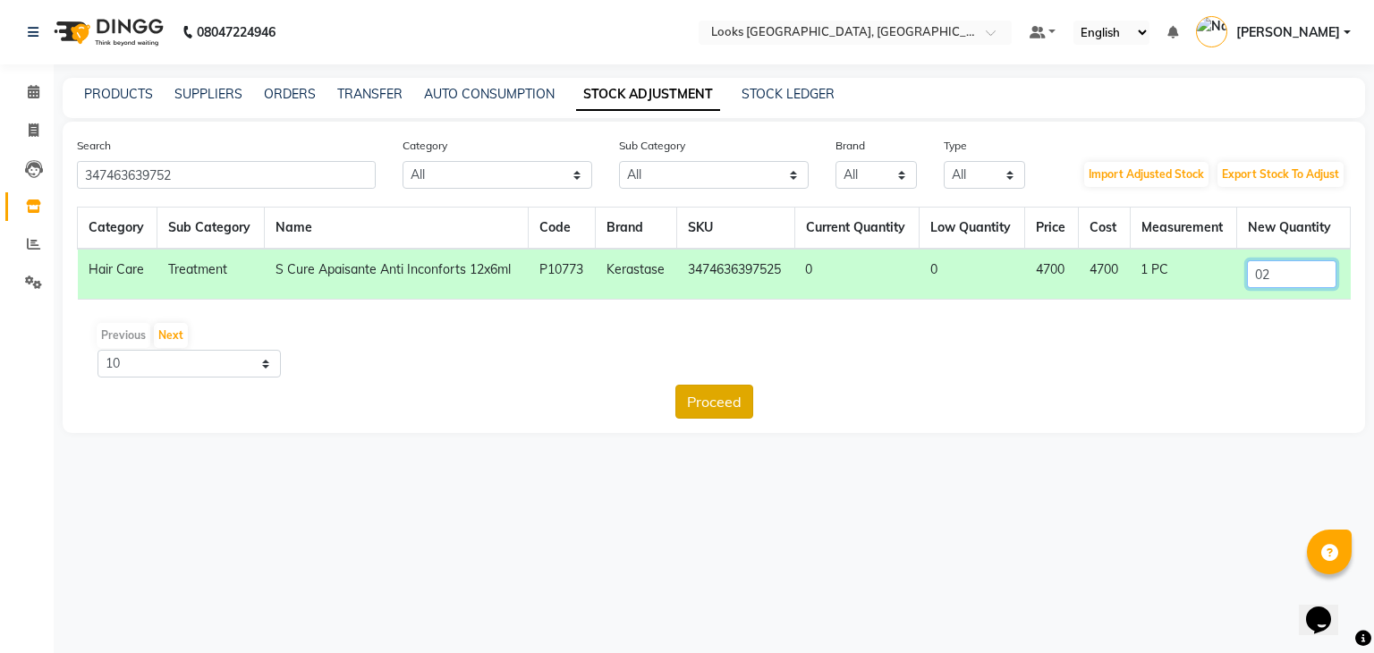
type input "02"
click at [732, 397] on button "Proceed" at bounding box center [714, 402] width 78 height 34
click at [760, 396] on button "Submit" at bounding box center [752, 402] width 71 height 34
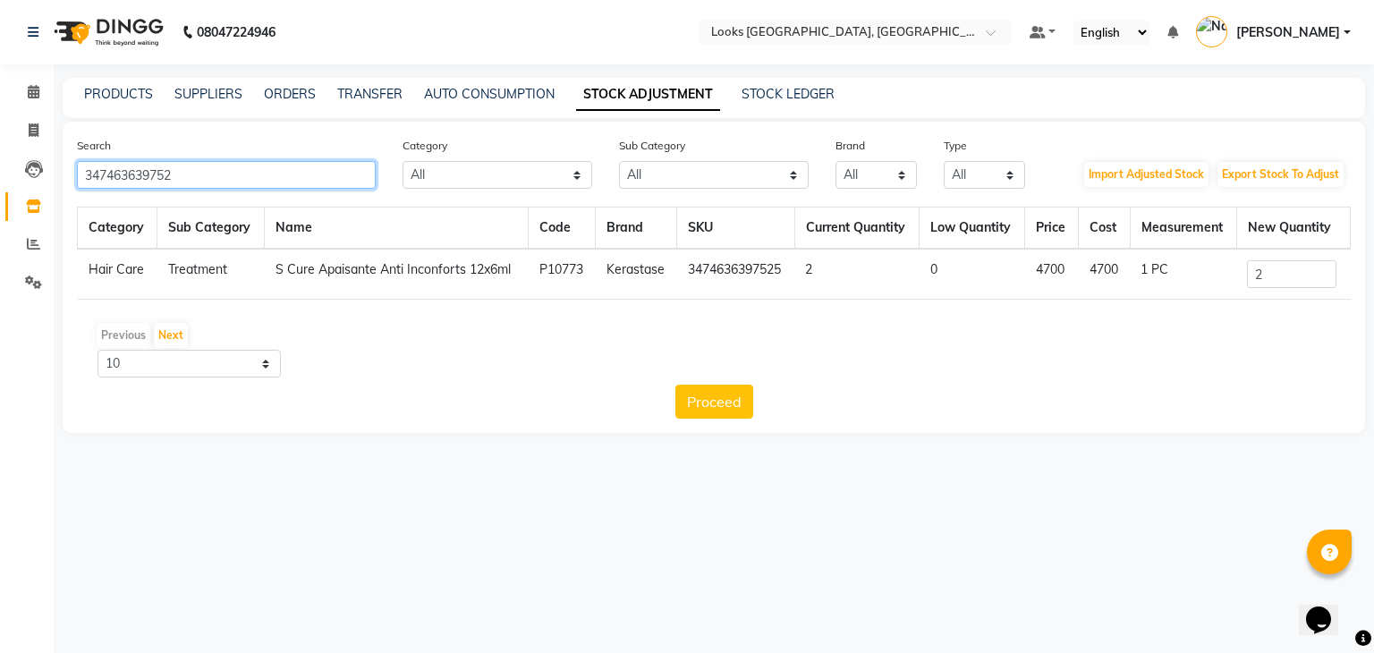
drag, startPoint x: 200, startPoint y: 175, endPoint x: 0, endPoint y: 143, distance: 202.9
click at [0, 143] on app-home "08047224946 Select Location × Looks [GEOGRAPHIC_DATA], [GEOGRAPHIC_DATA] Defaul…" at bounding box center [687, 230] width 1374 height 460
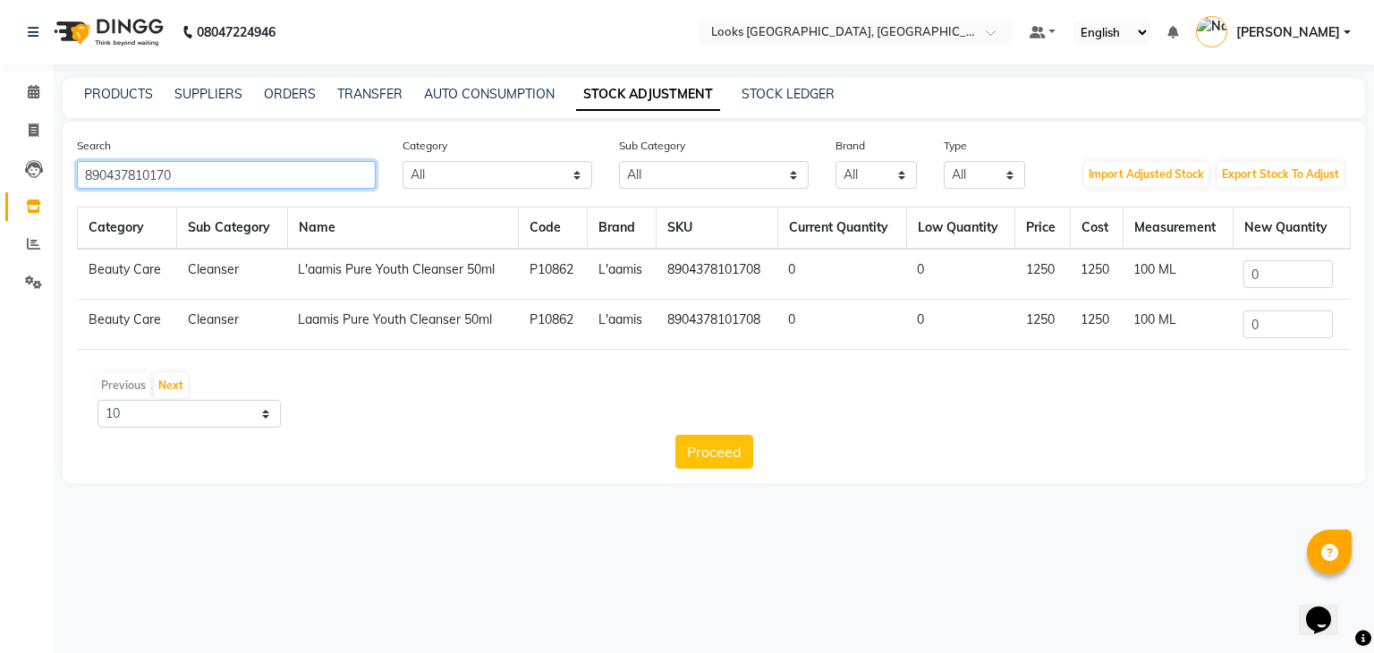
type input "890437810170"
click at [1277, 276] on input "0" at bounding box center [1287, 274] width 89 height 28
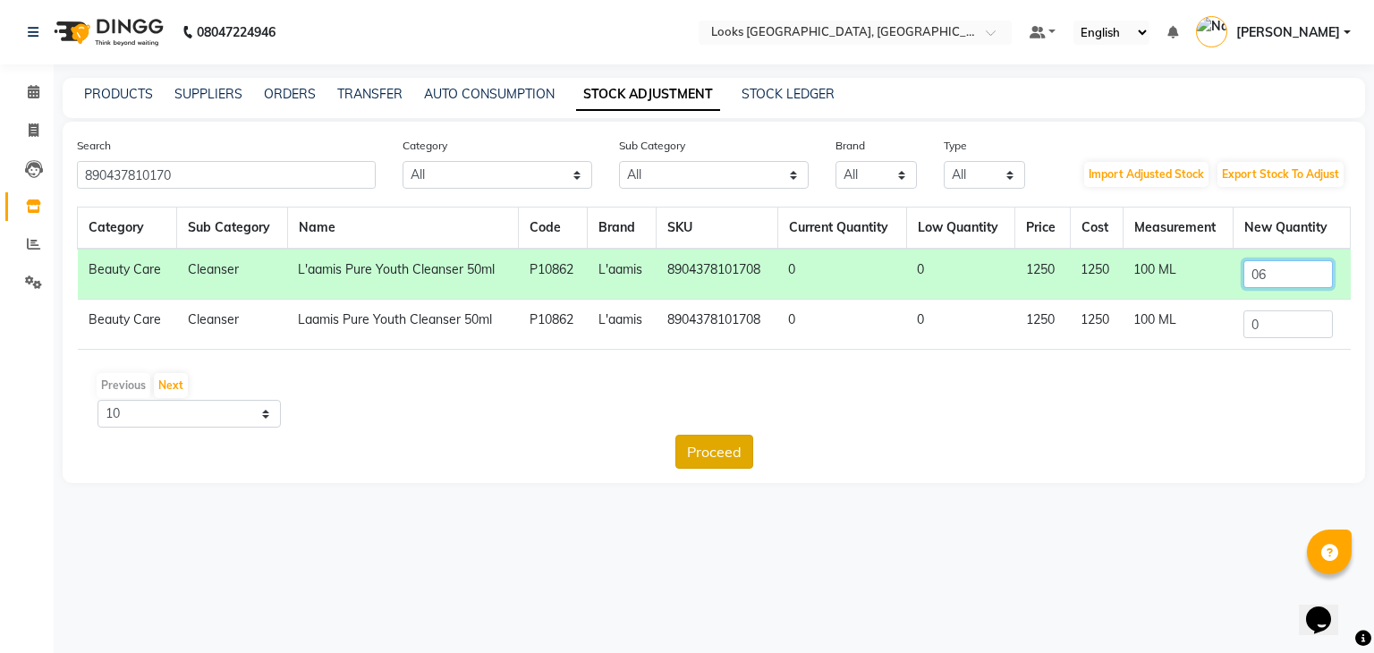
type input "06"
click at [733, 453] on button "Proceed" at bounding box center [714, 452] width 78 height 34
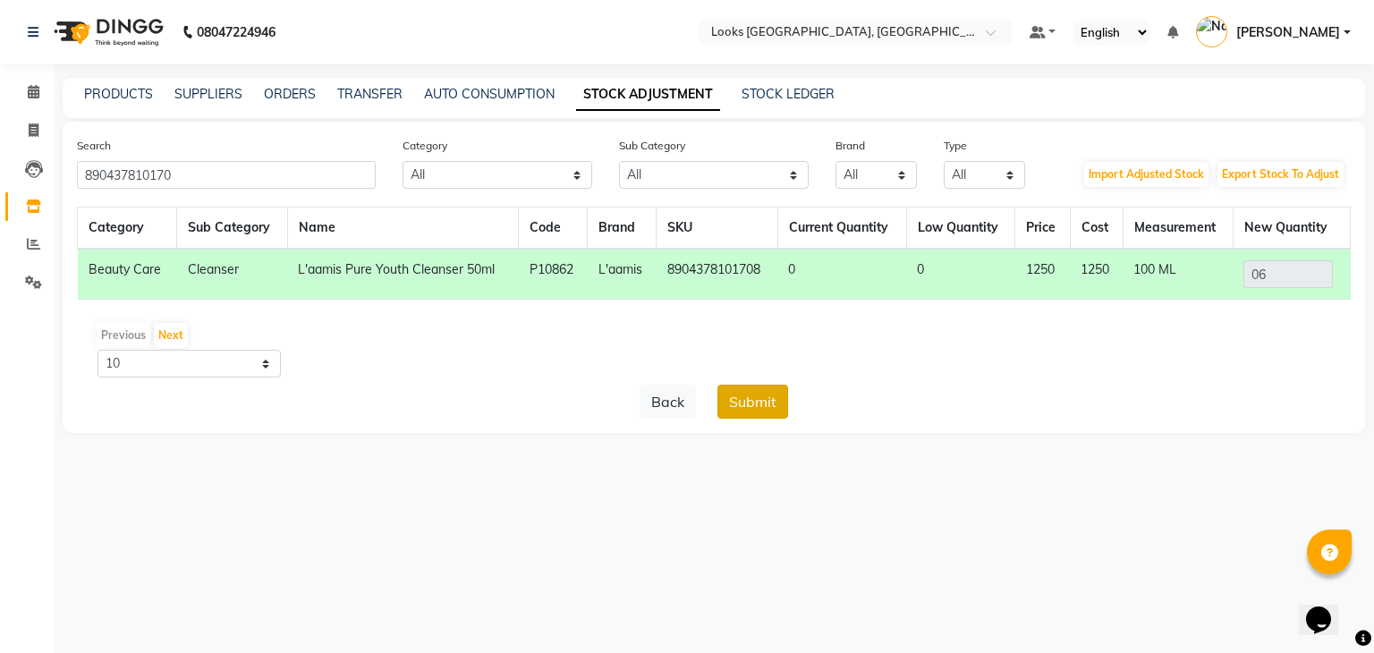
click at [751, 401] on button "Submit" at bounding box center [752, 402] width 71 height 34
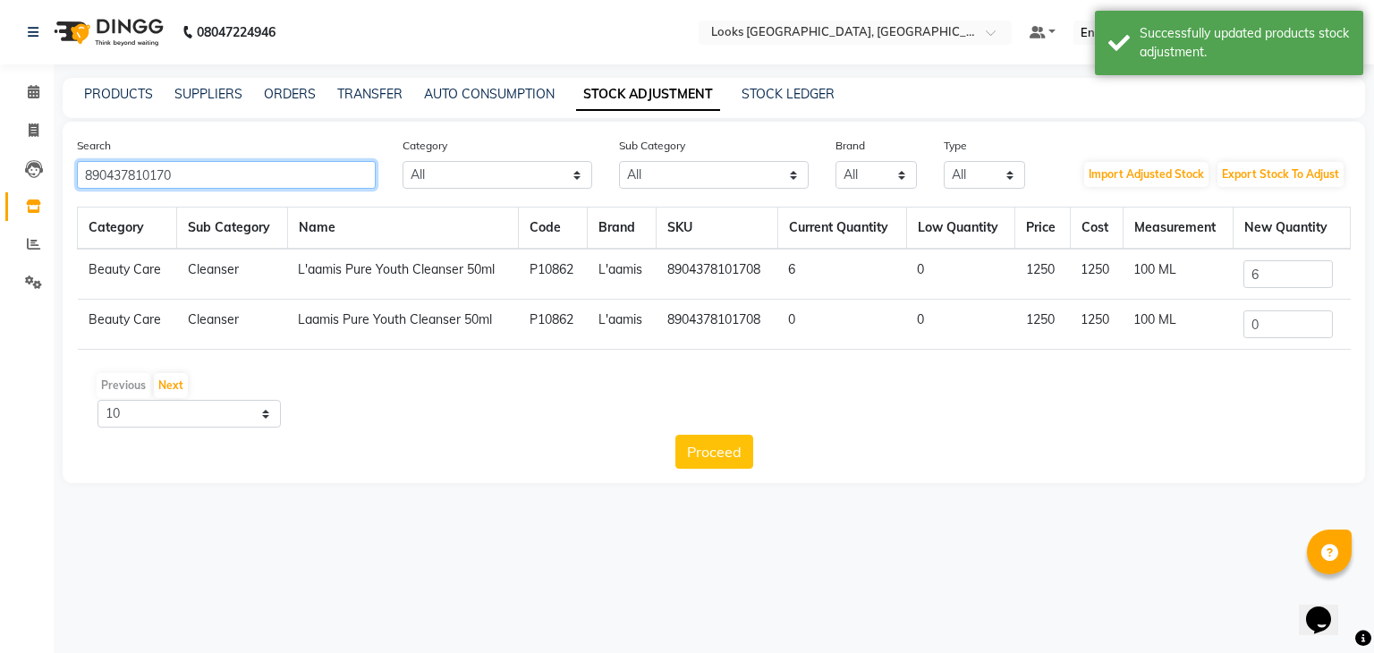
drag, startPoint x: 249, startPoint y: 184, endPoint x: 0, endPoint y: 158, distance: 250.0
click at [0, 158] on app-home "08047224946 Select Location × Looks [GEOGRAPHIC_DATA], [GEOGRAPHIC_DATA] Defaul…" at bounding box center [687, 255] width 1374 height 510
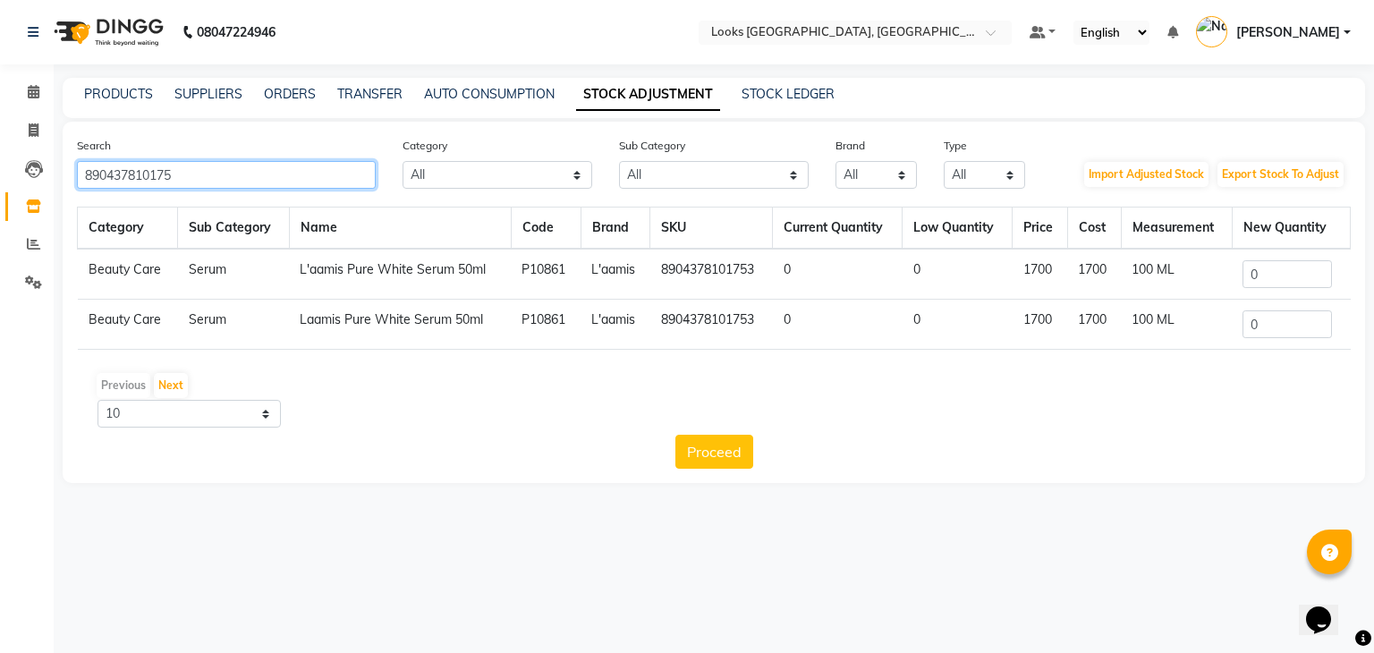
type input "890437810175"
click at [1279, 269] on input "0" at bounding box center [1286, 274] width 89 height 28
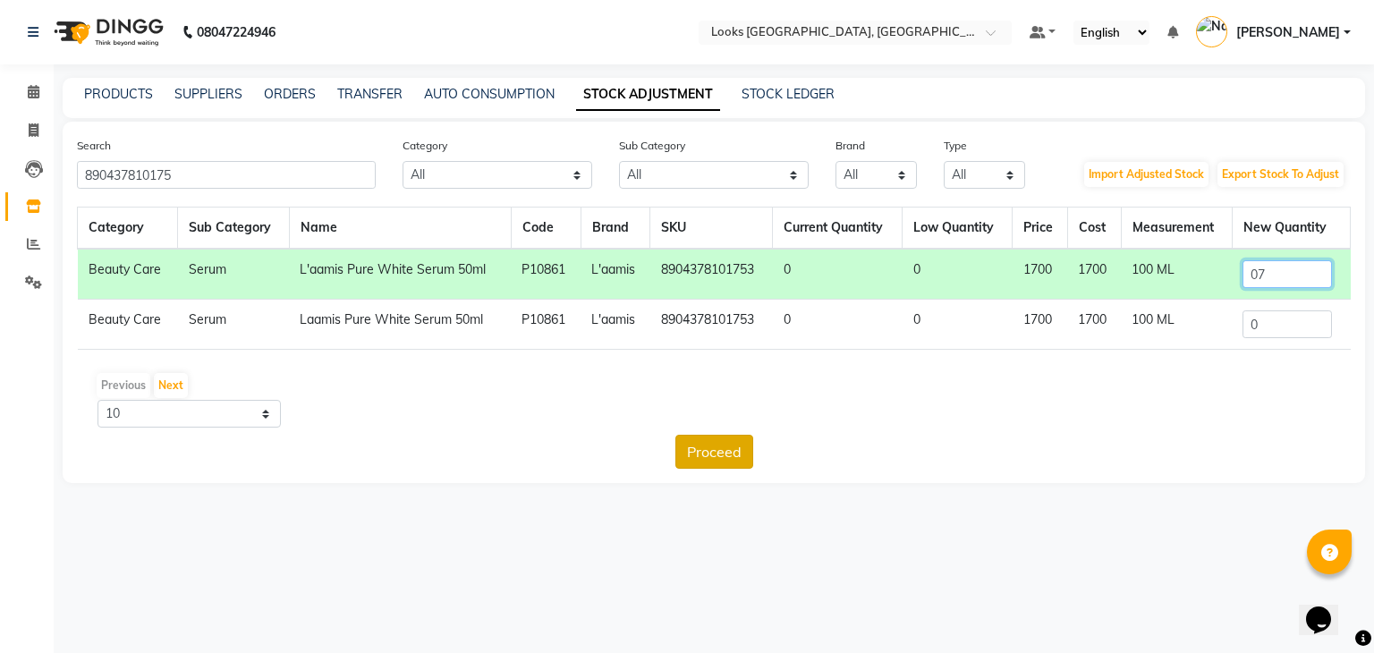
type input "07"
click at [724, 452] on button "Proceed" at bounding box center [714, 452] width 78 height 34
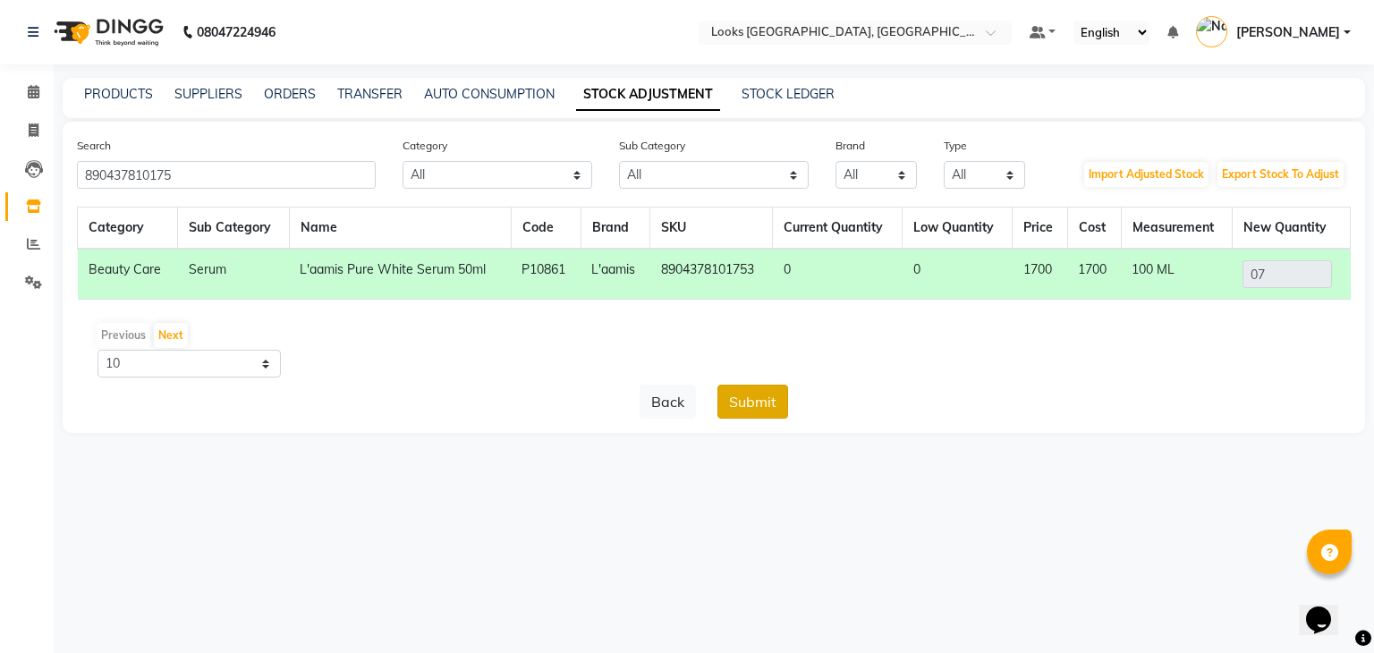
click at [758, 412] on button "Submit" at bounding box center [752, 402] width 71 height 34
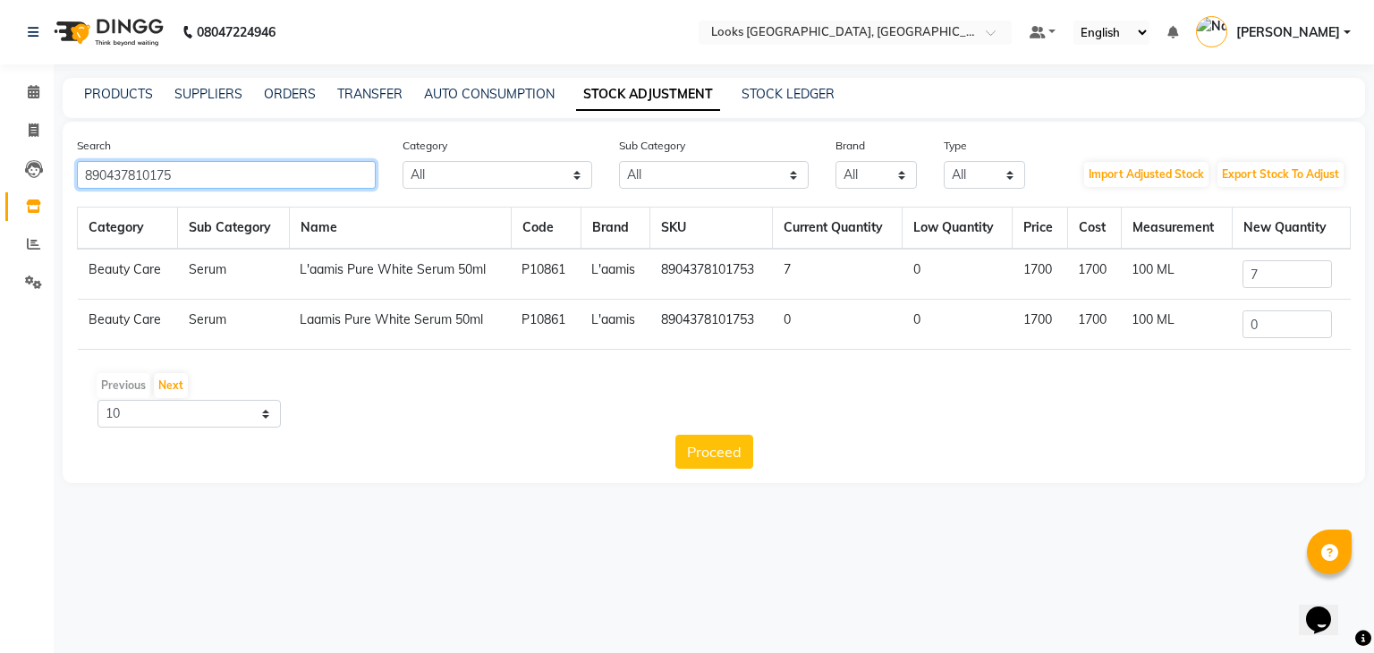
drag, startPoint x: 208, startPoint y: 178, endPoint x: 0, endPoint y: 156, distance: 208.7
click at [0, 156] on app-home "08047224946 Select Location × Looks [GEOGRAPHIC_DATA], [GEOGRAPHIC_DATA] Defaul…" at bounding box center [687, 255] width 1374 height 510
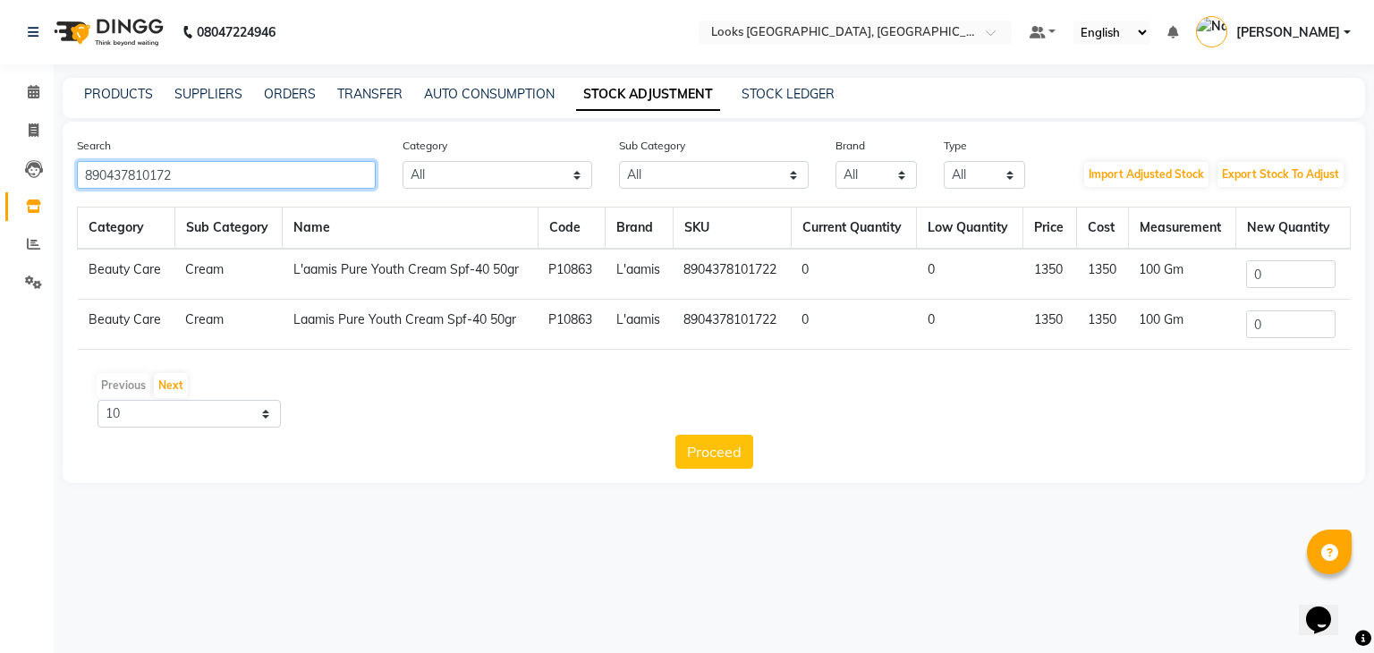
type input "890437810172"
click at [1294, 284] on input "0" at bounding box center [1290, 274] width 89 height 28
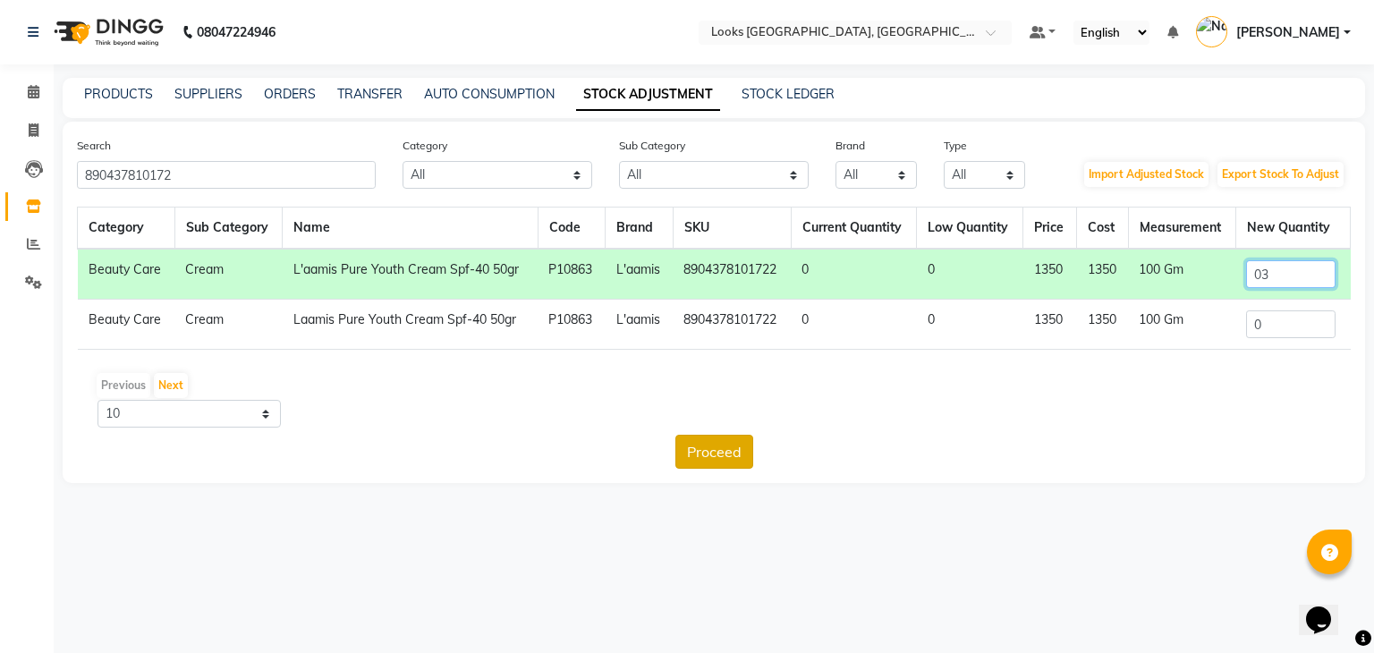
type input "03"
click at [693, 451] on button "Proceed" at bounding box center [714, 452] width 78 height 34
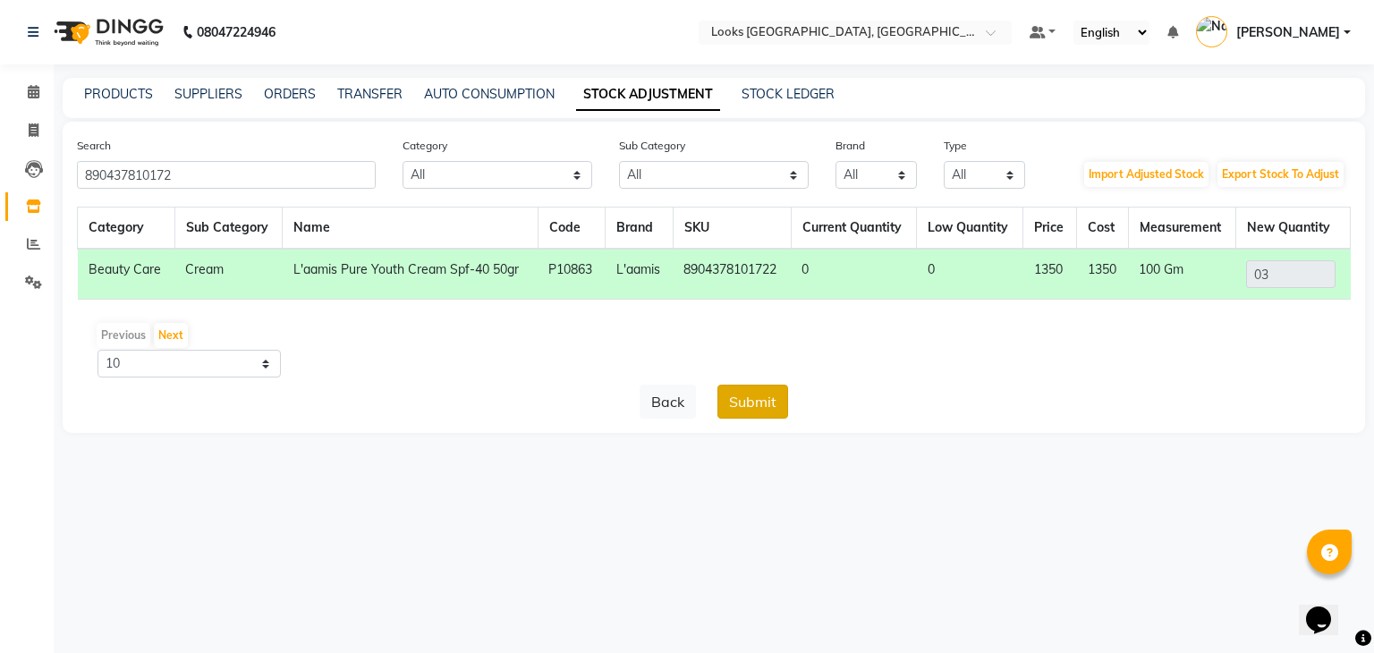
click at [740, 403] on button "Submit" at bounding box center [752, 402] width 71 height 34
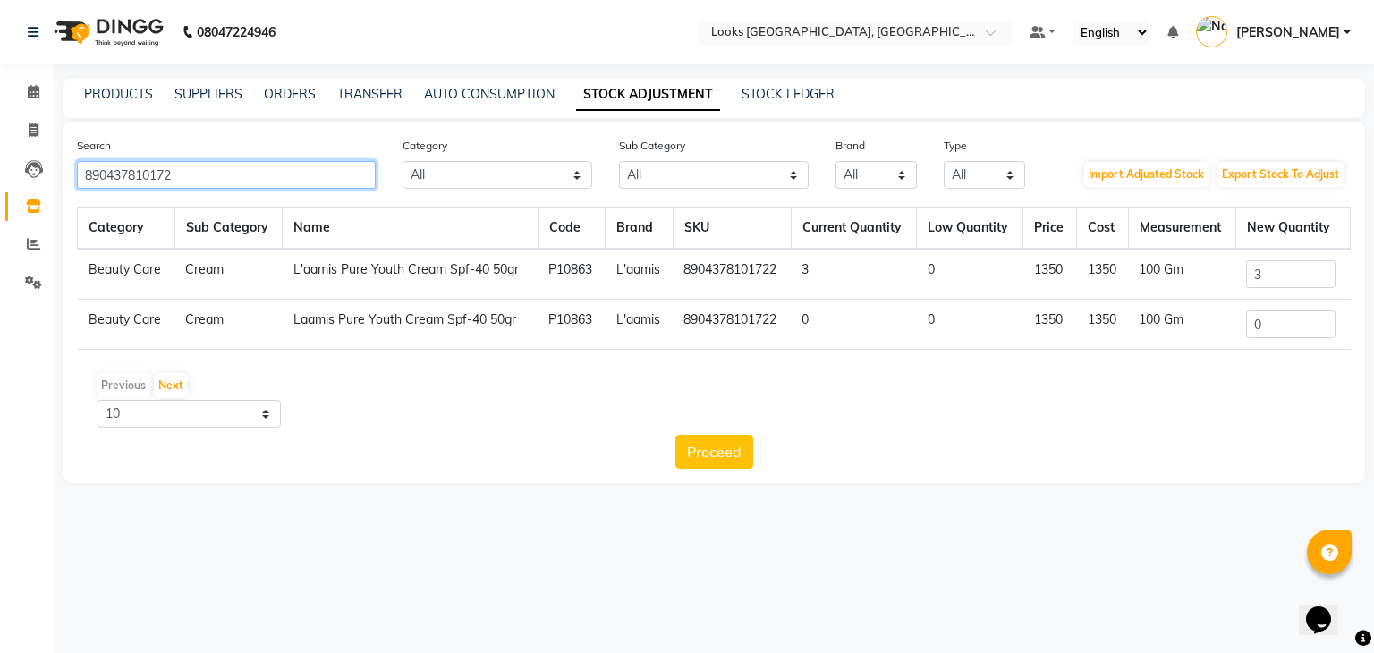
drag, startPoint x: 188, startPoint y: 173, endPoint x: 0, endPoint y: 124, distance: 193.9
click at [0, 124] on app-home "08047224946 Select Location × Looks [GEOGRAPHIC_DATA], [GEOGRAPHIC_DATA] Defaul…" at bounding box center [687, 255] width 1374 height 510
type input "890437810173"
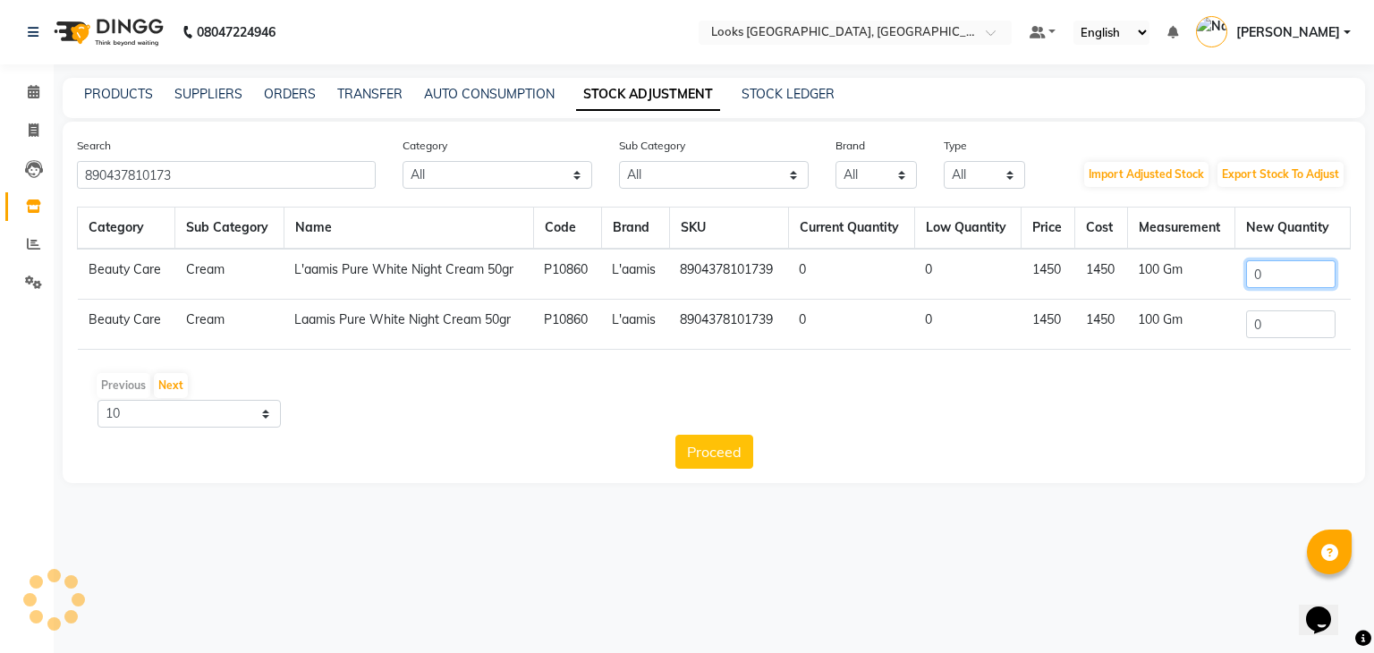
click at [1298, 279] on input "0" at bounding box center [1290, 274] width 89 height 28
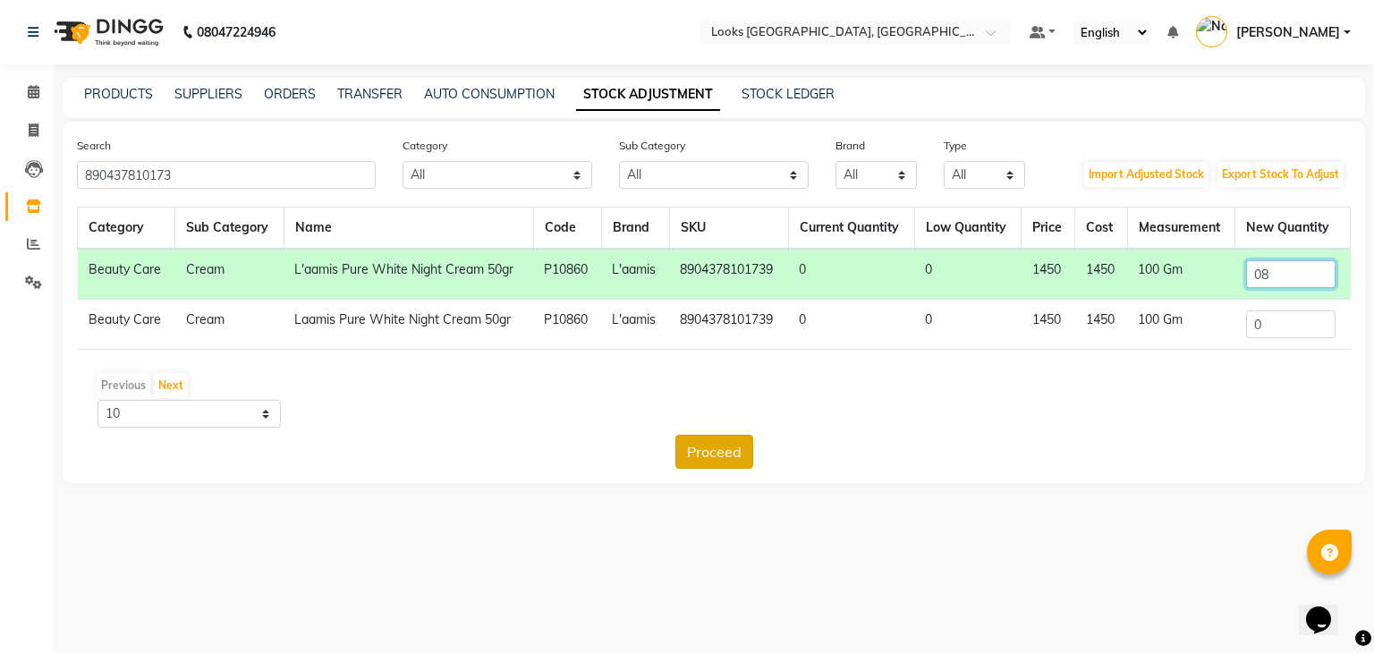
type input "08"
click at [740, 452] on button "Proceed" at bounding box center [714, 452] width 78 height 34
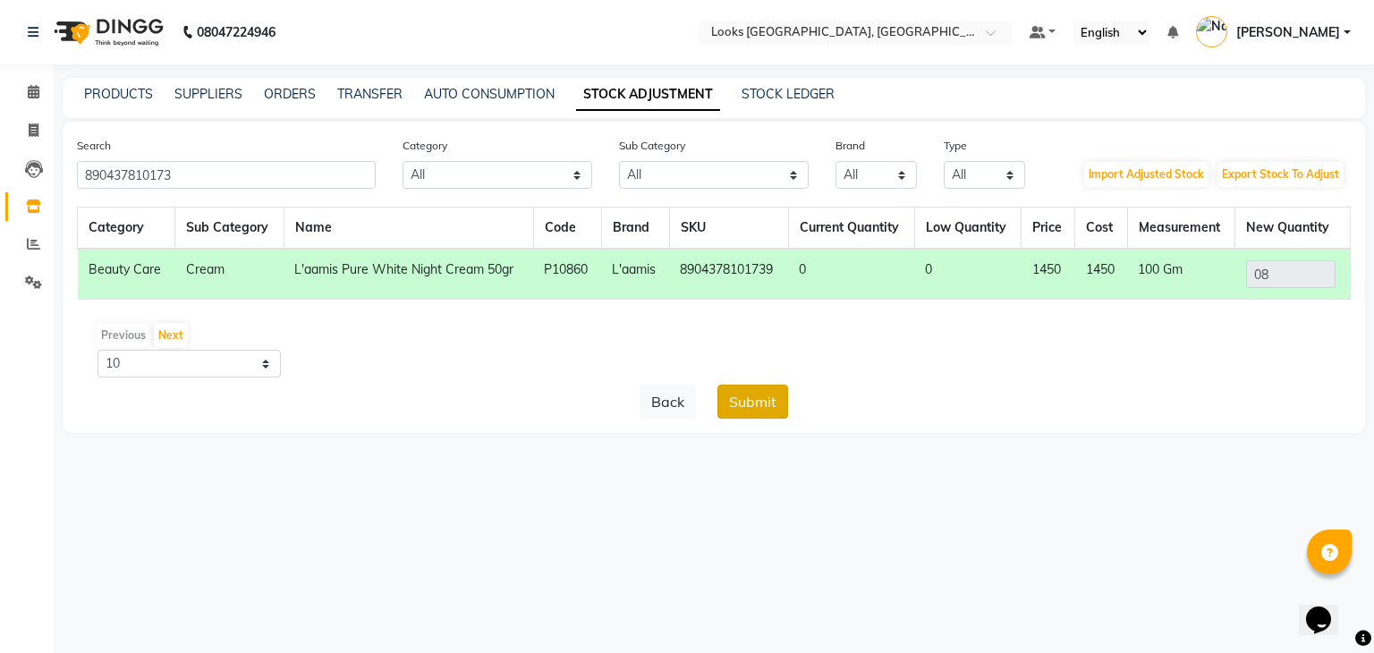
click at [763, 409] on button "Submit" at bounding box center [752, 402] width 71 height 34
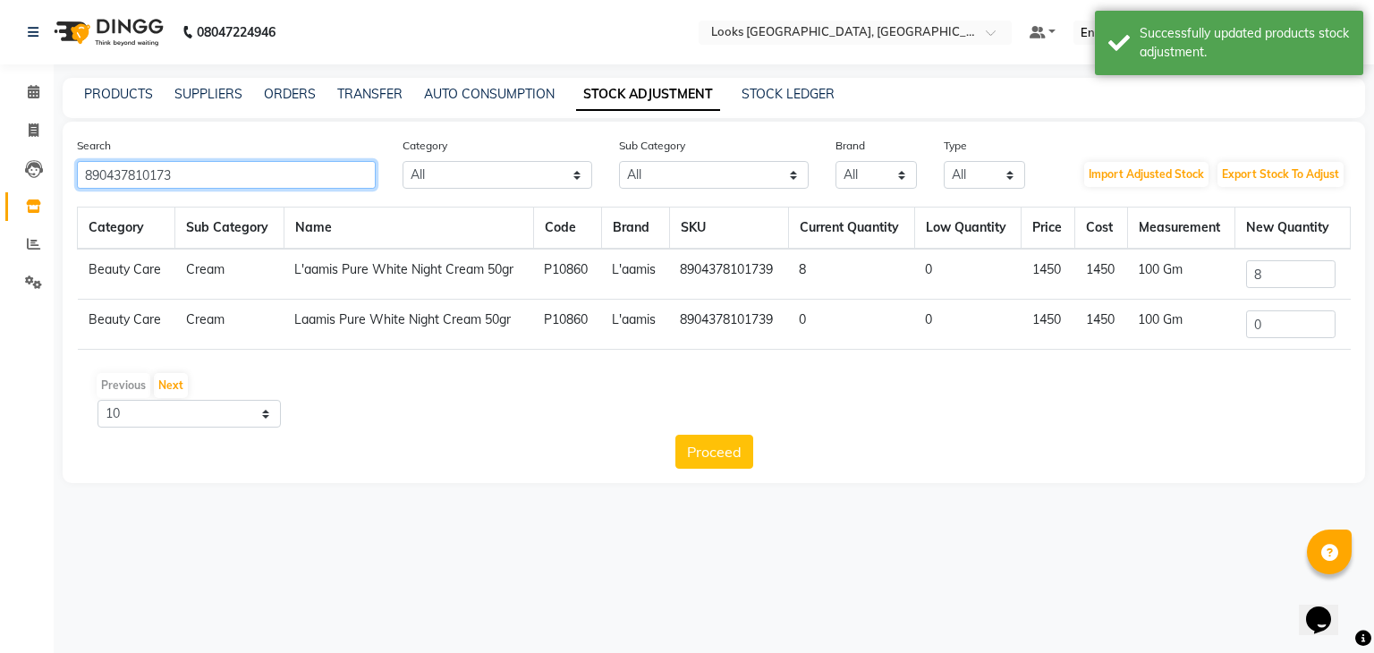
drag, startPoint x: 248, startPoint y: 164, endPoint x: 0, endPoint y: 197, distance: 250.0
click at [0, 197] on app-home "08047224946 Select Location × Looks [GEOGRAPHIC_DATA], [GEOGRAPHIC_DATA] Defaul…" at bounding box center [687, 255] width 1374 height 510
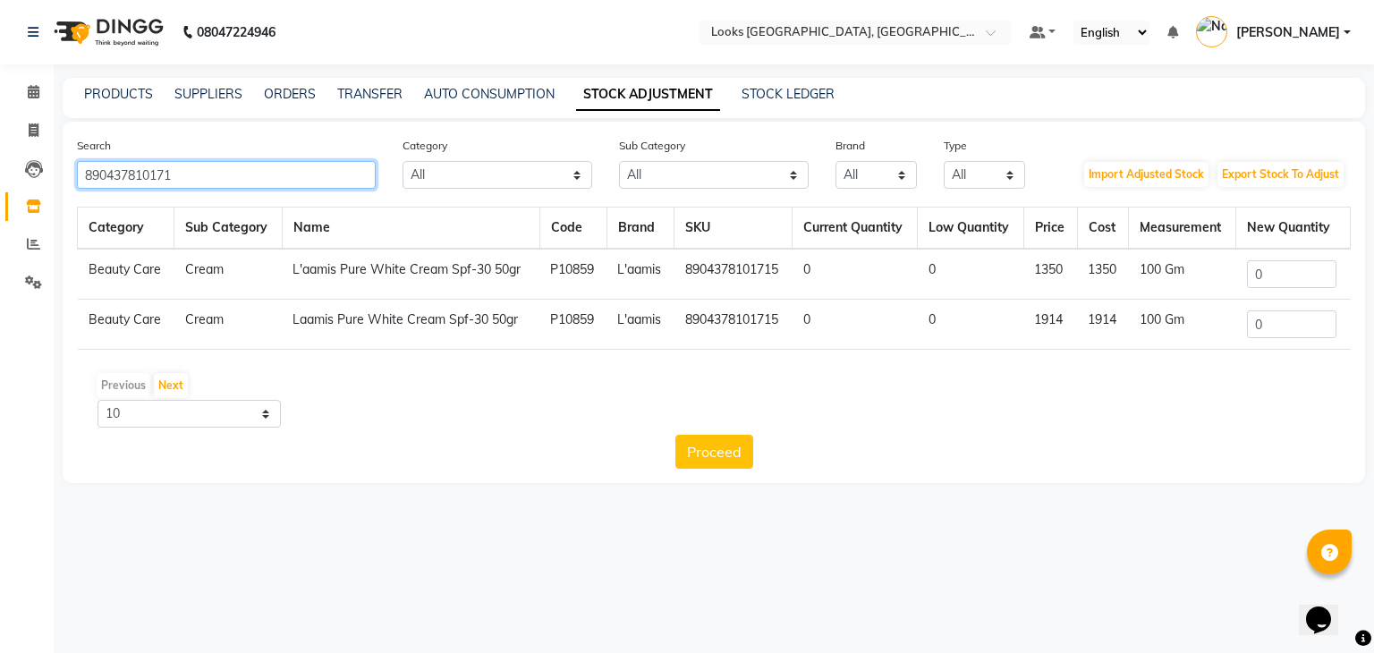
type input "890437810171"
click at [1302, 281] on input "0" at bounding box center [1291, 274] width 89 height 28
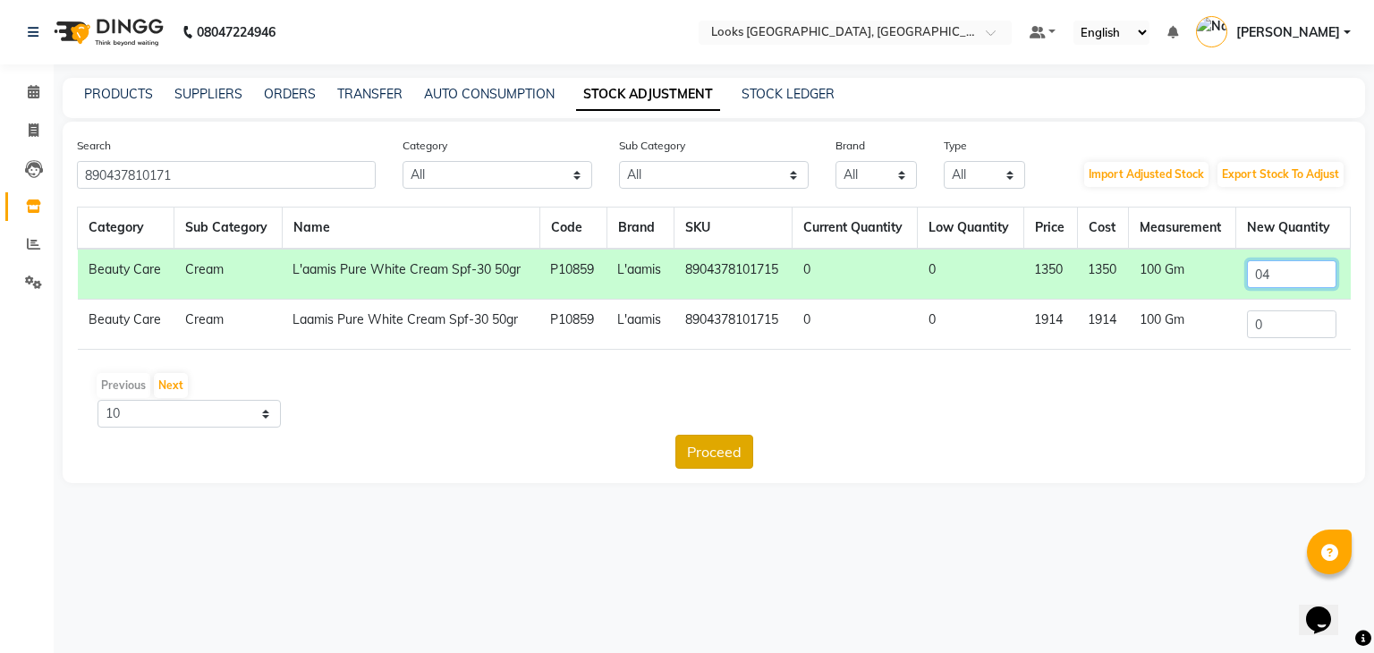
type input "04"
click at [724, 455] on button "Proceed" at bounding box center [714, 452] width 78 height 34
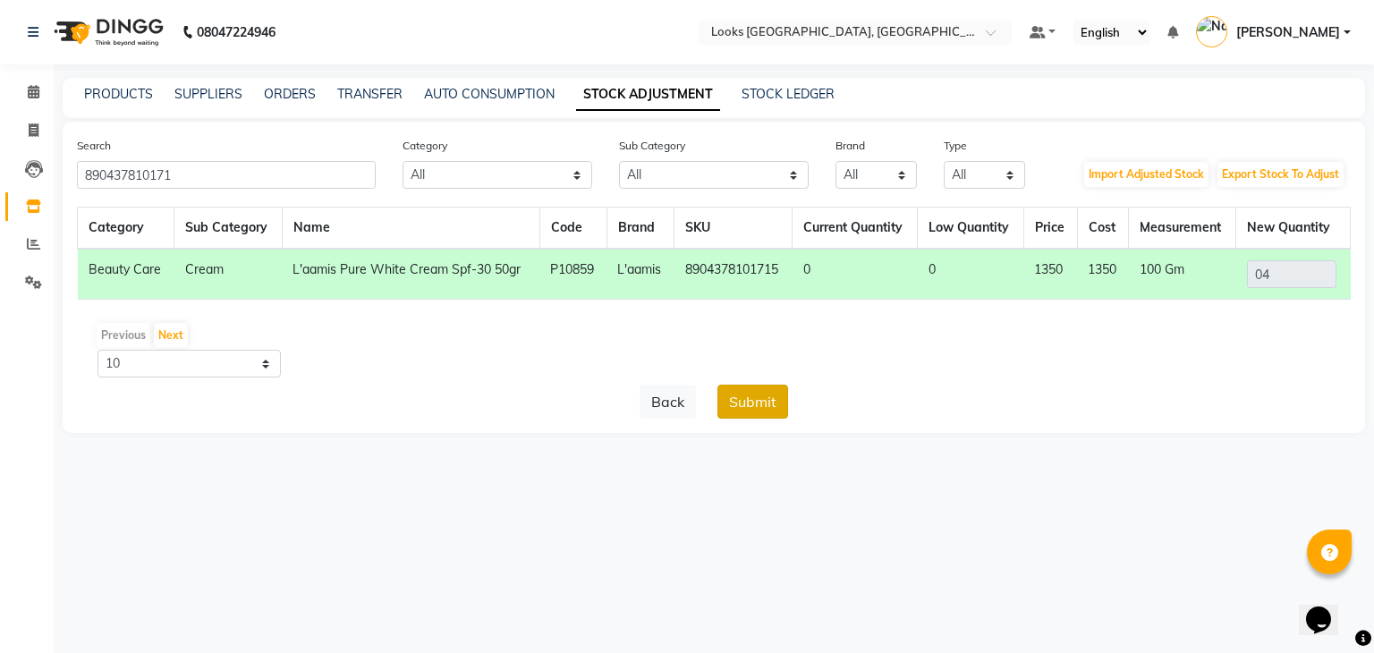
click at [767, 391] on button "Submit" at bounding box center [752, 402] width 71 height 34
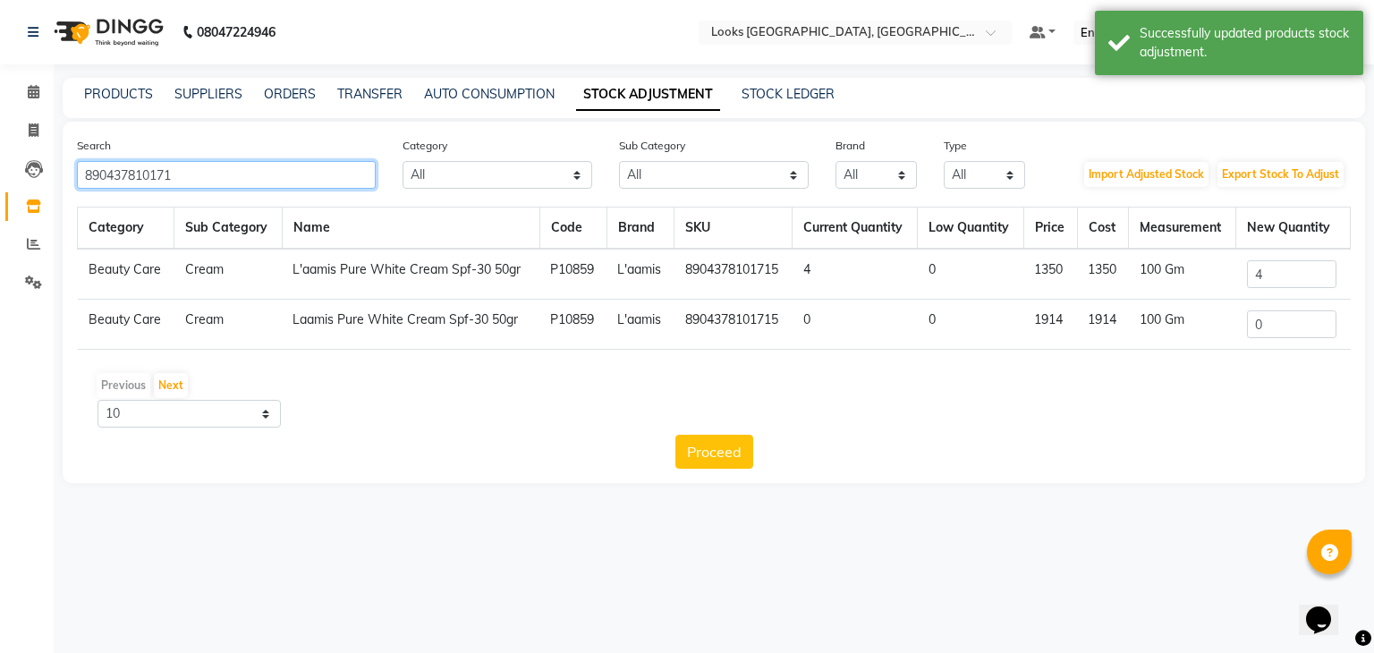
drag, startPoint x: 243, startPoint y: 169, endPoint x: 0, endPoint y: 176, distance: 243.4
click at [0, 176] on app-home "08047224946 Select Location × Looks [GEOGRAPHIC_DATA], [GEOGRAPHIC_DATA] Defaul…" at bounding box center [687, 255] width 1374 height 510
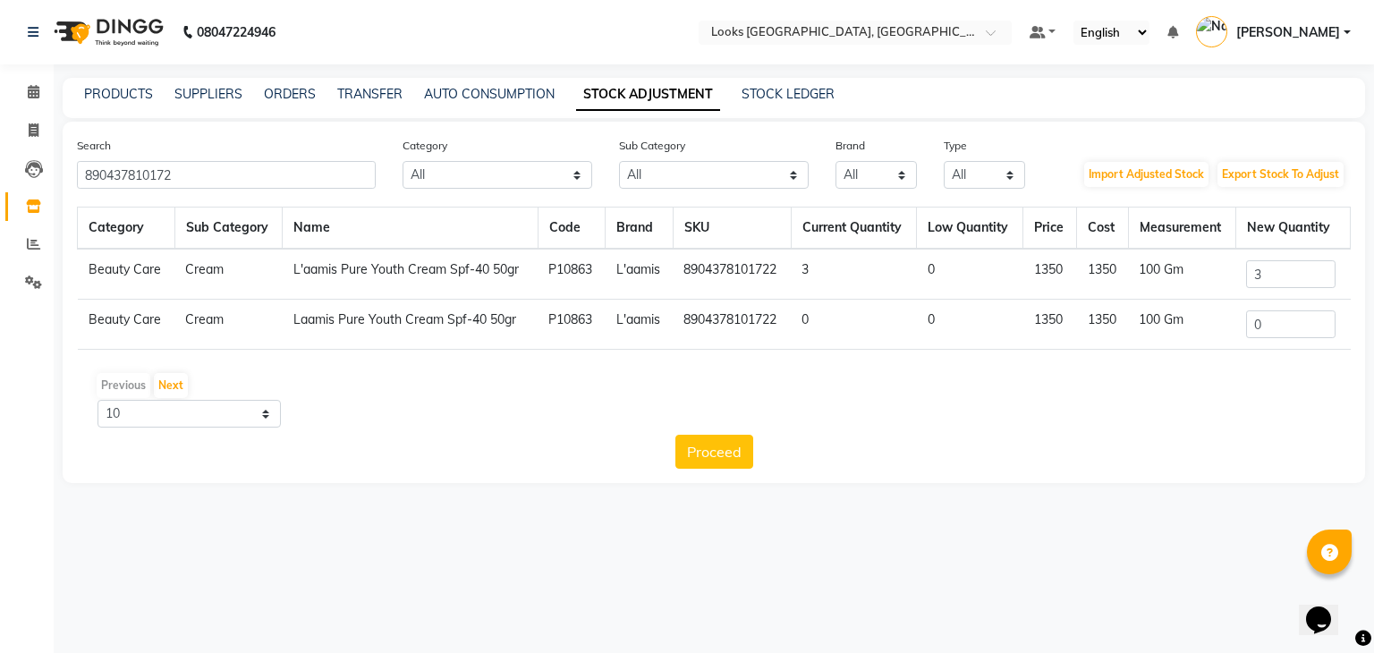
click at [1090, 131] on div "Search 890437810172 Category All Skin Personal Care Hair Threading Loreal Bio T…" at bounding box center [714, 302] width 1302 height 361
click at [209, 169] on input "890437810172" at bounding box center [226, 175] width 299 height 28
drag, startPoint x: 209, startPoint y: 169, endPoint x: 2, endPoint y: 196, distance: 209.2
click at [2, 196] on app-home "08047224946 Select Location × Looks [GEOGRAPHIC_DATA], [GEOGRAPHIC_DATA] Defaul…" at bounding box center [687, 255] width 1374 height 510
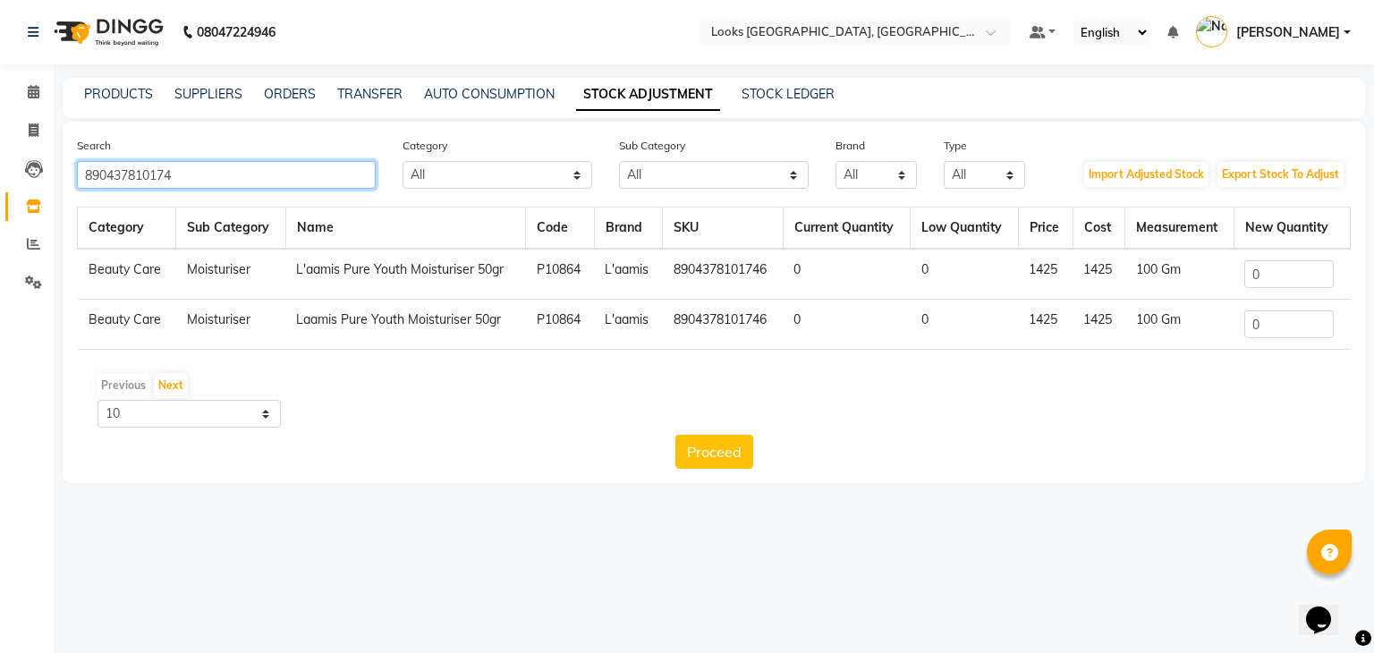
type input "890437810174"
click at [1305, 282] on input "0" at bounding box center [1288, 274] width 89 height 28
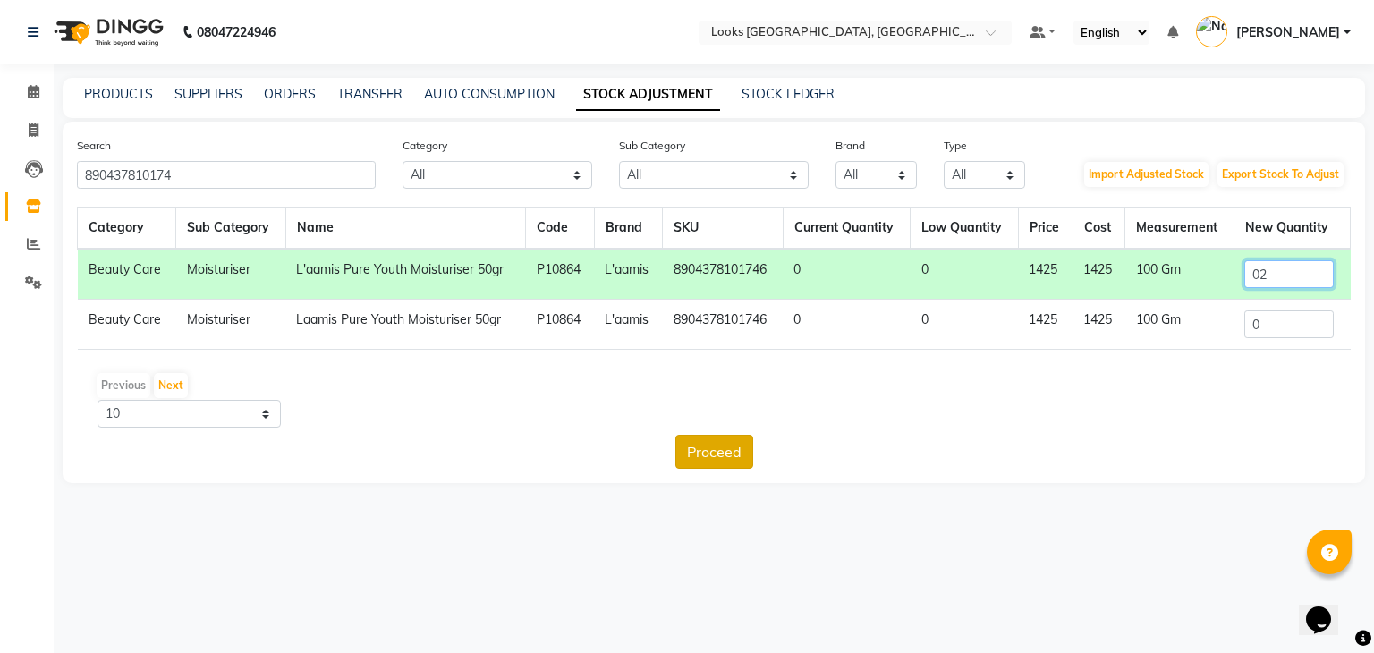
type input "02"
click at [716, 451] on button "Proceed" at bounding box center [714, 452] width 78 height 34
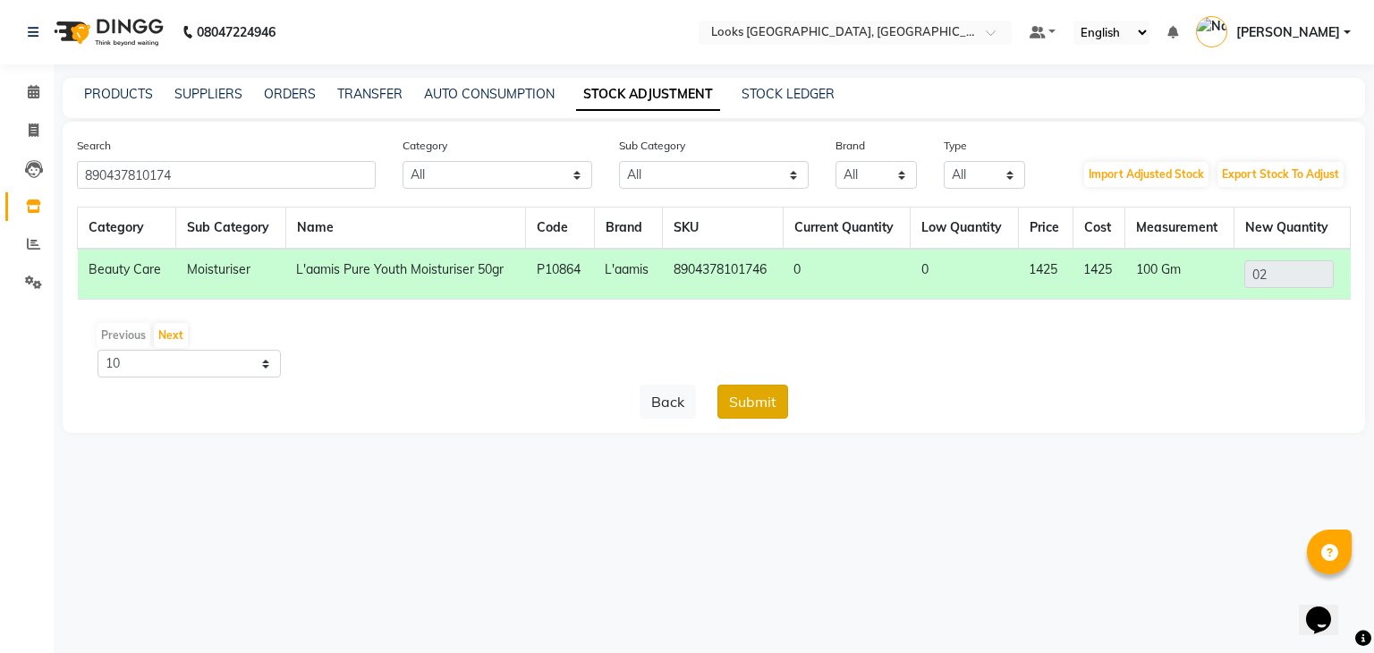
click at [758, 411] on button "Submit" at bounding box center [752, 402] width 71 height 34
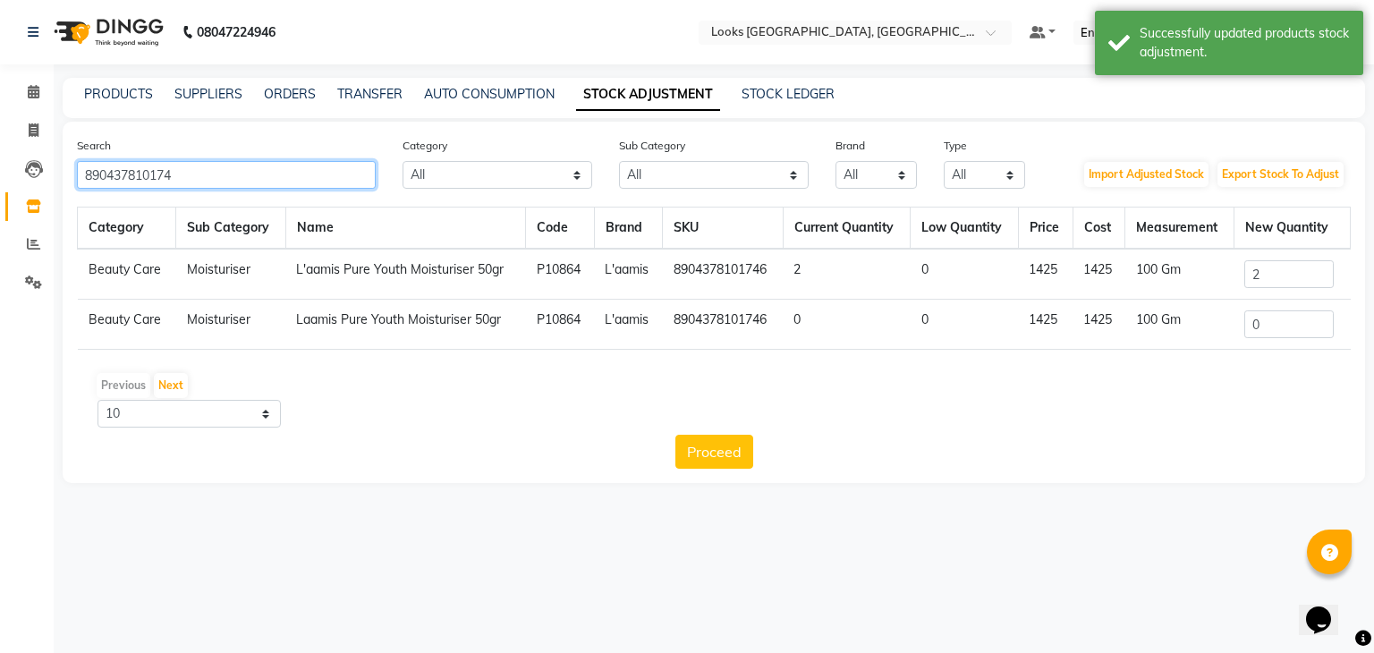
click at [190, 177] on input "890437810174" at bounding box center [226, 175] width 299 height 28
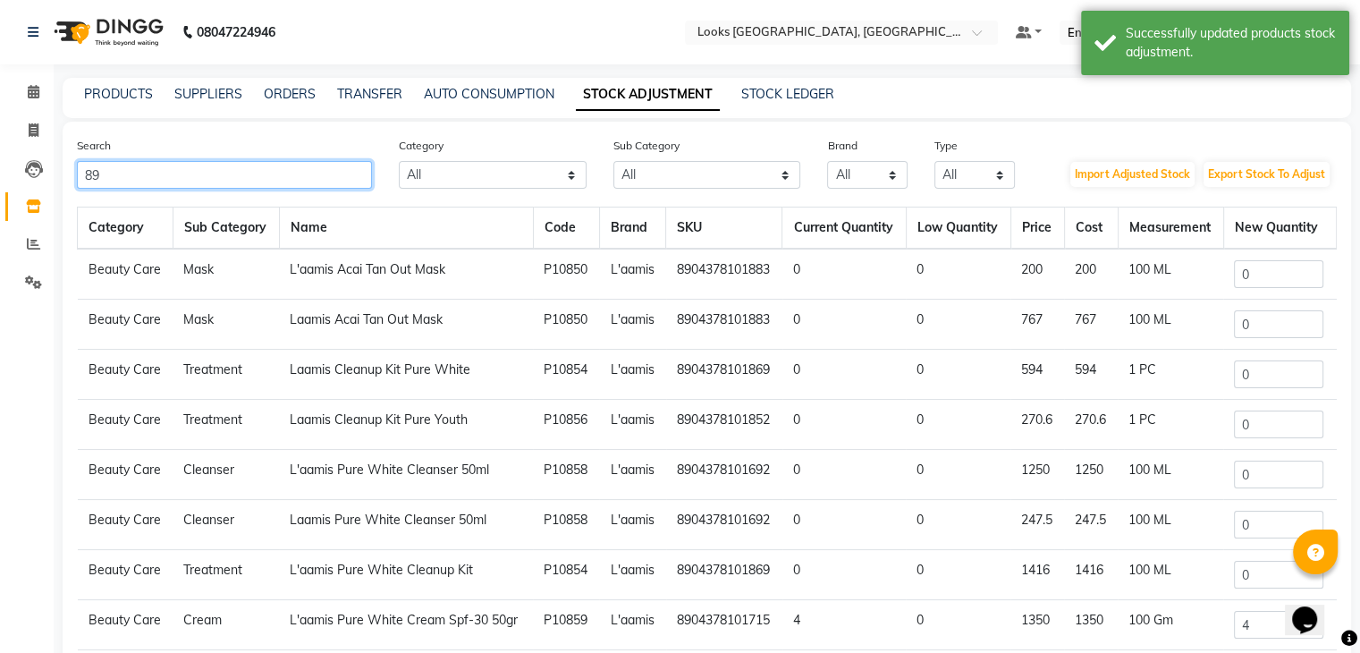
type input "8"
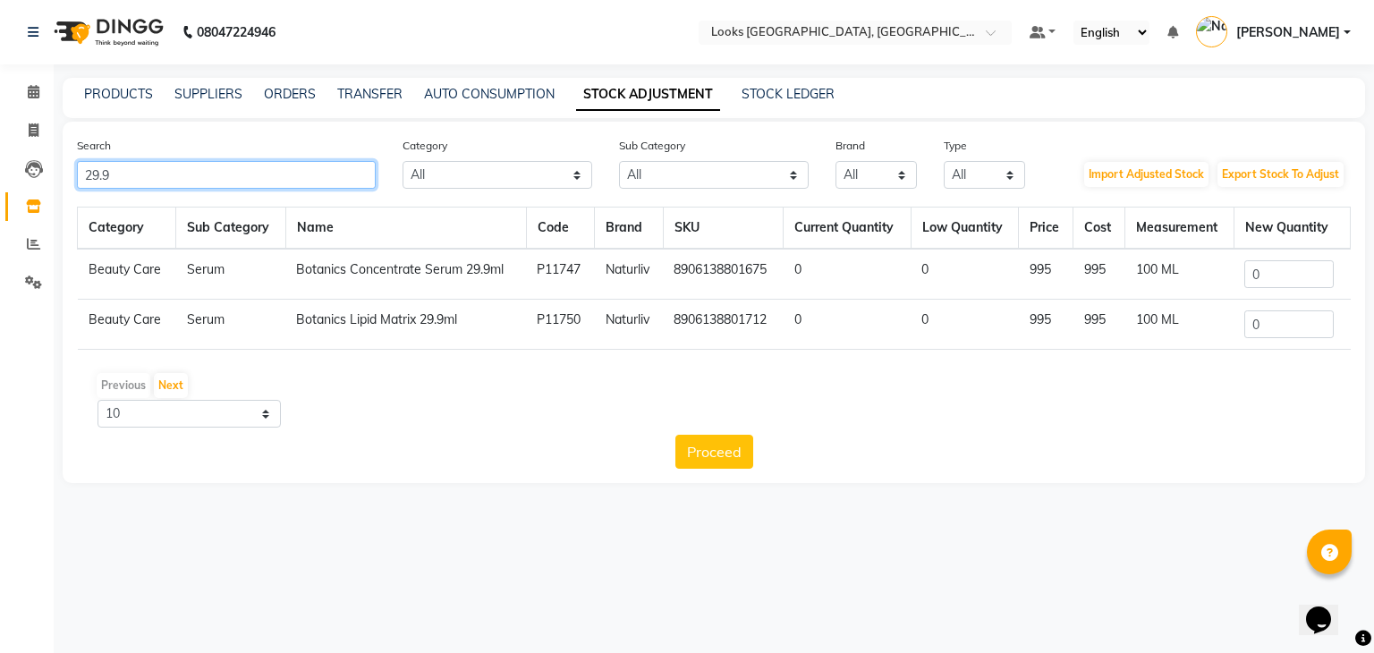
type input "29.9"
click at [1287, 272] on input "0" at bounding box center [1288, 274] width 89 height 28
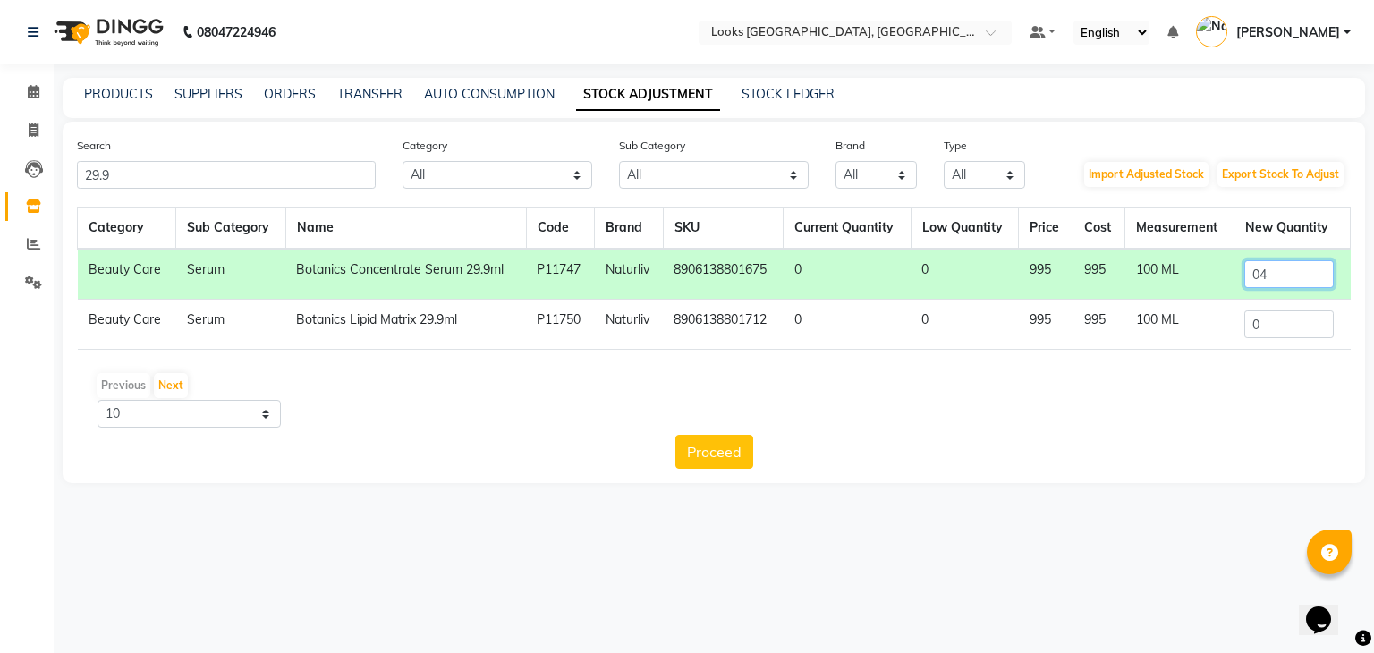
type input "04"
click at [1269, 323] on input "0" at bounding box center [1288, 324] width 89 height 28
drag, startPoint x: 1269, startPoint y: 323, endPoint x: 831, endPoint y: 501, distance: 473.0
click at [831, 501] on main "PRODUCTS SUPPLIERS ORDERS TRANSFER AUTO CONSUMPTION STOCK ADJUSTMENT STOCK LEDG…" at bounding box center [714, 294] width 1320 height 432
click at [730, 458] on button "Proceed" at bounding box center [714, 452] width 78 height 34
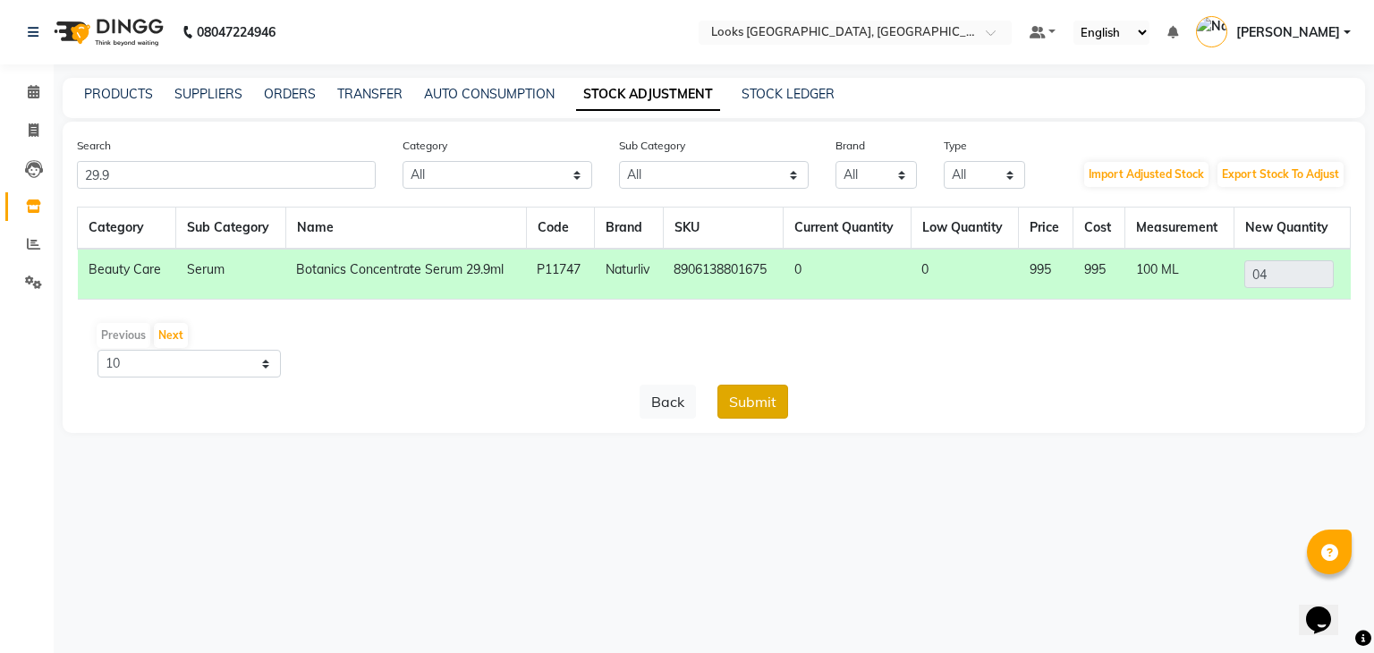
click at [769, 391] on button "Submit" at bounding box center [752, 402] width 71 height 34
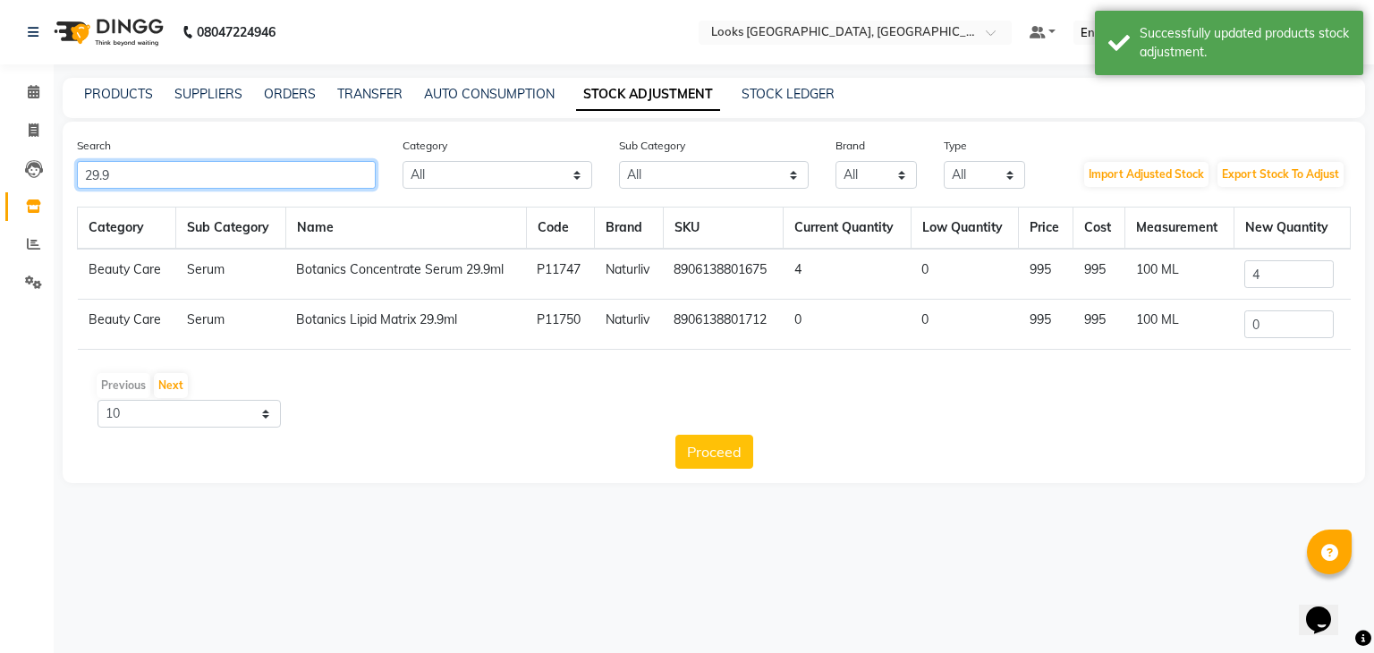
click at [263, 170] on input "29.9" at bounding box center [226, 175] width 299 height 28
type input "2"
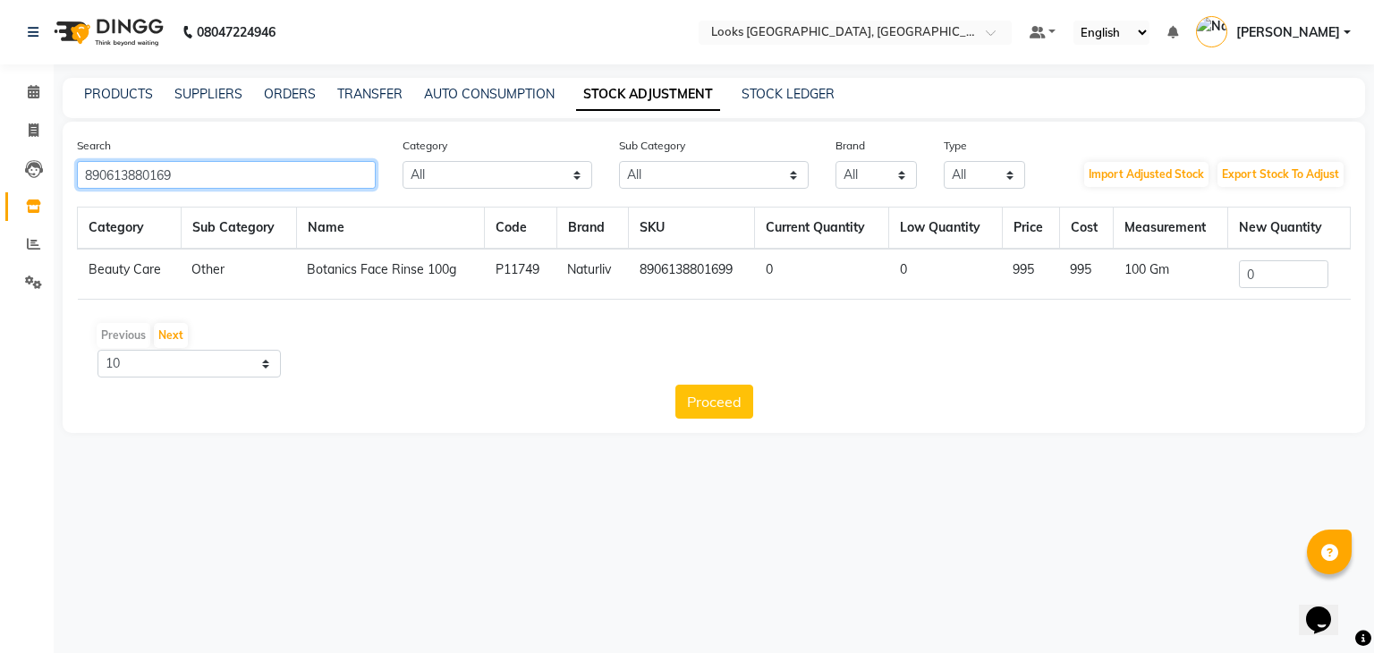
type input "890613880169"
click at [1266, 266] on input "0" at bounding box center [1283, 274] width 89 height 28
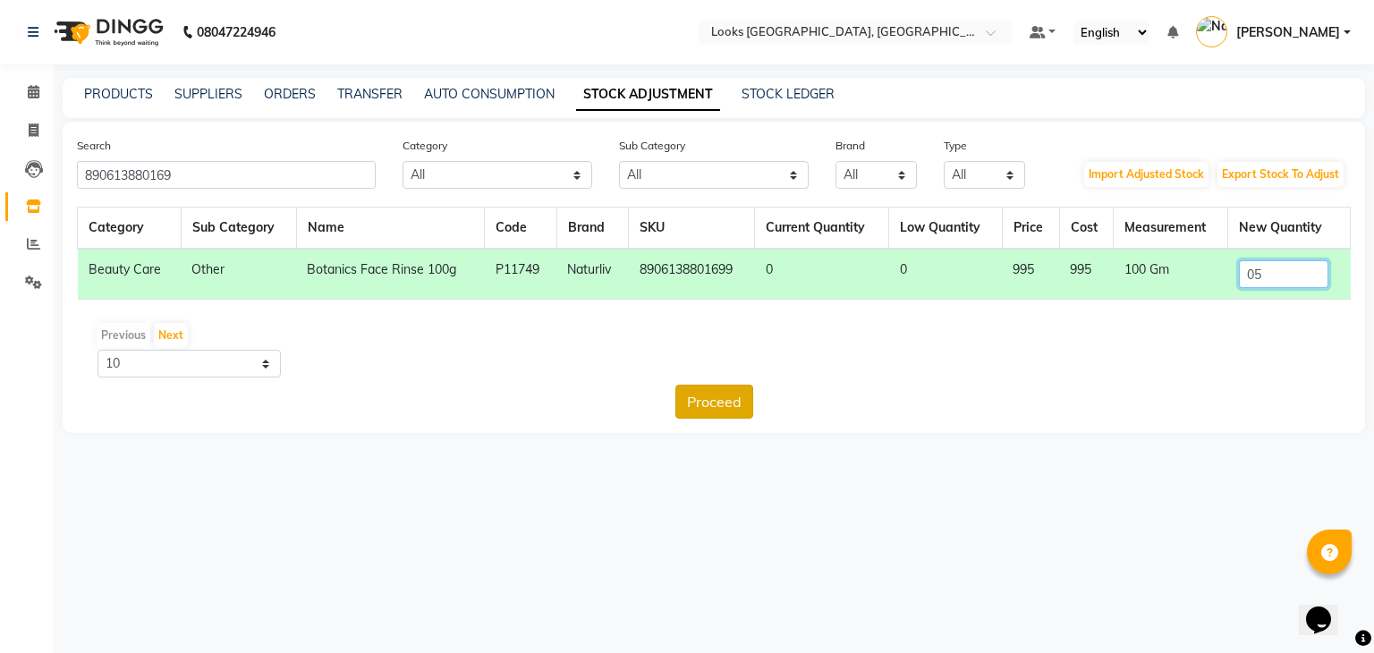
type input "05"
click at [719, 409] on button "Proceed" at bounding box center [714, 402] width 78 height 34
click at [758, 402] on button "Submit" at bounding box center [752, 402] width 71 height 34
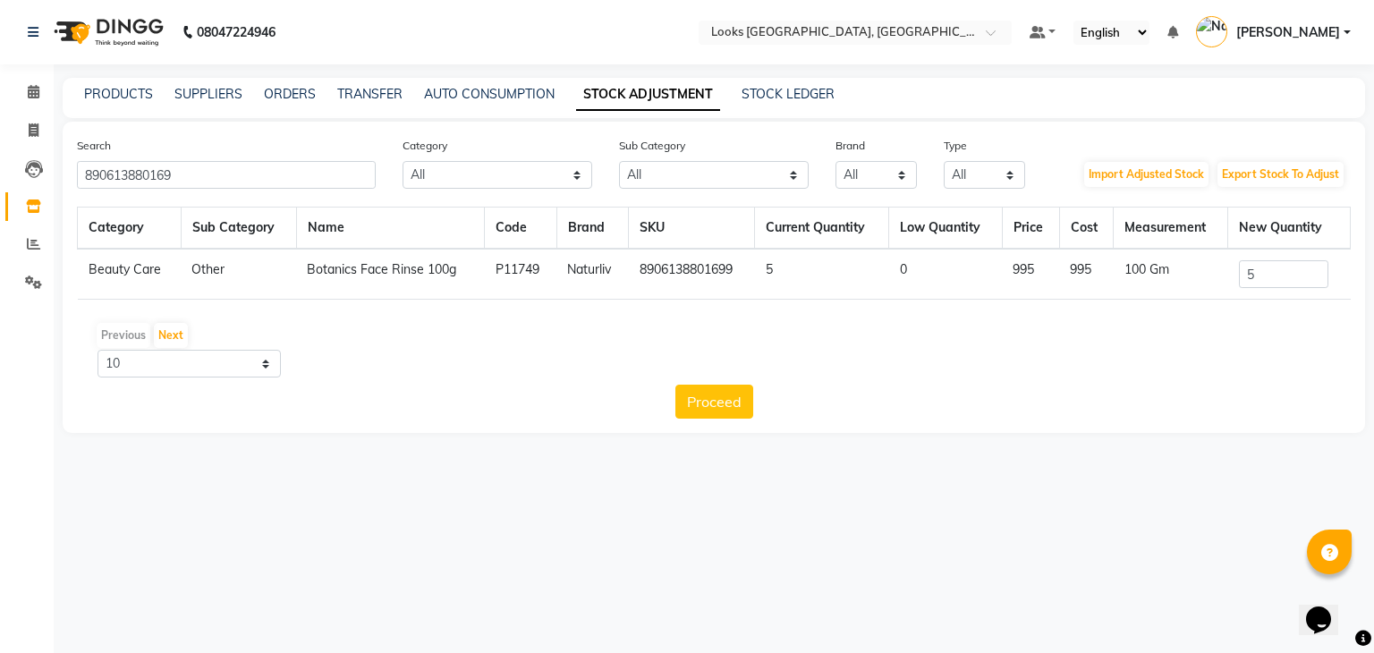
click at [645, 538] on div "08047224946 Select Location × Looks [GEOGRAPHIC_DATA], [GEOGRAPHIC_DATA] Defaul…" at bounding box center [687, 326] width 1374 height 653
click at [298, 91] on link "ORDERS" at bounding box center [290, 94] width 52 height 16
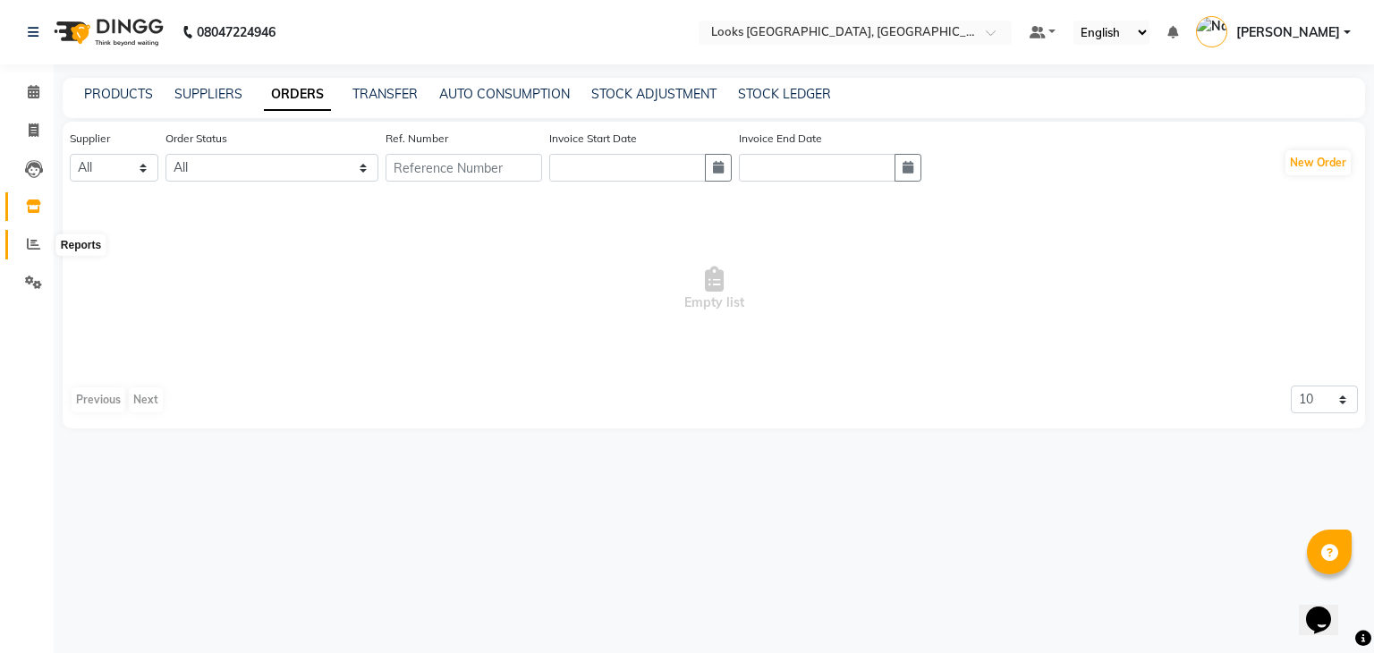
click at [27, 242] on icon at bounding box center [33, 243] width 13 height 13
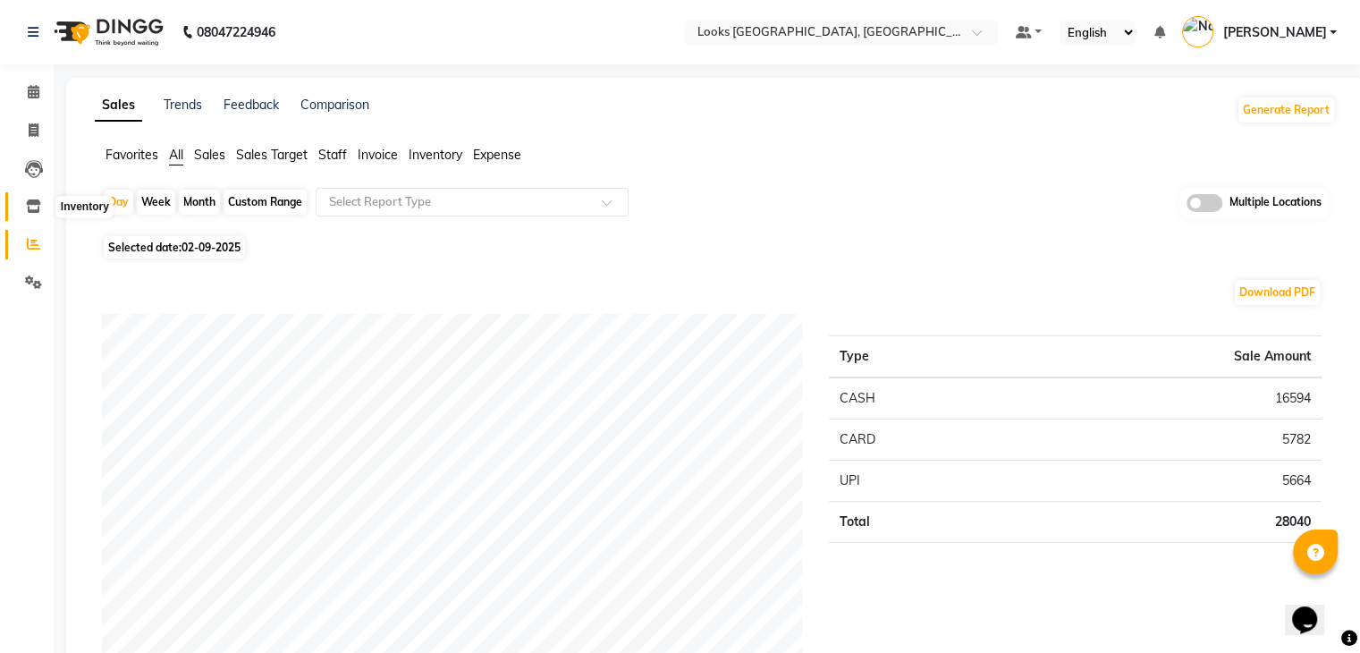
click at [20, 201] on span at bounding box center [33, 207] width 31 height 21
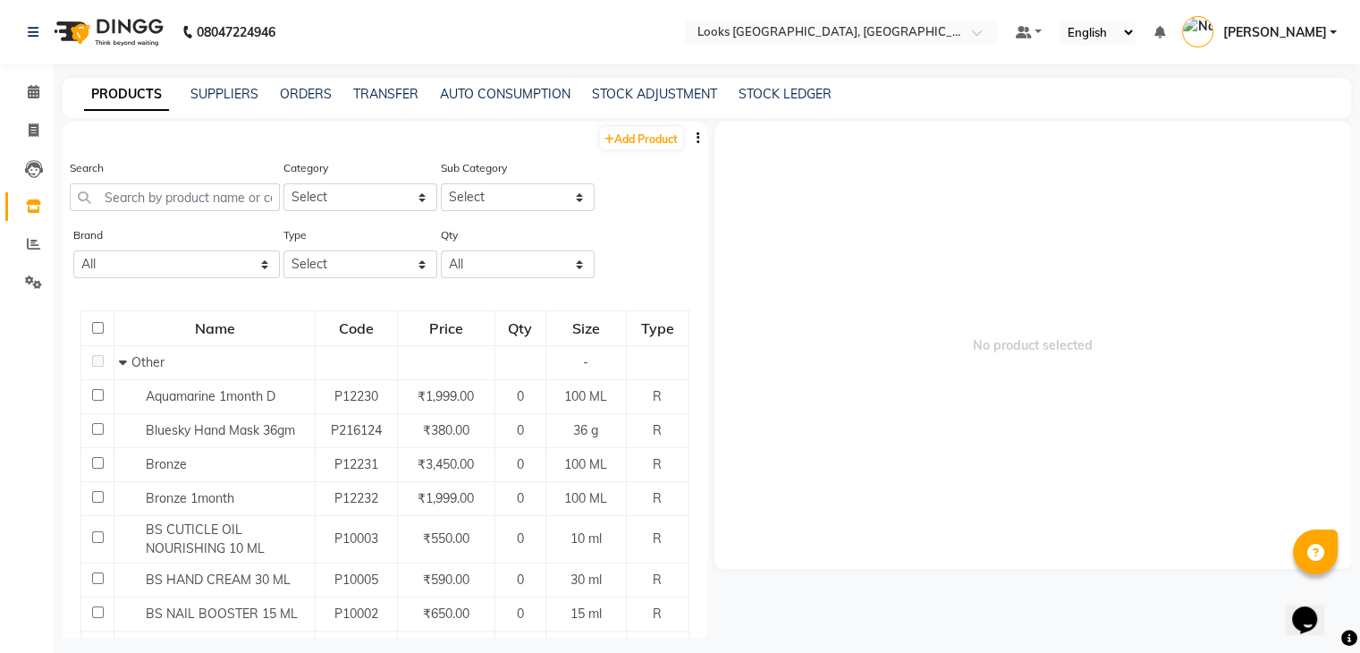
click at [690, 135] on button "button" at bounding box center [699, 138] width 18 height 19
click at [628, 144] on div "EXPORT" at bounding box center [627, 150] width 58 height 22
click at [479, 93] on link "AUTO CONSUMPTION" at bounding box center [505, 94] width 131 height 16
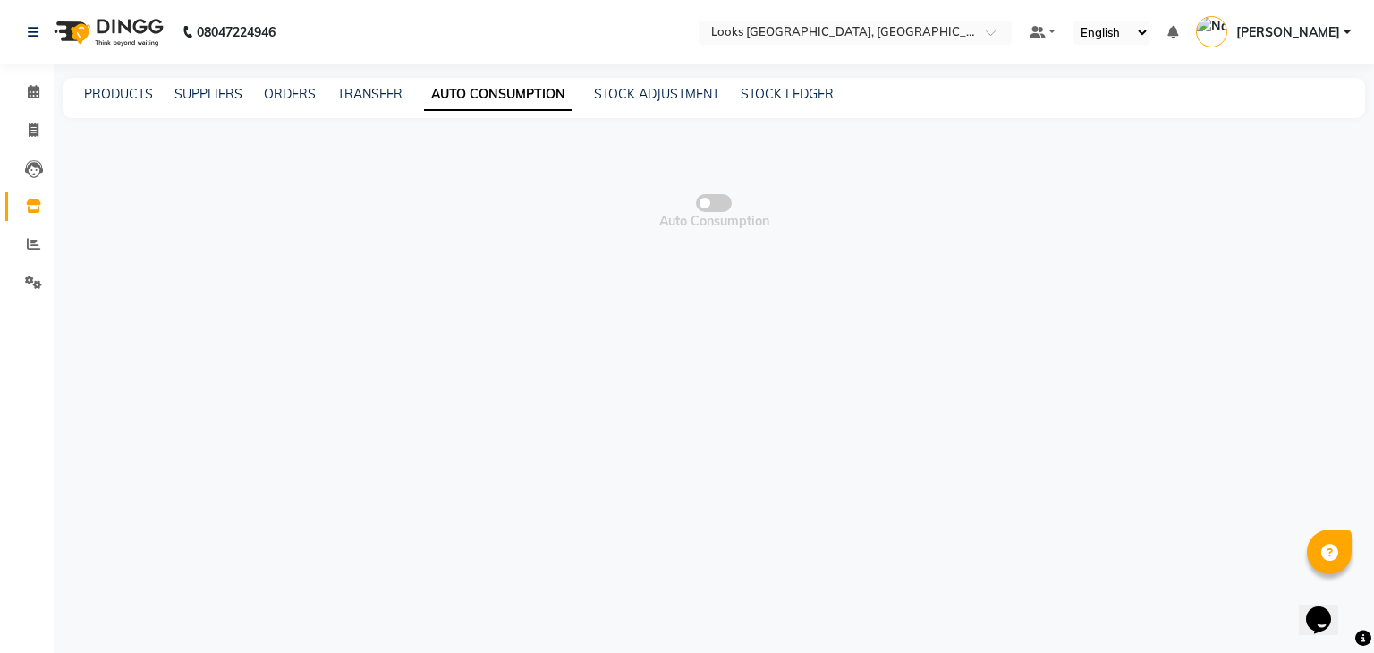
click at [708, 197] on span at bounding box center [714, 203] width 36 height 18
click at [714, 206] on input "checkbox" at bounding box center [714, 206] width 0 height 0
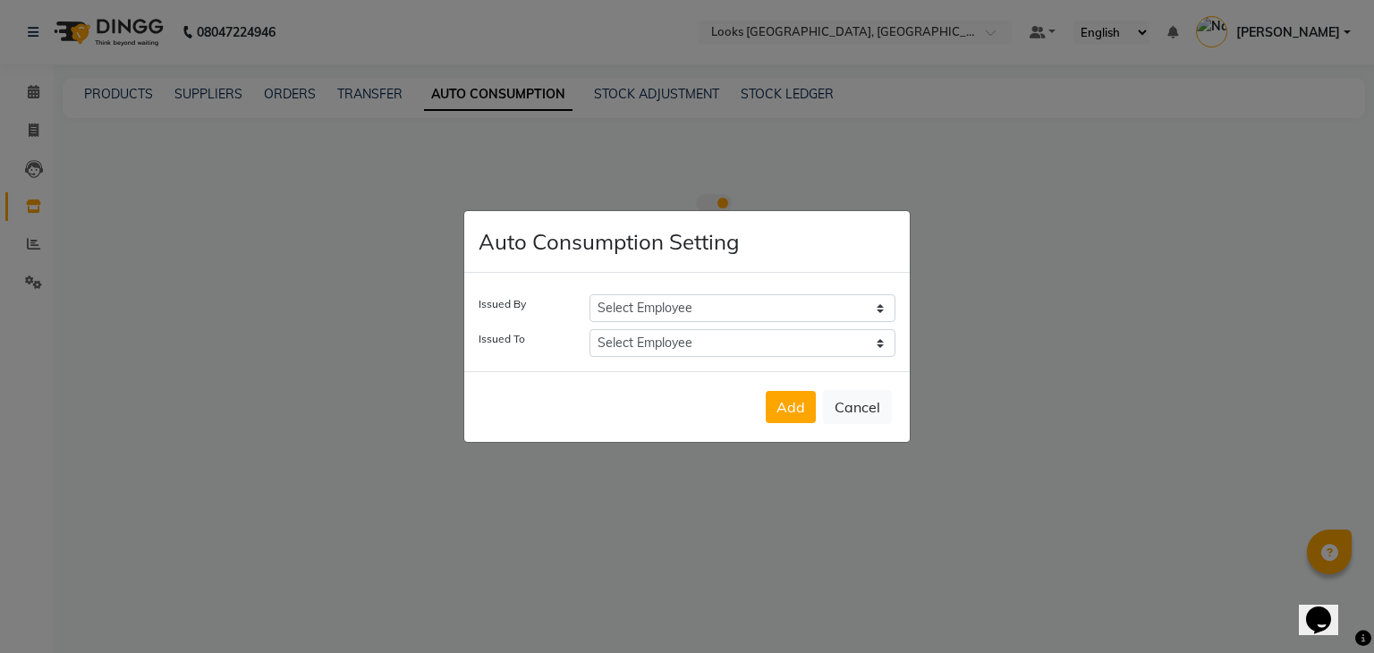
click at [742, 309] on select "Select Employee [PERSON_NAME] Ajay_pdct Bharat_pdct Counter Sales [PERSON_NAME]…" at bounding box center [742, 308] width 306 height 28
click at [859, 399] on button "Cancel" at bounding box center [857, 407] width 69 height 34
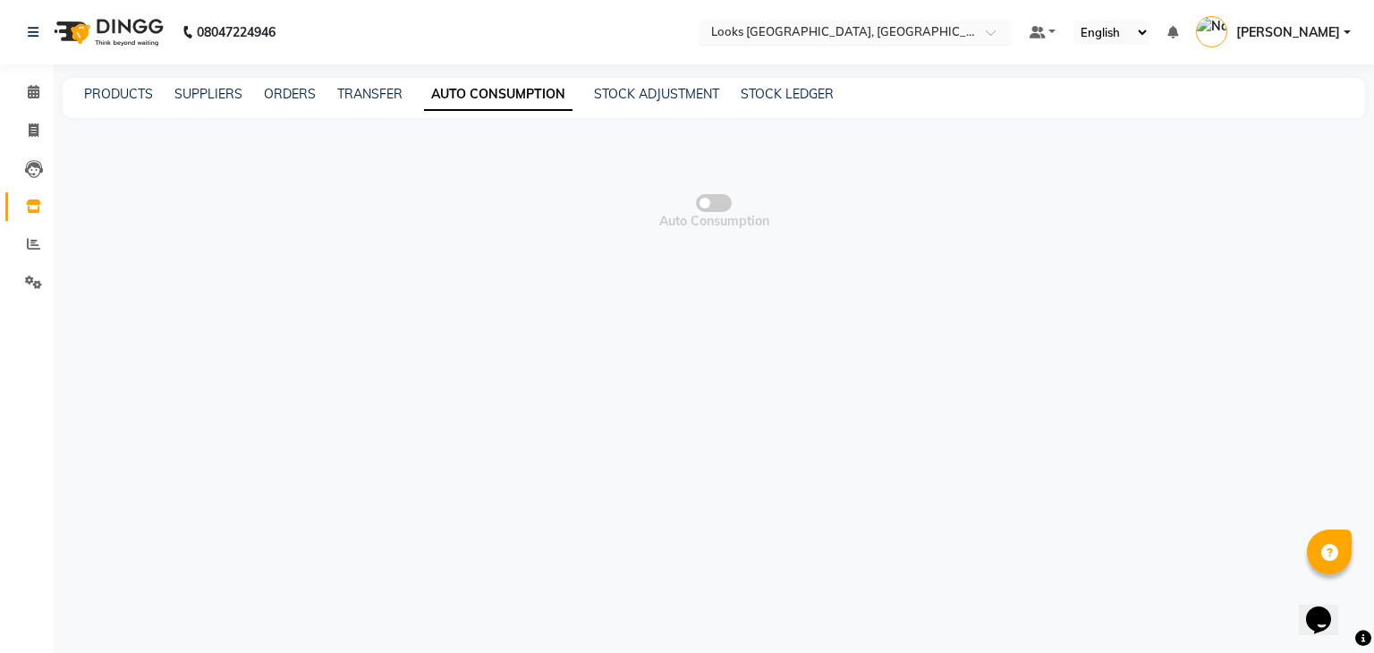
click at [882, 40] on input "text" at bounding box center [836, 34] width 259 height 18
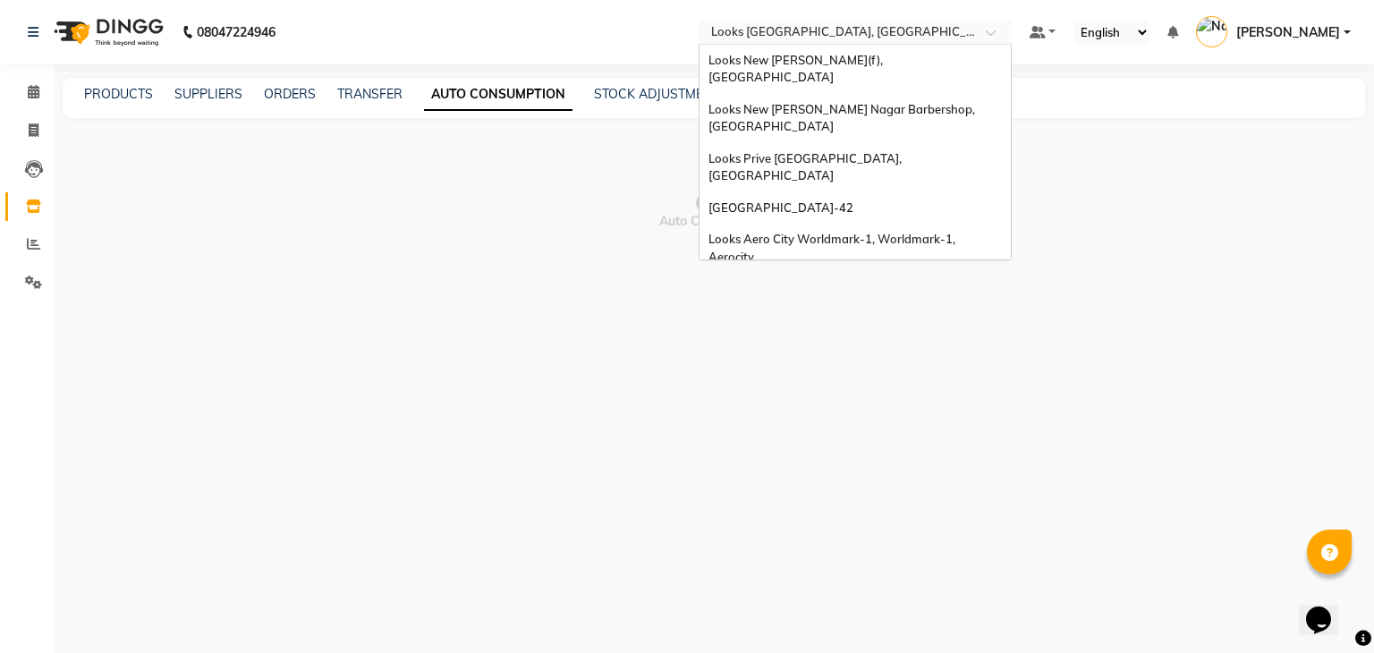
scroll to position [1834, 0]
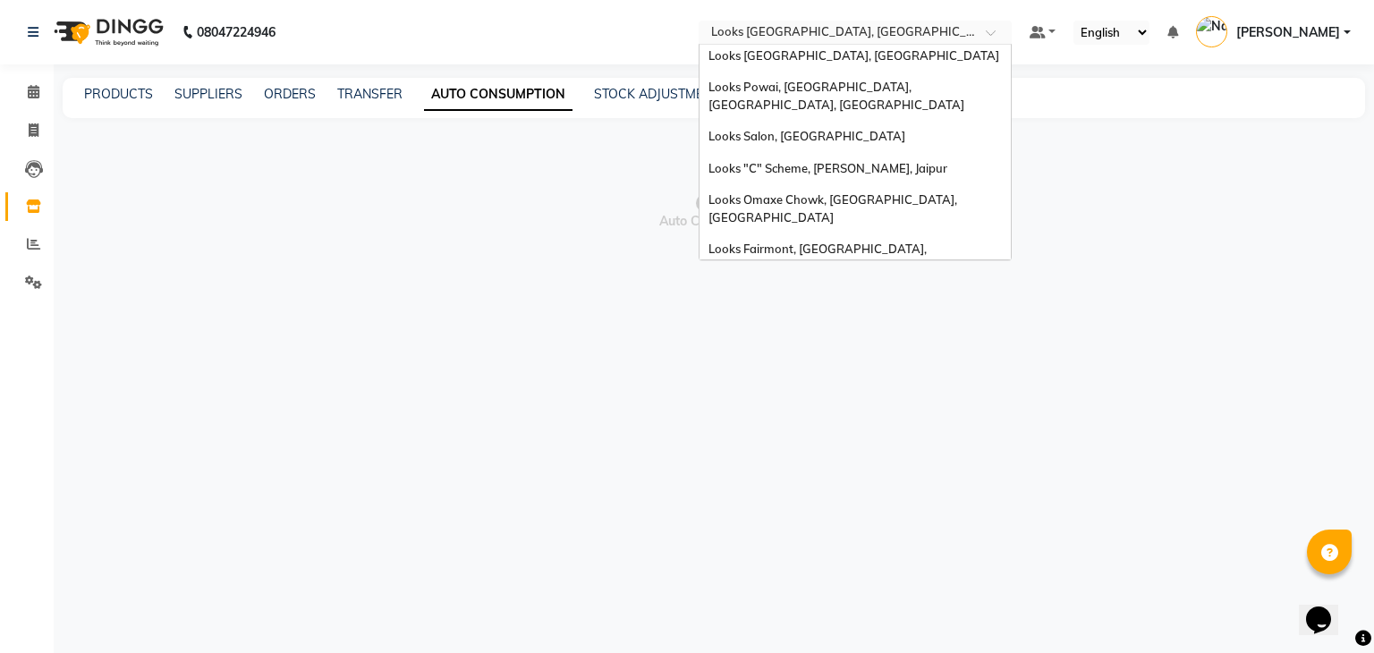
type input "a"
type input "m"
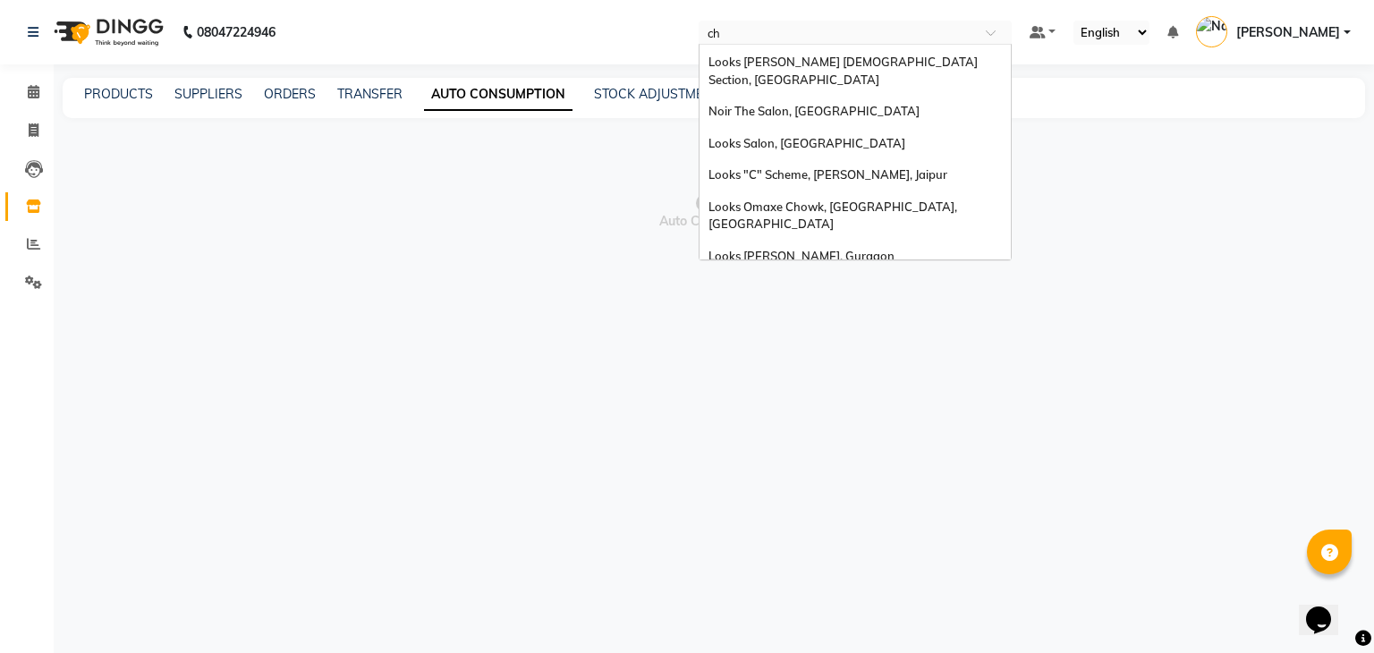
scroll to position [0, 0]
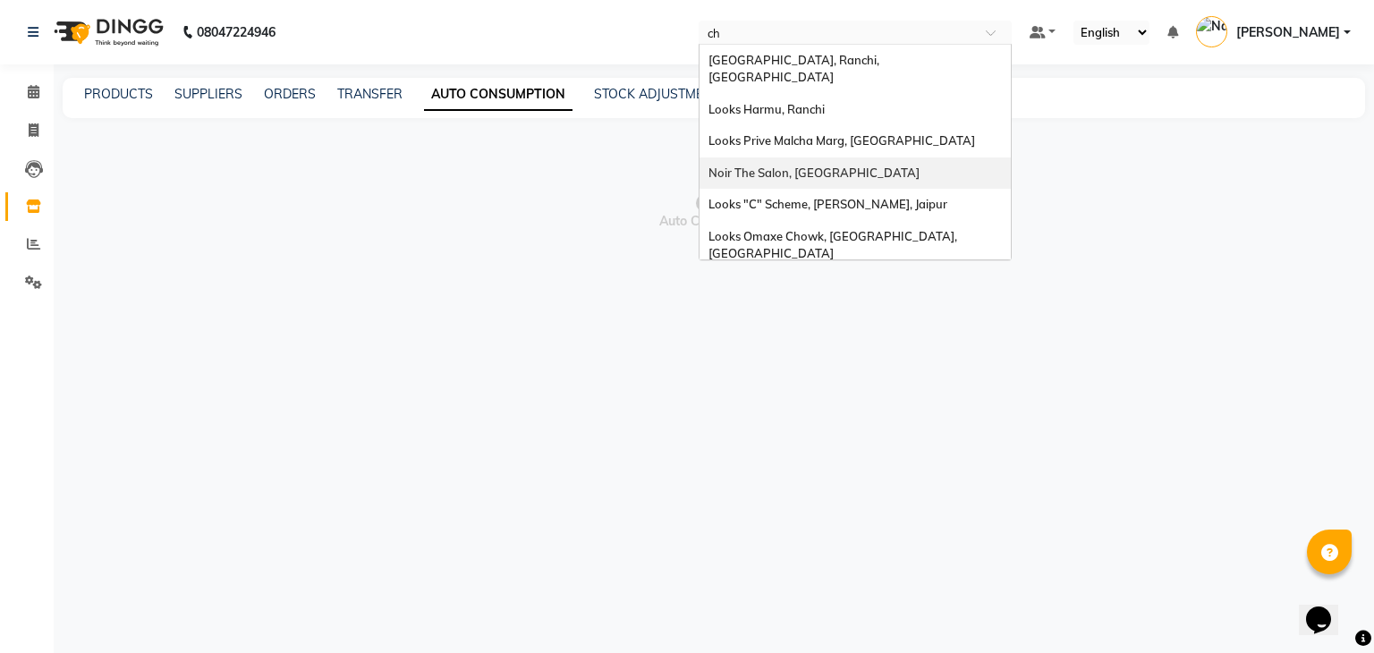
type input "cha"
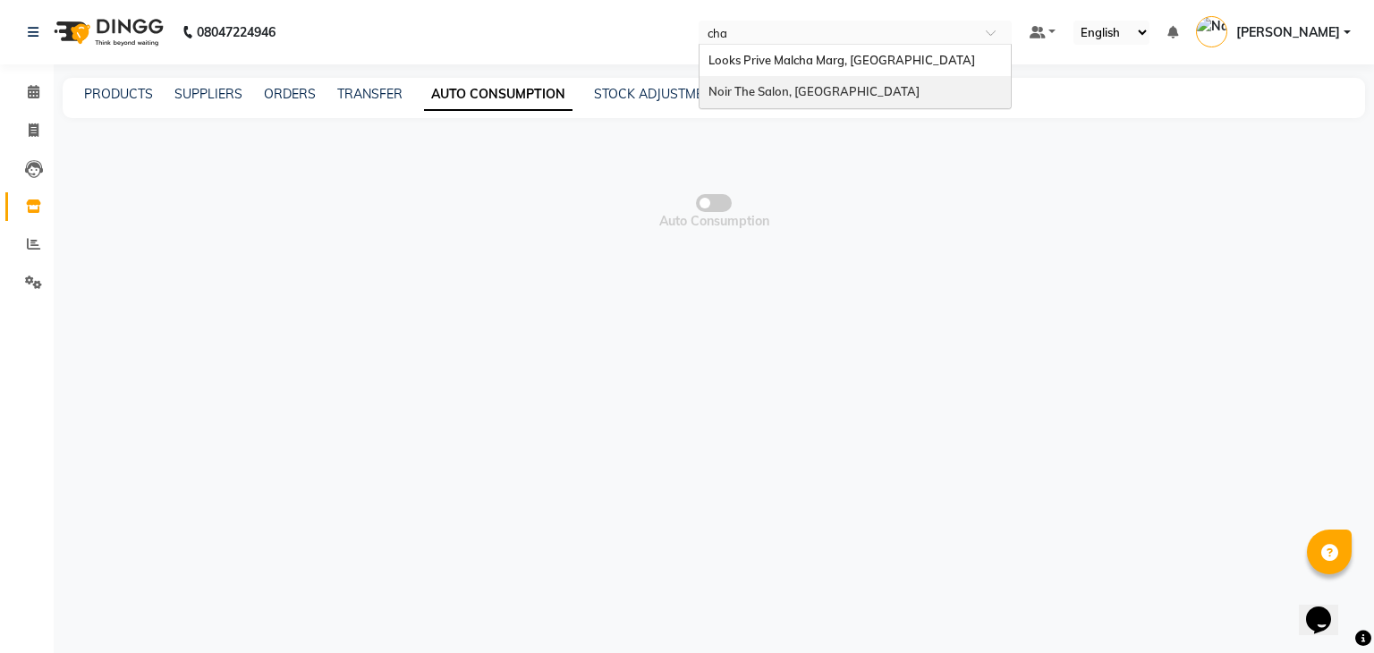
click at [828, 90] on span "Noir The Salon, [GEOGRAPHIC_DATA]" at bounding box center [813, 91] width 211 height 14
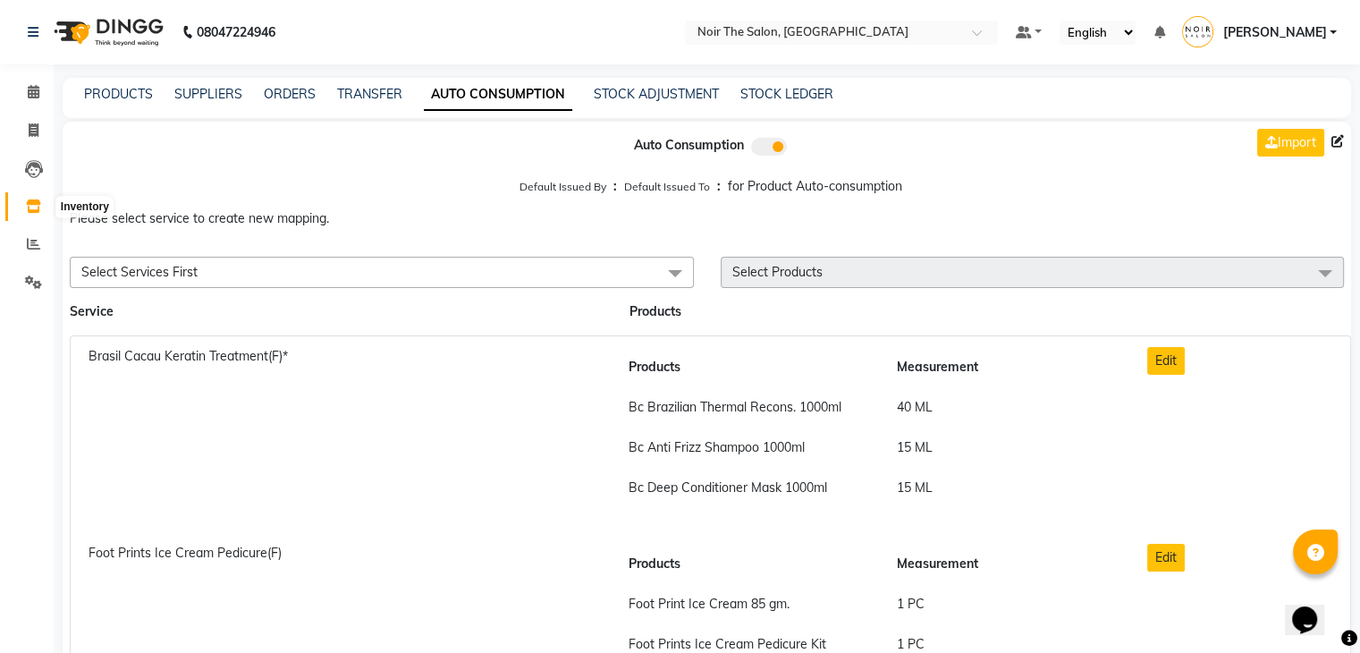
click at [38, 208] on icon at bounding box center [33, 205] width 15 height 13
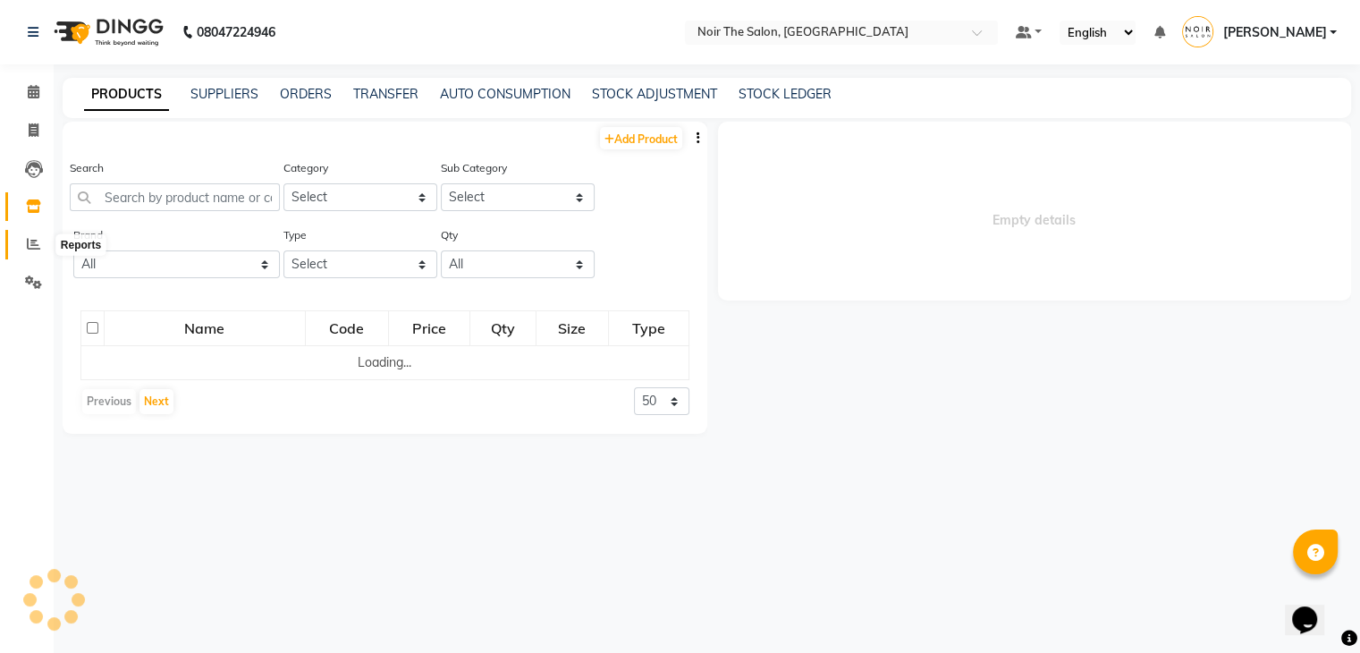
click at [27, 247] on icon at bounding box center [33, 243] width 13 height 13
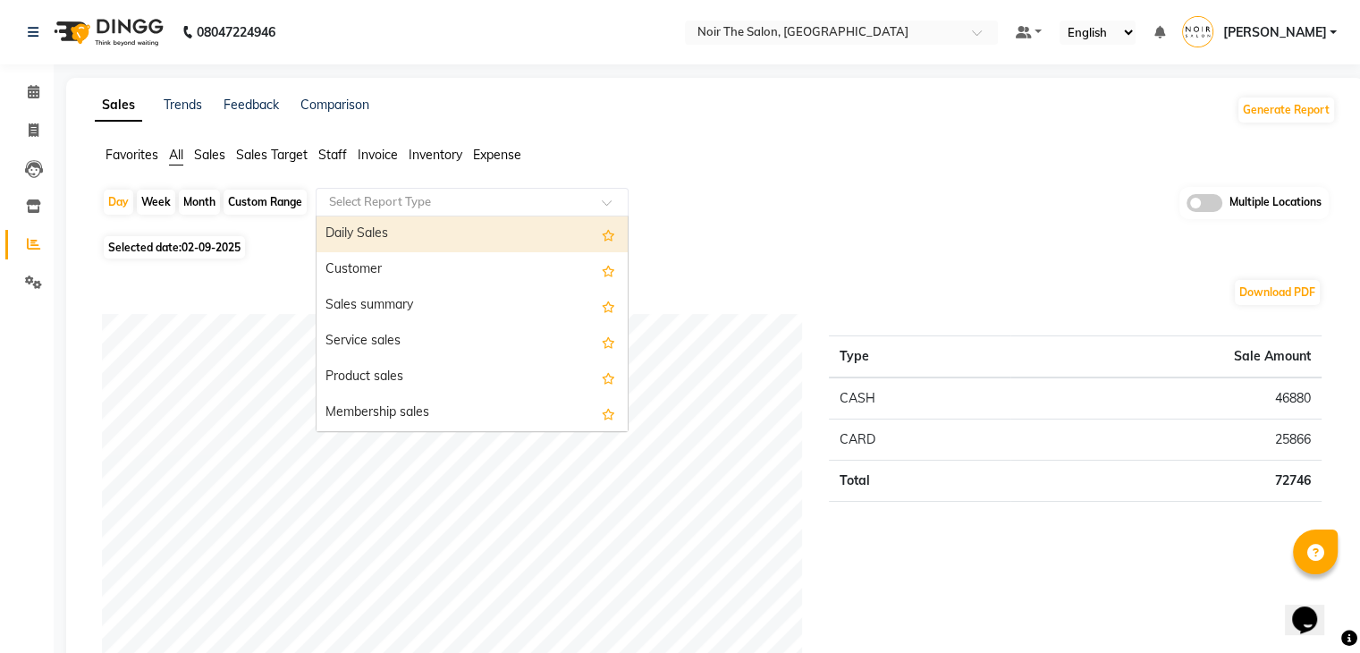
click at [353, 199] on input "text" at bounding box center [455, 202] width 258 height 18
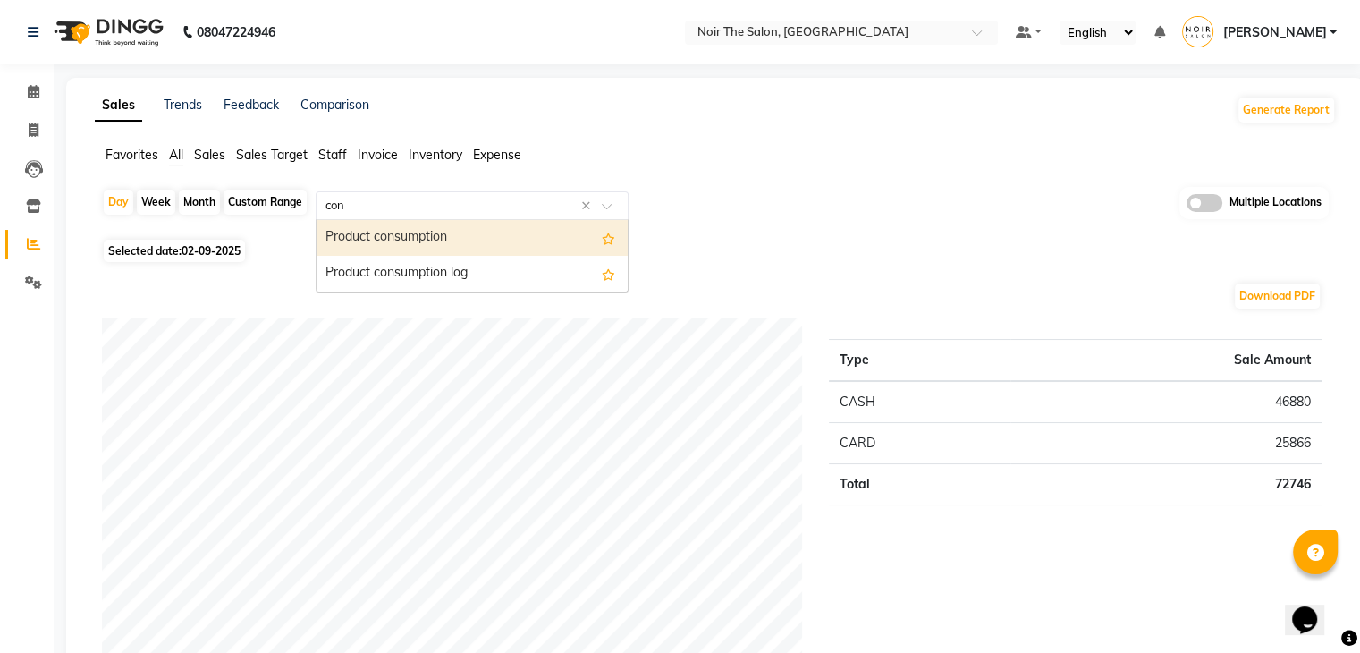
type input "cons"
click at [411, 242] on div "Product consumption" at bounding box center [472, 238] width 311 height 36
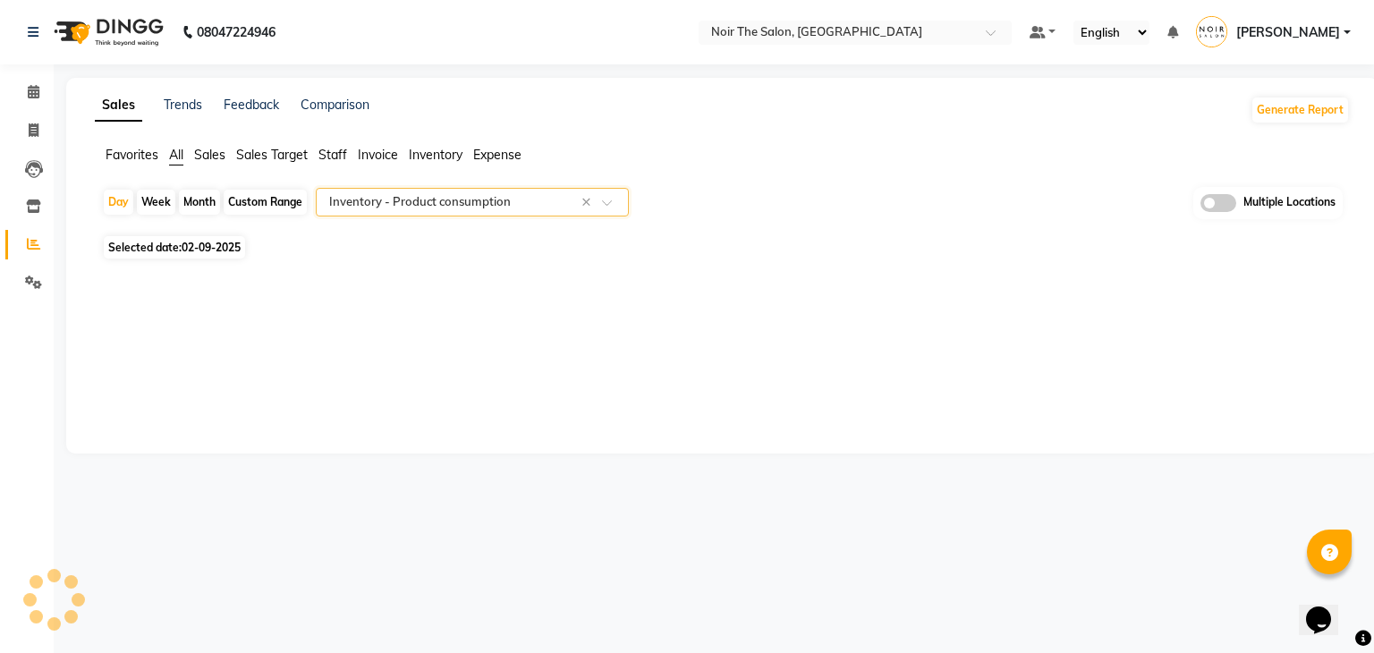
select select "full_report"
select select "csv"
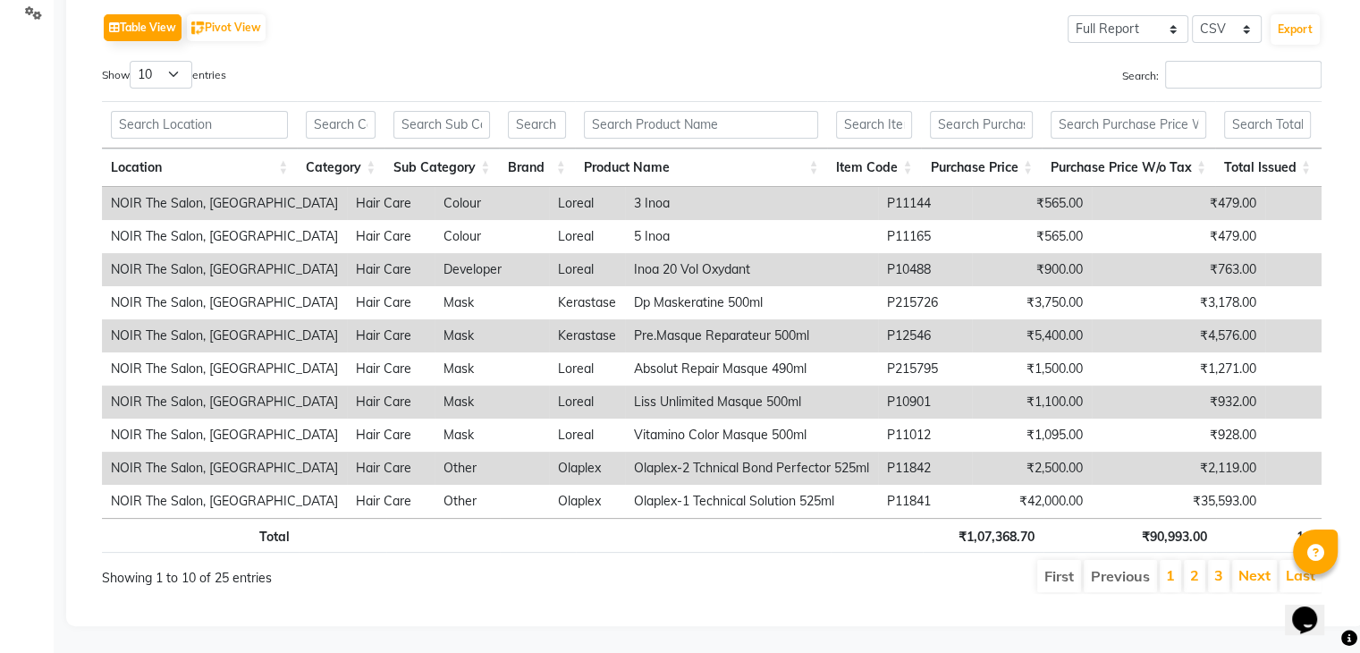
click at [174, 452] on td "NOIR The Salon, Chanakyapuri" at bounding box center [224, 468] width 245 height 33
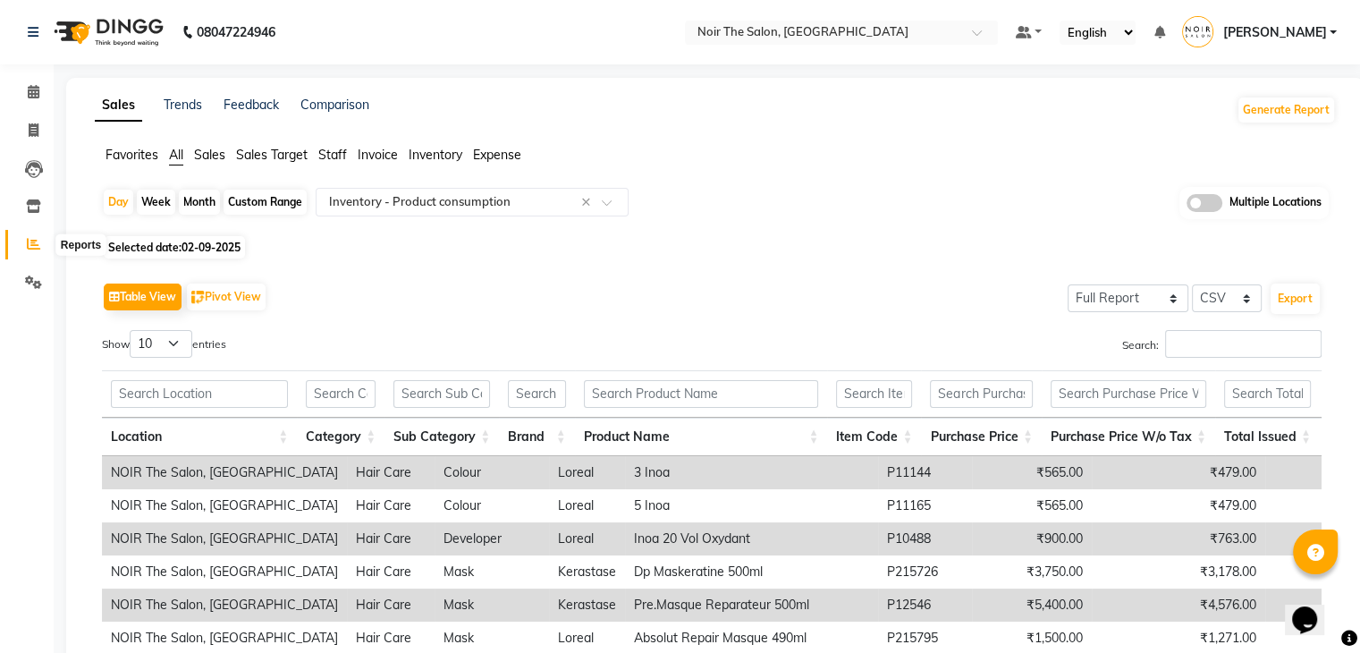
click at [29, 238] on icon at bounding box center [33, 243] width 13 height 13
click at [388, 202] on input "text" at bounding box center [455, 202] width 258 height 18
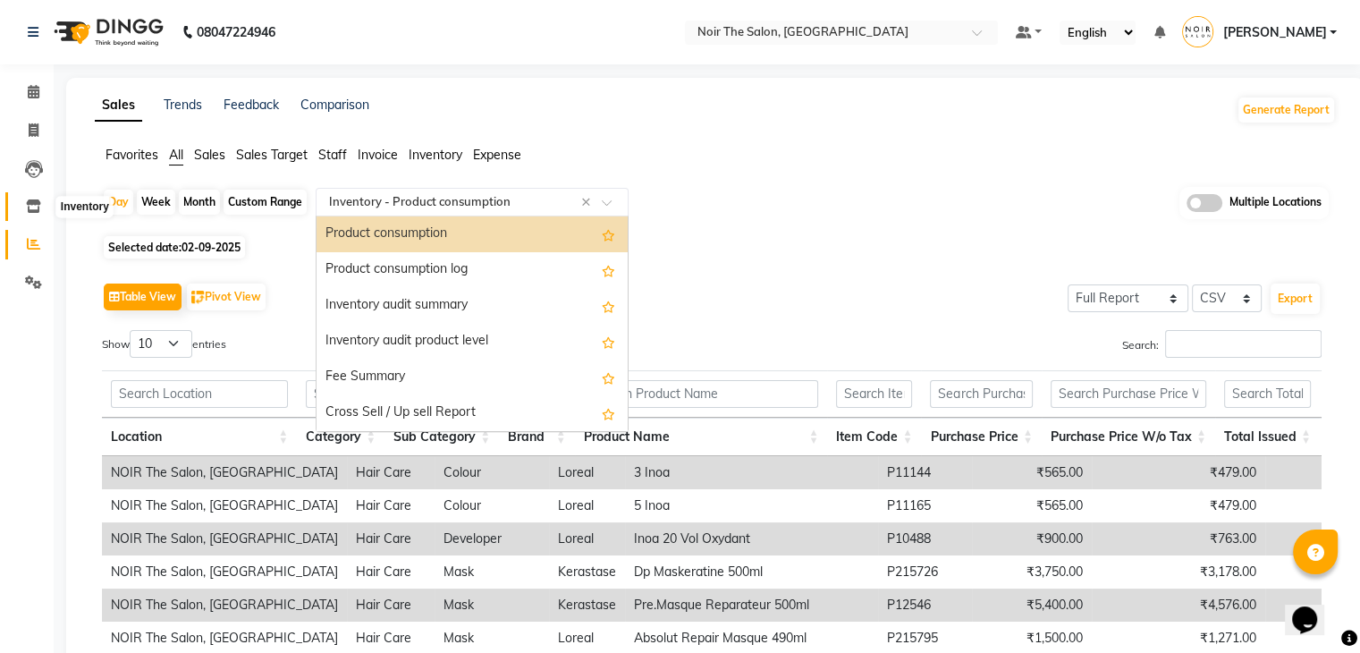
click at [36, 203] on icon at bounding box center [33, 205] width 15 height 13
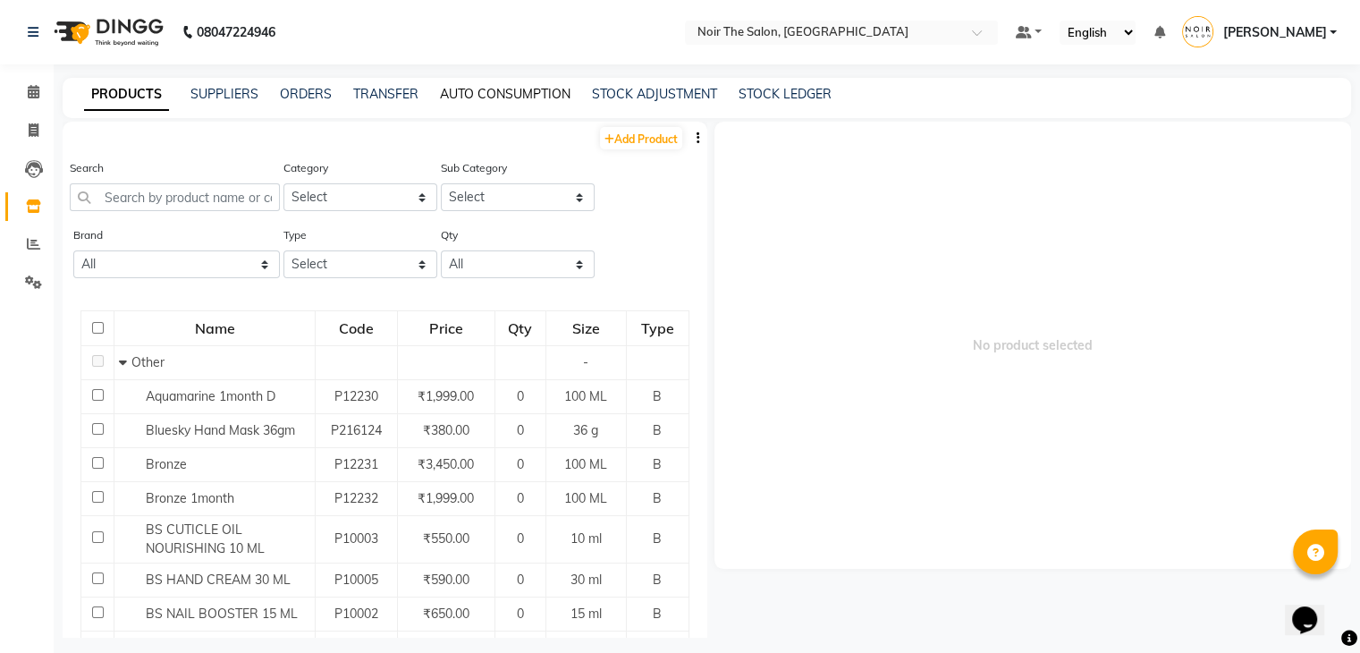
click at [468, 90] on link "AUTO CONSUMPTION" at bounding box center [505, 94] width 131 height 16
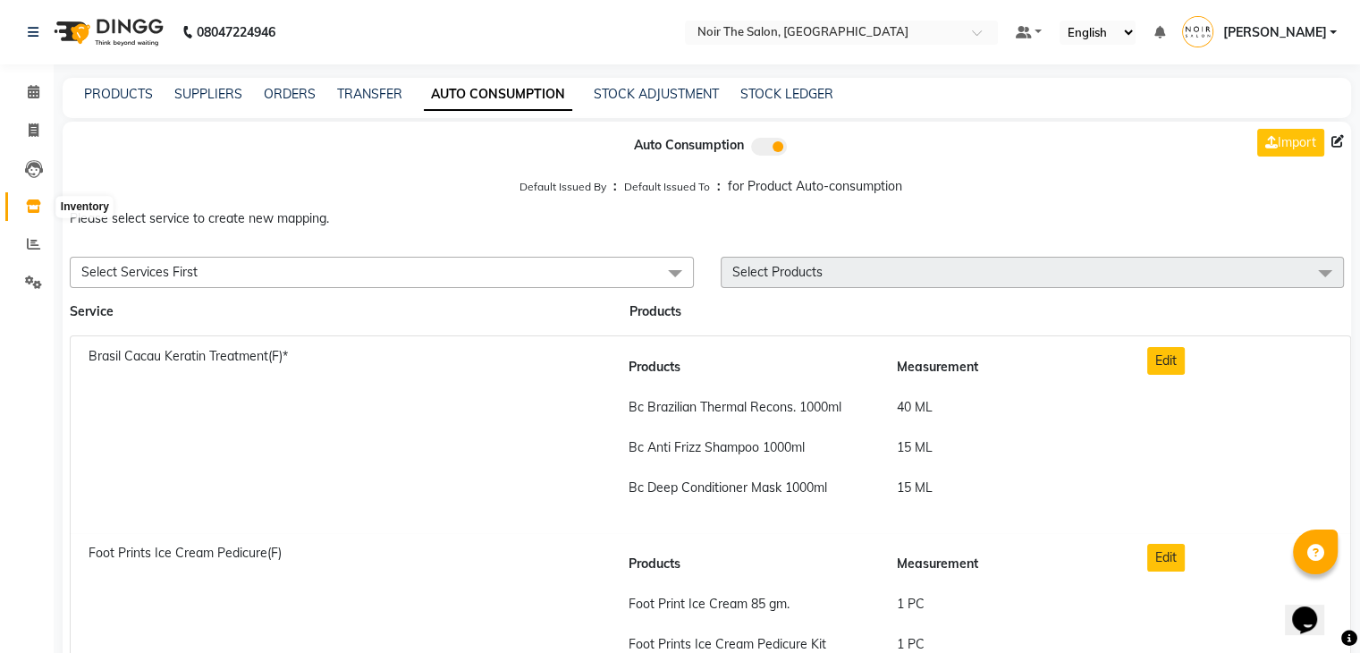
click at [38, 208] on icon at bounding box center [33, 205] width 15 height 13
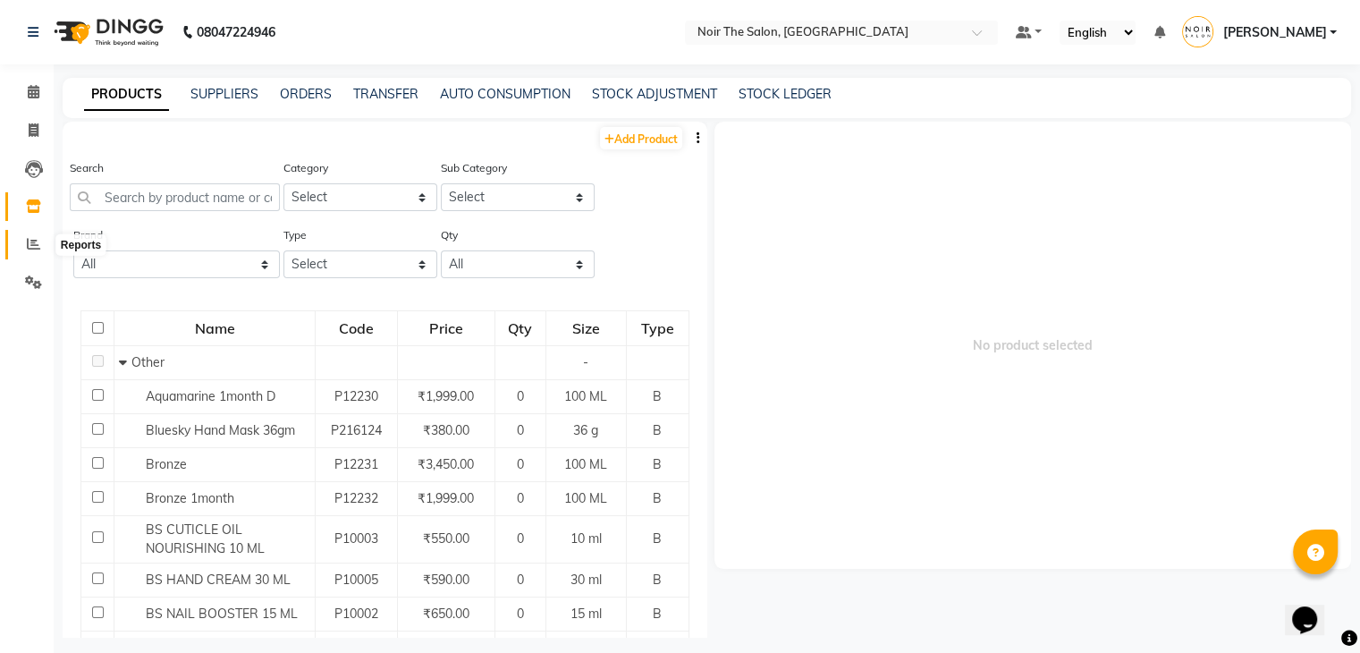
click at [34, 244] on icon at bounding box center [33, 243] width 13 height 13
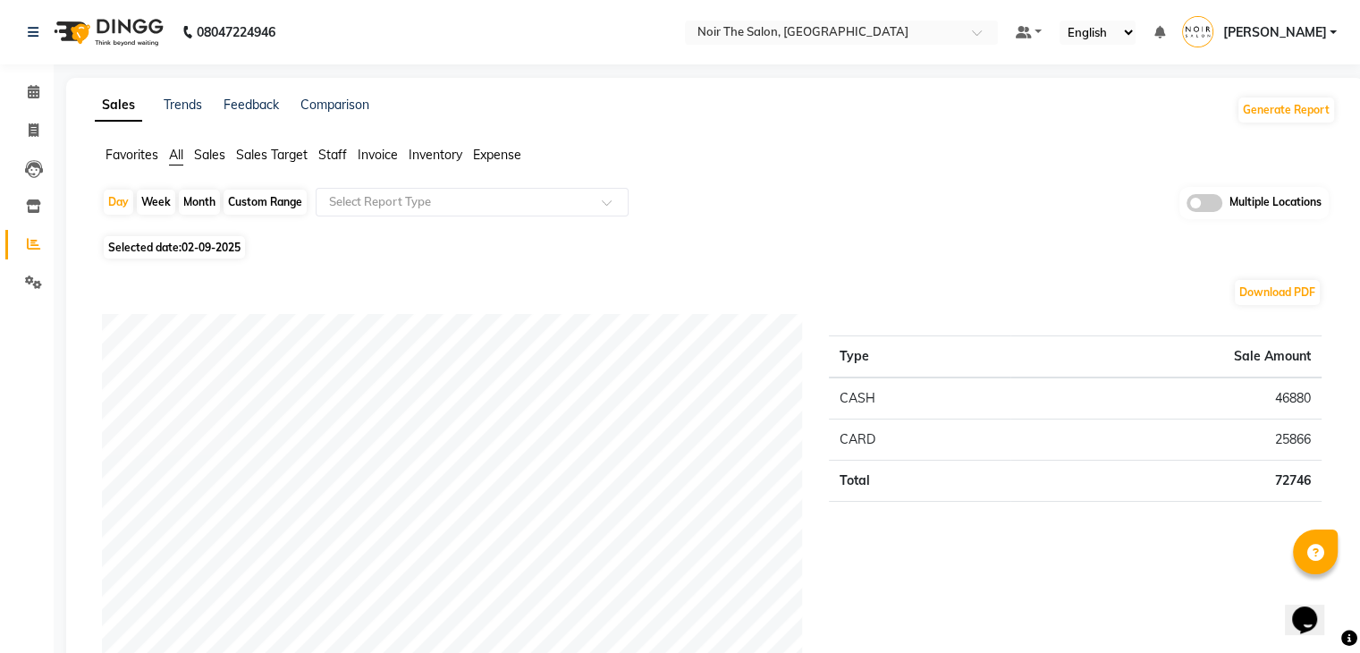
click at [210, 149] on span "Sales" at bounding box center [209, 155] width 31 height 16
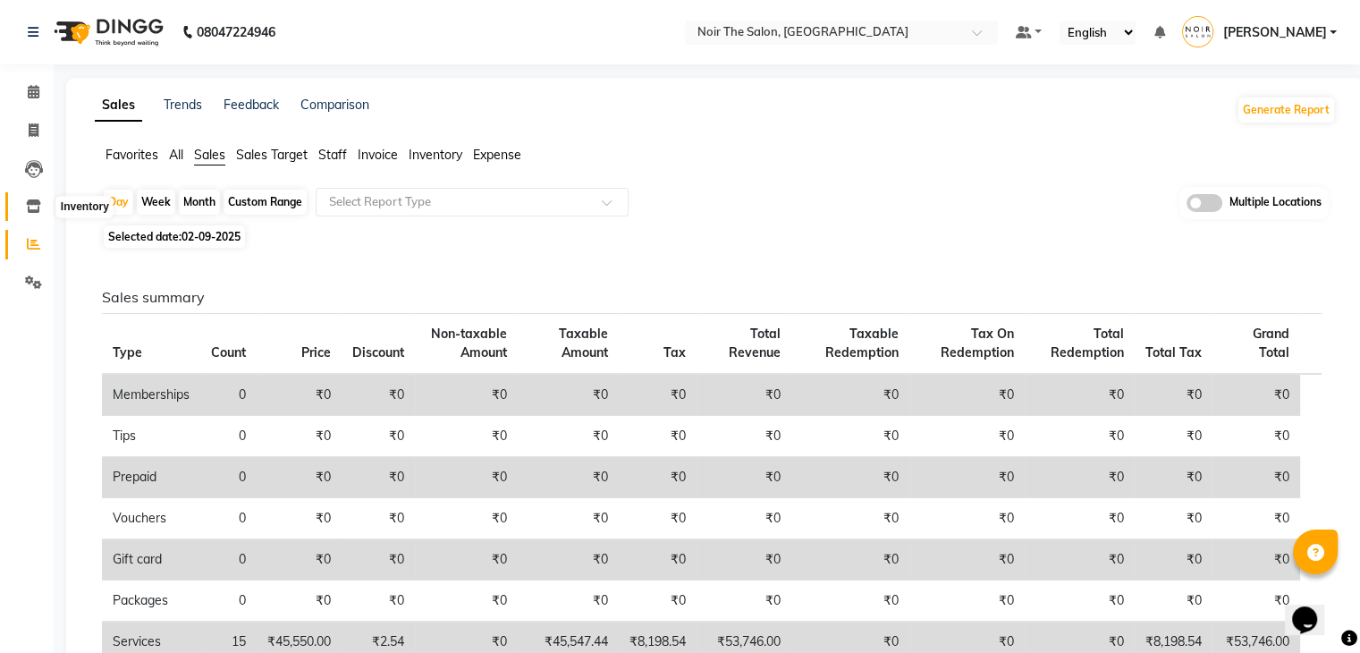
click at [30, 208] on icon at bounding box center [33, 205] width 15 height 13
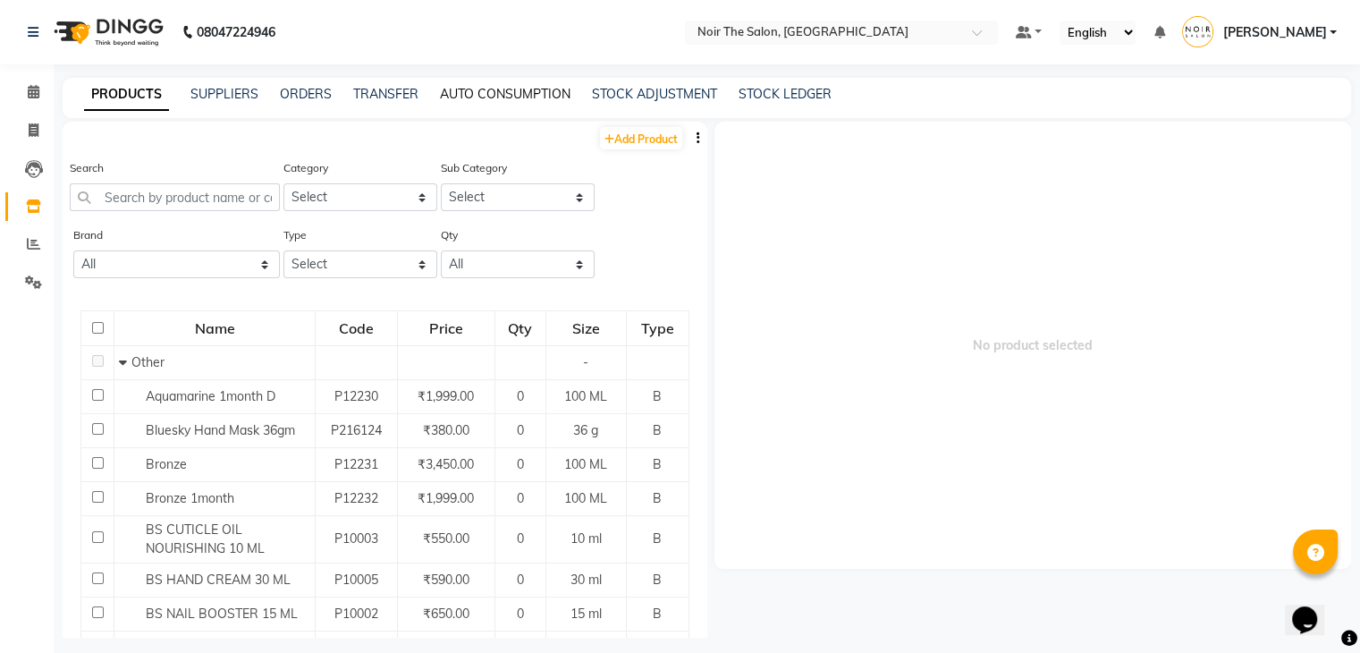
click at [467, 97] on link "AUTO CONSUMPTION" at bounding box center [505, 94] width 131 height 16
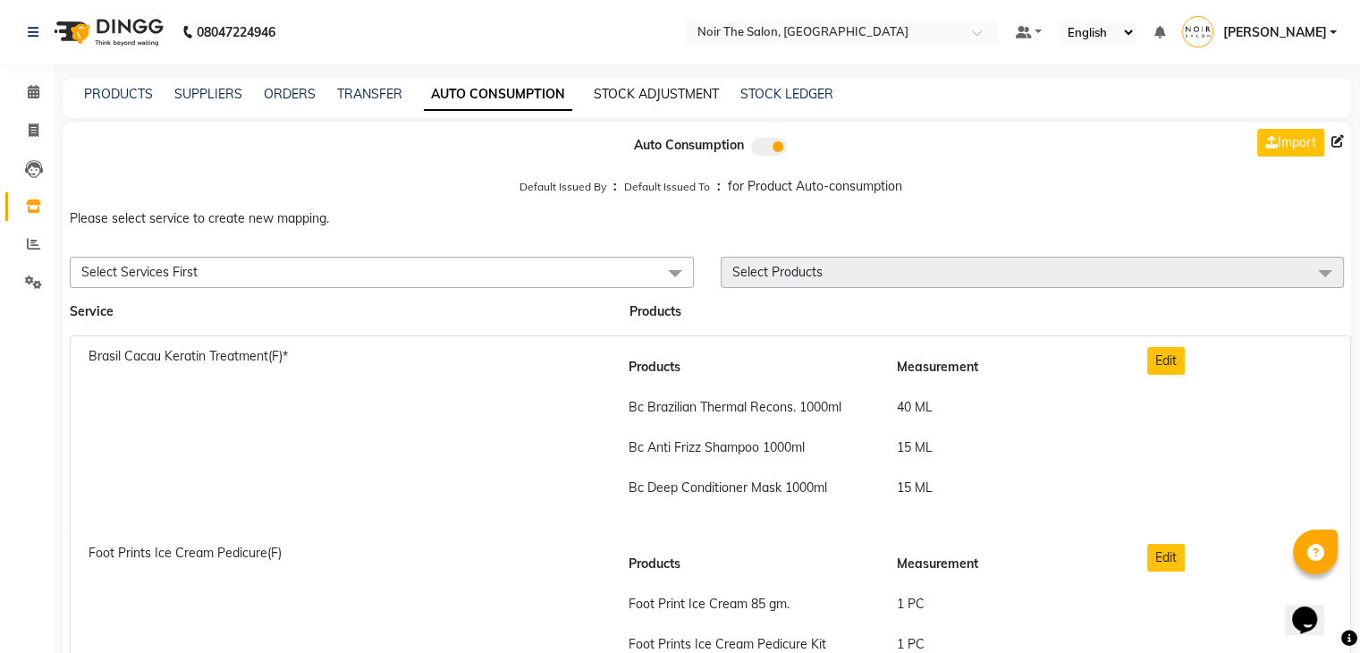
click at [621, 95] on link "STOCK ADJUSTMENT" at bounding box center [656, 94] width 125 height 16
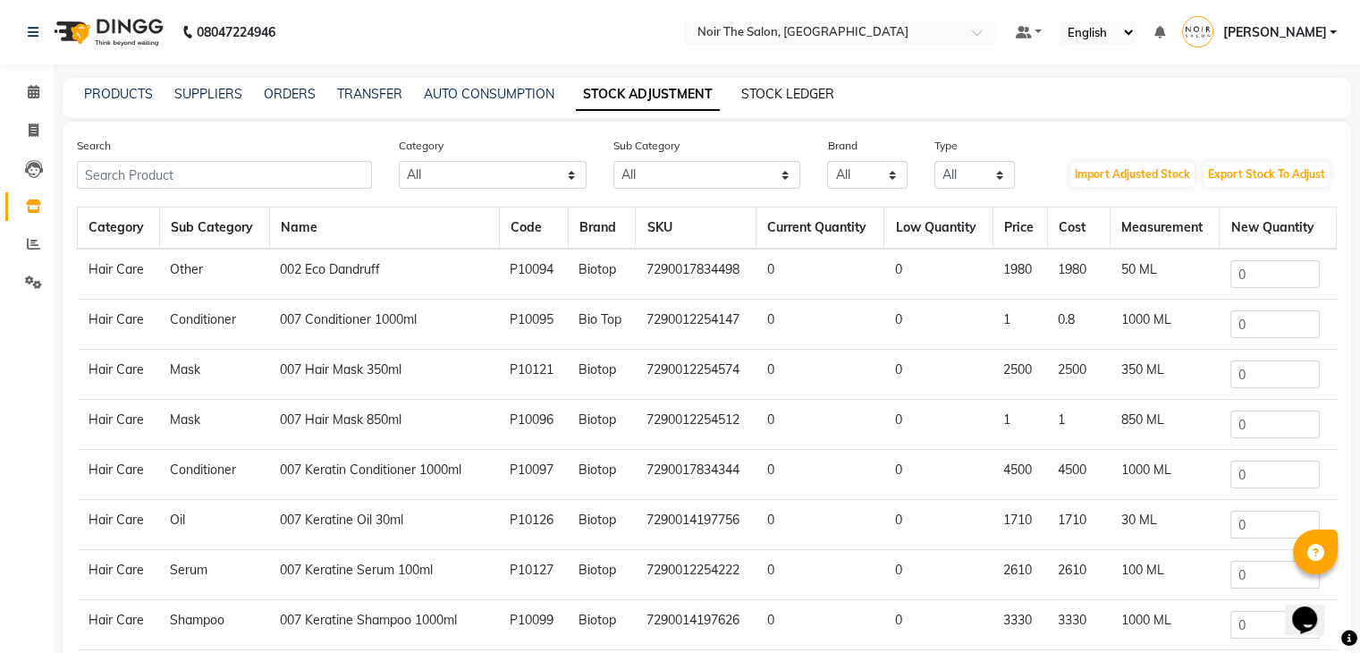
click at [791, 89] on link "STOCK LEDGER" at bounding box center [787, 94] width 93 height 16
select select "all"
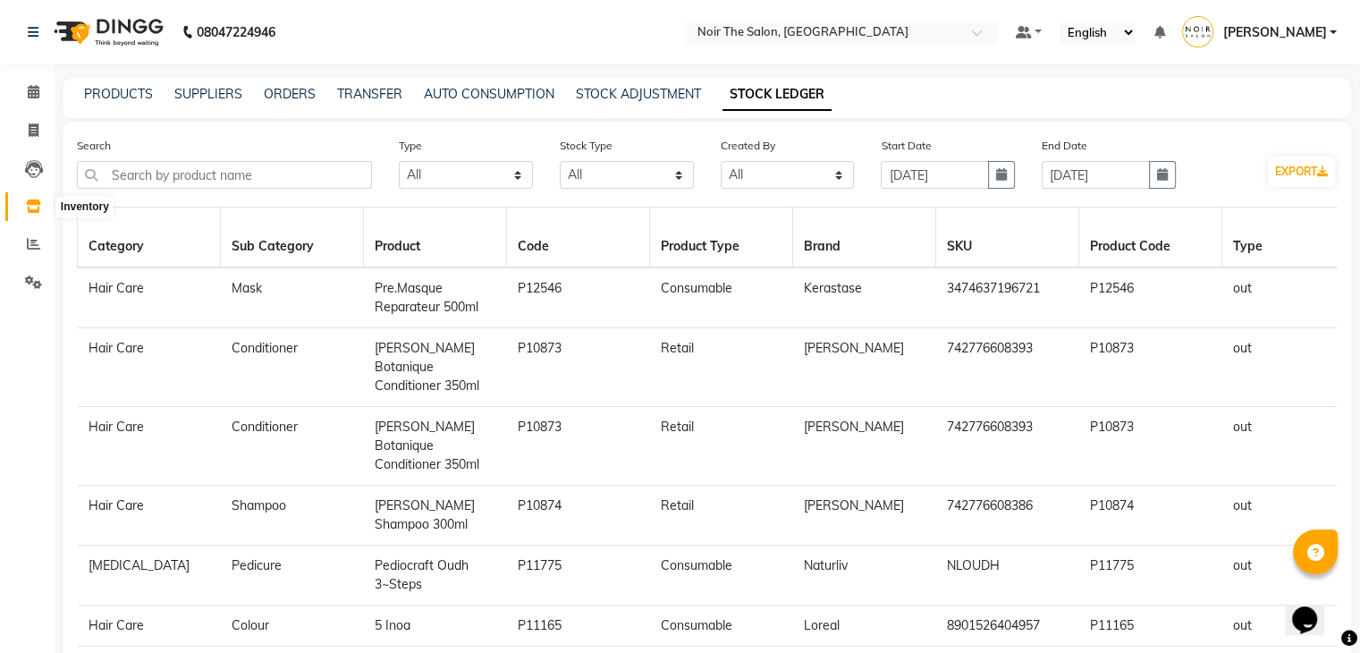
click at [27, 211] on icon at bounding box center [33, 205] width 15 height 13
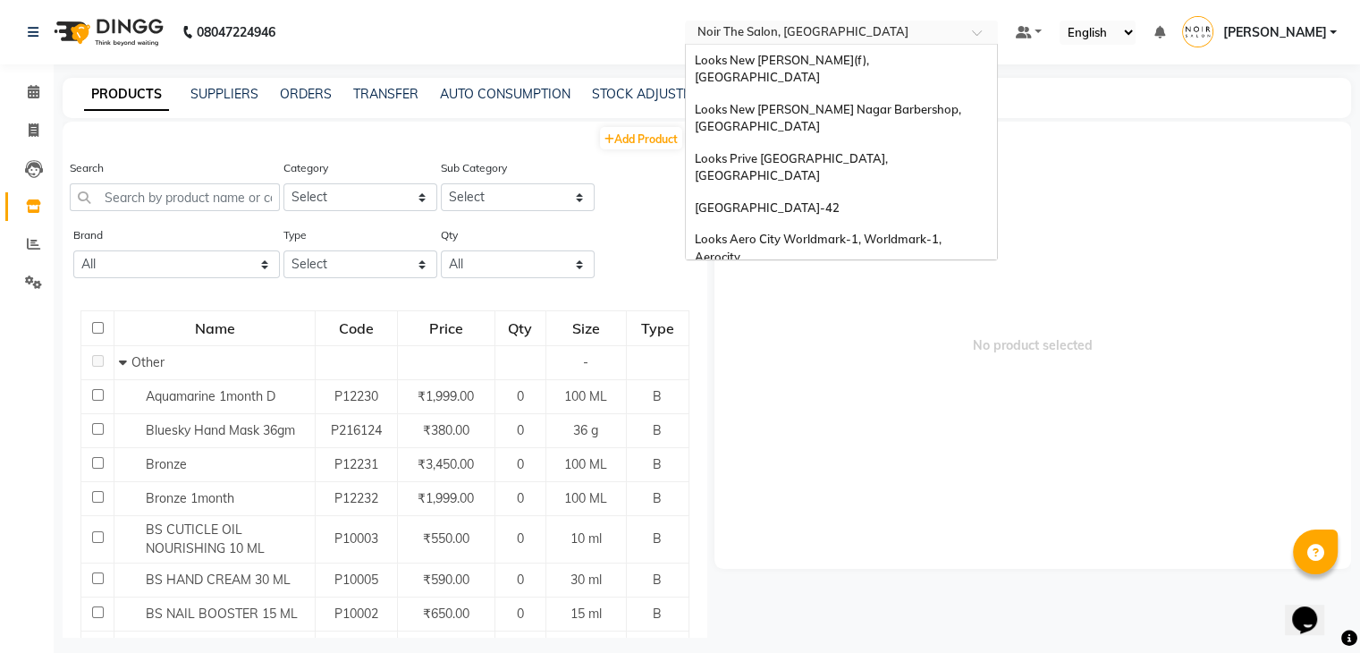
click at [755, 25] on input "text" at bounding box center [823, 34] width 259 height 18
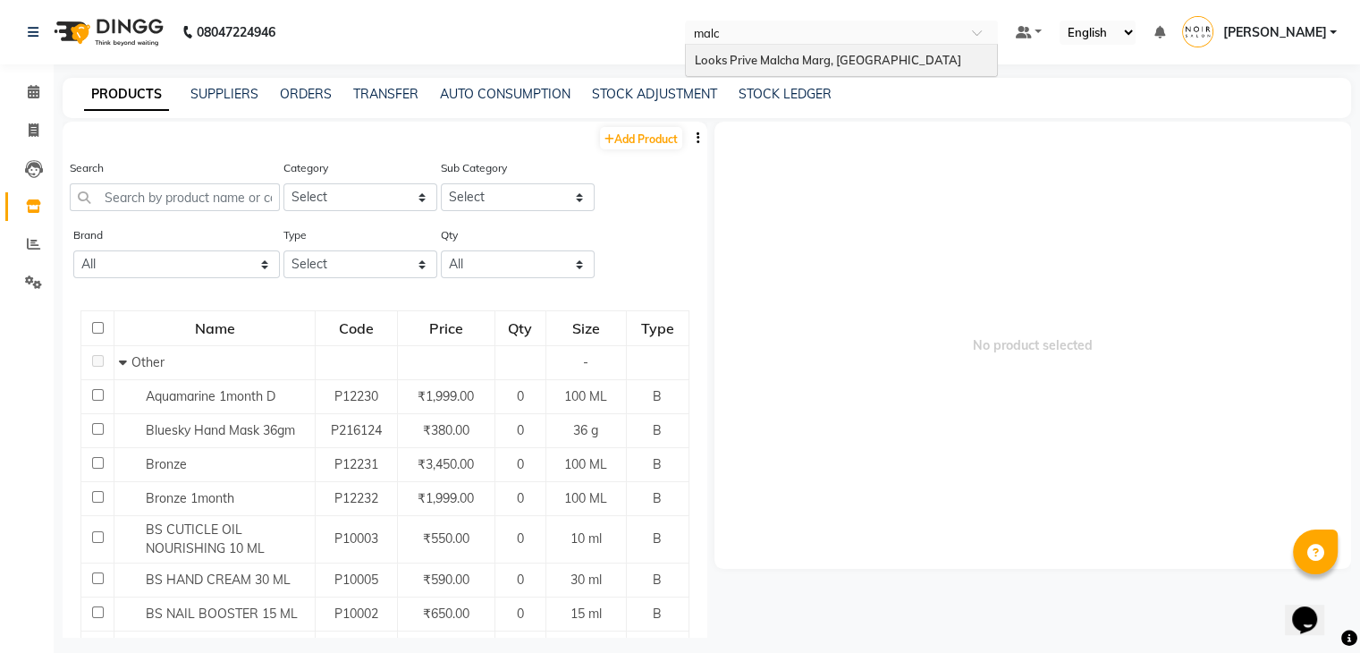
type input "malch"
click at [776, 53] on span "Looks Prive Malcha Marg, [GEOGRAPHIC_DATA]" at bounding box center [828, 60] width 267 height 14
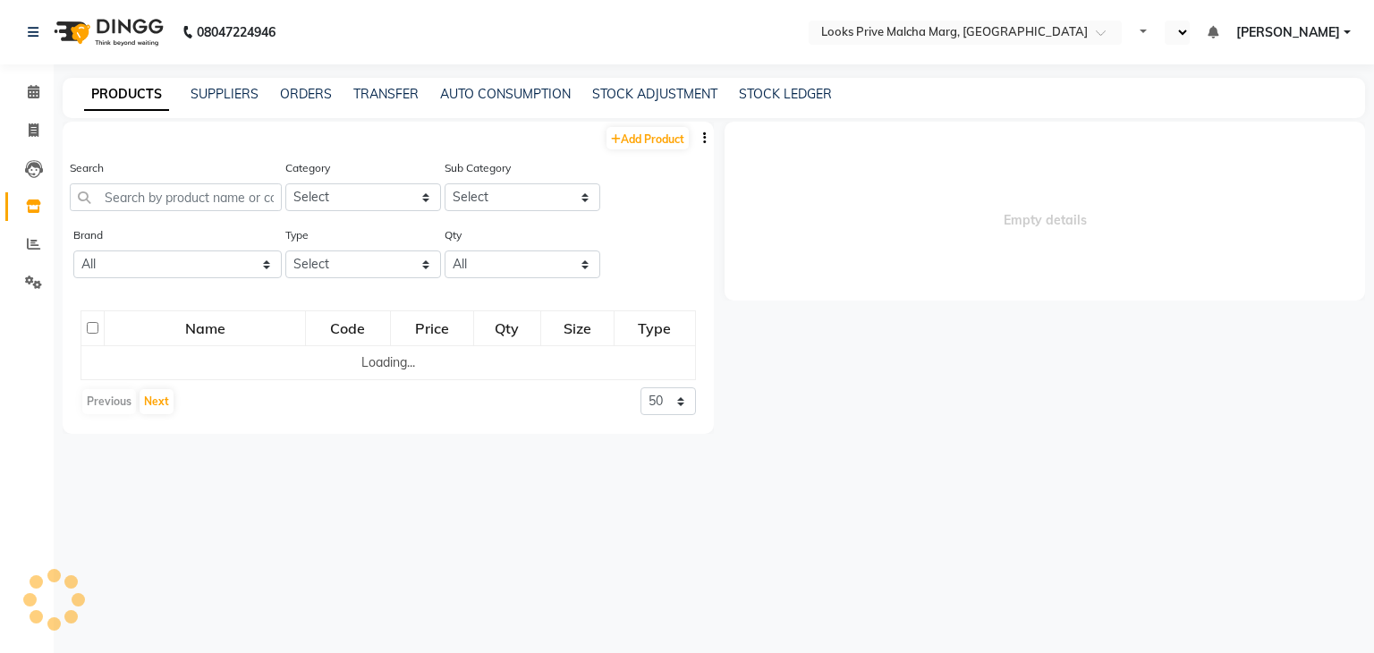
select select "en"
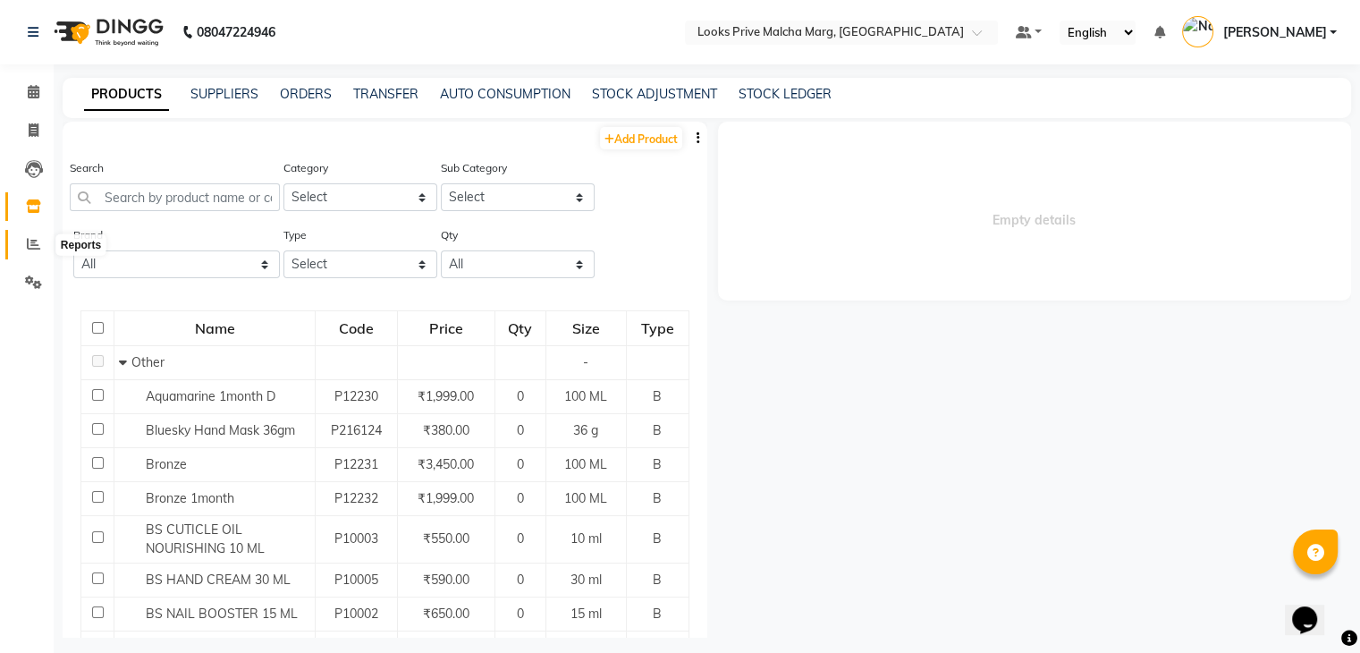
click at [32, 239] on icon at bounding box center [33, 243] width 13 height 13
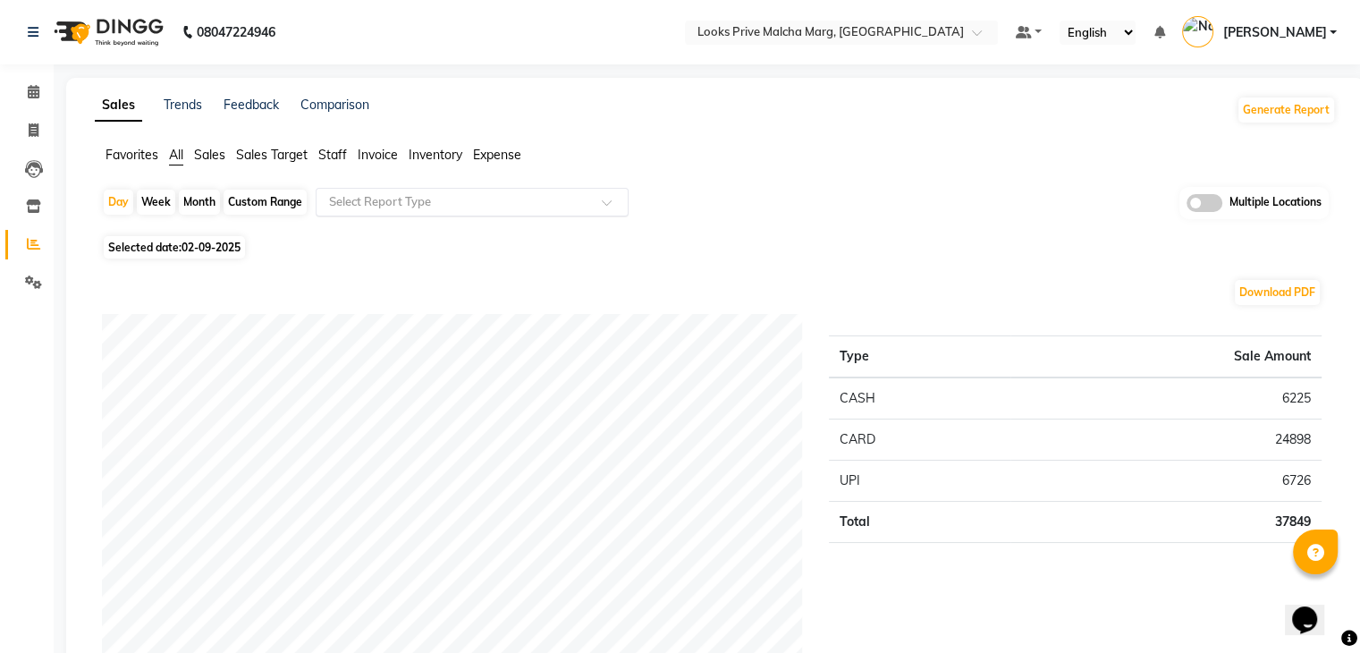
click at [392, 196] on input "text" at bounding box center [455, 202] width 258 height 18
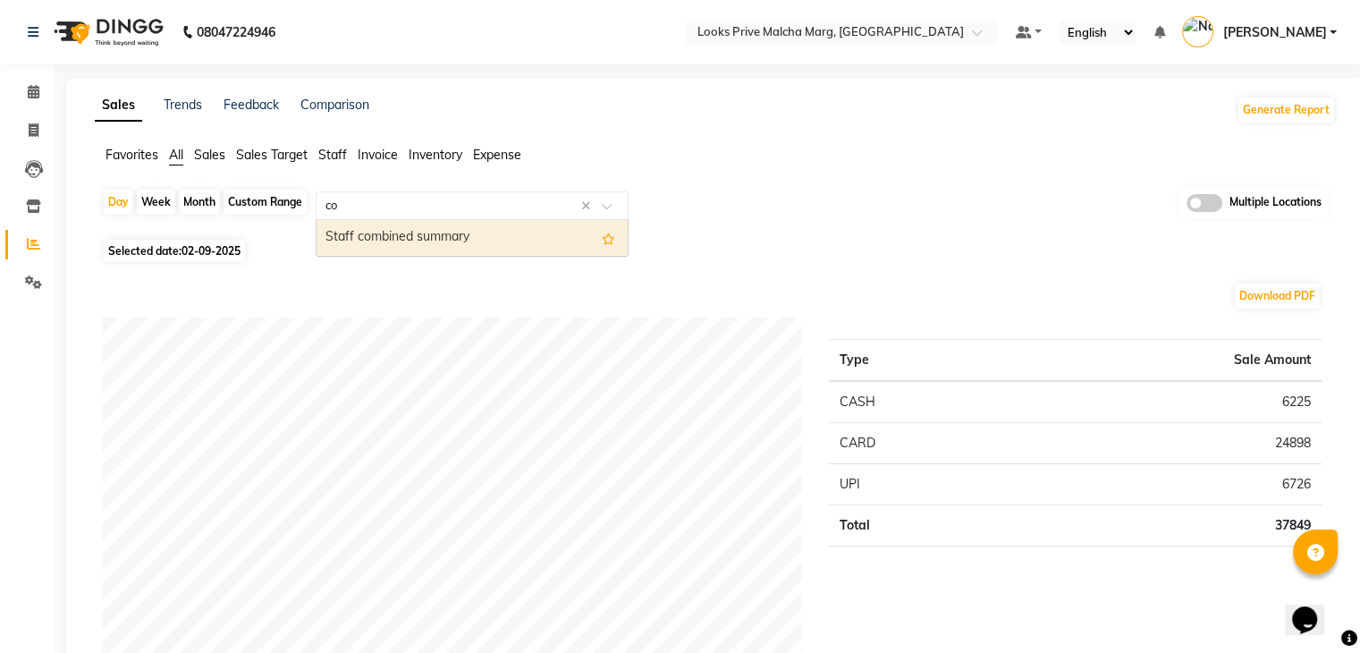
type input "com"
click at [414, 241] on div "Staff combined summary" at bounding box center [472, 238] width 311 height 36
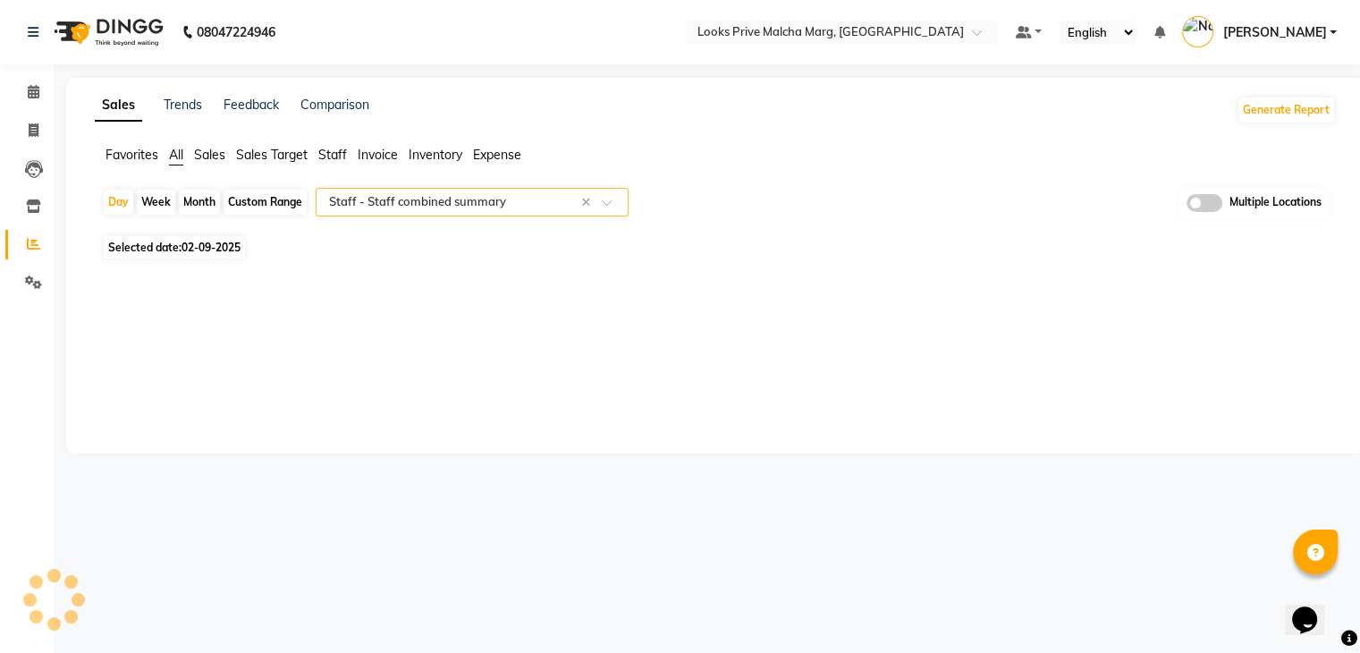
select select "full_report"
select select "csv"
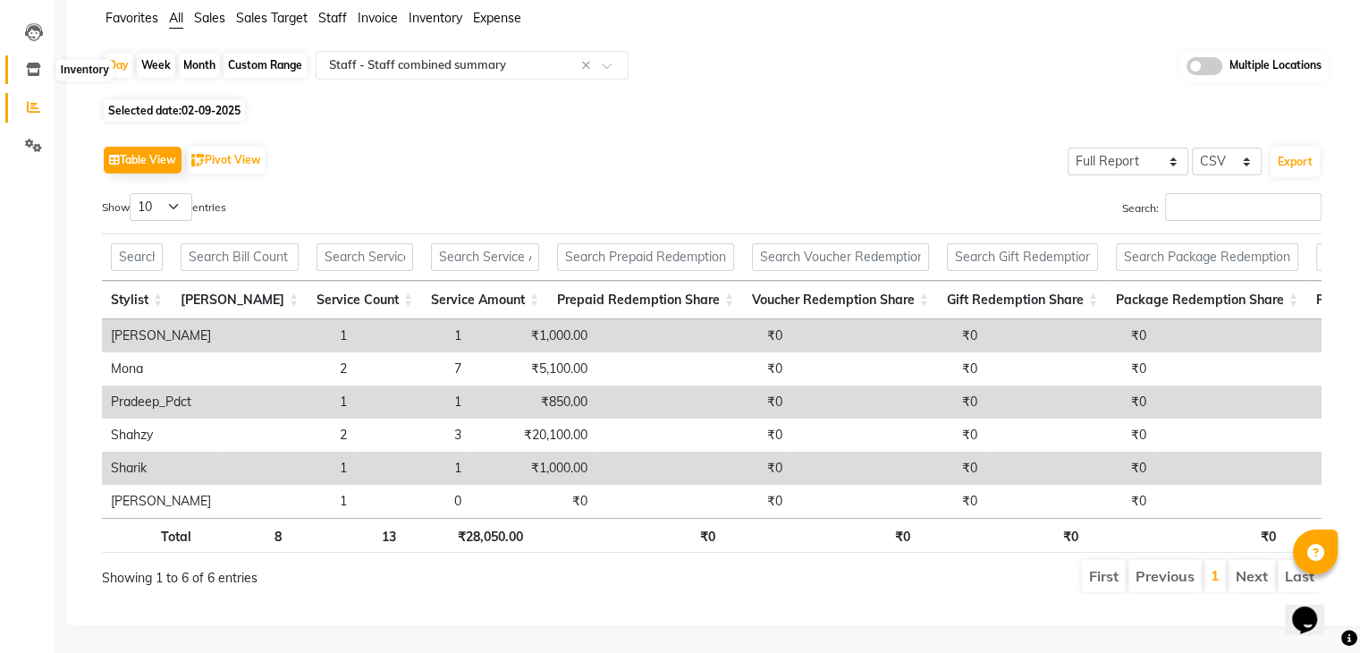
click at [44, 60] on span at bounding box center [33, 70] width 31 height 21
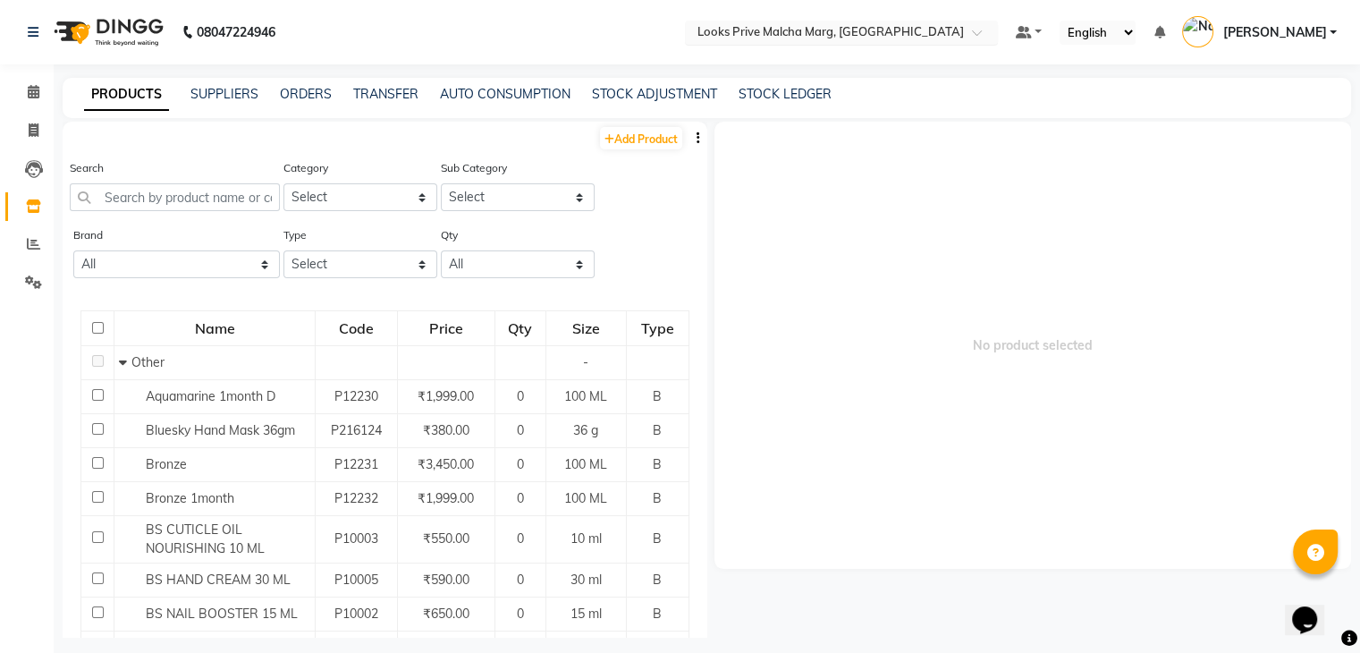
click at [866, 30] on input "text" at bounding box center [823, 34] width 259 height 18
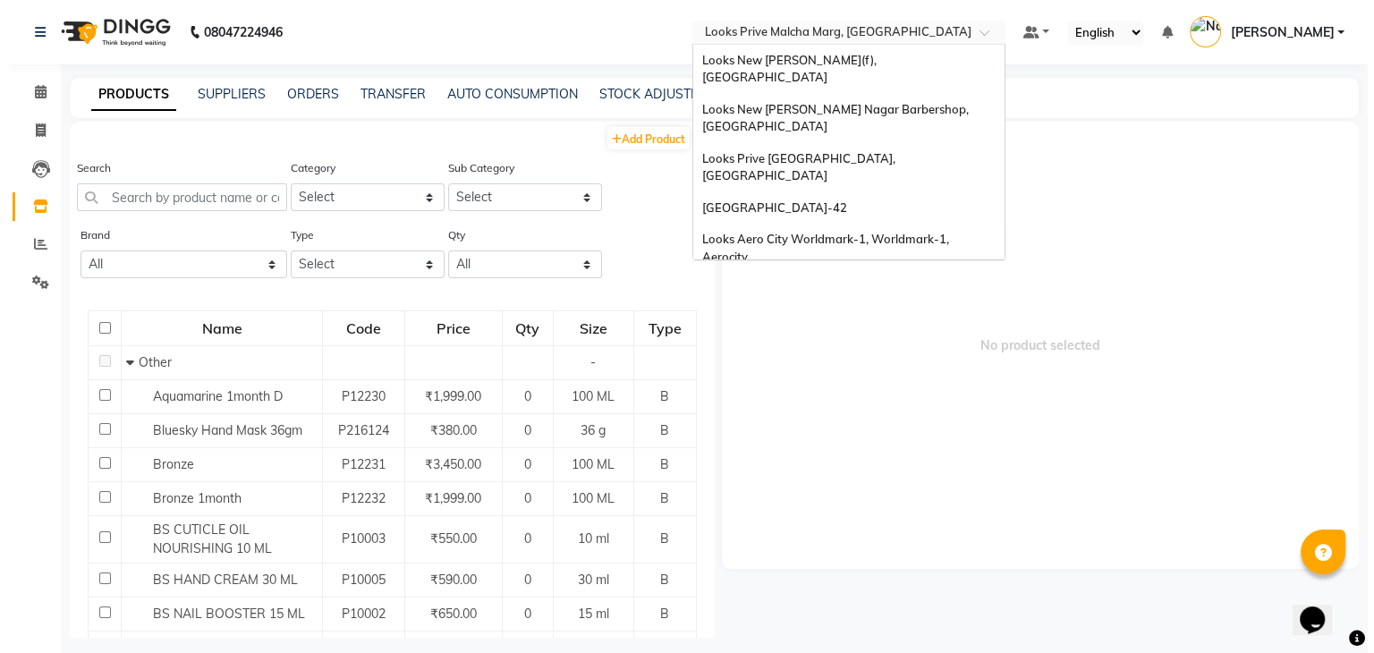
scroll to position [1097, 0]
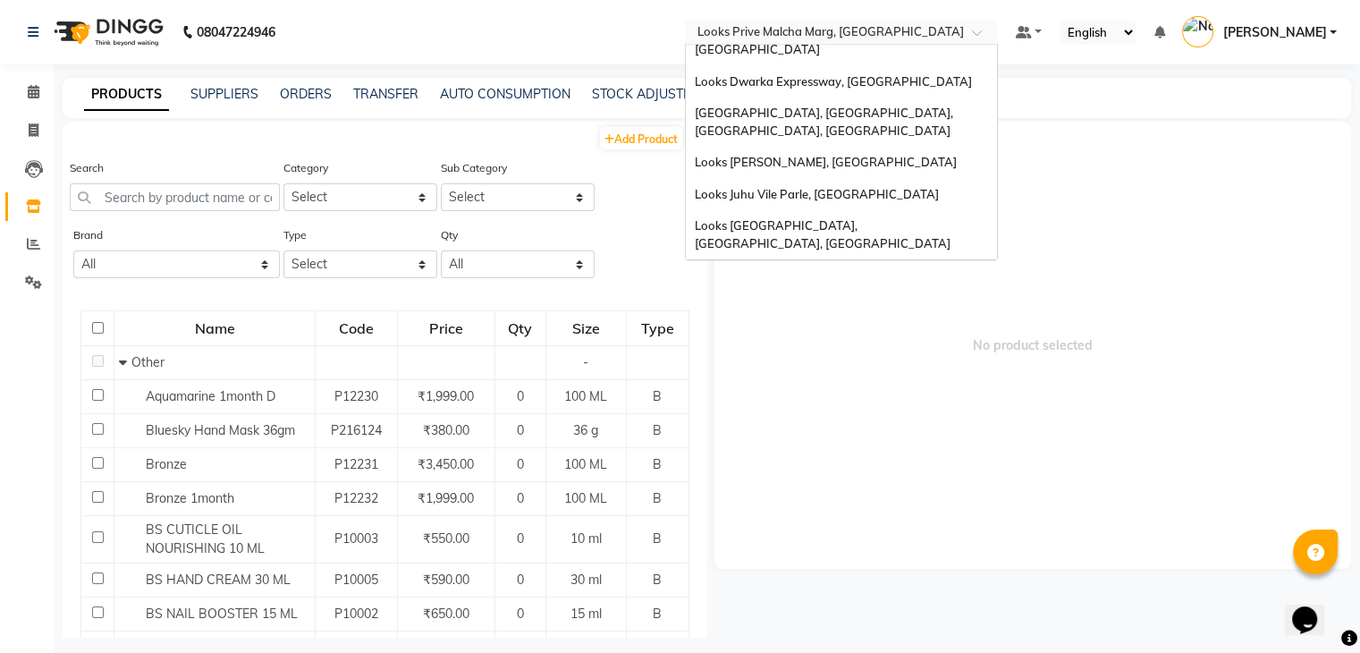
click at [844, 349] on span "Looks Prive Malcha Marg, [GEOGRAPHIC_DATA]" at bounding box center [828, 356] width 267 height 14
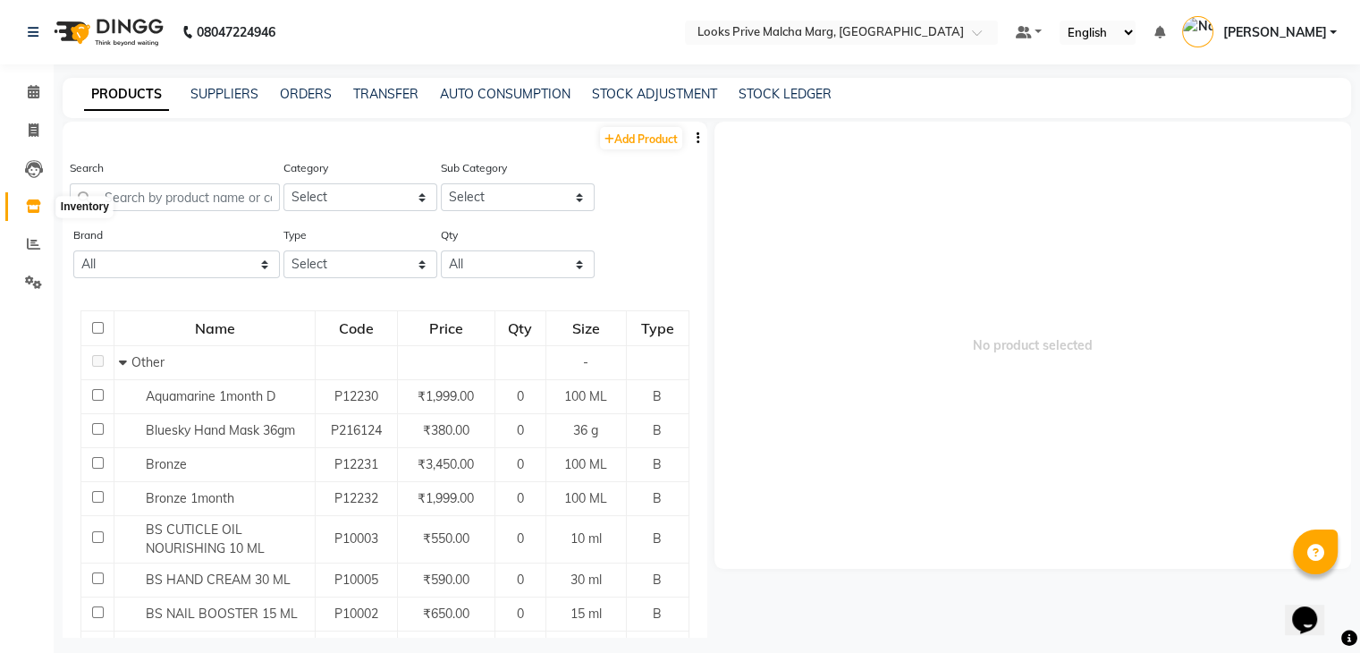
click at [21, 208] on span at bounding box center [33, 207] width 31 height 21
click at [253, 89] on link "SUPPLIERS" at bounding box center [225, 94] width 68 height 16
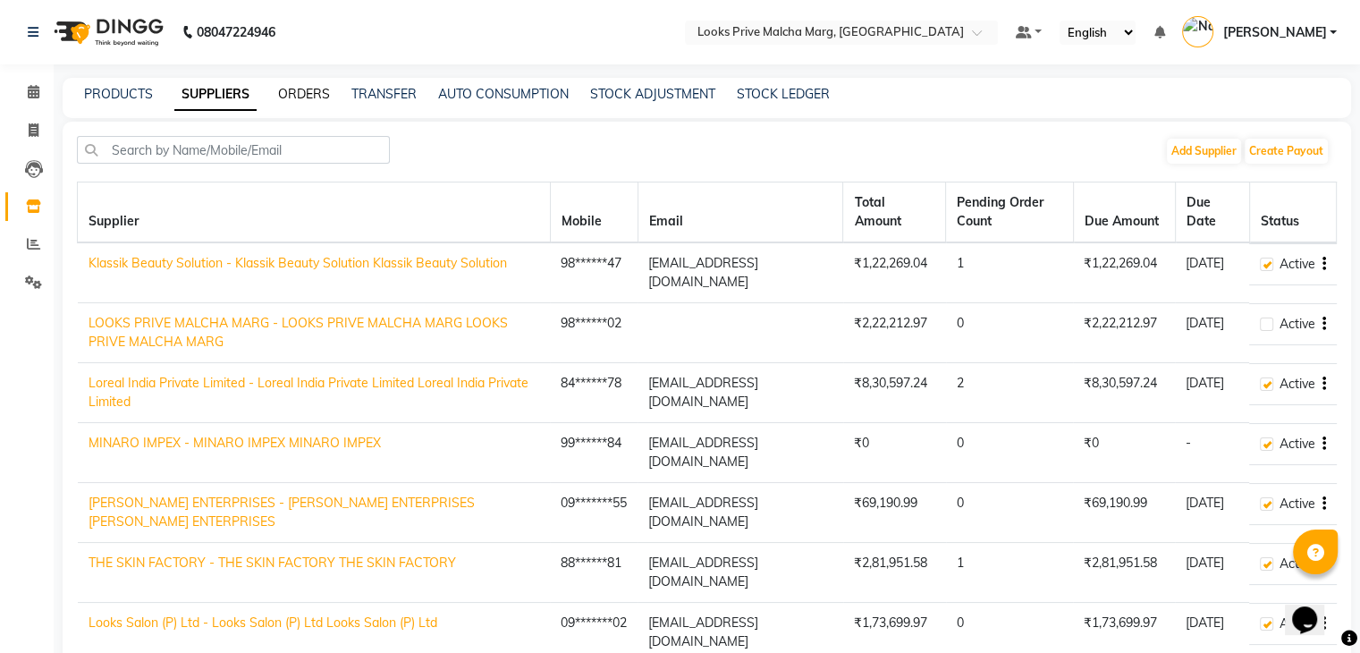
click at [309, 97] on link "ORDERS" at bounding box center [304, 94] width 52 height 16
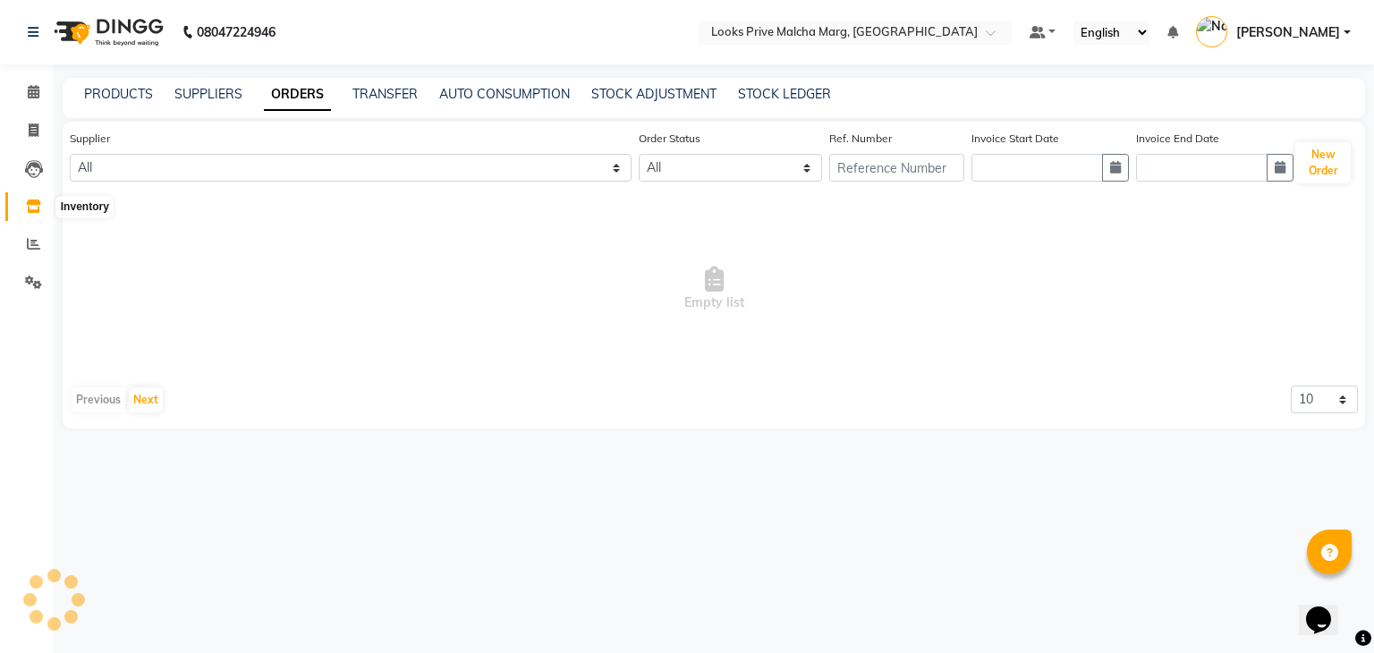
click at [31, 205] on icon at bounding box center [33, 205] width 15 height 13
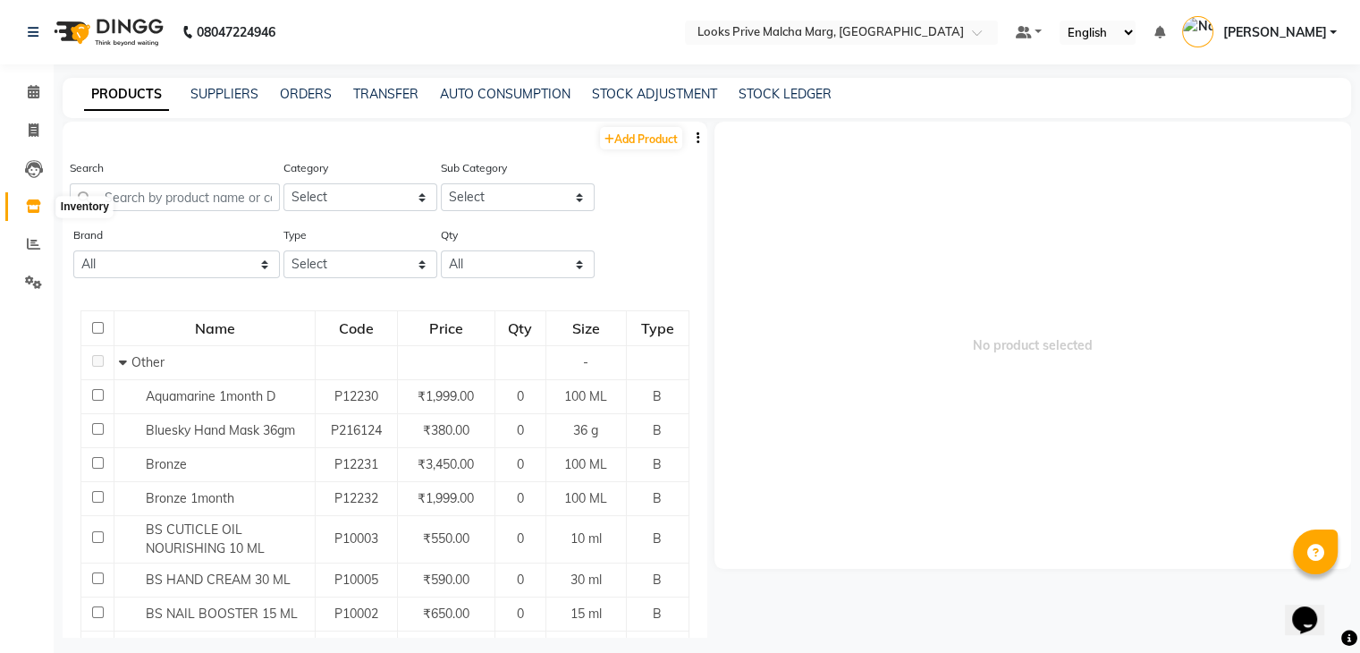
click at [35, 208] on icon at bounding box center [33, 205] width 15 height 13
click at [35, 94] on icon at bounding box center [34, 91] width 12 height 13
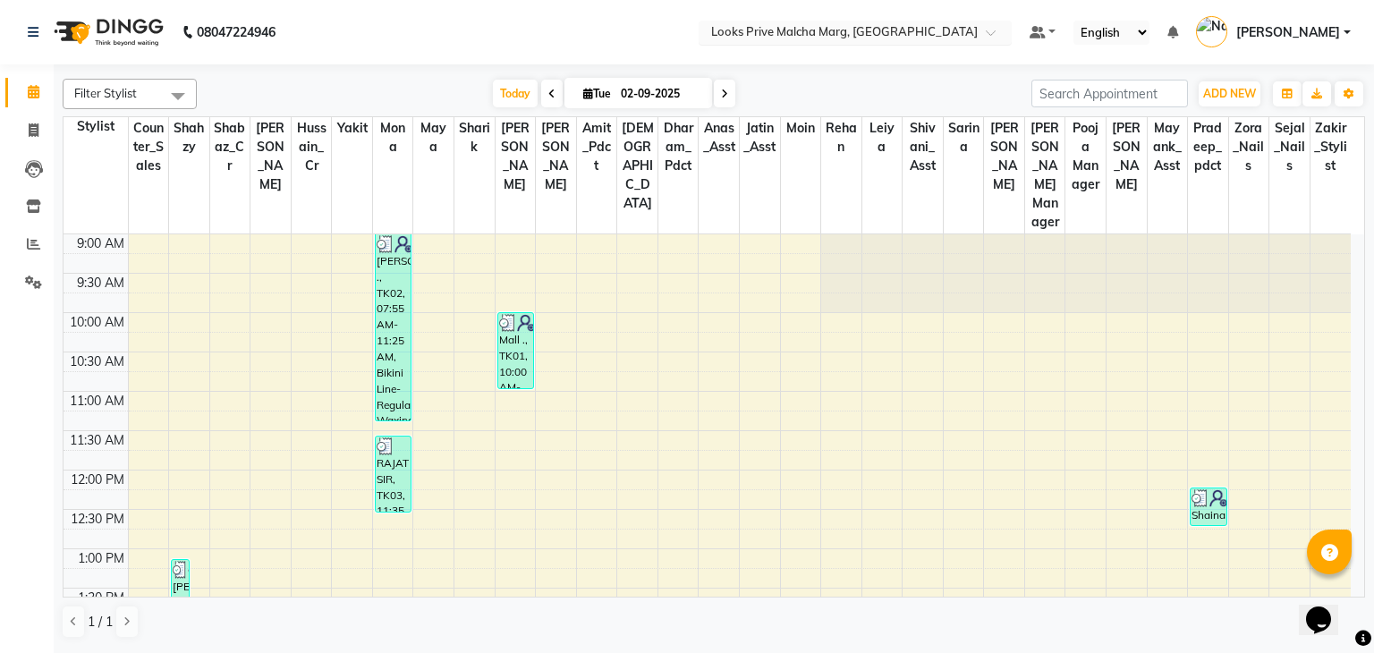
click at [847, 26] on input "text" at bounding box center [836, 34] width 259 height 18
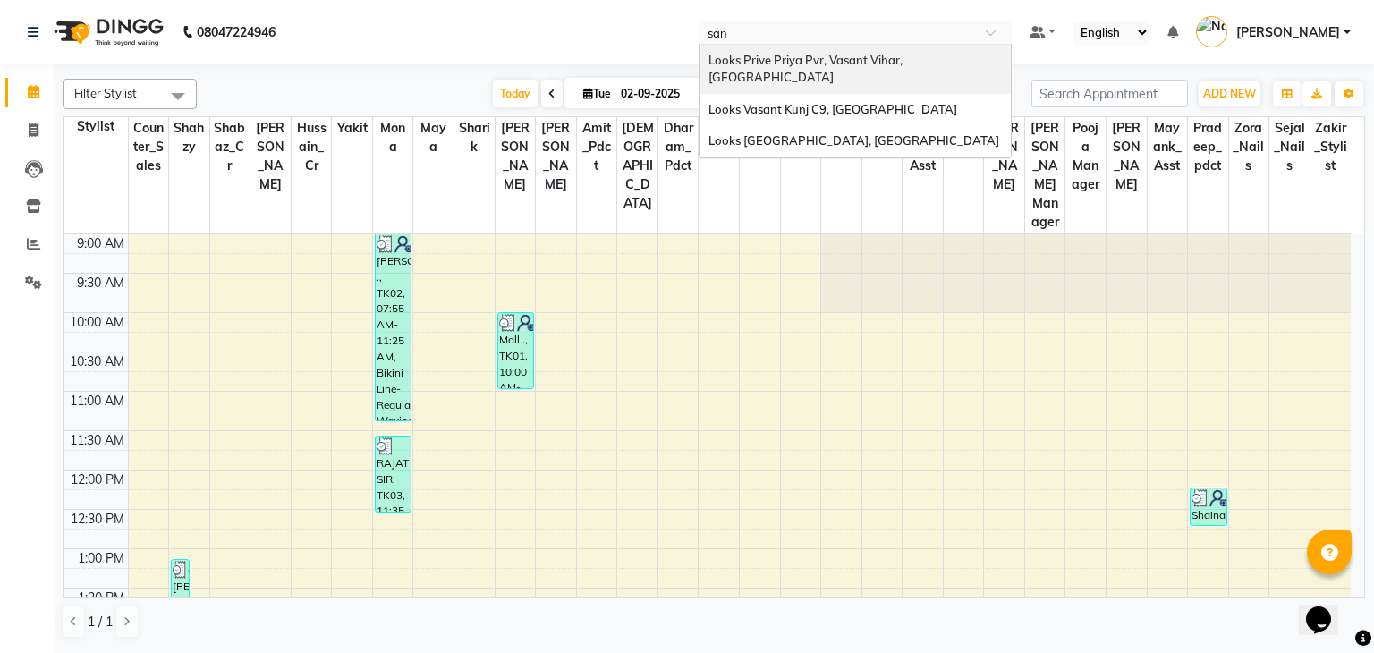
type input "sang"
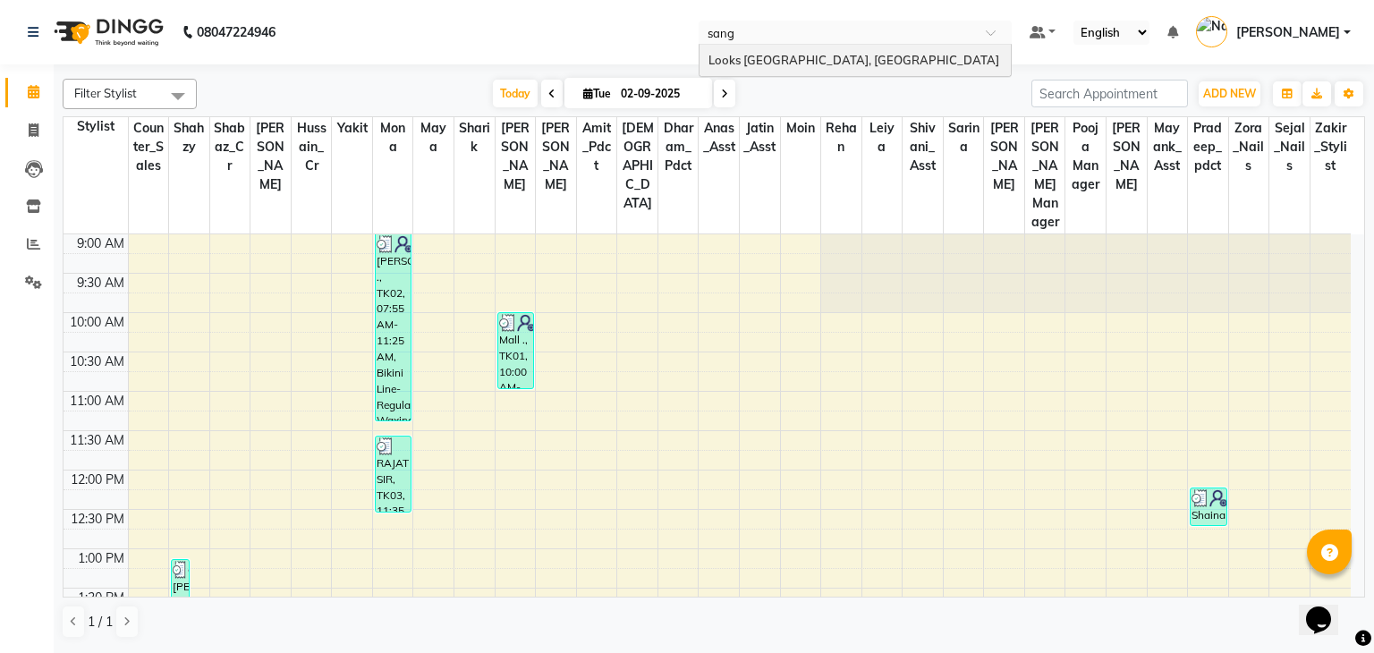
click at [864, 53] on span "Looks [GEOGRAPHIC_DATA], [GEOGRAPHIC_DATA]" at bounding box center [853, 60] width 291 height 14
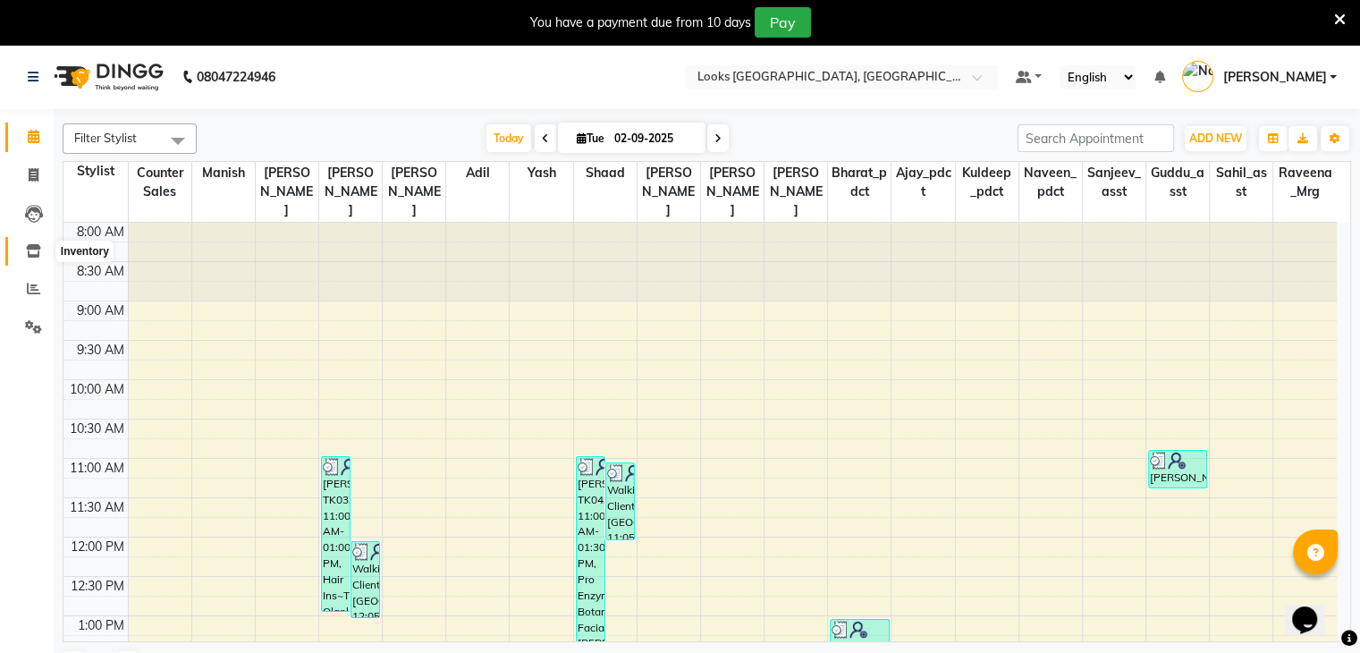
click at [33, 252] on icon at bounding box center [33, 250] width 15 height 13
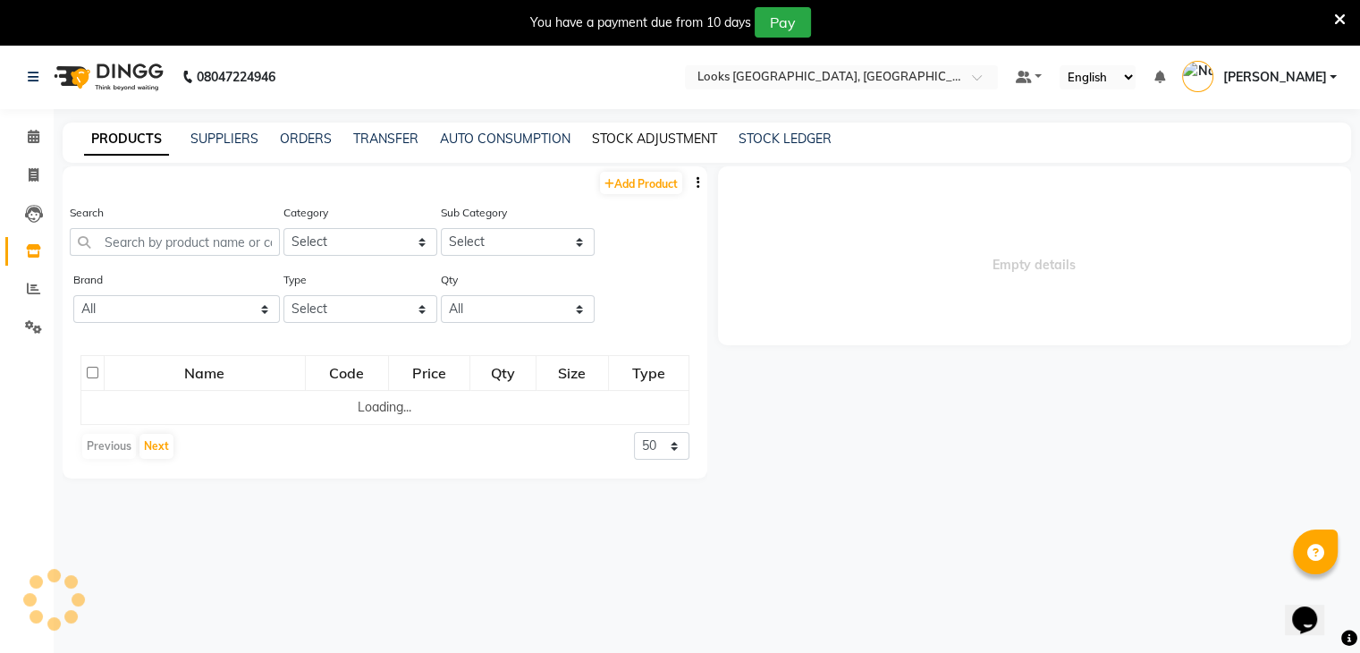
click at [599, 138] on link "STOCK ADJUSTMENT" at bounding box center [654, 139] width 125 height 16
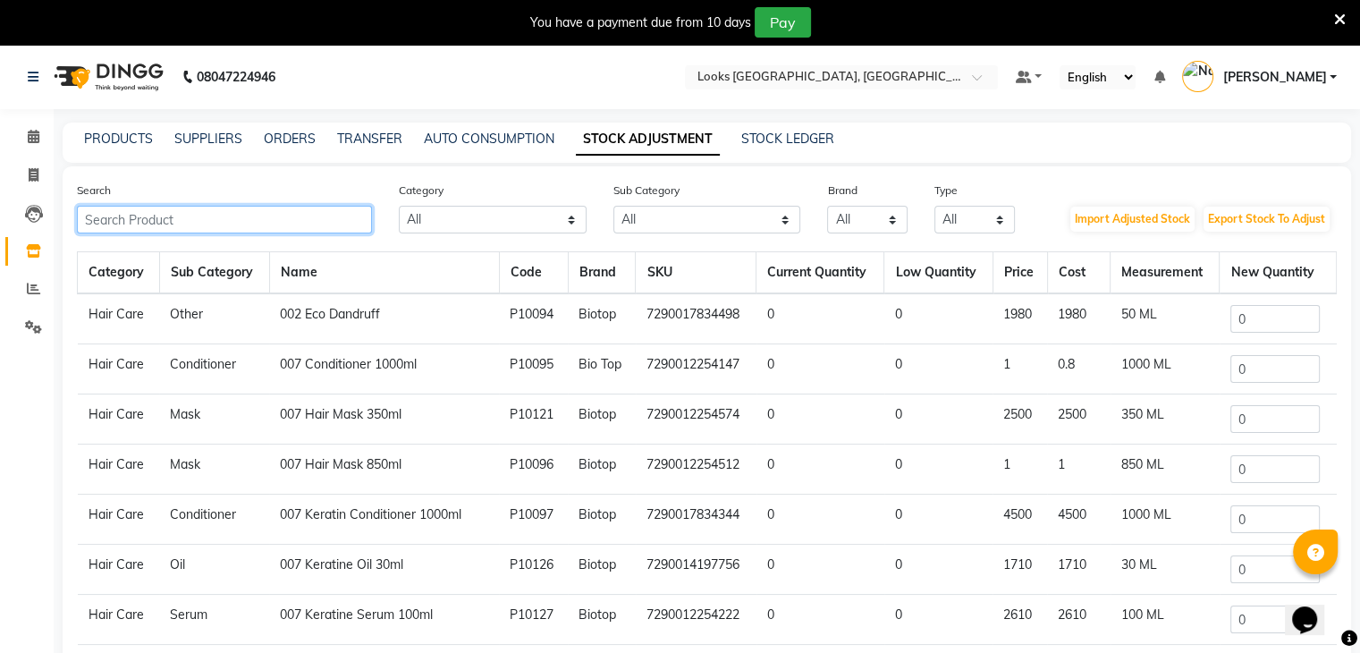
click at [242, 233] on input "text" at bounding box center [224, 220] width 295 height 28
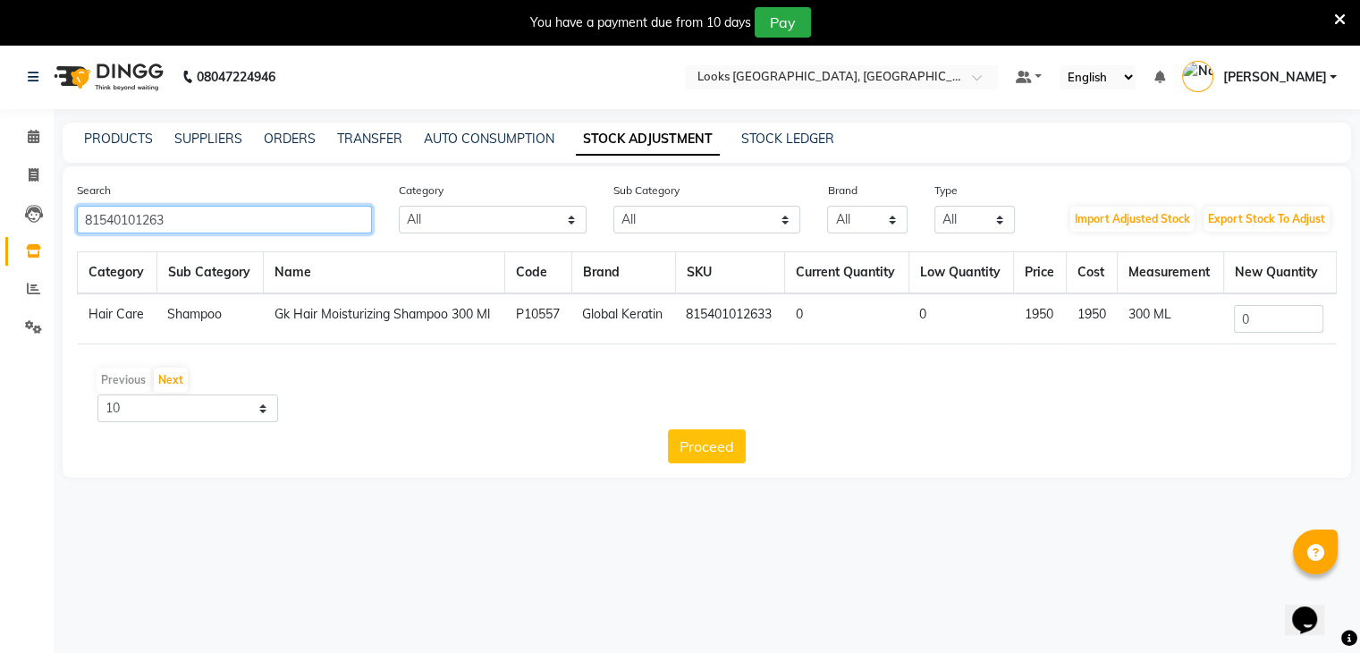
type input "81540101263"
click at [1268, 327] on input "0" at bounding box center [1278, 319] width 89 height 28
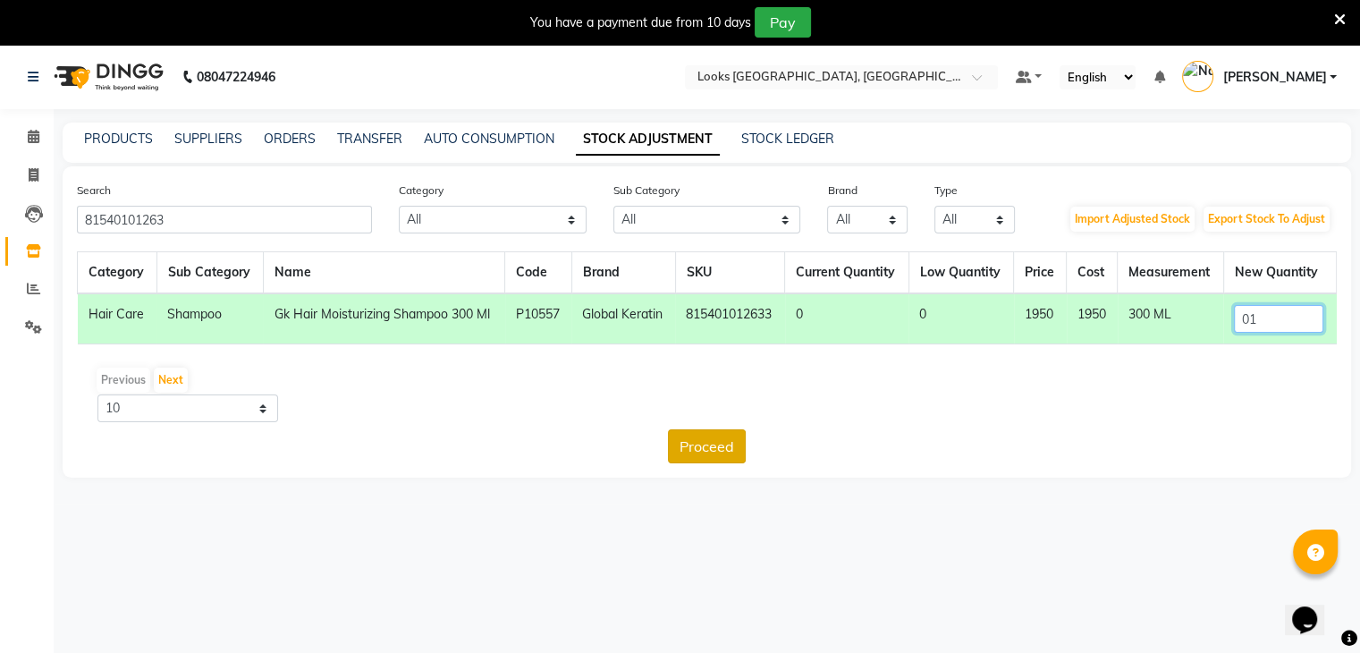
type input "01"
click at [719, 453] on button "Proceed" at bounding box center [707, 446] width 78 height 34
click at [741, 448] on button "Submit" at bounding box center [746, 446] width 71 height 34
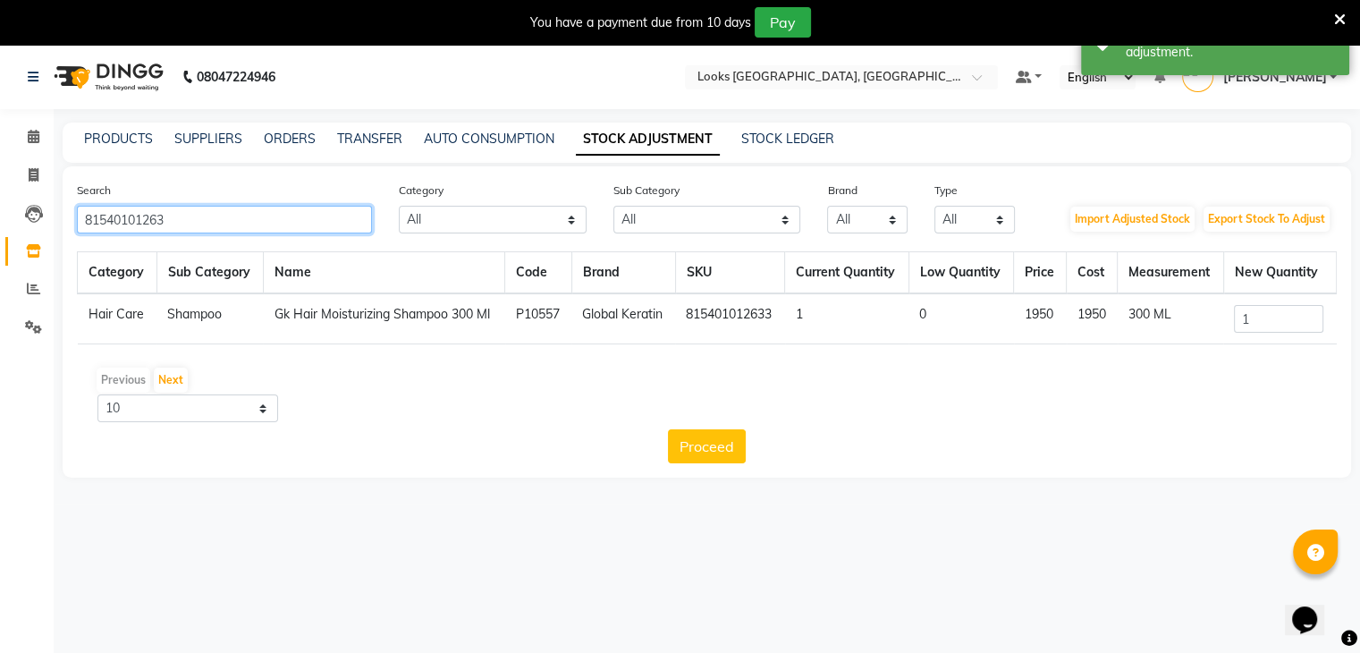
click at [241, 216] on input "81540101263" at bounding box center [224, 220] width 295 height 28
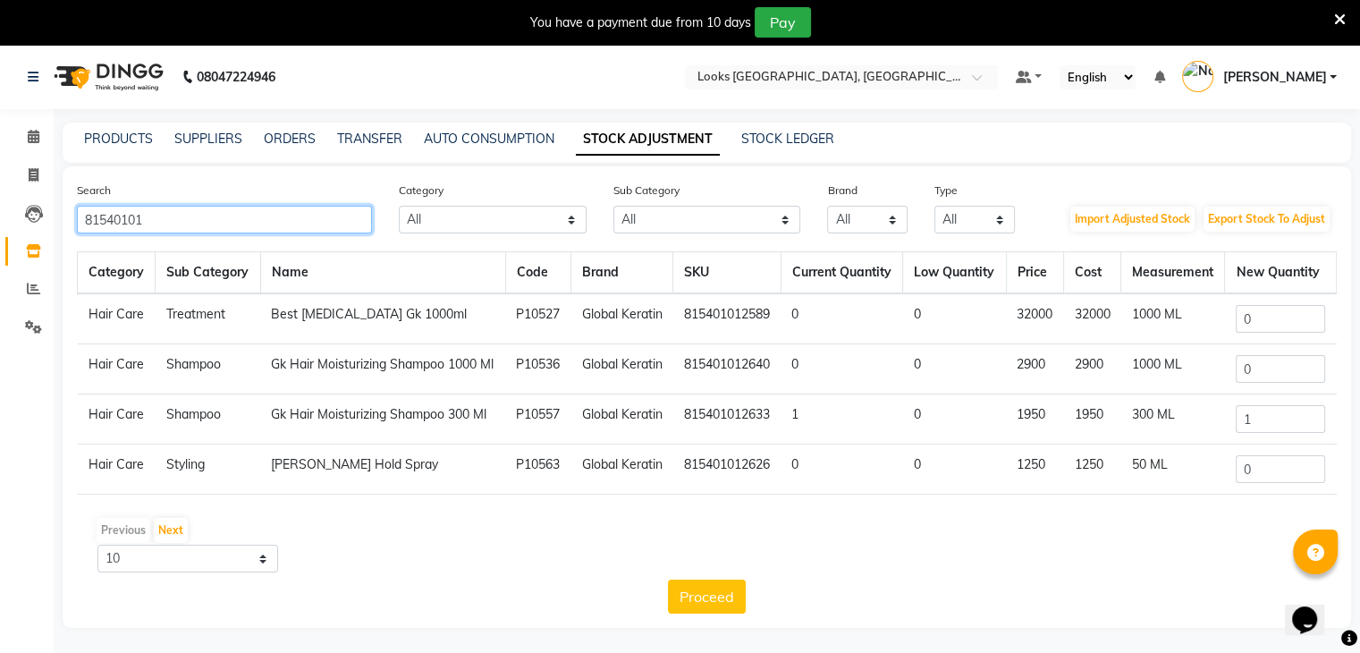
click at [241, 216] on input "81540101" at bounding box center [224, 220] width 295 height 28
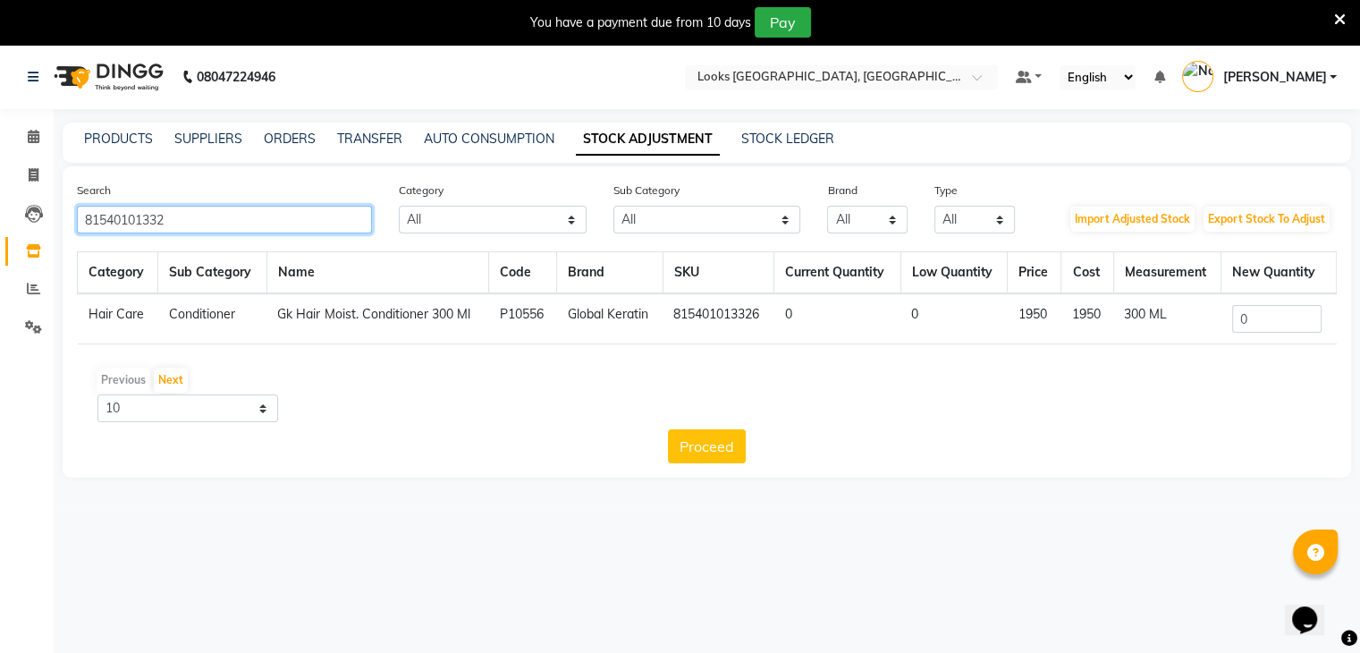
type input "81540101332"
click at [1270, 337] on td "0" at bounding box center [1279, 318] width 115 height 51
click at [1274, 330] on input "0" at bounding box center [1277, 319] width 89 height 28
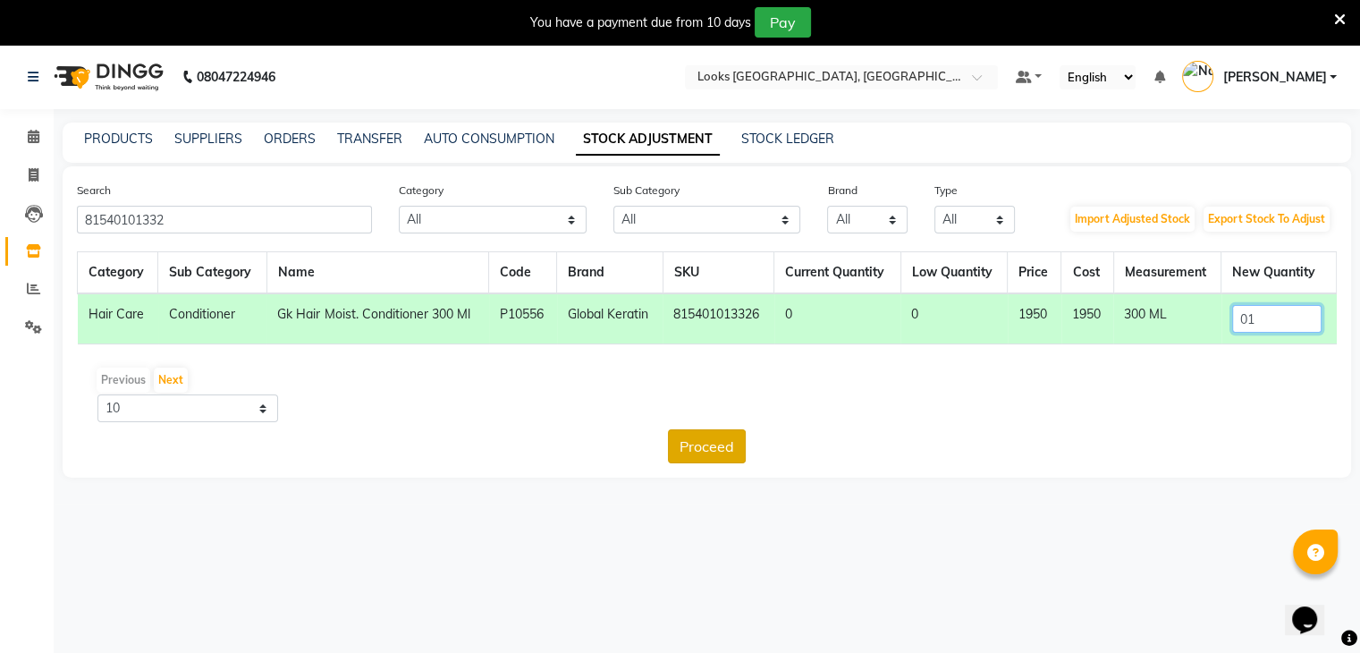
type input "01"
click at [693, 429] on button "Proceed" at bounding box center [707, 446] width 78 height 34
click at [750, 441] on button "Submit" at bounding box center [746, 446] width 71 height 34
